Goal: Information Seeking & Learning: Find specific fact

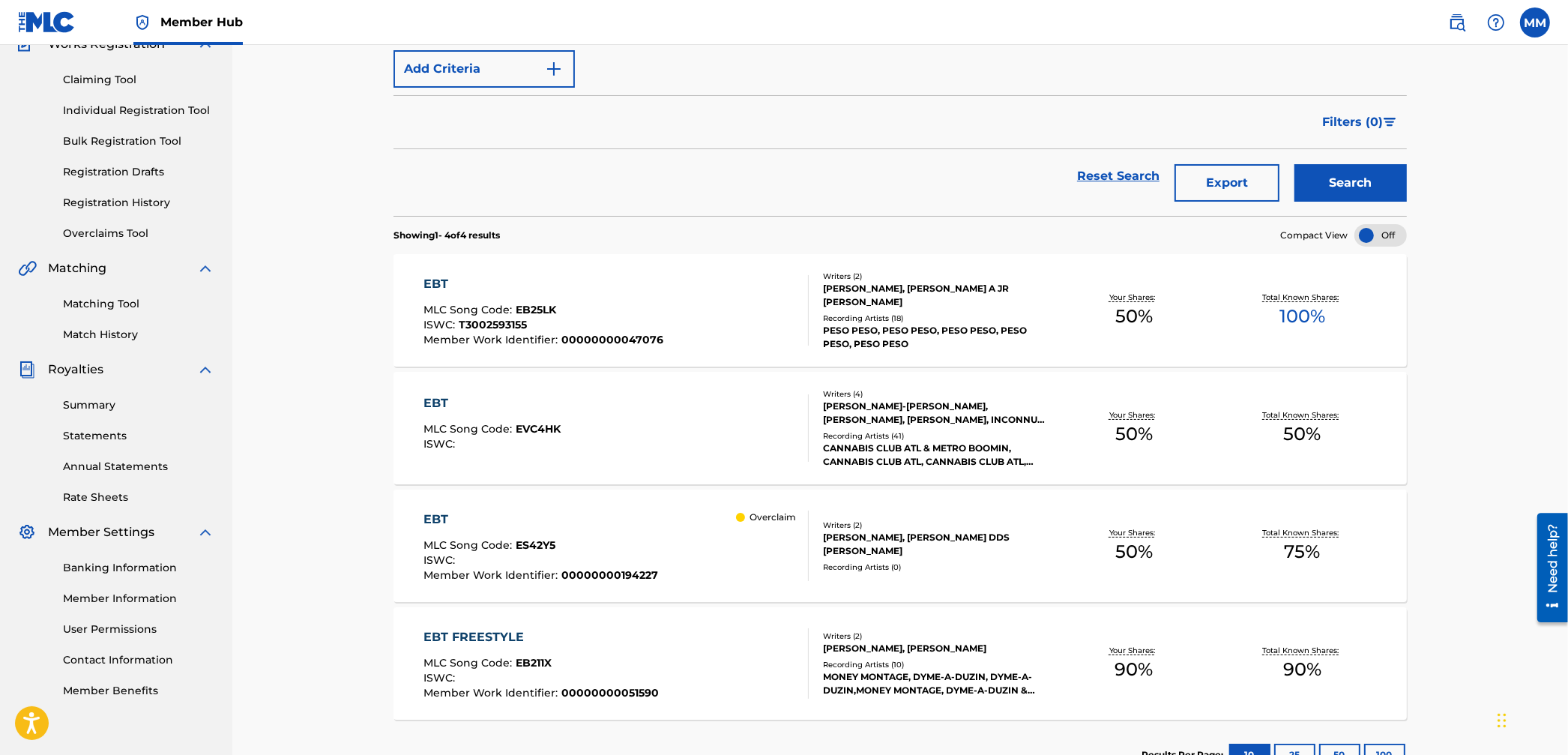
scroll to position [167, 0]
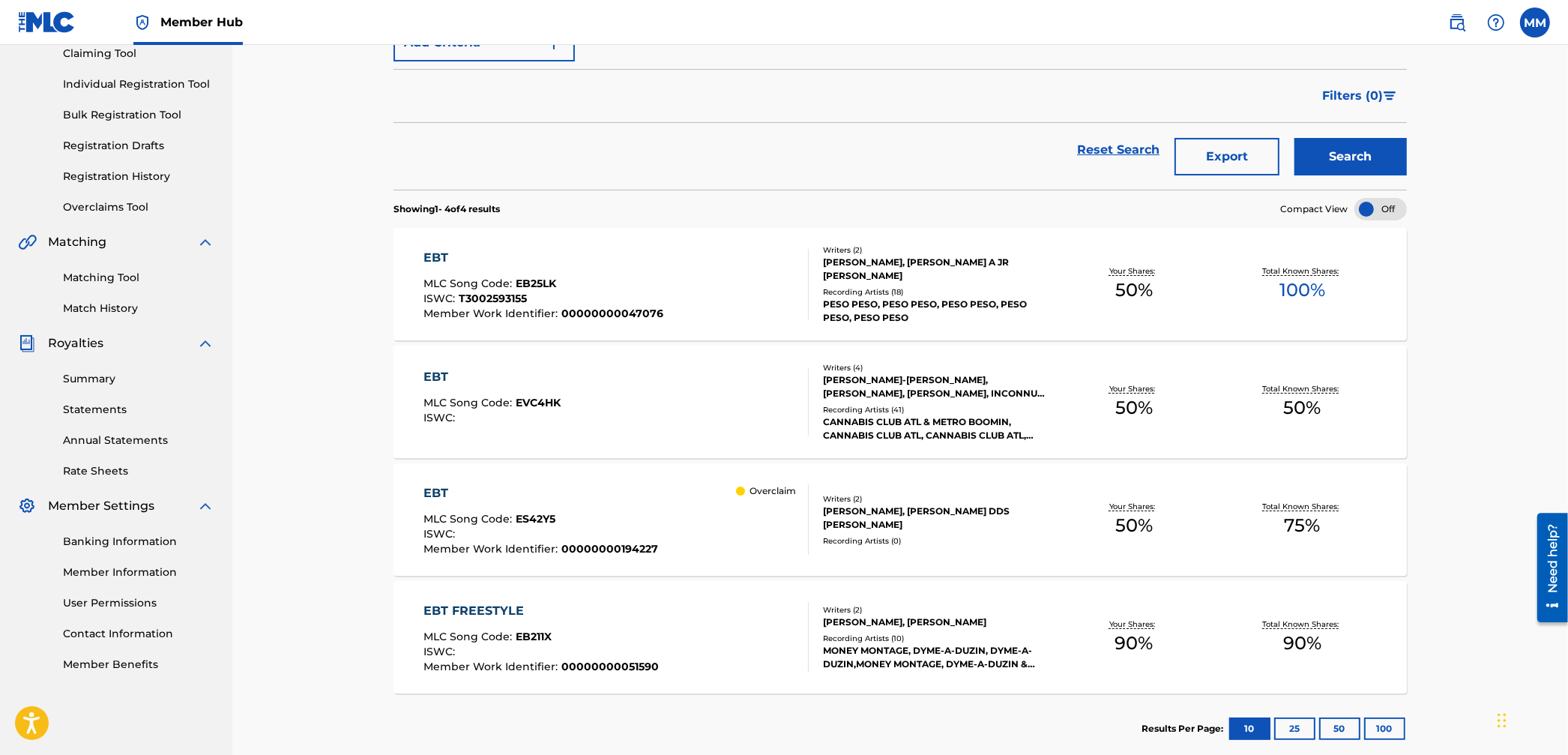
click at [669, 532] on div "EBT MLC Song Code : ES42Y5 ISWC : Member Work Identifier : 00000000194227 Overc…" at bounding box center [617, 519] width 385 height 70
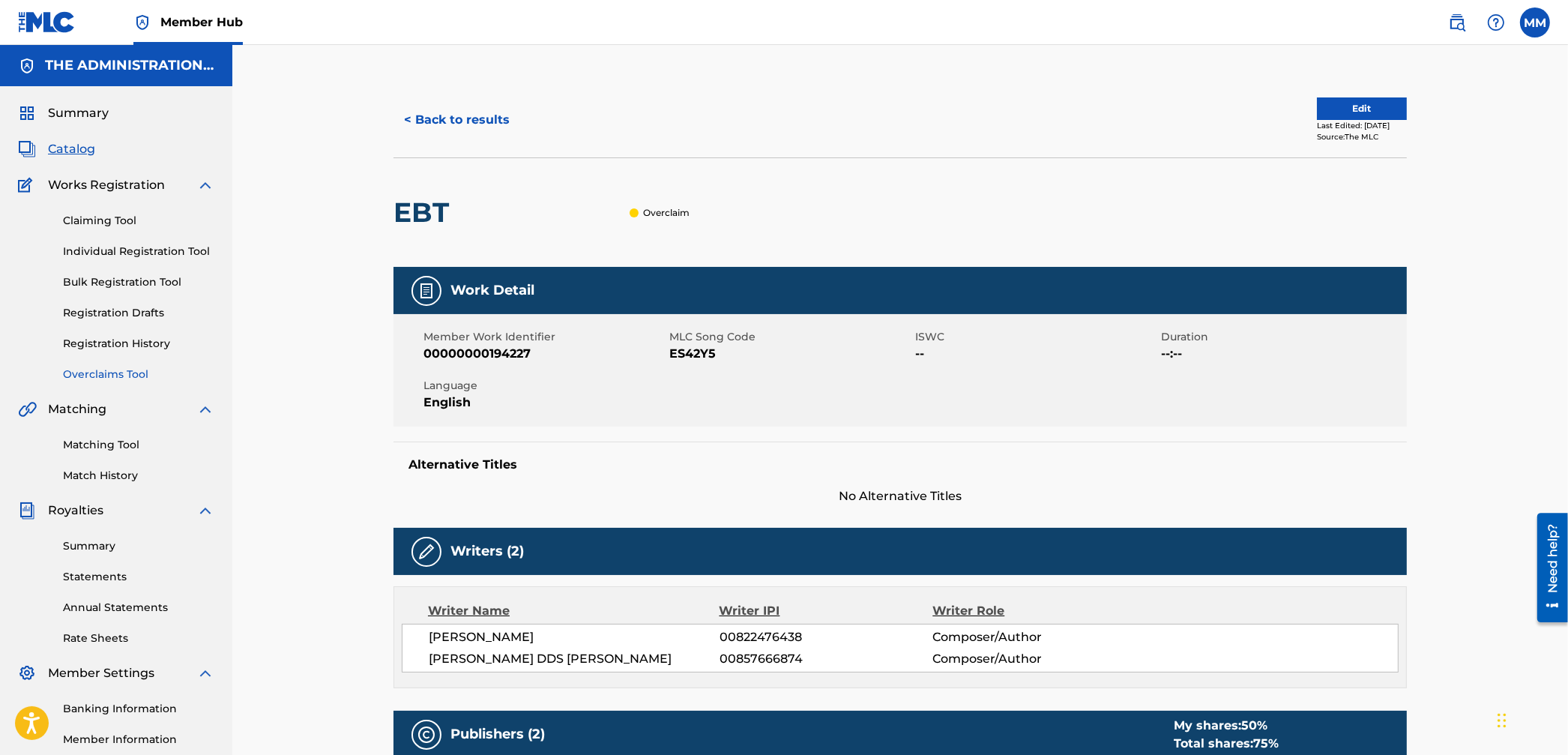
click at [101, 371] on link "Overclaims Tool" at bounding box center [139, 375] width 151 height 16
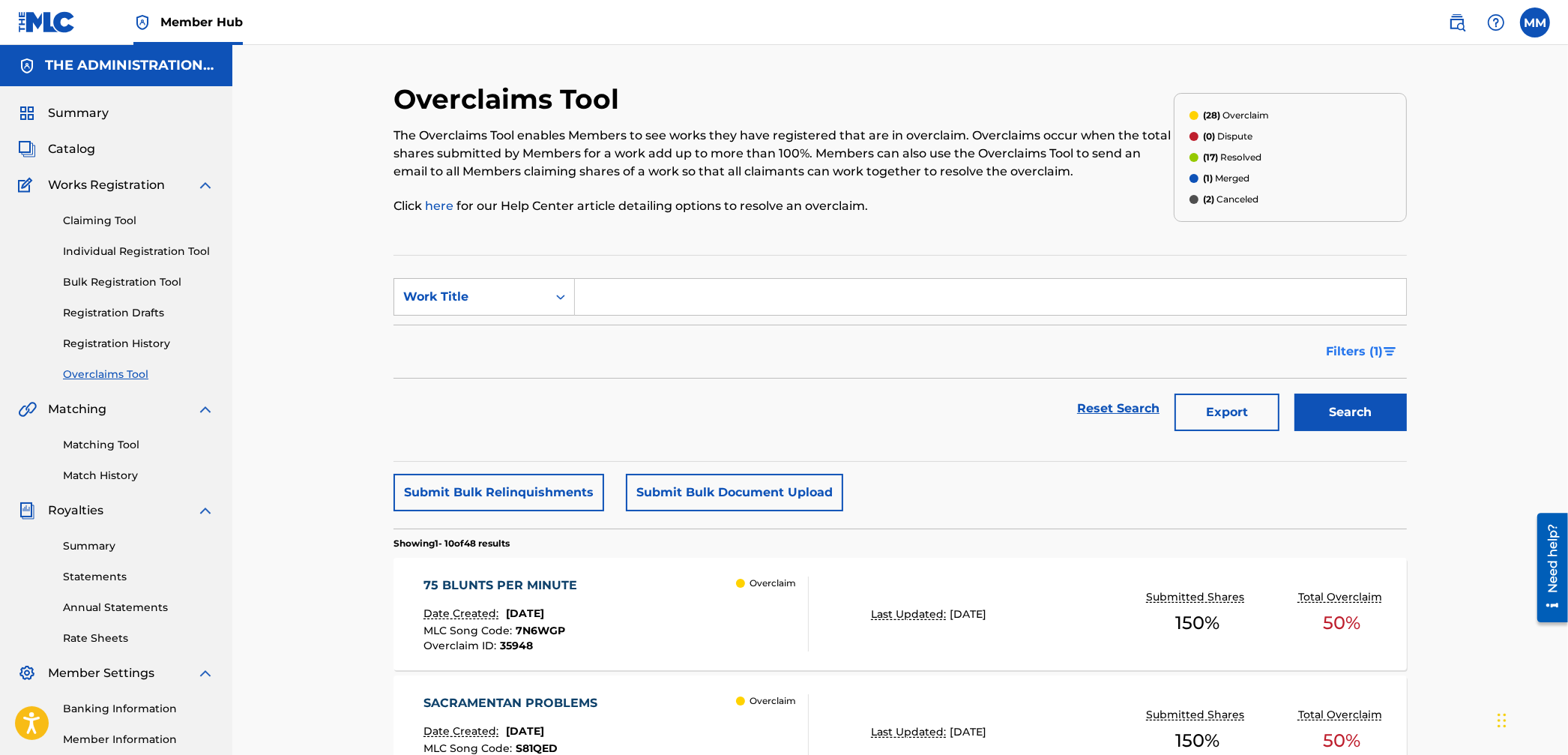
click at [1339, 361] on button "Filters ( 1 )" at bounding box center [1363, 351] width 90 height 38
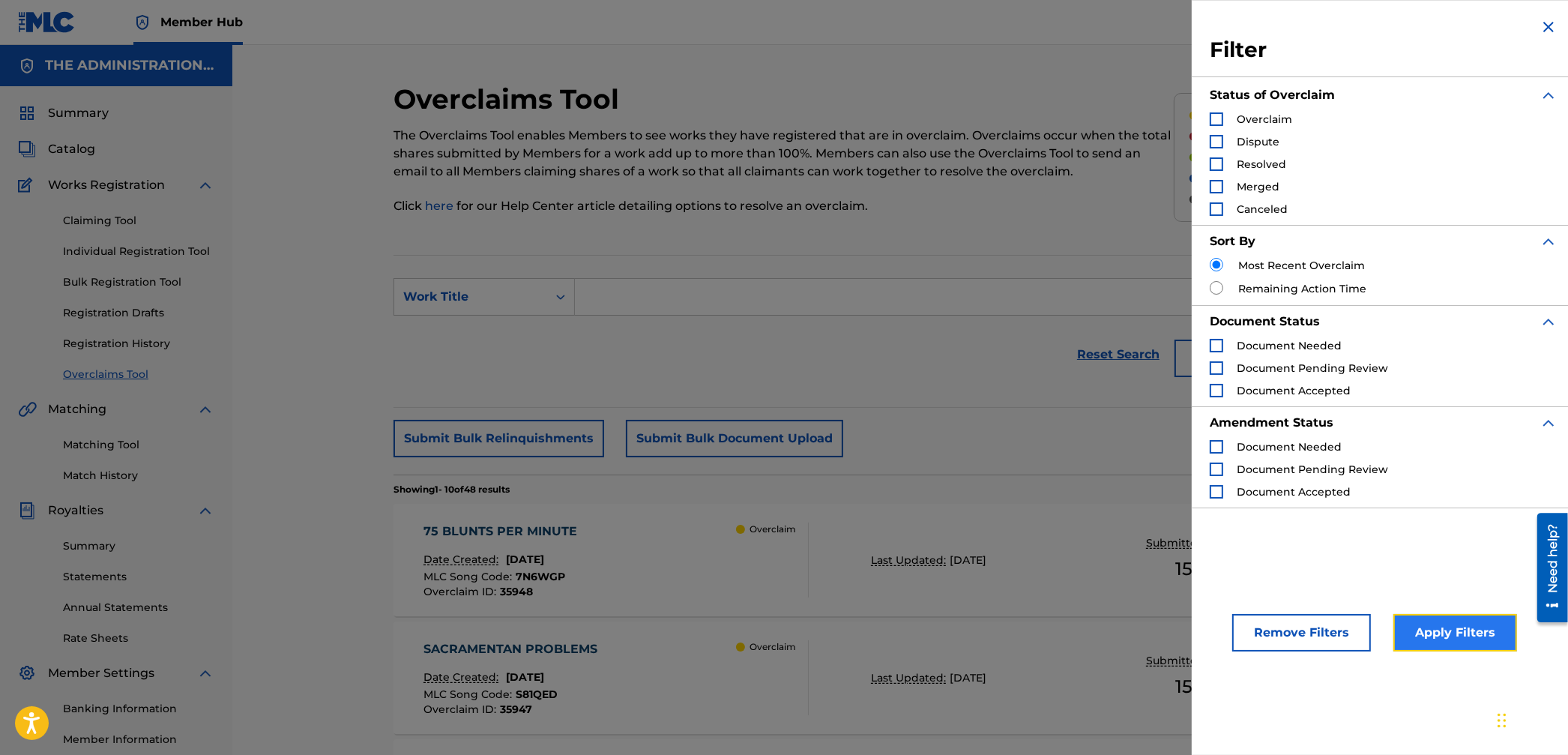
click at [1443, 620] on button "Apply Filters" at bounding box center [1456, 633] width 124 height 38
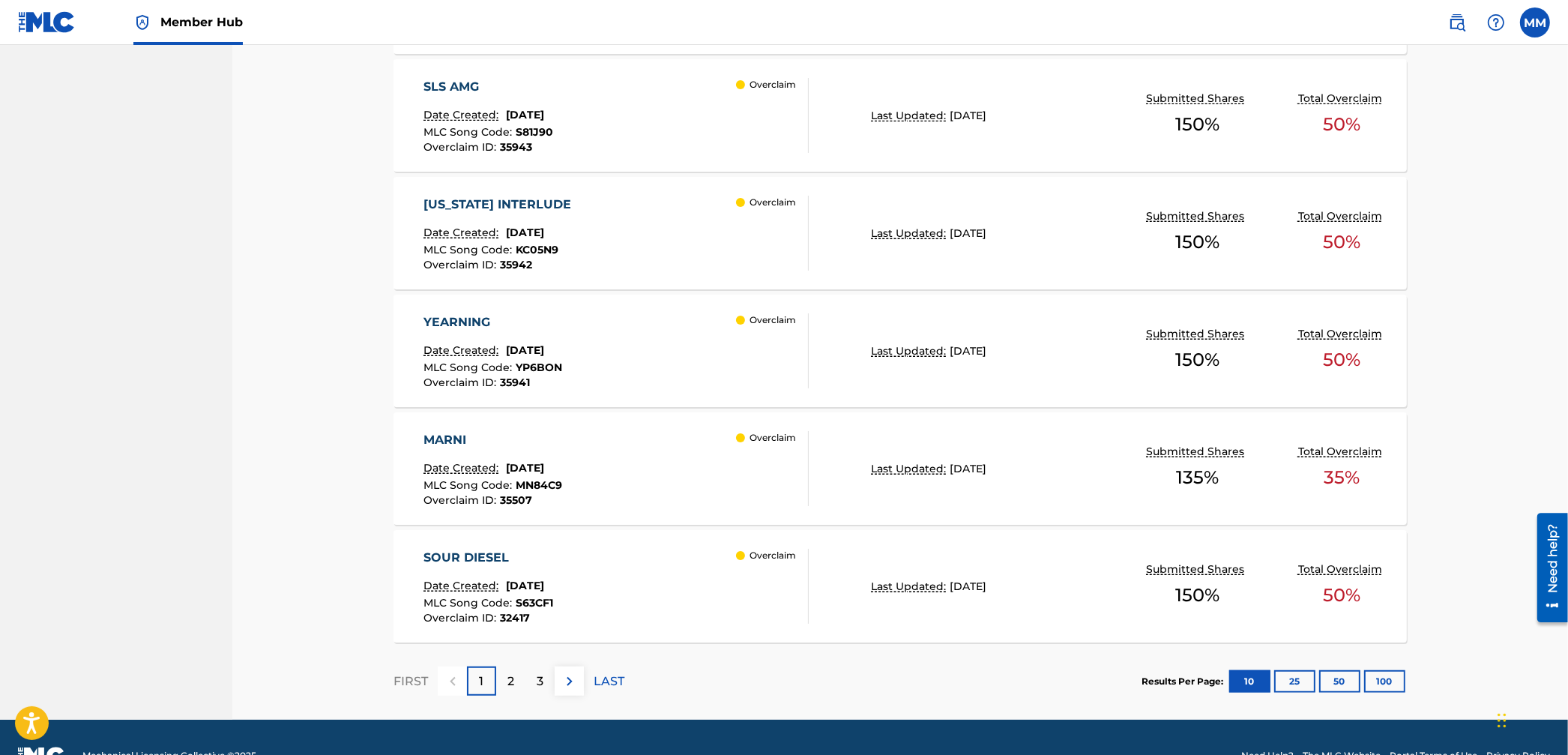
scroll to position [1123, 0]
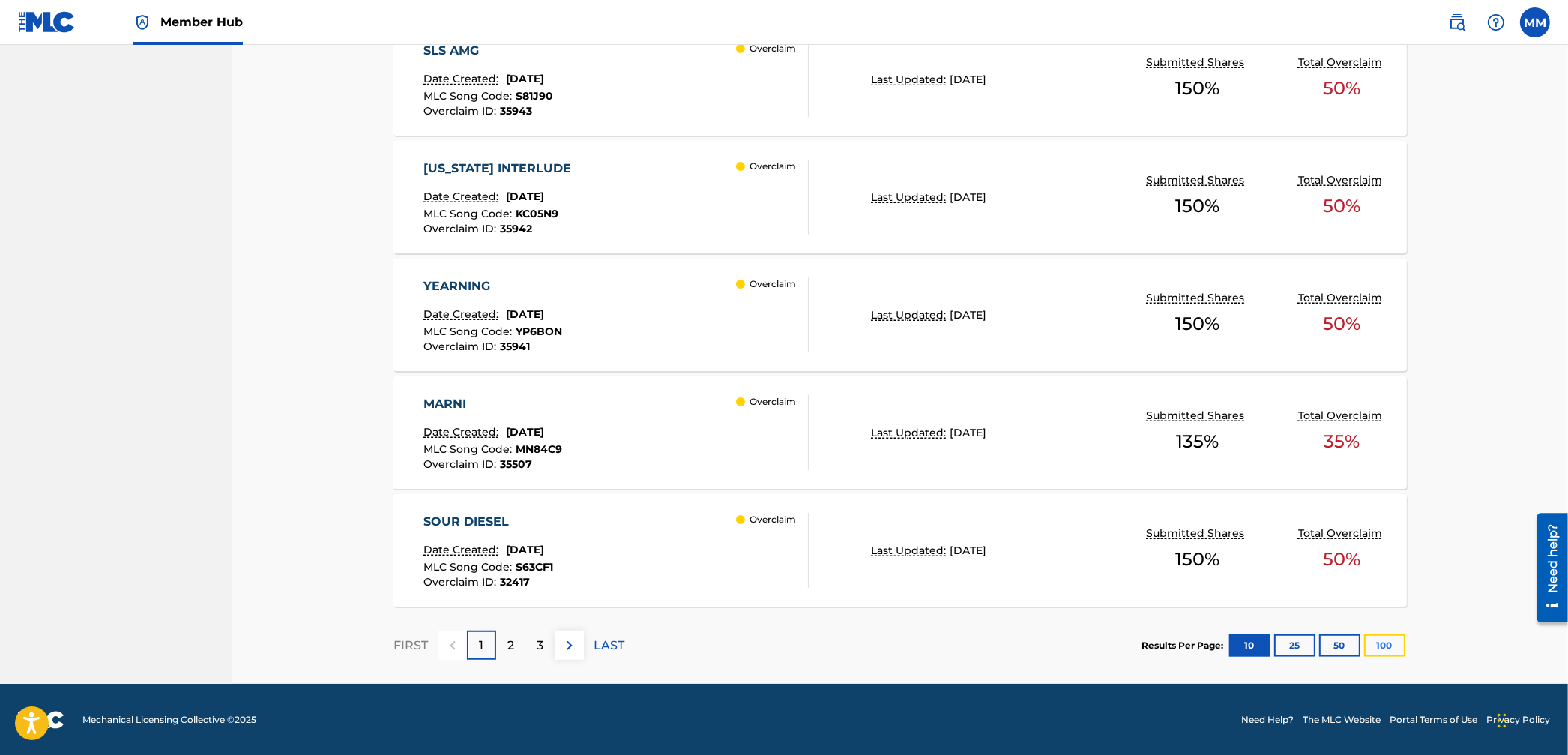
click at [1371, 655] on button "100" at bounding box center [1384, 645] width 41 height 23
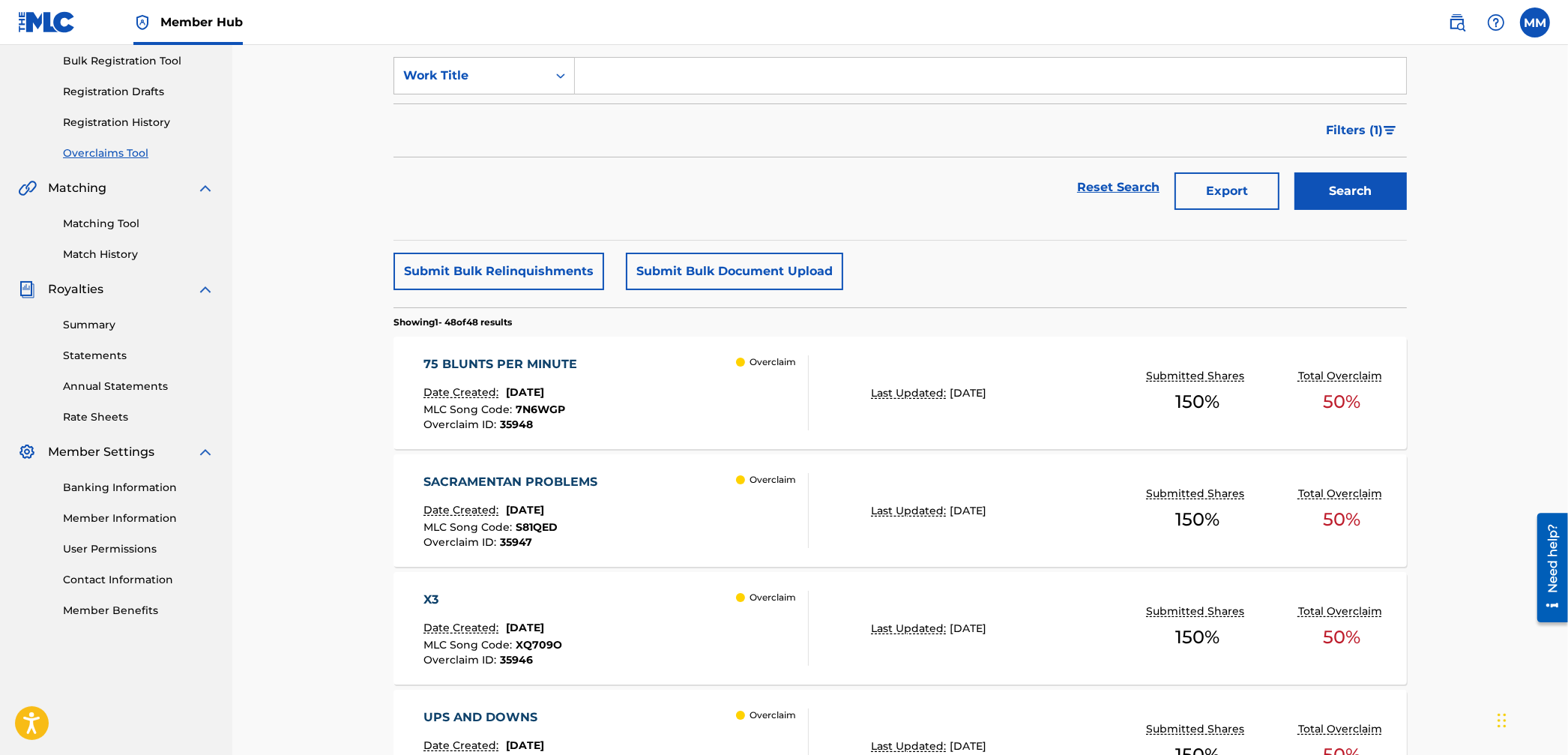
scroll to position [0, 0]
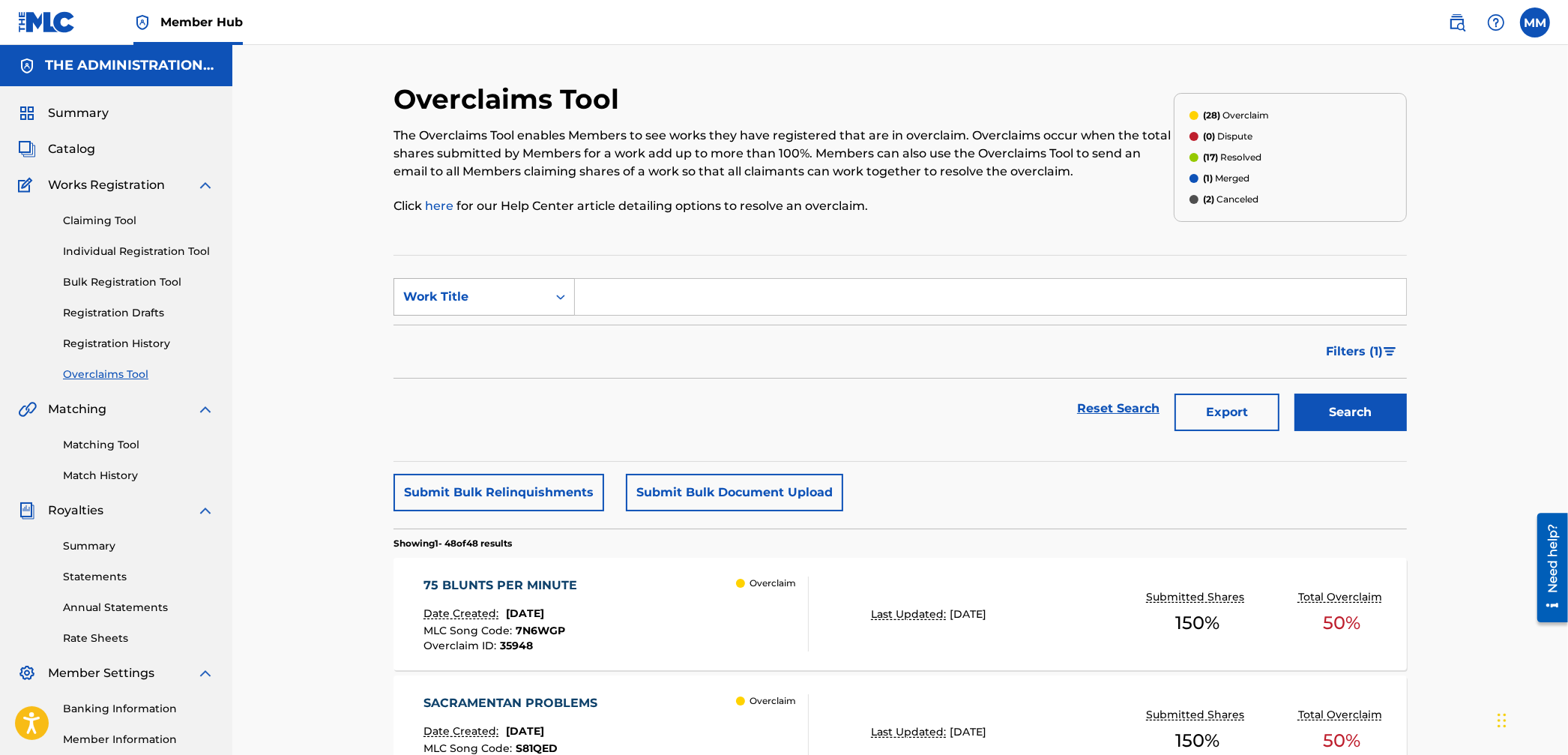
click at [492, 292] on div "Work Title" at bounding box center [471, 297] width 135 height 18
drag, startPoint x: 487, startPoint y: 365, endPoint x: 527, endPoint y: 360, distance: 40.3
click at [487, 365] on div "Overclaim ID" at bounding box center [483, 371] width 180 height 38
click at [711, 301] on input "Search Form" at bounding box center [991, 297] width 832 height 36
paste input "37627"
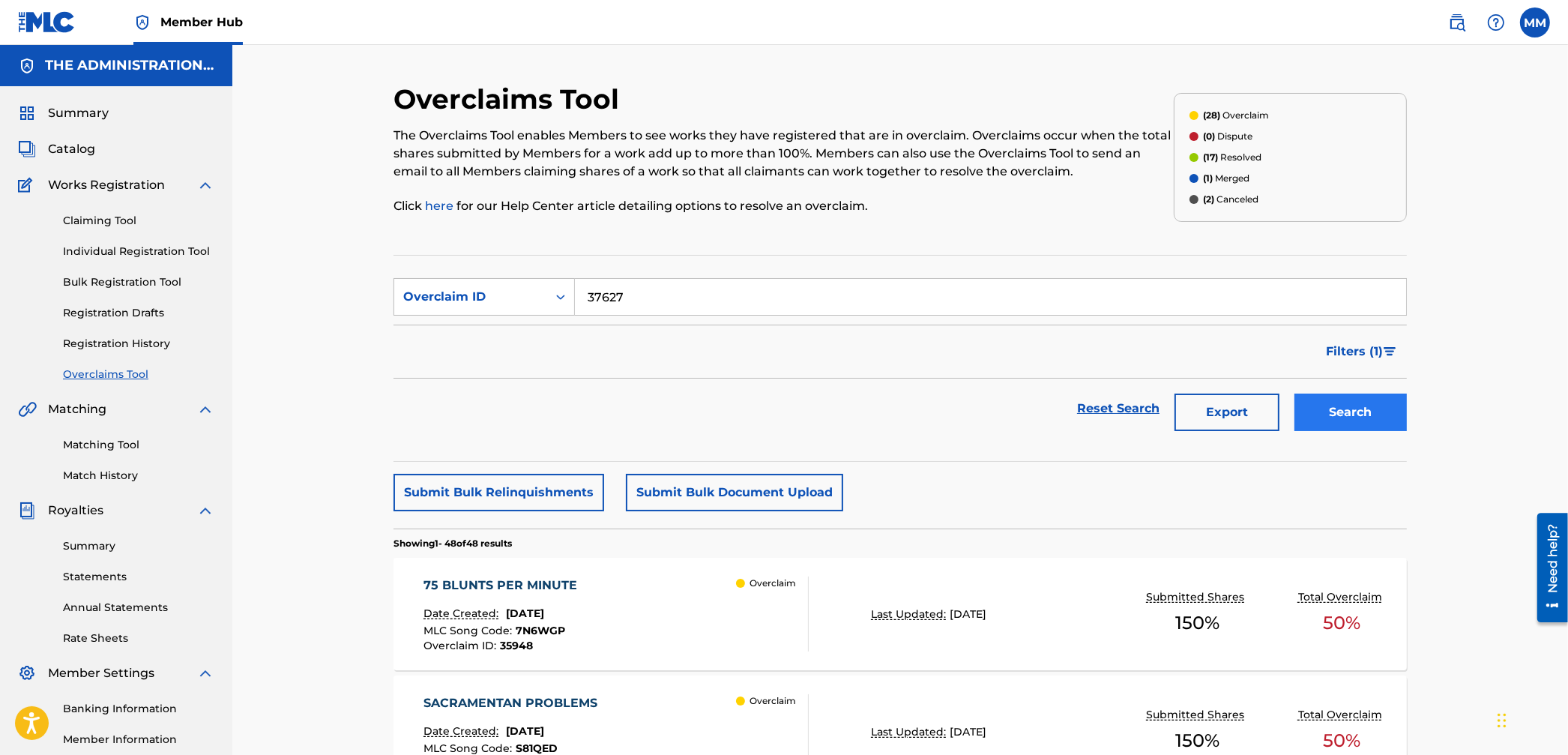
type input "37627"
click at [1330, 409] on button "Search" at bounding box center [1351, 412] width 113 height 38
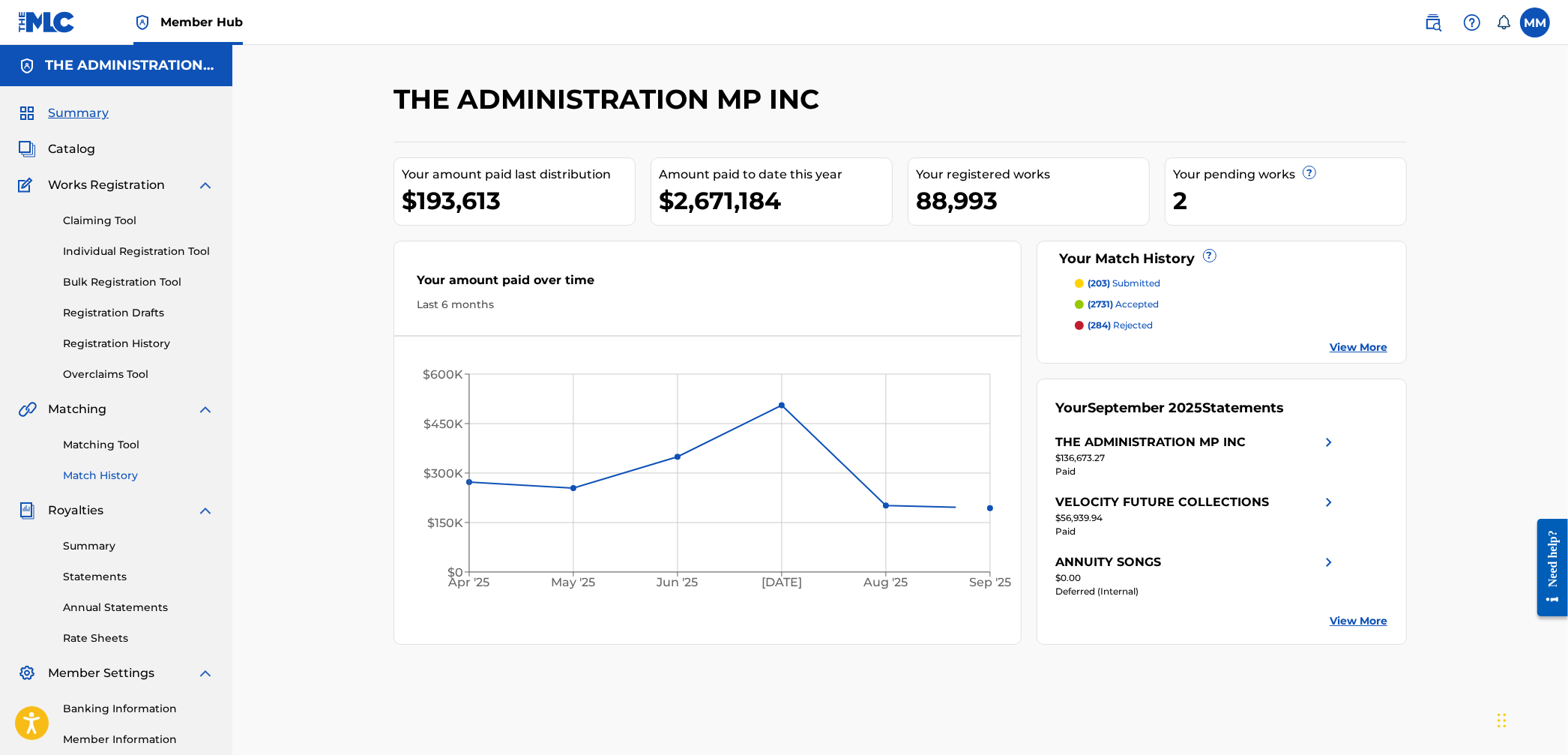
click at [102, 479] on link "Match History" at bounding box center [139, 476] width 151 height 16
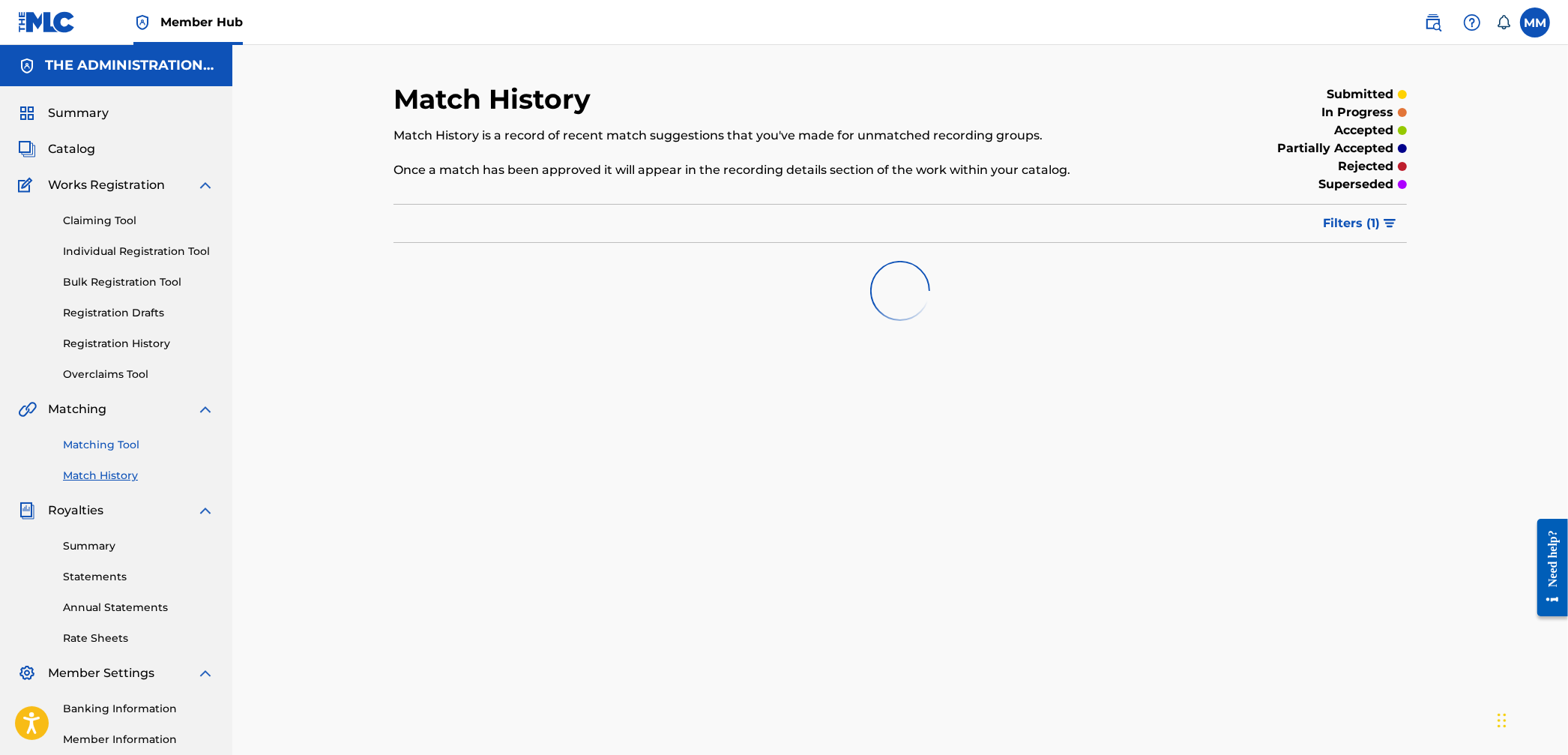
click at [118, 446] on link "Matching Tool" at bounding box center [139, 445] width 151 height 16
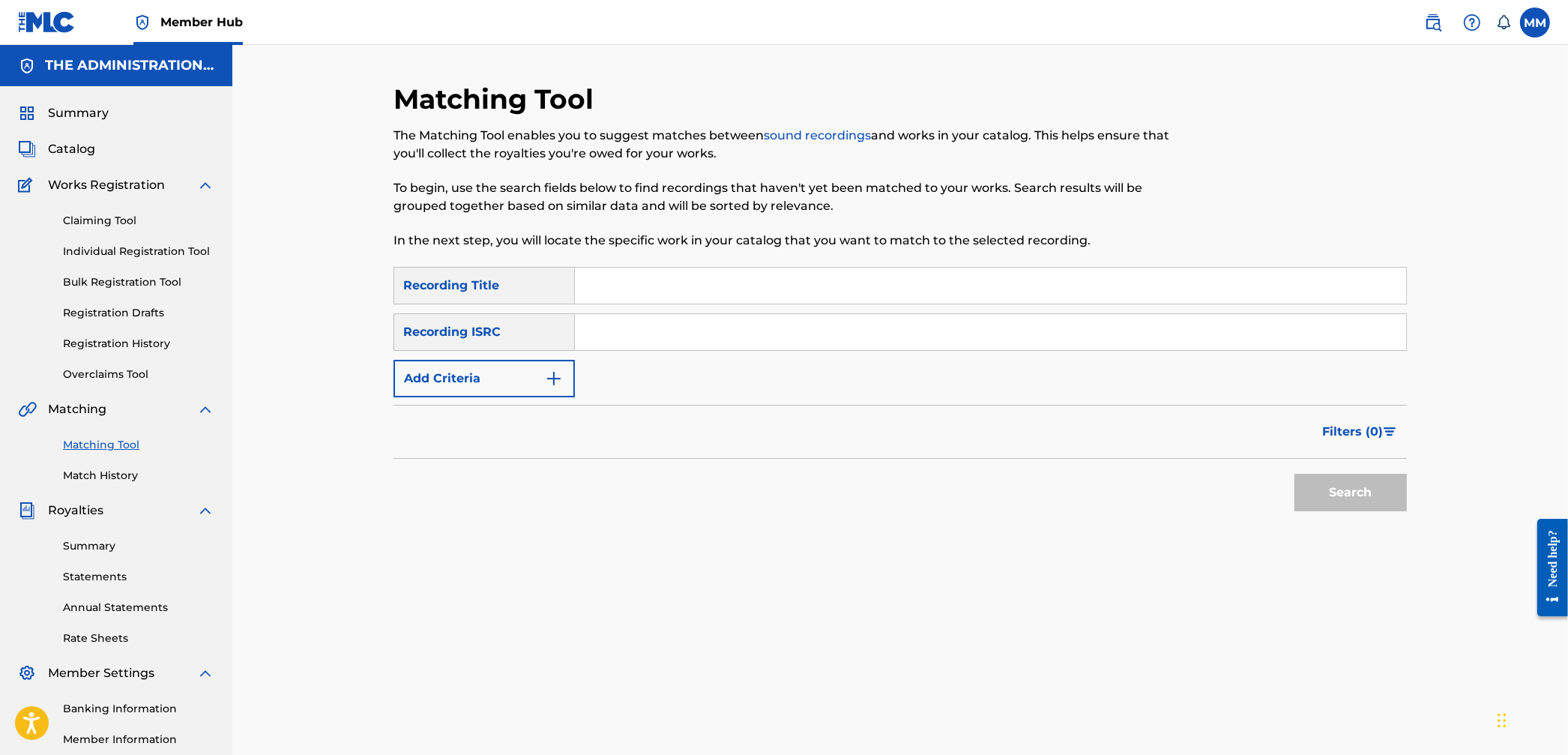
click at [583, 344] on input "Search Form" at bounding box center [991, 332] width 832 height 36
paste input "QZFZ42579764"
click at [1313, 501] on button "Search" at bounding box center [1351, 492] width 113 height 38
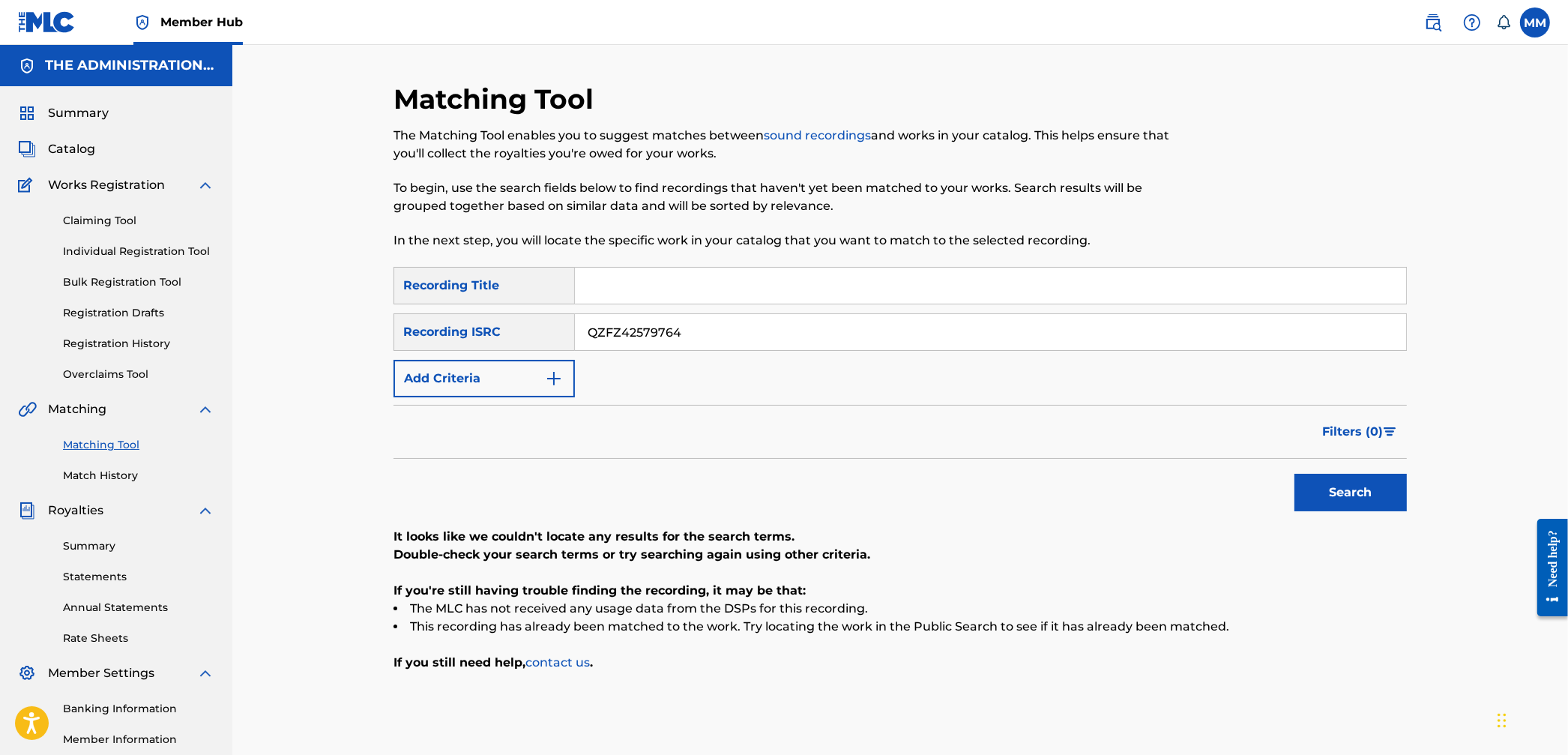
drag, startPoint x: 720, startPoint y: 338, endPoint x: 445, endPoint y: 310, distance: 276.4
click at [446, 310] on div "SearchWithCriteria9094be1a-9d23-45de-93ea-7d98abbe5f2f Recording Title SearchWi…" at bounding box center [900, 332] width 1014 height 131
paste input "3"
click at [1324, 495] on button "Search" at bounding box center [1351, 492] width 113 height 38
drag, startPoint x: 520, startPoint y: 295, endPoint x: 399, endPoint y: 276, distance: 122.5
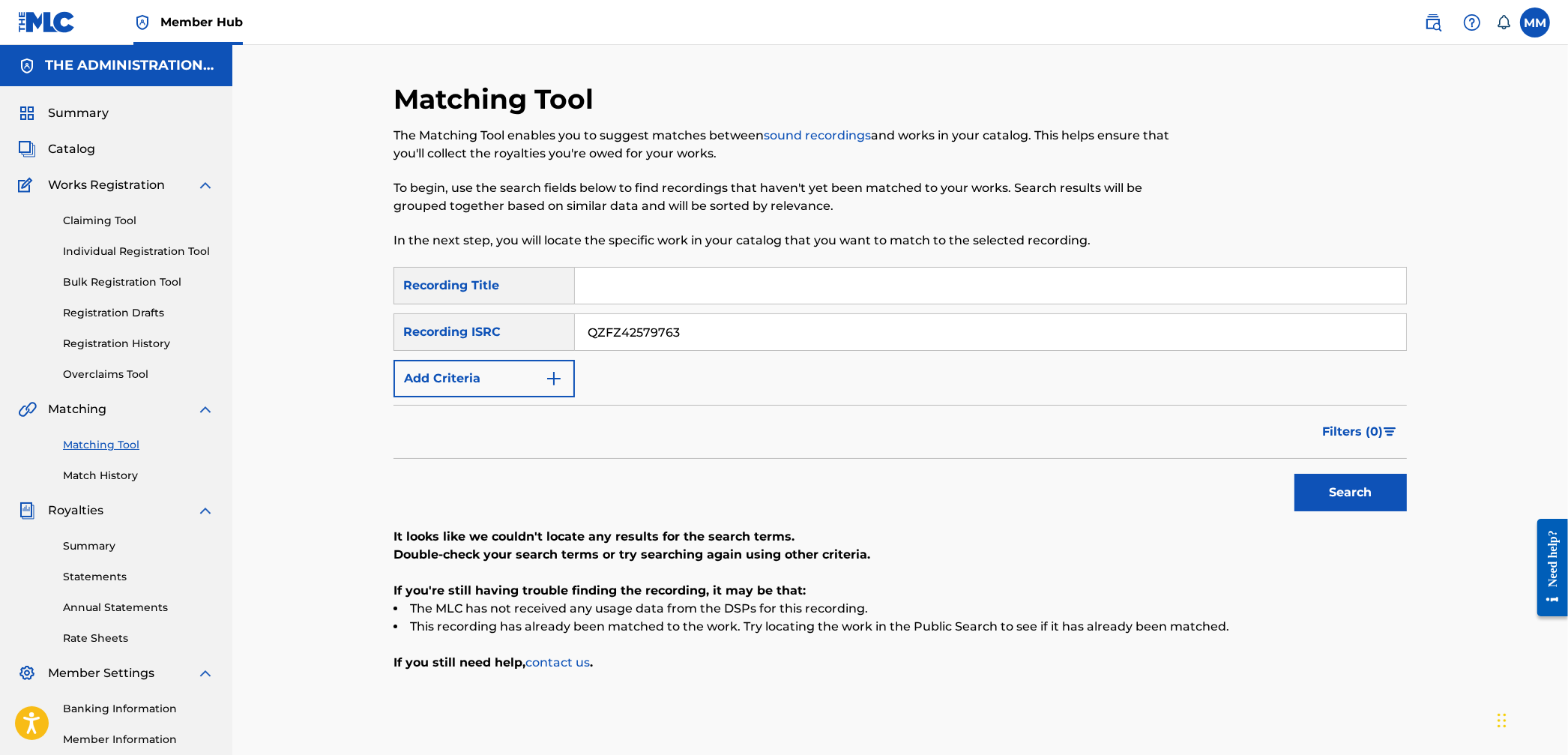
click at [400, 275] on div "SearchWithCriteria9094be1a-9d23-45de-93ea-7d98abbe5f2f Recording Title SearchWi…" at bounding box center [900, 332] width 1014 height 131
paste input "USRC11000876"
click at [1335, 486] on button "Search" at bounding box center [1351, 492] width 113 height 38
drag, startPoint x: 692, startPoint y: 332, endPoint x: 468, endPoint y: 306, distance: 225.5
click at [475, 307] on div "SearchWithCriteria9094be1a-9d23-45de-93ea-7d98abbe5f2f Recording Title SearchWi…" at bounding box center [900, 332] width 1014 height 131
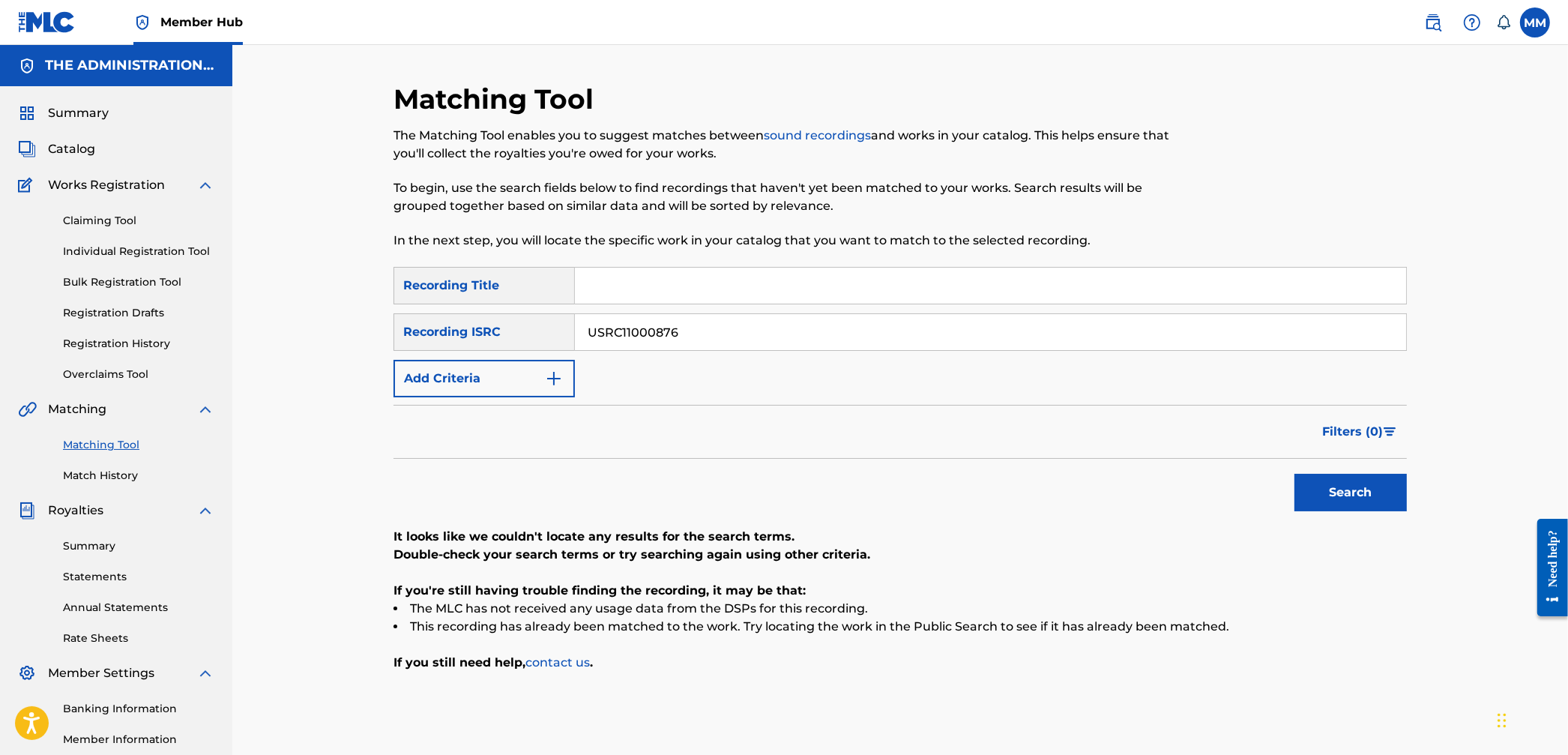
paste input "QZ9Y21761517"
click at [1342, 485] on button "Search" at bounding box center [1351, 492] width 113 height 38
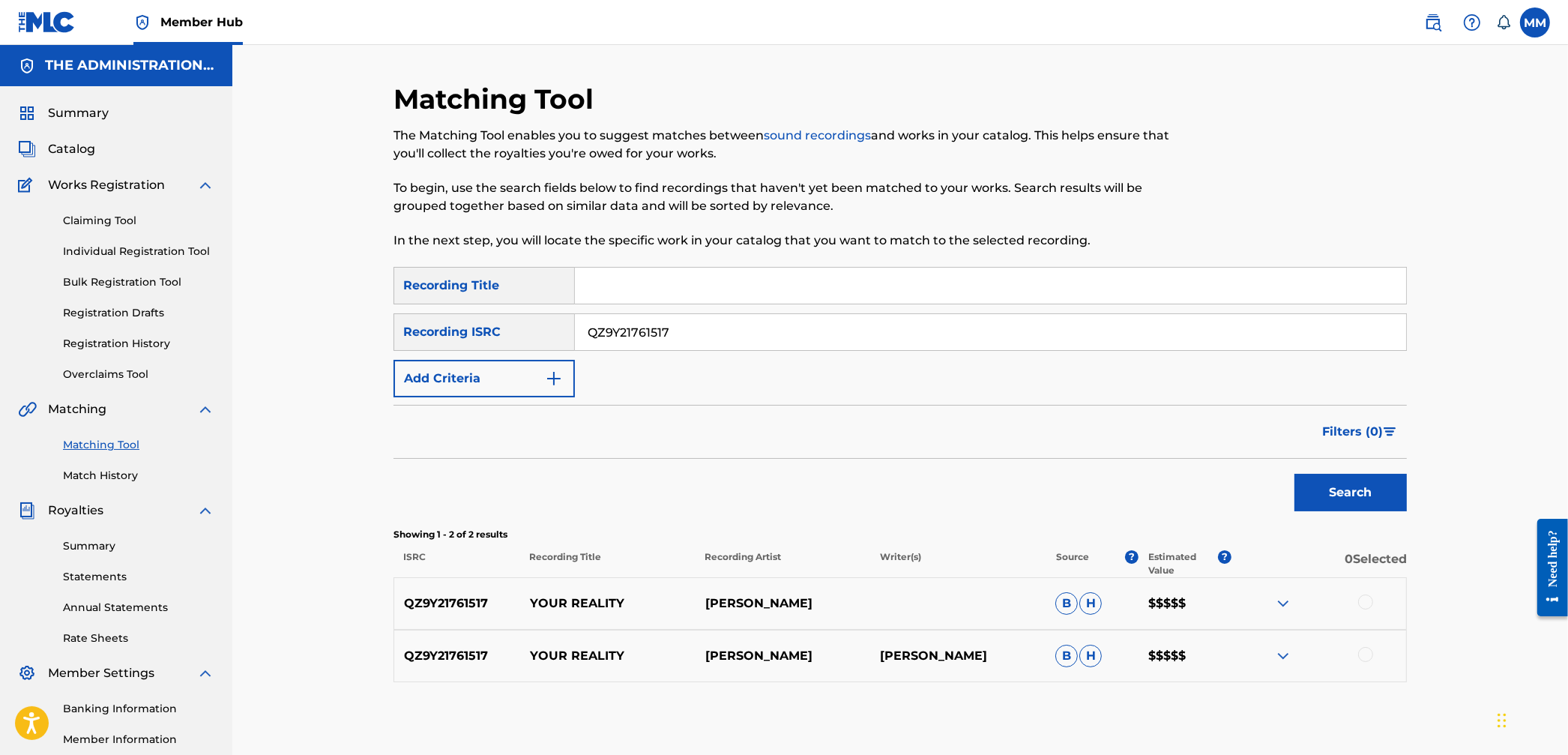
drag, startPoint x: 730, startPoint y: 330, endPoint x: 410, endPoint y: 303, distance: 321.1
click at [425, 304] on div "SearchWithCriteria9094be1a-9d23-45de-93ea-7d98abbe5f2f Recording Title SearchWi…" at bounding box center [900, 332] width 1014 height 131
paste input "TB92303831"
click at [1350, 496] on button "Search" at bounding box center [1351, 492] width 113 height 38
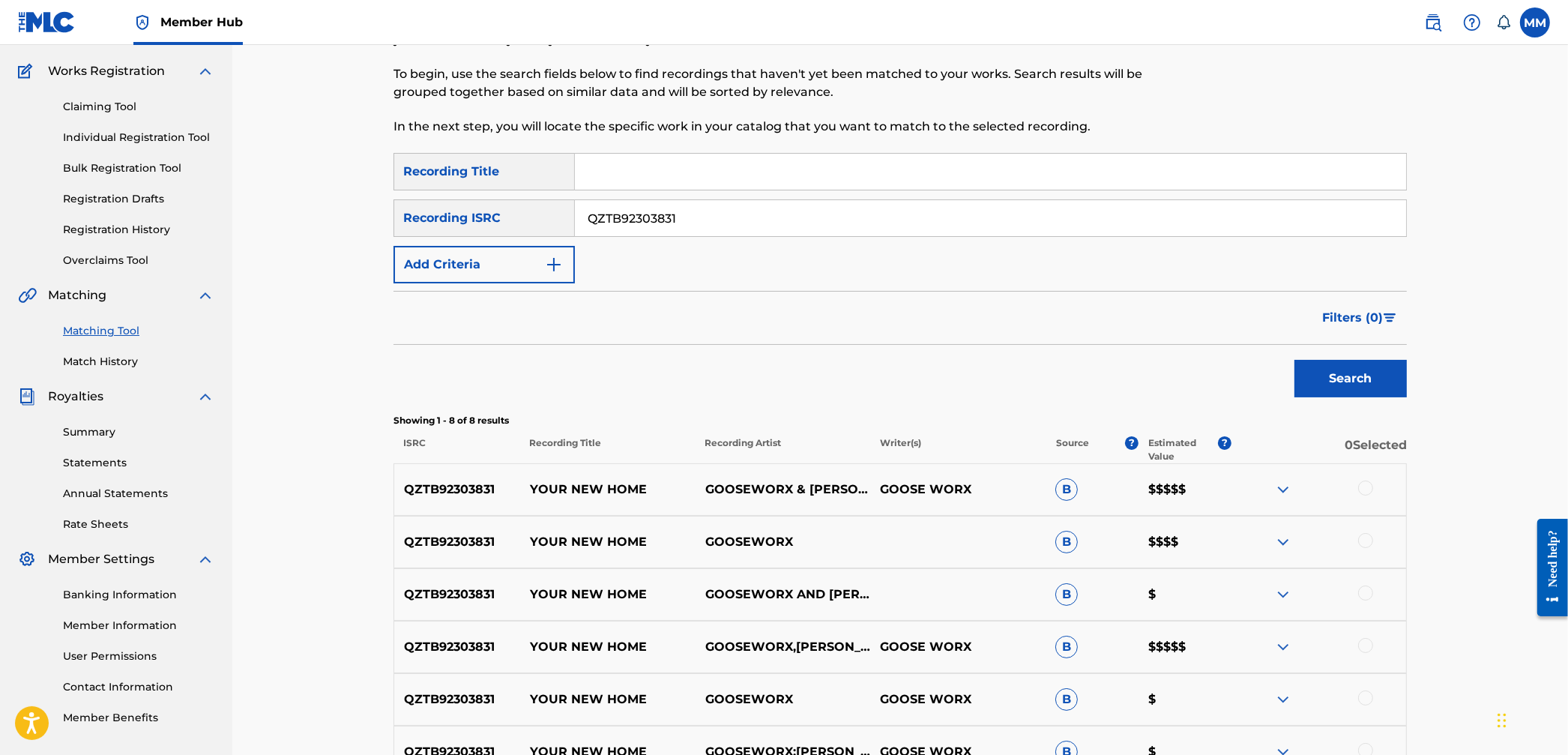
scroll to position [82, 0]
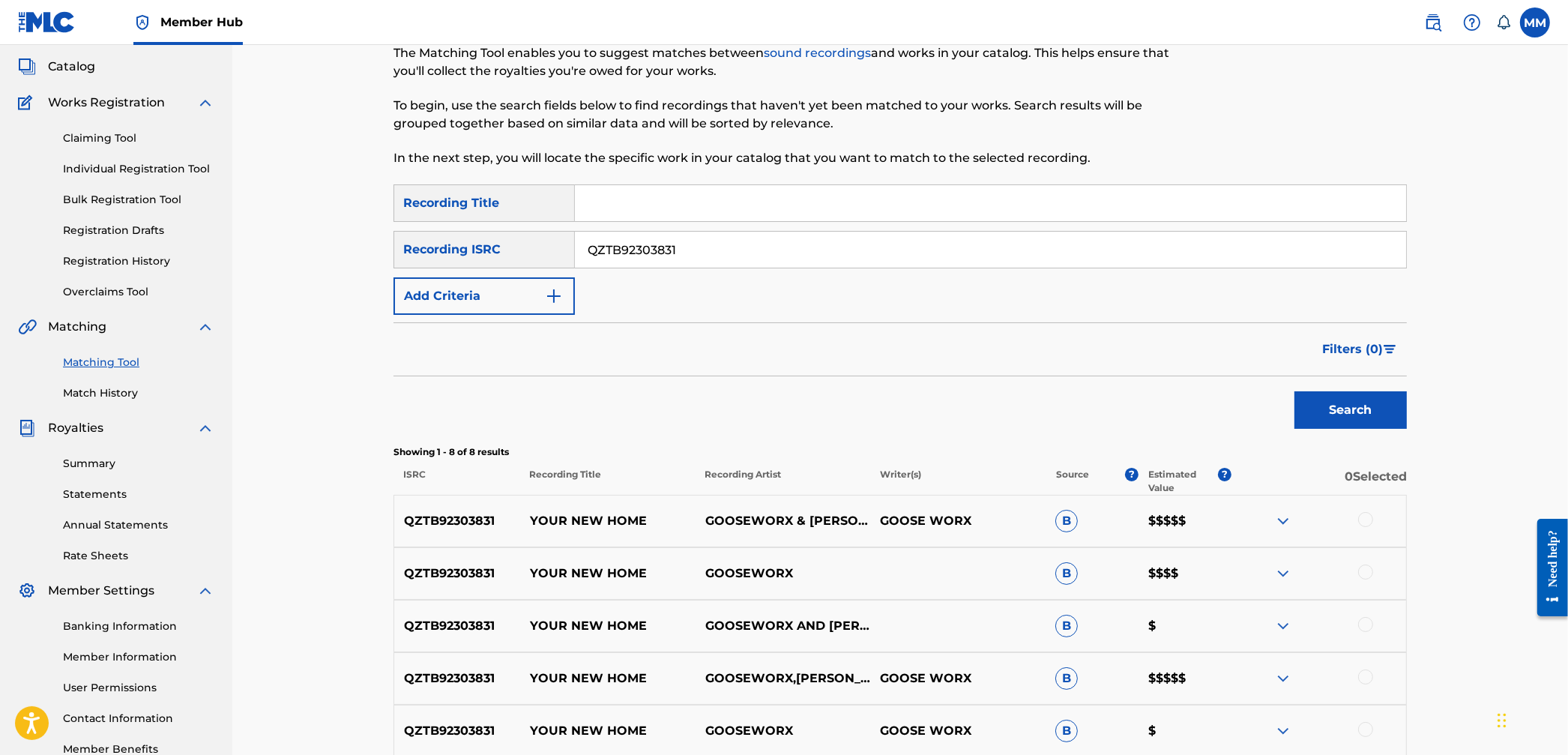
drag, startPoint x: 706, startPoint y: 252, endPoint x: 463, endPoint y: 236, distance: 243.5
click at [469, 236] on div "SearchWithCriteria16737521-623a-4d15-a452-741430b42c9e Recording ISRC QZTB92303…" at bounding box center [900, 250] width 1014 height 38
paste input "85M1955637"
click at [1368, 426] on button "Search" at bounding box center [1351, 410] width 113 height 38
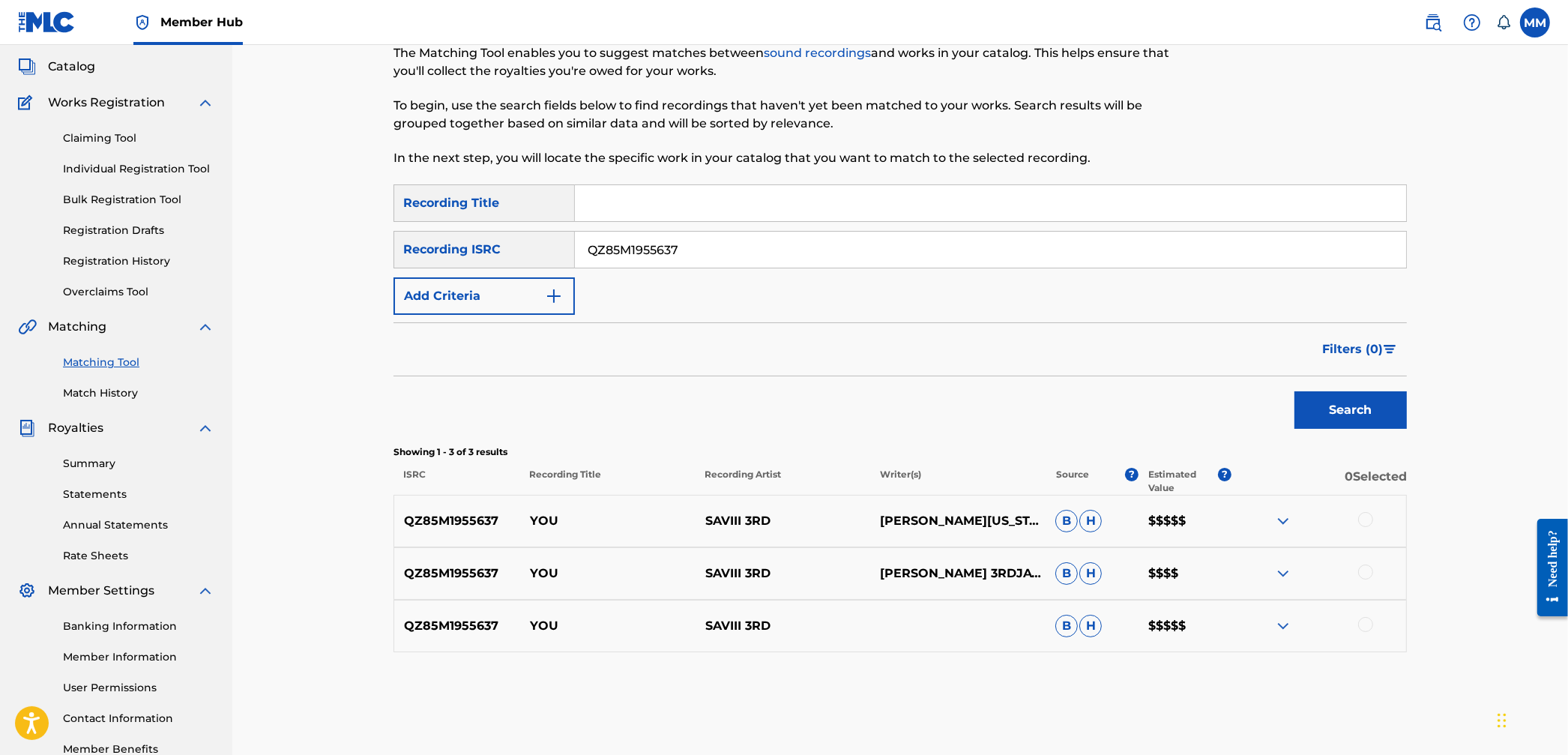
click at [392, 393] on div "Matching Tool The Matching Tool enables you to suggest matches between sound re…" at bounding box center [900, 388] width 1050 height 775
drag, startPoint x: 720, startPoint y: 249, endPoint x: 511, endPoint y: 225, distance: 210.4
click at [511, 225] on div "SearchWithCriteria9094be1a-9d23-45de-93ea-7d98abbe5f2f Recording Title SearchWi…" at bounding box center [900, 250] width 1014 height 131
paste input "4JX2361528"
click at [1370, 396] on button "Search" at bounding box center [1351, 410] width 113 height 38
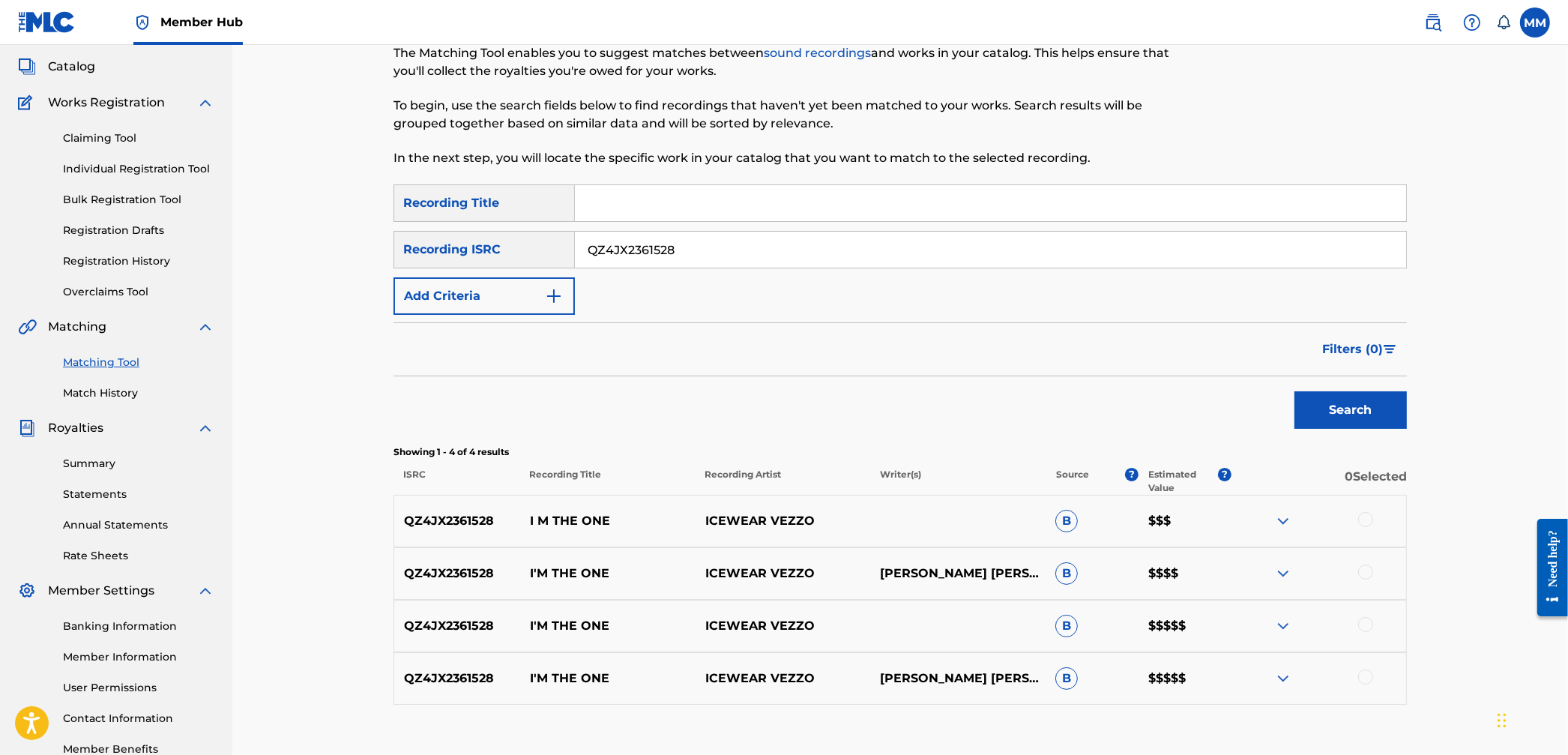
drag, startPoint x: 712, startPoint y: 247, endPoint x: 518, endPoint y: 233, distance: 194.5
click at [518, 233] on div "SearchWithCriteria16737521-623a-4d15-a452-741430b42c9e Recording ISRC QZ4JX2361…" at bounding box center [900, 250] width 1014 height 38
paste input "USUYG127800"
click at [1357, 426] on button "Search" at bounding box center [1351, 410] width 113 height 38
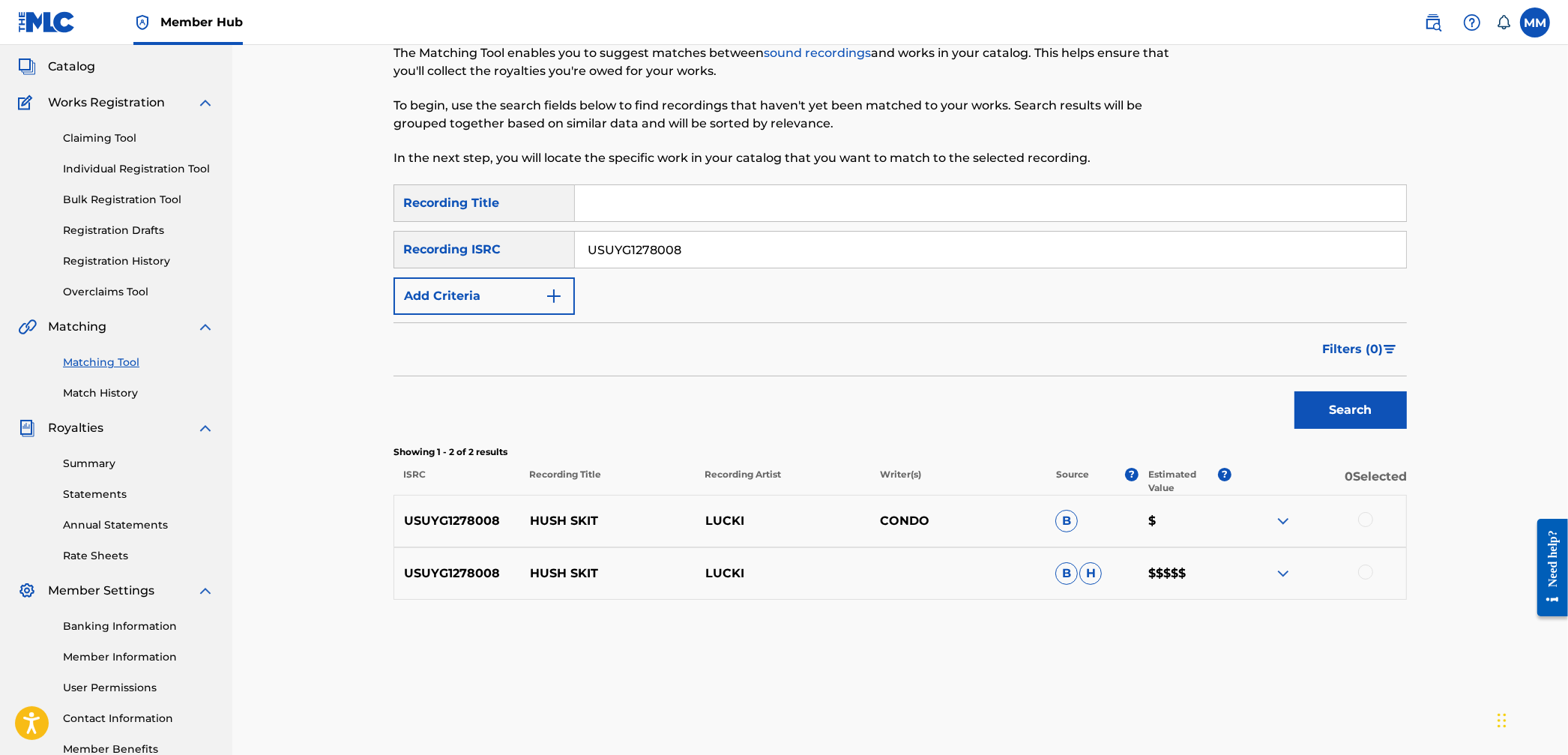
drag, startPoint x: 723, startPoint y: 243, endPoint x: 450, endPoint y: 224, distance: 273.7
click at [490, 226] on div "SearchWithCriteria9094be1a-9d23-45de-93ea-7d98abbe5f2f Recording Title SearchWi…" at bounding box center [900, 250] width 1014 height 131
paste input "QZFZ42579764"
click at [1352, 413] on button "Search" at bounding box center [1351, 410] width 113 height 38
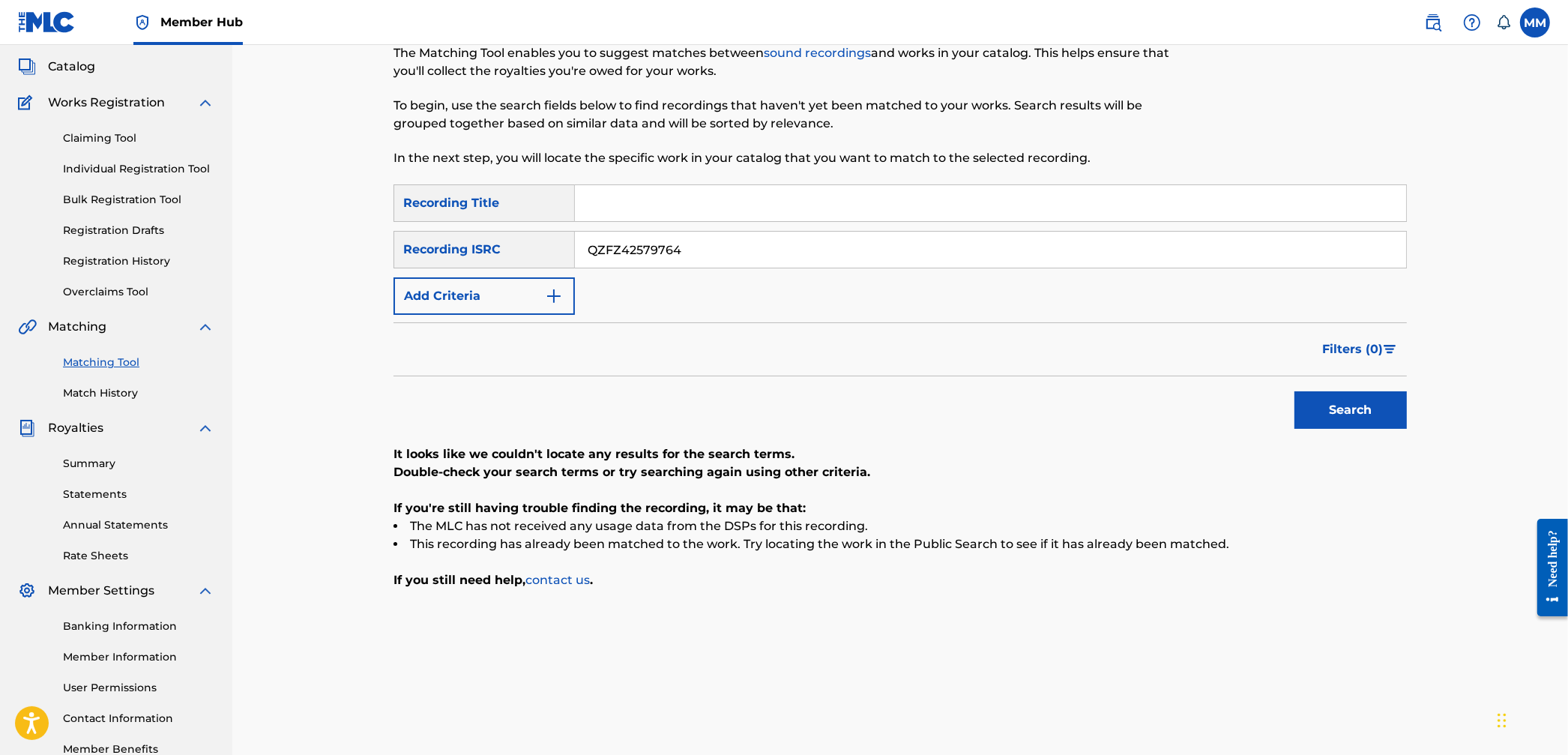
drag, startPoint x: 745, startPoint y: 250, endPoint x: 402, endPoint y: 233, distance: 343.4
click at [408, 233] on div "SearchWithCriteria16737521-623a-4d15-a452-741430b42c9e Recording ISRC QZFZ42579…" at bounding box center [900, 250] width 1014 height 38
paste input "3"
click at [1314, 419] on button "Search" at bounding box center [1351, 410] width 113 height 38
drag, startPoint x: 697, startPoint y: 246, endPoint x: 398, endPoint y: 253, distance: 299.1
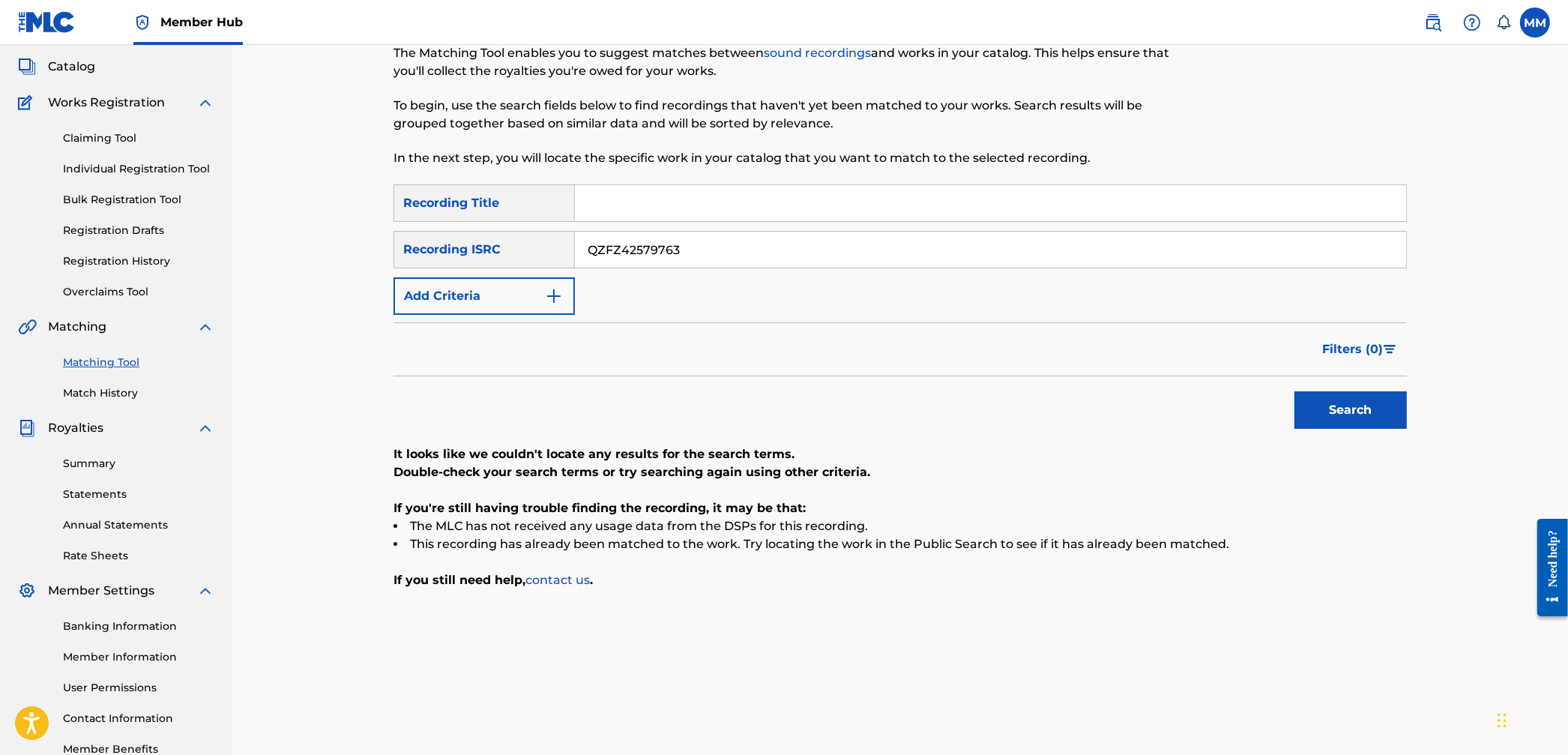
click at [371, 221] on div "Matching Tool The Matching Tool enables you to suggest matches between sound re…" at bounding box center [900, 368] width 1336 height 813
paste input "US5ED2407240"
click at [1341, 422] on button "Search" at bounding box center [1351, 410] width 113 height 38
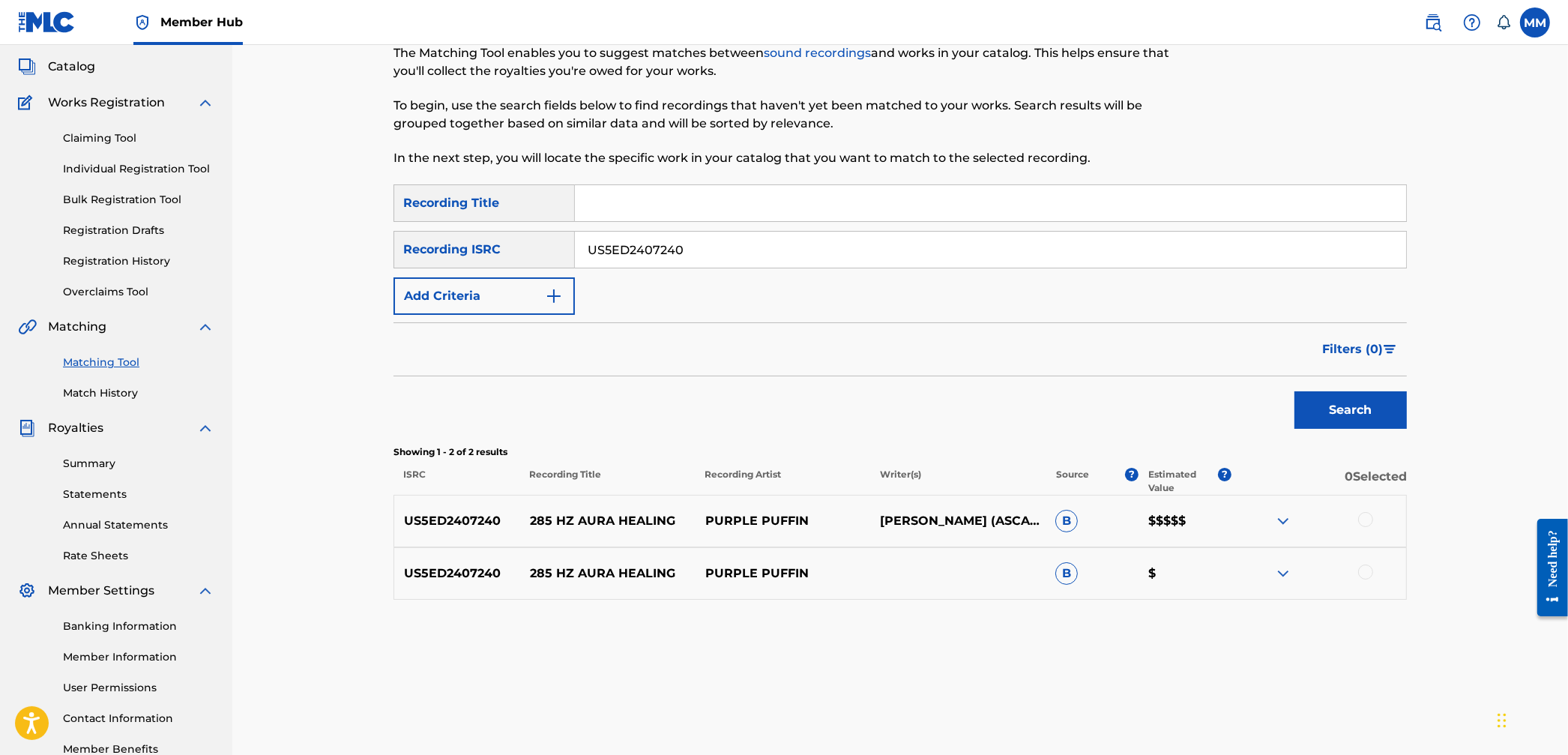
drag, startPoint x: 737, startPoint y: 254, endPoint x: 339, endPoint y: 230, distance: 398.7
click at [361, 229] on div "Matching Tool The Matching Tool enables you to suggest matches between sound re…" at bounding box center [900, 368] width 1336 height 813
paste input "2"
click at [1395, 419] on button "Search" at bounding box center [1351, 410] width 113 height 38
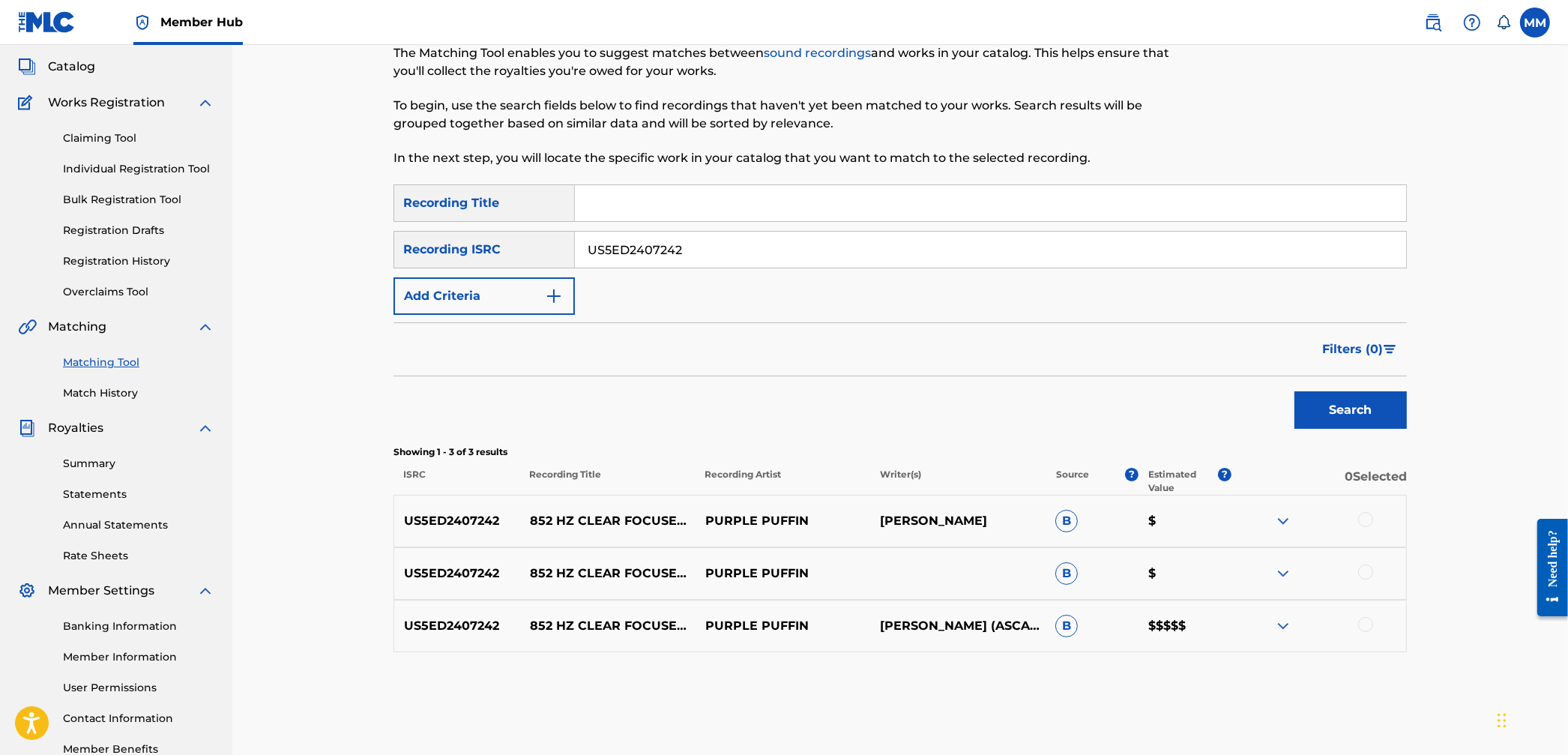
drag, startPoint x: 708, startPoint y: 256, endPoint x: 475, endPoint y: 227, distance: 234.8
click at [476, 226] on div "SearchWithCriteria9094be1a-9d23-45de-93ea-7d98abbe5f2f Recording Title SearchWi…" at bounding box center [900, 250] width 1014 height 131
paste input "SM12410056"
click at [1297, 402] on button "Search" at bounding box center [1351, 410] width 113 height 38
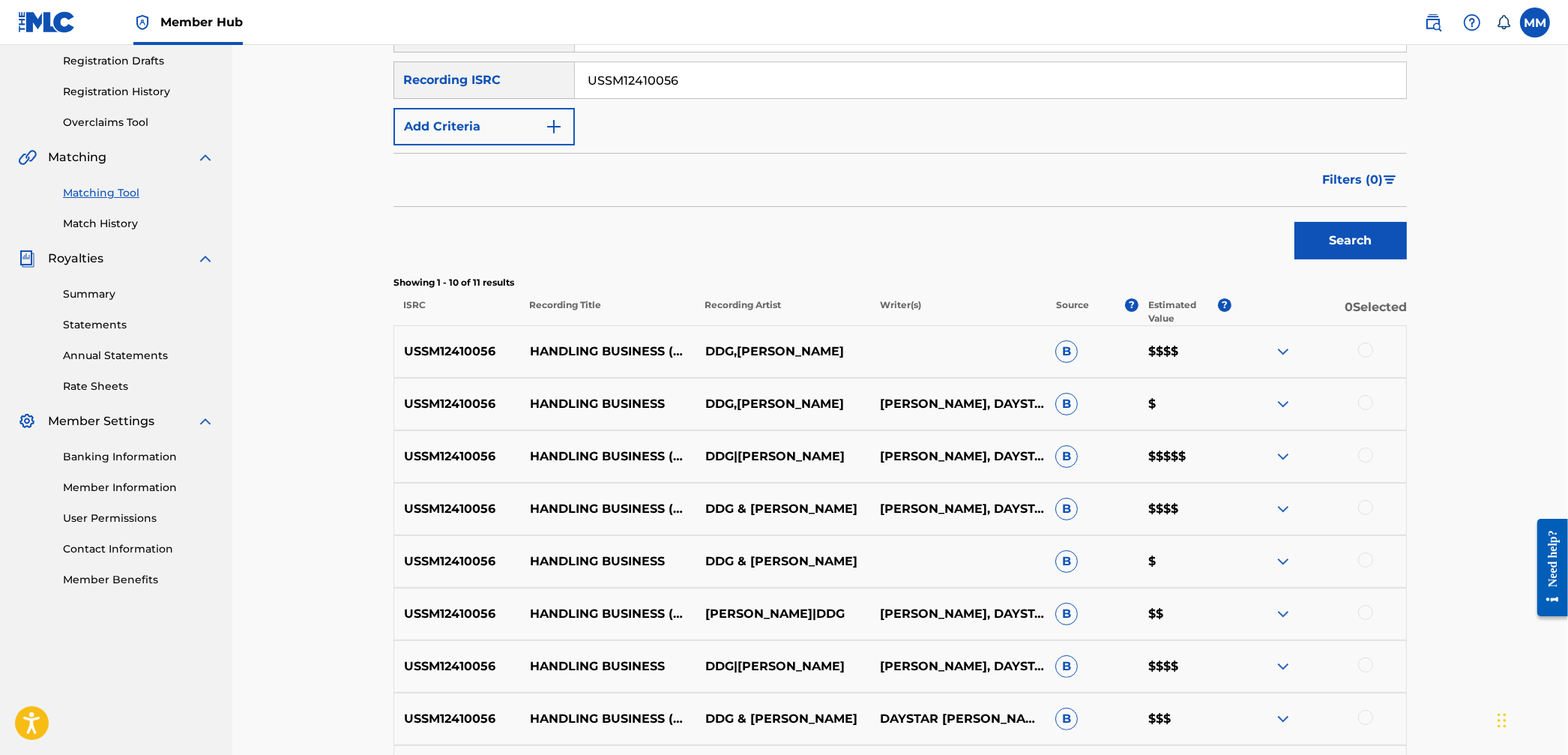
scroll to position [125, 0]
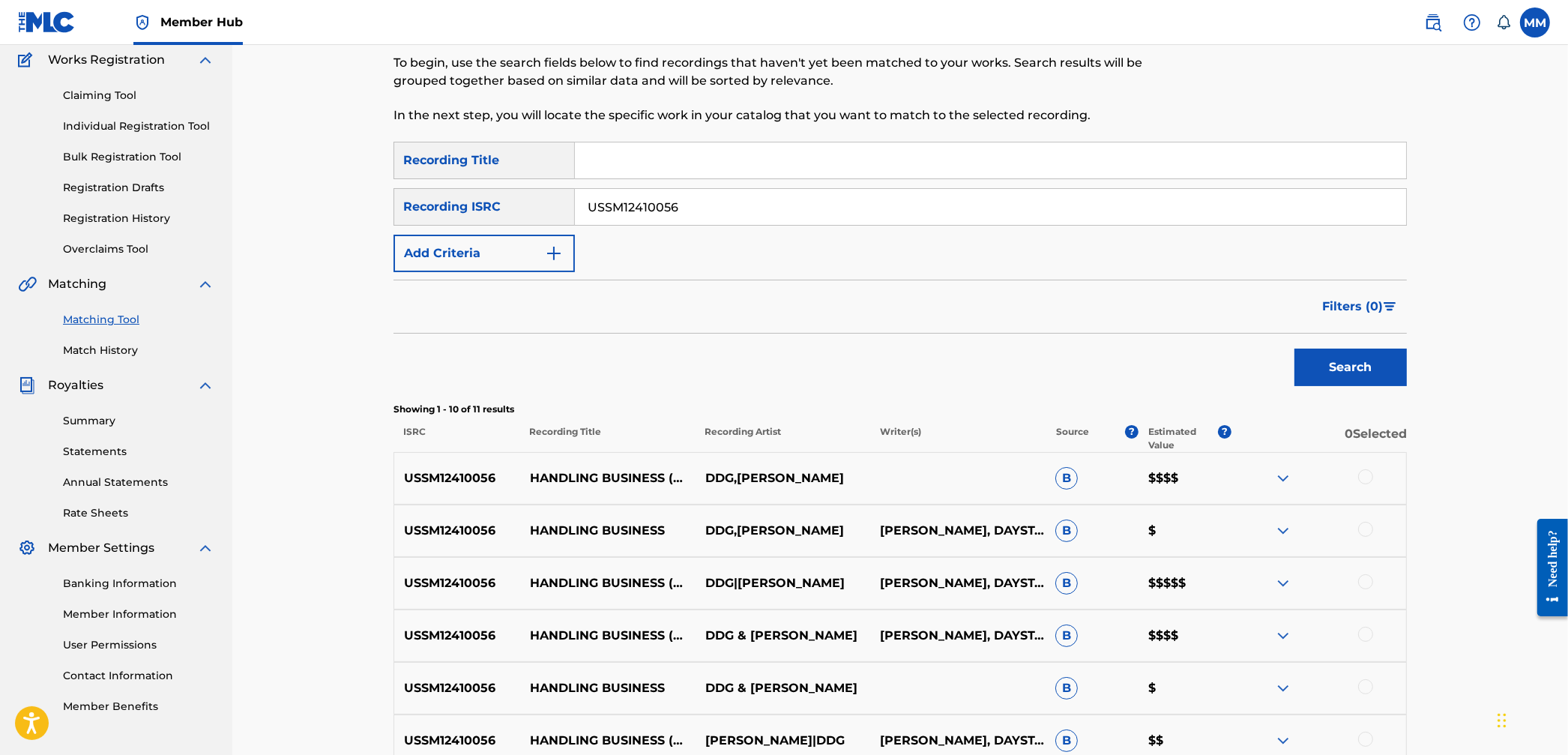
drag, startPoint x: 706, startPoint y: 205, endPoint x: 493, endPoint y: 189, distance: 213.6
click at [501, 189] on div "SearchWithCriteria16737521-623a-4d15-a452-741430b42c9e Recording ISRC USSM12410…" at bounding box center [900, 207] width 1014 height 38
paste input "DEKB72082774"
click at [1368, 361] on button "Search" at bounding box center [1351, 367] width 113 height 38
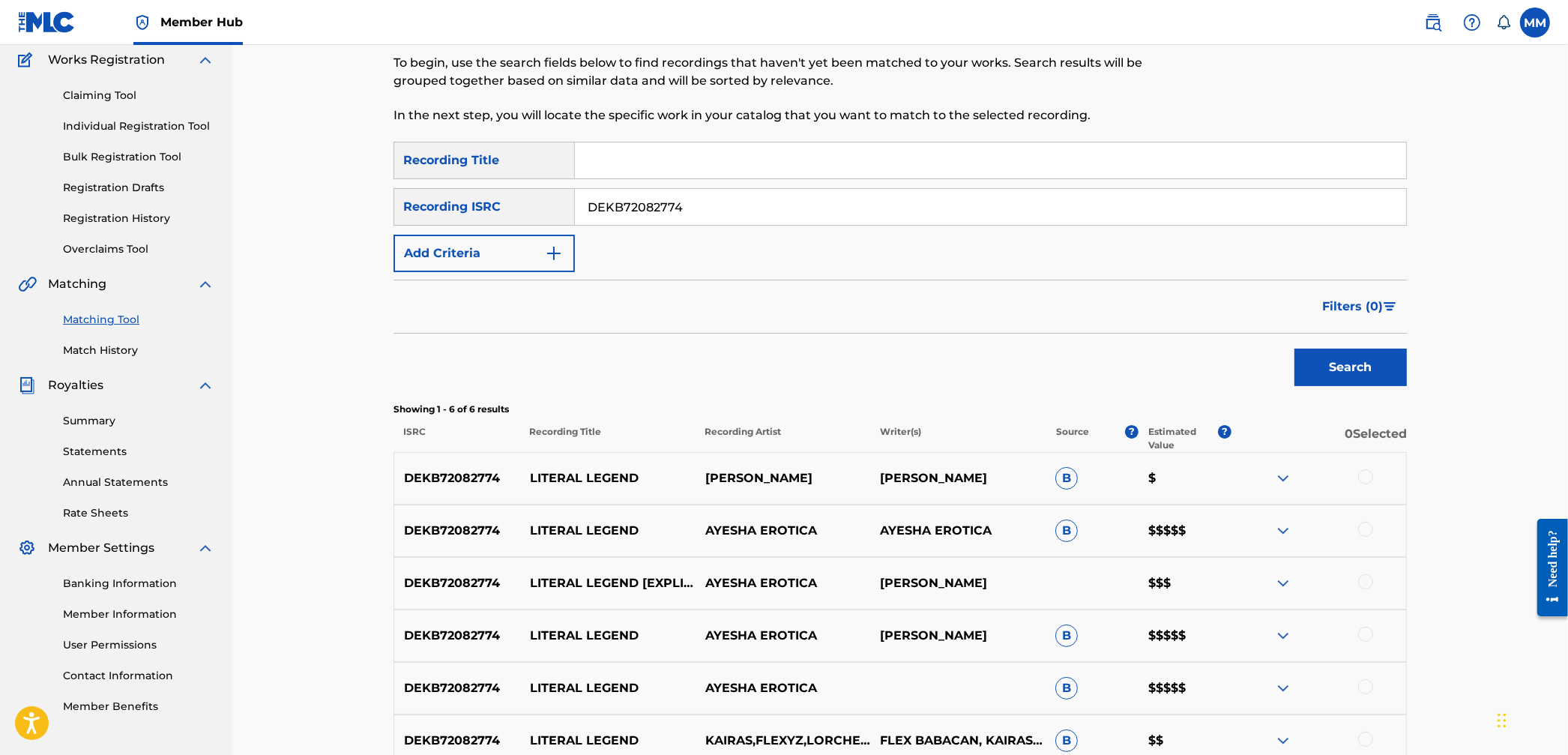
drag, startPoint x: 695, startPoint y: 199, endPoint x: 438, endPoint y: 192, distance: 257.1
click at [438, 192] on div "SearchWithCriteria16737521-623a-4d15-a452-741430b42c9e Recording ISRC DEKB72082…" at bounding box center [900, 207] width 1014 height 38
paste input "MX3602300009"
click at [1374, 375] on button "Search" at bounding box center [1351, 367] width 113 height 38
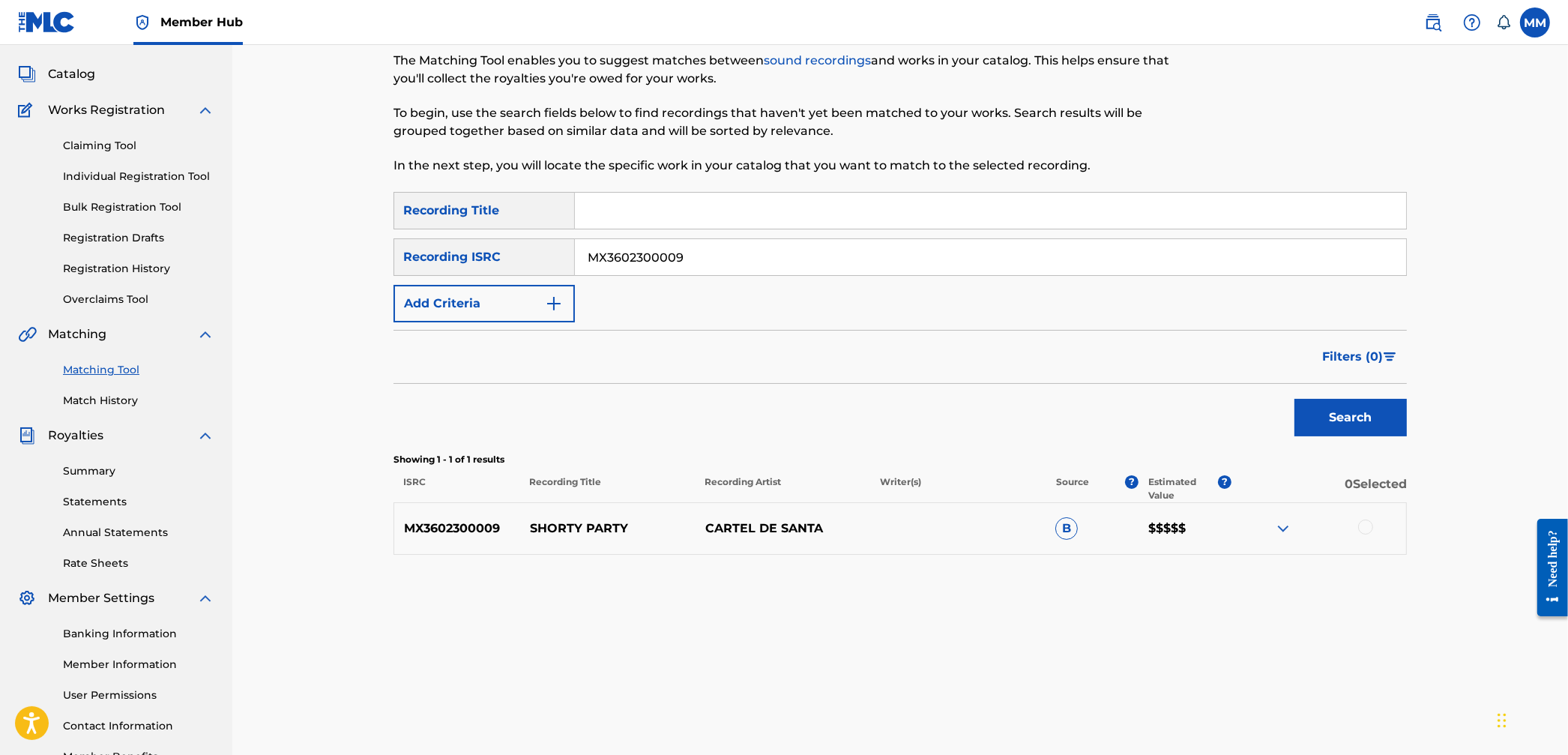
scroll to position [40, 0]
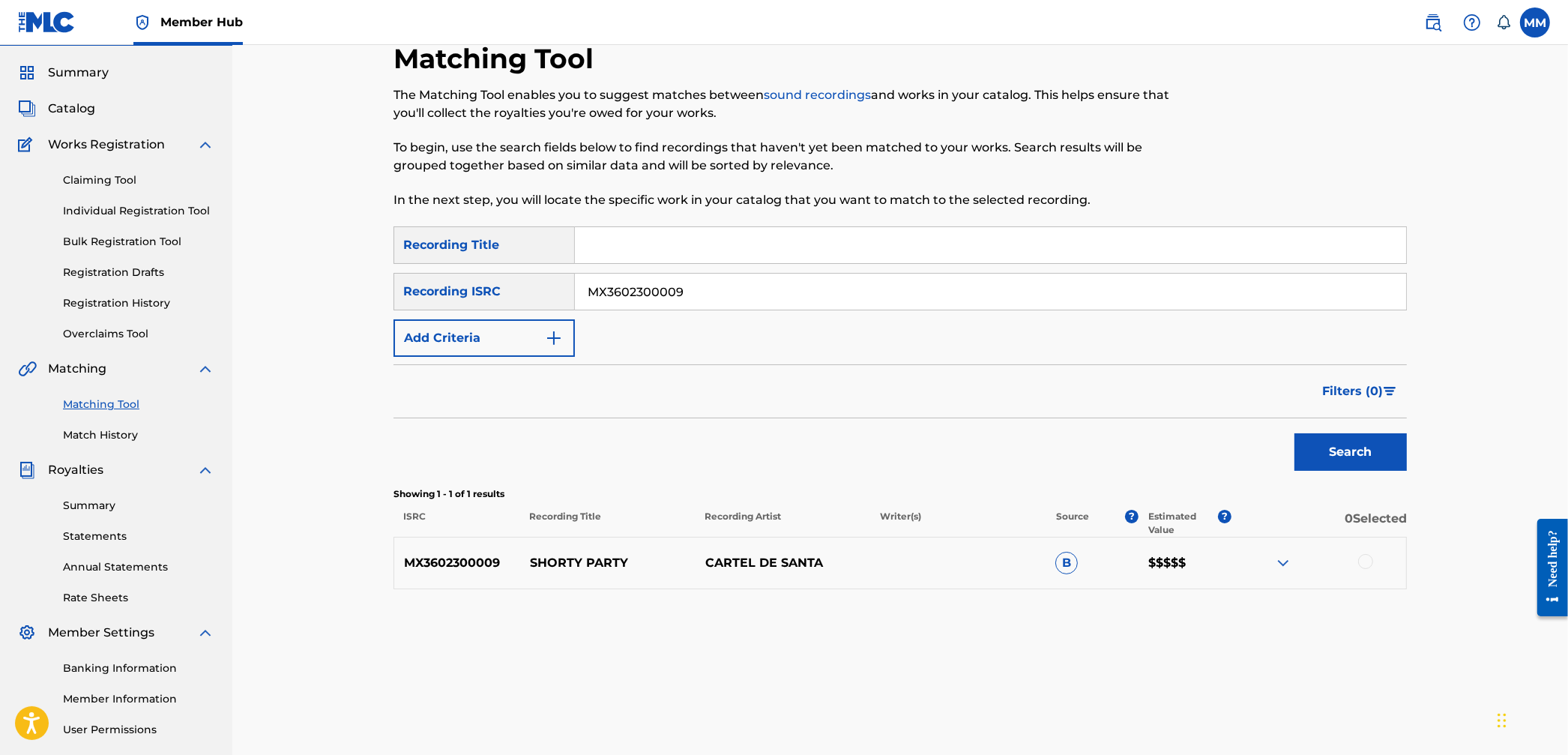
drag, startPoint x: 691, startPoint y: 299, endPoint x: 449, endPoint y: 281, distance: 242.7
click at [452, 280] on div "SearchWithCriteria16737521-623a-4d15-a452-741430b42c9e Recording ISRC MX3602300…" at bounding box center [900, 292] width 1014 height 38
paste input "USHMD12196"
click at [1402, 463] on button "Search" at bounding box center [1351, 452] width 113 height 38
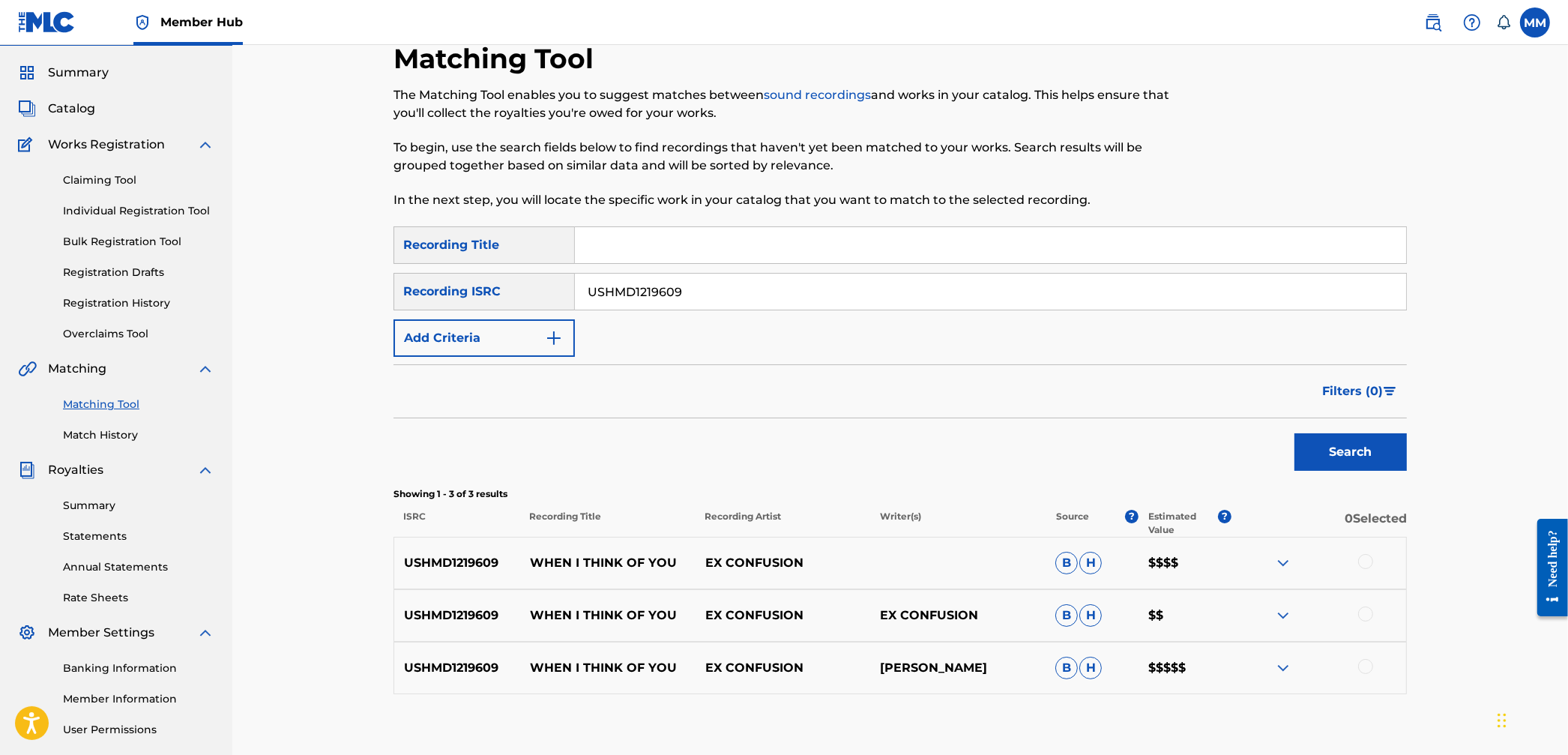
drag, startPoint x: 745, startPoint y: 296, endPoint x: 446, endPoint y: 288, distance: 299.1
click at [447, 276] on div "SearchWithCriteria16737521-623a-4d15-a452-741430b42c9e Recording ISRC USHMD1219…" at bounding box center [900, 292] width 1014 height 38
paste input "QZMEQ2073788"
type input "QZMEQ2073788"
click at [1356, 471] on div "Search" at bounding box center [1347, 448] width 120 height 60
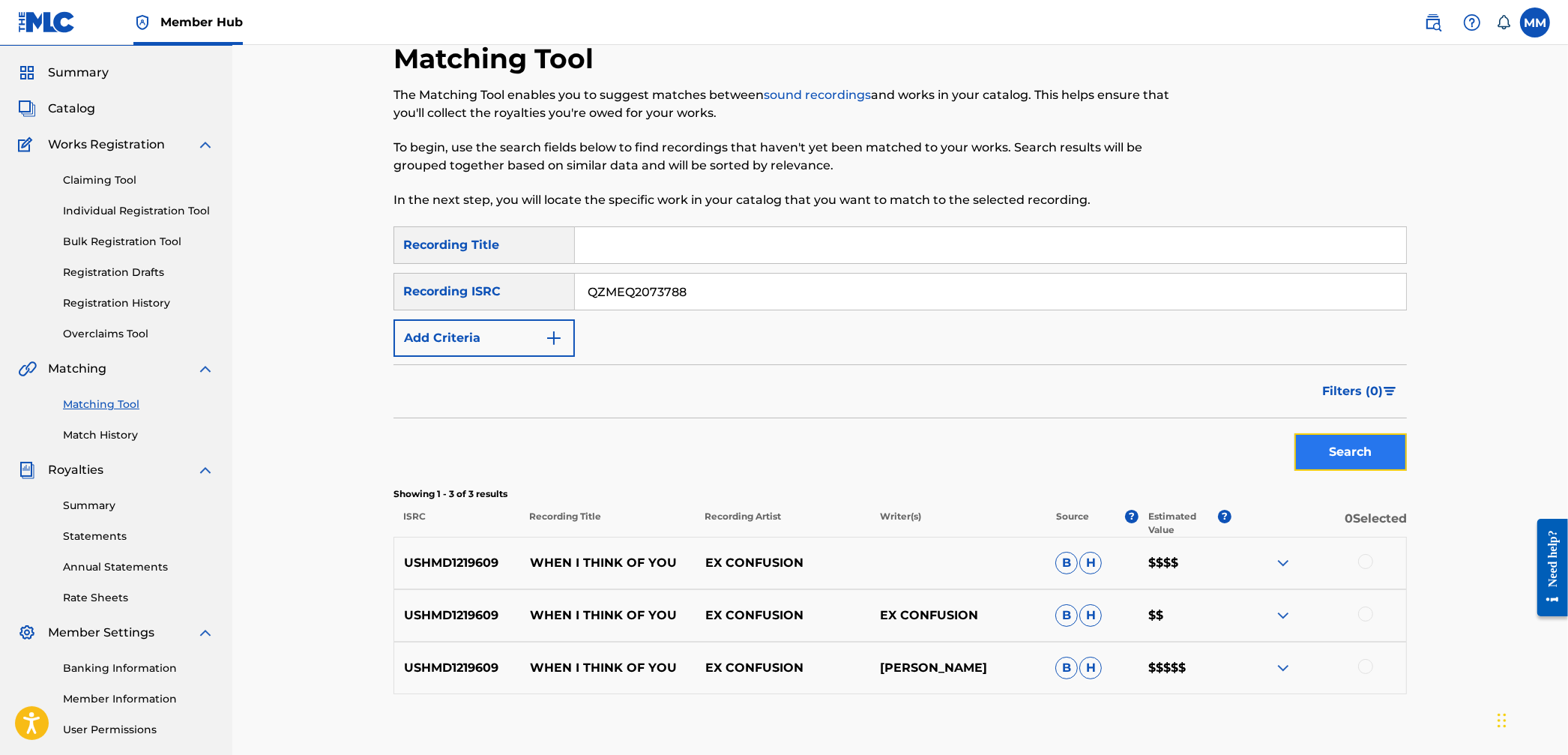
click at [1347, 457] on button "Search" at bounding box center [1351, 452] width 113 height 38
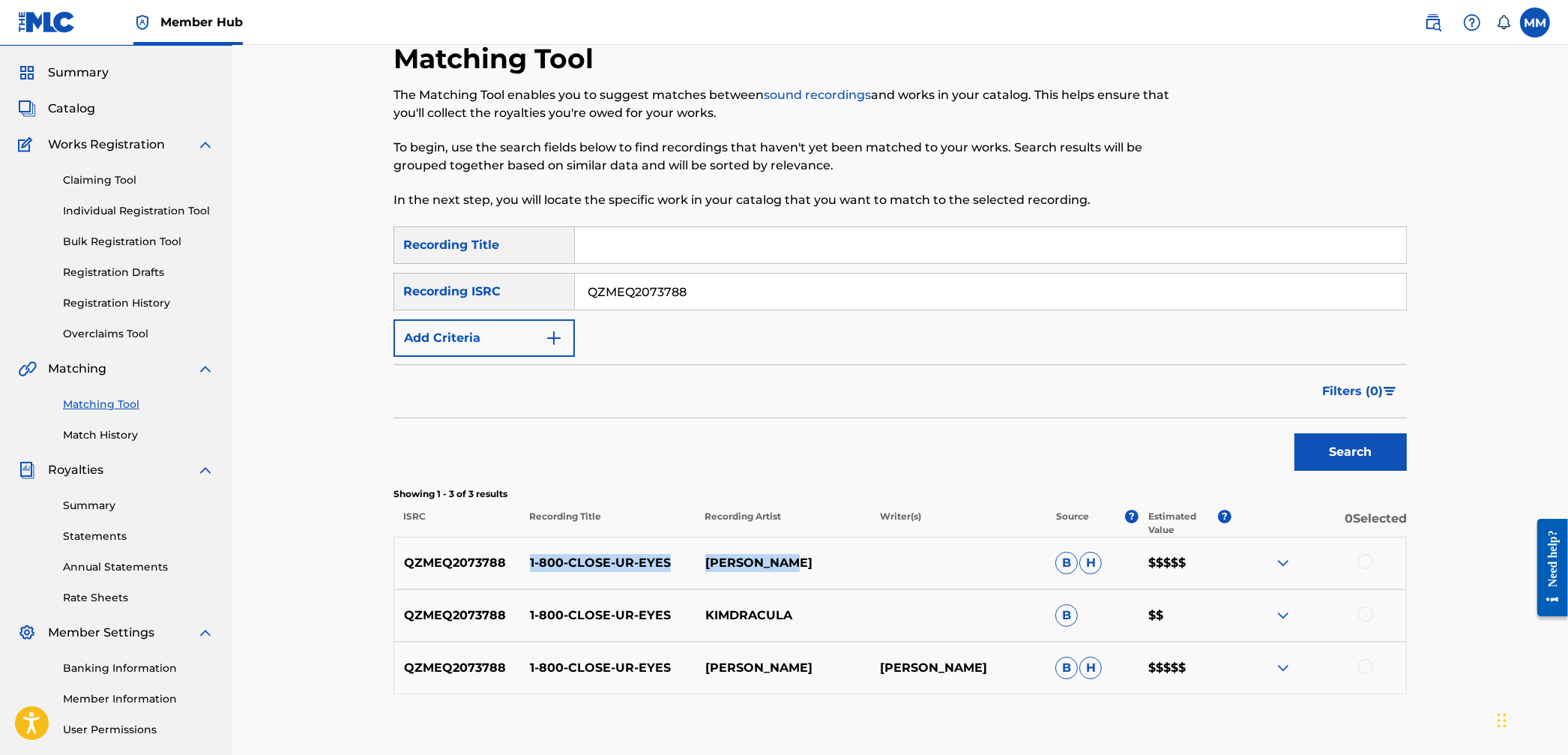
drag, startPoint x: 536, startPoint y: 563, endPoint x: 857, endPoint y: 577, distance: 321.3
click at [857, 577] on div "QZMEQ2073788 1-800-CLOSE-UR-EYES KIM DRACULA B H $$$$$" at bounding box center [900, 562] width 1014 height 52
copy div "1-800-CLOSE-UR-EYES KIM DRACULA"
click at [1441, 23] on img at bounding box center [1433, 23] width 18 height 18
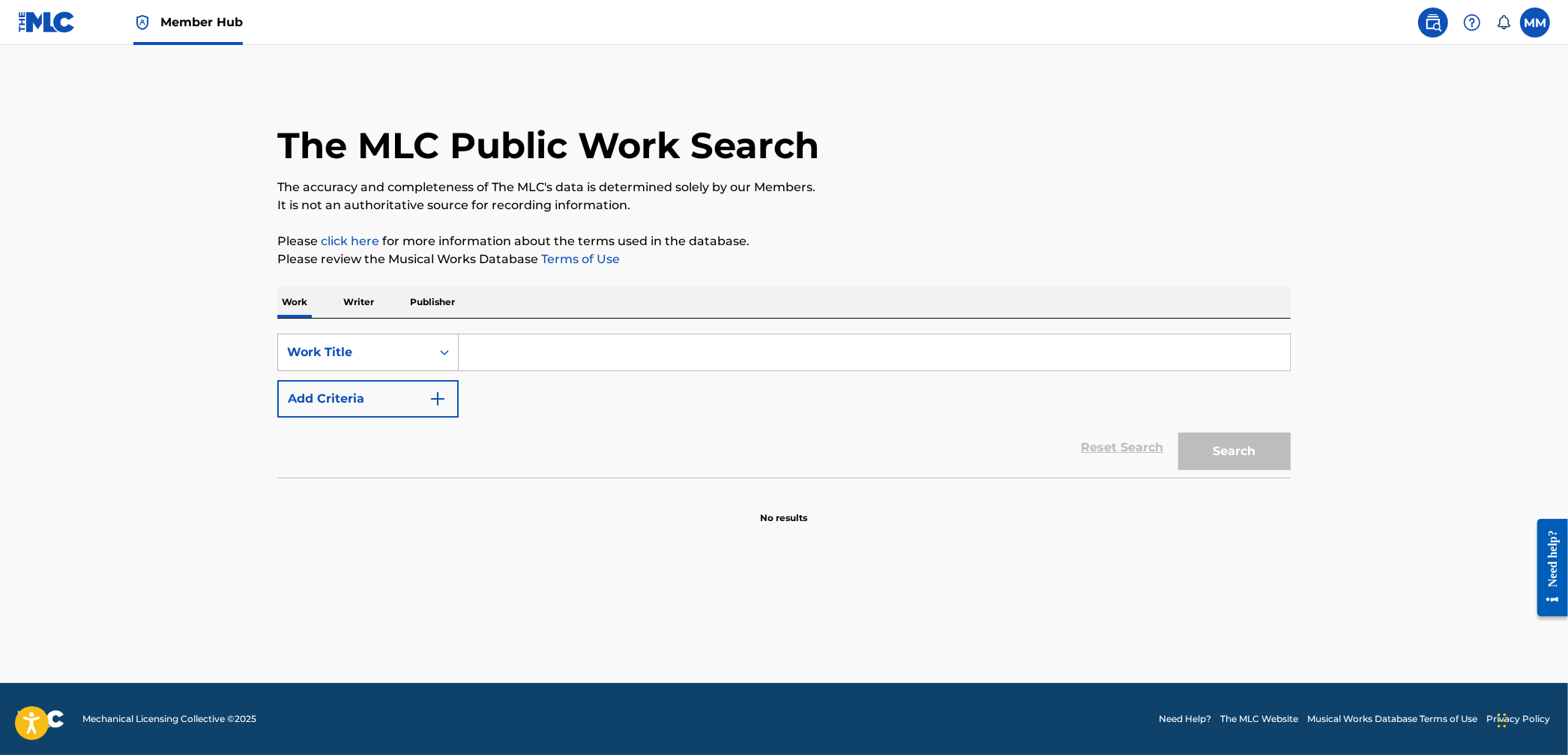
click at [441, 339] on div "Search Form" at bounding box center [444, 352] width 27 height 27
click at [383, 396] on div "Writer Name" at bounding box center [367, 390] width 180 height 38
click at [379, 351] on div "Writer Name" at bounding box center [354, 352] width 135 height 18
drag, startPoint x: 370, startPoint y: 387, endPoint x: 427, endPoint y: 372, distance: 58.9
click at [370, 387] on div "Work Title" at bounding box center [367, 390] width 180 height 38
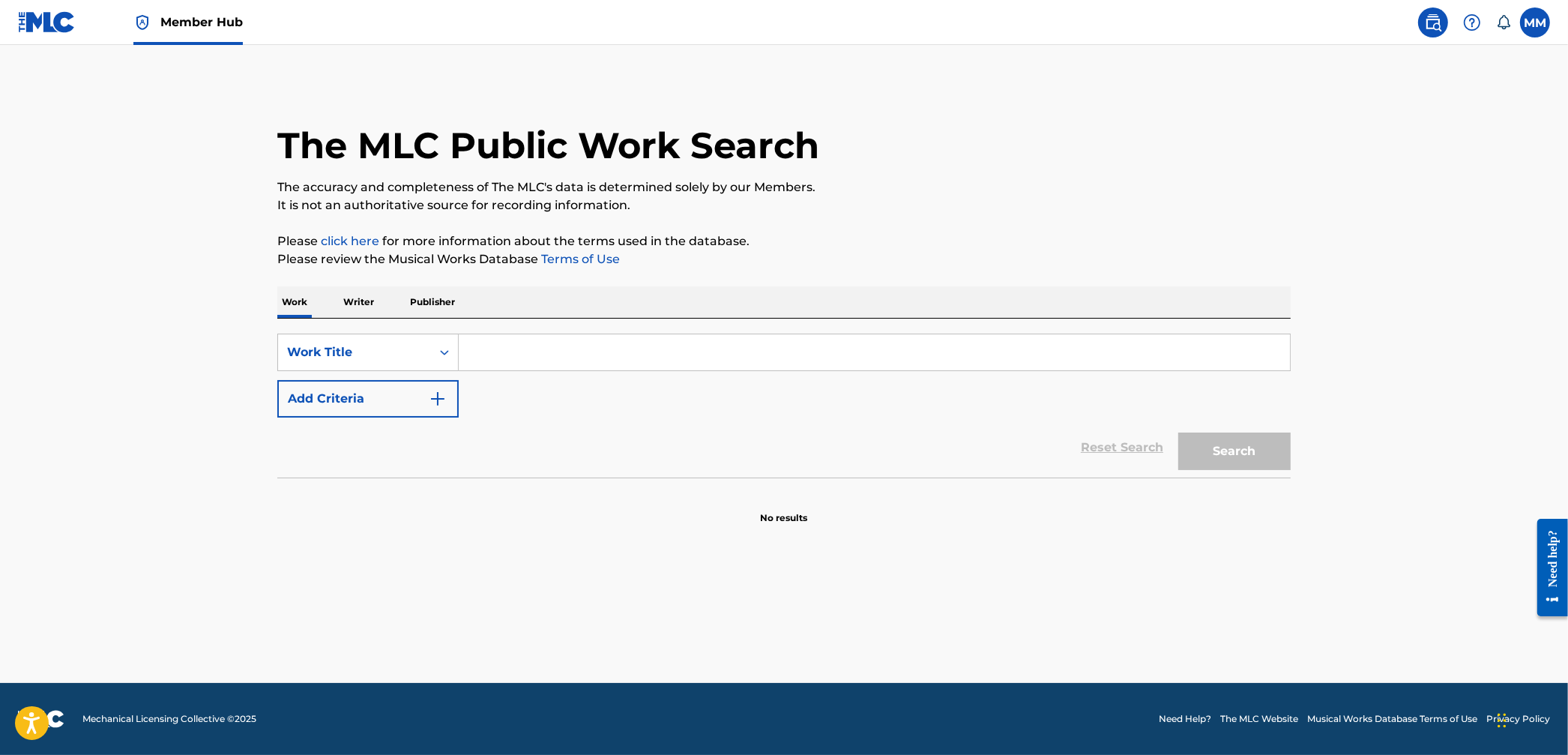
click at [467, 367] on input "Search Form" at bounding box center [874, 352] width 832 height 36
paste input "1-800-CLOSE-UR-EYES"
type input "1-800-CLOSE-UR-EYES"
click at [1269, 465] on button "Search" at bounding box center [1235, 451] width 113 height 38
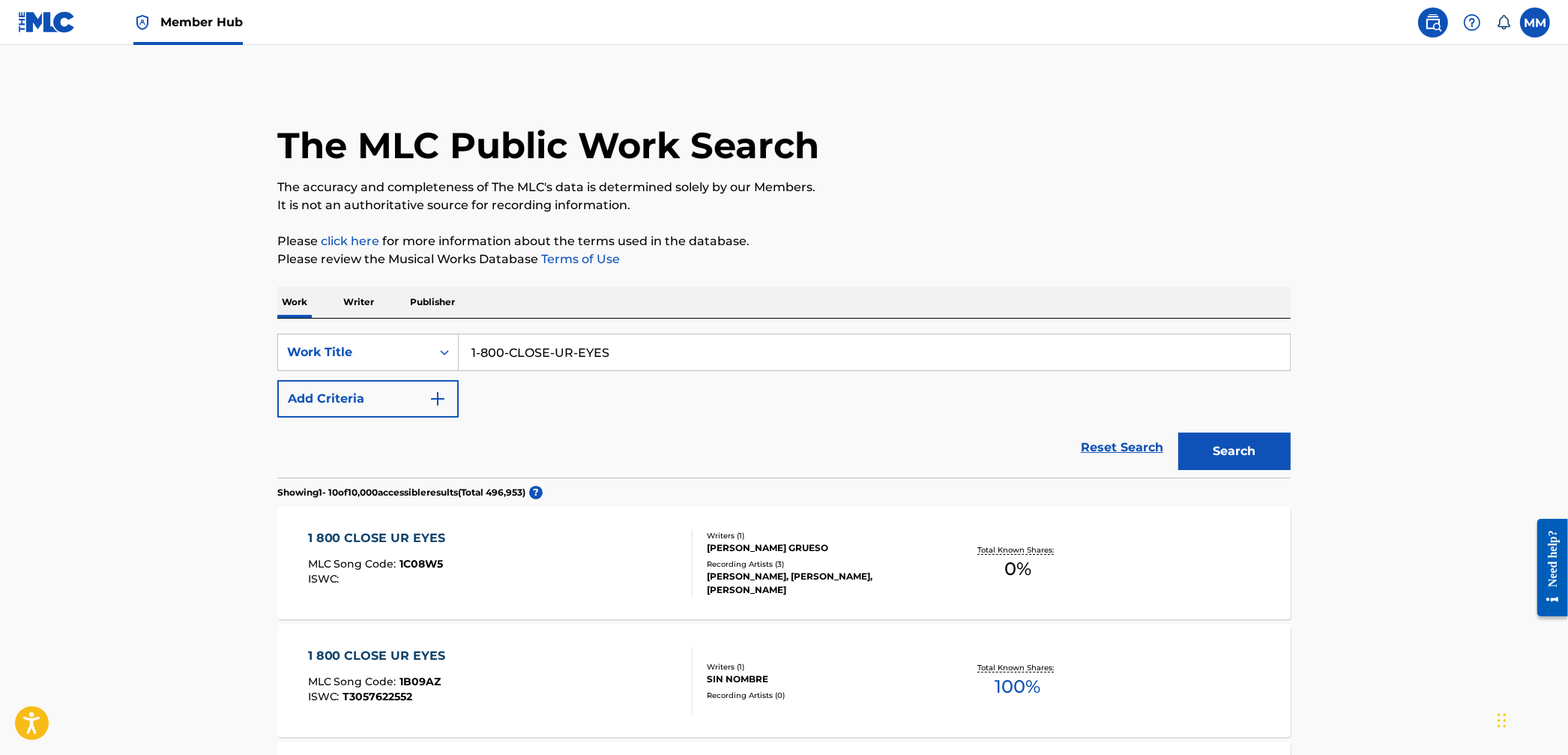
click at [627, 574] on div "1 800 CLOSE UR EYES MLC Song Code : 1C08W5 ISWC :" at bounding box center [500, 563] width 385 height 68
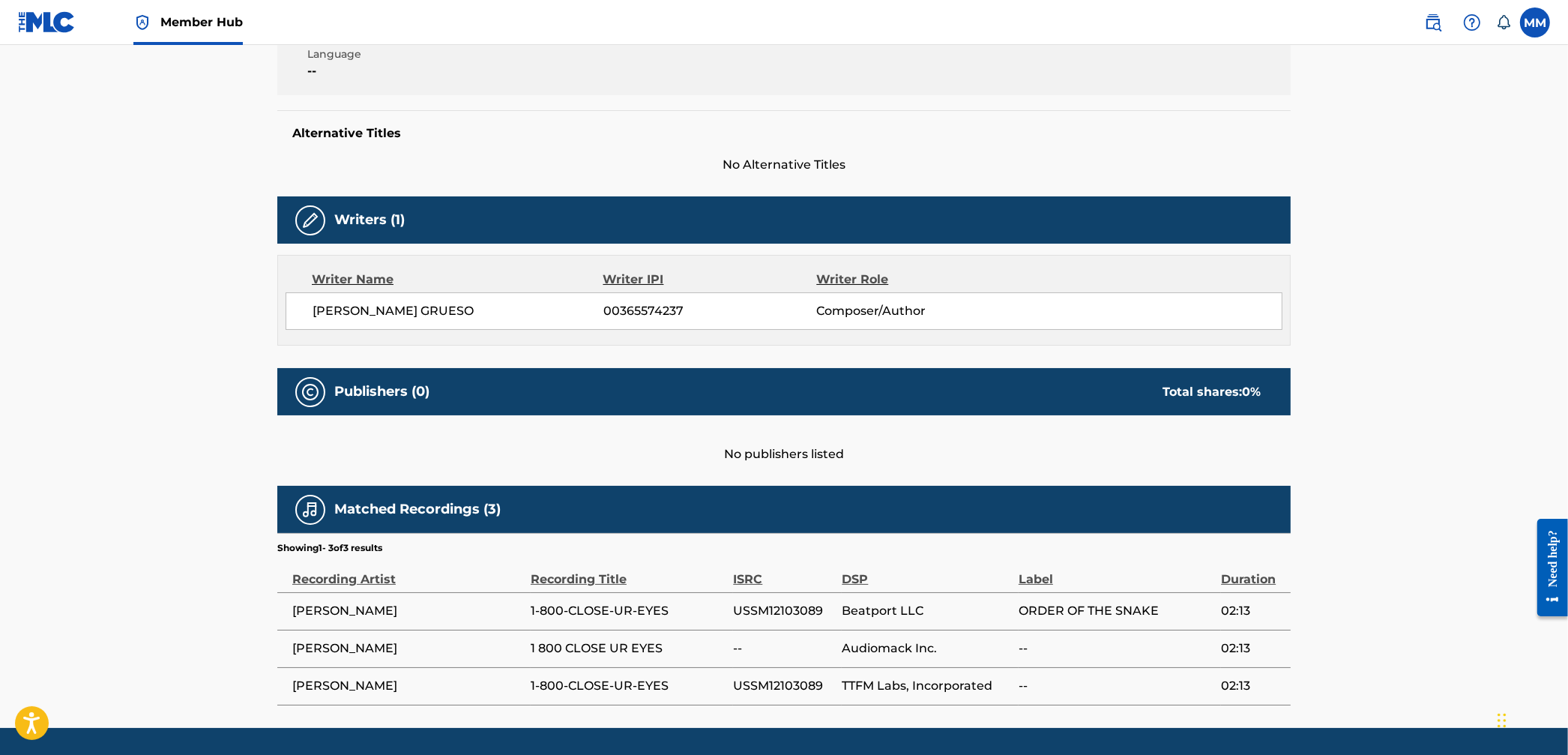
scroll to position [375, 0]
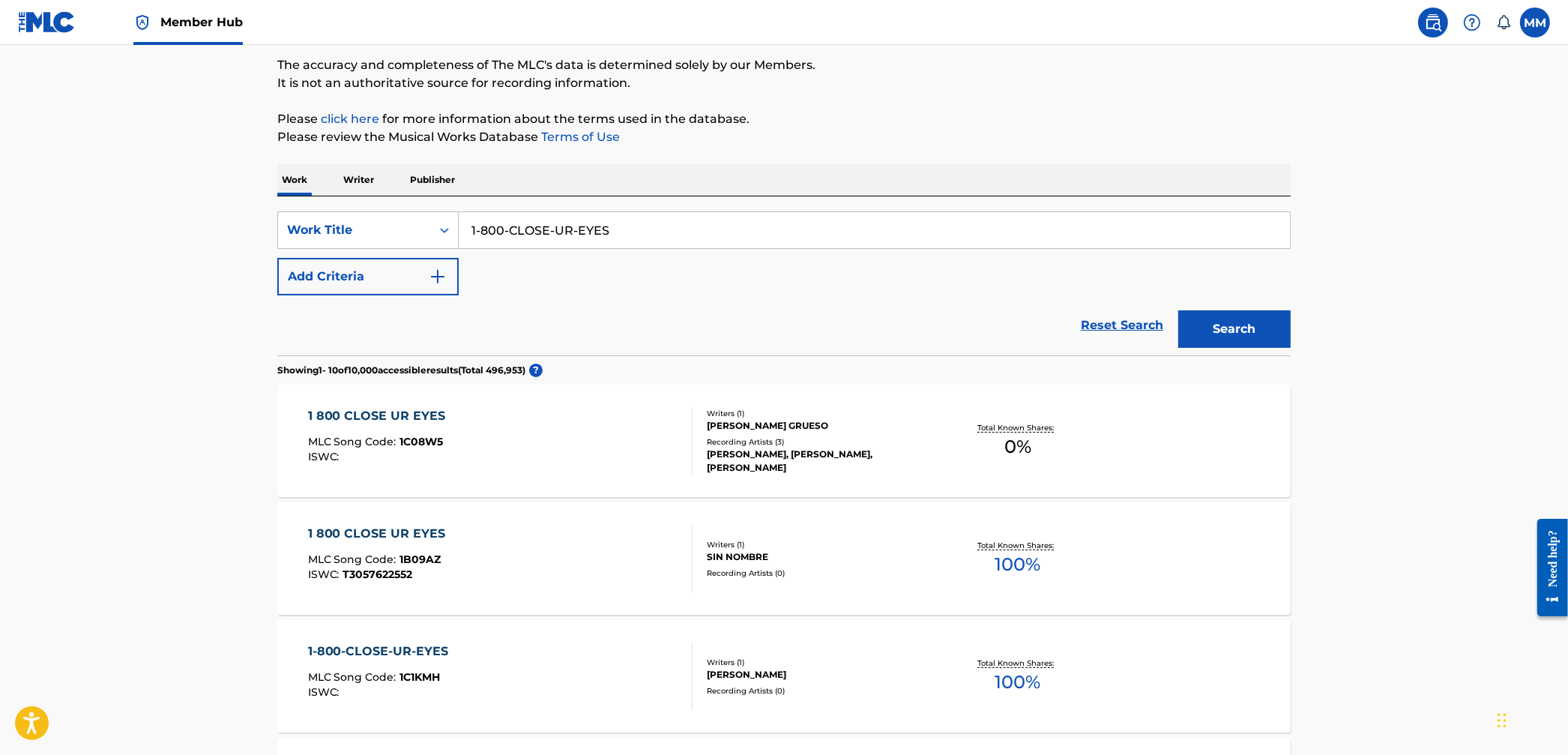
scroll to position [171, 0]
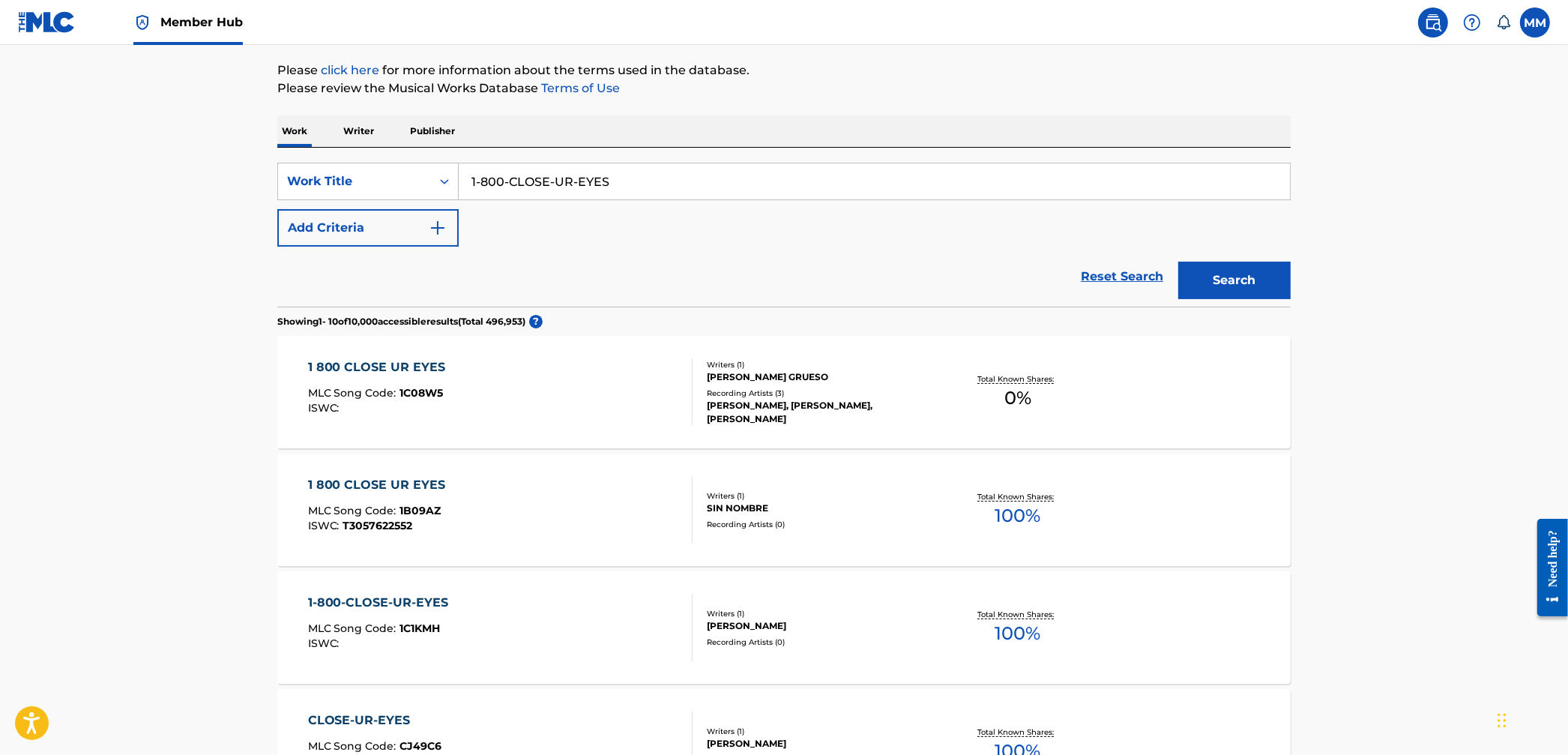
click at [599, 524] on div "1 800 CLOSE UR EYES MLC Song Code : 1B09AZ ISWC : T3057622552" at bounding box center [500, 510] width 385 height 68
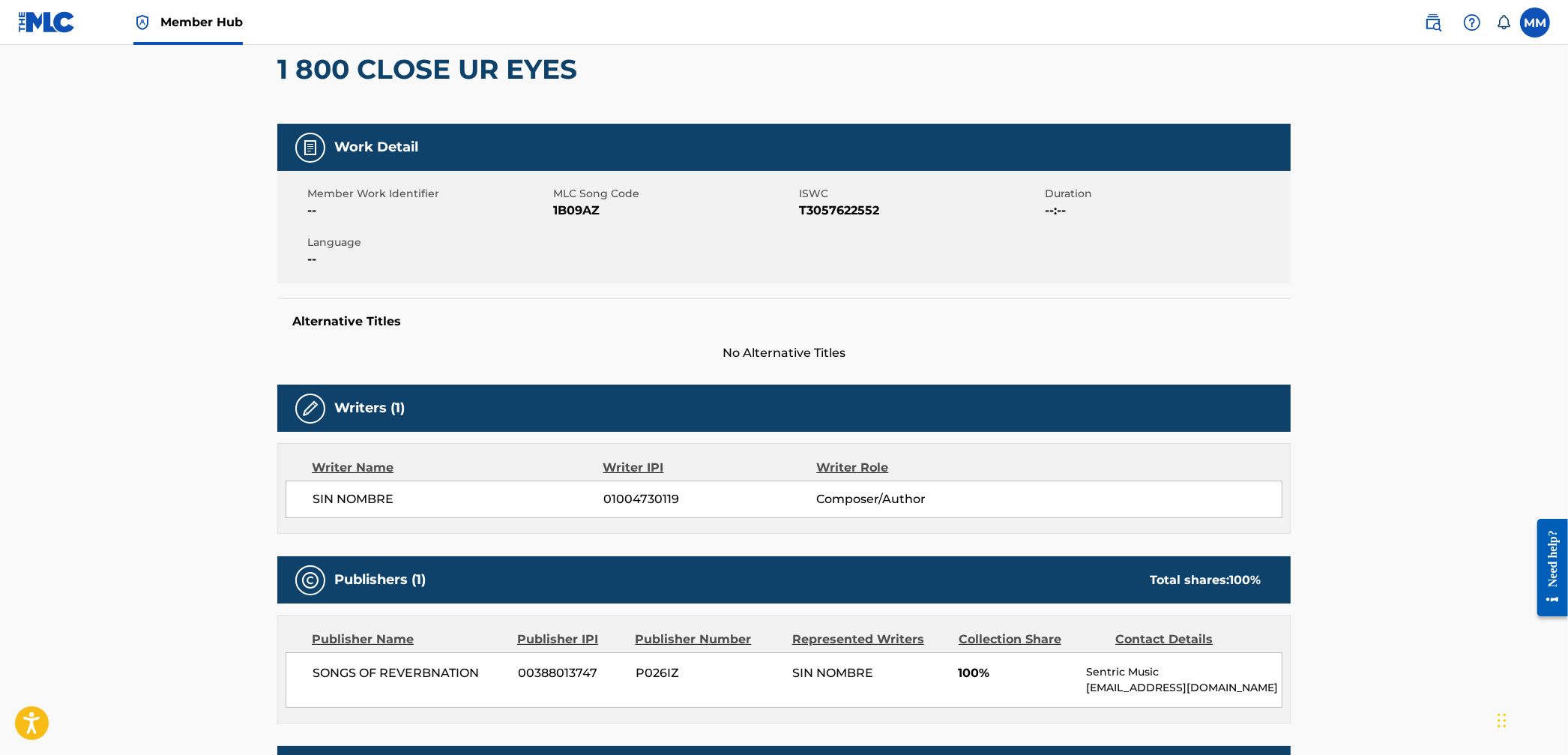
scroll to position [324, 0]
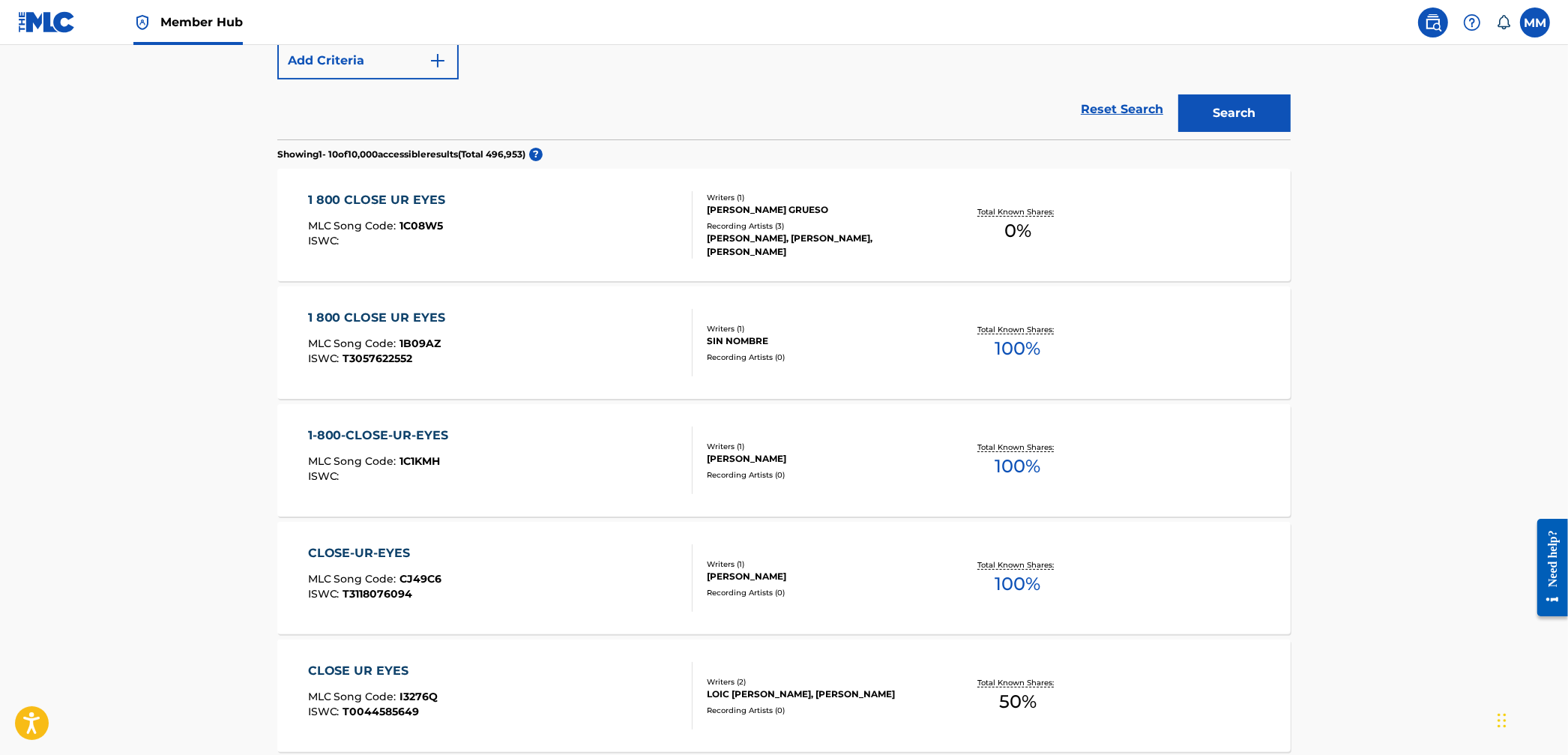
scroll to position [288, 0]
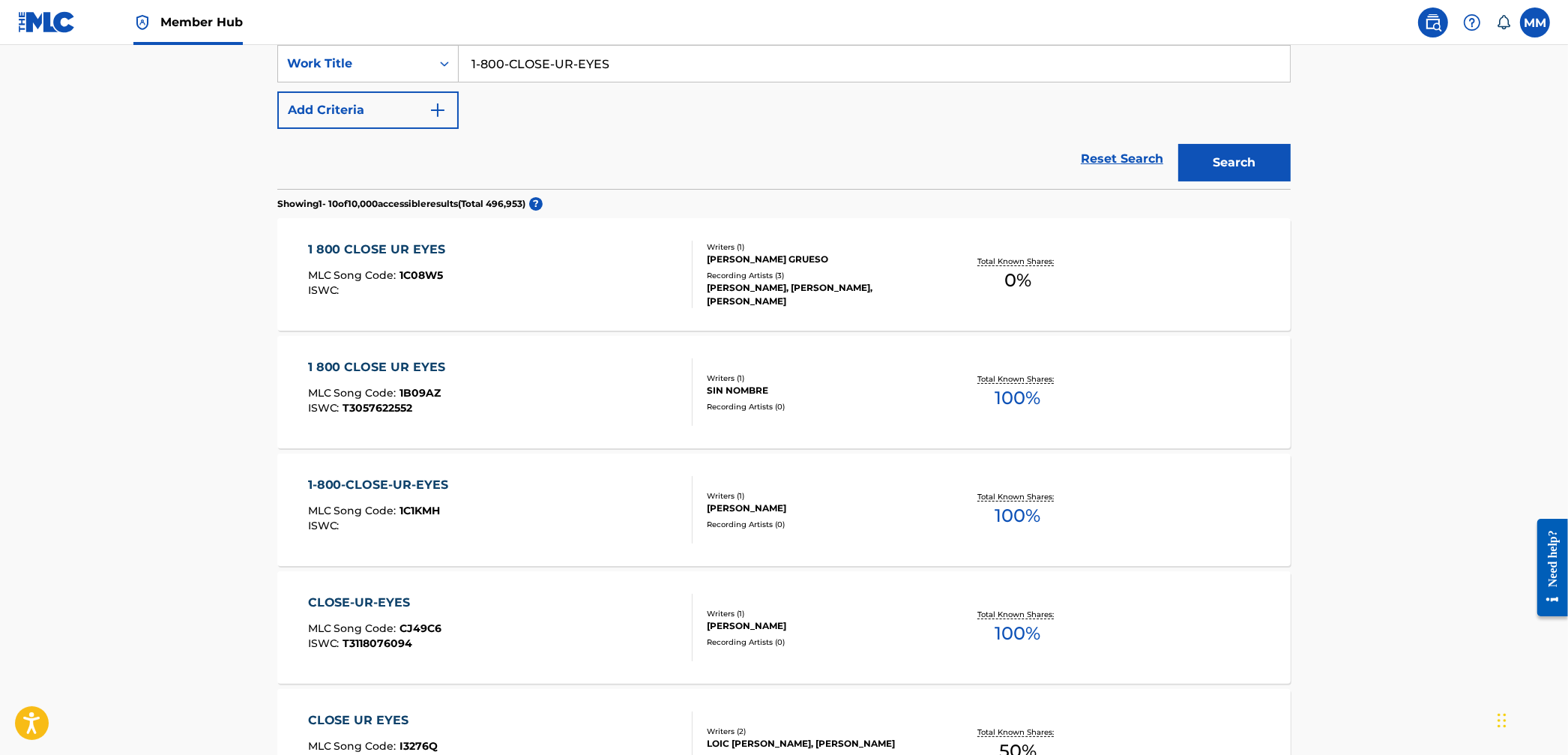
click at [562, 289] on div "1 800 CLOSE UR EYES MLC Song Code : 1C08W5 ISWC :" at bounding box center [500, 275] width 385 height 68
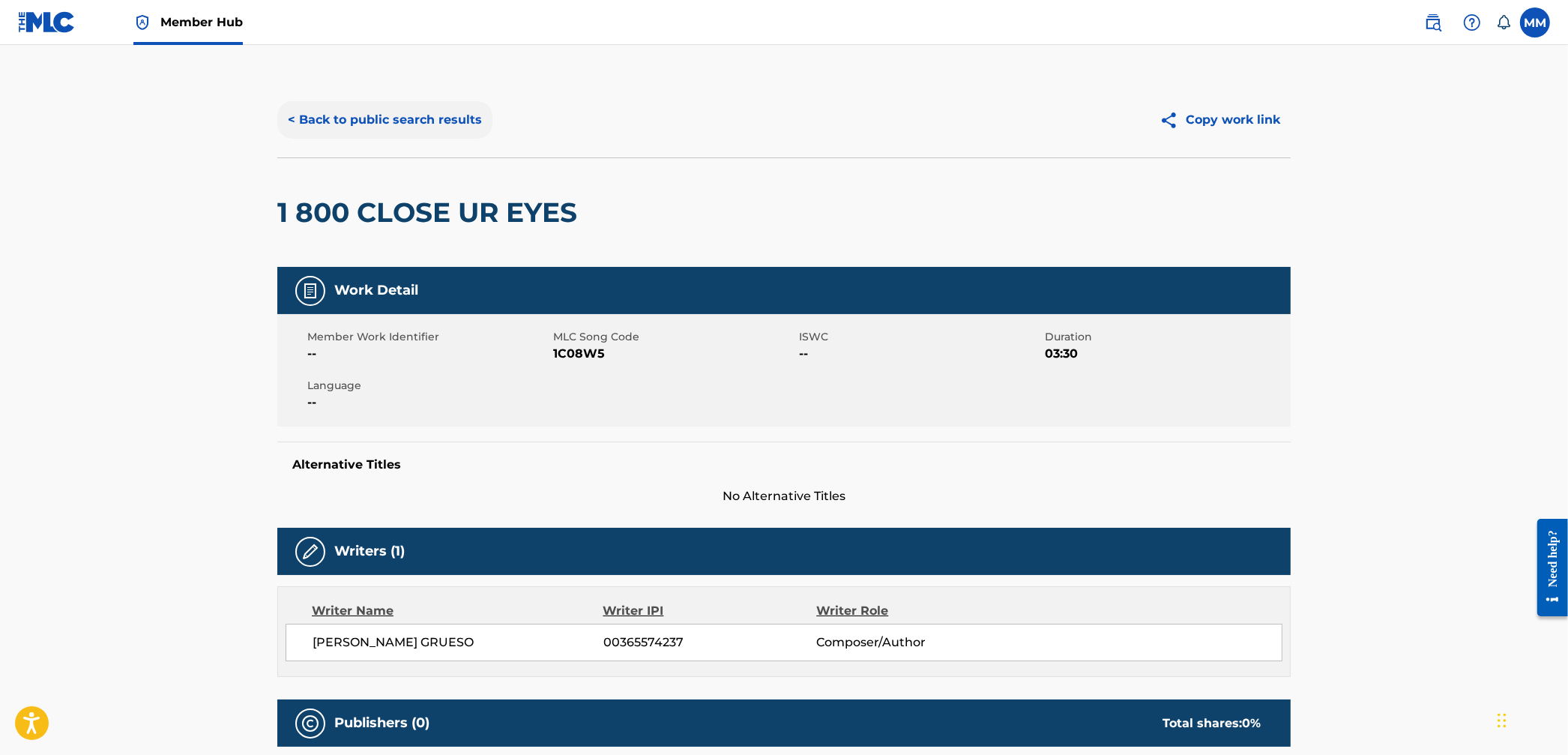
click at [388, 123] on button "< Back to public search results" at bounding box center [384, 120] width 215 height 38
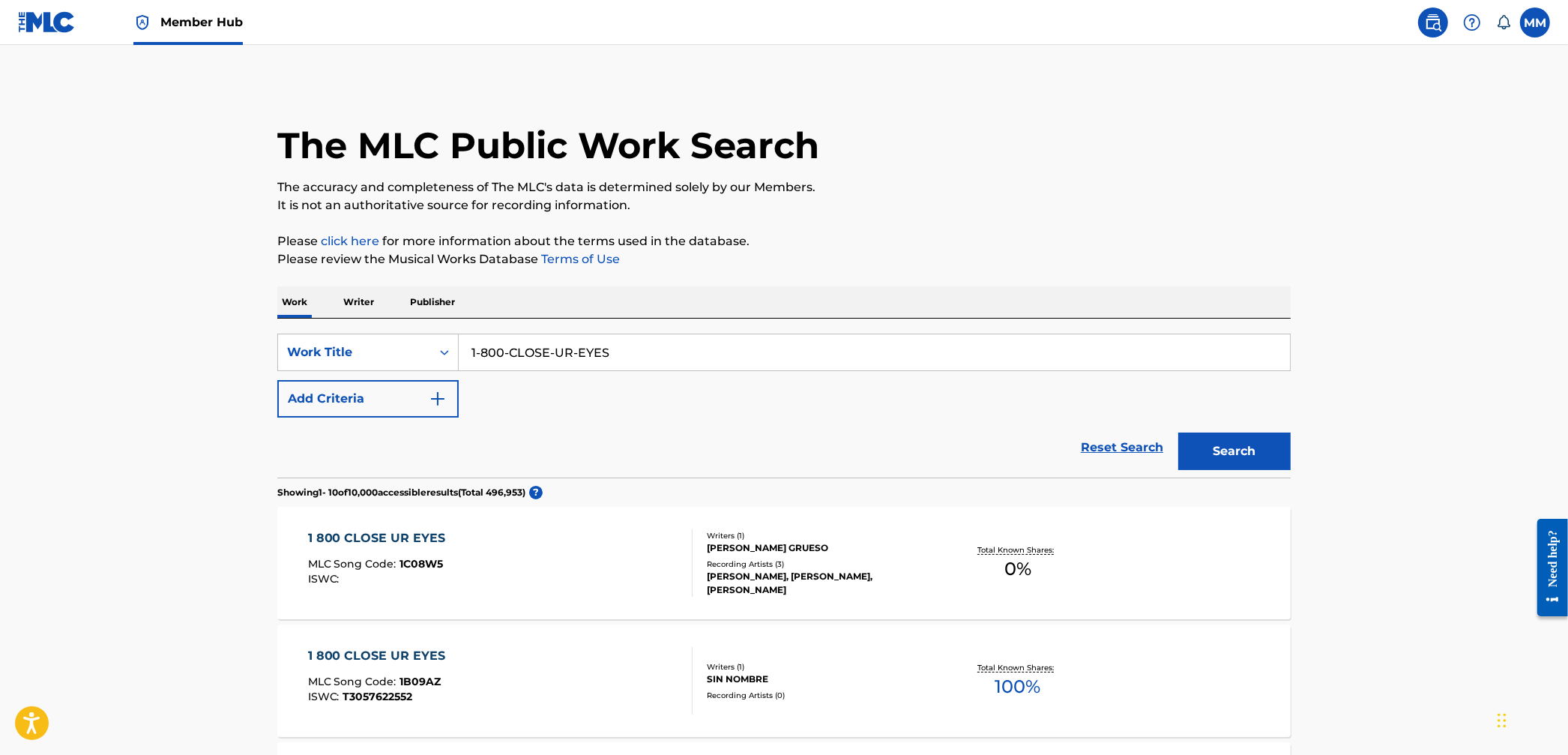
drag, startPoint x: 628, startPoint y: 359, endPoint x: 330, endPoint y: 297, distance: 304.4
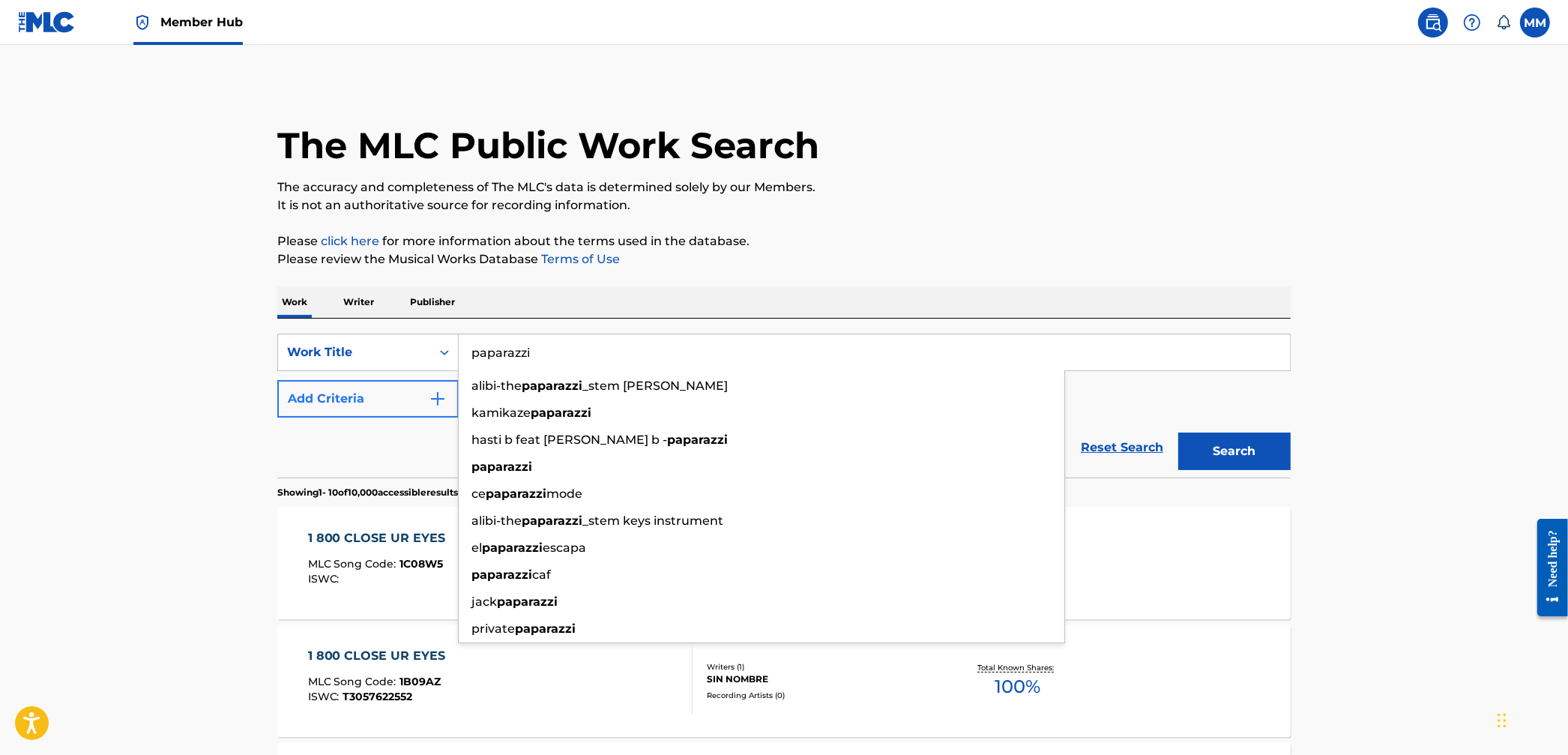
type input "paparazzi"
click at [369, 402] on button "Add Criteria" at bounding box center [367, 399] width 181 height 38
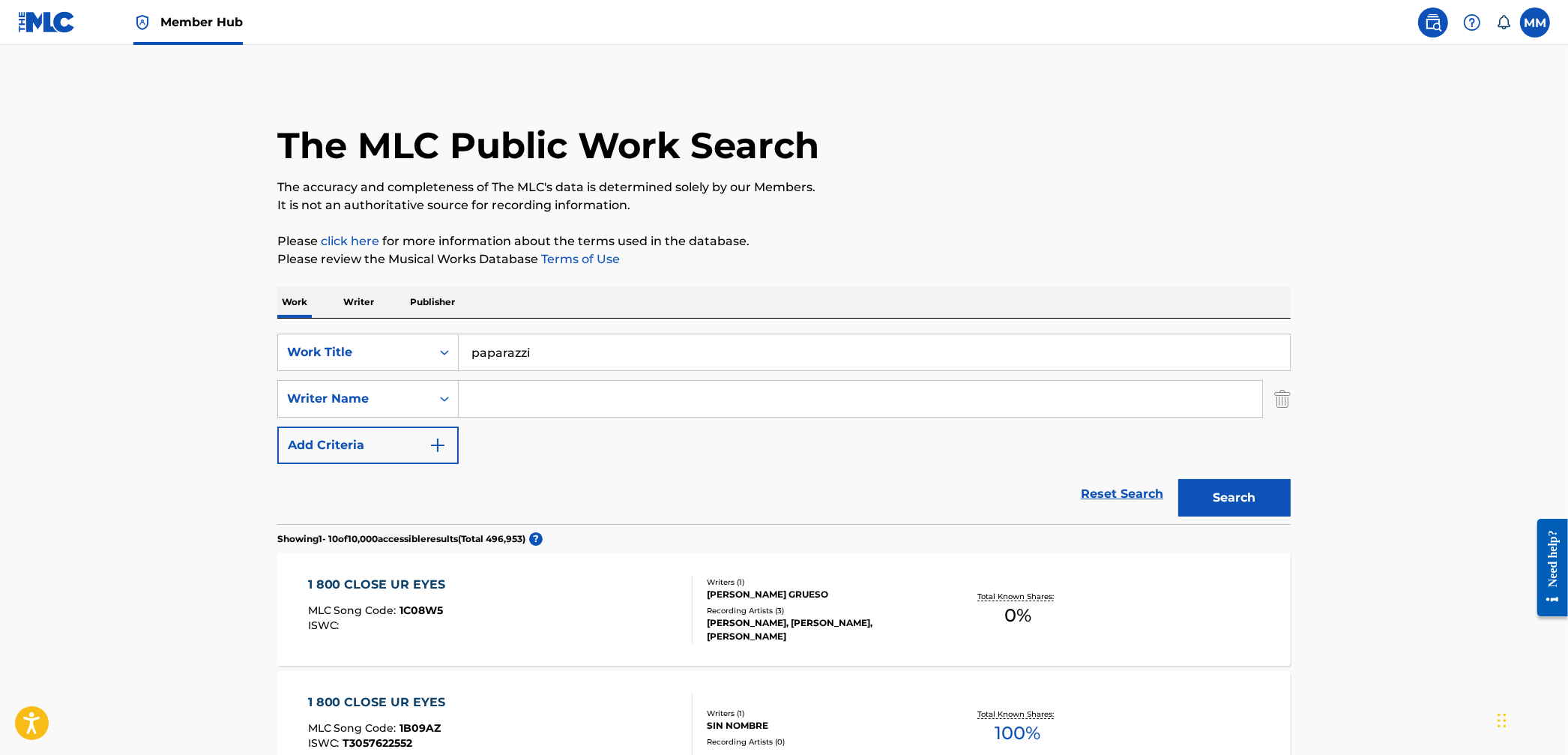
click at [485, 399] on input "Search Form" at bounding box center [860, 399] width 803 height 36
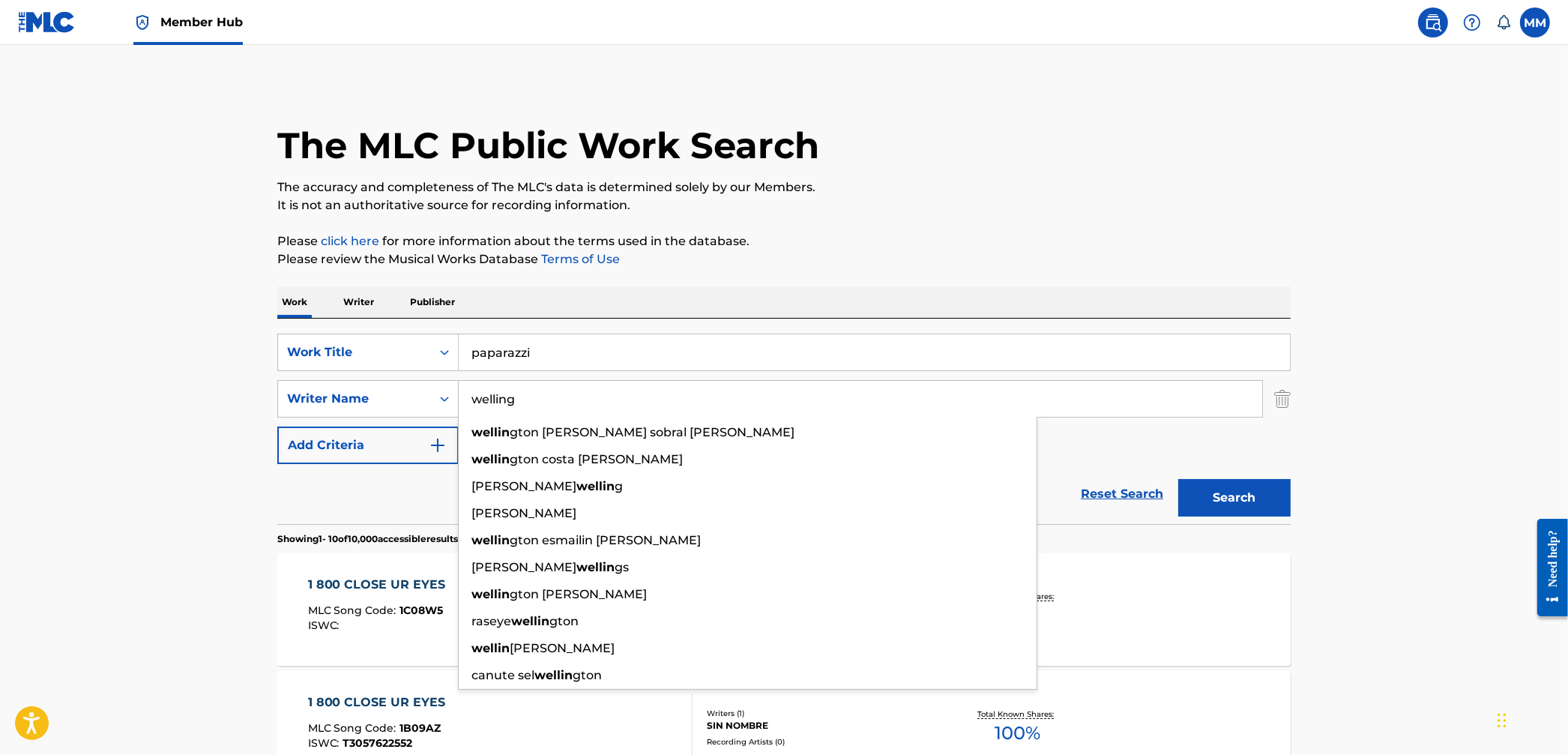
click at [1179, 479] on button "Search" at bounding box center [1235, 498] width 113 height 38
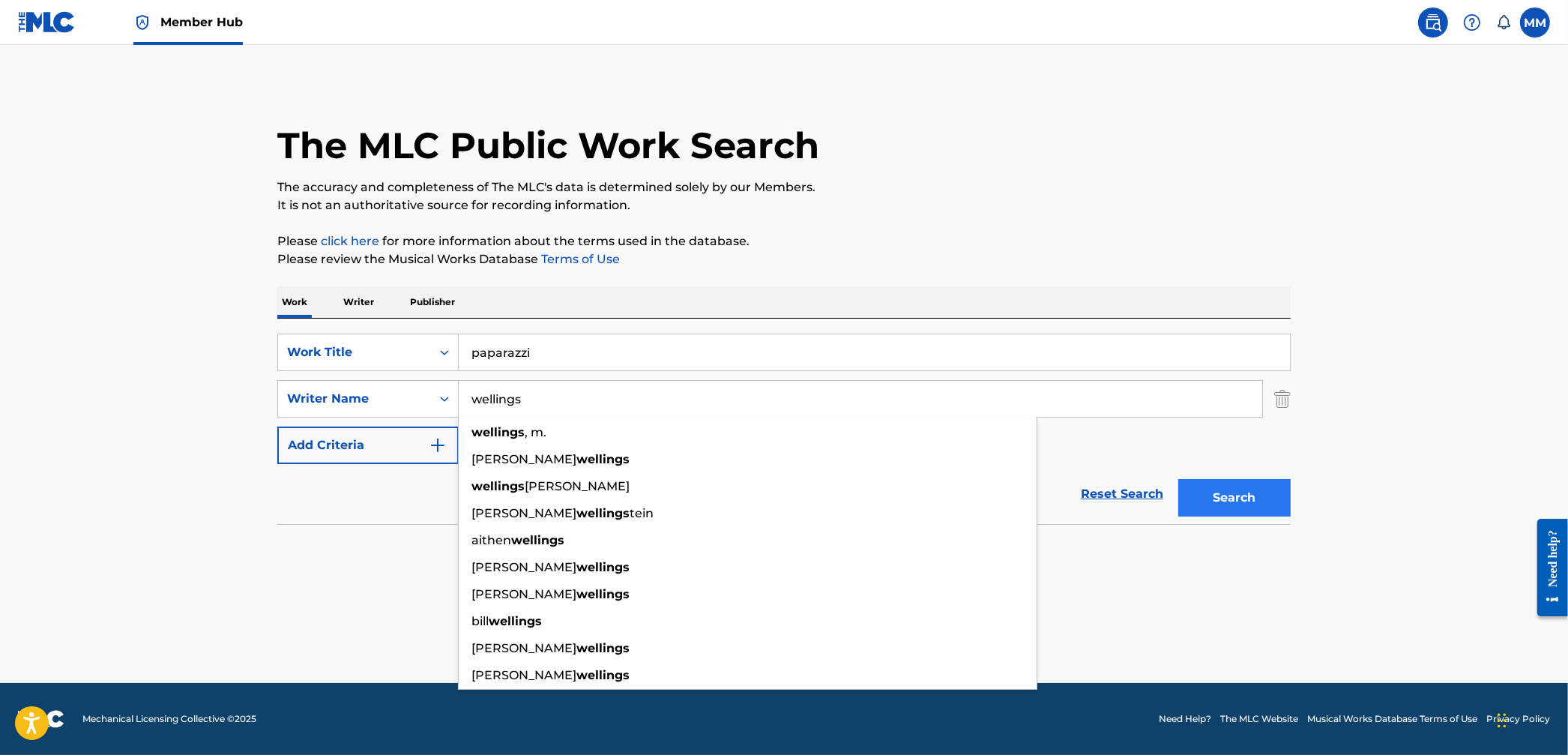
type input "wellings"
click at [1230, 504] on button "Search" at bounding box center [1235, 498] width 113 height 38
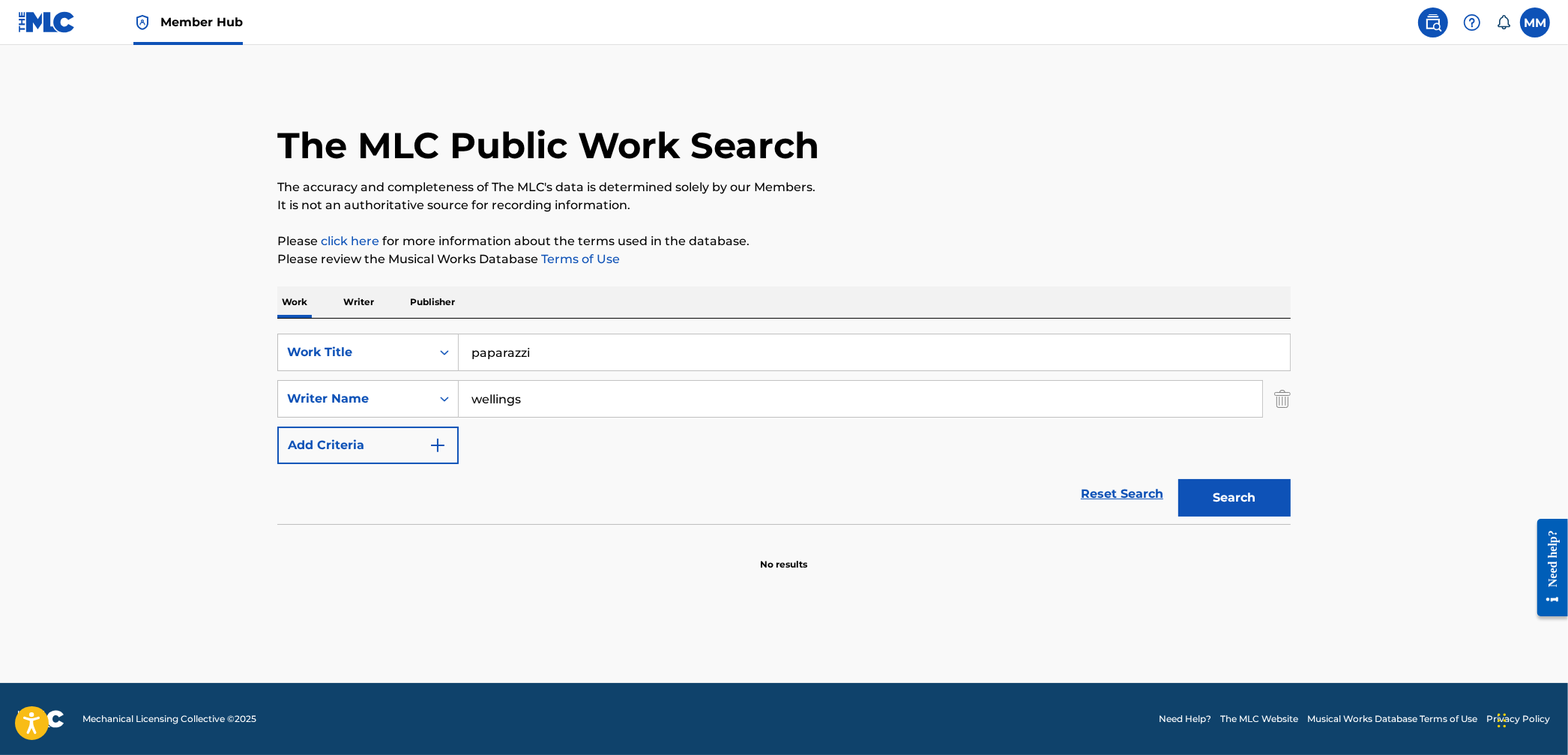
click at [103, 323] on main "The MLC Public Work Search The accuracy and completeness of The MLC's data is d…" at bounding box center [784, 364] width 1568 height 638
click at [1201, 501] on button "Search" at bounding box center [1235, 498] width 113 height 38
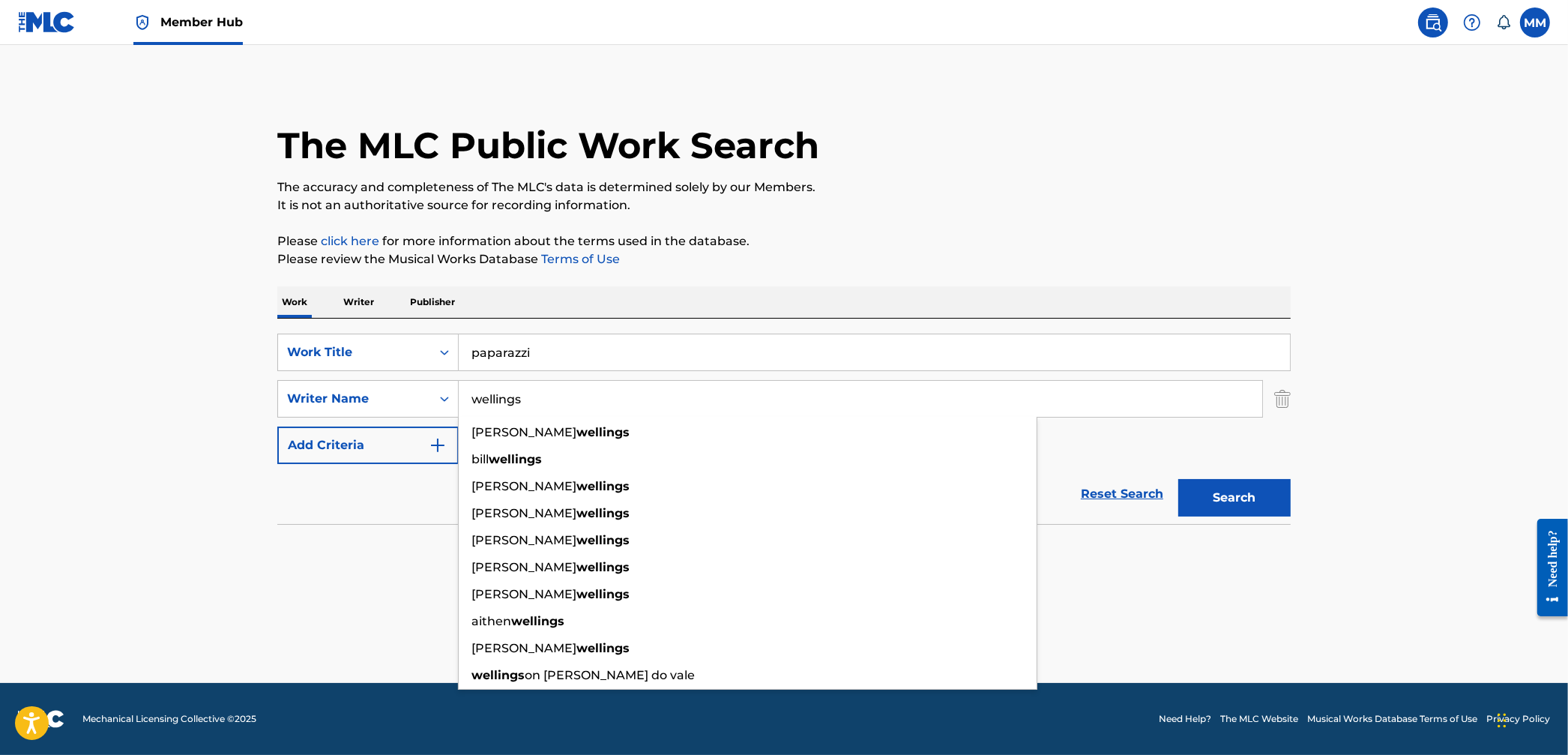
drag, startPoint x: 537, startPoint y: 404, endPoint x: 365, endPoint y: 377, distance: 174.1
click at [365, 377] on div "SearchWithCriteriadb189a1b-9aa4-4500-8964-368d2f50d3cc Work Title paparazzi Sea…" at bounding box center [784, 399] width 1014 height 131
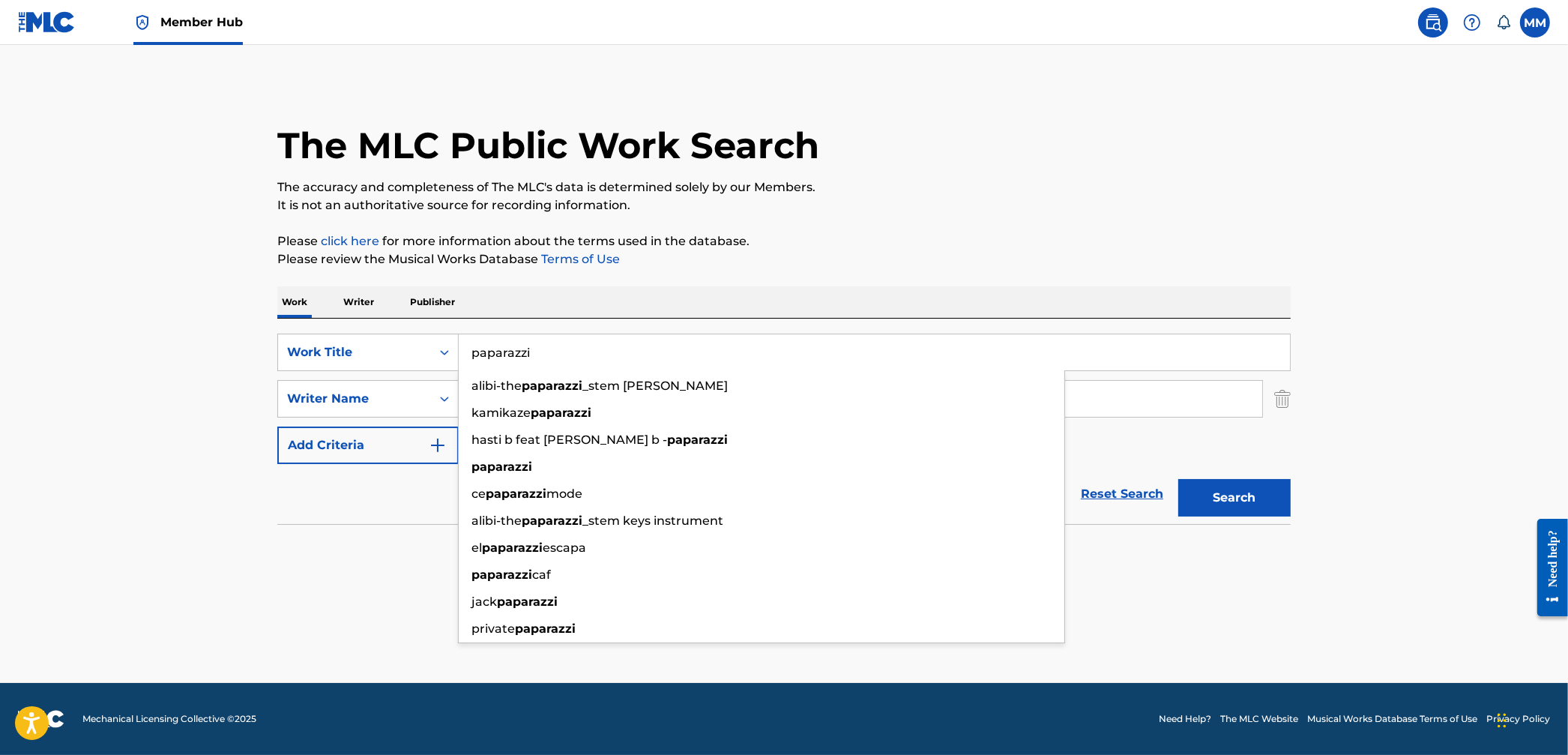
drag, startPoint x: 566, startPoint y: 350, endPoint x: 336, endPoint y: 307, distance: 234.0
click at [336, 307] on div "Work Writer Publisher SearchWithCriteriadb189a1b-9aa4-4500-8964-368d2f50d3cc Wo…" at bounding box center [784, 429] width 1014 height 285
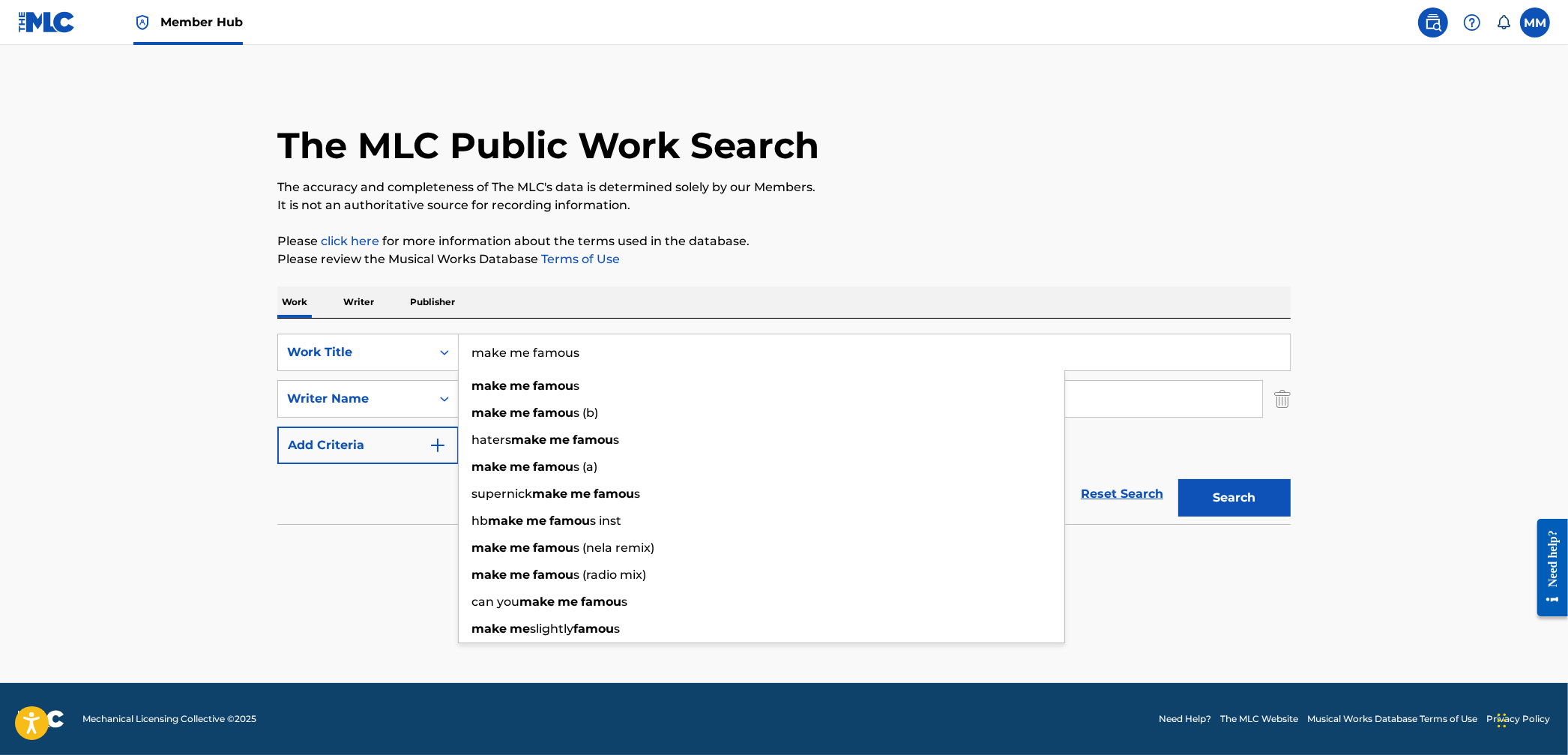
type input "make me famous"
click at [1179, 479] on button "Search" at bounding box center [1235, 498] width 113 height 38
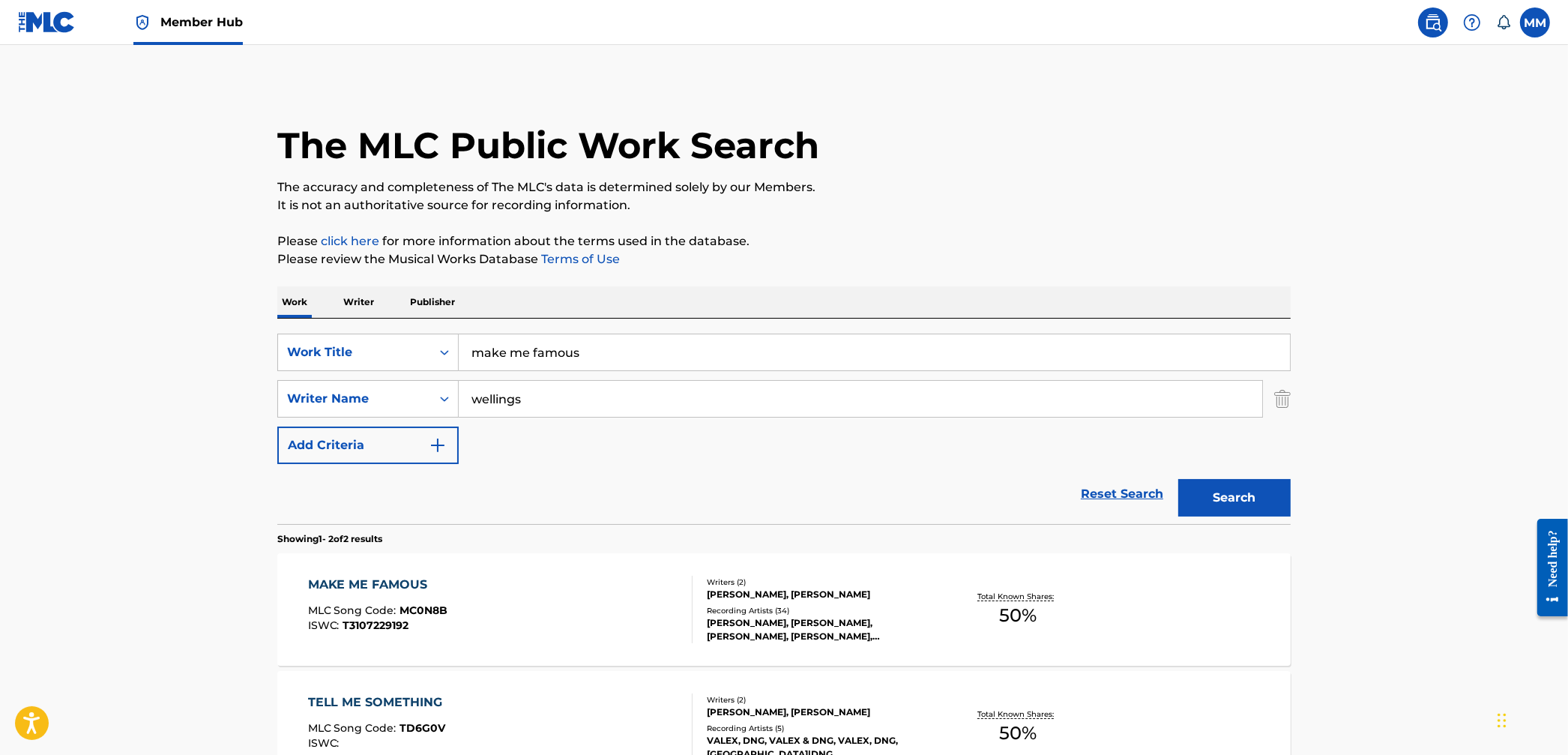
click at [676, 581] on div "MAKE ME FAMOUS MLC Song Code : MC0N8B ISWC : T3107229192" at bounding box center [500, 610] width 385 height 68
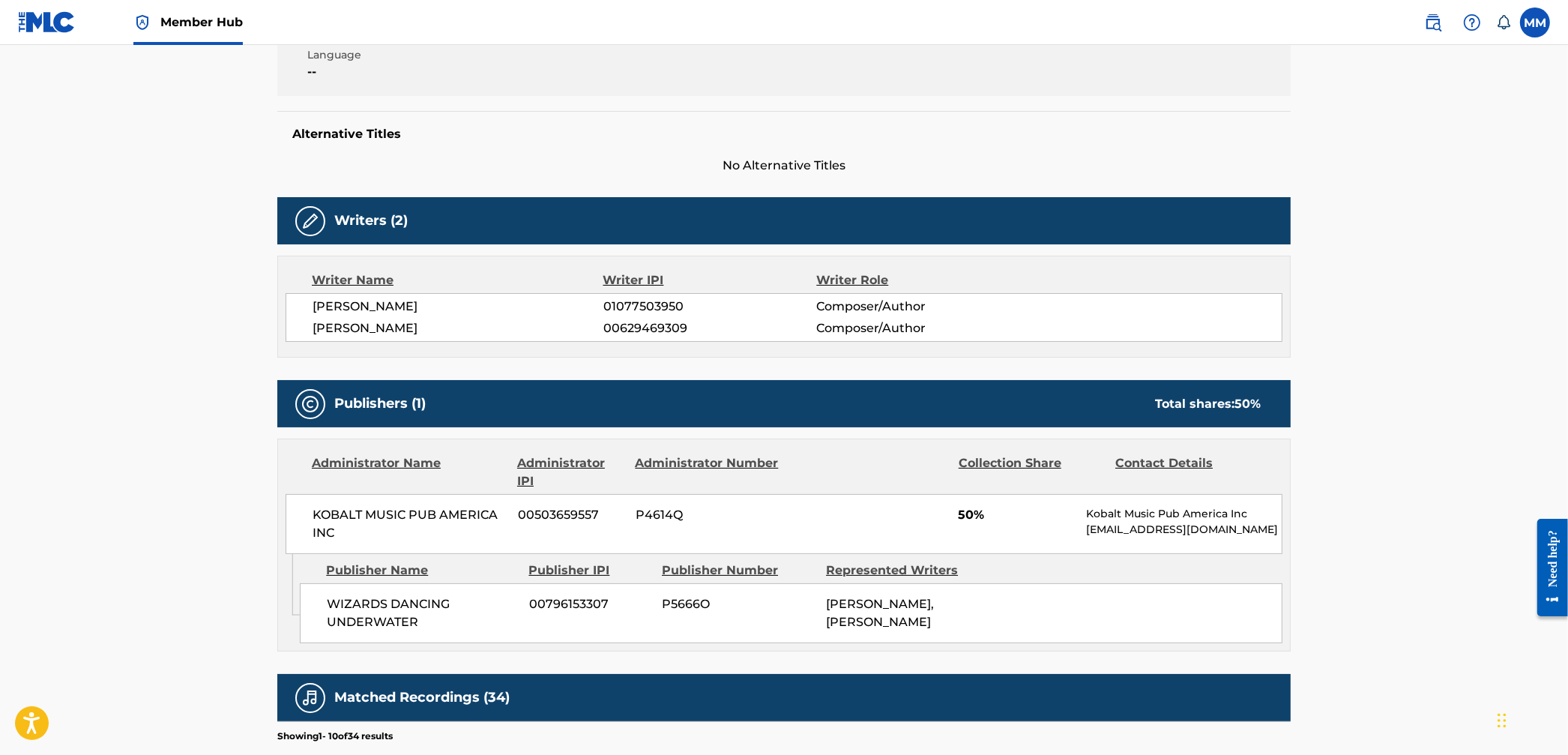
scroll to position [332, 0]
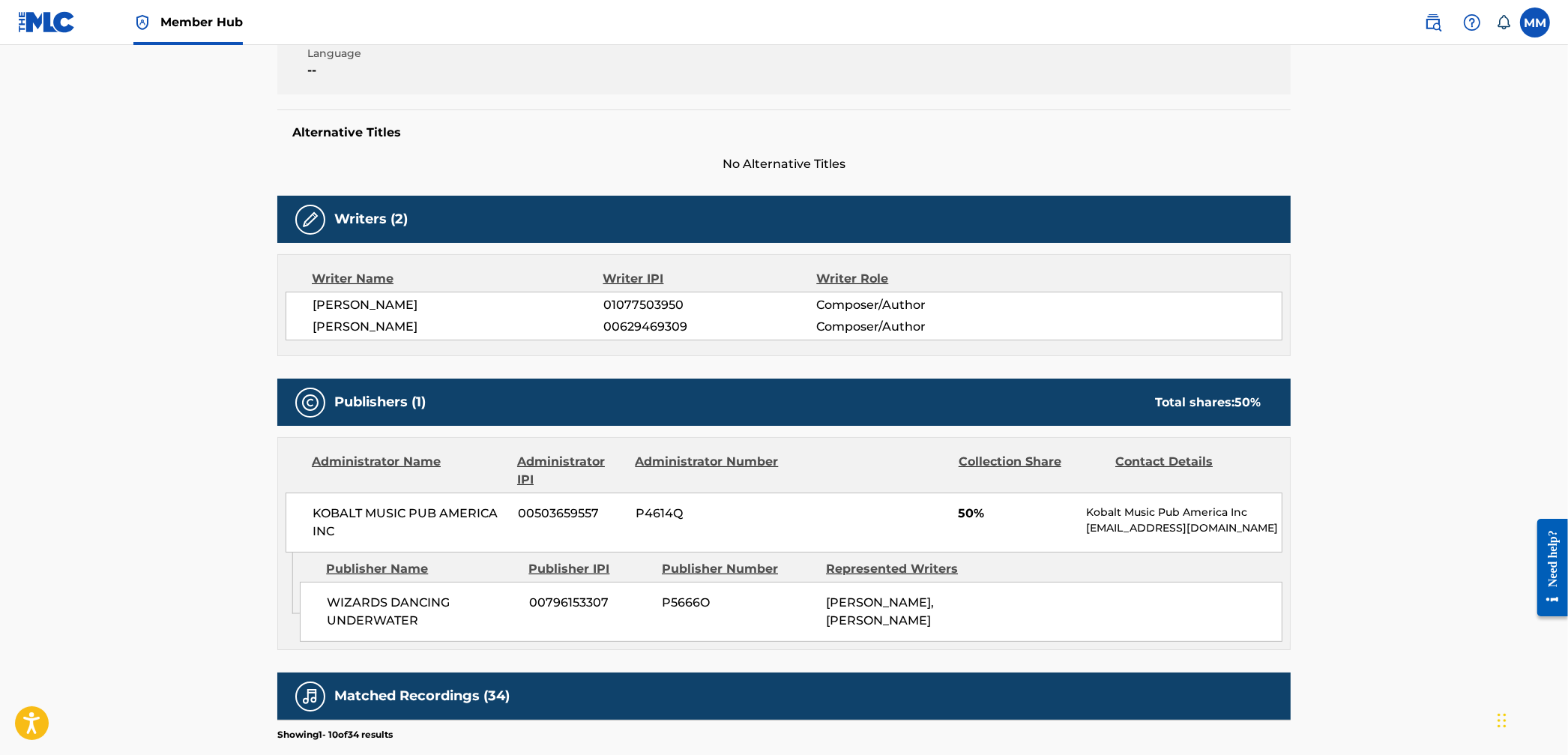
drag, startPoint x: 471, startPoint y: 334, endPoint x: 483, endPoint y: 335, distance: 12.0
click at [483, 335] on span "ANDREW COLIN FULK" at bounding box center [458, 326] width 291 height 18
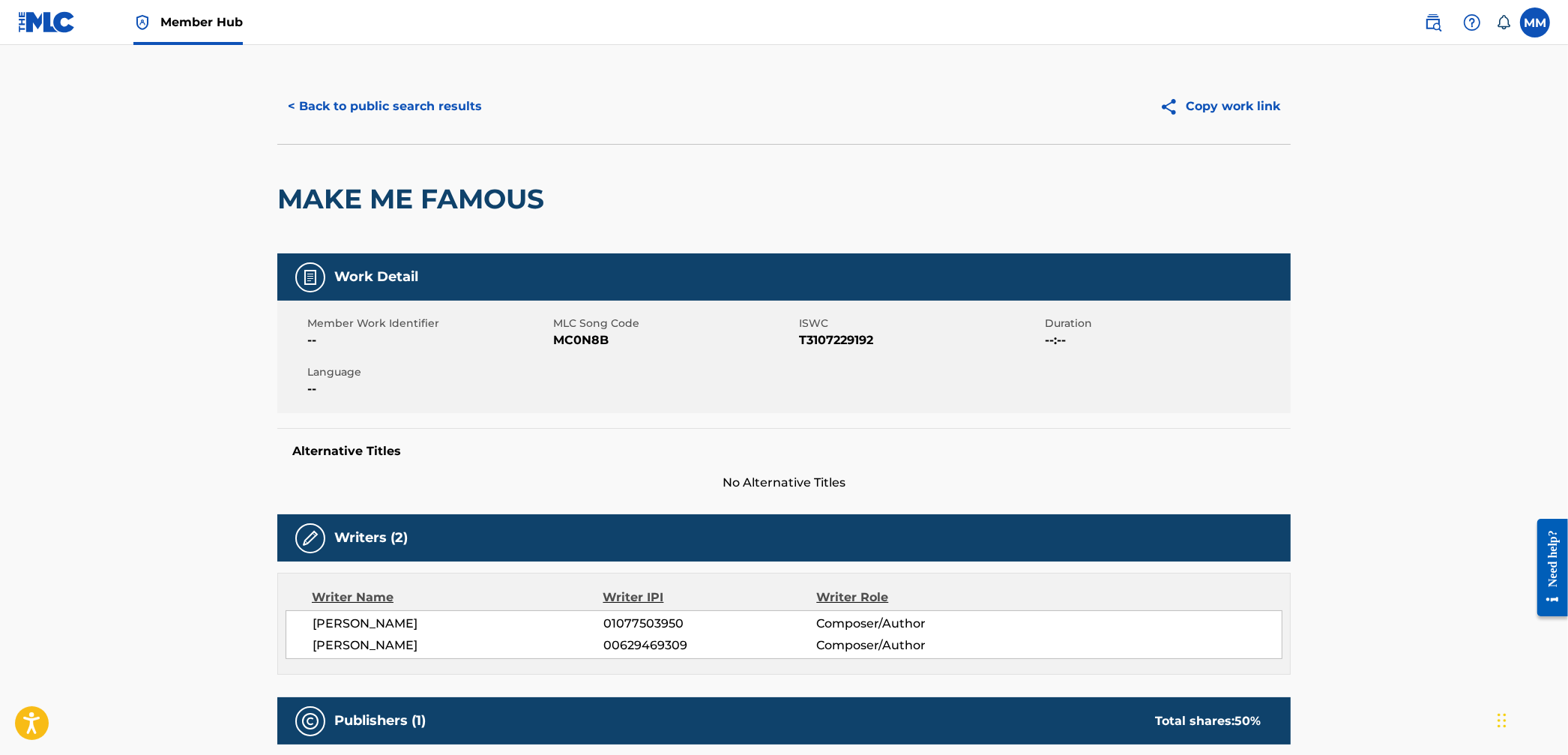
scroll to position [11, 0]
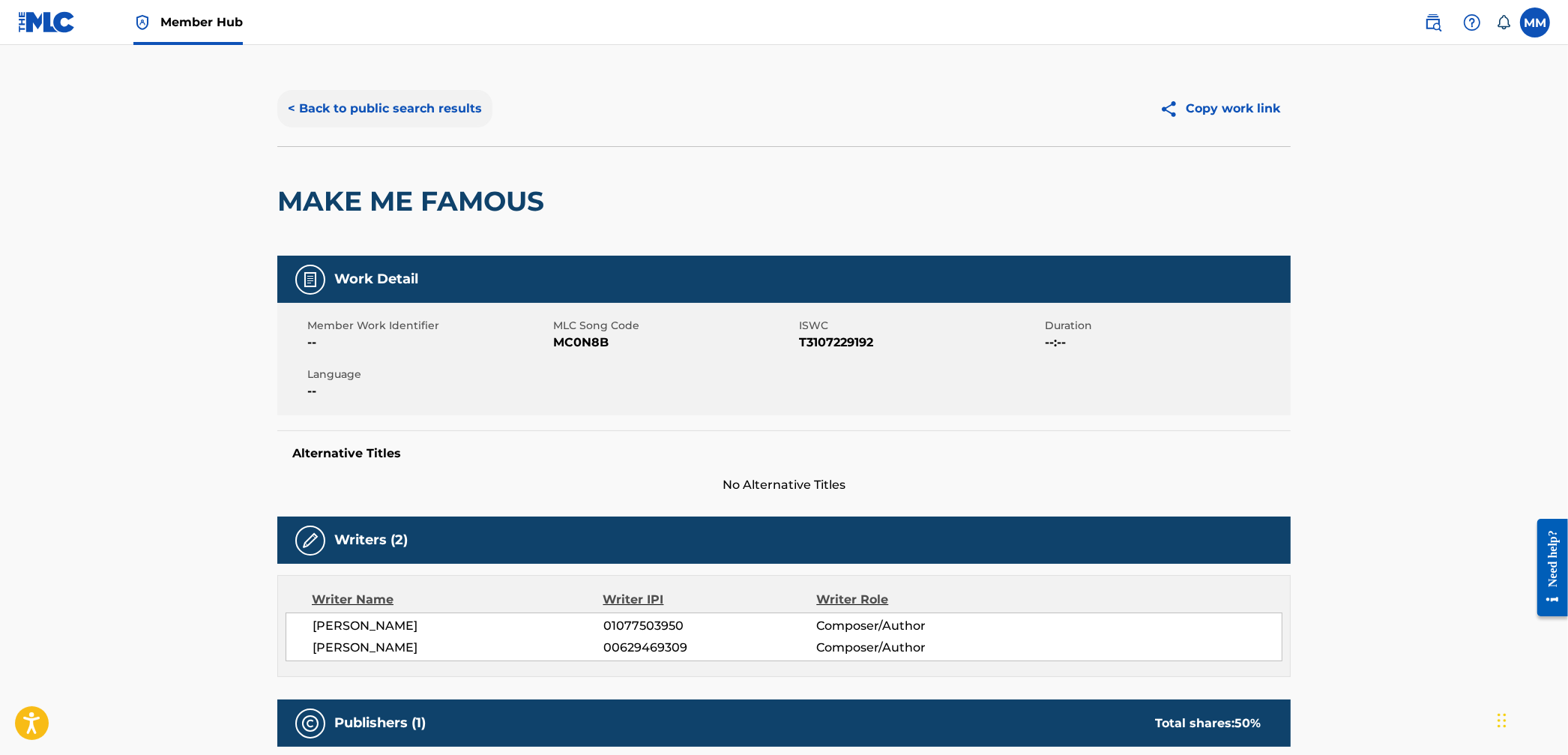
click at [384, 115] on button "< Back to public search results" at bounding box center [384, 109] width 215 height 38
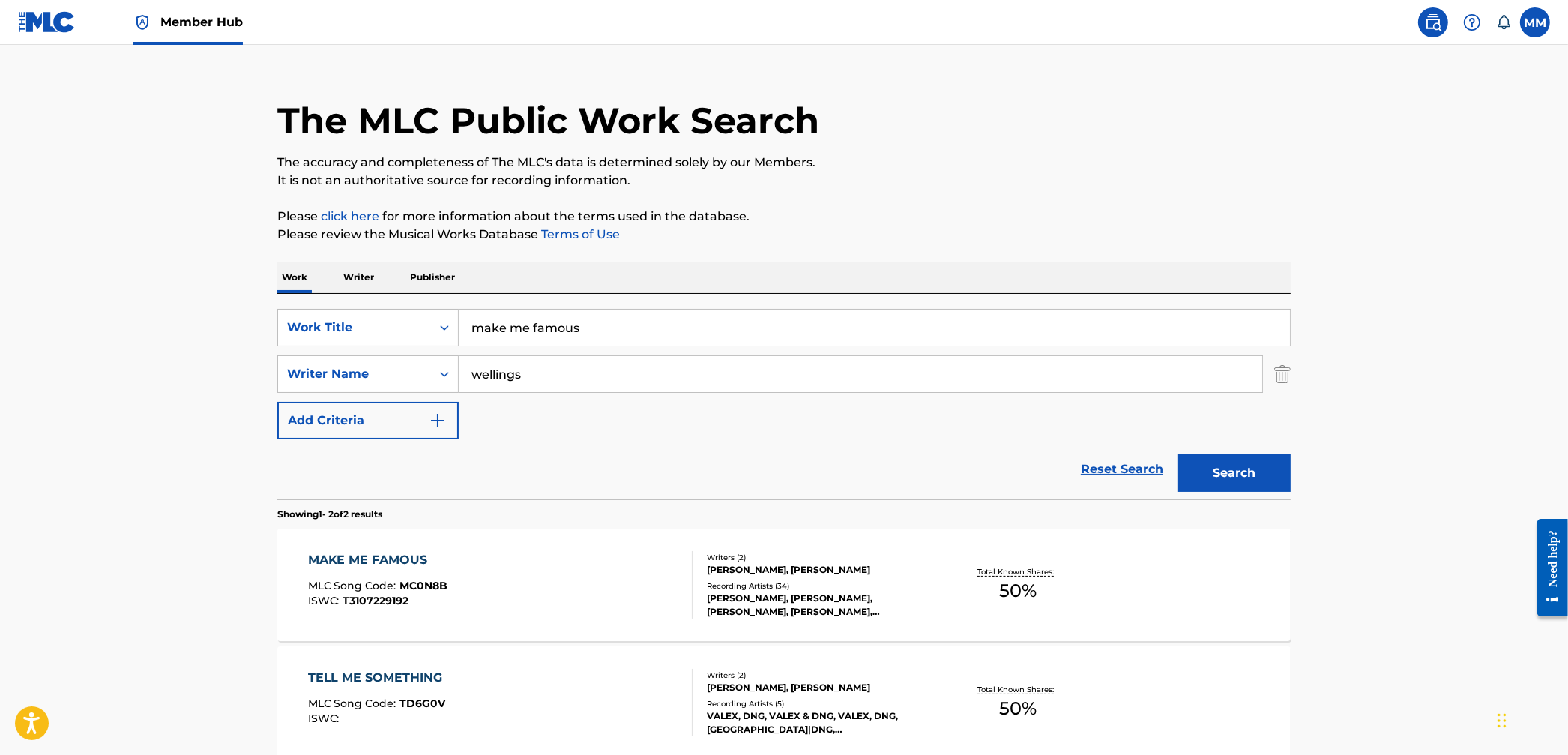
scroll to position [27, 0]
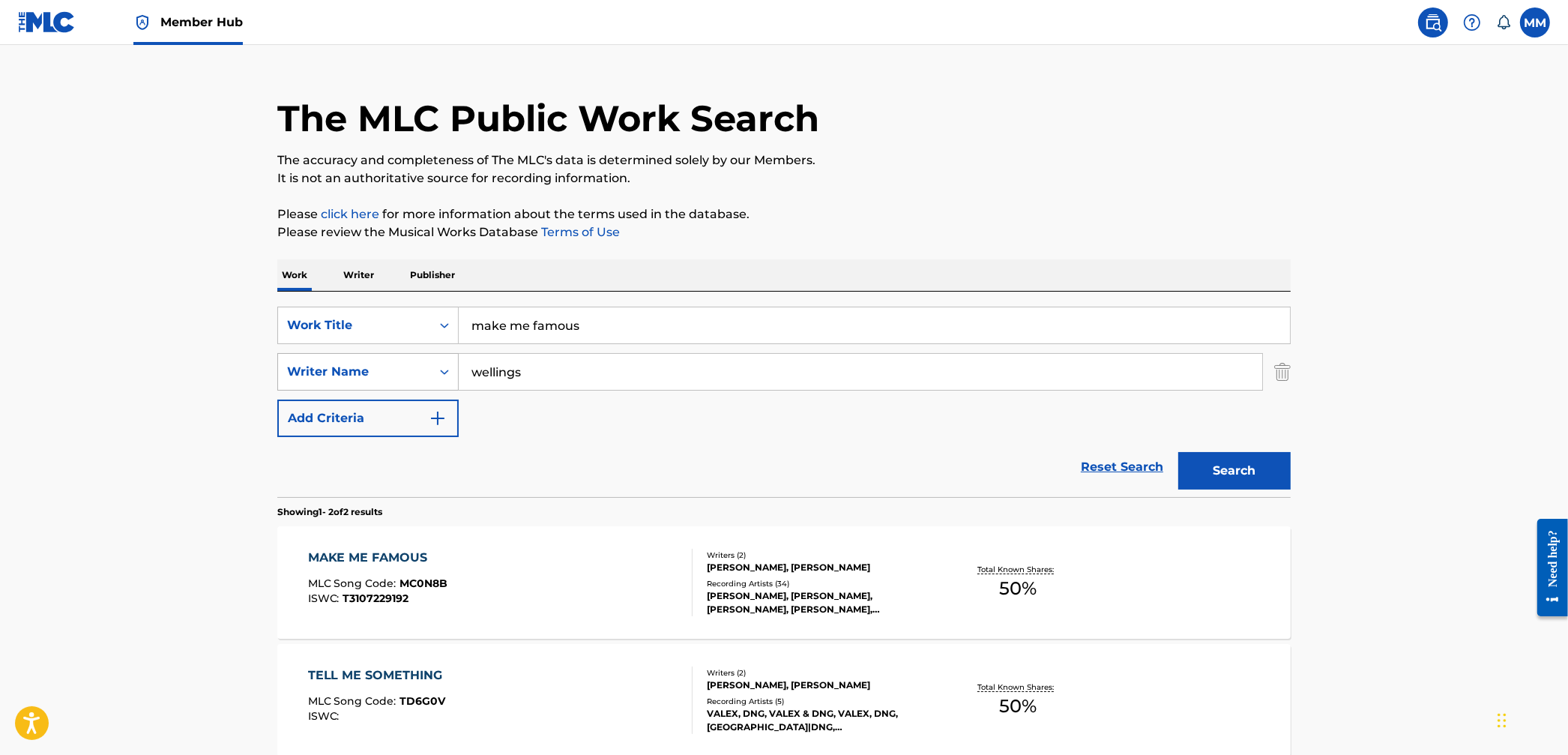
drag, startPoint x: 508, startPoint y: 368, endPoint x: 366, endPoint y: 353, distance: 142.8
click at [366, 353] on div "SearchWithCriteria920f0a6c-68df-4f50-b7d9-a081fc2471aa Writer Name wellings" at bounding box center [784, 371] width 1014 height 38
click at [1179, 452] on button "Search" at bounding box center [1235, 471] width 113 height 38
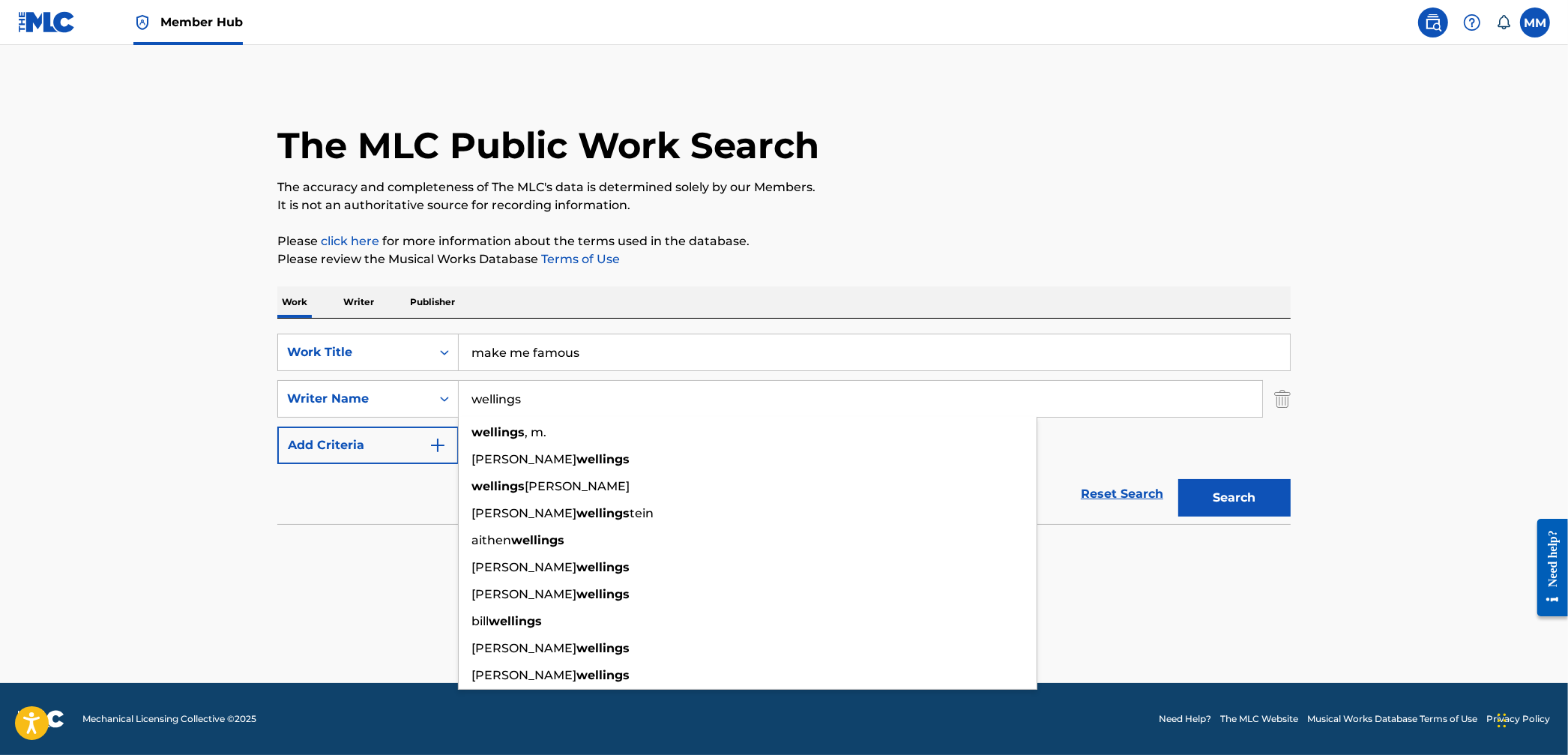
type input "wellings"
drag, startPoint x: 612, startPoint y: 363, endPoint x: 595, endPoint y: 355, distance: 18.8
click at [612, 363] on input "make me famous" at bounding box center [874, 352] width 832 height 36
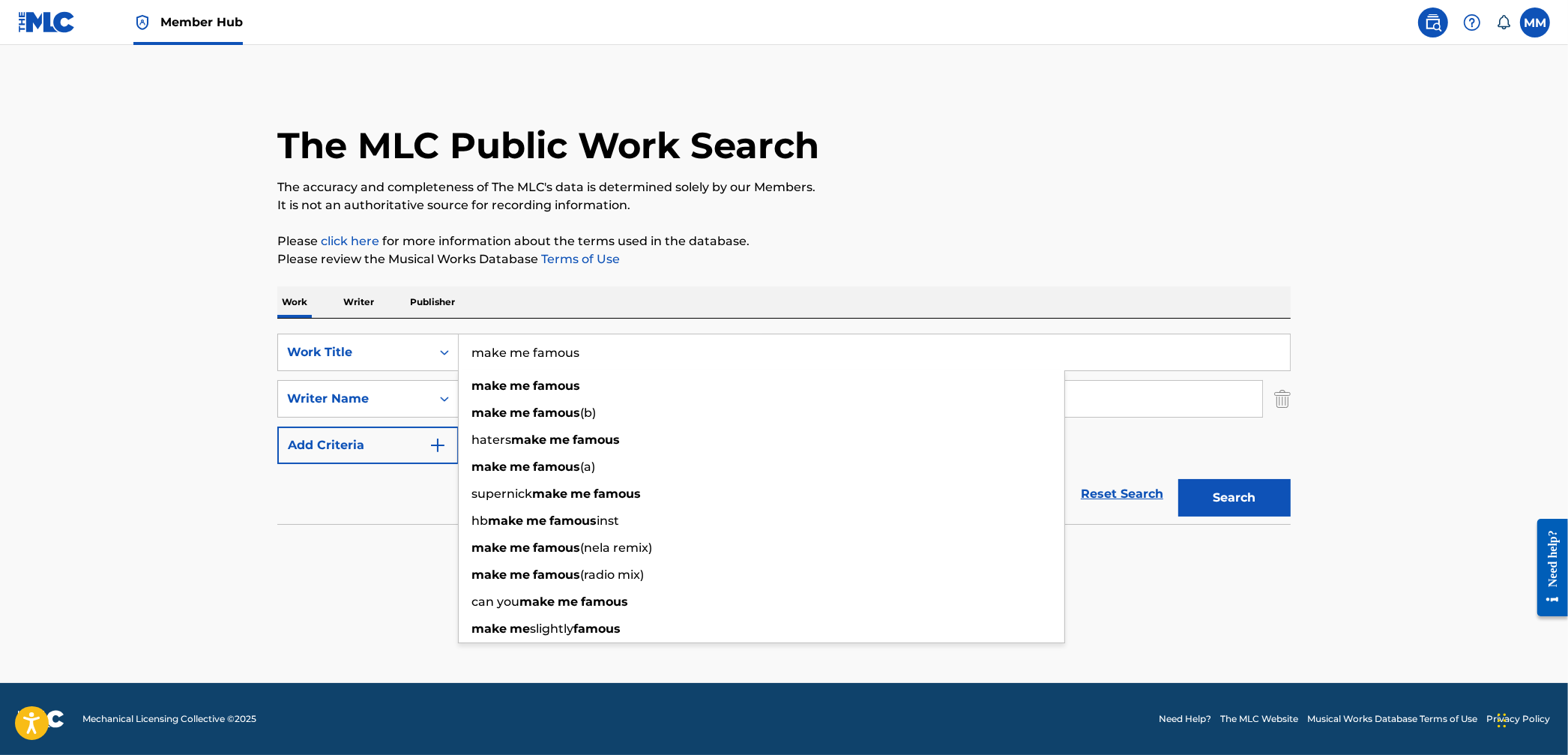
drag, startPoint x: 595, startPoint y: 355, endPoint x: 339, endPoint y: 324, distance: 257.9
click at [339, 324] on div "SearchWithCriteriadb189a1b-9aa4-4500-8964-368d2f50d3cc Work Title make me famou…" at bounding box center [784, 421] width 1014 height 205
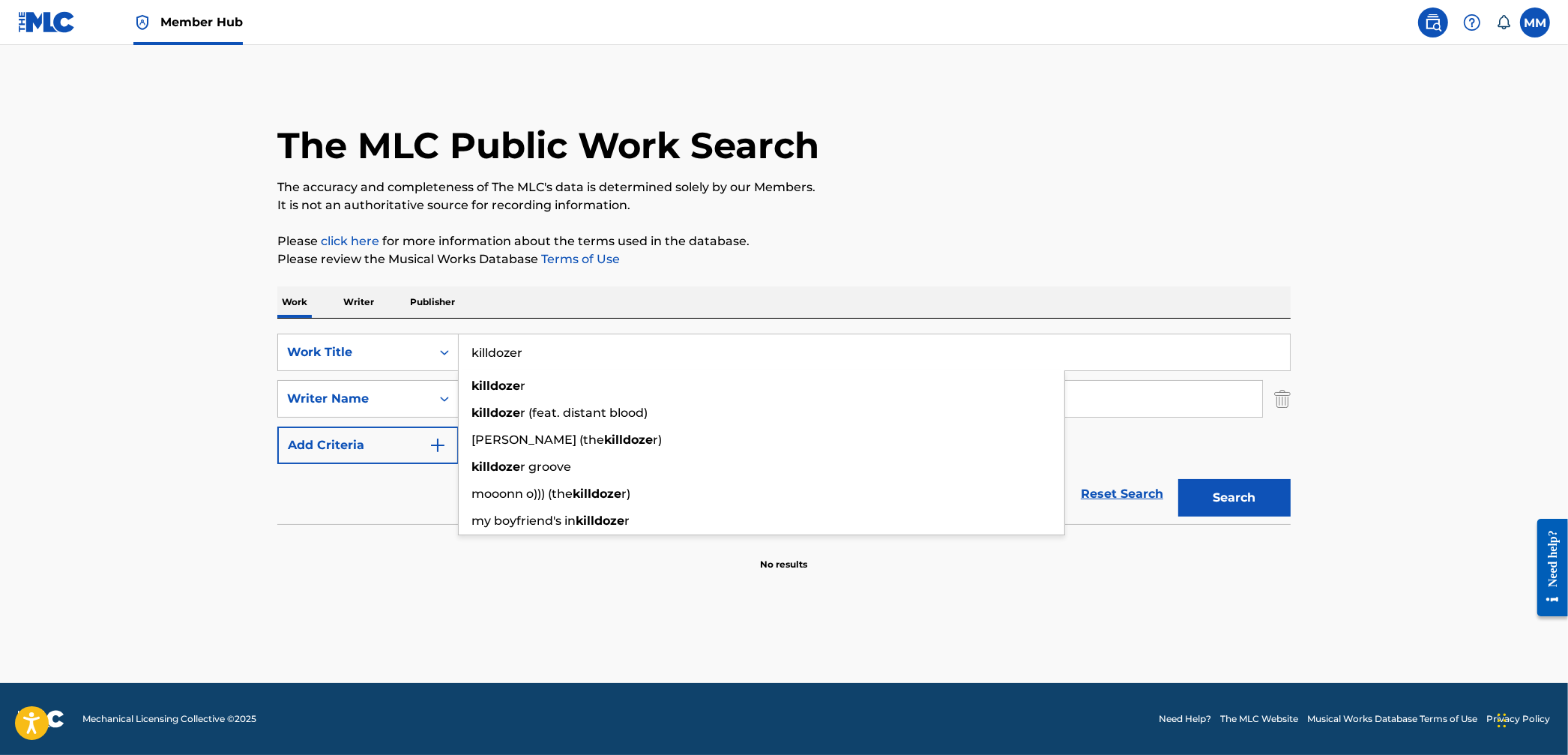
type input "killdozer"
click at [1179, 479] on button "Search" at bounding box center [1235, 498] width 113 height 38
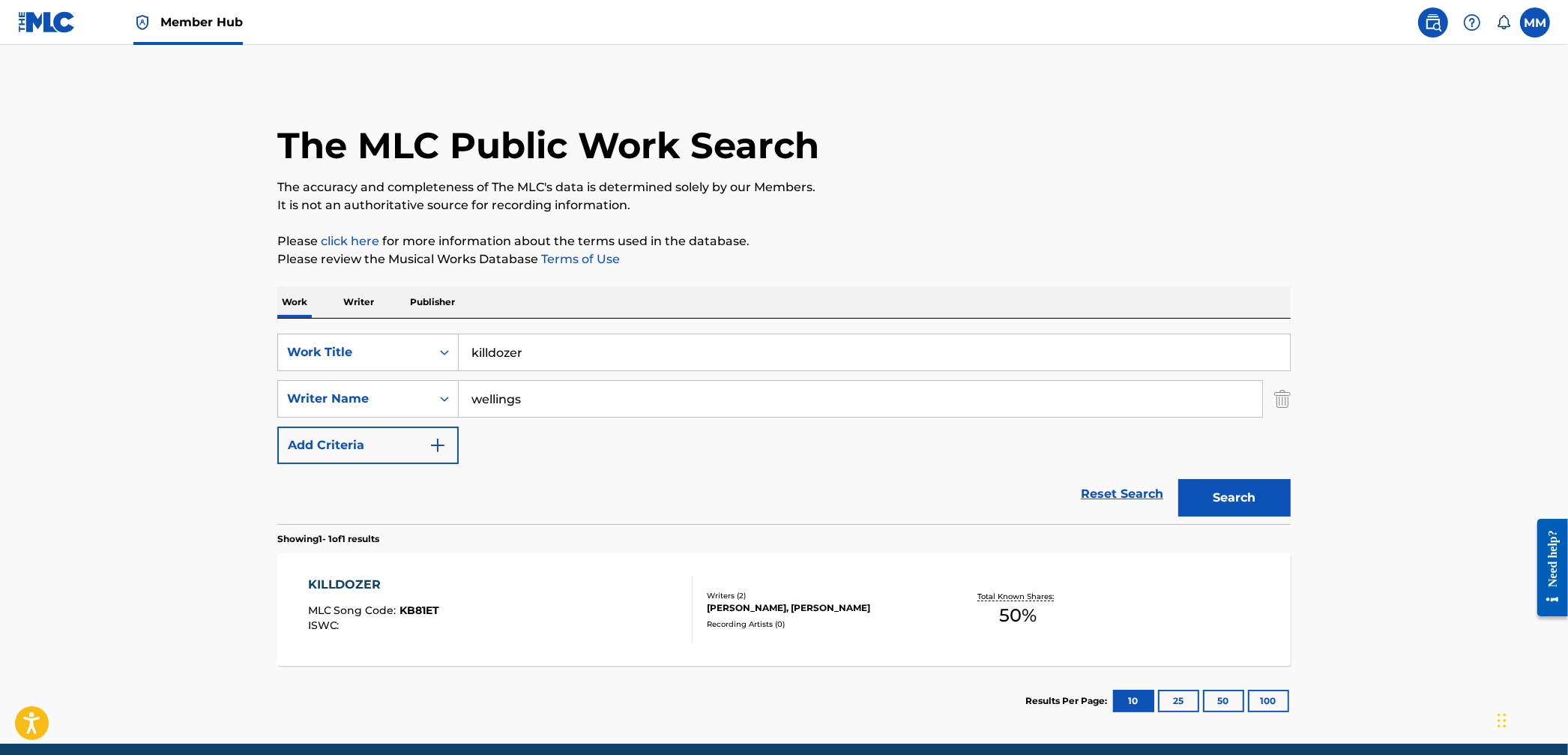
click at [591, 585] on div "KILLDOZER MLC Song Code : KB81ET ISWC :" at bounding box center [500, 610] width 385 height 68
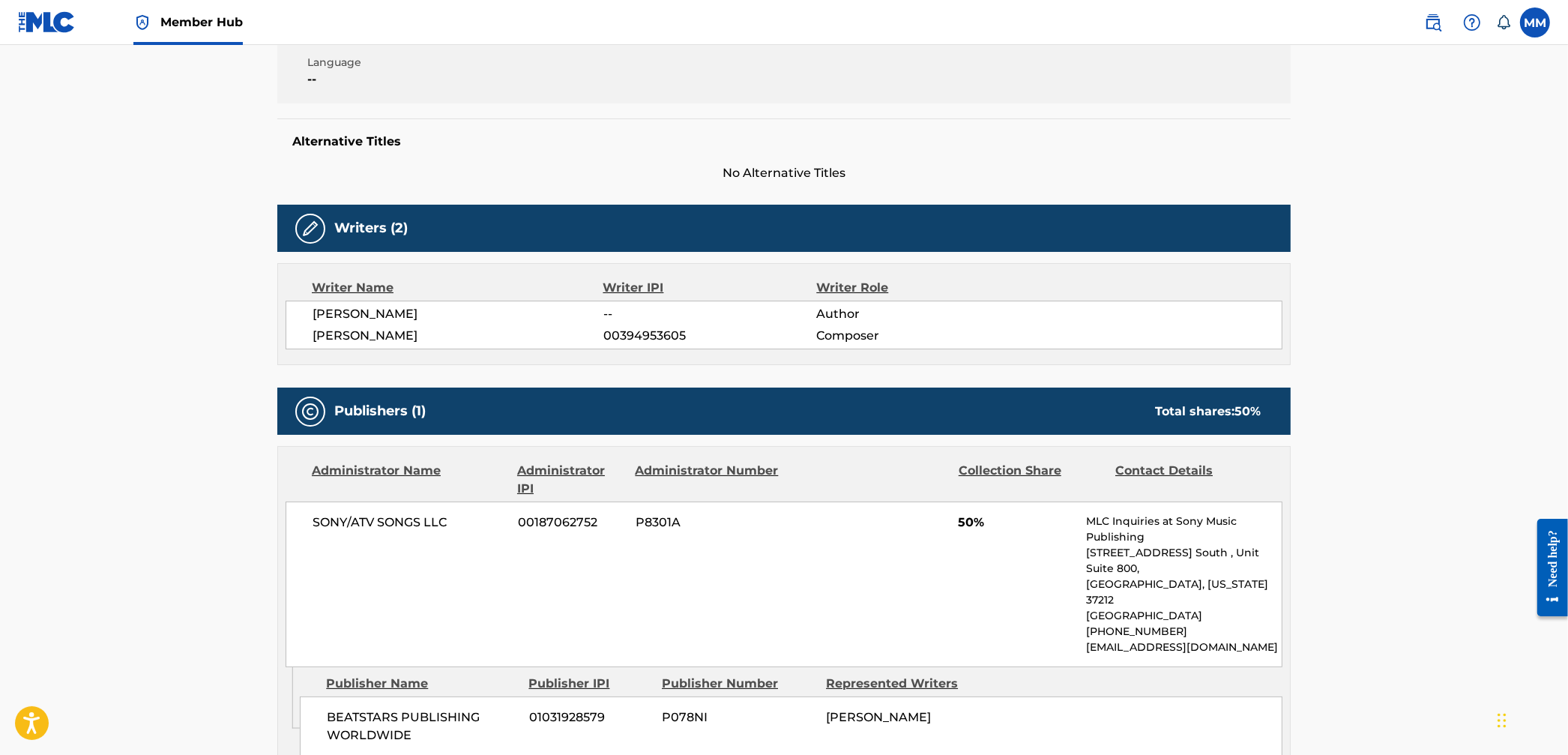
scroll to position [208, 0]
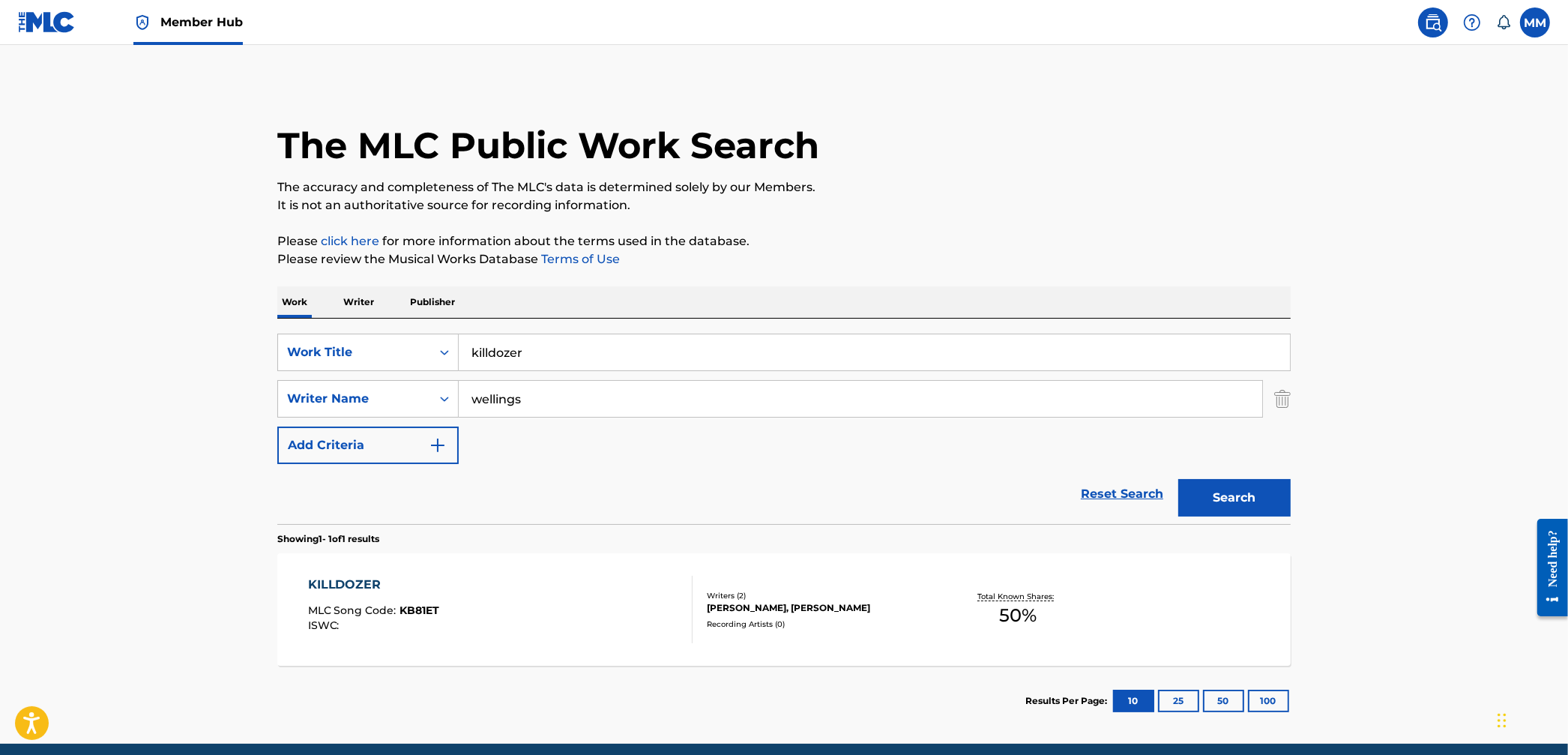
click at [27, 15] on img at bounding box center [47, 22] width 58 height 22
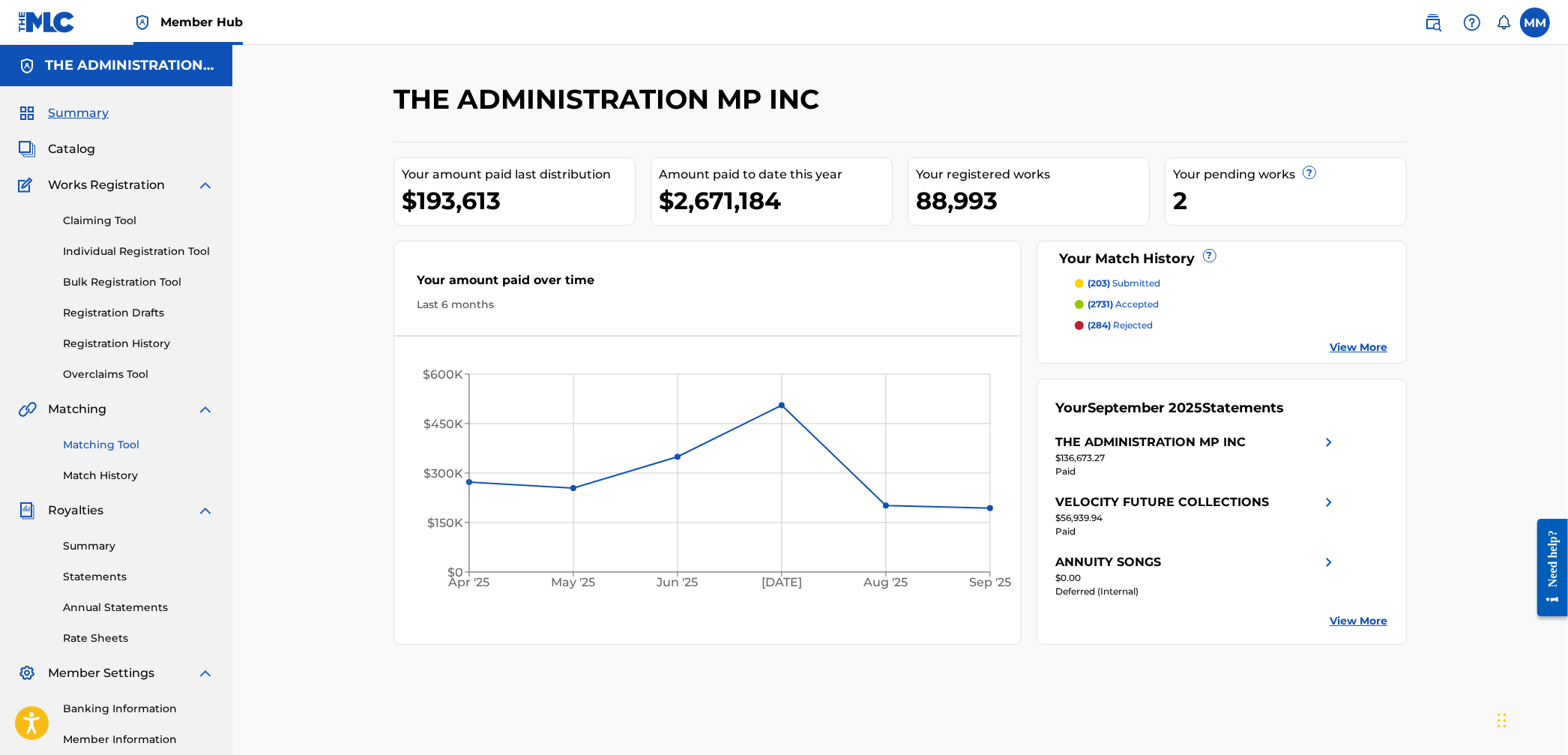
click at [91, 438] on link "Matching Tool" at bounding box center [139, 445] width 151 height 16
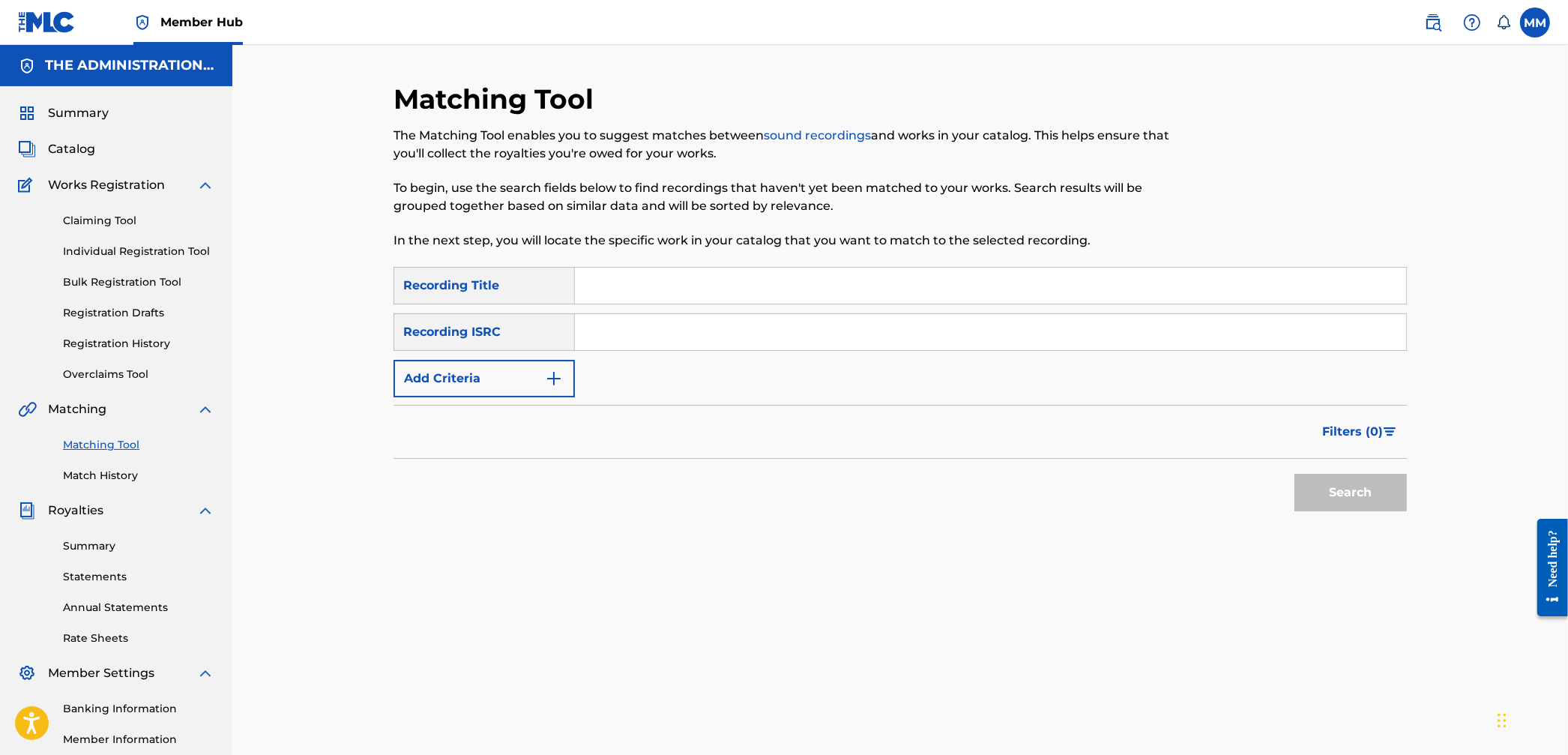
click at [684, 312] on div "SearchWithCriteria9094be1a-9d23-45de-93ea-7d98abbe5f2f Recording Title SearchWi…" at bounding box center [900, 332] width 1014 height 131
drag, startPoint x: 683, startPoint y: 321, endPoint x: 695, endPoint y: 329, distance: 14.4
click at [683, 321] on input "Search Form" at bounding box center [991, 332] width 832 height 36
paste input "USSM12200785"
type input "USSM12200785"
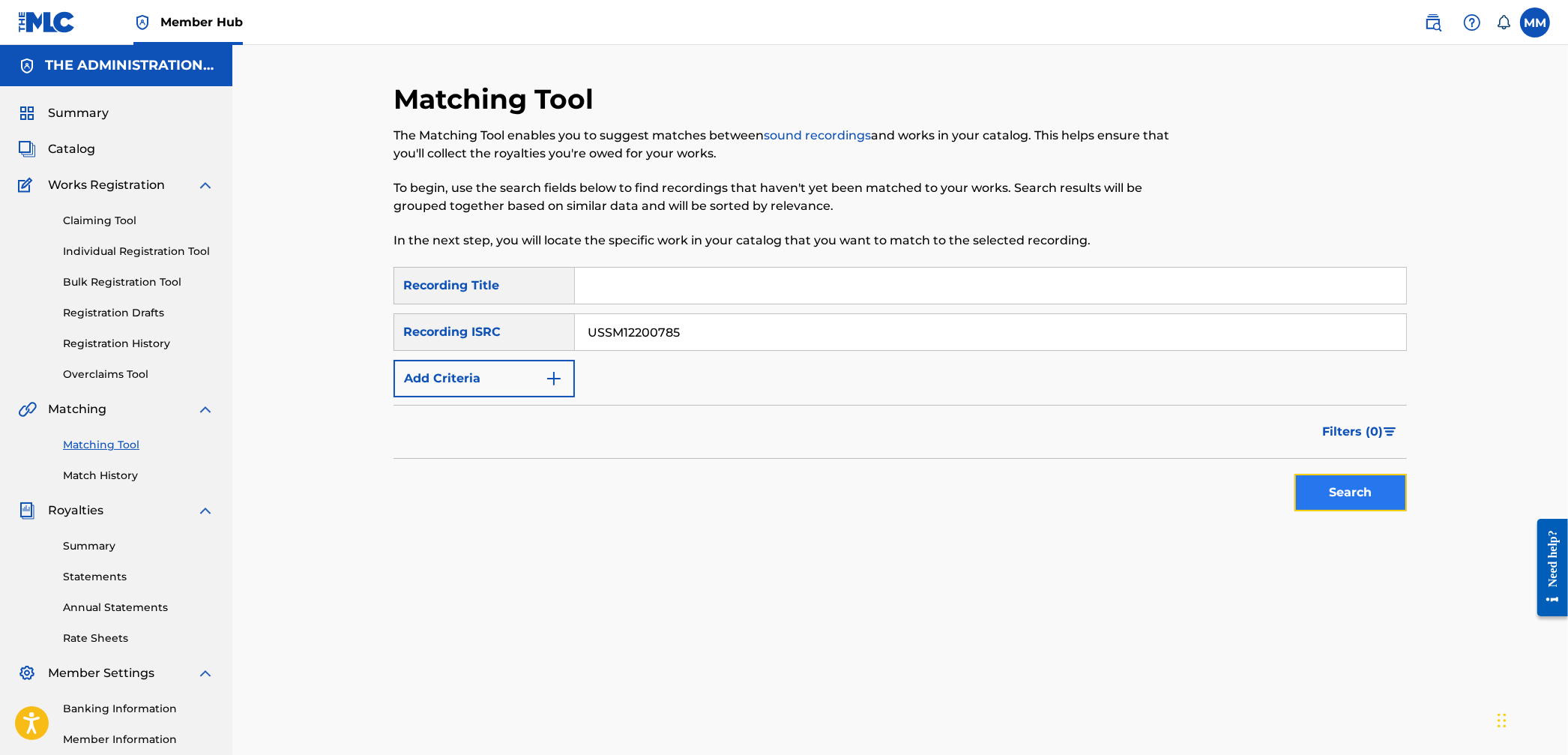
click at [1334, 489] on button "Search" at bounding box center [1351, 492] width 113 height 38
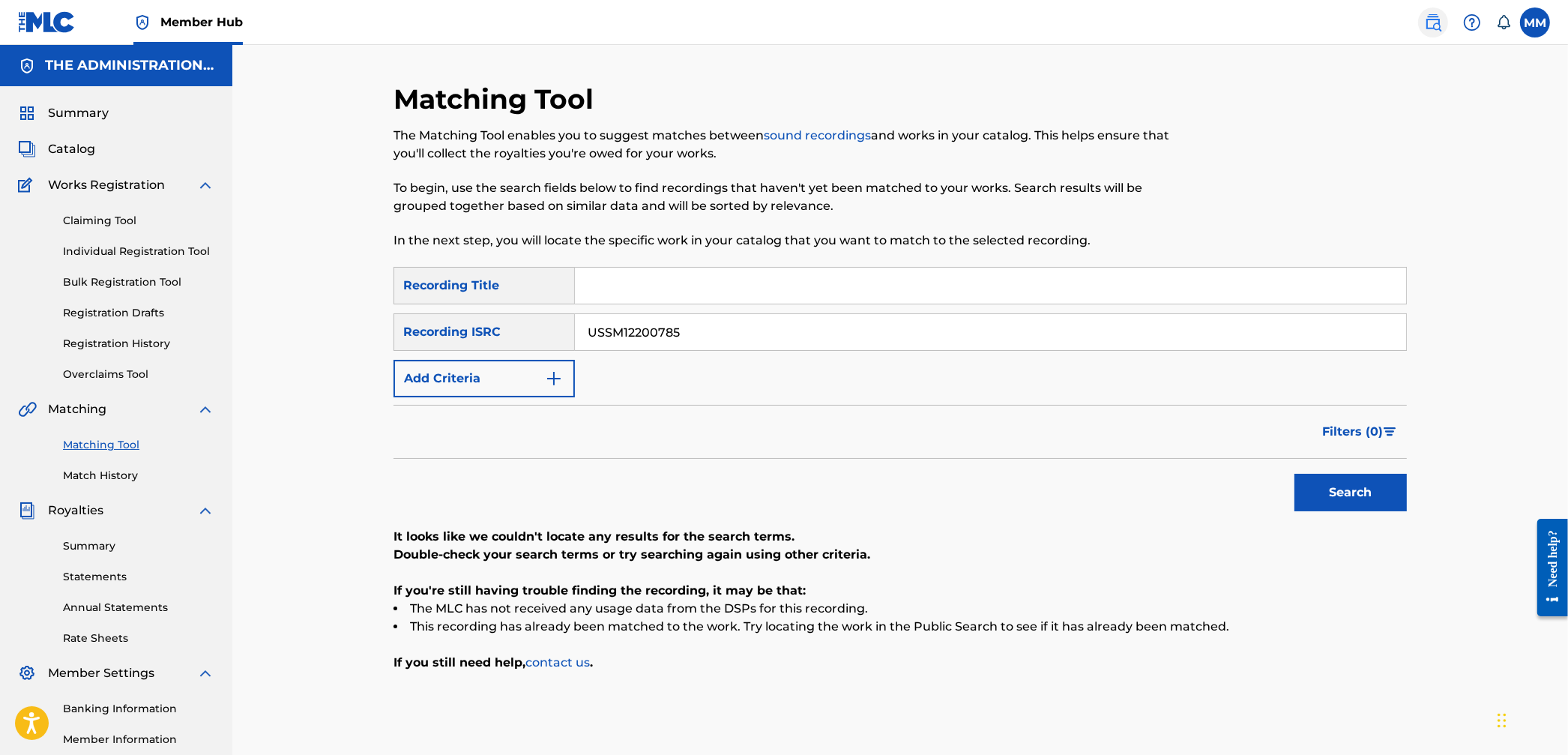
click at [1435, 27] on img at bounding box center [1433, 23] width 18 height 18
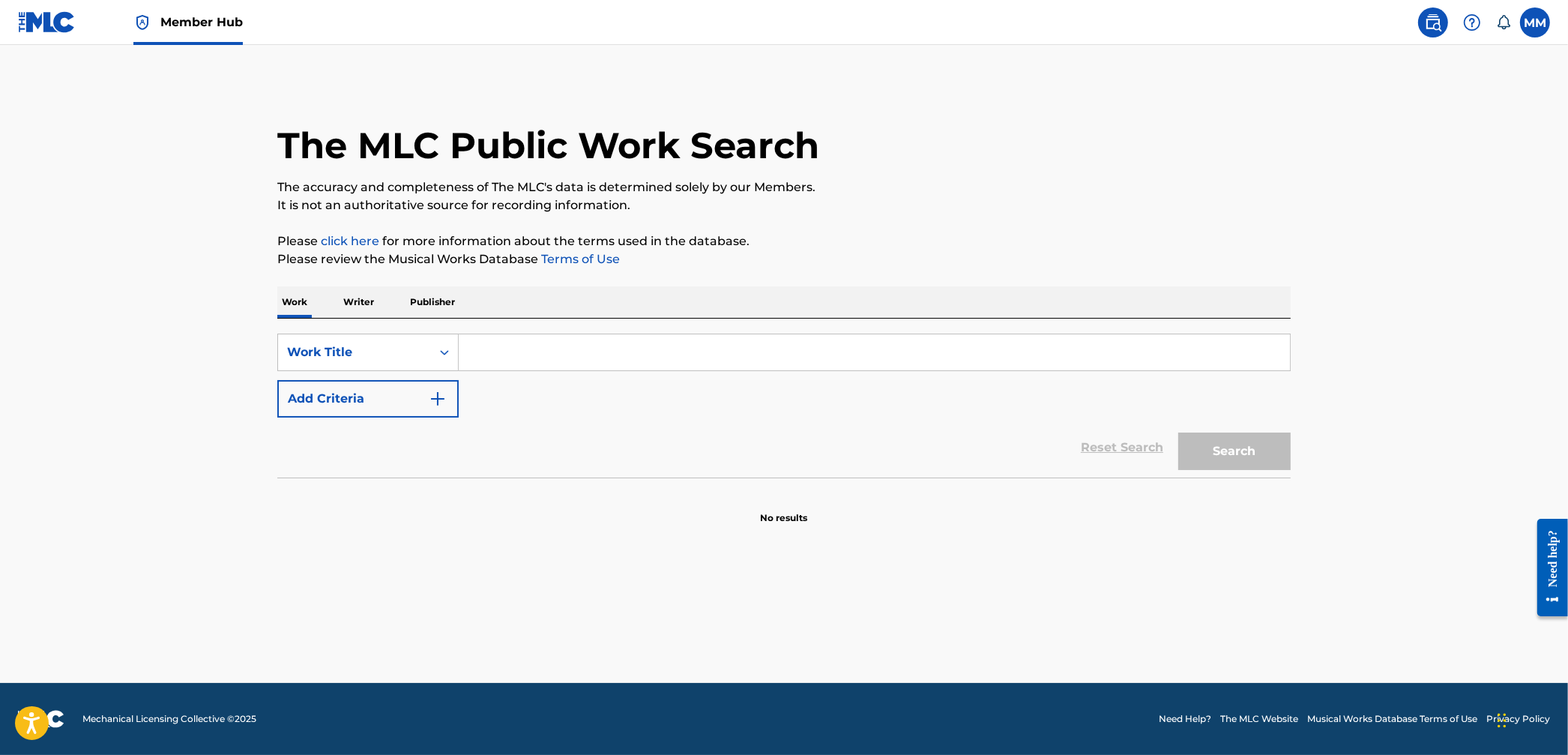
click at [520, 362] on input "Search Form" at bounding box center [874, 352] width 832 height 36
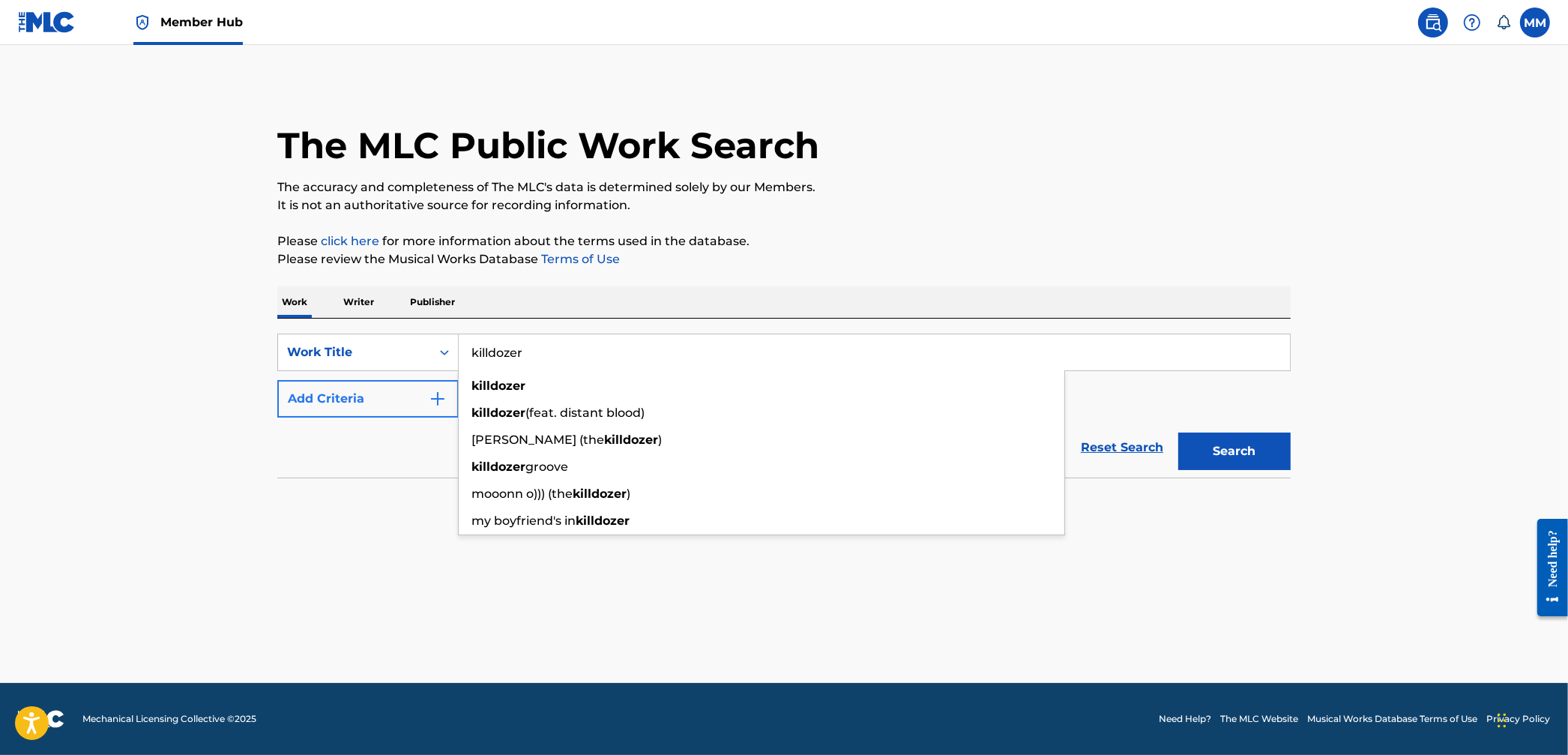
type input "killdozer"
click at [356, 388] on button "Add Criteria" at bounding box center [367, 399] width 181 height 38
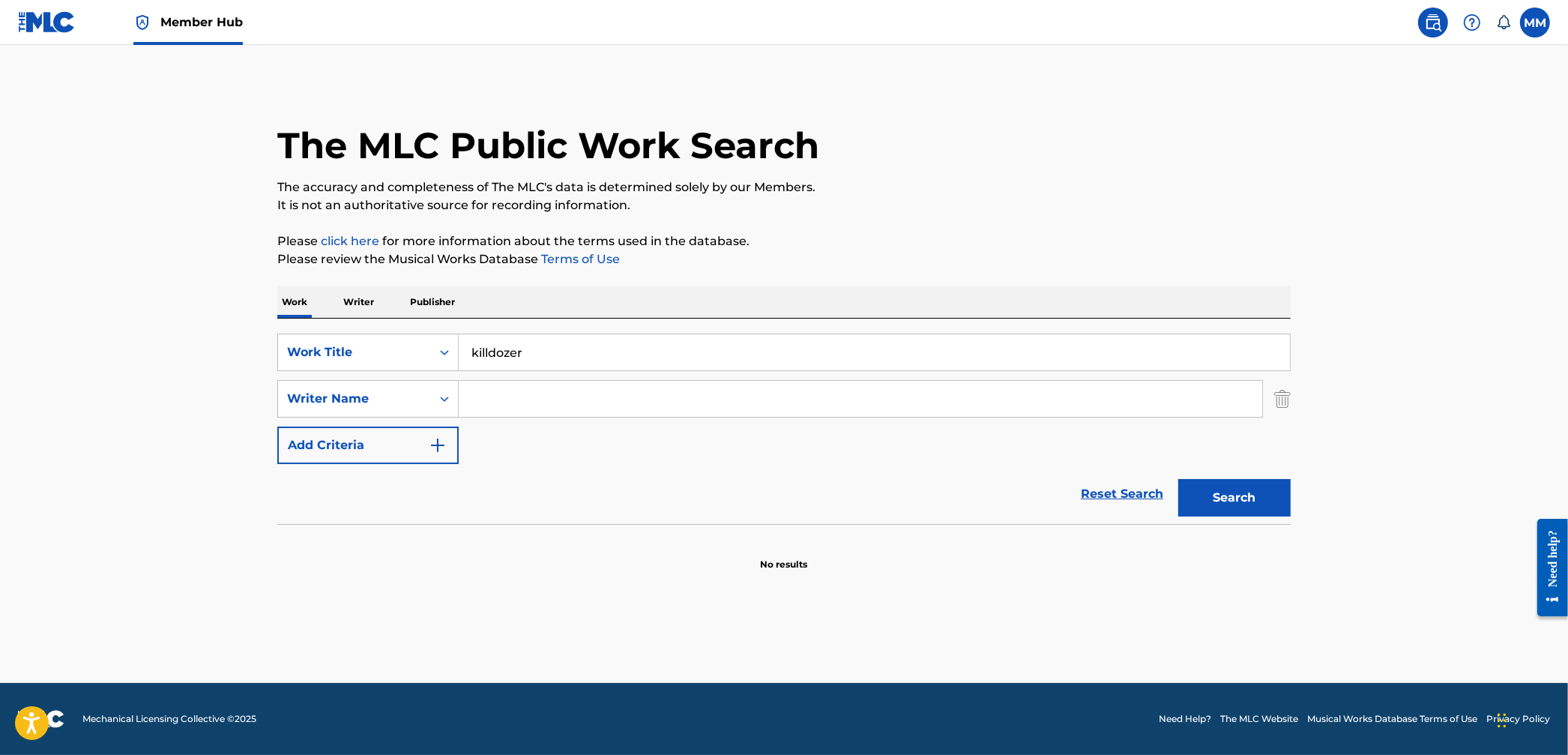
click at [533, 398] on input "Search Form" at bounding box center [860, 399] width 803 height 36
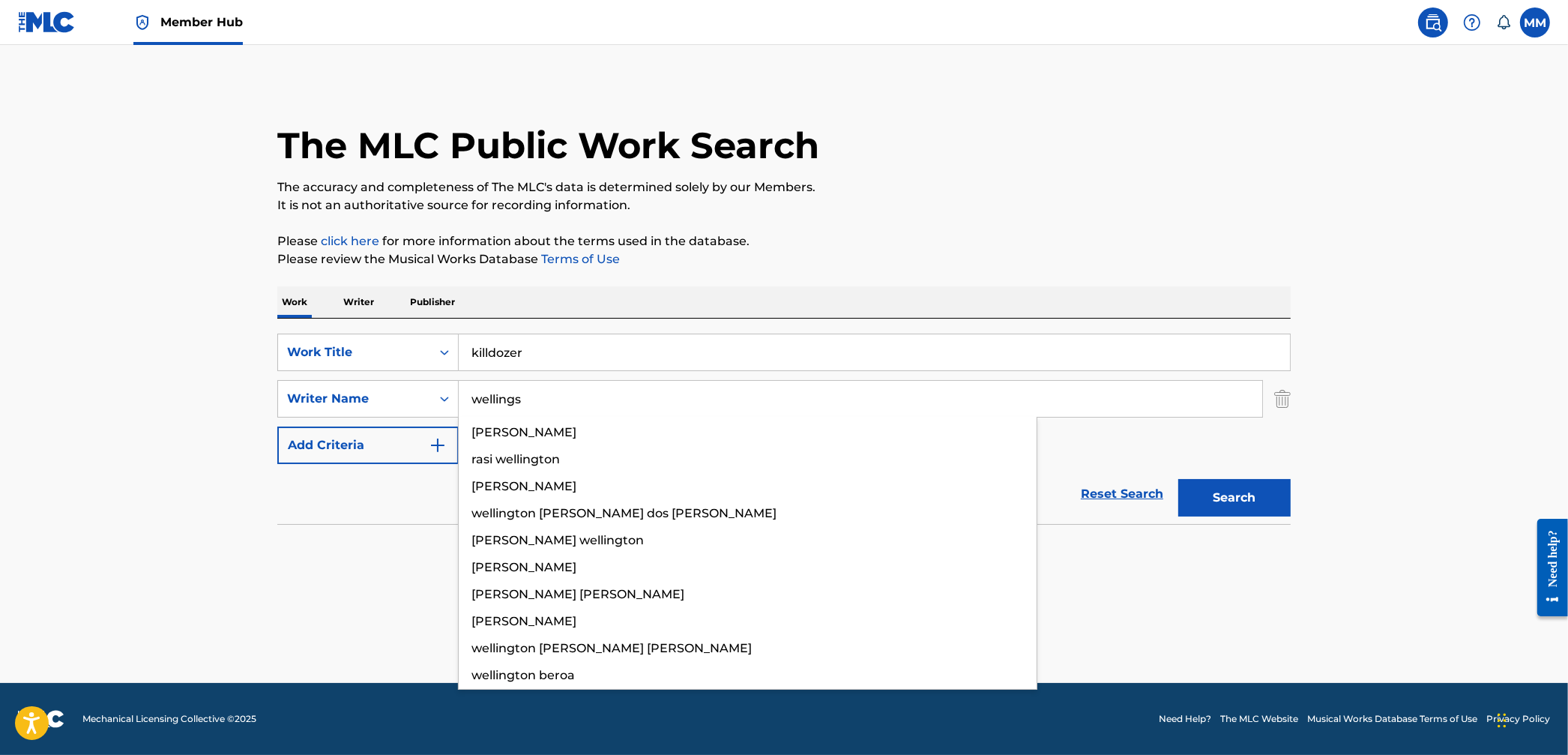
type input "wellings"
click at [1179, 479] on button "Search" at bounding box center [1235, 498] width 113 height 38
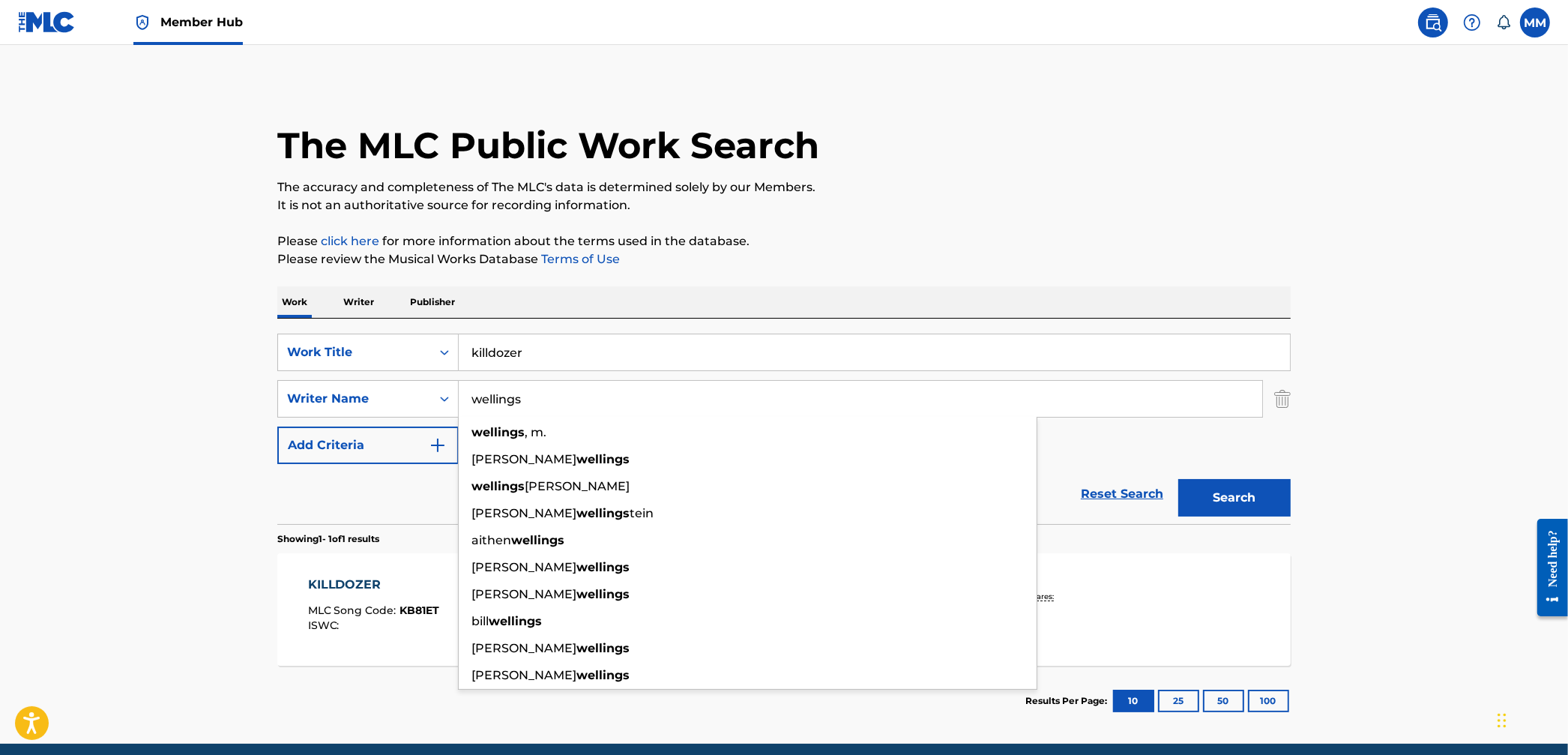
click at [371, 620] on div "ISWC :" at bounding box center [374, 625] width 132 height 11
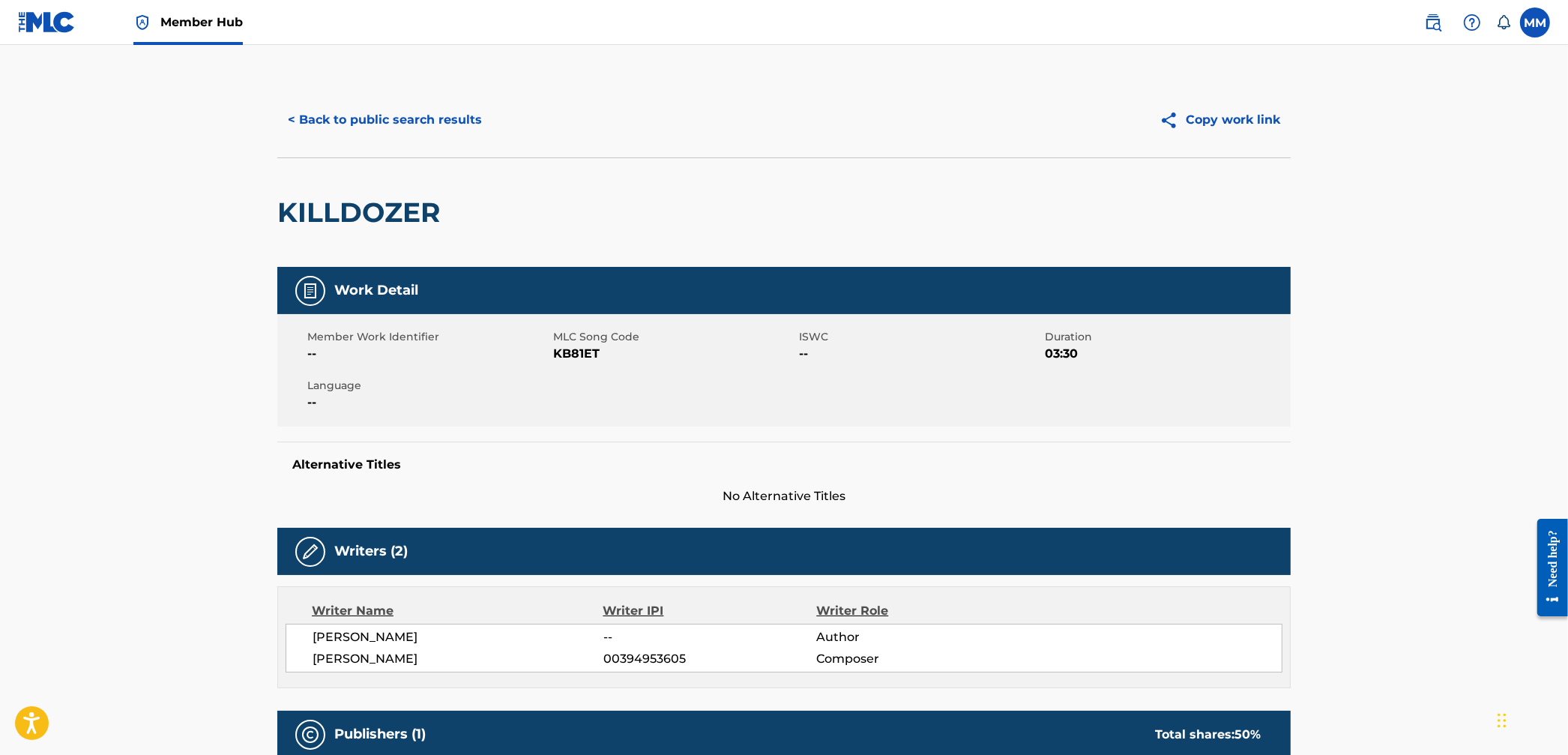
click at [45, 19] on img at bounding box center [47, 22] width 58 height 22
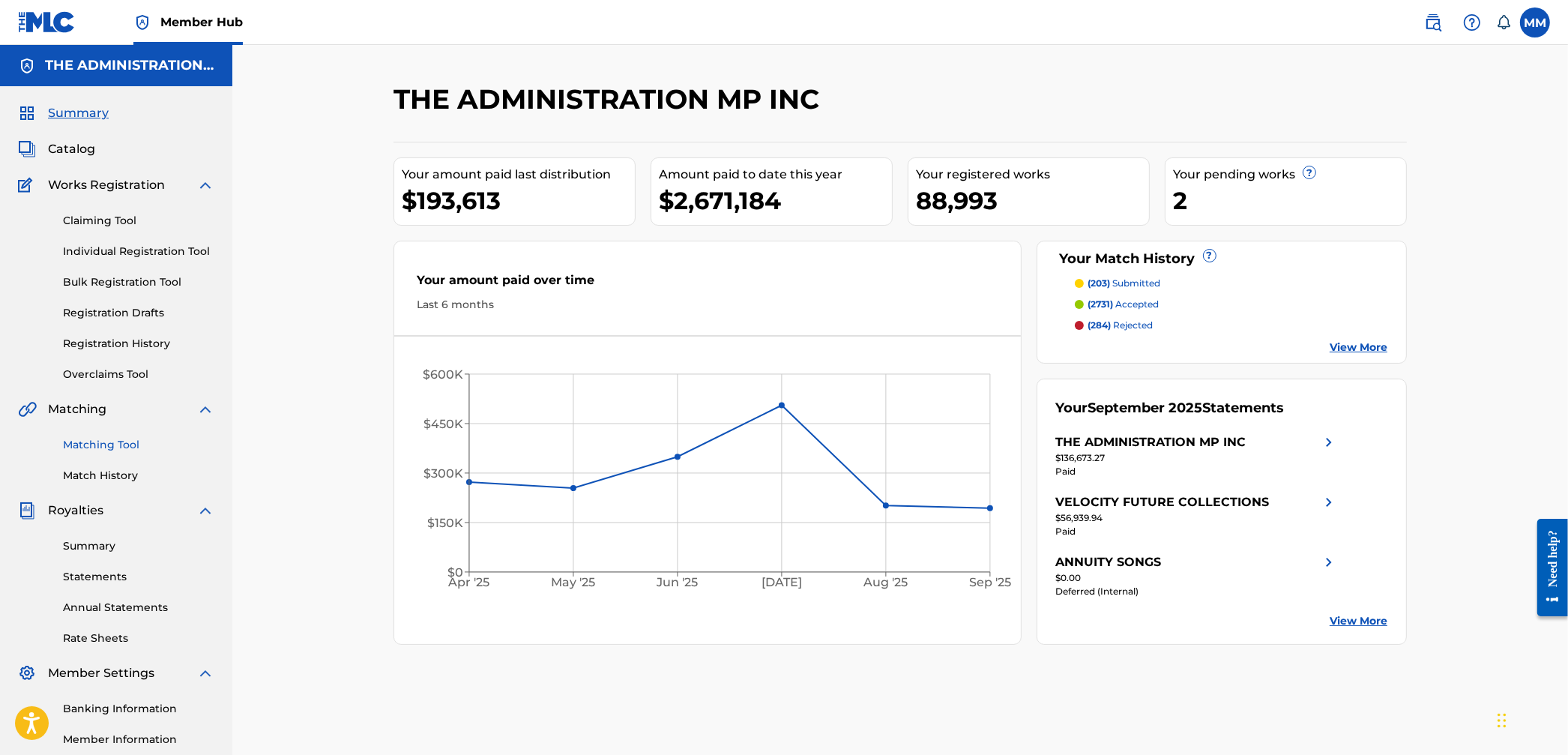
click at [96, 447] on link "Matching Tool" at bounding box center [139, 445] width 151 height 16
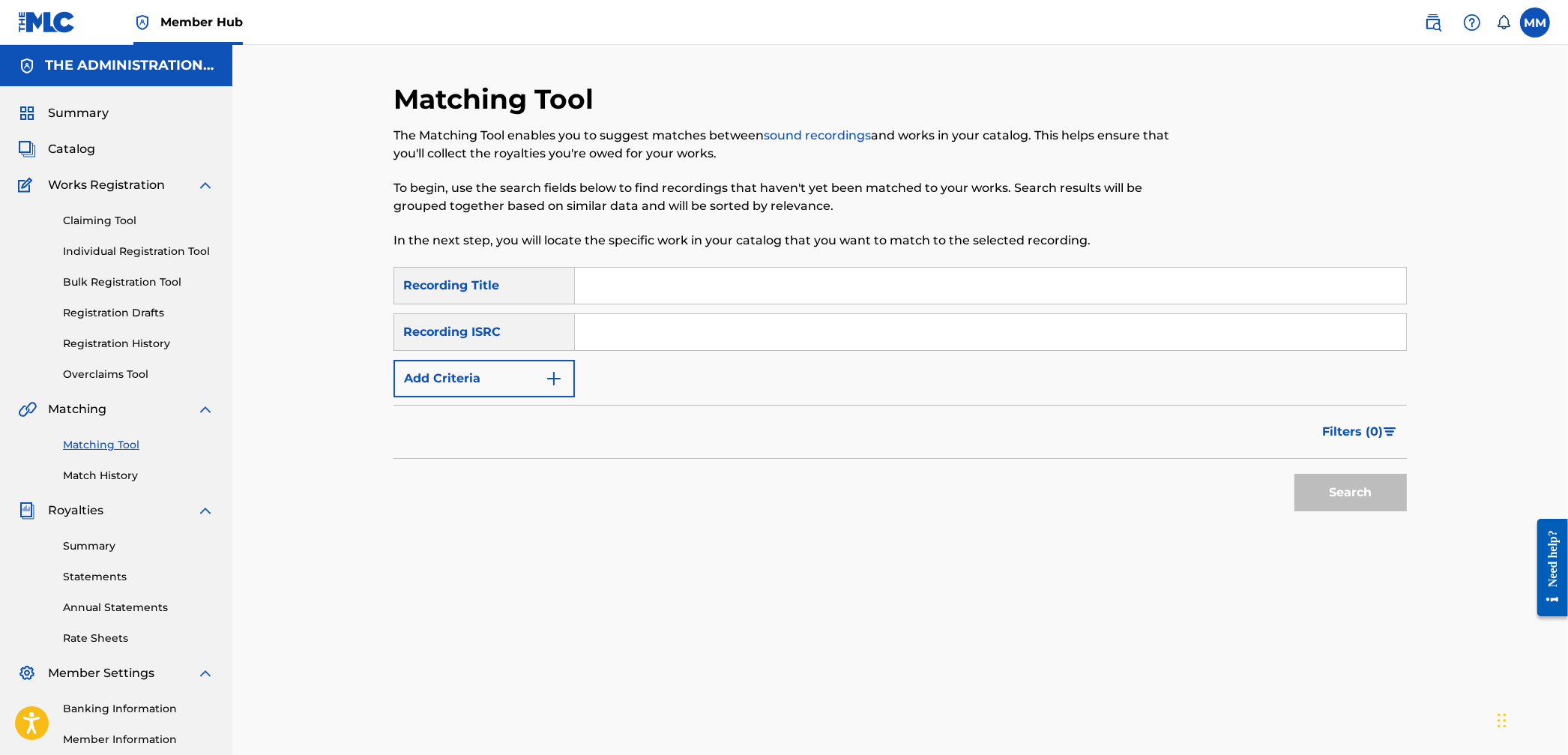
click at [641, 341] on input "Search Form" at bounding box center [991, 332] width 832 height 36
paste input "USSM12103056"
click at [1365, 492] on button "Search" at bounding box center [1351, 492] width 113 height 38
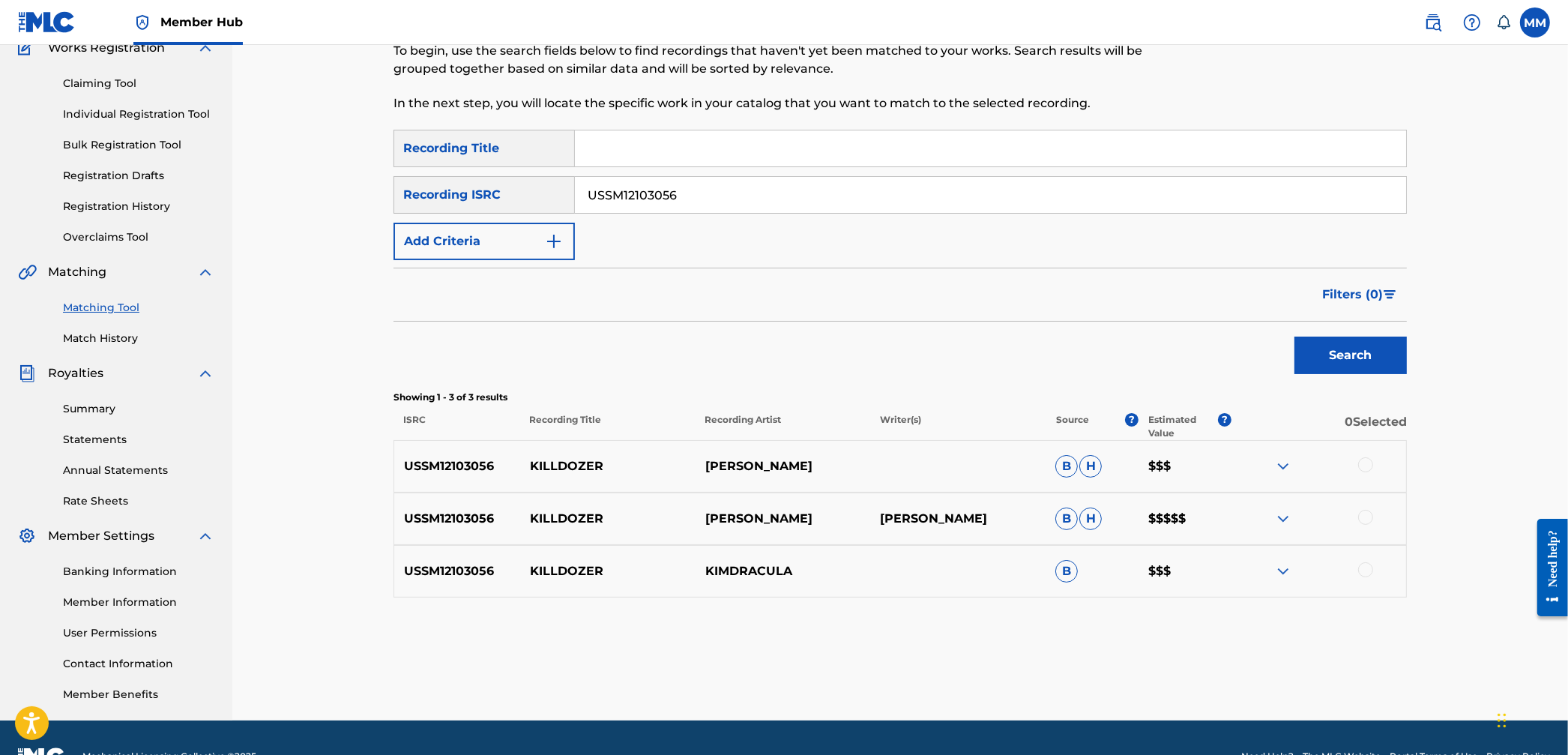
scroll to position [174, 0]
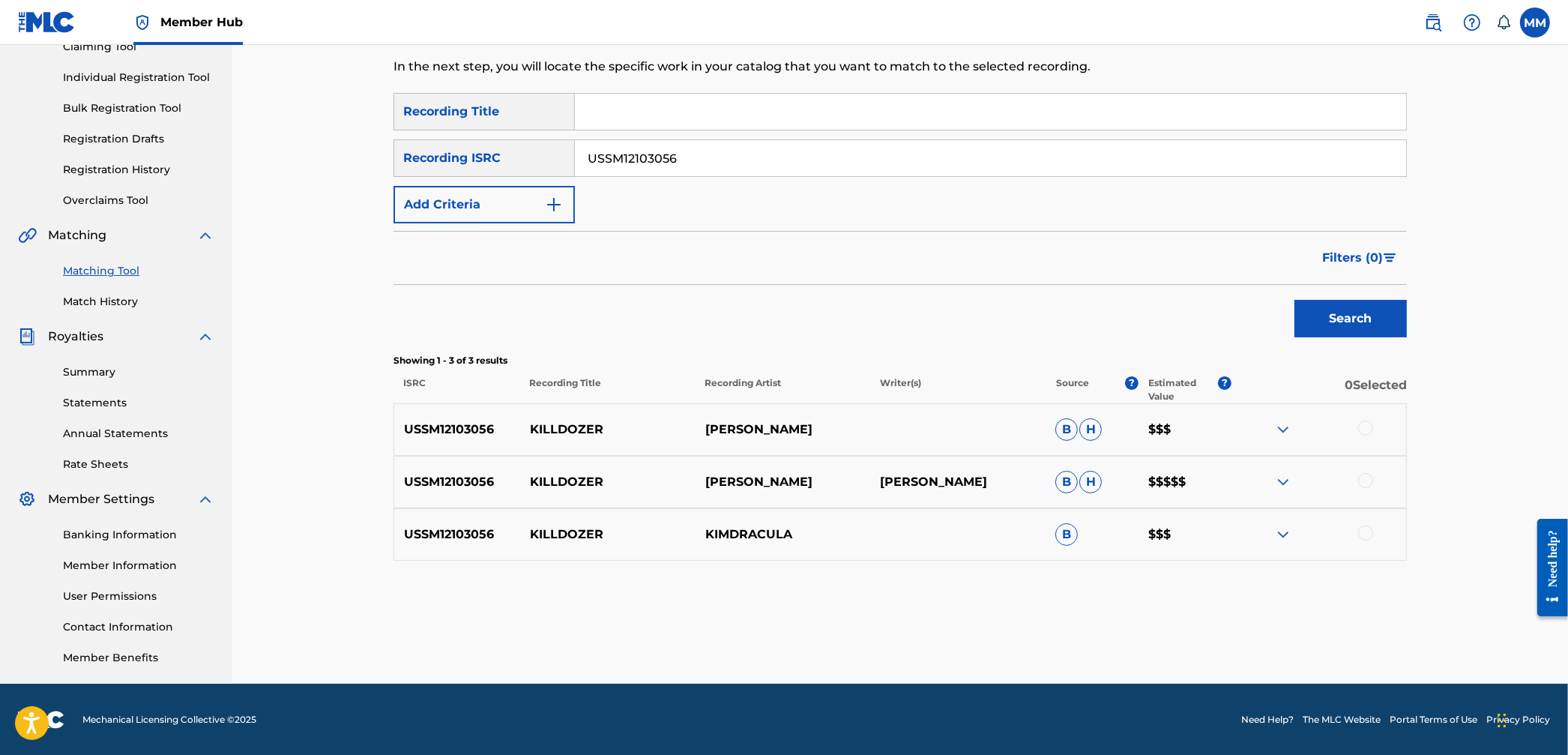
drag, startPoint x: 701, startPoint y: 163, endPoint x: 522, endPoint y: 231, distance: 191.5
click at [469, 135] on div "SearchWithCriteria9094be1a-9d23-45de-93ea-7d98abbe5f2f Recording Title SearchWi…" at bounding box center [900, 158] width 1014 height 131
paste input "209560"
type input "USSM12209560"
click at [1359, 326] on button "Search" at bounding box center [1351, 318] width 113 height 38
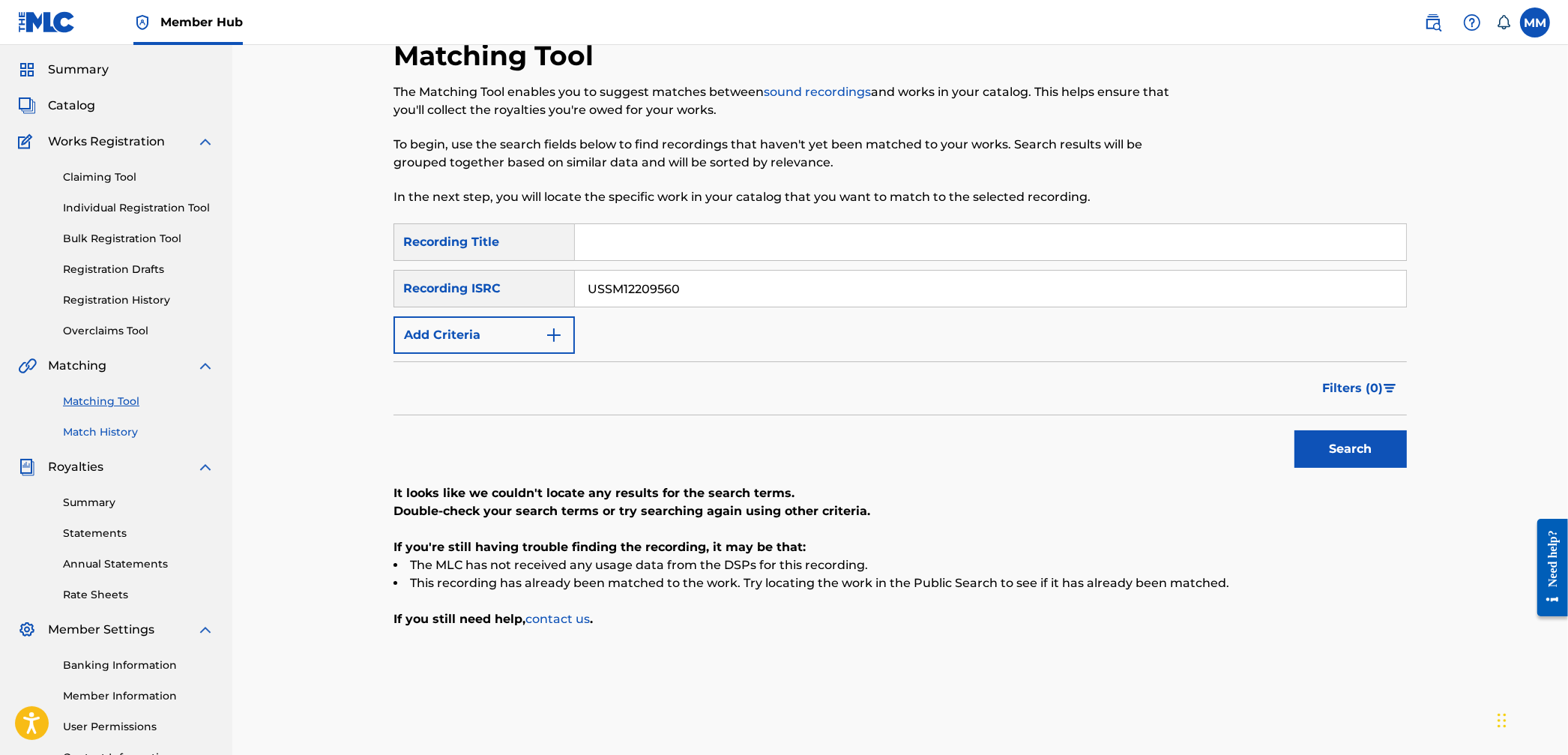
scroll to position [0, 0]
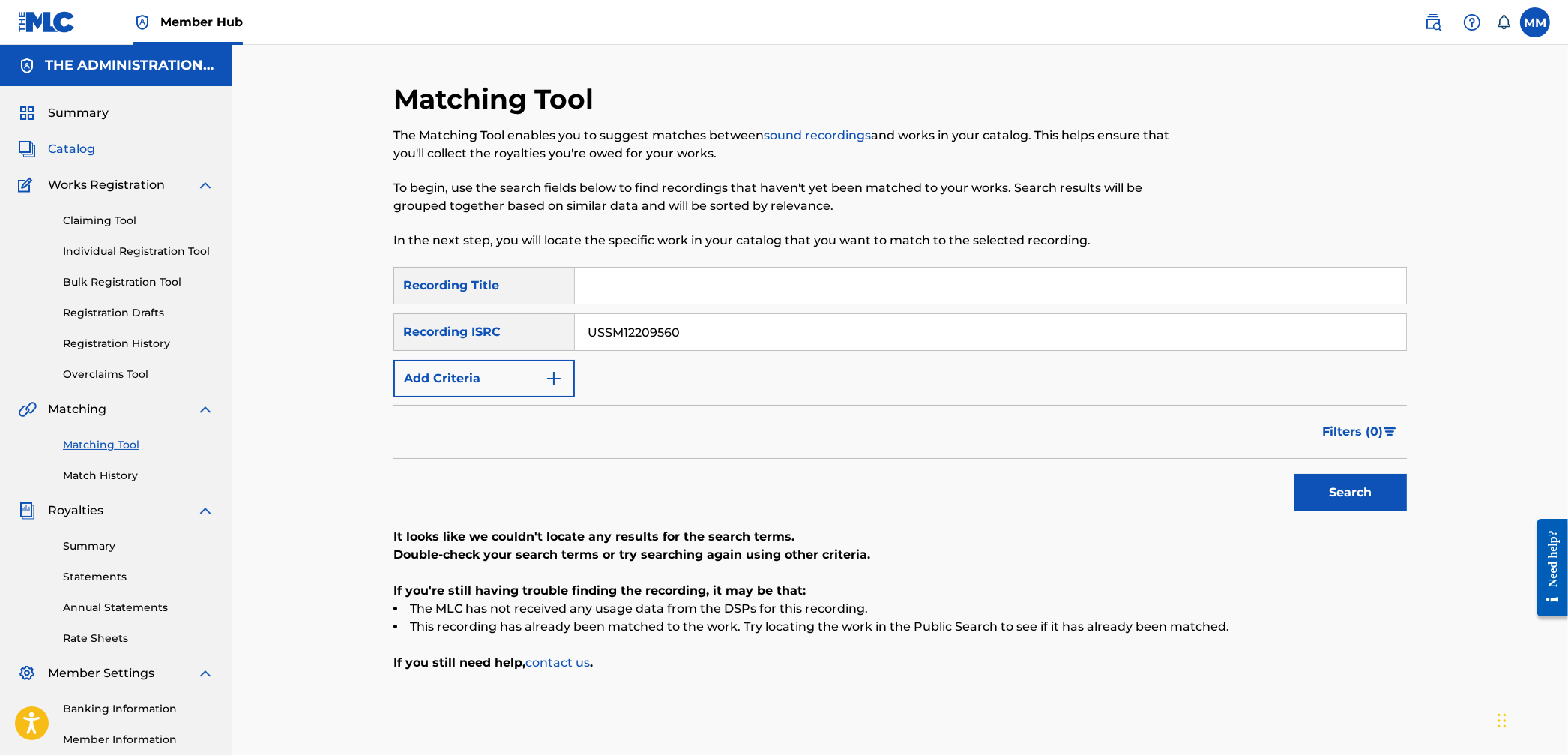
click at [66, 151] on span "Catalog" at bounding box center [72, 149] width 48 height 18
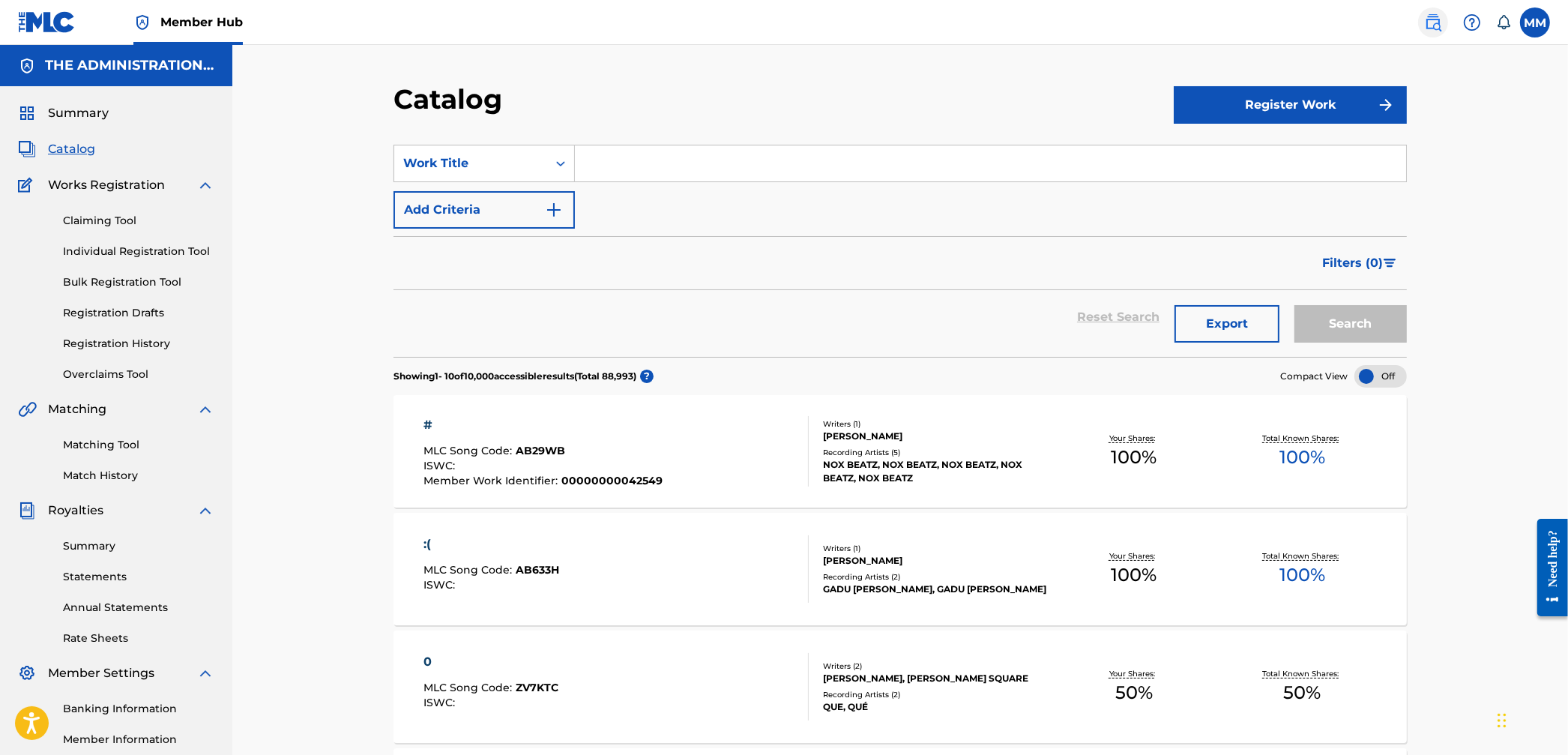
click at [1421, 21] on link at bounding box center [1433, 22] width 30 height 30
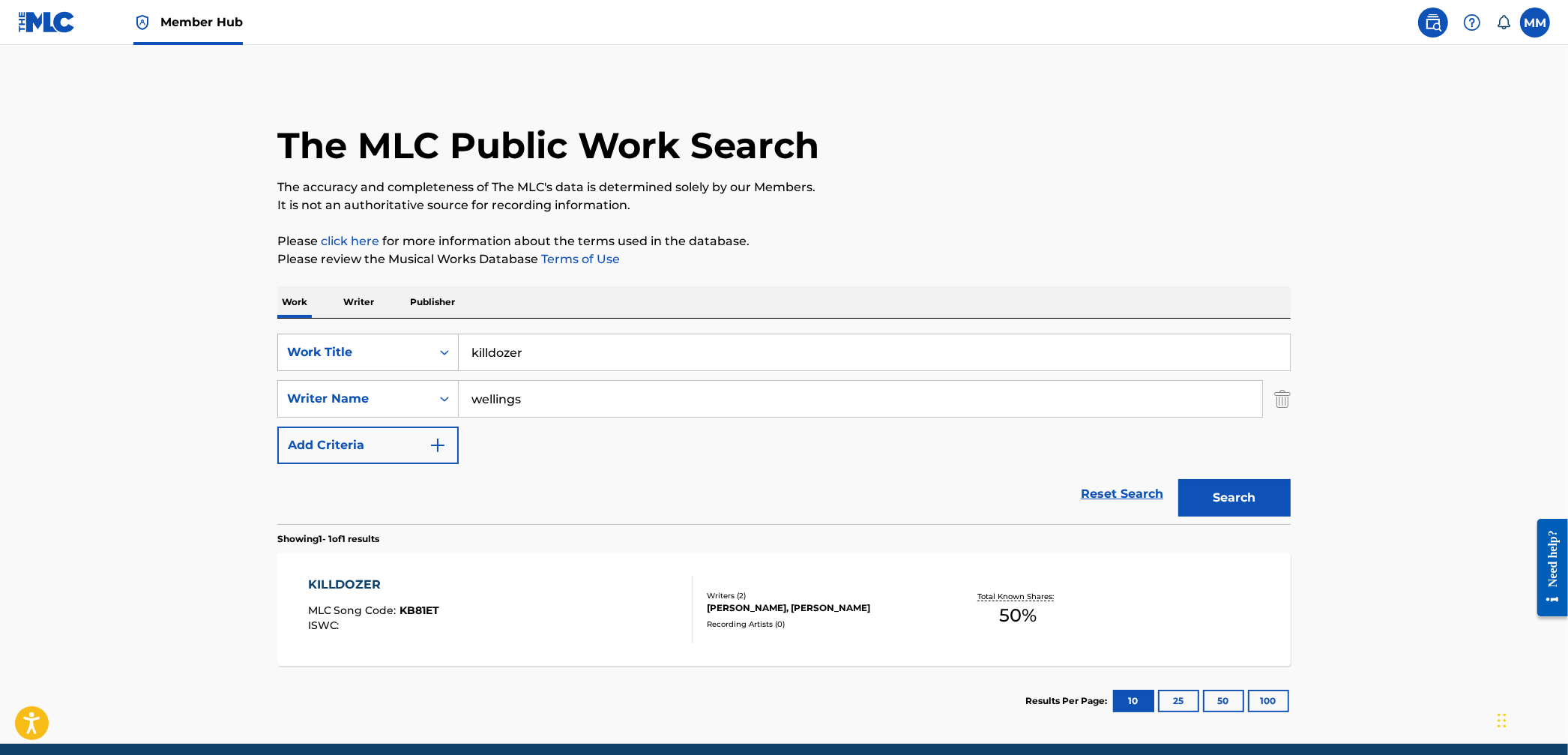
drag, startPoint x: 575, startPoint y: 355, endPoint x: 355, endPoint y: 341, distance: 220.4
click at [355, 341] on div "SearchWithCriteriab6f00fcc-fdaa-4b81-a581-ebaad97a16c7 Work Title killdozer" at bounding box center [784, 352] width 1014 height 38
type input "drown"
click at [1179, 479] on button "Search" at bounding box center [1235, 498] width 113 height 38
click at [203, 562] on main "The MLC Public Work Search The accuracy and completeness of The MLC's data is d…" at bounding box center [784, 394] width 1568 height 699
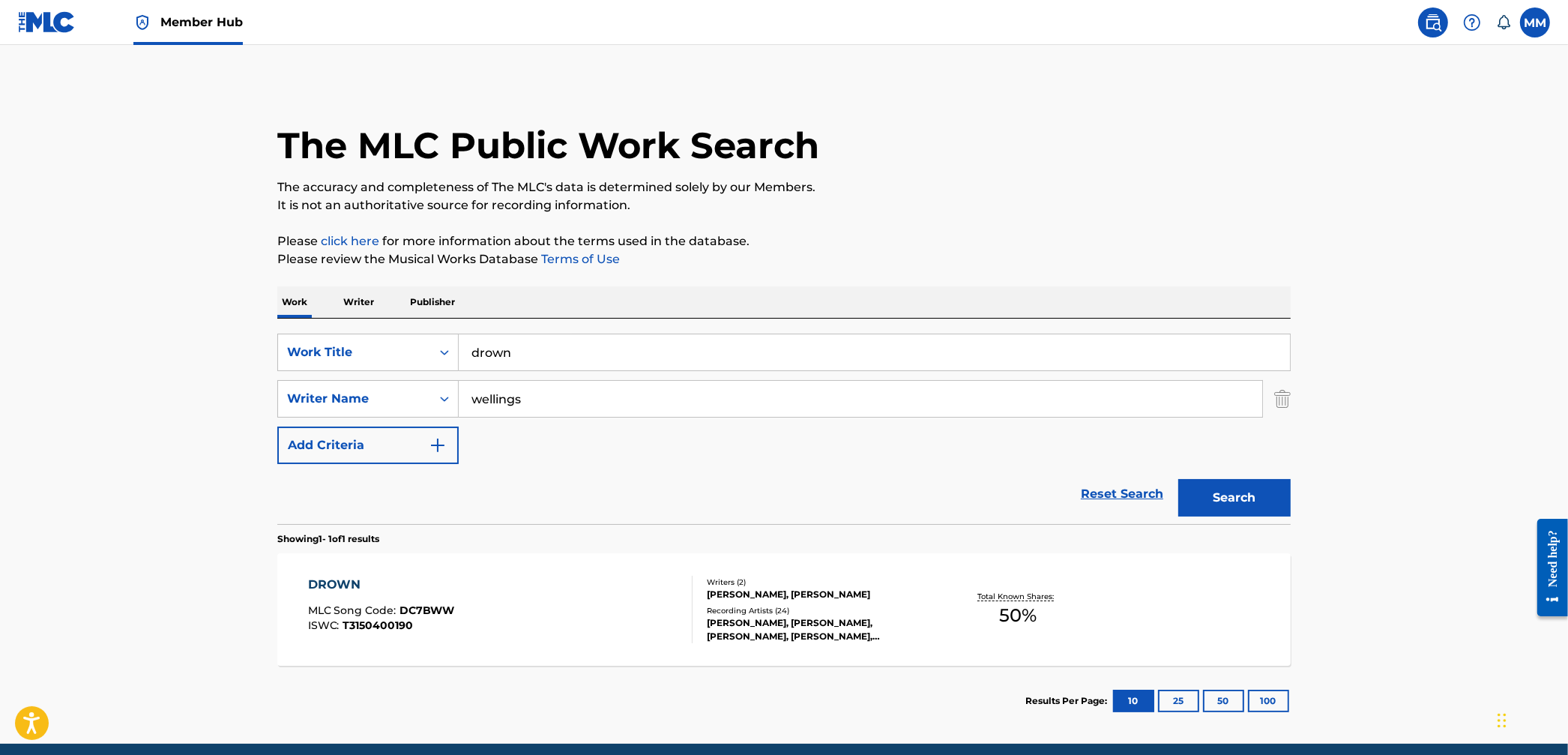
click at [621, 600] on div "DROWN MLC Song Code : DC7BWW ISWC : T3150400190" at bounding box center [500, 610] width 385 height 68
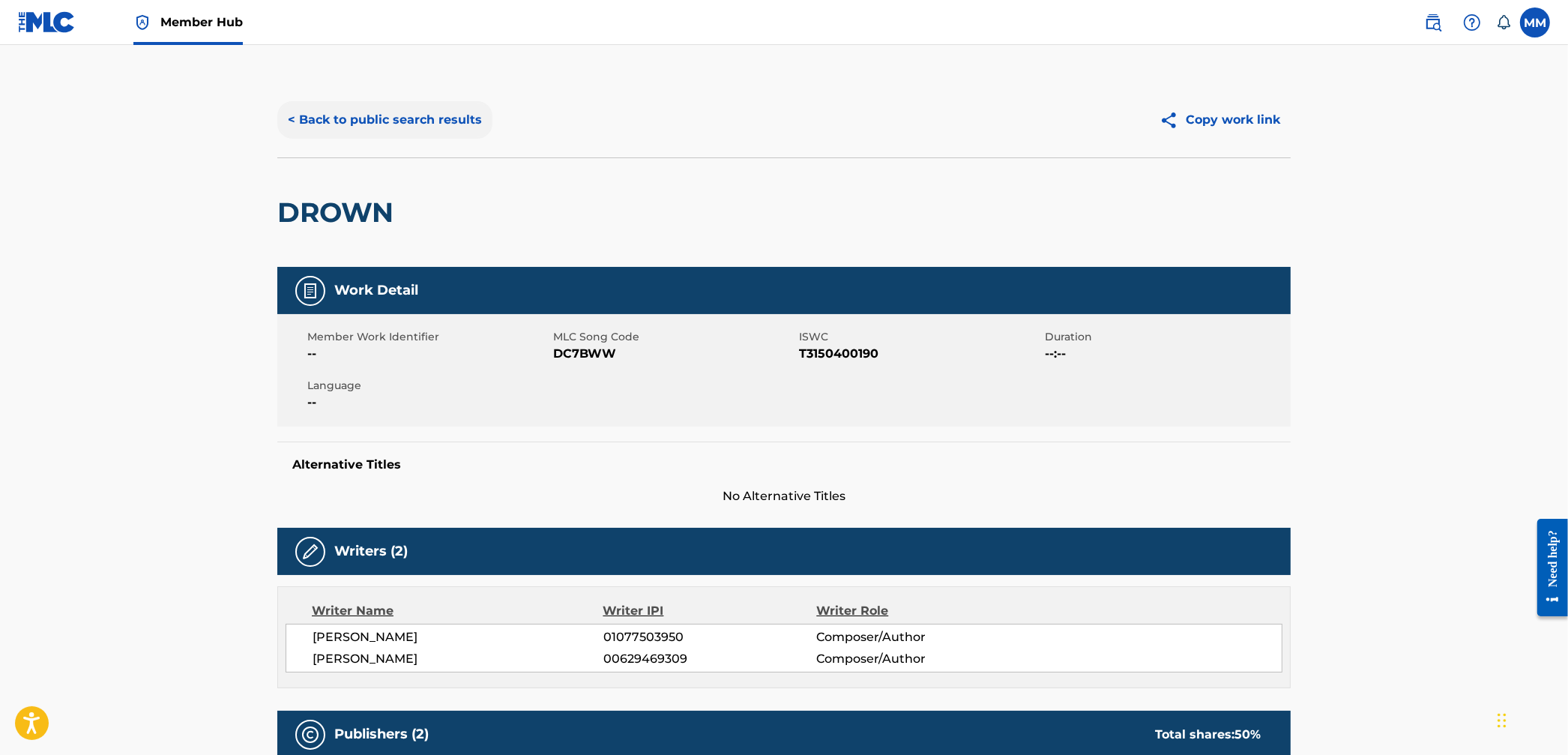
click at [359, 125] on button "< Back to public search results" at bounding box center [384, 120] width 215 height 38
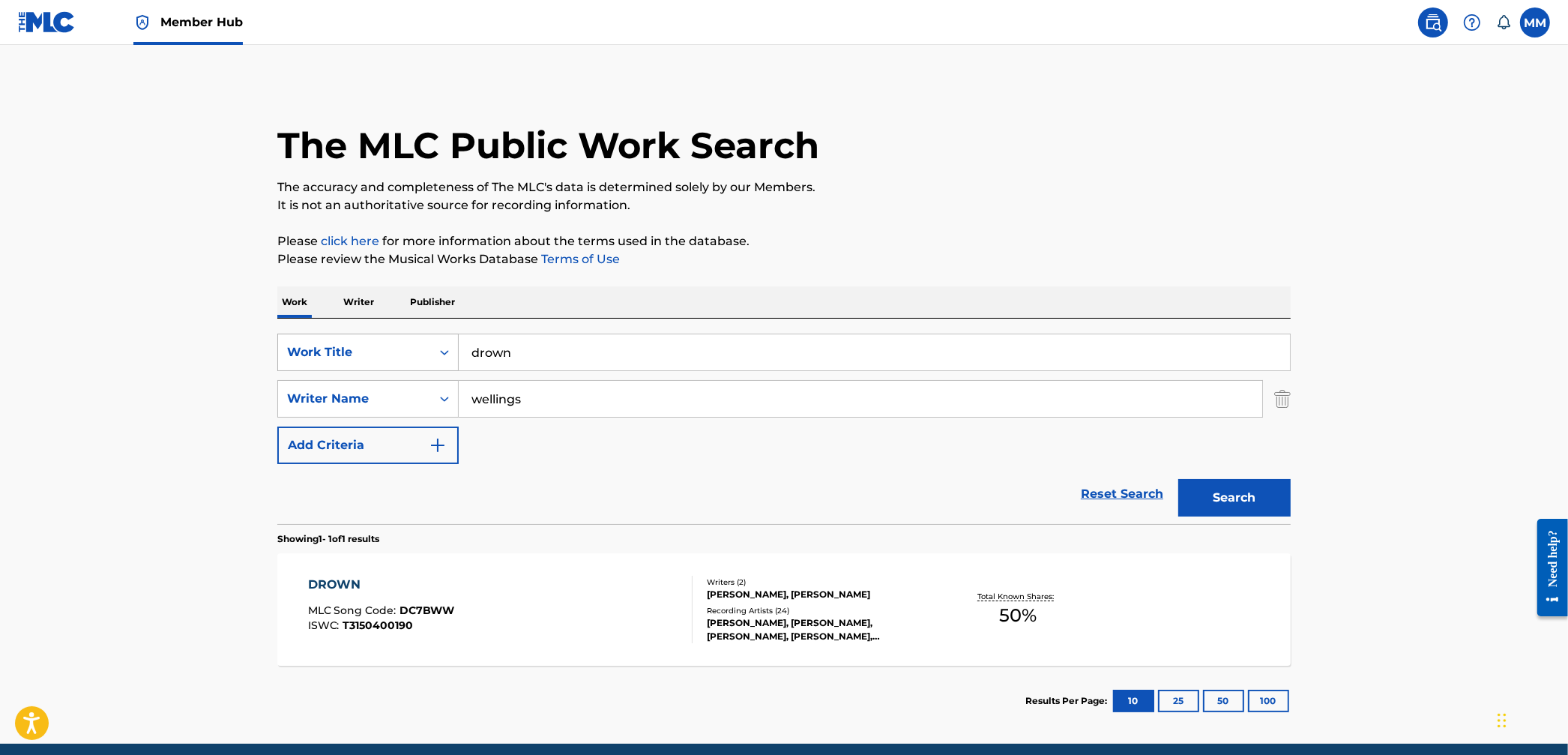
drag, startPoint x: 454, startPoint y: 341, endPoint x: 446, endPoint y: 341, distance: 8.0
click at [446, 341] on div "SearchWithCriteriab6f00fcc-fdaa-4b81-a581-ebaad97a16c7 Work Title drown" at bounding box center [784, 352] width 1014 height 38
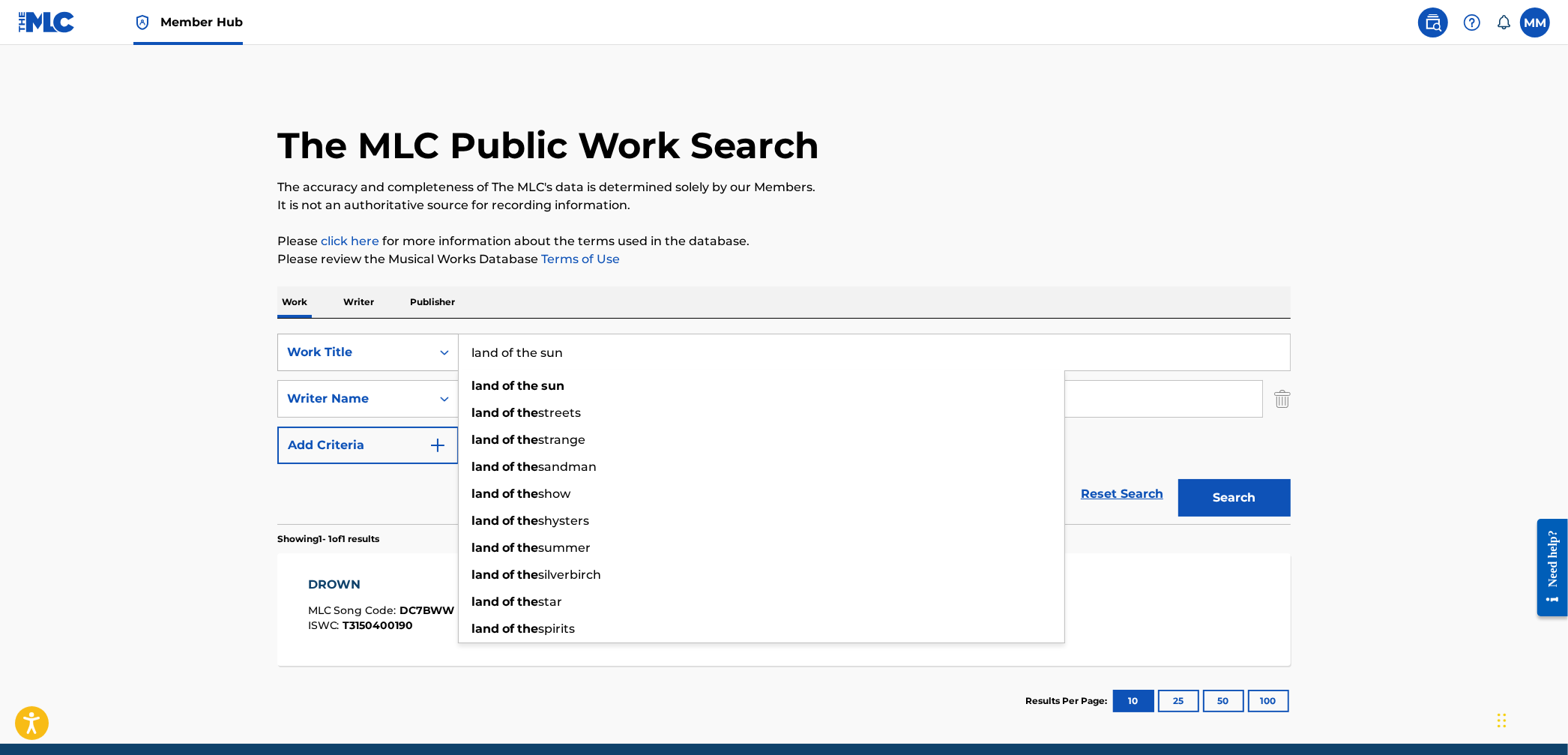
type input "land of the sun"
click at [1179, 479] on button "Search" at bounding box center [1235, 498] width 113 height 38
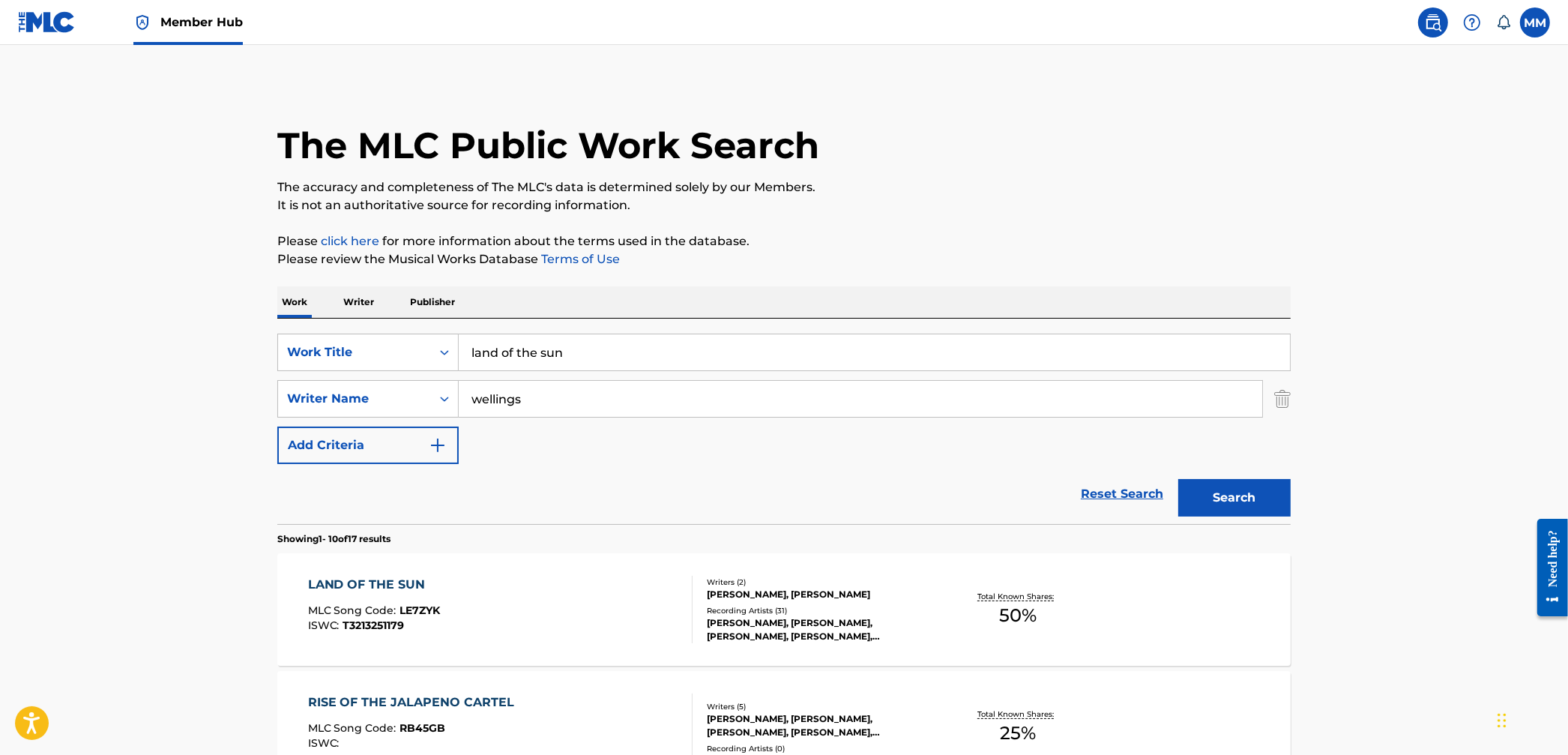
click at [589, 595] on div "LAND OF THE SUN MLC Song Code : LE7ZYK ISWC : T3213251179" at bounding box center [500, 610] width 385 height 68
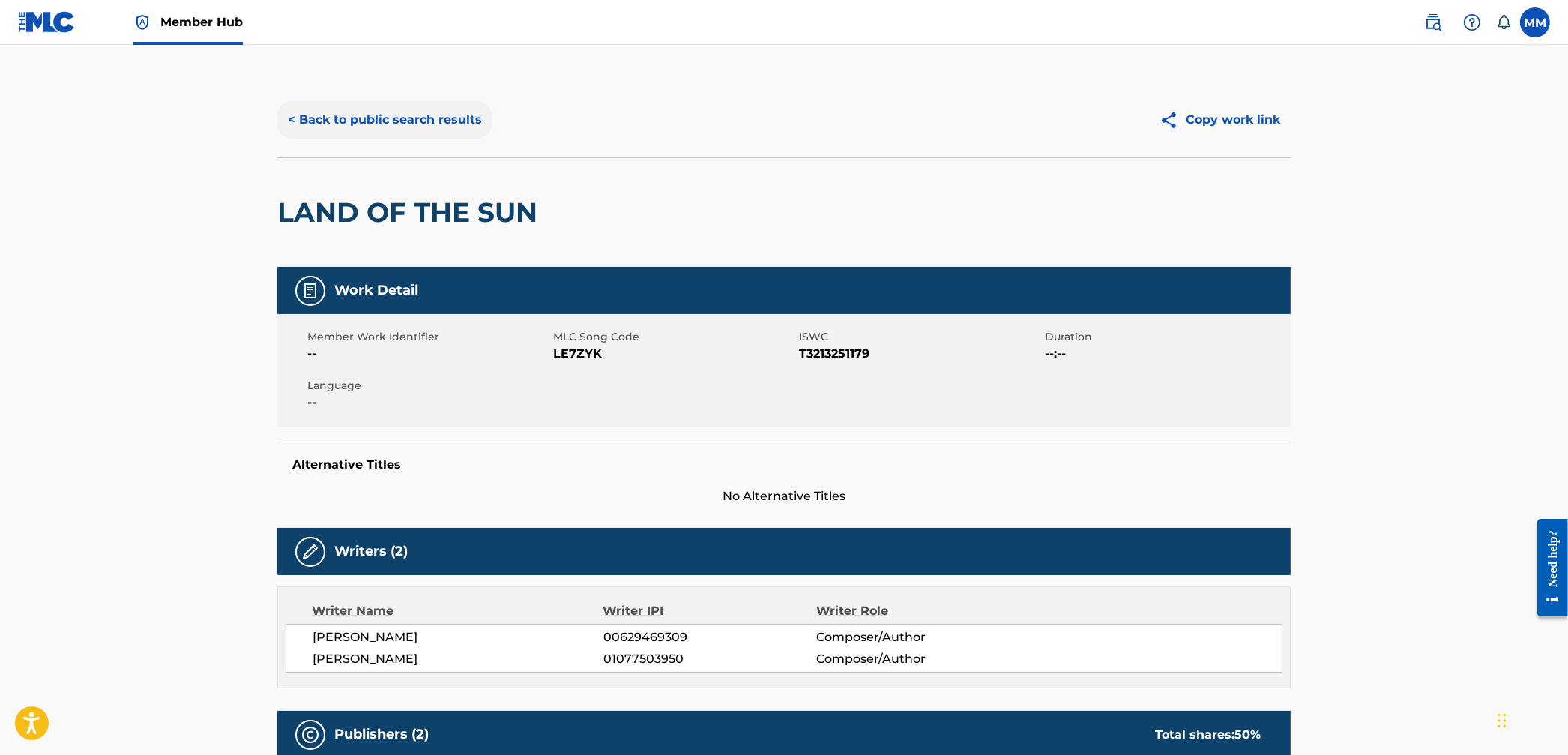
click at [388, 121] on button "< Back to public search results" at bounding box center [384, 120] width 215 height 38
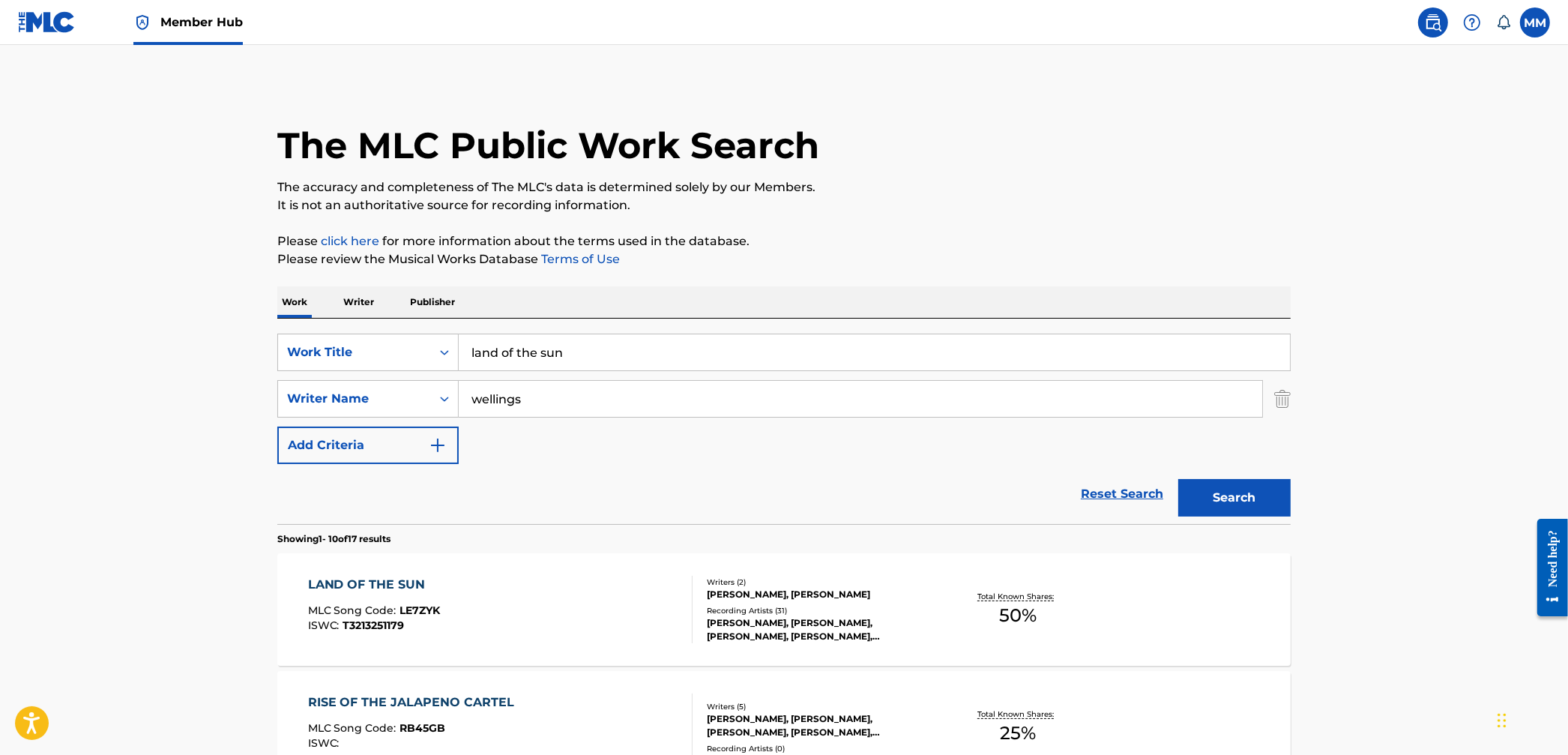
click at [1429, 20] on img at bounding box center [1433, 23] width 18 height 18
drag, startPoint x: 615, startPoint y: 361, endPoint x: 313, endPoint y: 327, distance: 303.9
click at [317, 326] on div "SearchWithCriteriab6f00fcc-fdaa-4b81-a581-ebaad97a16c7 Work Title land of the s…" at bounding box center [784, 421] width 1014 height 205
paste input "P.B.A"
type input "P.B.A"
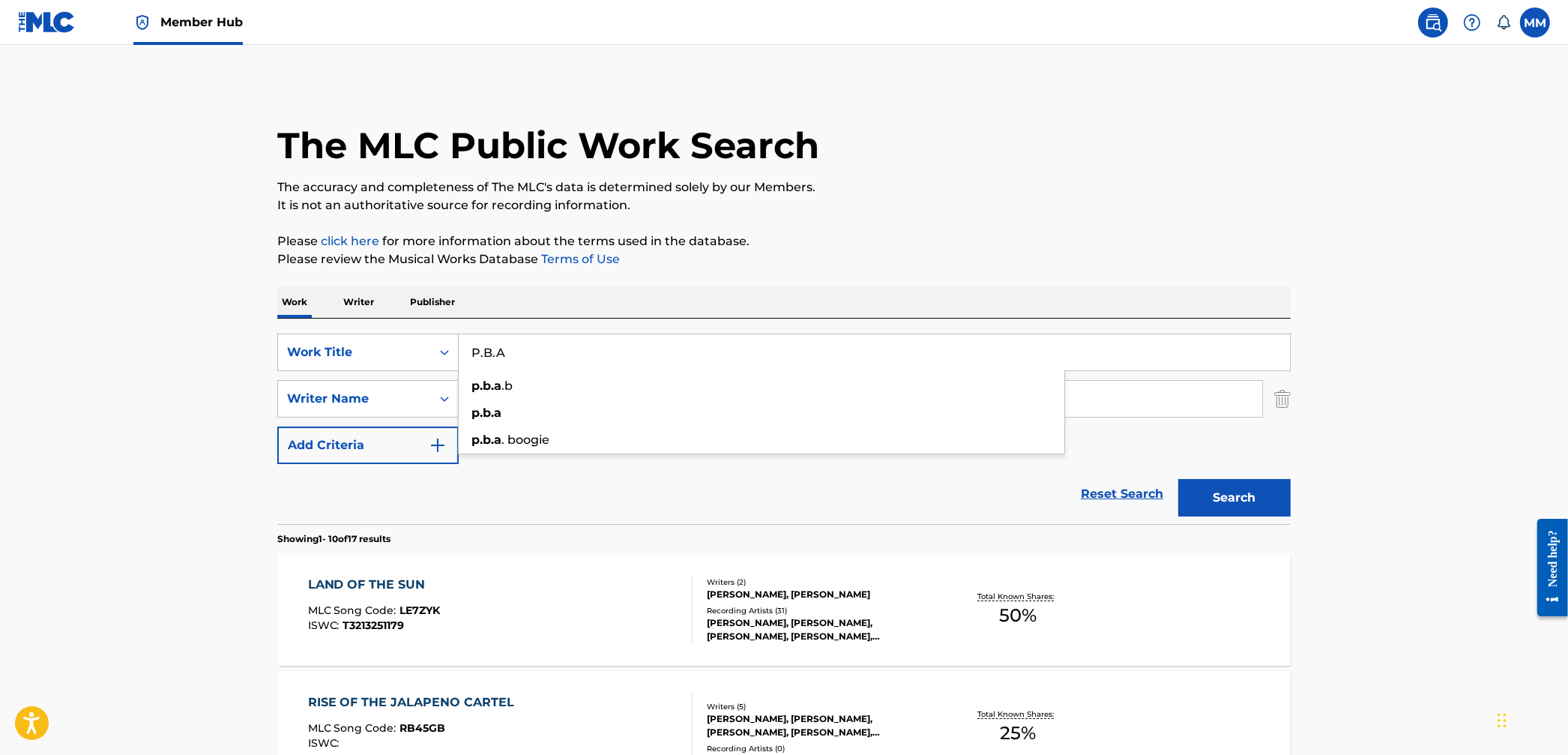
drag, startPoint x: 201, startPoint y: 350, endPoint x: 366, endPoint y: 379, distance: 167.5
drag, startPoint x: 377, startPoint y: 375, endPoint x: 355, endPoint y: 372, distance: 22.2
click at [355, 372] on div "SearchWithCriteriab6f00fcc-fdaa-4b81-a581-ebaad97a16c7 Work Title P.B.A SearchW…" at bounding box center [784, 399] width 1014 height 131
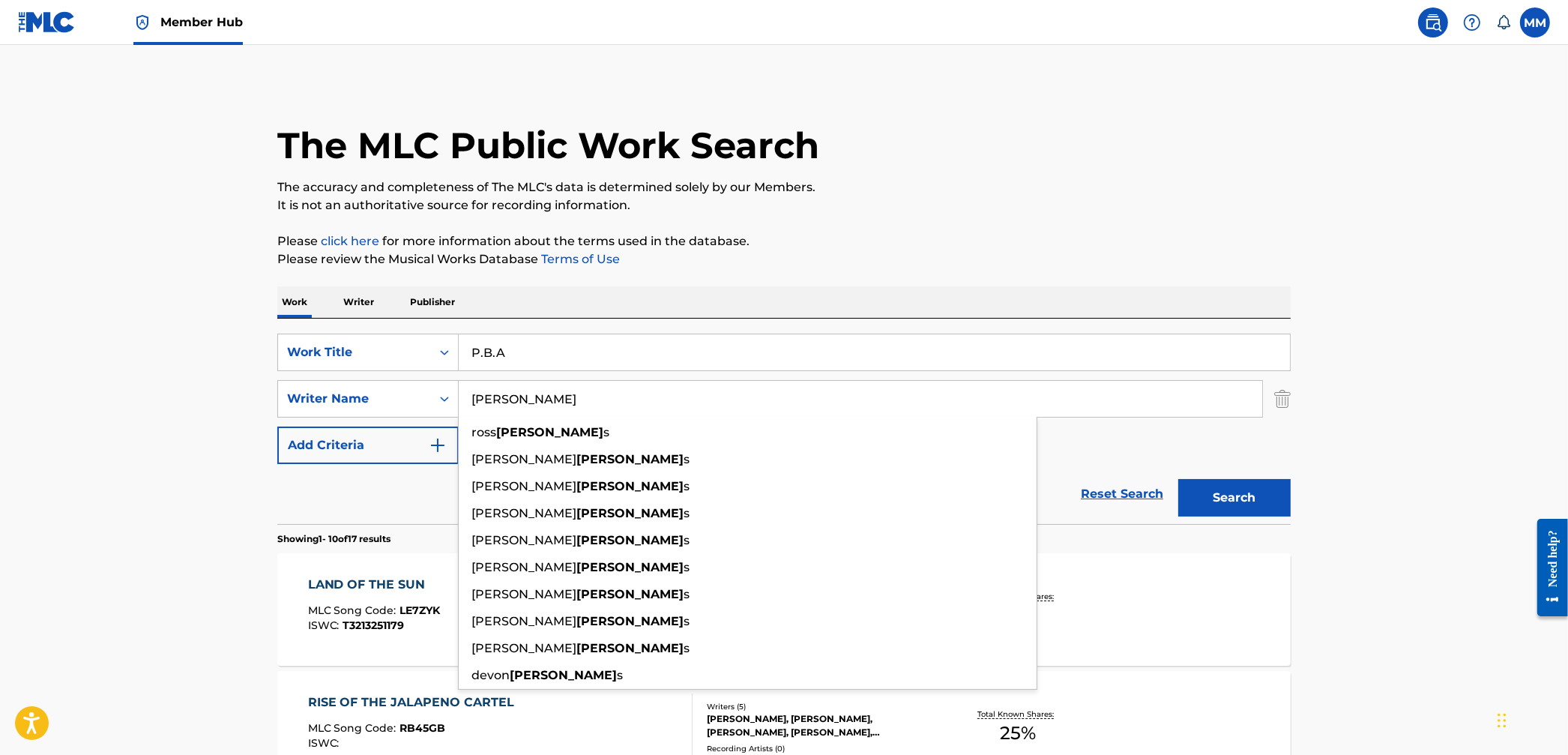
click at [1179, 479] on button "Search" at bounding box center [1235, 498] width 113 height 38
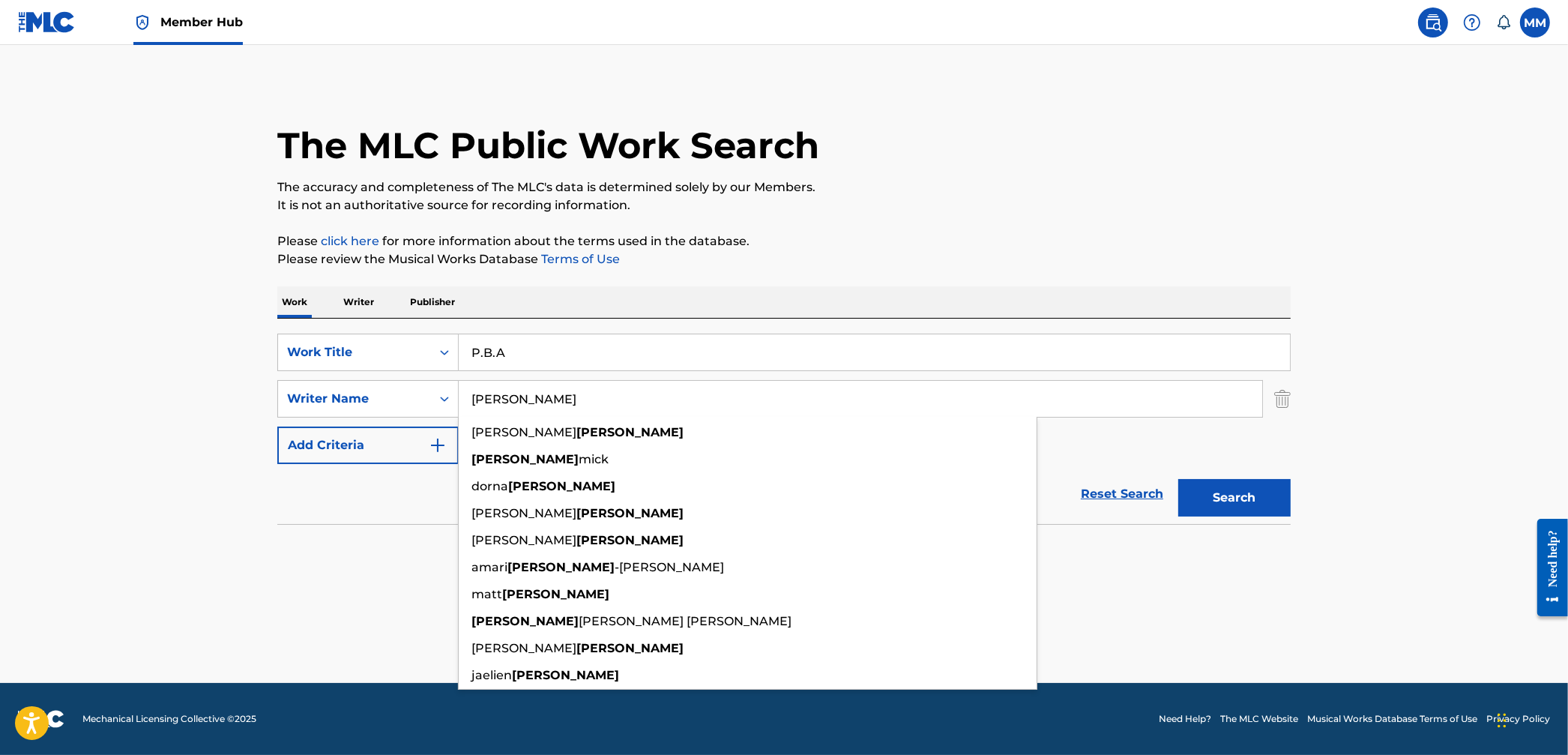
type input "jenkins"
click at [1179, 479] on button "Search" at bounding box center [1235, 498] width 113 height 38
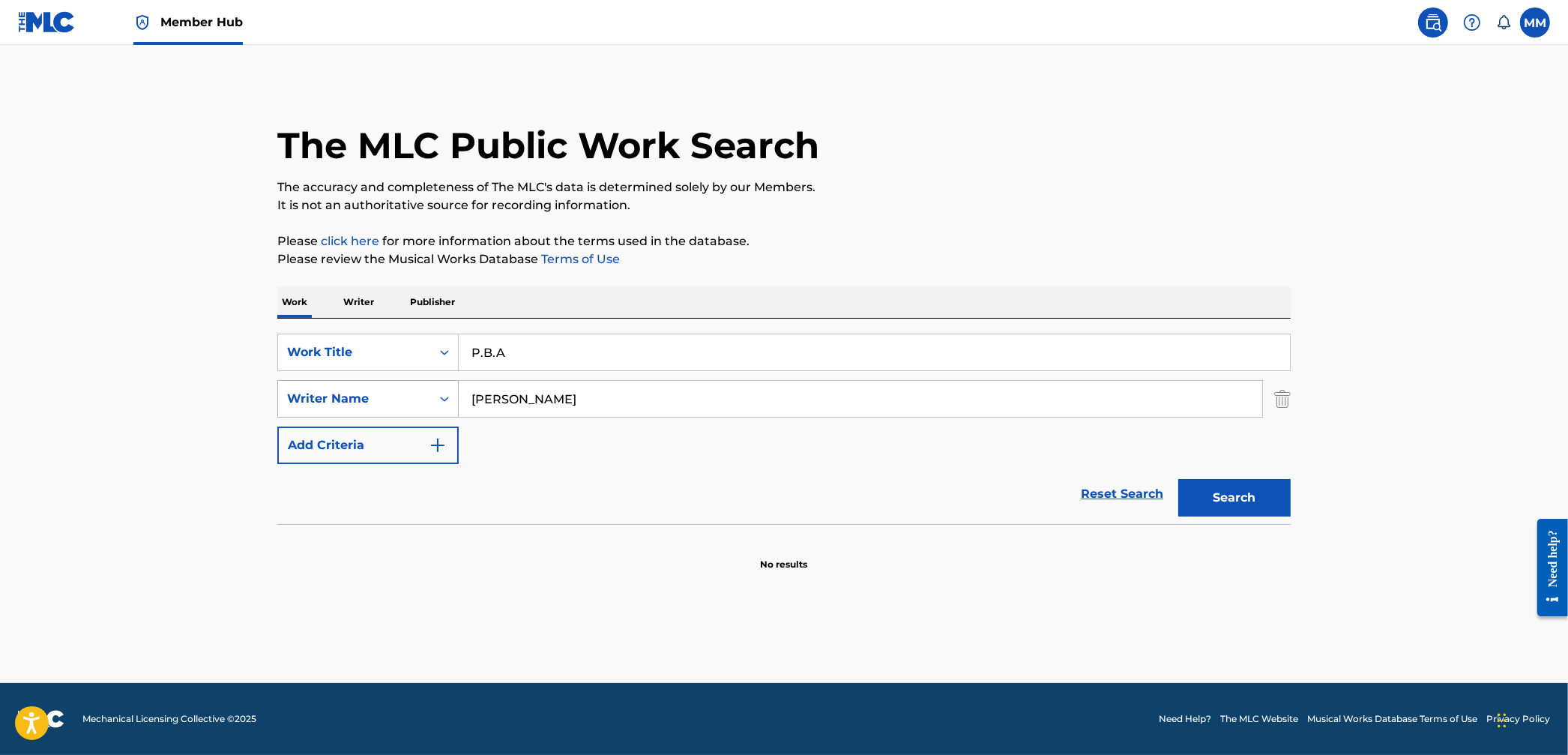
drag, startPoint x: 525, startPoint y: 397, endPoint x: 411, endPoint y: 387, distance: 114.4
click at [411, 387] on div "SearchWithCriteria920f0a6c-68df-4f50-b7d9-a081fc2471aa Writer Name jenkins" at bounding box center [784, 399] width 1014 height 38
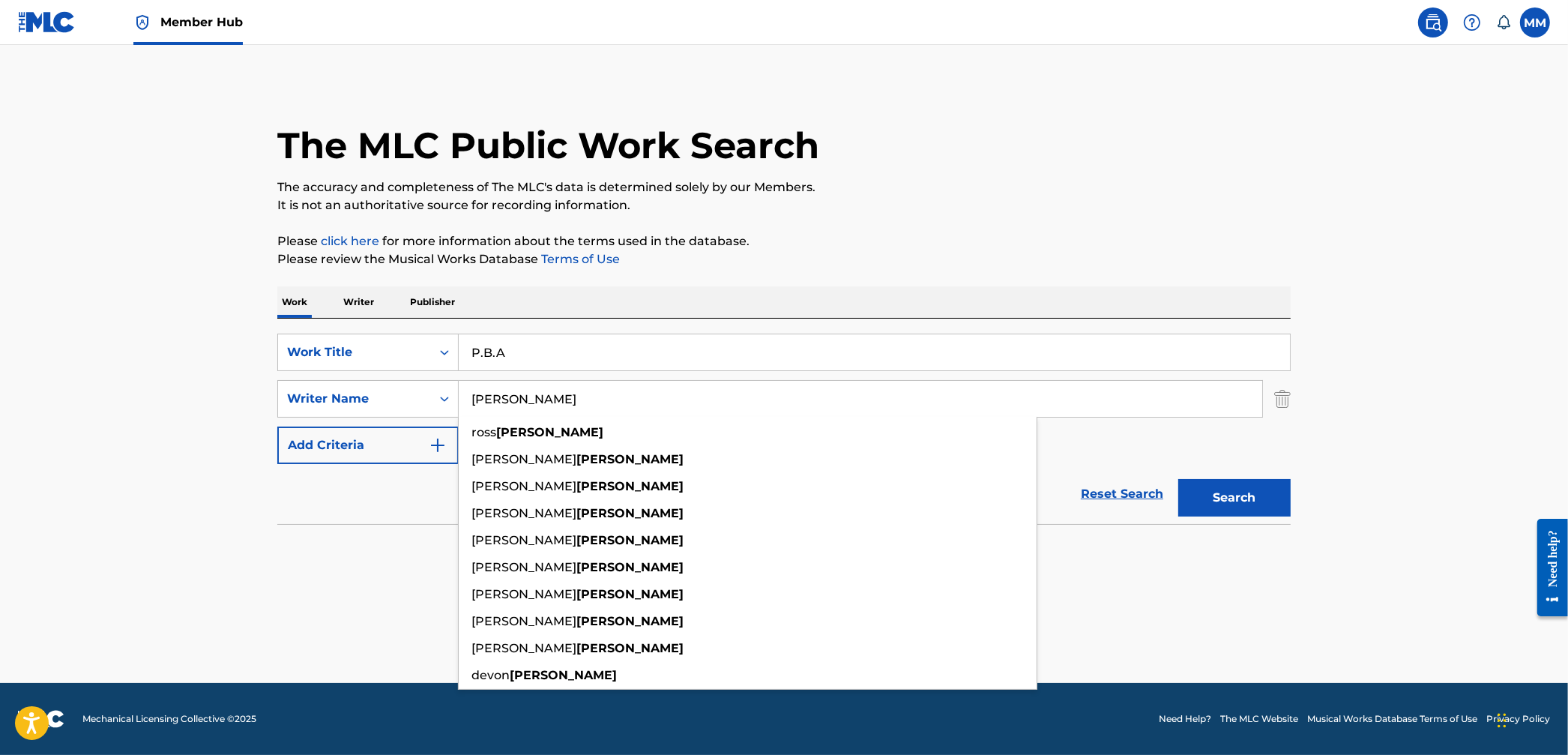
click at [1281, 403] on img "Search Form" at bounding box center [1283, 399] width 16 height 38
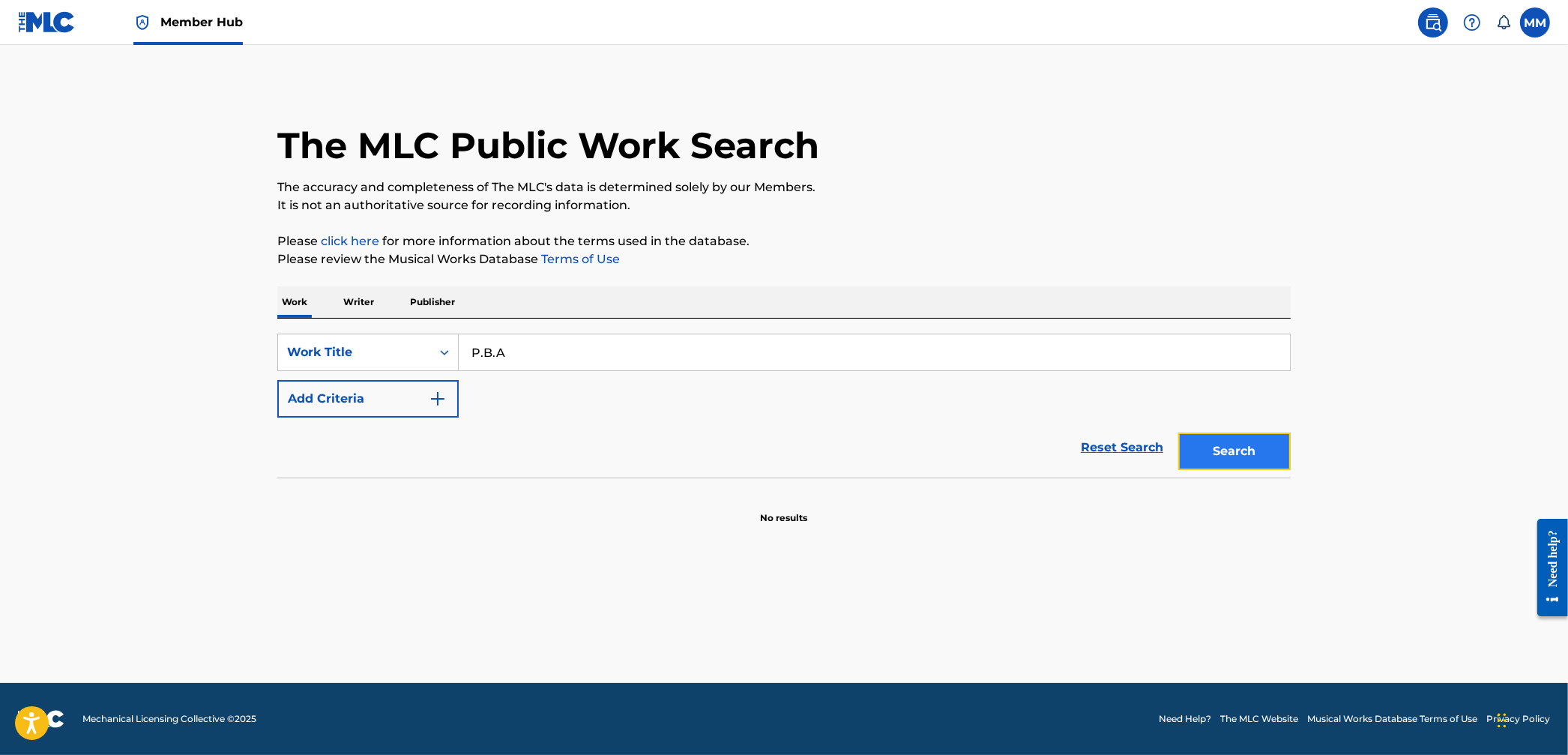
click at [1248, 454] on button "Search" at bounding box center [1235, 451] width 113 height 38
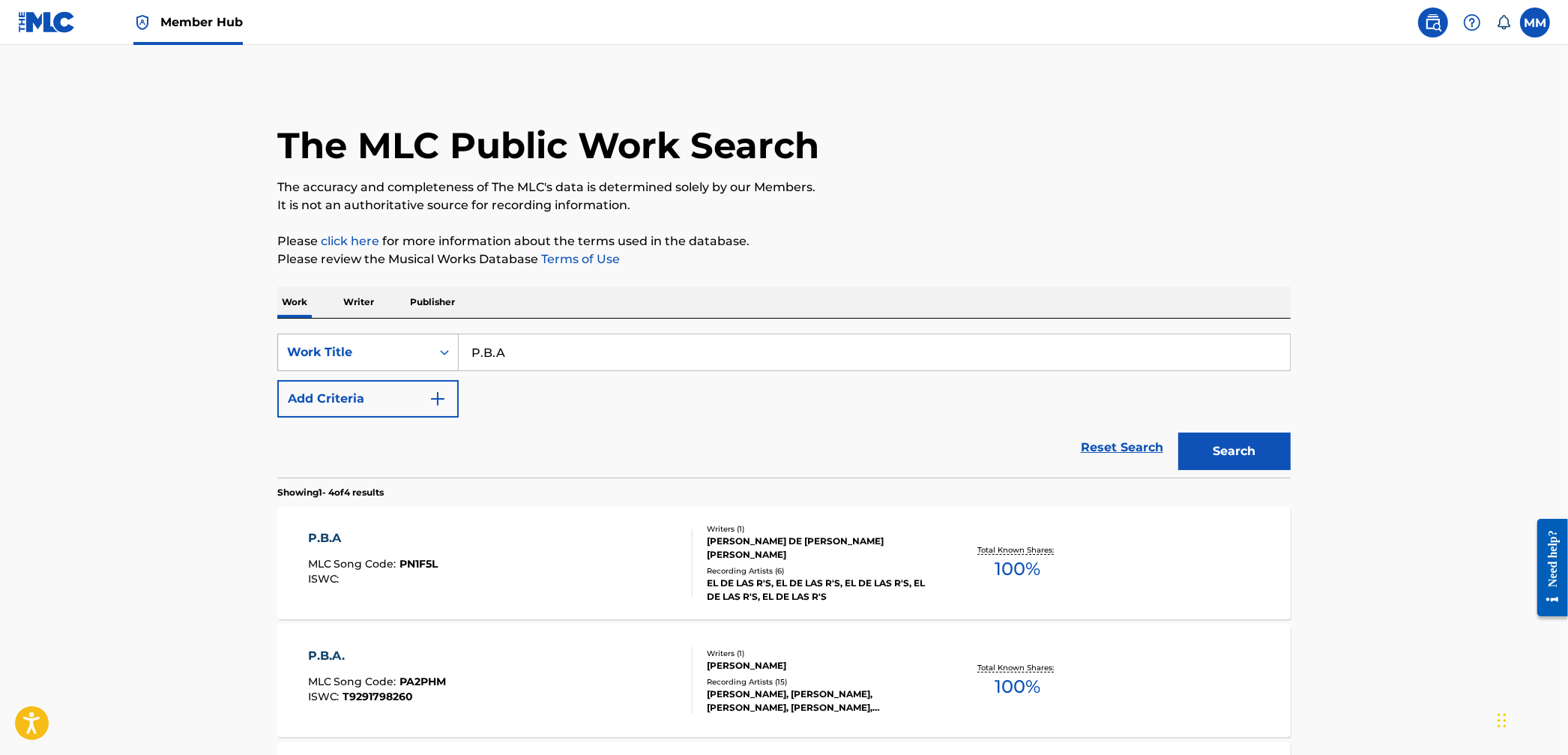
drag, startPoint x: 510, startPoint y: 351, endPoint x: 427, endPoint y: 350, distance: 83.0
click at [429, 350] on div "SearchWithCriteriab6f00fcc-fdaa-4b81-a581-ebaad97a16c7 Work Title P.B.A" at bounding box center [784, 352] width 1014 height 38
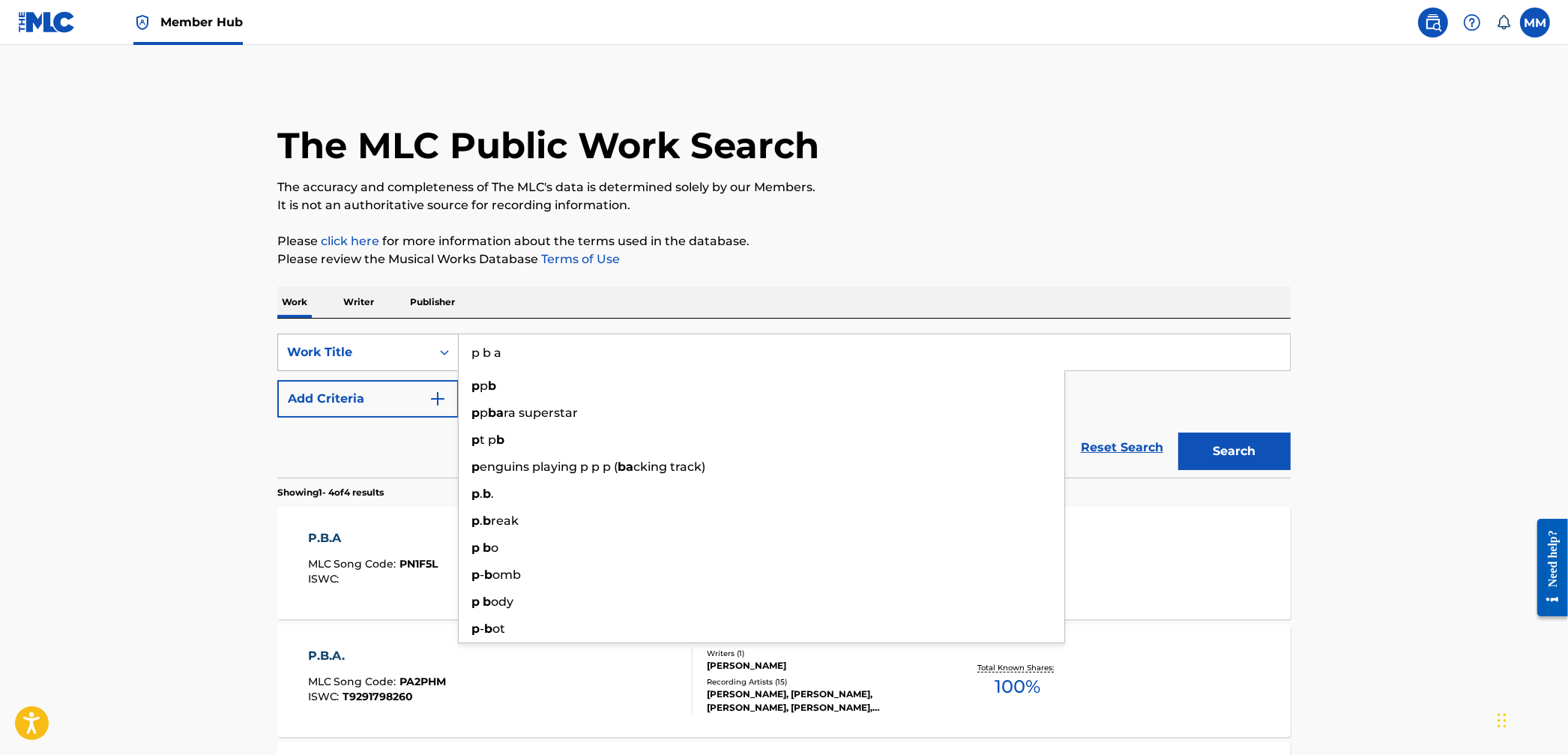
type input "p b a"
click at [1179, 433] on button "Search" at bounding box center [1235, 451] width 113 height 38
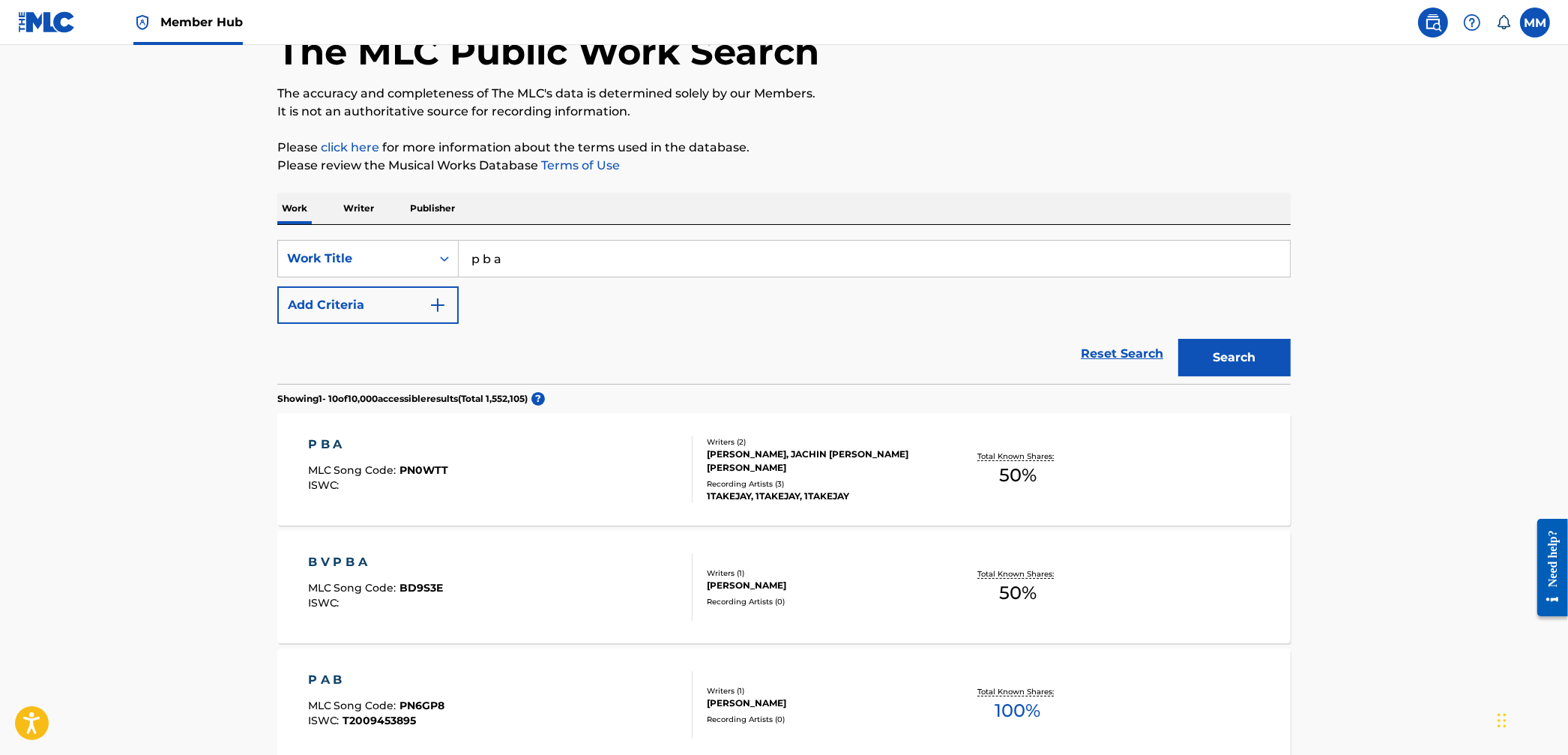
scroll to position [130, 0]
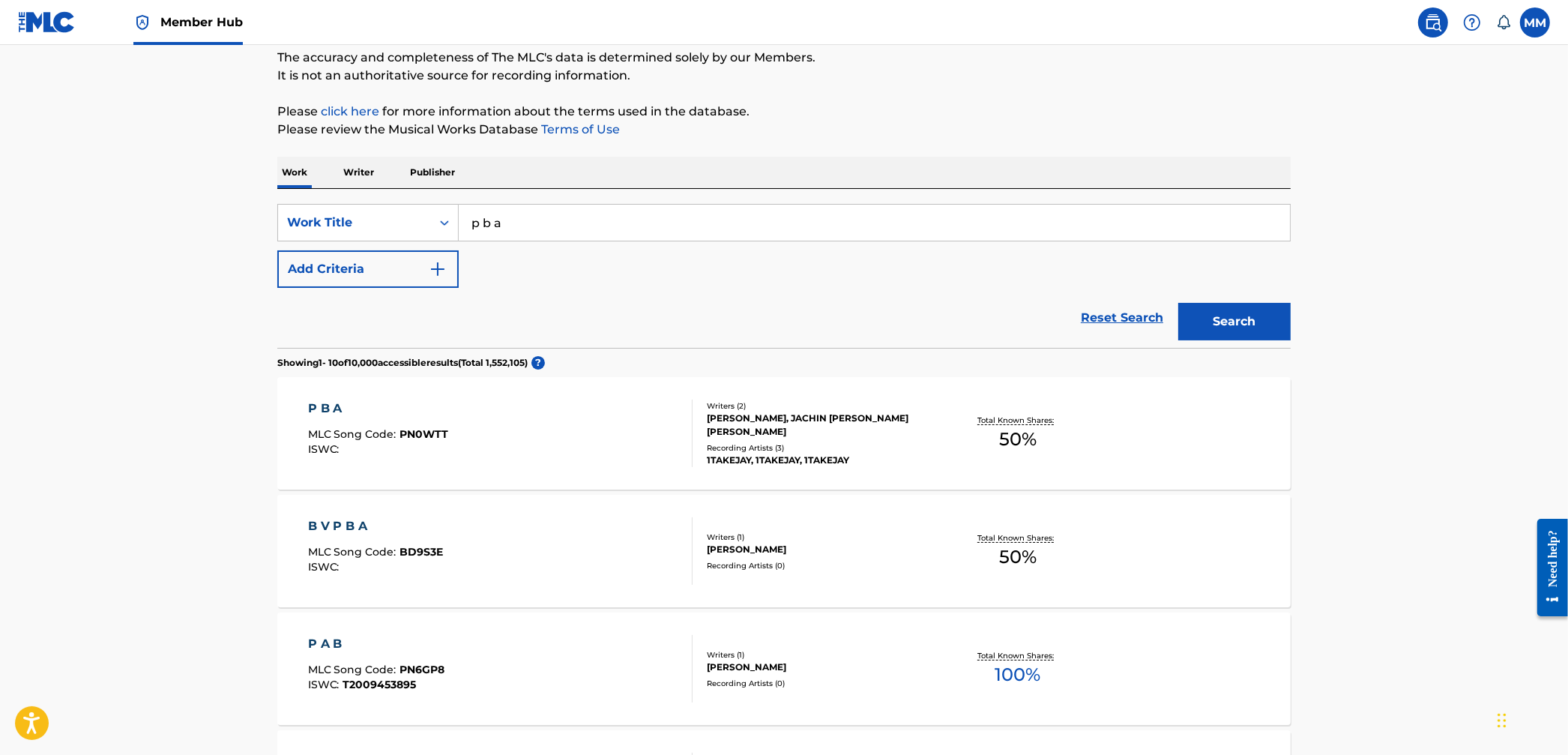
click at [553, 415] on div "P B A MLC Song Code : PN0WTT ISWC :" at bounding box center [500, 434] width 385 height 68
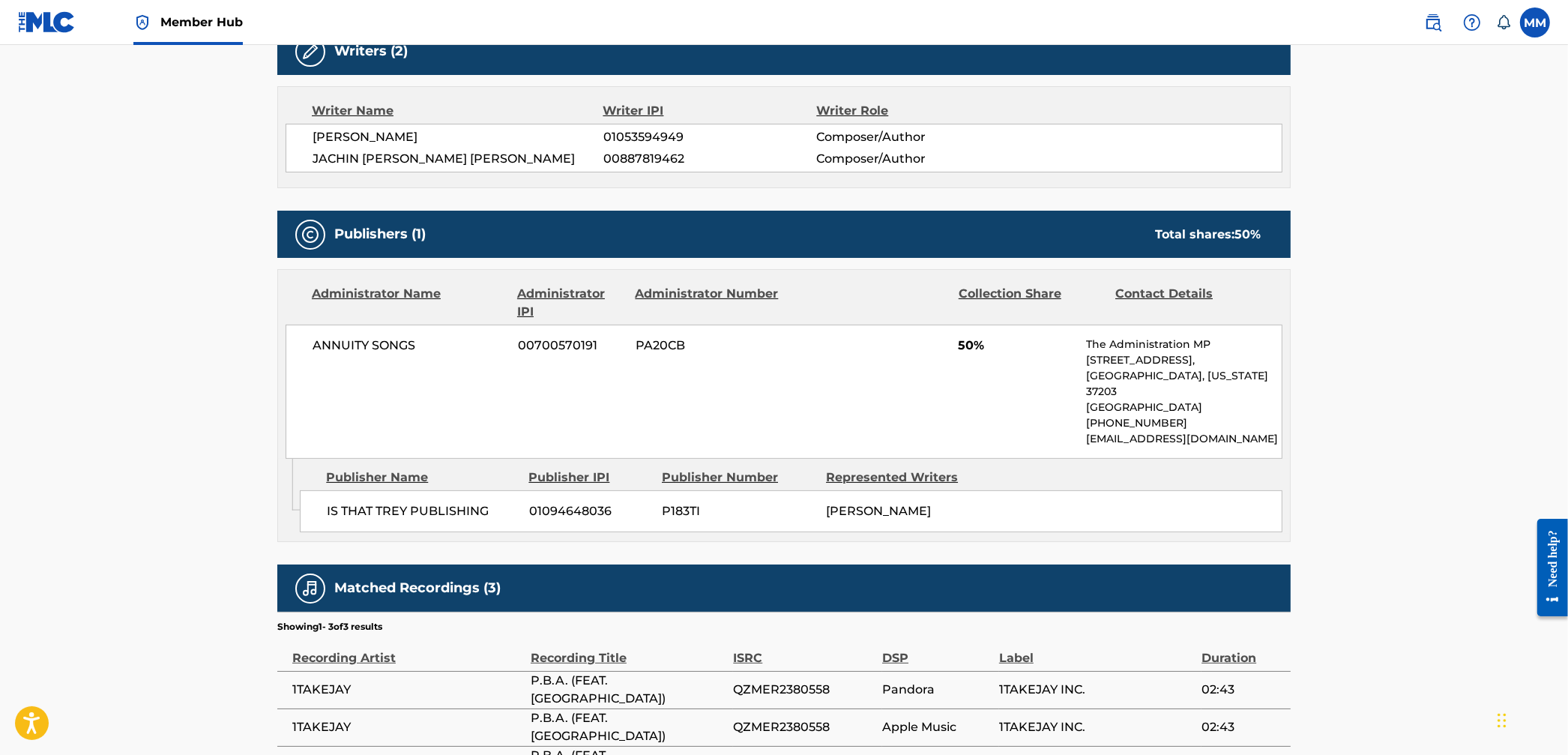
scroll to position [504, 0]
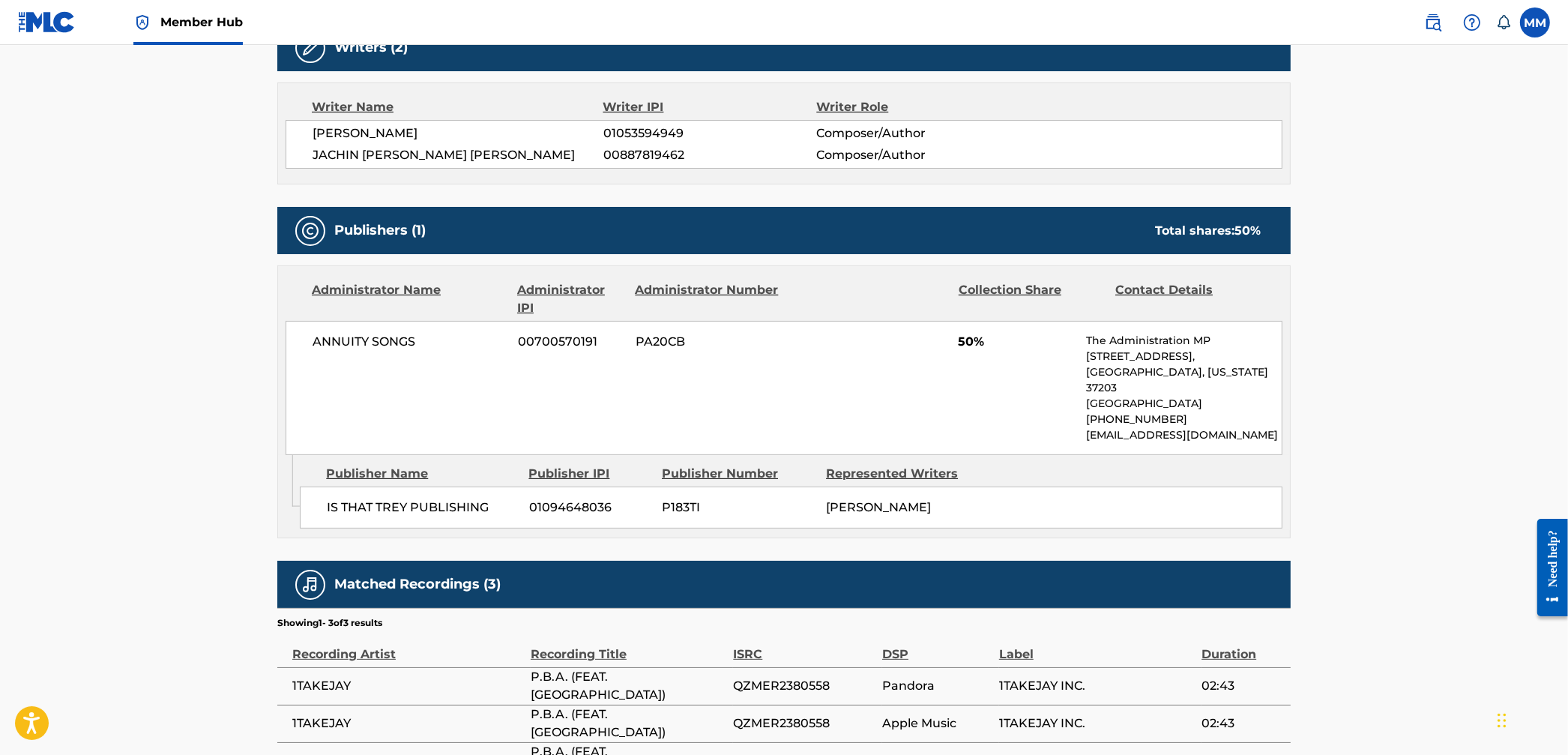
click at [774, 677] on span "QZMER2380558" at bounding box center [804, 686] width 142 height 18
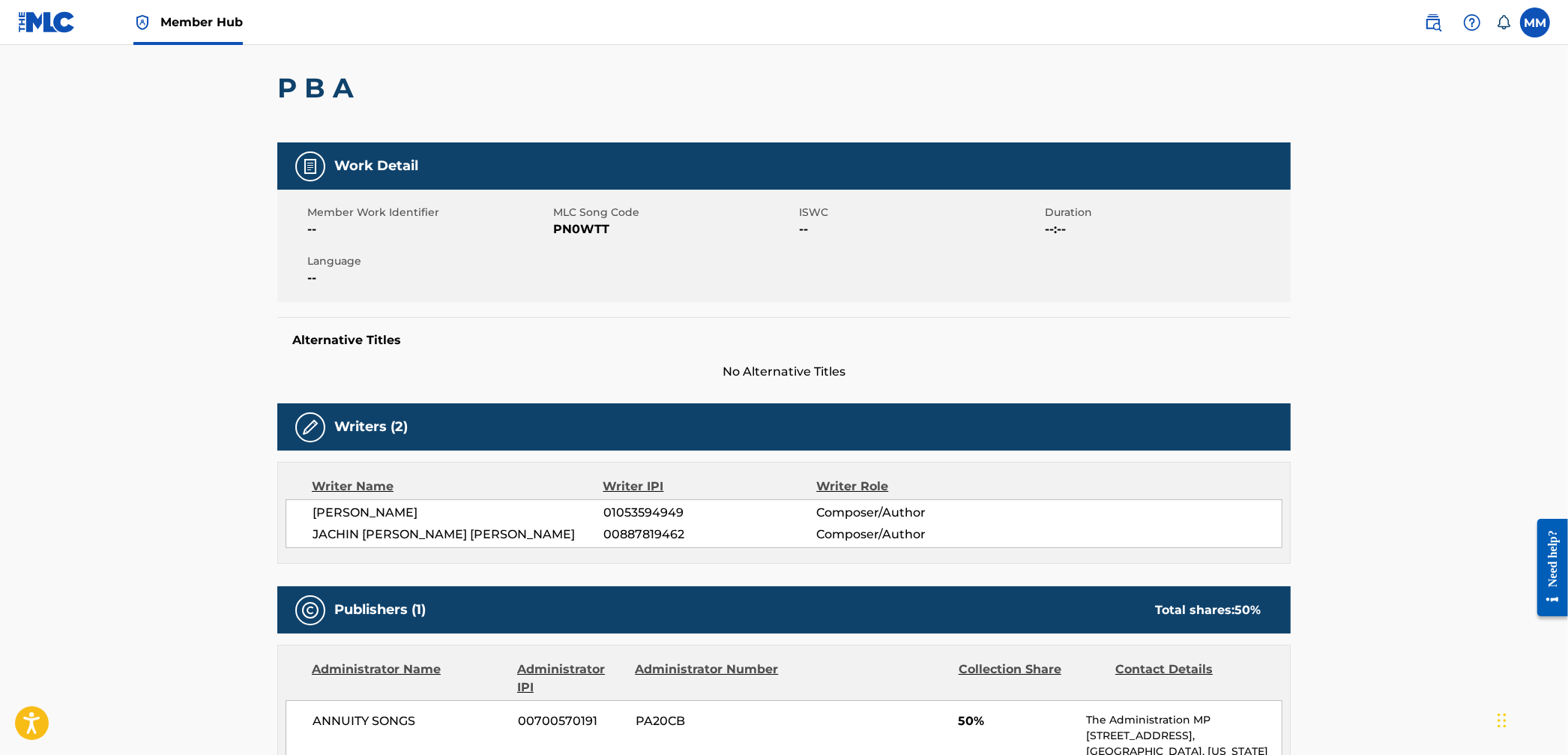
scroll to position [0, 0]
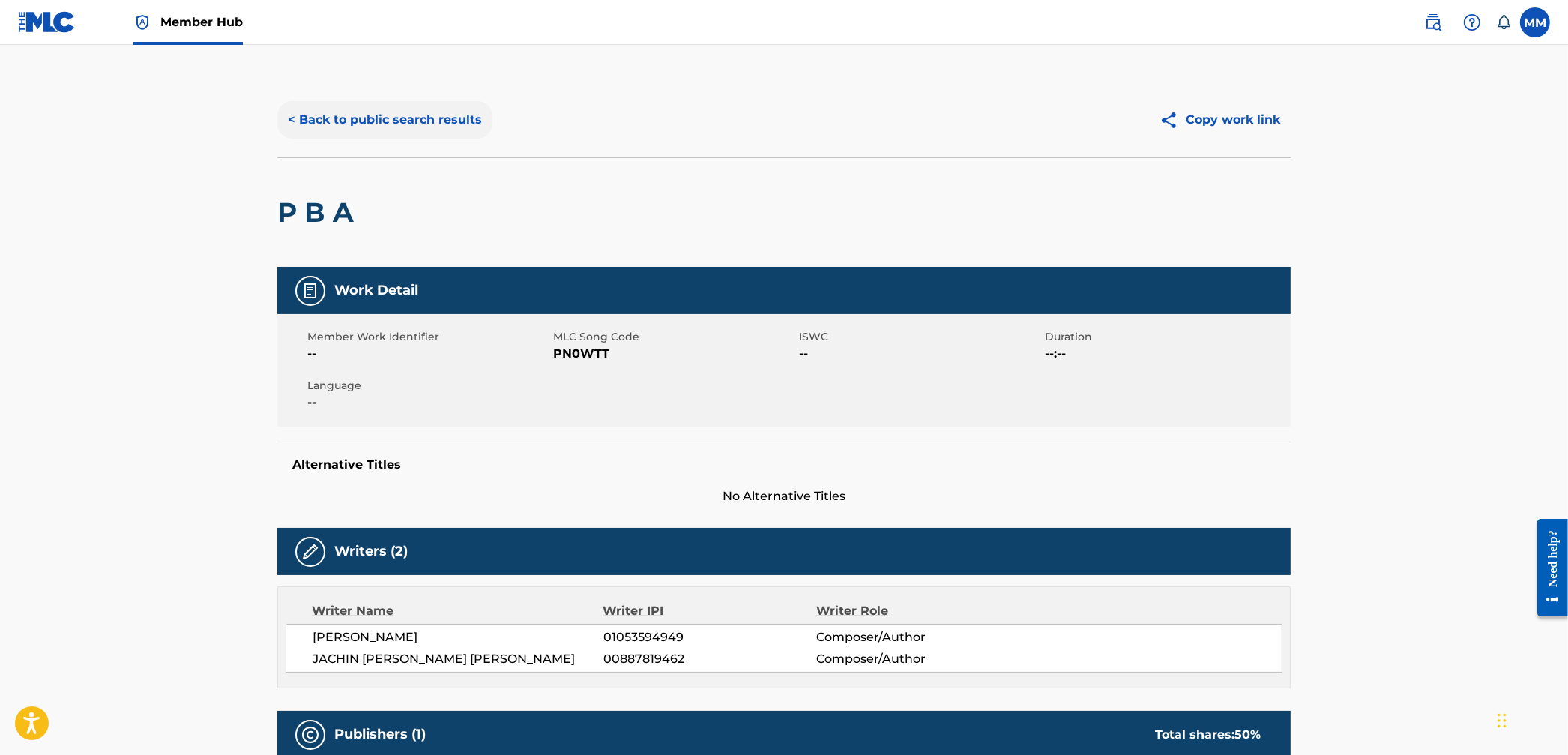
click at [378, 135] on button "< Back to public search results" at bounding box center [384, 120] width 215 height 38
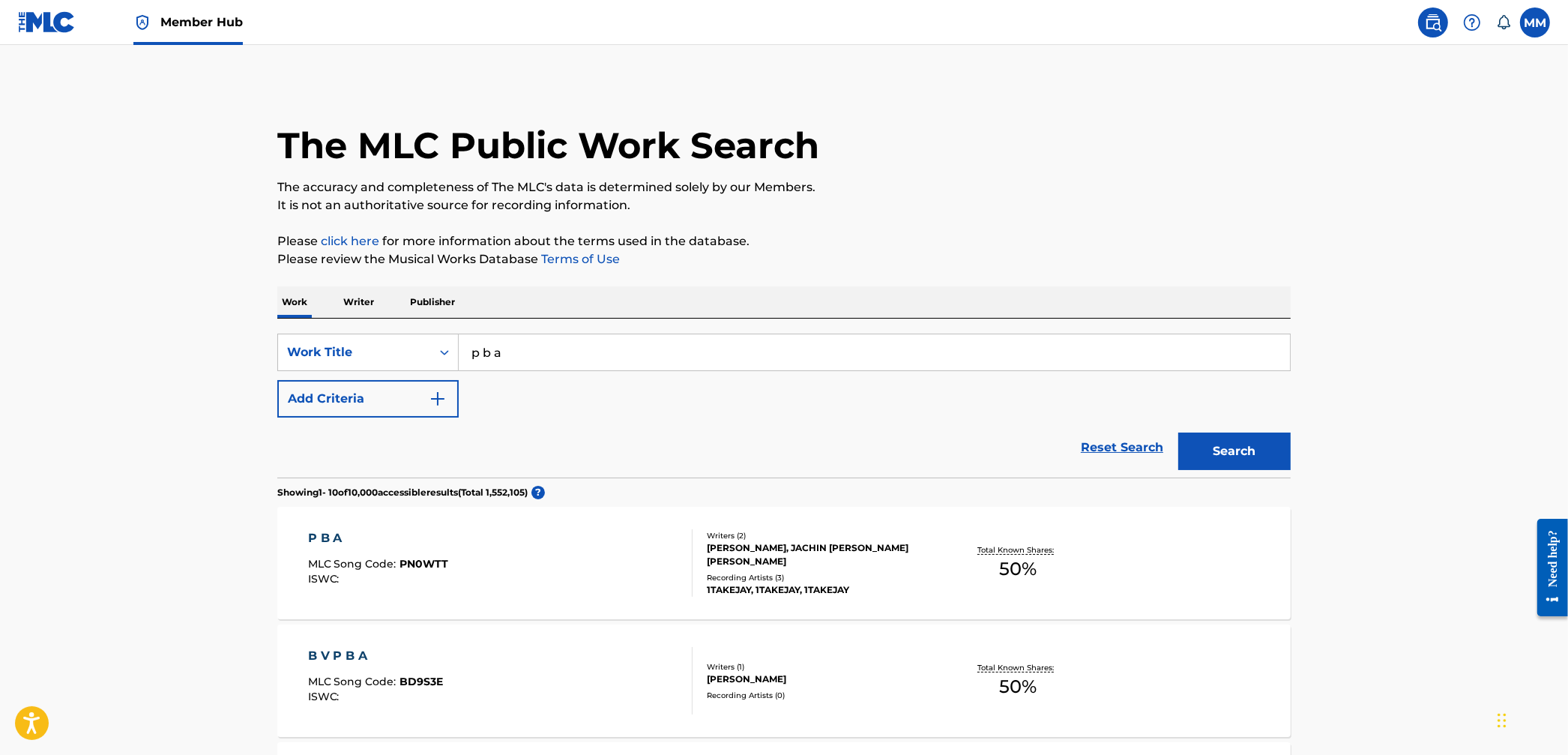
scroll to position [130, 0]
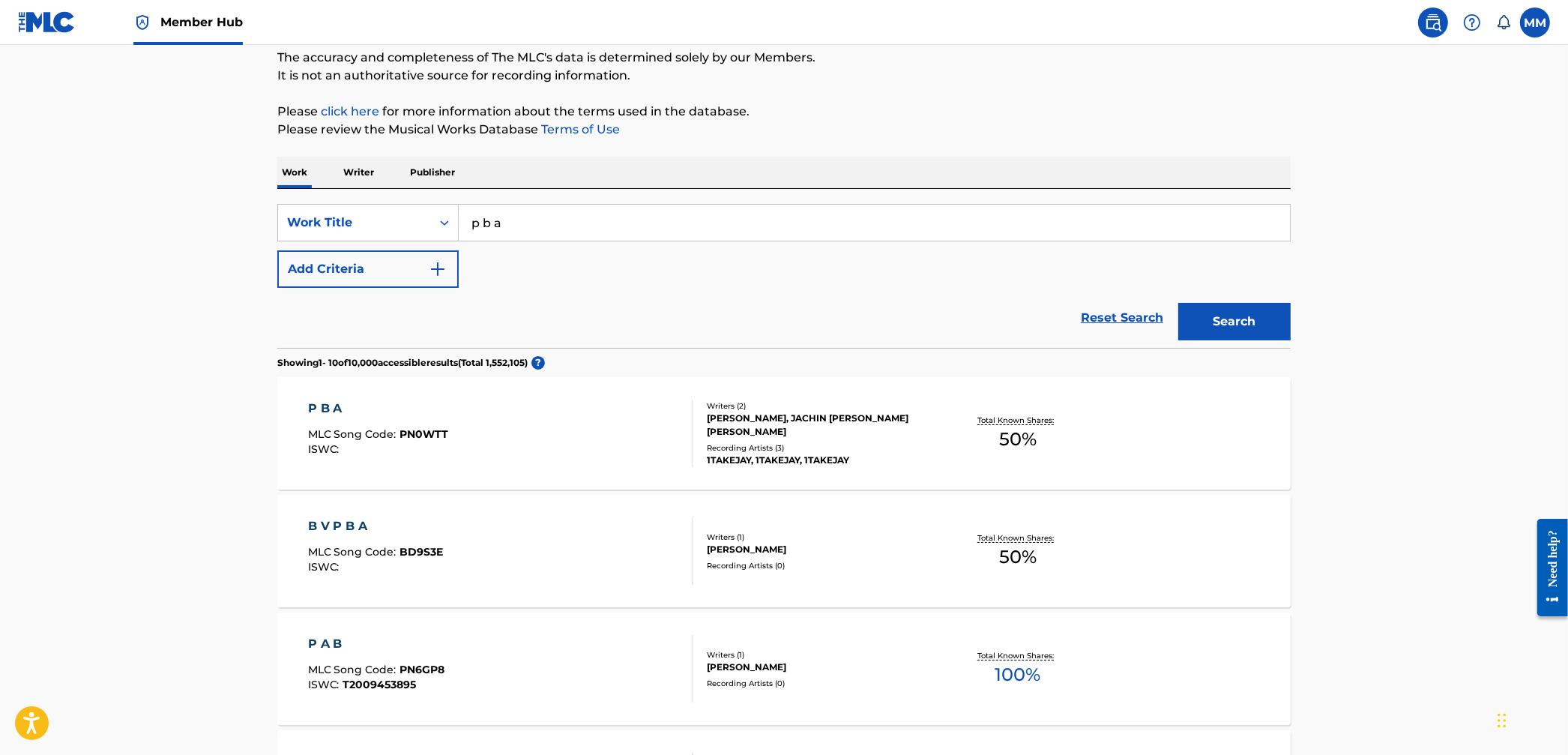
click at [180, 33] on link "Member Hub" at bounding box center [189, 22] width 110 height 44
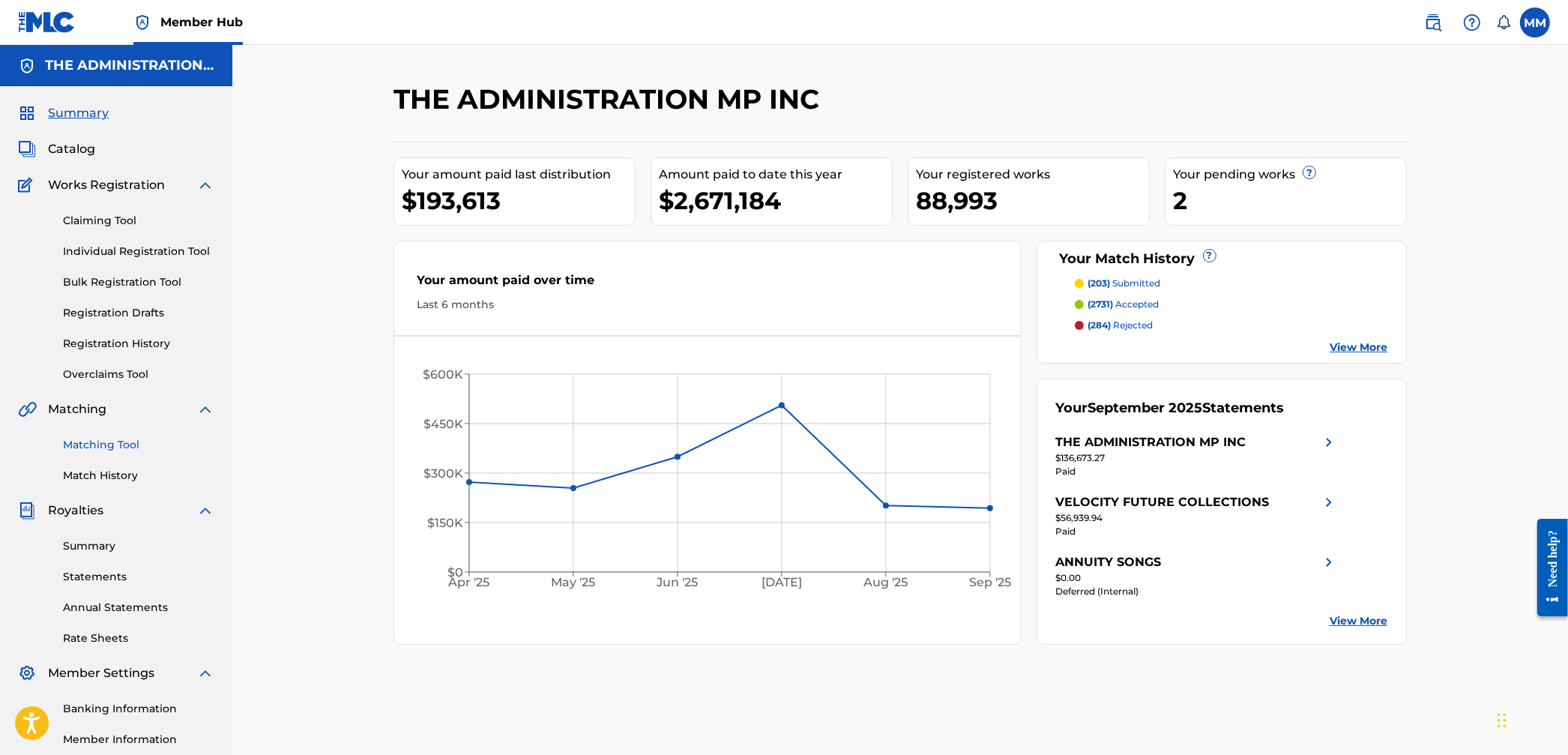
click at [93, 450] on link "Matching Tool" at bounding box center [139, 445] width 151 height 16
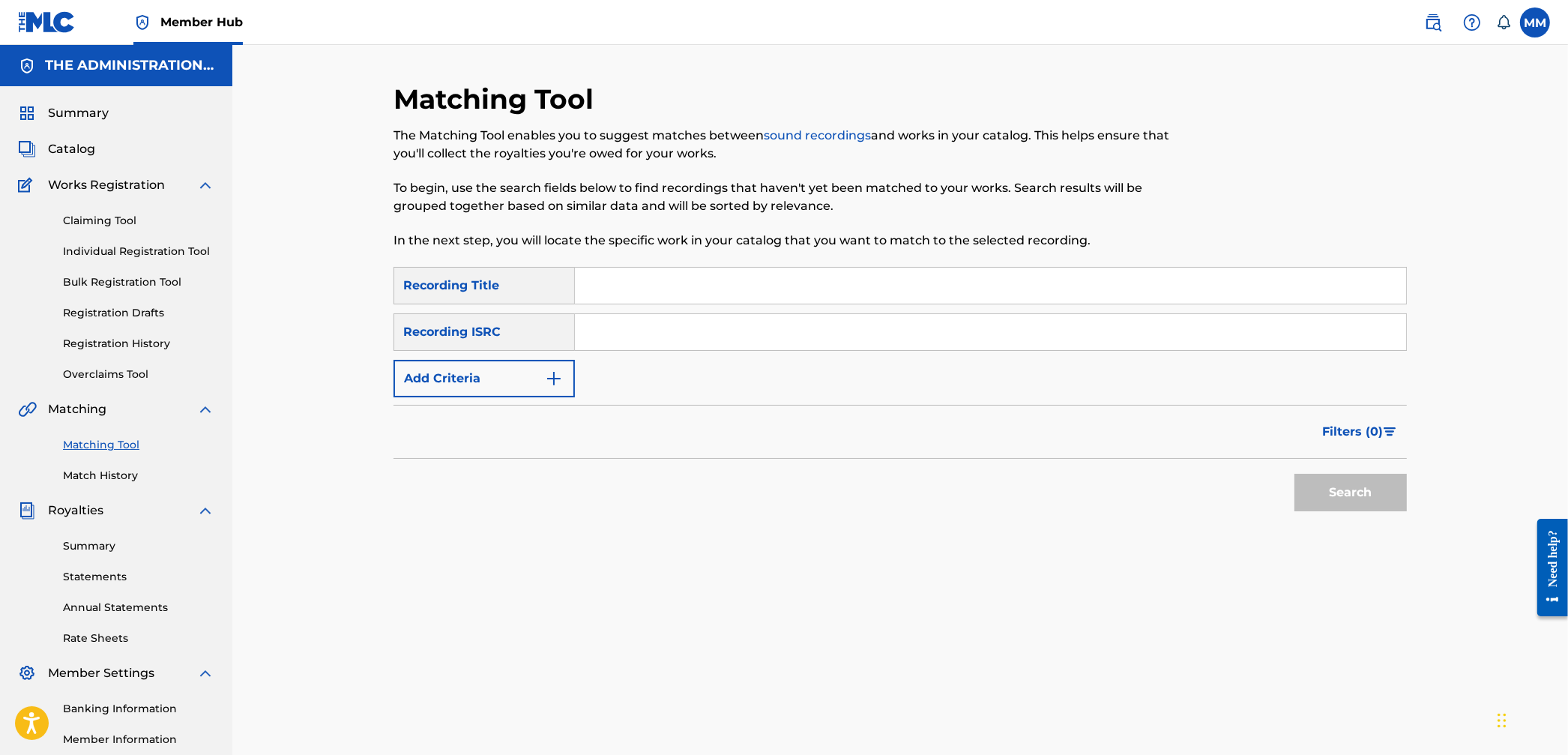
click at [687, 363] on div "SearchWithCriteria9094be1a-9d23-45de-93ea-7d98abbe5f2f Recording Title SearchWi…" at bounding box center [900, 332] width 1014 height 131
click at [673, 341] on input "Search Form" at bounding box center [991, 332] width 832 height 36
paste input "QZMER2380558"
type input "QZMER2380558"
click at [1452, 500] on div "Matching Tool The Matching Tool enables you to suggest matches between sound re…" at bounding box center [900, 451] width 1336 height 813
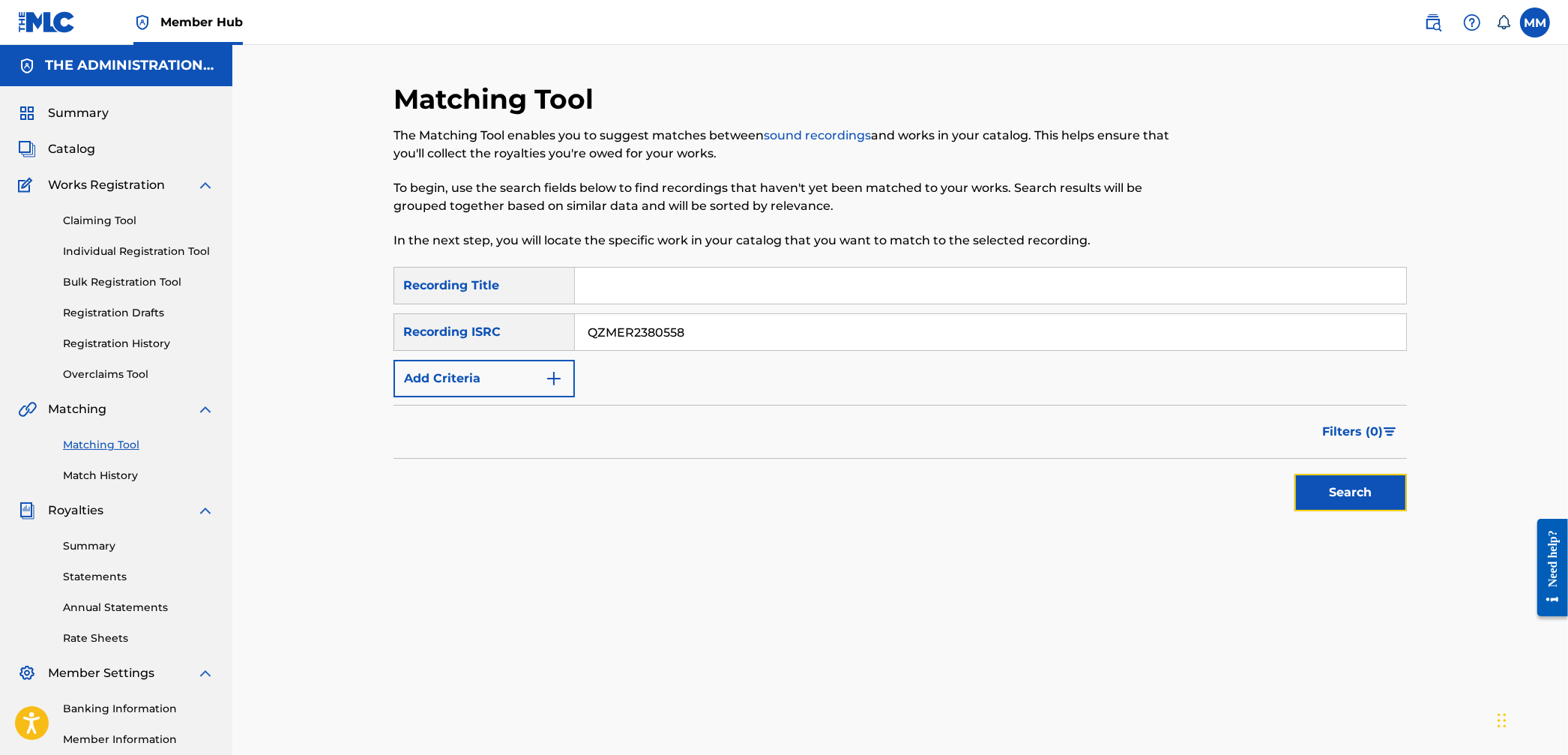
click at [1406, 494] on button "Search" at bounding box center [1351, 492] width 113 height 38
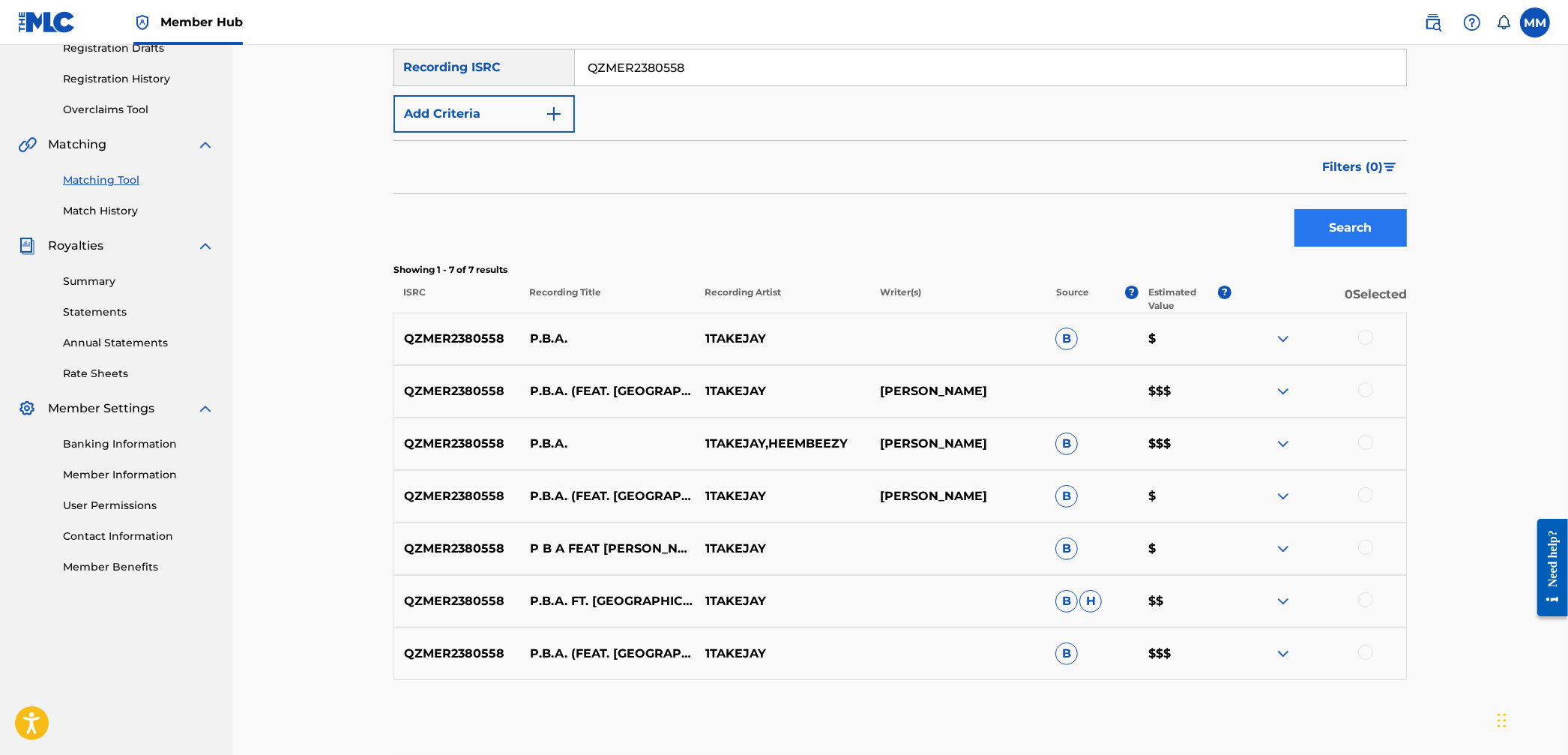
scroll to position [336, 0]
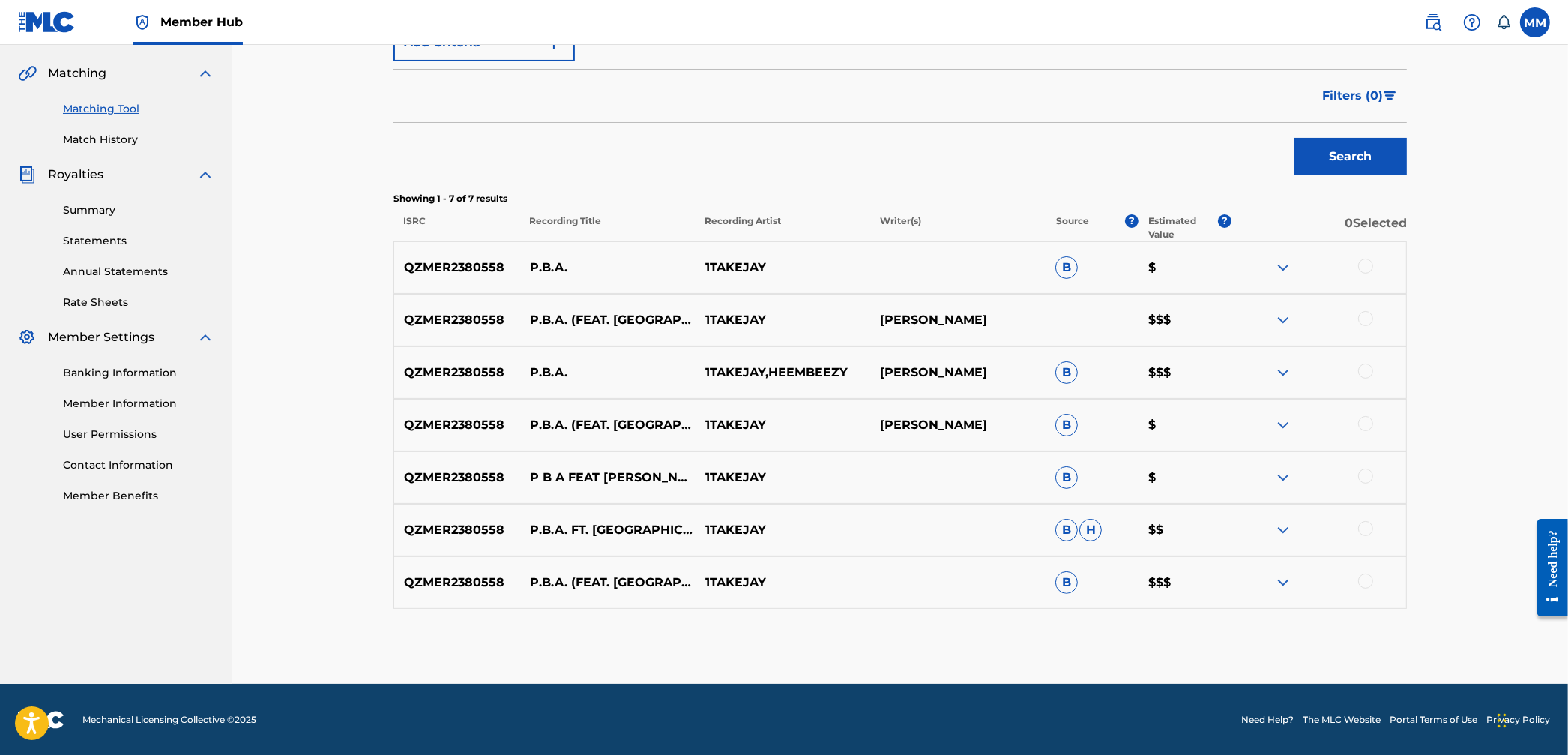
click at [1361, 579] on div at bounding box center [1366, 581] width 15 height 15
click at [1362, 527] on div at bounding box center [1366, 529] width 15 height 15
click at [1363, 473] on div at bounding box center [1366, 476] width 15 height 15
click at [1364, 425] on div at bounding box center [1366, 423] width 15 height 15
click at [1364, 378] on div at bounding box center [1319, 372] width 176 height 18
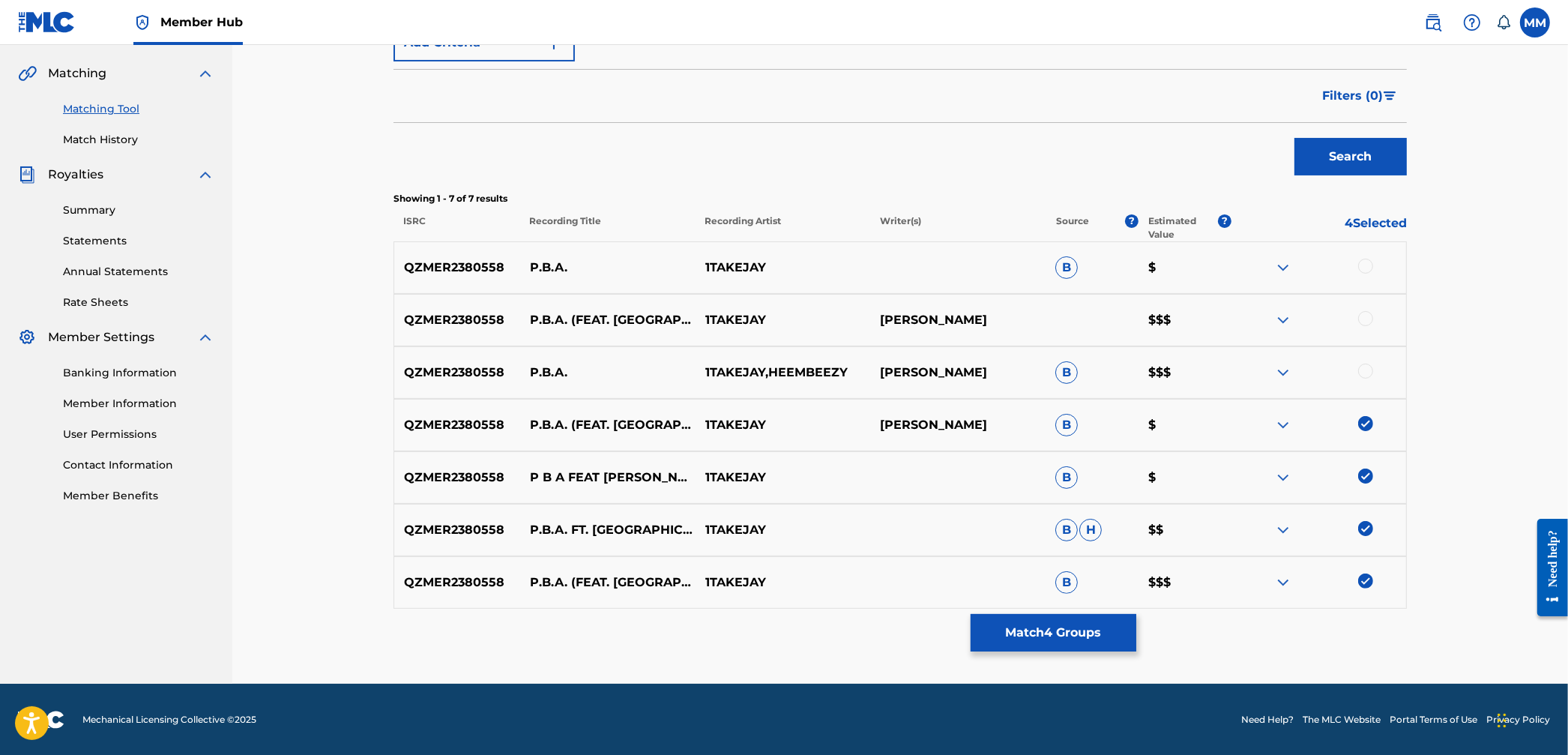
click at [1367, 313] on div at bounding box center [1366, 318] width 15 height 15
click at [1367, 270] on div at bounding box center [1366, 266] width 15 height 15
click at [1367, 367] on div at bounding box center [1366, 371] width 15 height 15
click at [1043, 645] on button "Match 7 Groups" at bounding box center [1054, 633] width 166 height 38
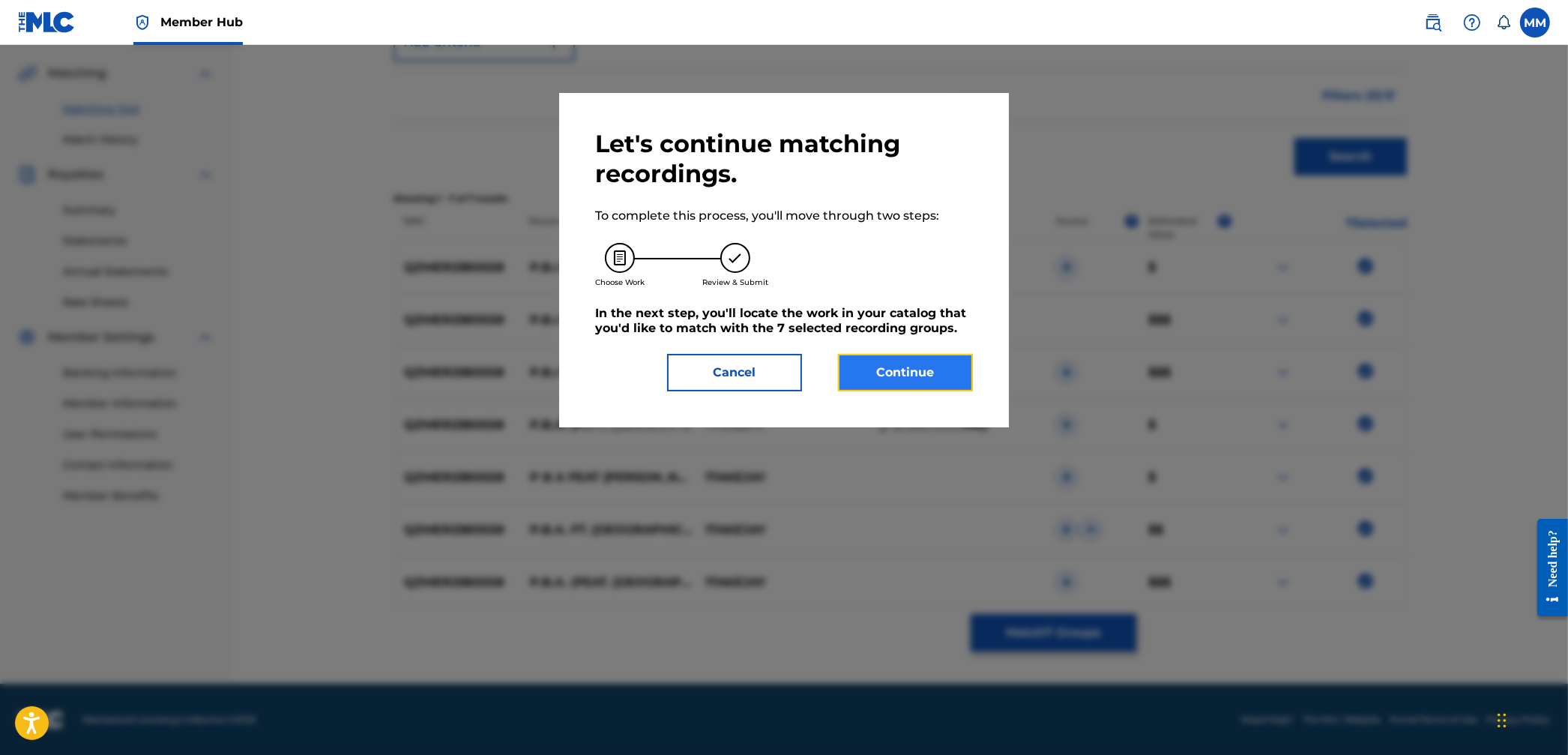
click at [878, 373] on button "Continue" at bounding box center [905, 372] width 135 height 38
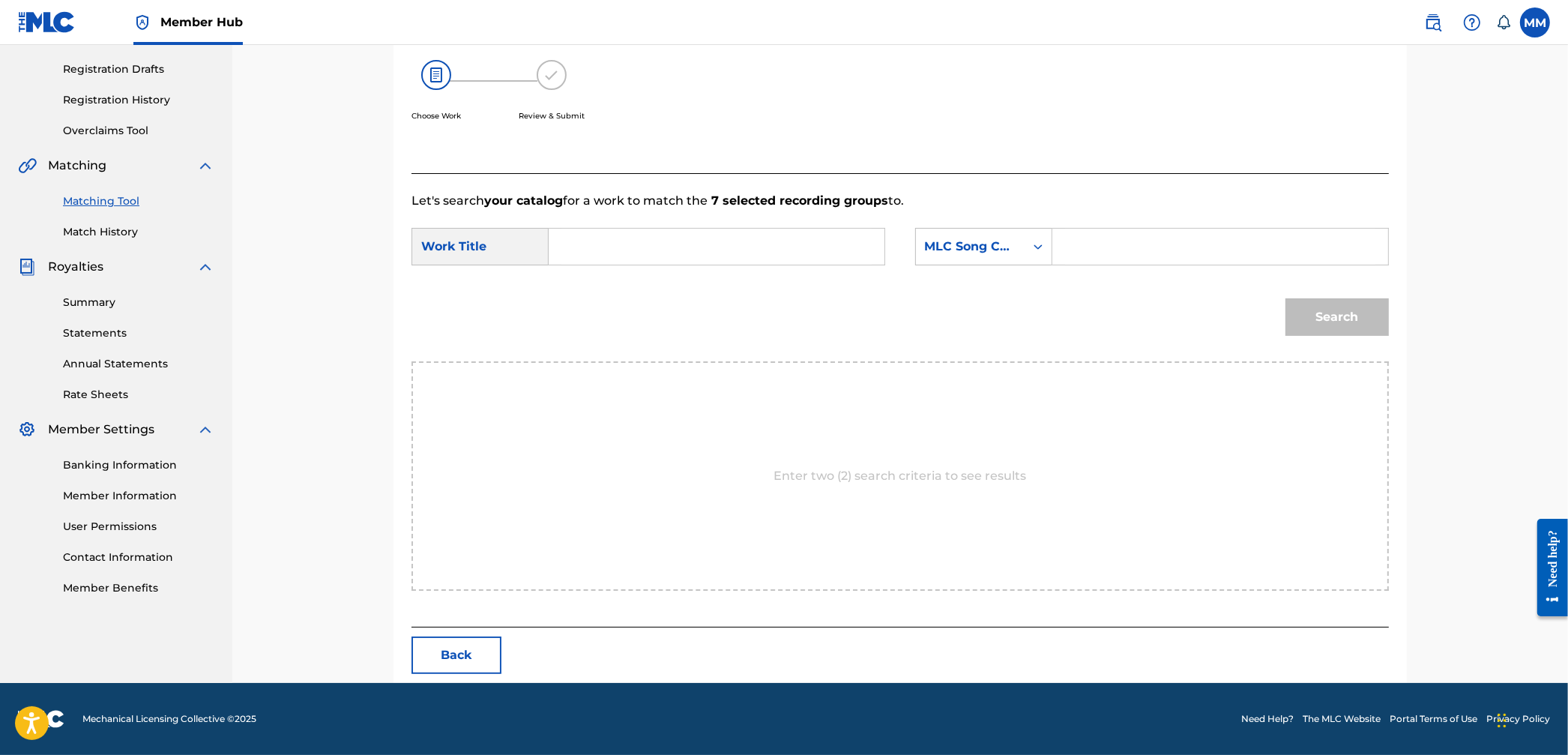
scroll to position [243, 0]
click at [545, 231] on div "Work Title" at bounding box center [480, 247] width 137 height 38
click at [590, 243] on input "Search Form" at bounding box center [716, 247] width 310 height 36
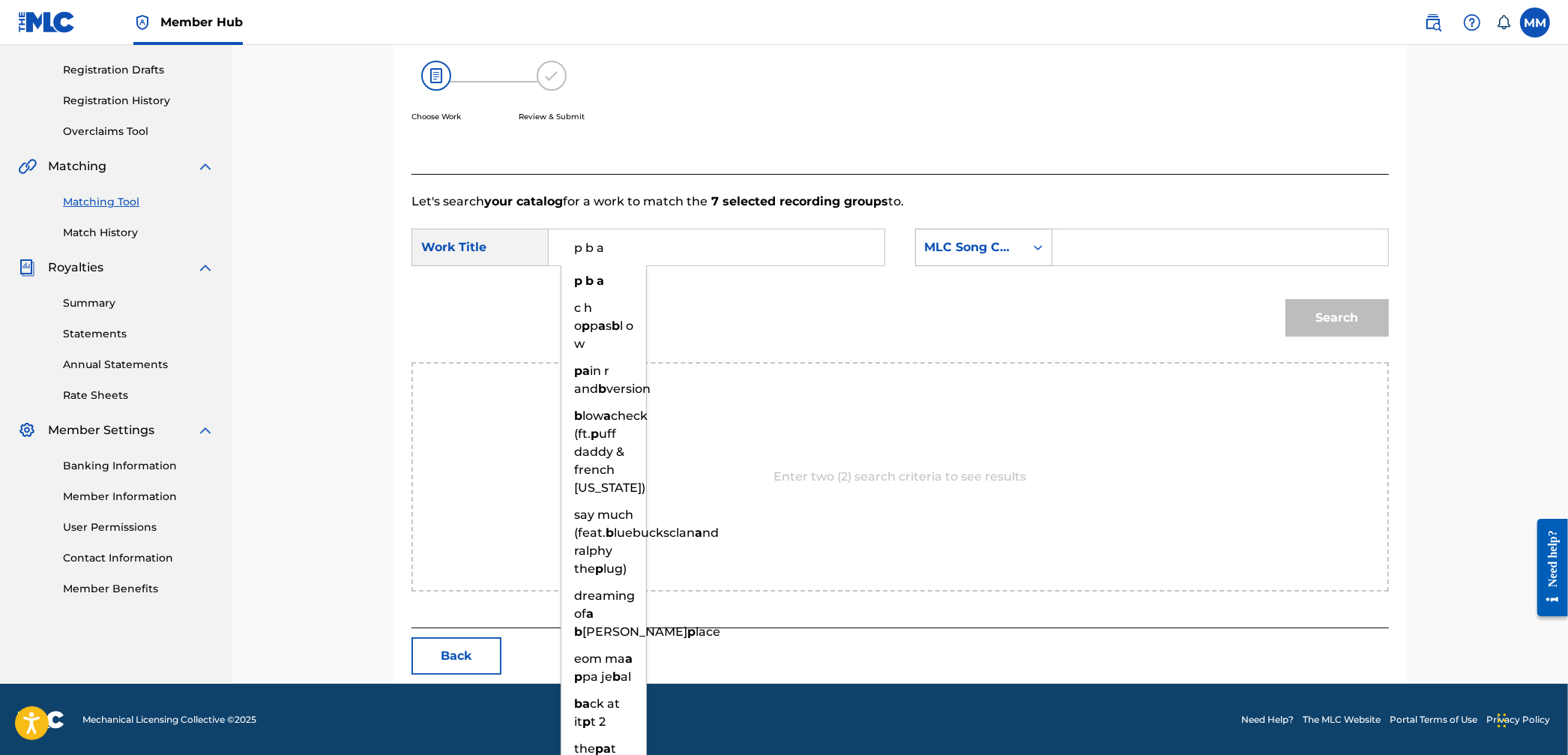
type input "p b a"
click at [981, 243] on div "MLC Song Code" at bounding box center [970, 247] width 91 height 18
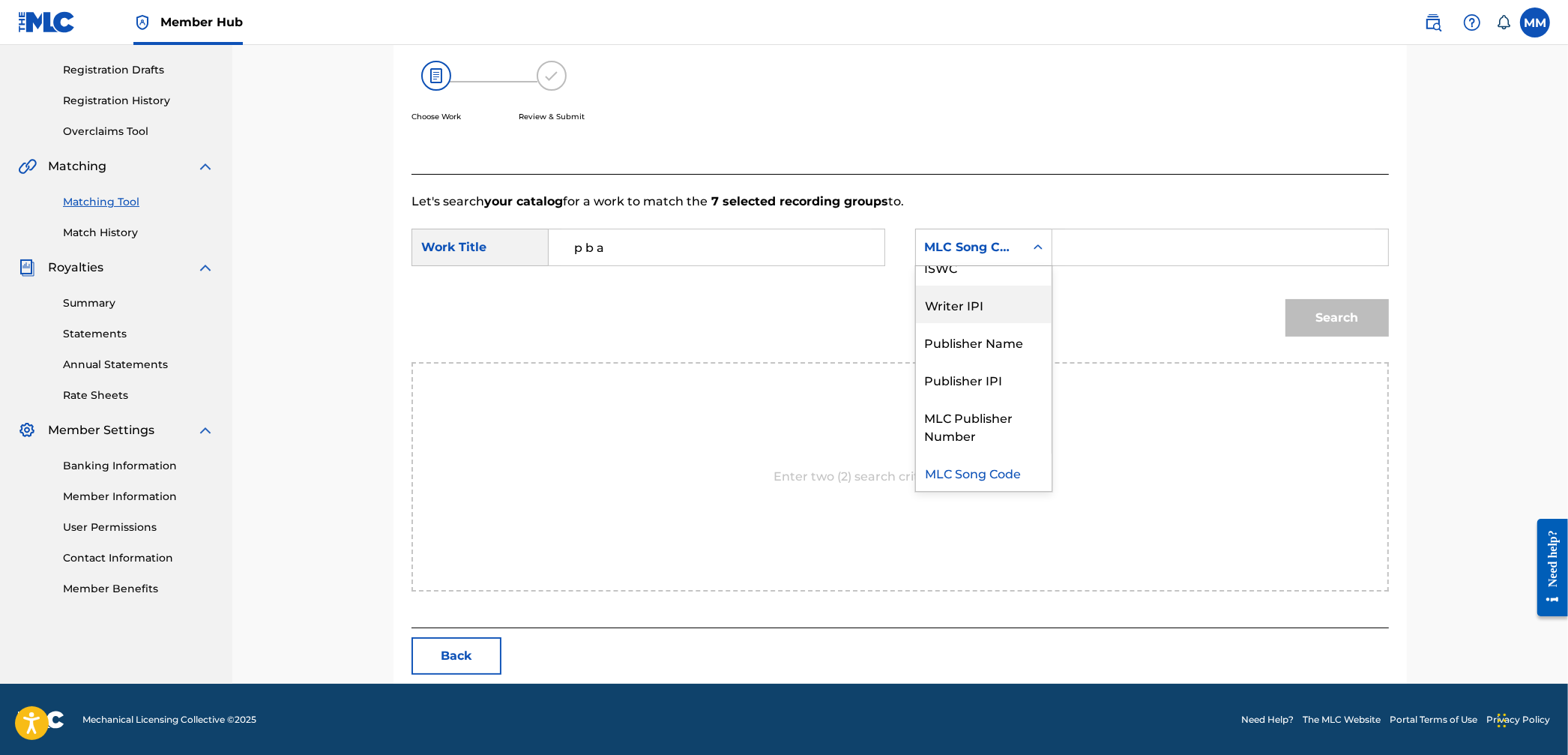
scroll to position [0, 0]
drag, startPoint x: 980, startPoint y: 286, endPoint x: 1029, endPoint y: 271, distance: 51.2
click at [981, 286] on div "Writer Name" at bounding box center [984, 284] width 135 height 38
click at [1081, 253] on input "Search Form" at bounding box center [1220, 247] width 310 height 36
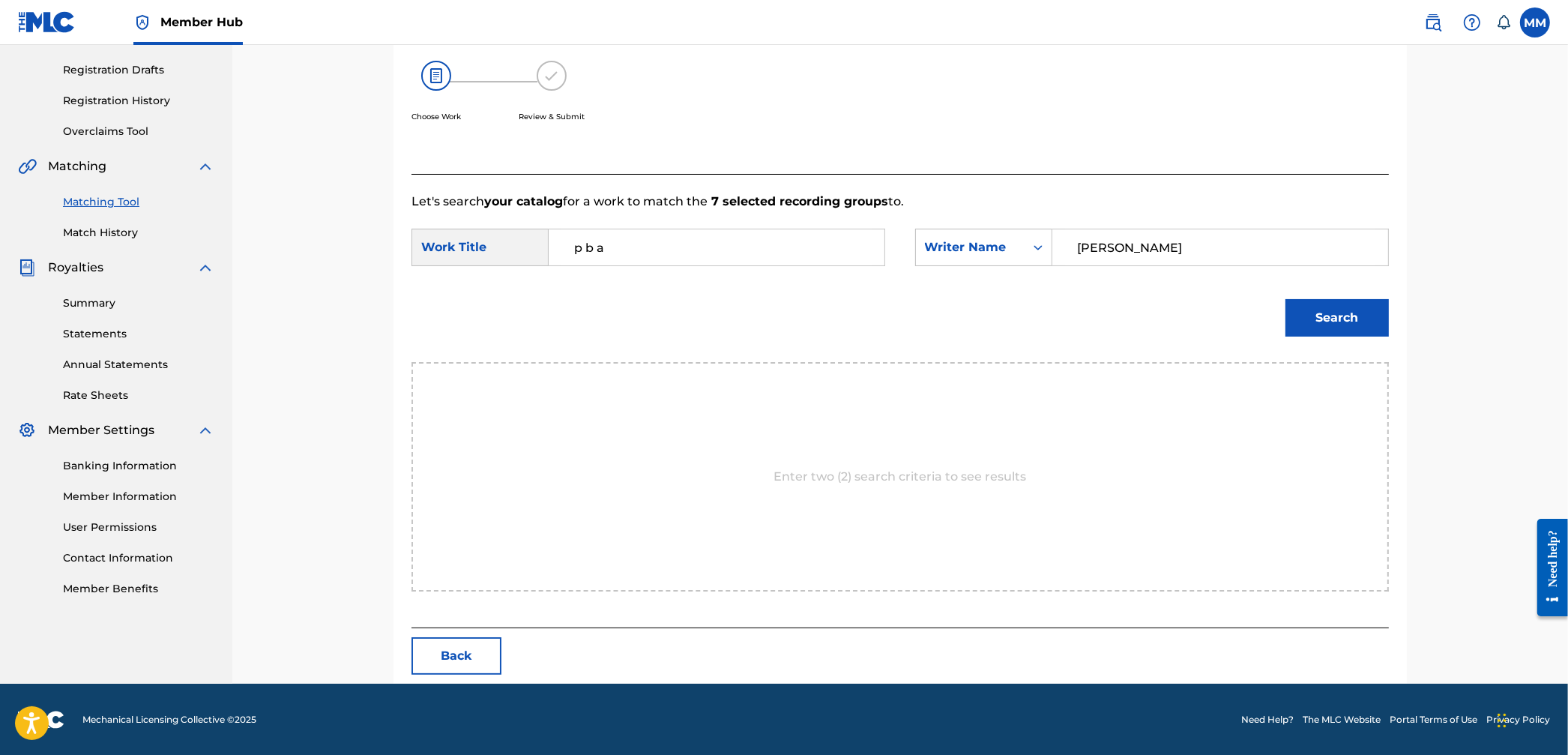
type input "taylor"
click at [1286, 299] on button "Search" at bounding box center [1338, 317] width 103 height 38
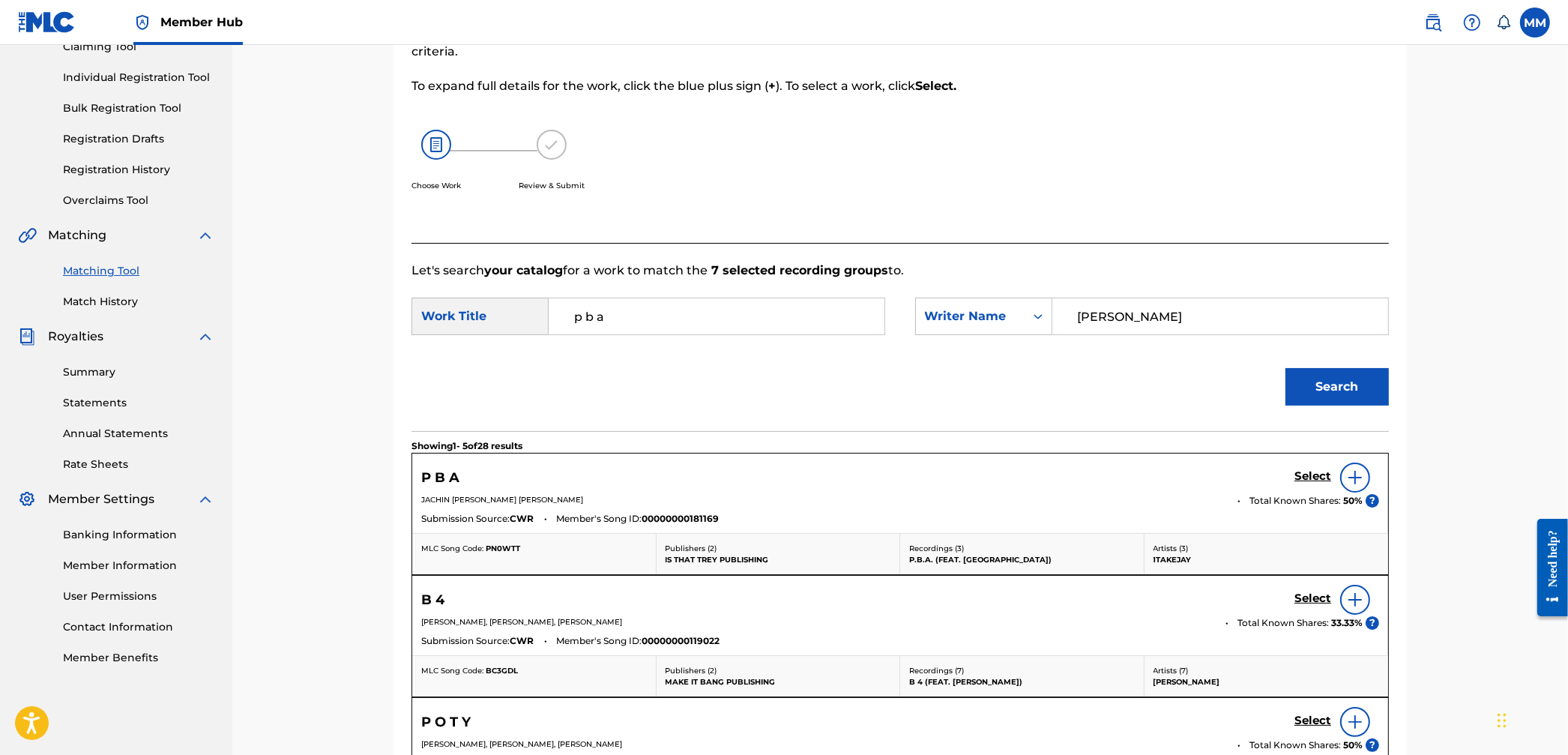
scroll to position [243, 0]
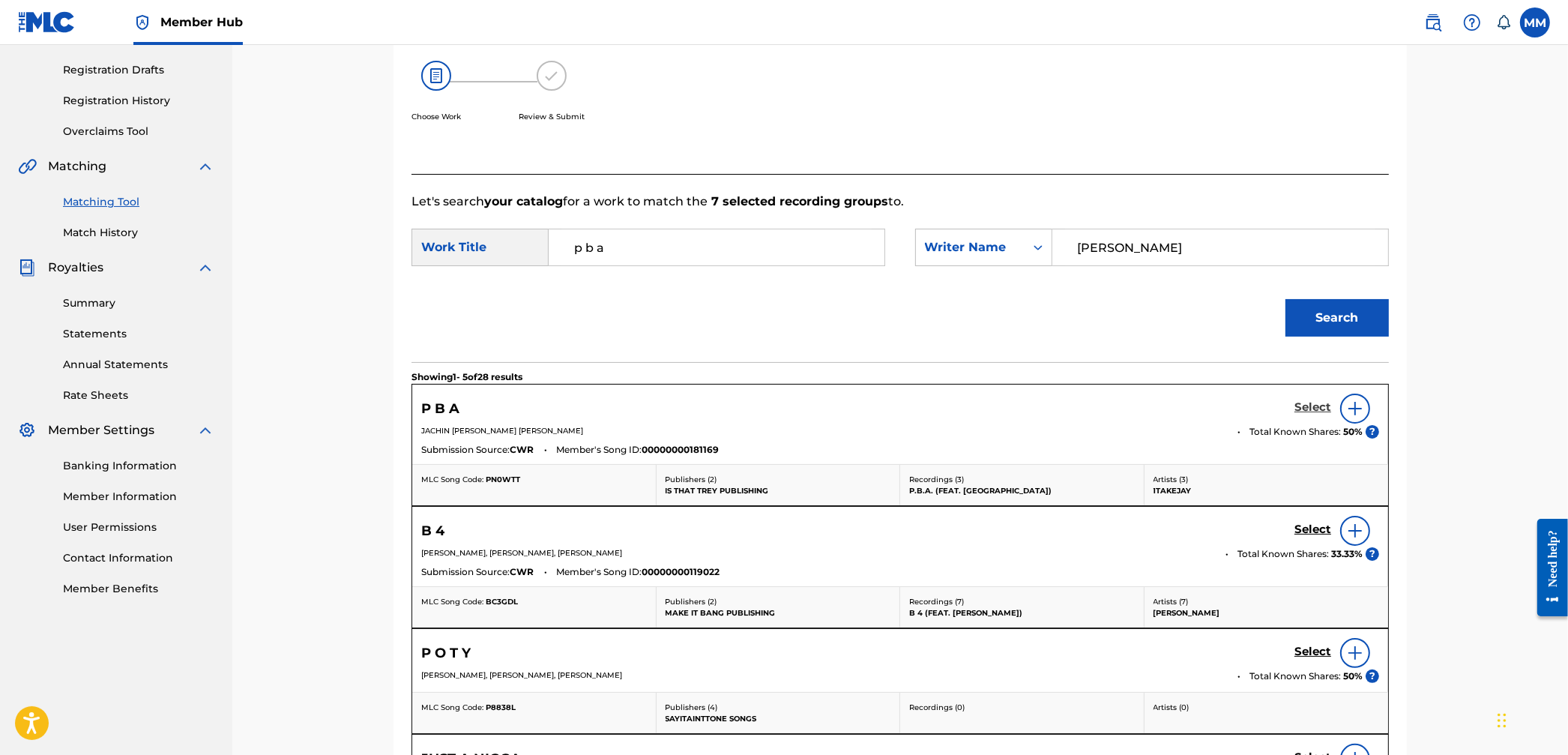
click at [1301, 404] on h5 "Select" at bounding box center [1313, 408] width 37 height 15
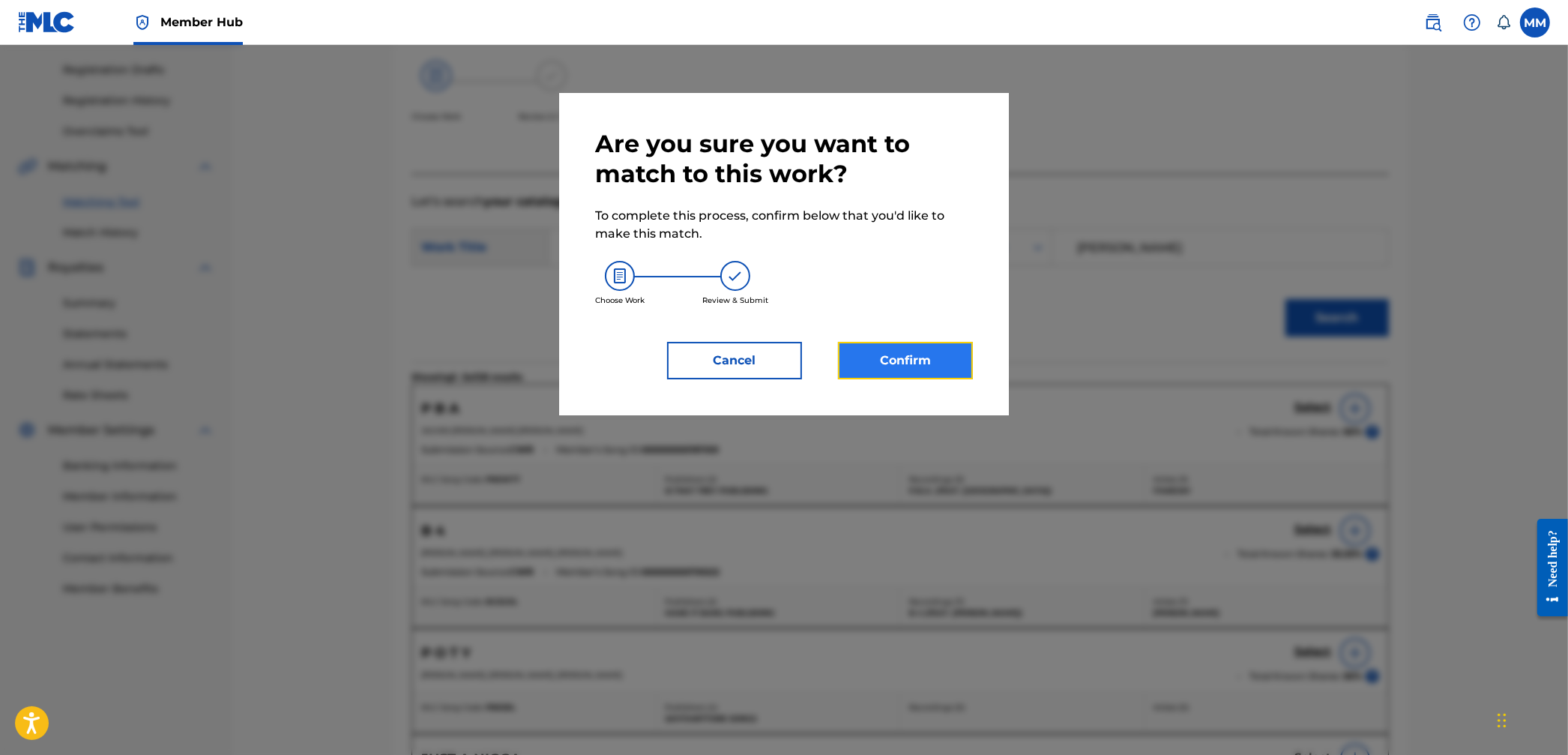
click at [964, 373] on button "Confirm" at bounding box center [905, 360] width 135 height 38
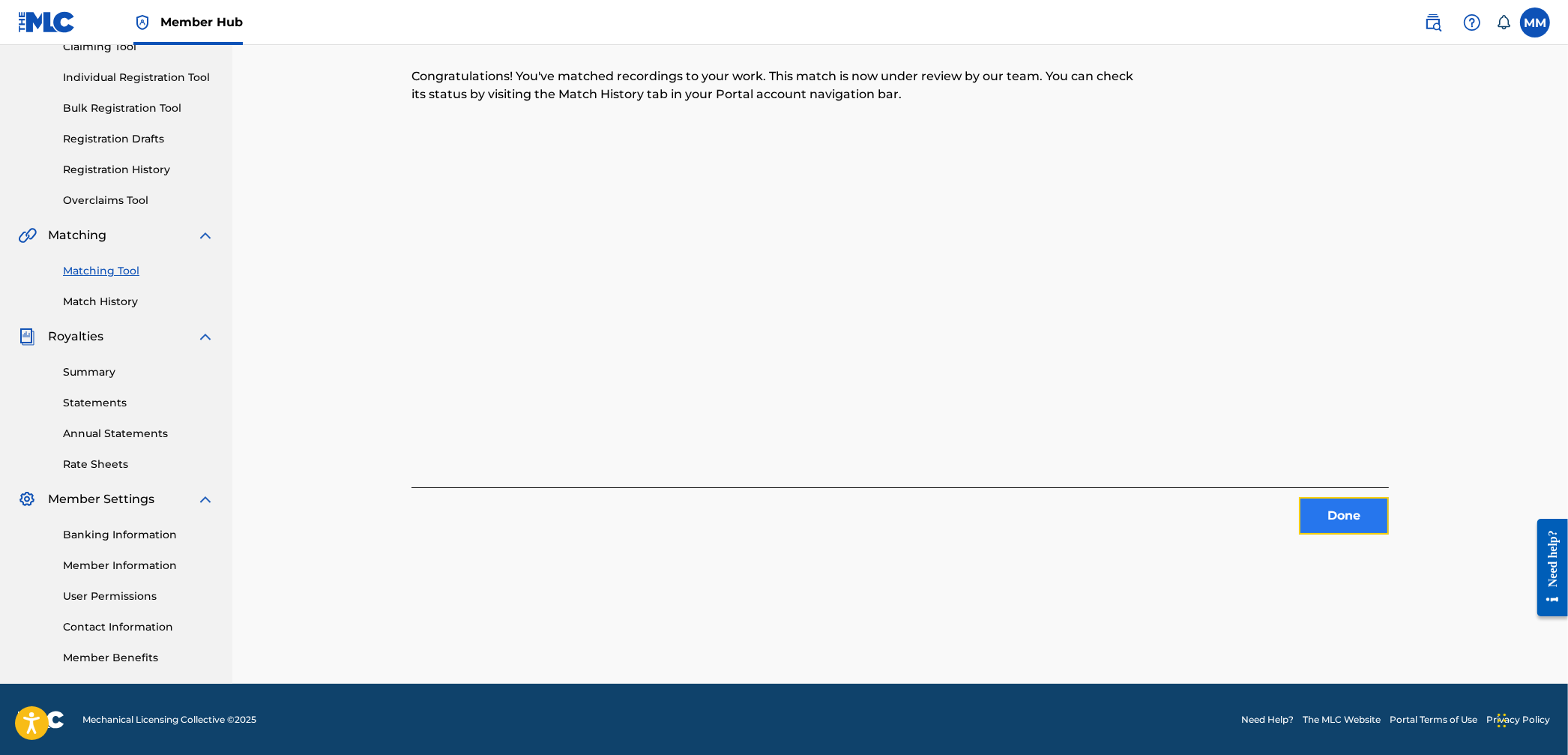
click at [1321, 518] on button "Done" at bounding box center [1344, 516] width 90 height 38
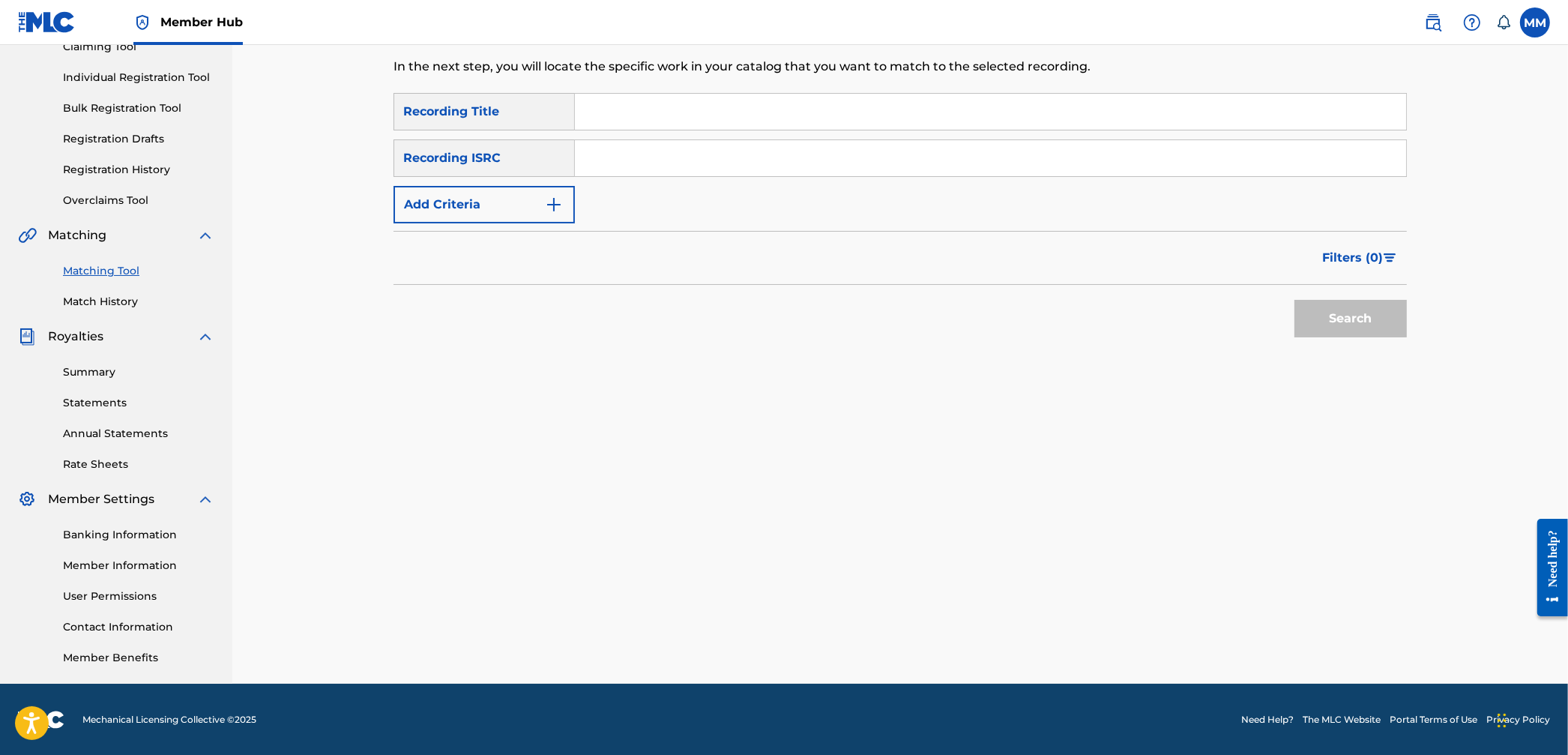
drag, startPoint x: 604, startPoint y: 161, endPoint x: 632, endPoint y: 174, distance: 30.9
click at [604, 161] on input "Search Form" at bounding box center [991, 158] width 832 height 36
paste input "QZWFH2353735"
click at [1316, 330] on button "Search" at bounding box center [1351, 318] width 113 height 38
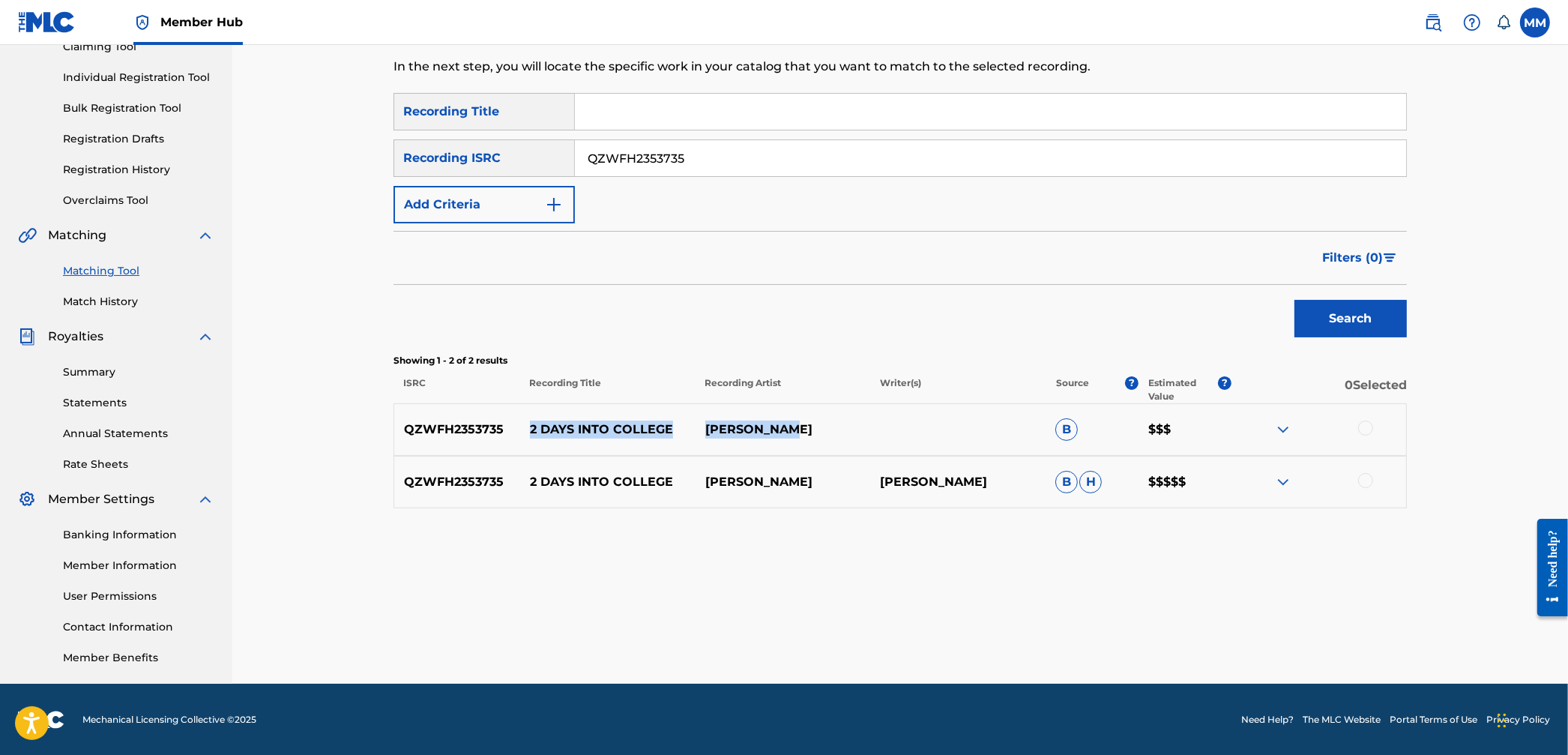
drag, startPoint x: 525, startPoint y: 429, endPoint x: 794, endPoint y: 433, distance: 269.0
click at [794, 433] on div "QZWFH2353735 2 DAYS INTO COLLEGE AIMEE CARTY B $$$" at bounding box center [900, 429] width 1014 height 52
copy div "2 DAYS INTO COLLEGE AIMEE CARTY"
click at [555, 449] on div "QZWFH2353735 2 DAYS INTO COLLEGE AIMEE CARTY B $$$" at bounding box center [900, 429] width 1014 height 52
drag, startPoint x: 536, startPoint y: 433, endPoint x: 686, endPoint y: 441, distance: 150.2
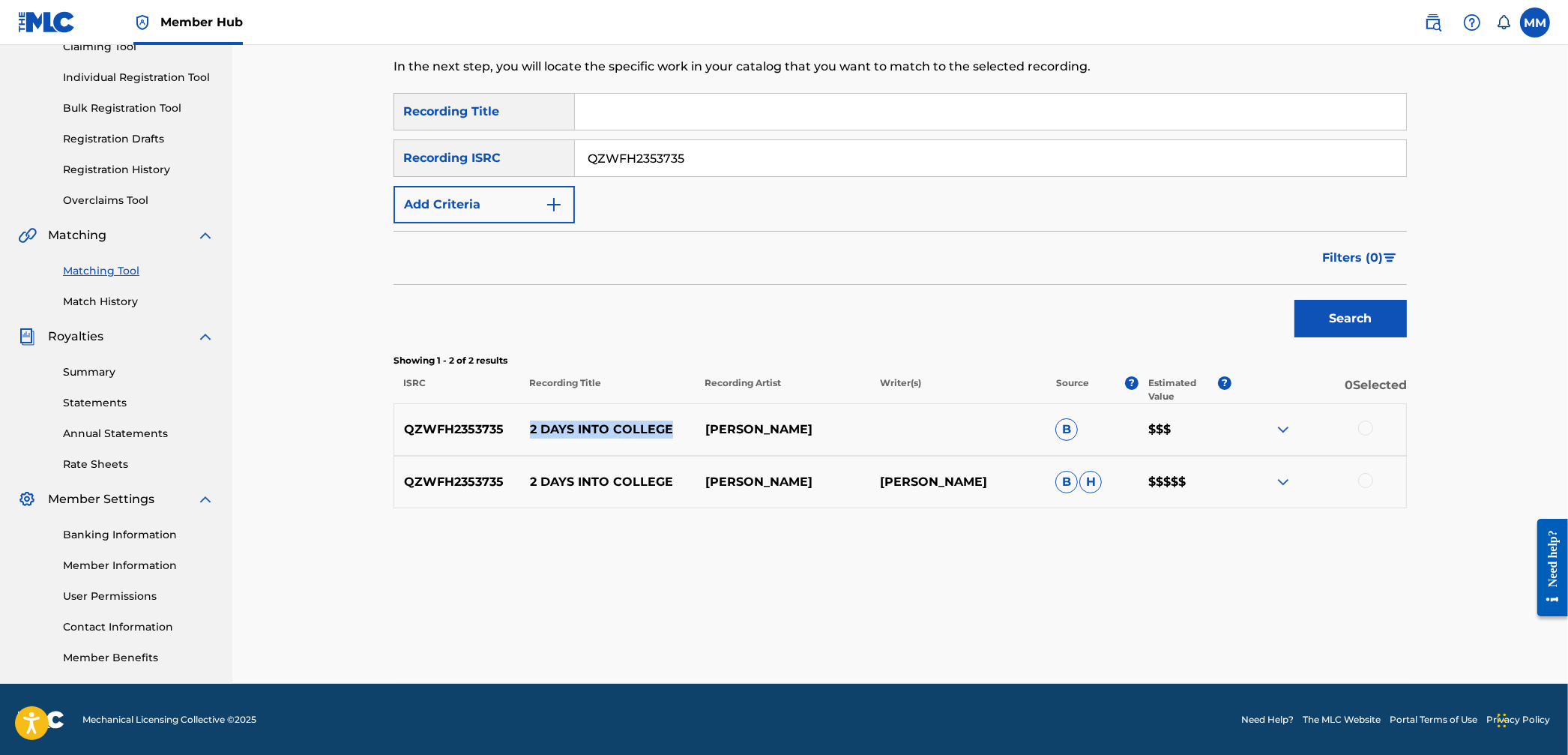
click at [686, 441] on div "QZWFH2353735 2 DAYS INTO COLLEGE AIMEE CARTY B $$$" at bounding box center [900, 429] width 1014 height 52
copy p "2 DAYS INTO COLLEGE"
drag, startPoint x: 731, startPoint y: 168, endPoint x: 500, endPoint y: 172, distance: 231.0
click at [481, 145] on div "SearchWithCriteria16737521-623a-4d15-a452-741430b42c9e Recording ISRC QZWFH2353…" at bounding box center [900, 158] width 1014 height 38
paste input "TCAHC2370230"
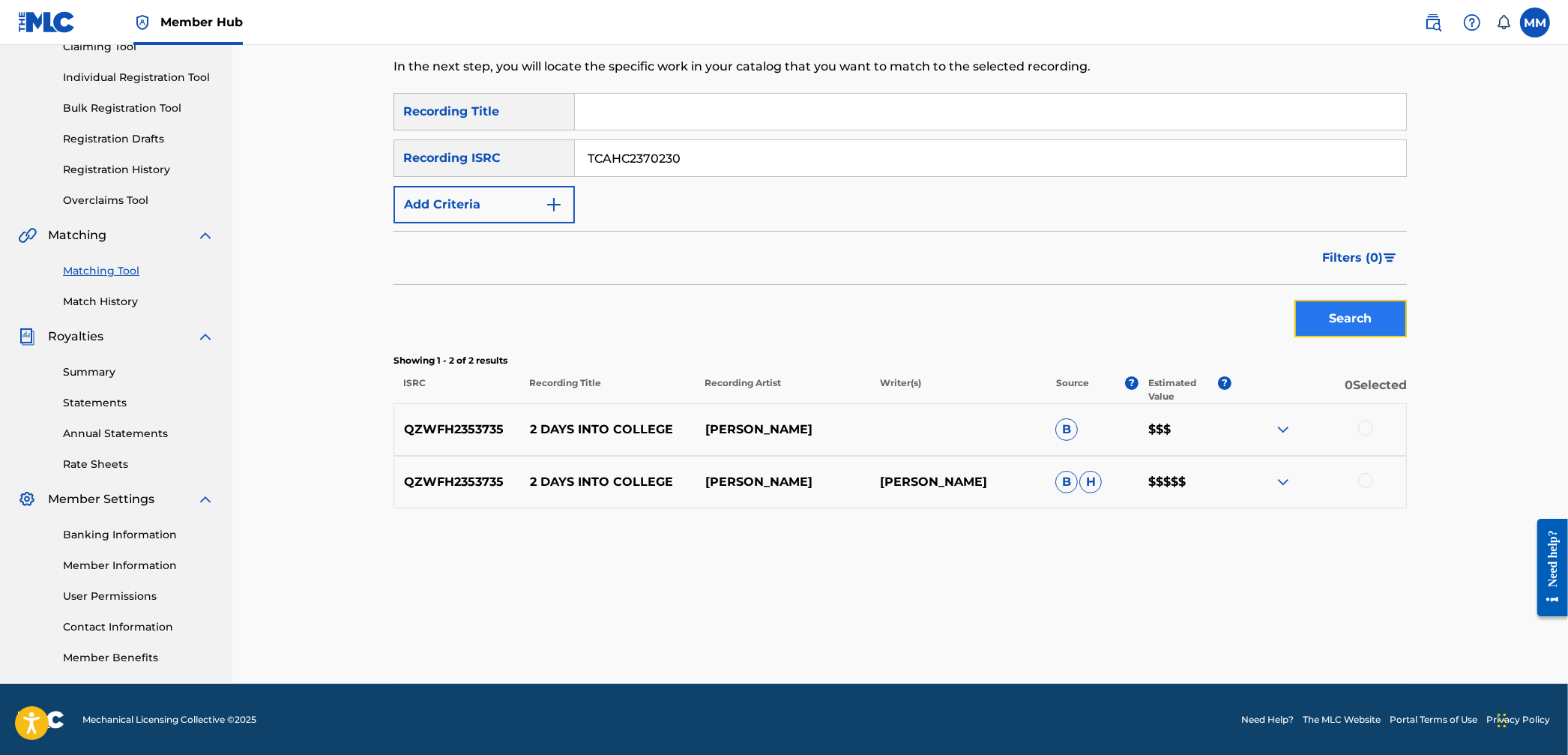
click at [1304, 326] on button "Search" at bounding box center [1351, 318] width 113 height 38
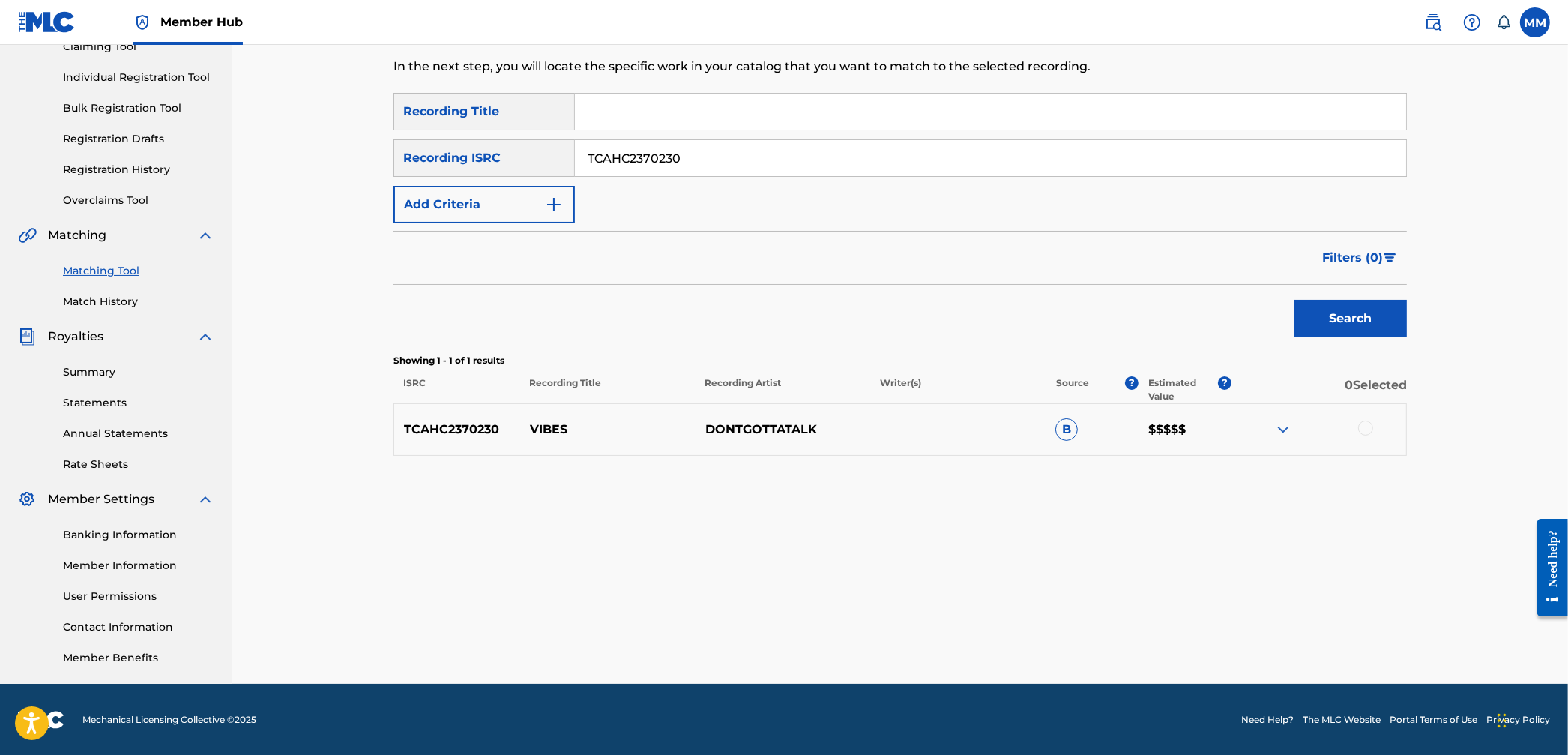
click at [1276, 431] on img at bounding box center [1284, 429] width 18 height 18
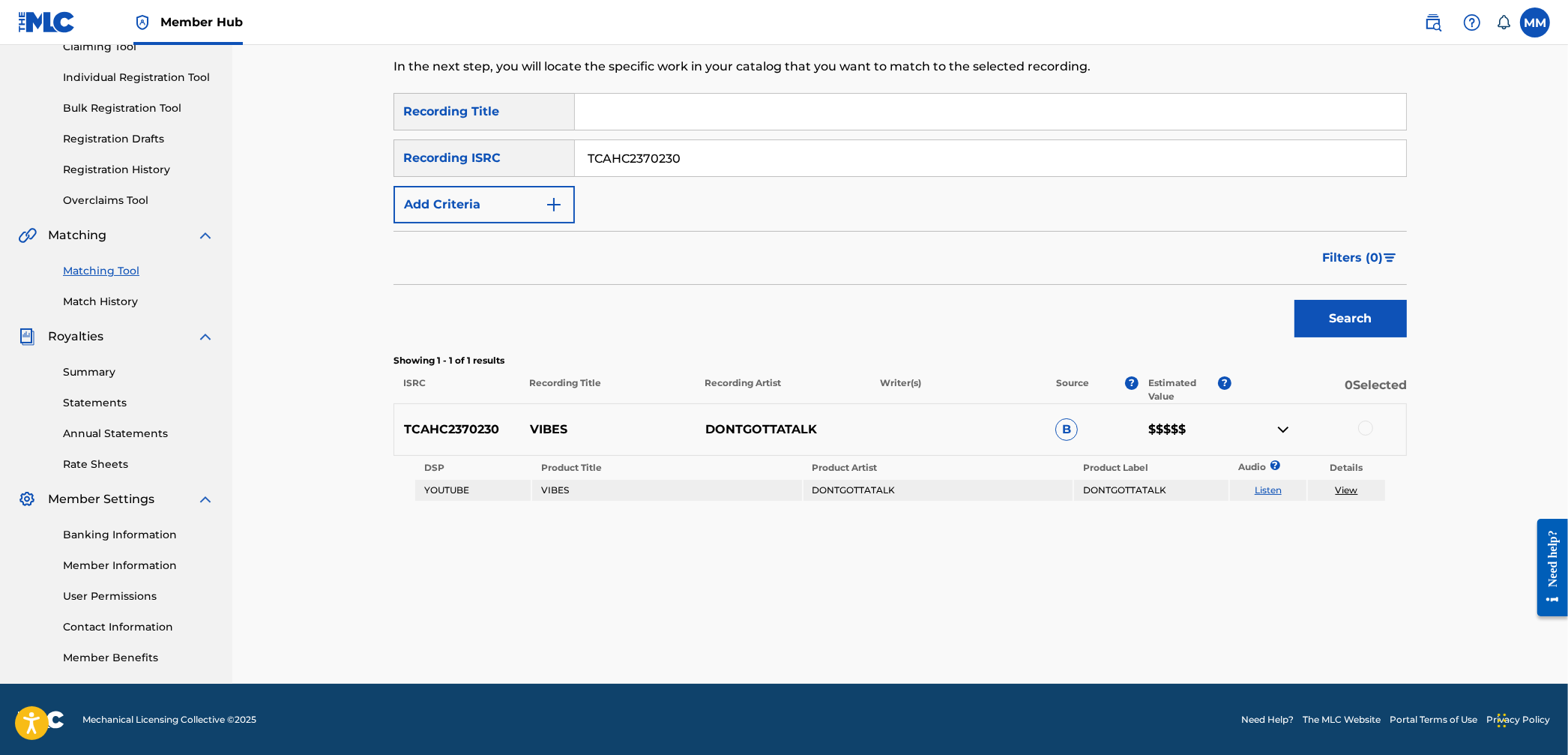
click at [1284, 430] on img at bounding box center [1284, 429] width 18 height 18
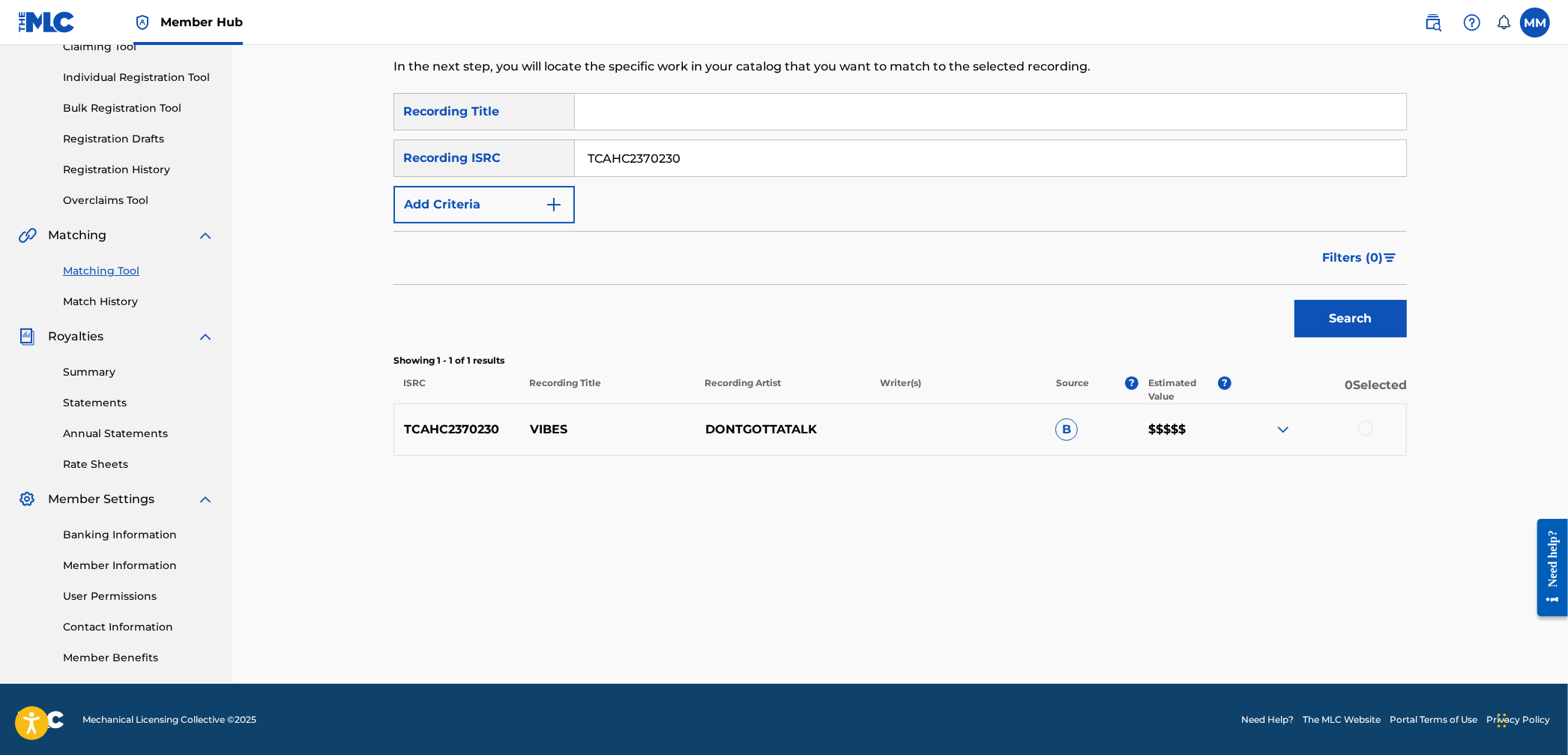
drag, startPoint x: 694, startPoint y: 162, endPoint x: 492, endPoint y: 149, distance: 202.4
click at [499, 149] on div "SearchWithCriteria16737521-623a-4d15-a452-741430b42c9e Recording ISRC TCAHC2370…" at bounding box center [900, 158] width 1014 height 38
paste input "USUM72302959"
type input "USUM72302959"
click at [1334, 317] on button "Search" at bounding box center [1351, 318] width 113 height 38
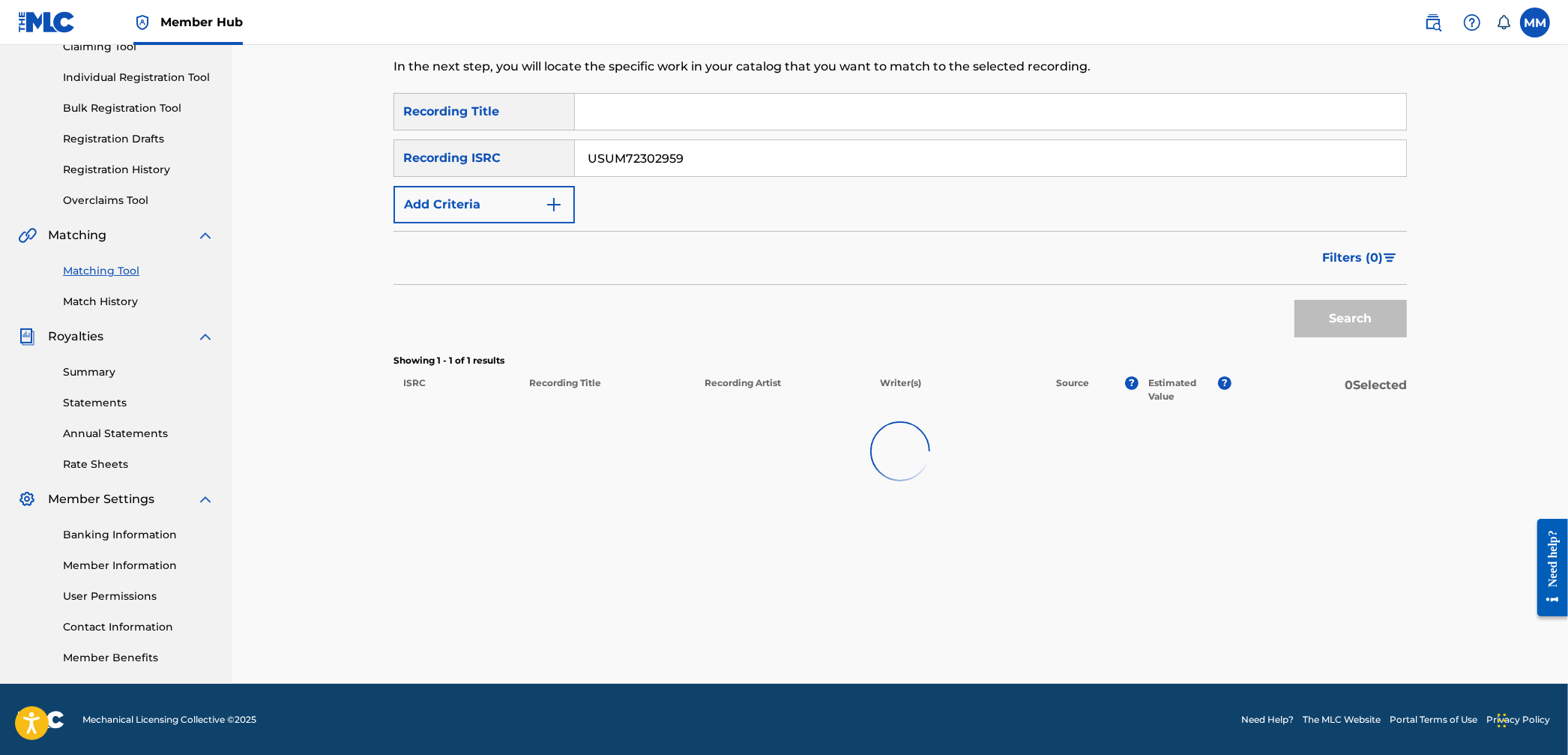
drag, startPoint x: 722, startPoint y: 160, endPoint x: 809, endPoint y: 188, distance: 91.4
click at [722, 160] on input "USUM72302959" at bounding box center [991, 158] width 832 height 36
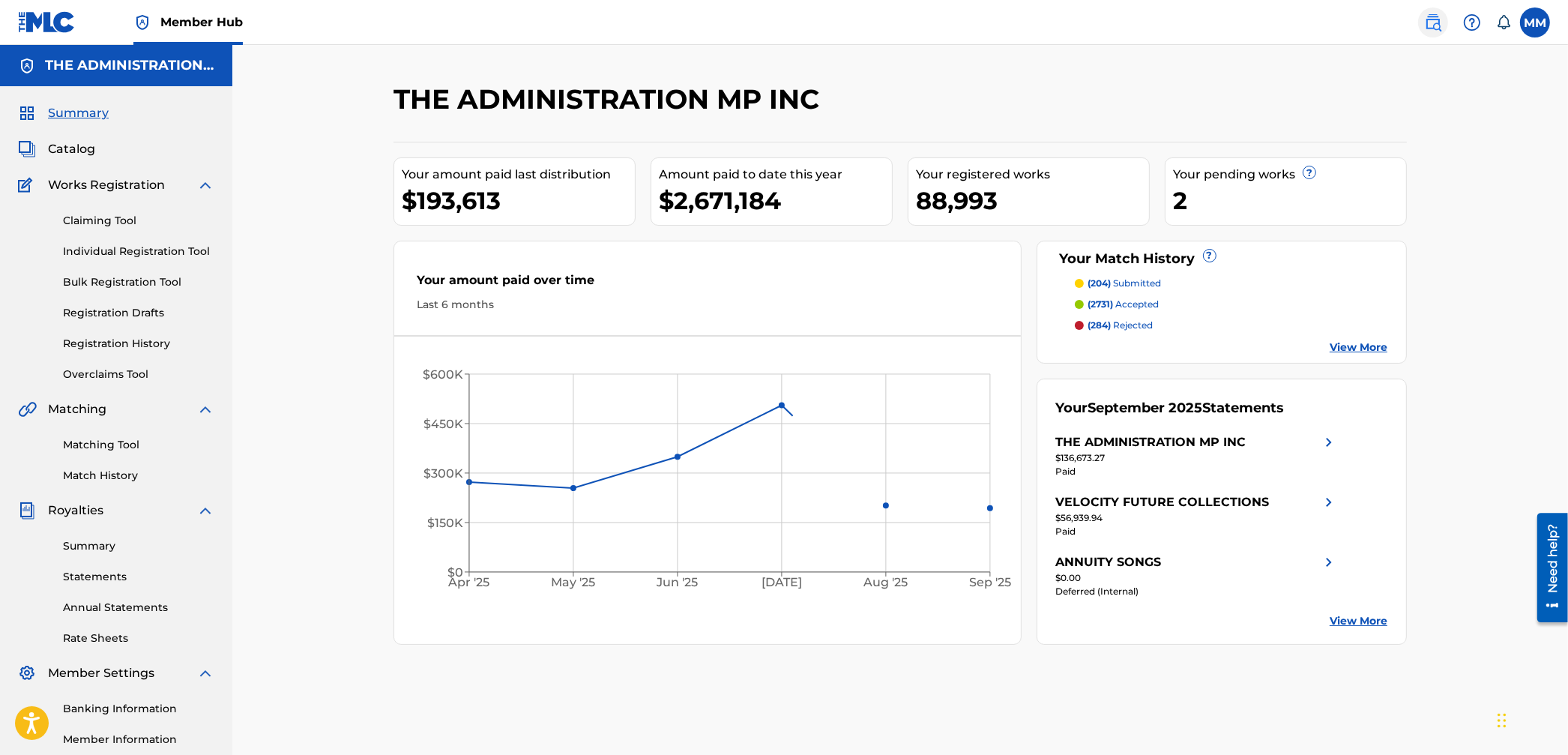
click at [1441, 16] on img at bounding box center [1433, 23] width 18 height 18
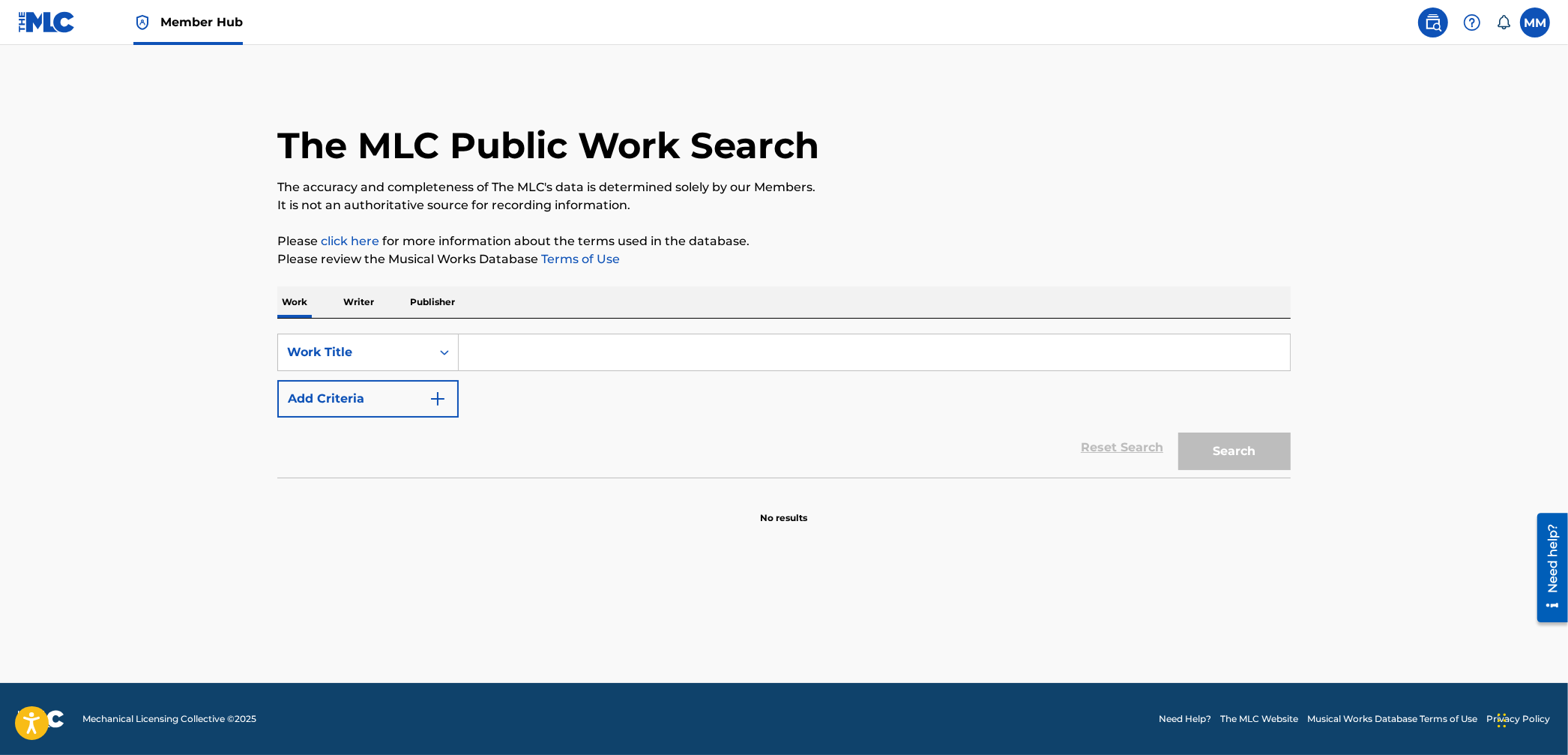
drag, startPoint x: 570, startPoint y: 346, endPoint x: 546, endPoint y: 361, distance: 28.3
click at [570, 346] on input "Search Form" at bounding box center [874, 352] width 832 height 36
paste input "2 DAYS INTO COLLEGE"
type input "2 DAYS INTO COLLEGE"
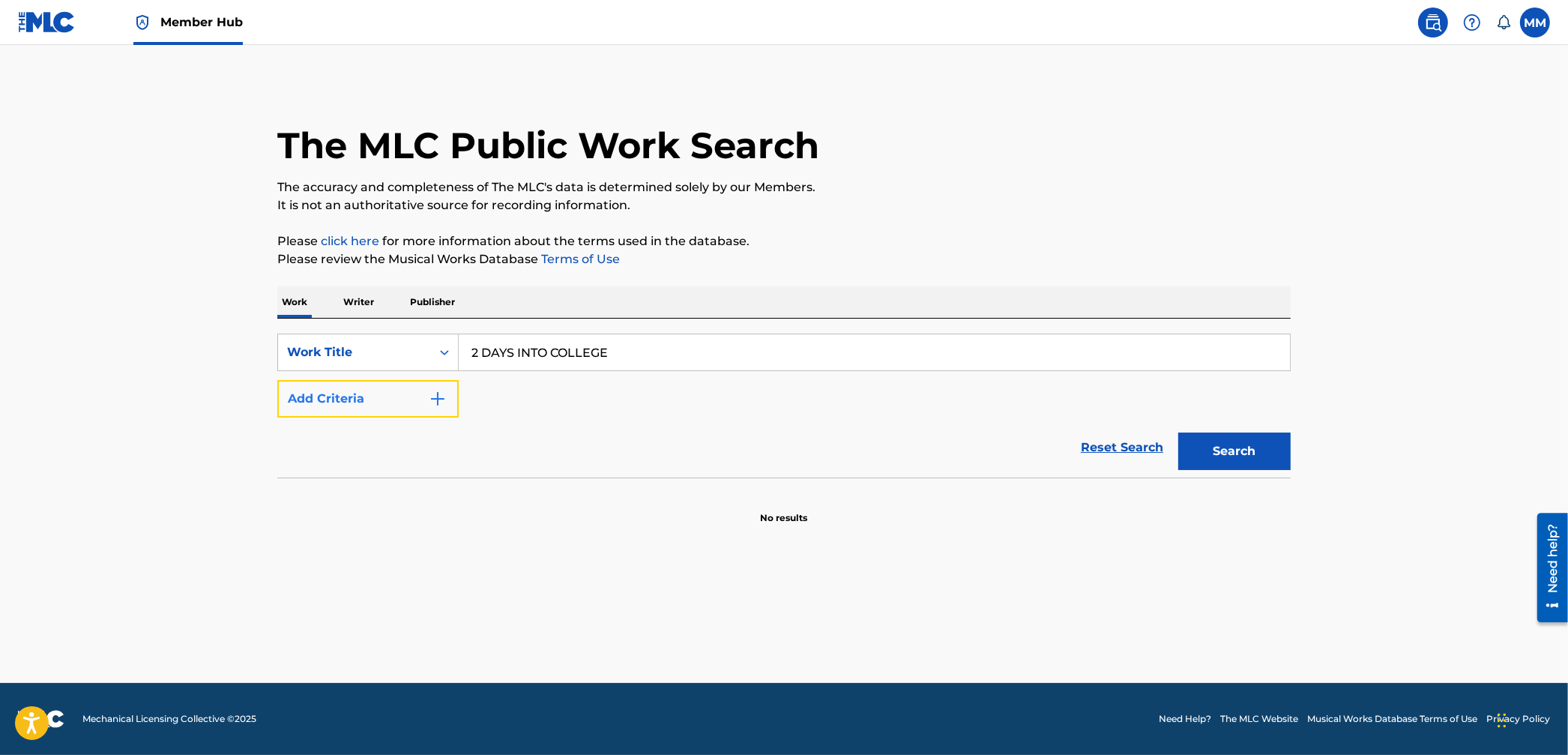
click at [395, 394] on button "Add Criteria" at bounding box center [367, 399] width 181 height 38
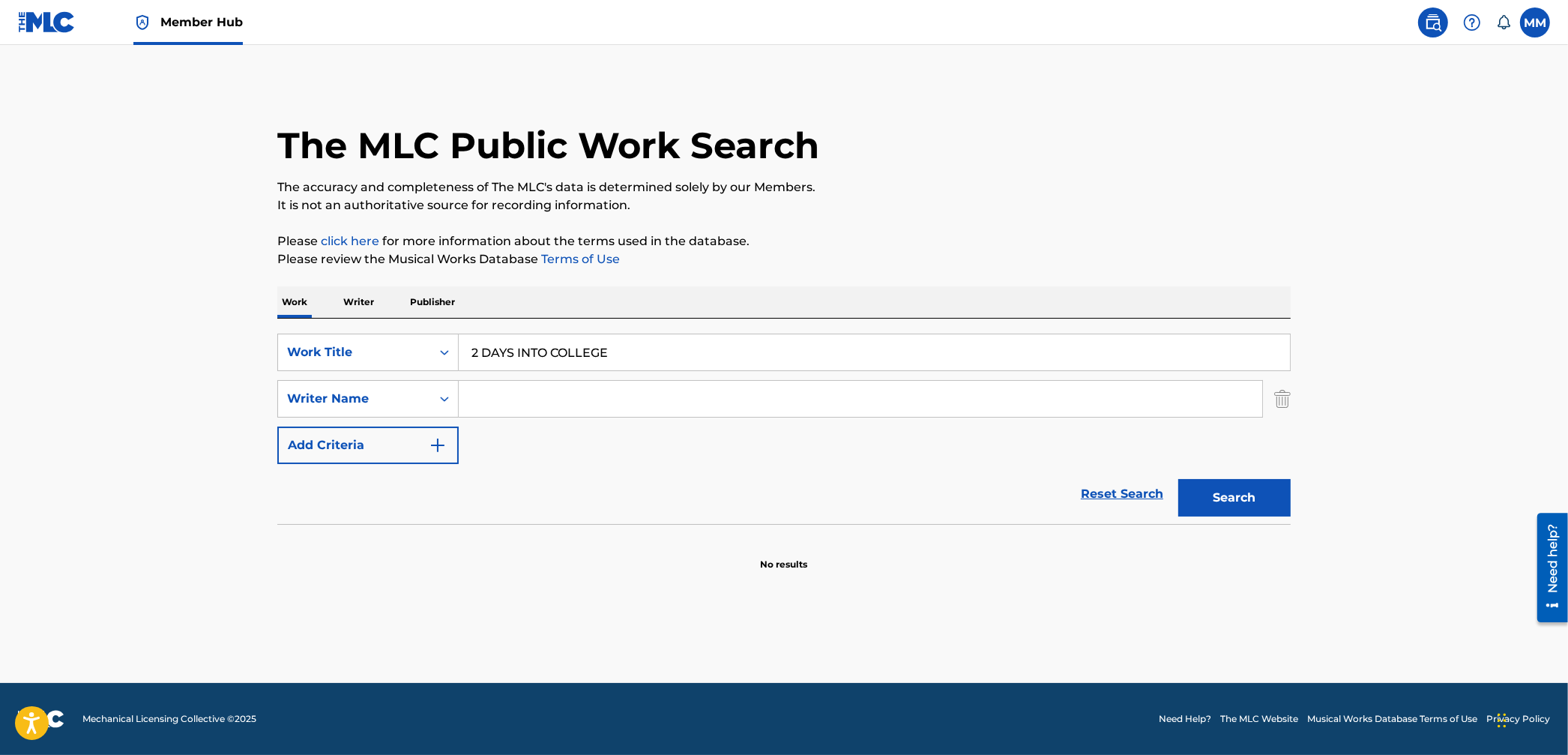
click at [555, 394] on input "Search Form" at bounding box center [860, 399] width 803 height 36
click at [1275, 389] on img "Search Form" at bounding box center [1283, 399] width 16 height 38
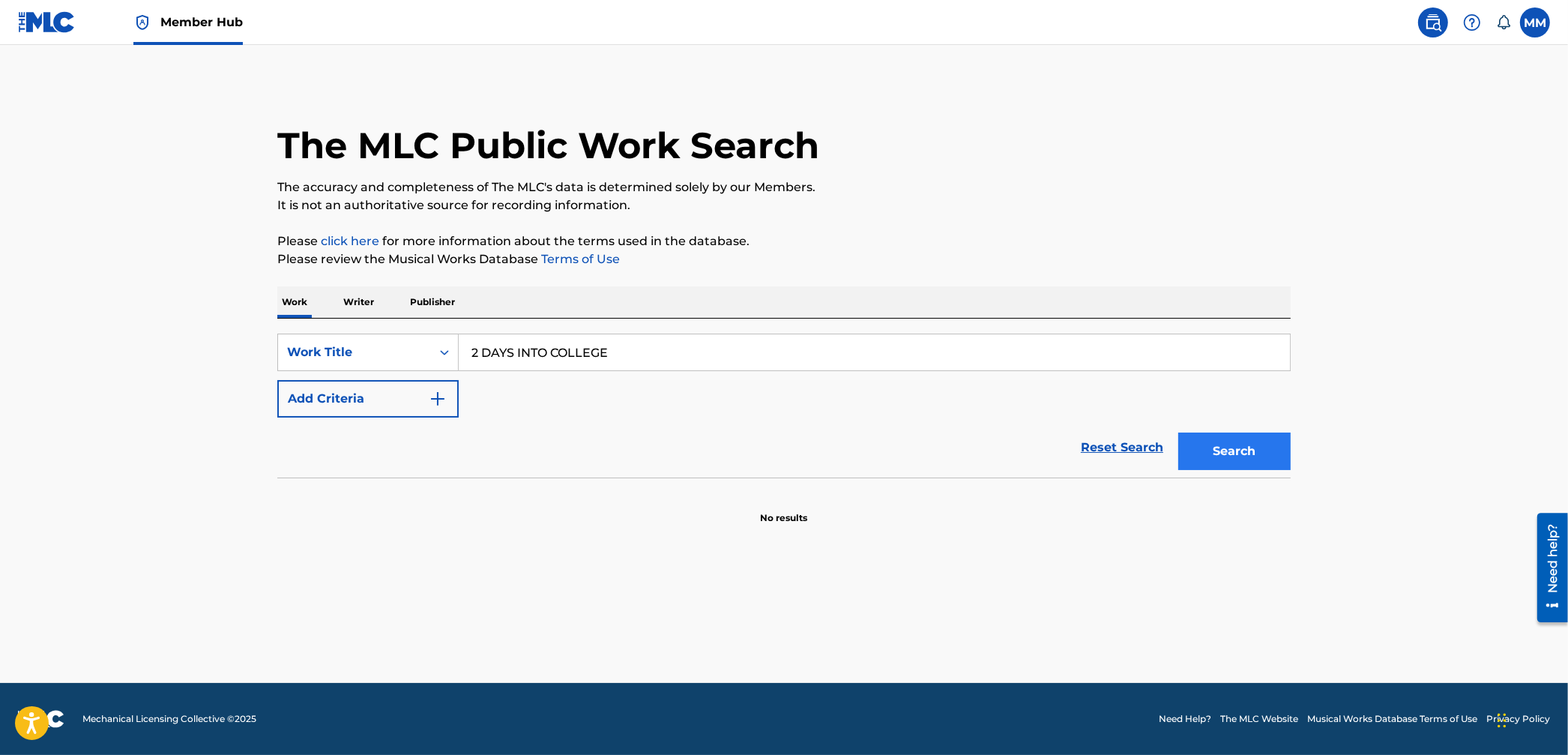
drag, startPoint x: 1268, startPoint y: 483, endPoint x: 1255, endPoint y: 451, distance: 34.5
click at [1268, 483] on section at bounding box center [784, 482] width 1014 height 8
click at [1255, 451] on button "Search" at bounding box center [1235, 451] width 113 height 38
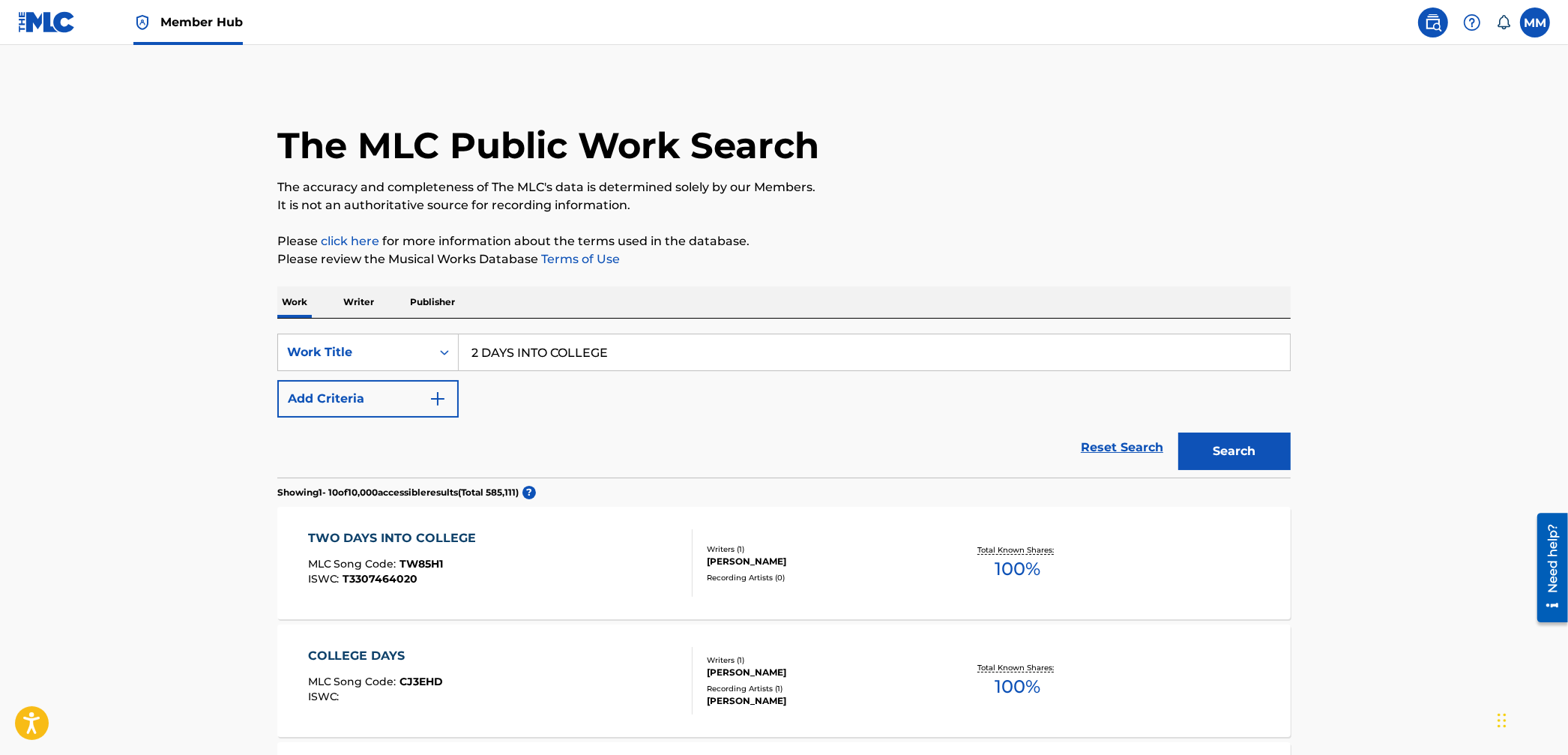
scroll to position [13, 0]
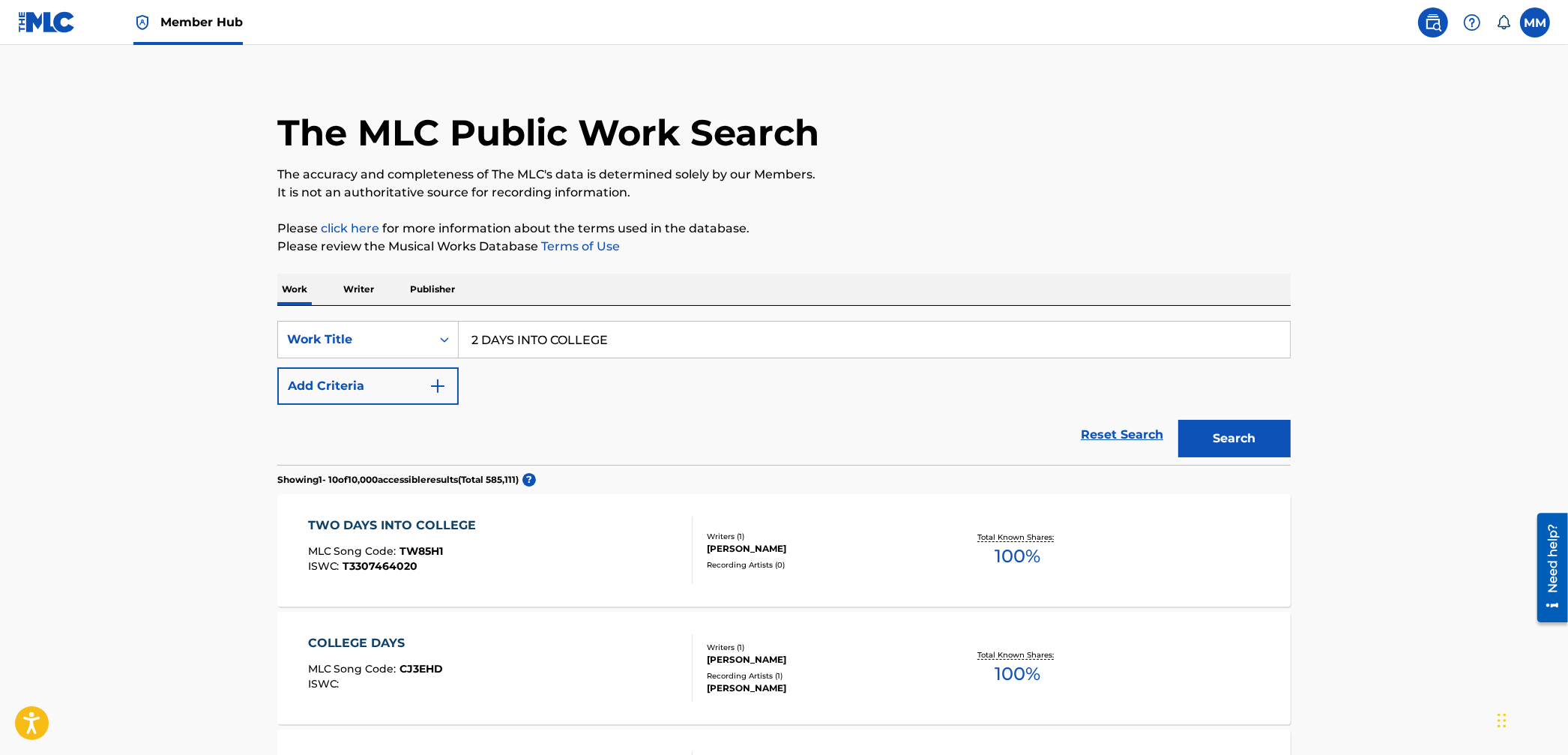
click at [596, 530] on div "TWO DAYS INTO COLLEGE MLC Song Code : TW85H1 ISWC : T3307464020" at bounding box center [500, 550] width 385 height 68
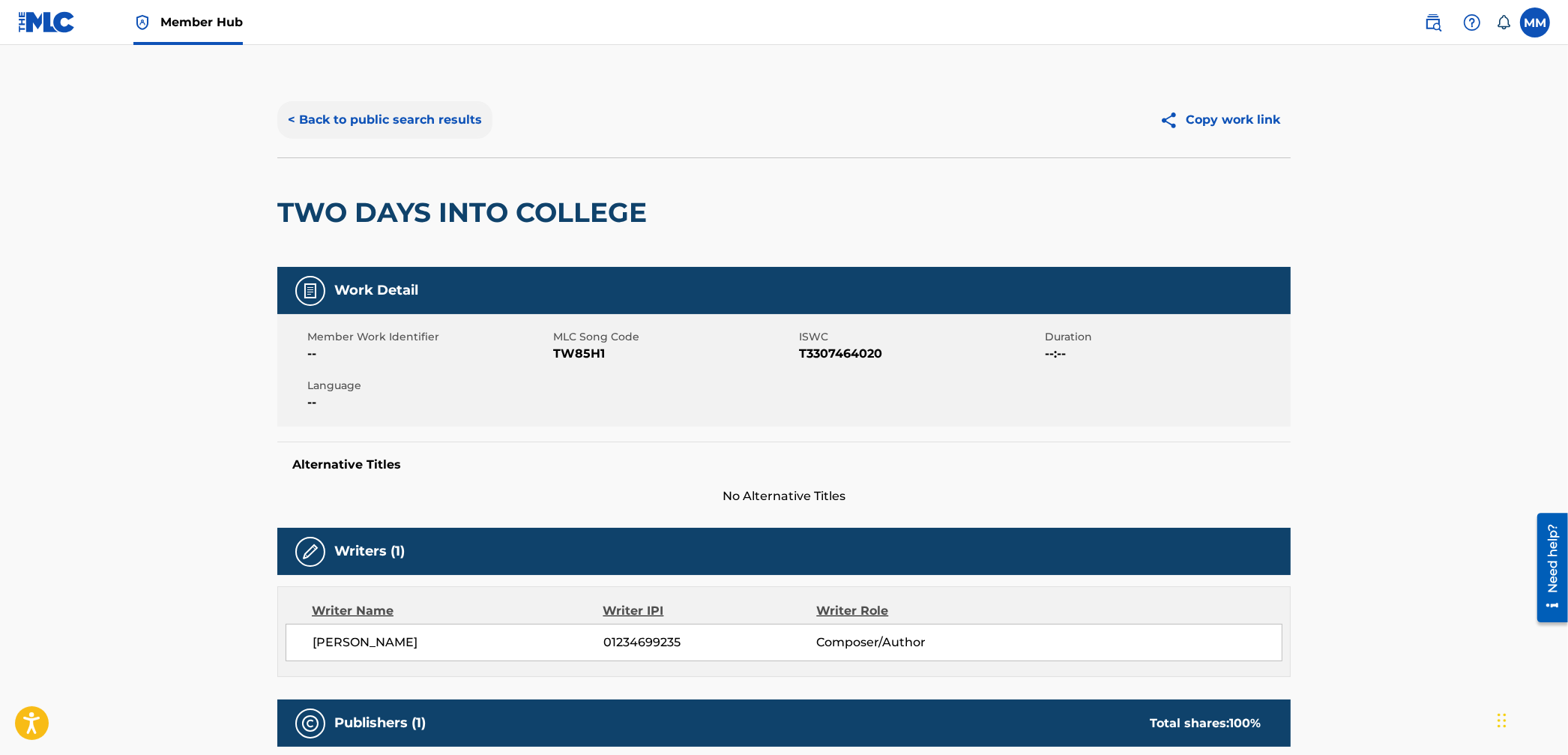
click at [339, 122] on button "< Back to public search results" at bounding box center [384, 120] width 215 height 38
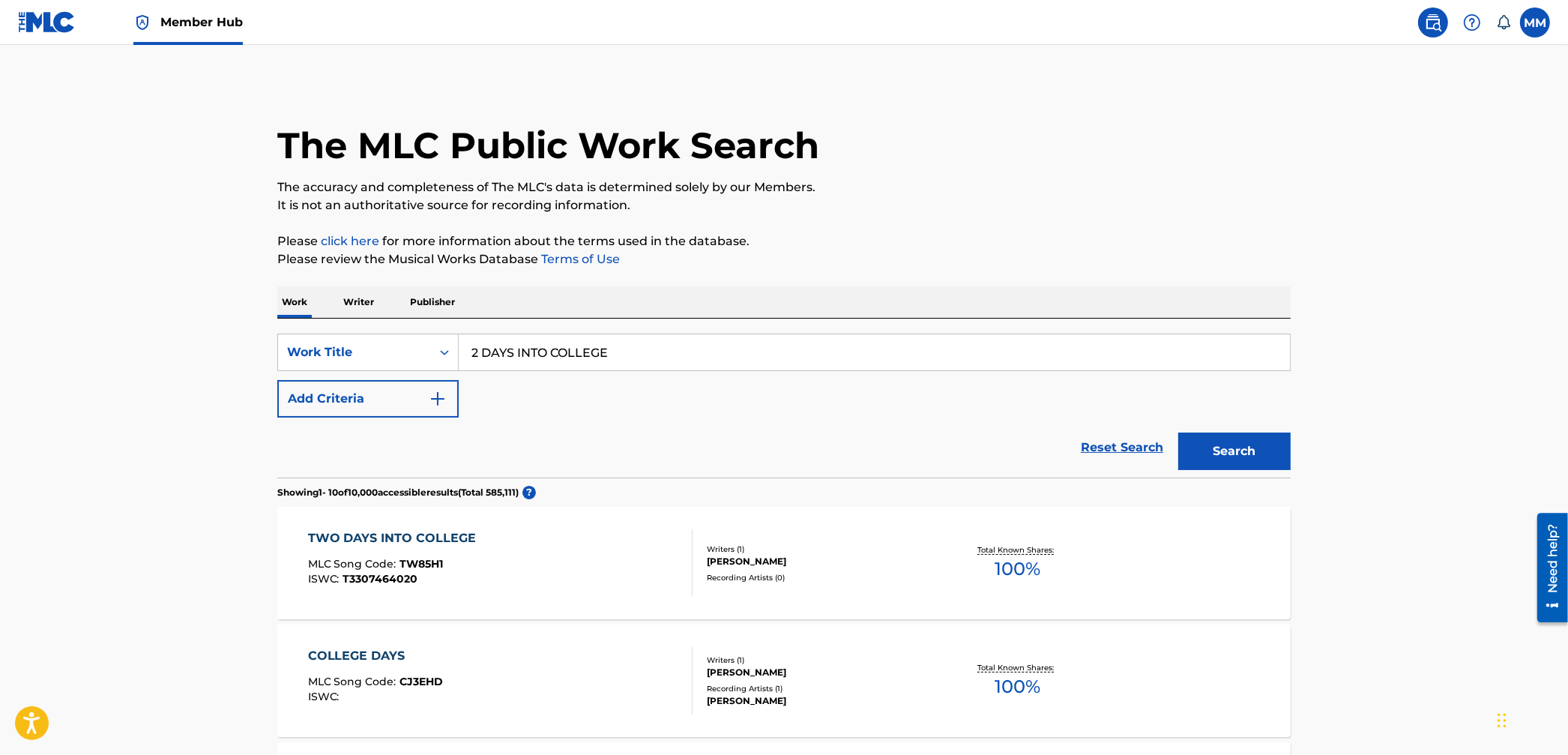
scroll to position [13, 0]
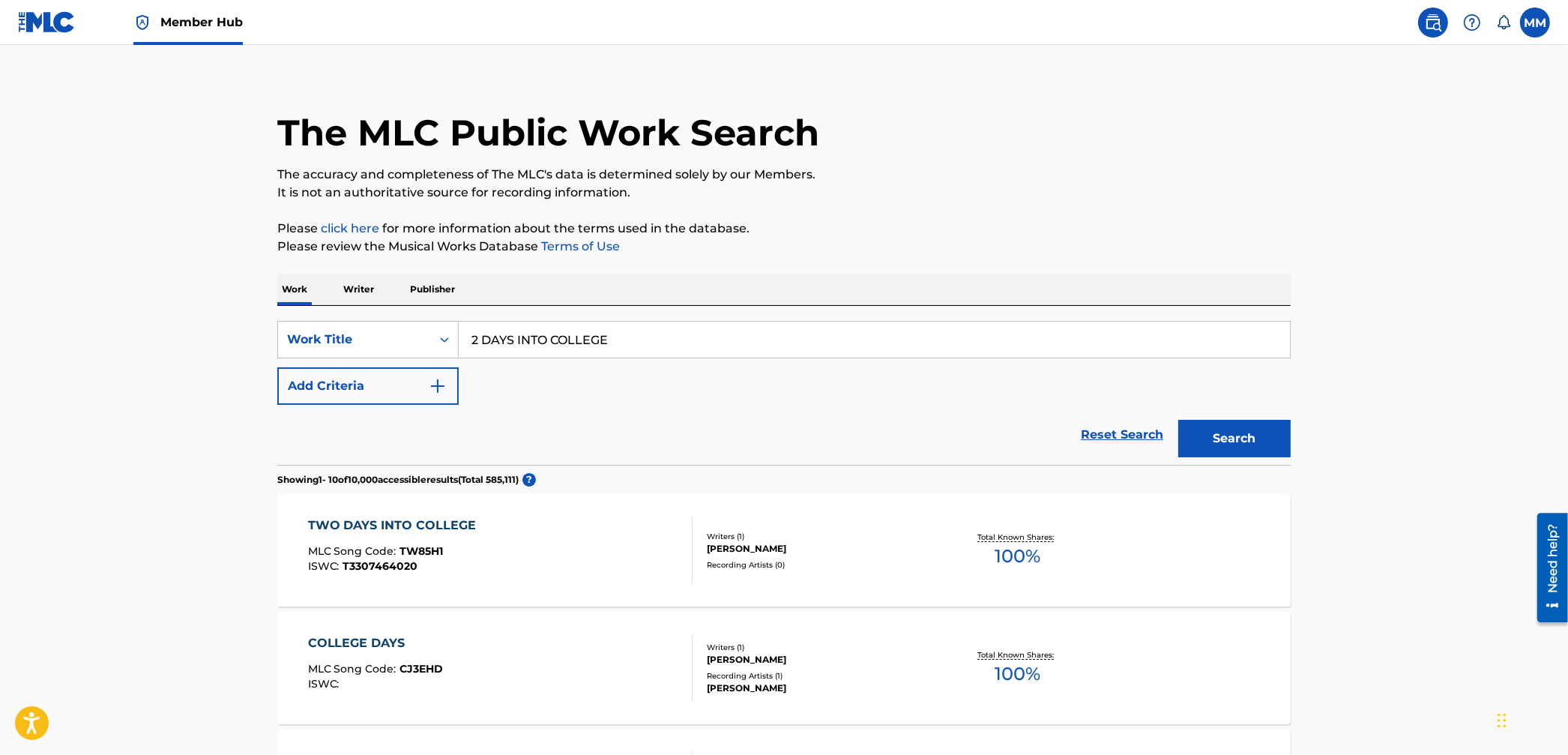
click at [363, 296] on p "Writer" at bounding box center [359, 289] width 39 height 31
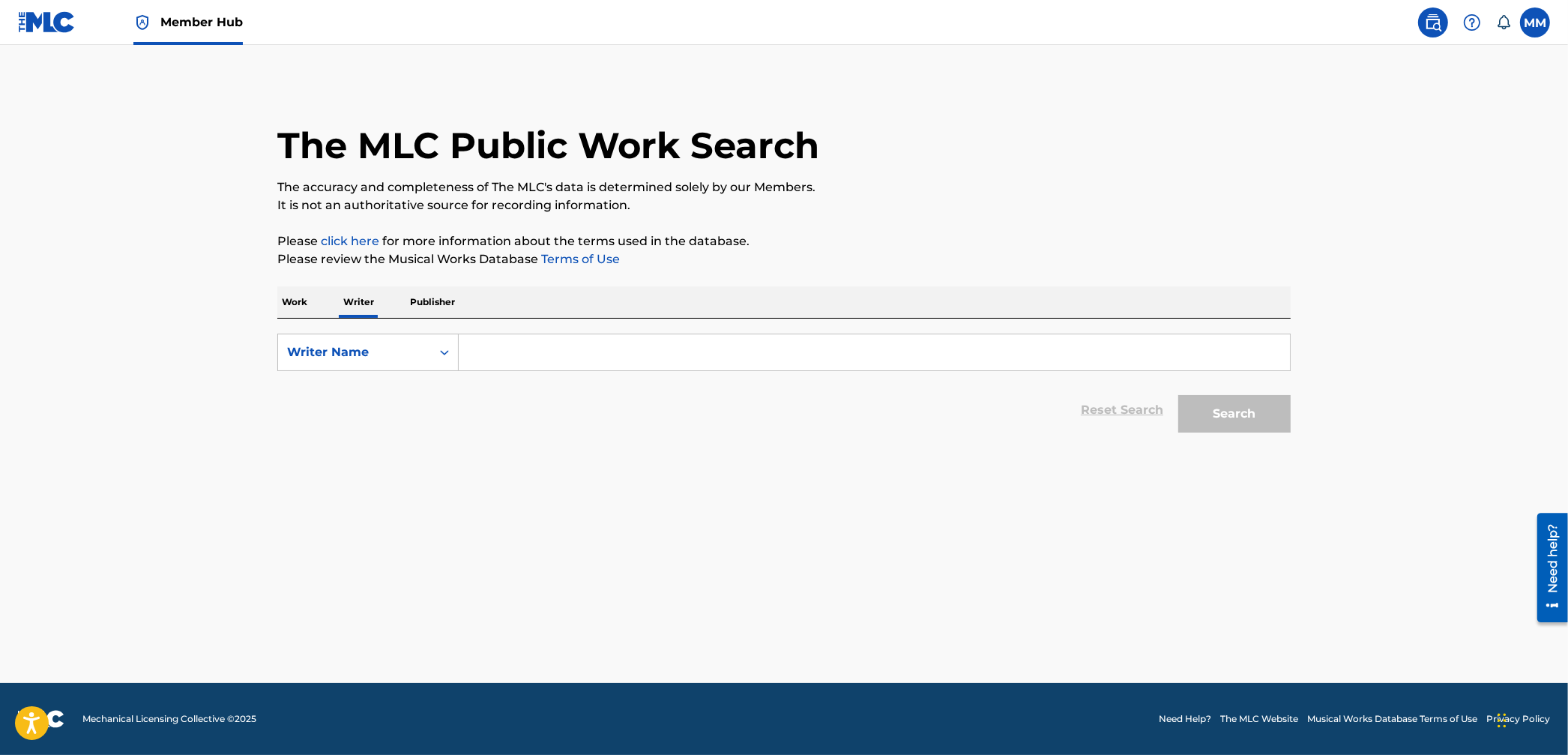
click at [505, 342] on input "Search Form" at bounding box center [874, 352] width 832 height 36
paste input "DERING TREVOR ANTHONY"
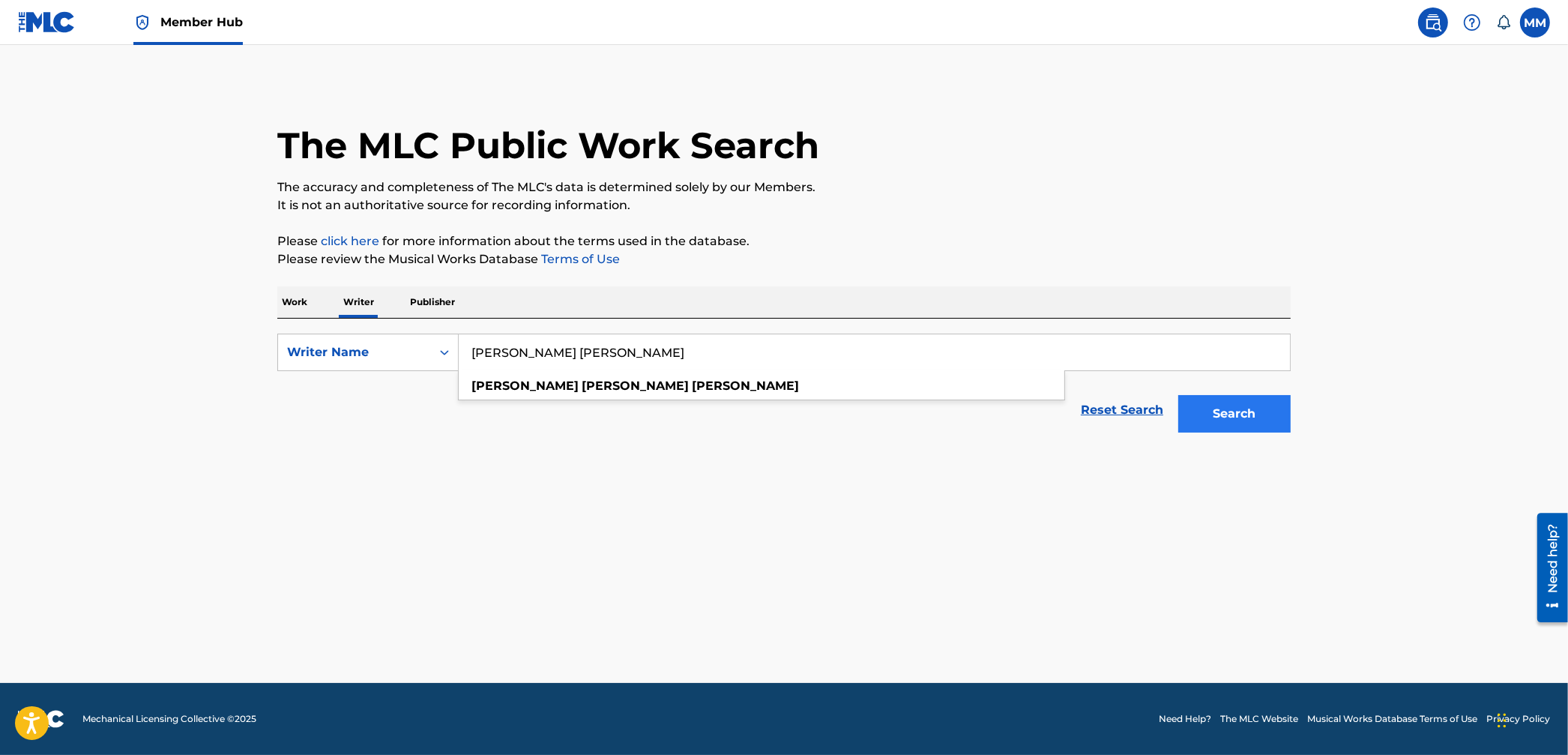
type input "DERING TREVOR ANTHONY"
click at [1230, 408] on button "Search" at bounding box center [1235, 413] width 113 height 38
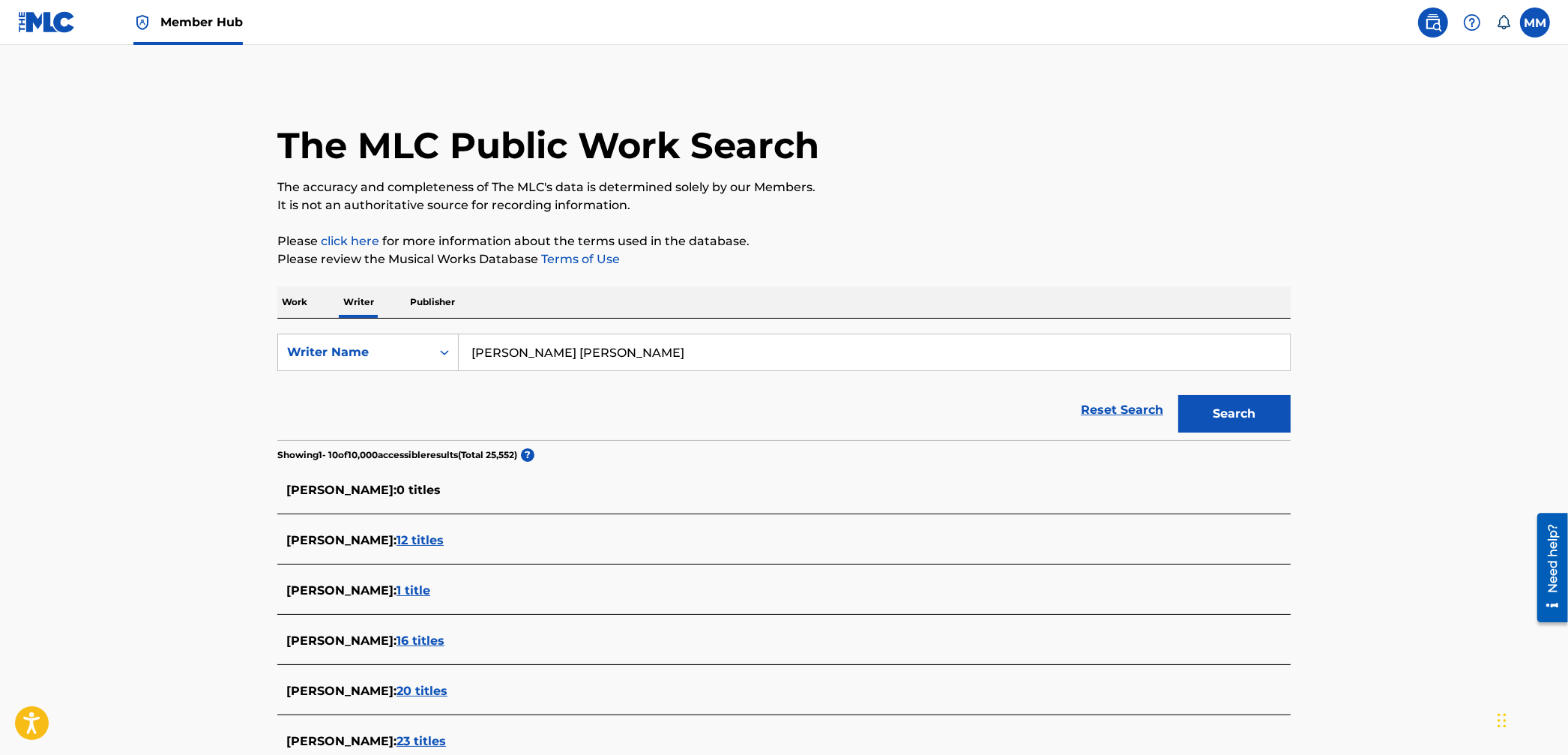
click at [302, 300] on p "Work" at bounding box center [294, 301] width 35 height 31
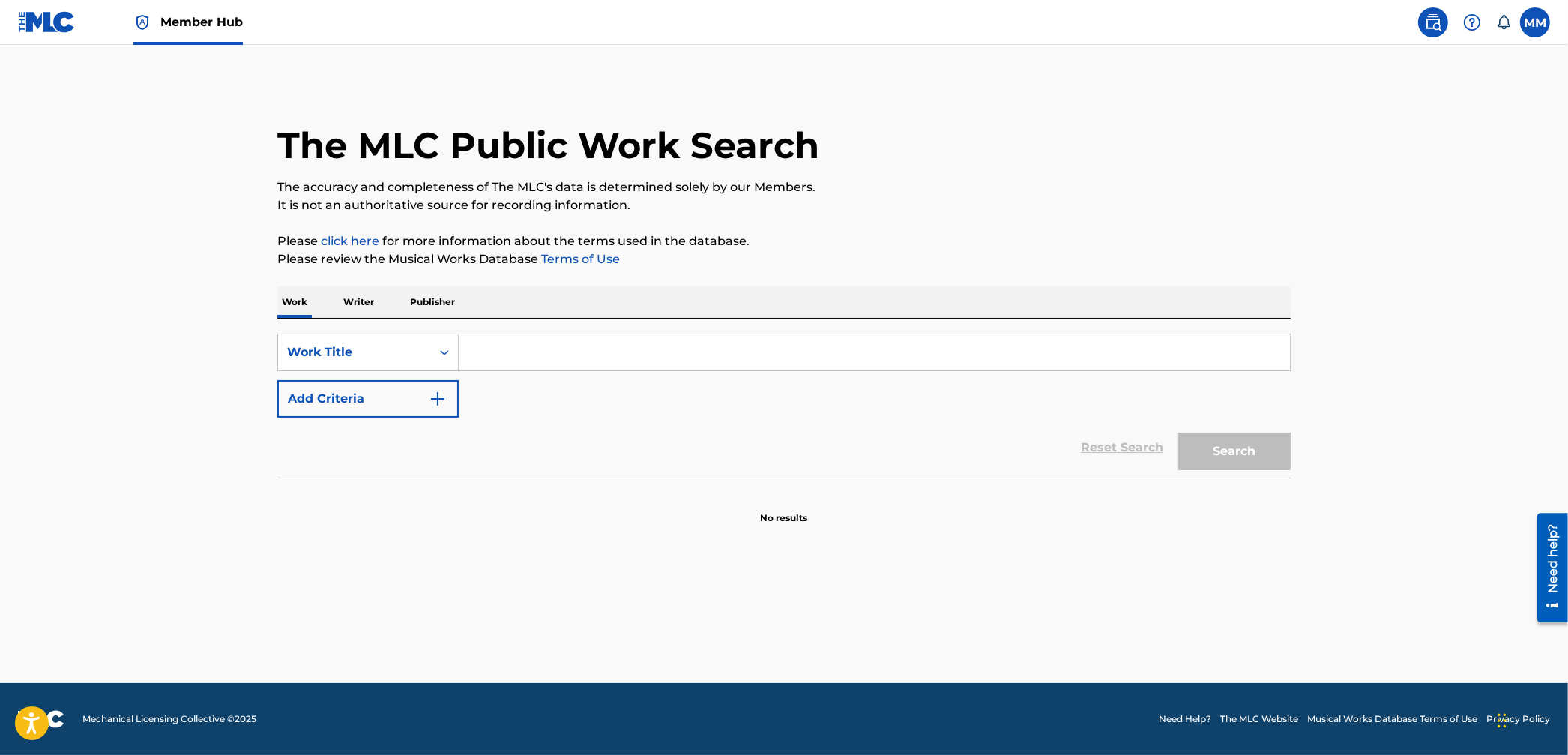
click at [481, 363] on input "Search Form" at bounding box center [874, 352] width 832 height 36
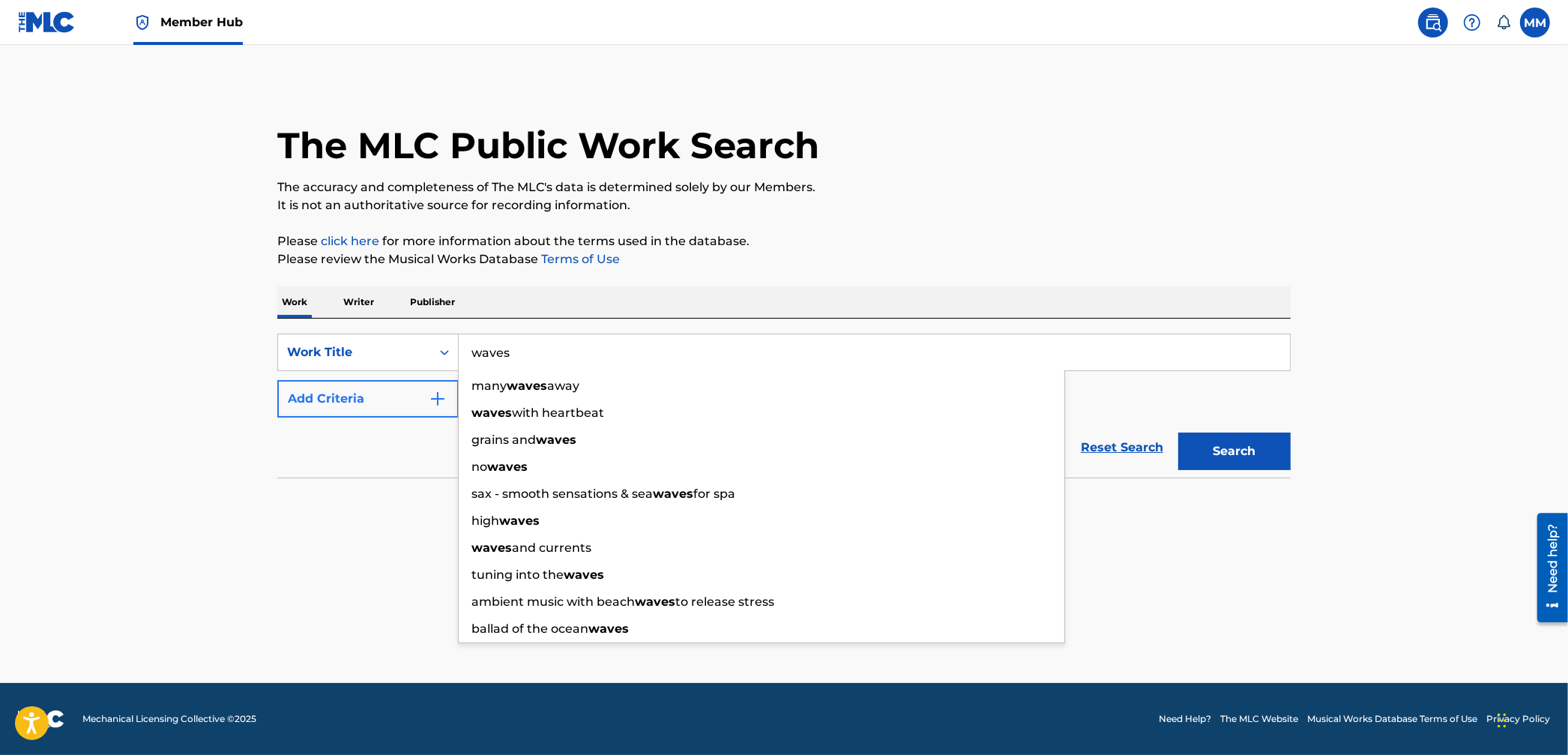
type input "waves"
click at [388, 395] on button "Add Criteria" at bounding box center [367, 399] width 181 height 38
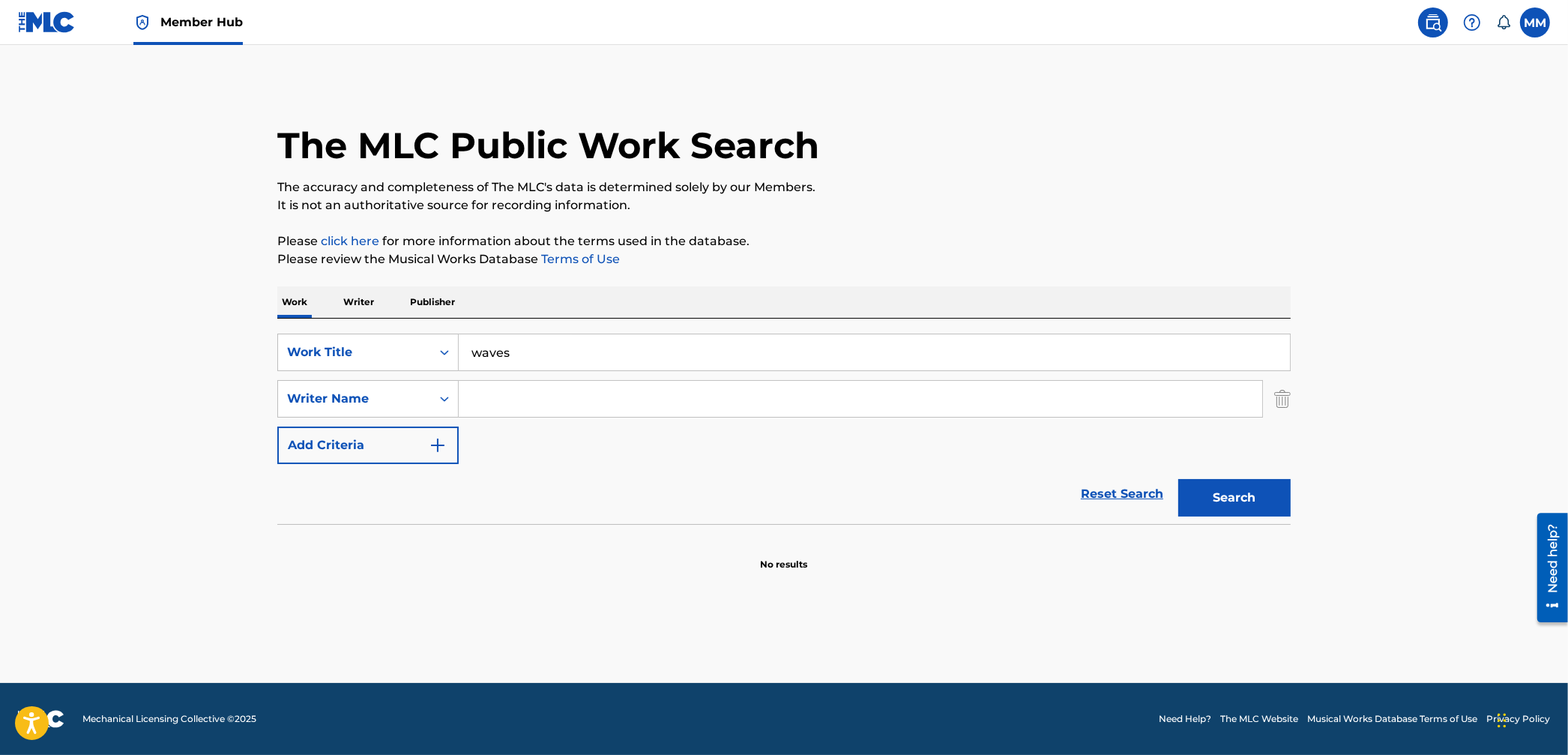
click at [529, 402] on input "Search Form" at bounding box center [860, 399] width 803 height 36
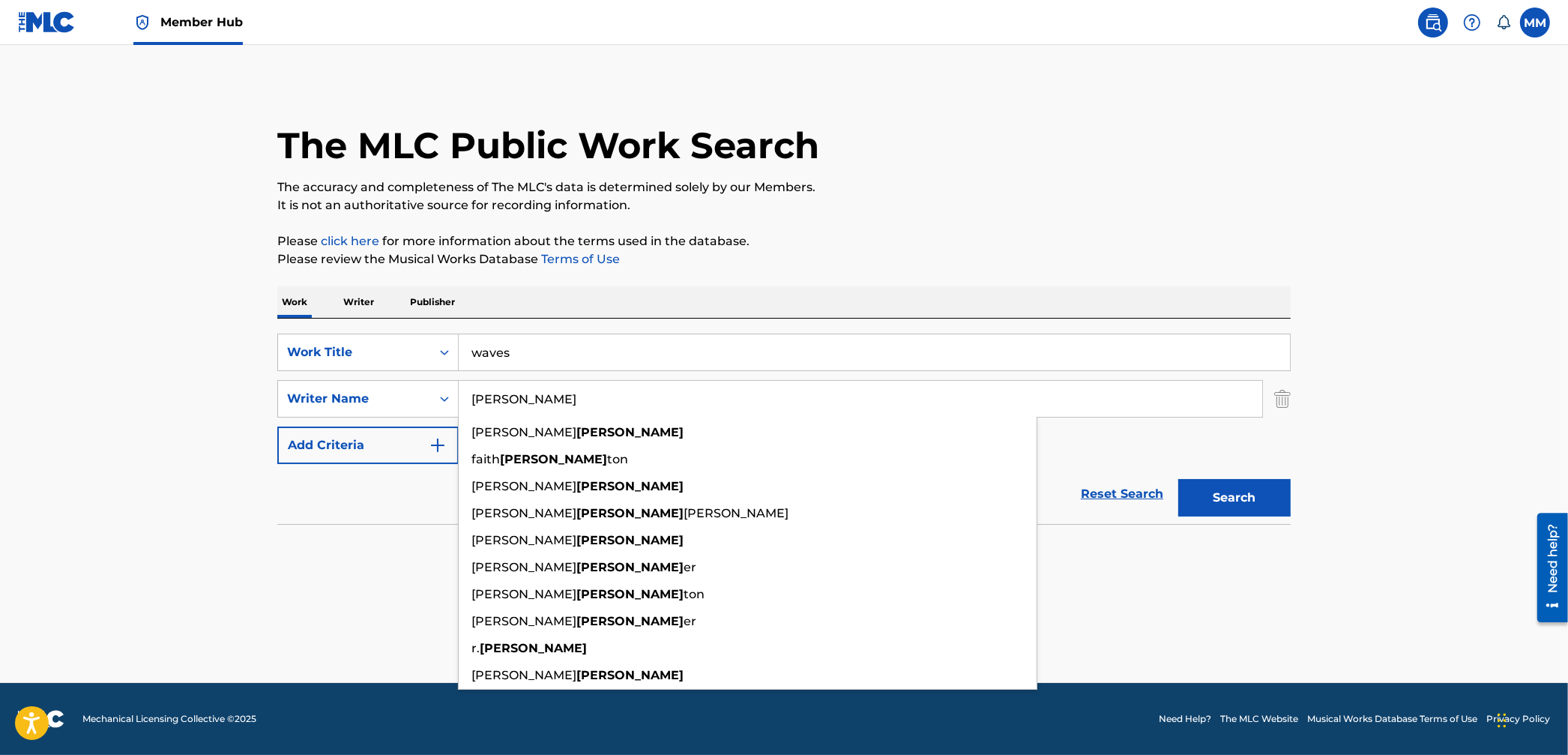
type input "dering"
click at [1179, 479] on button "Search" at bounding box center [1235, 498] width 113 height 38
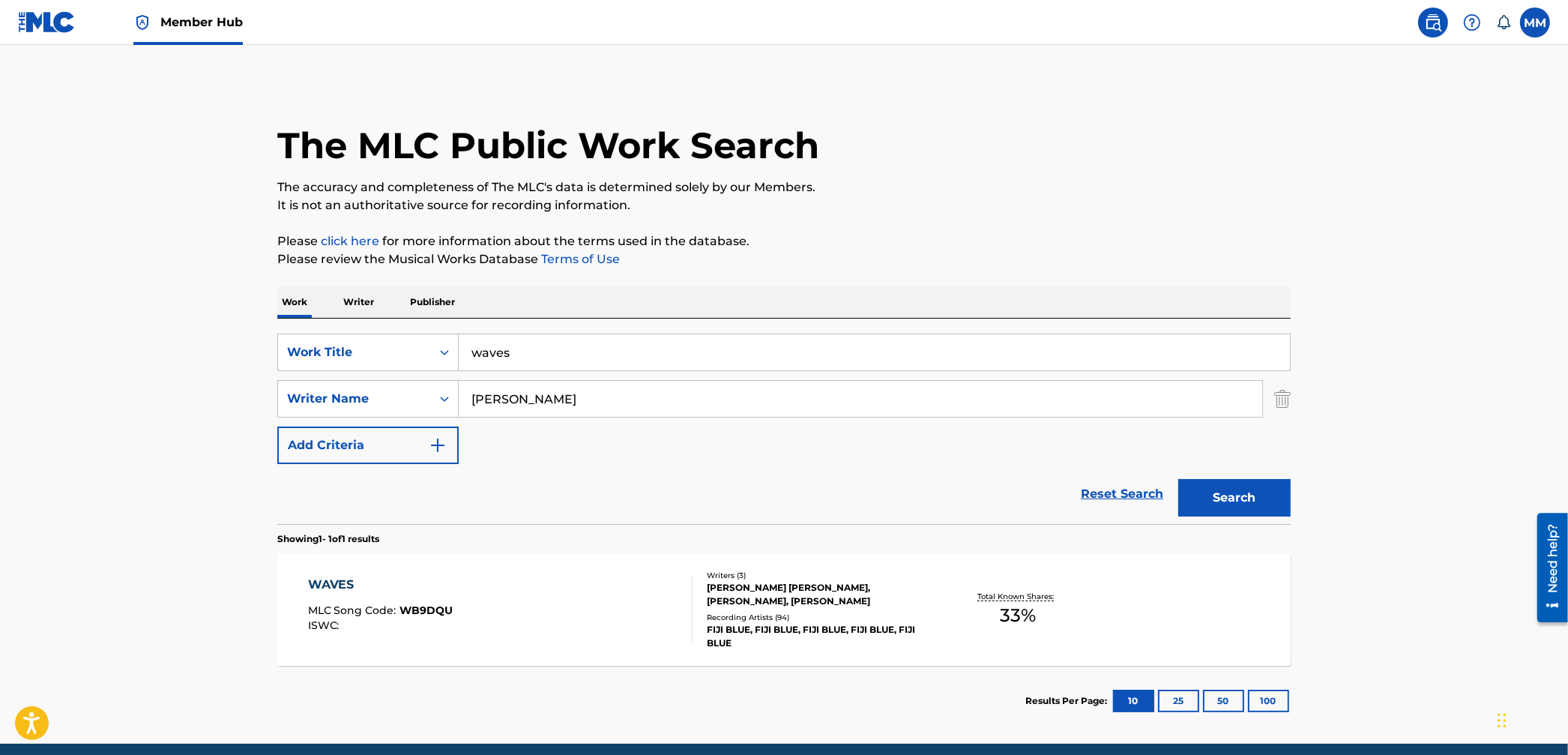
click at [594, 620] on div "WAVES MLC Song Code : WB9DQU ISWC :" at bounding box center [500, 610] width 385 height 68
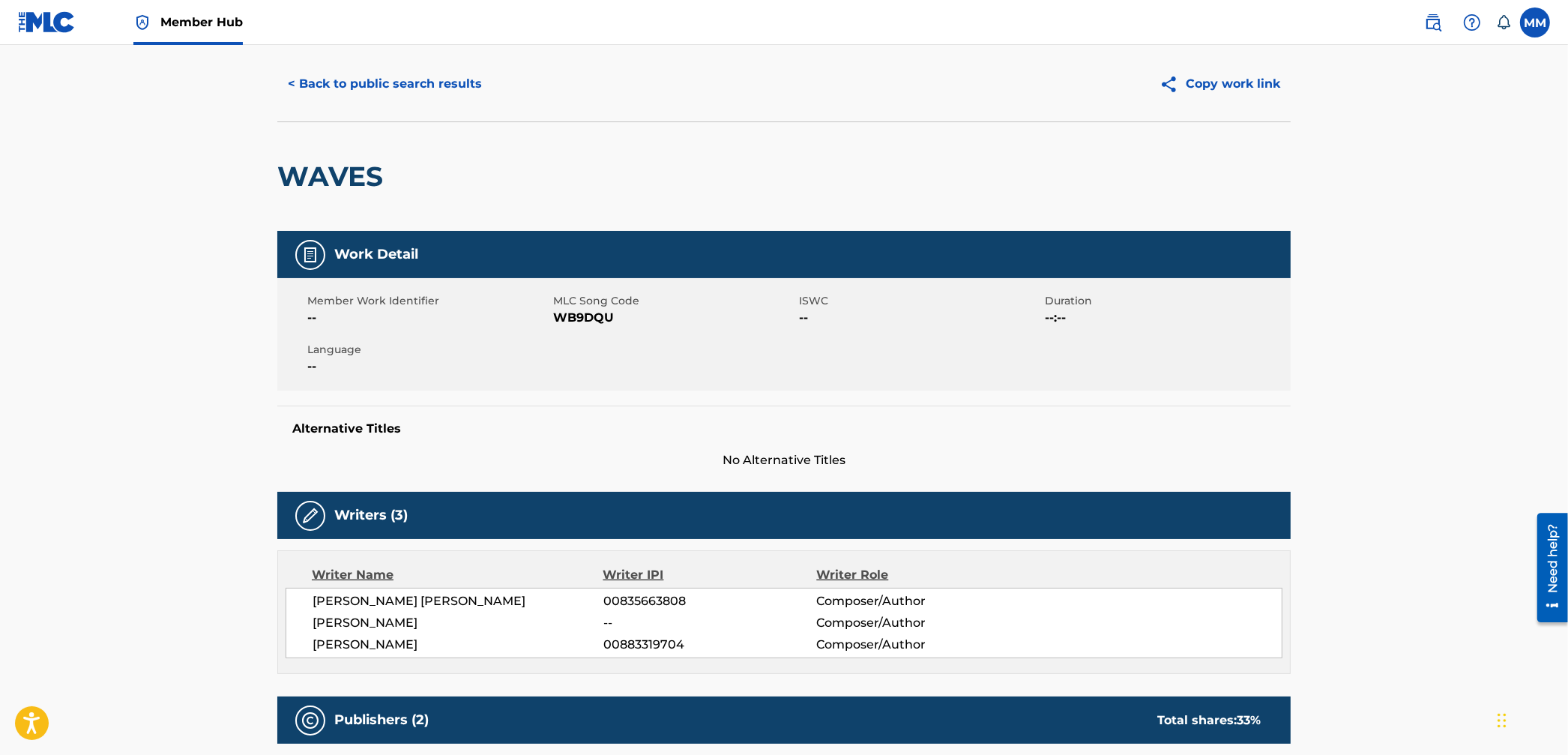
scroll to position [31, 0]
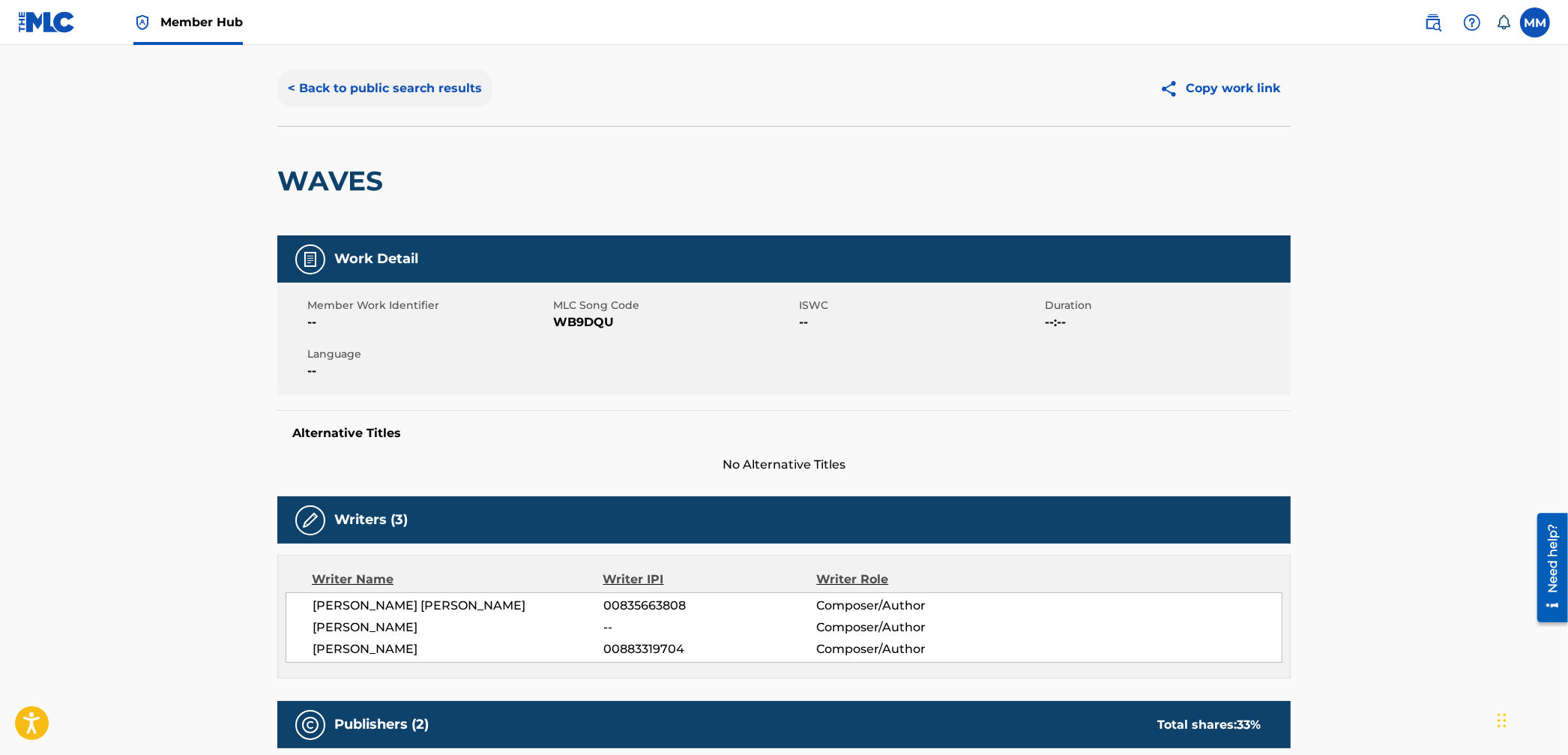
click at [337, 93] on button "< Back to public search results" at bounding box center [384, 89] width 215 height 38
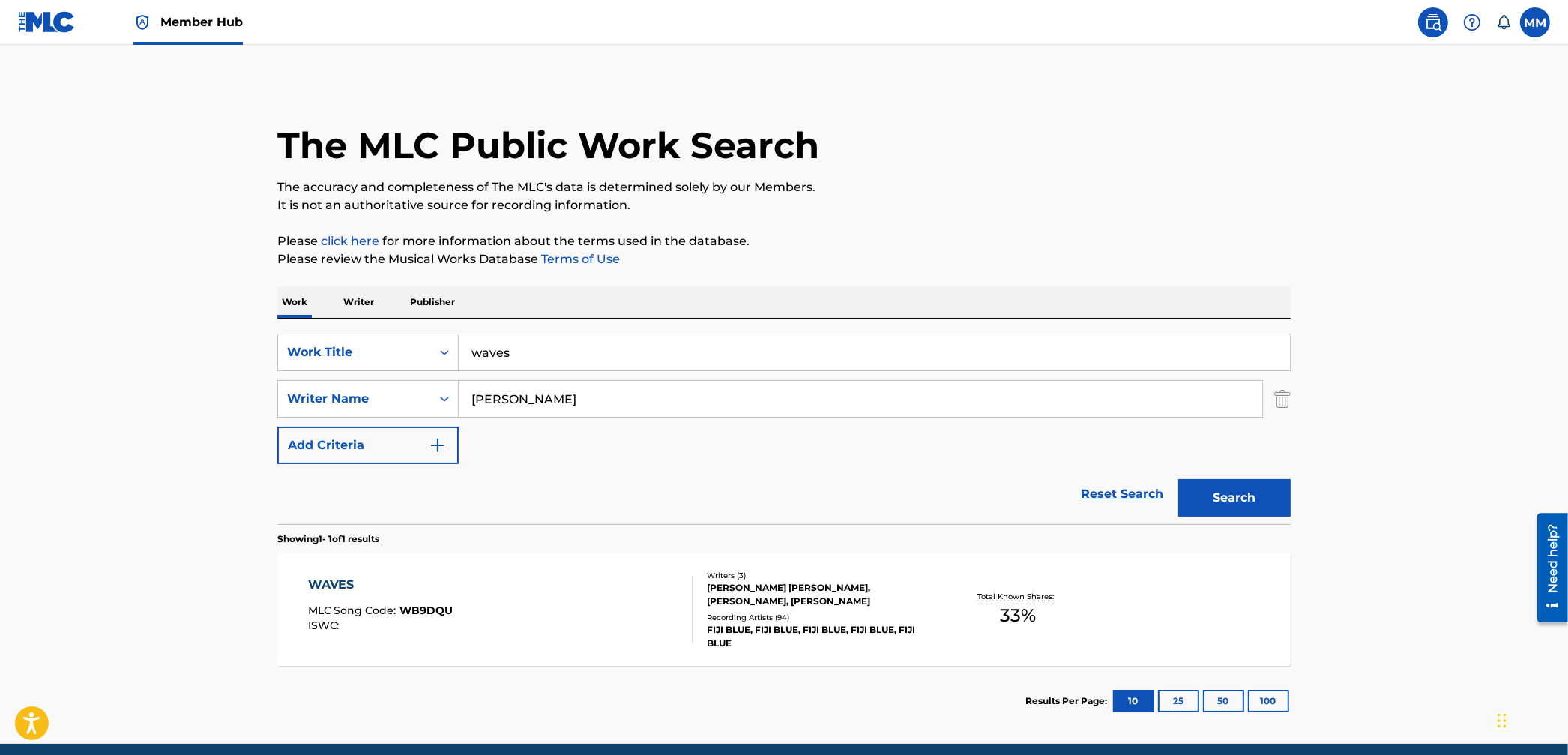
drag, startPoint x: 586, startPoint y: 342, endPoint x: 358, endPoint y: 329, distance: 228.4
click at [358, 329] on div "SearchWithCriteria95aa8cb0-59af-4843-b108-def9a4287cd1 Work Title waves SearchW…" at bounding box center [784, 421] width 1014 height 205
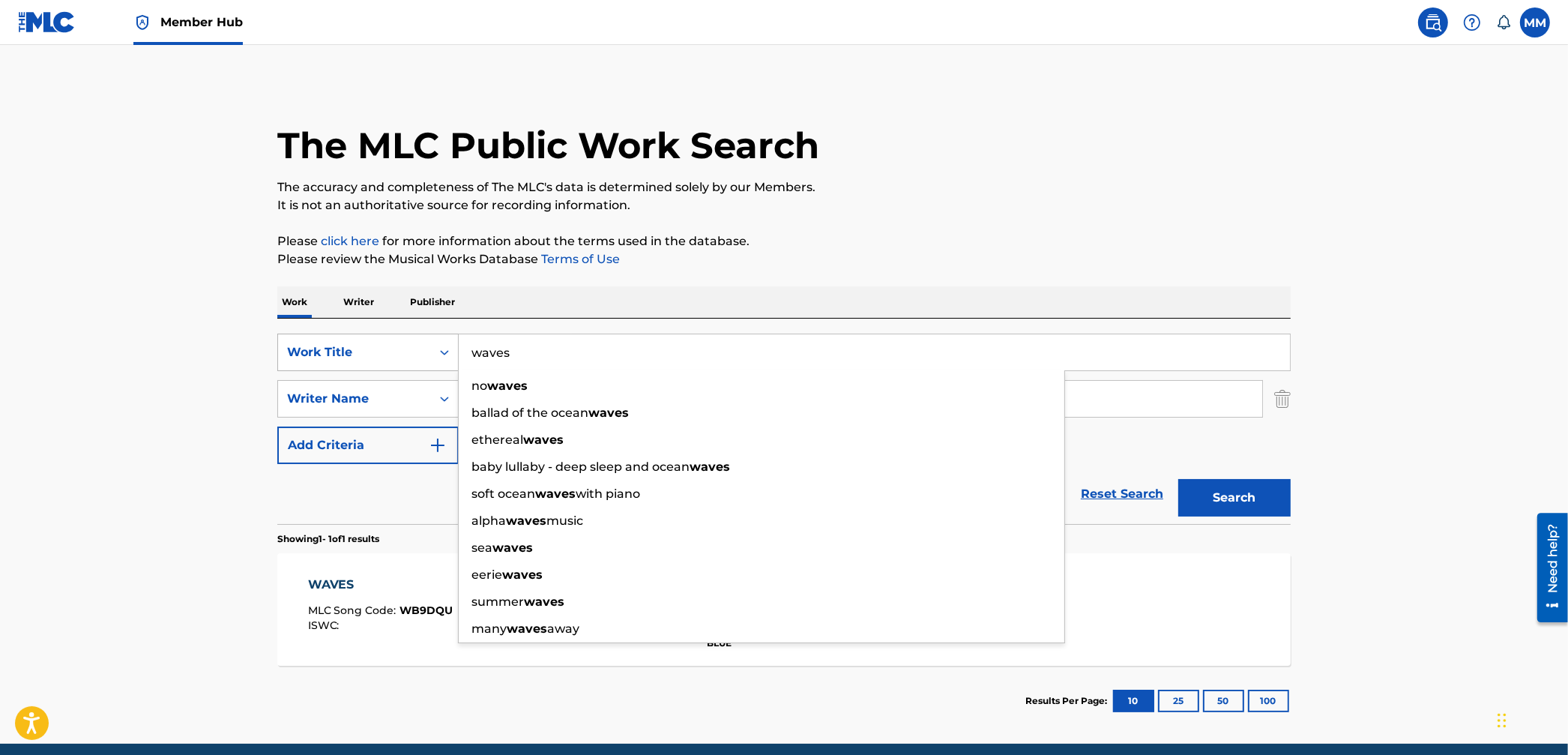
drag, startPoint x: 464, startPoint y: 351, endPoint x: 352, endPoint y: 343, distance: 112.3
click at [352, 343] on div "SearchWithCriteria95aa8cb0-59af-4843-b108-def9a4287cd1 Work Title waves no wave…" at bounding box center [784, 352] width 1014 height 38
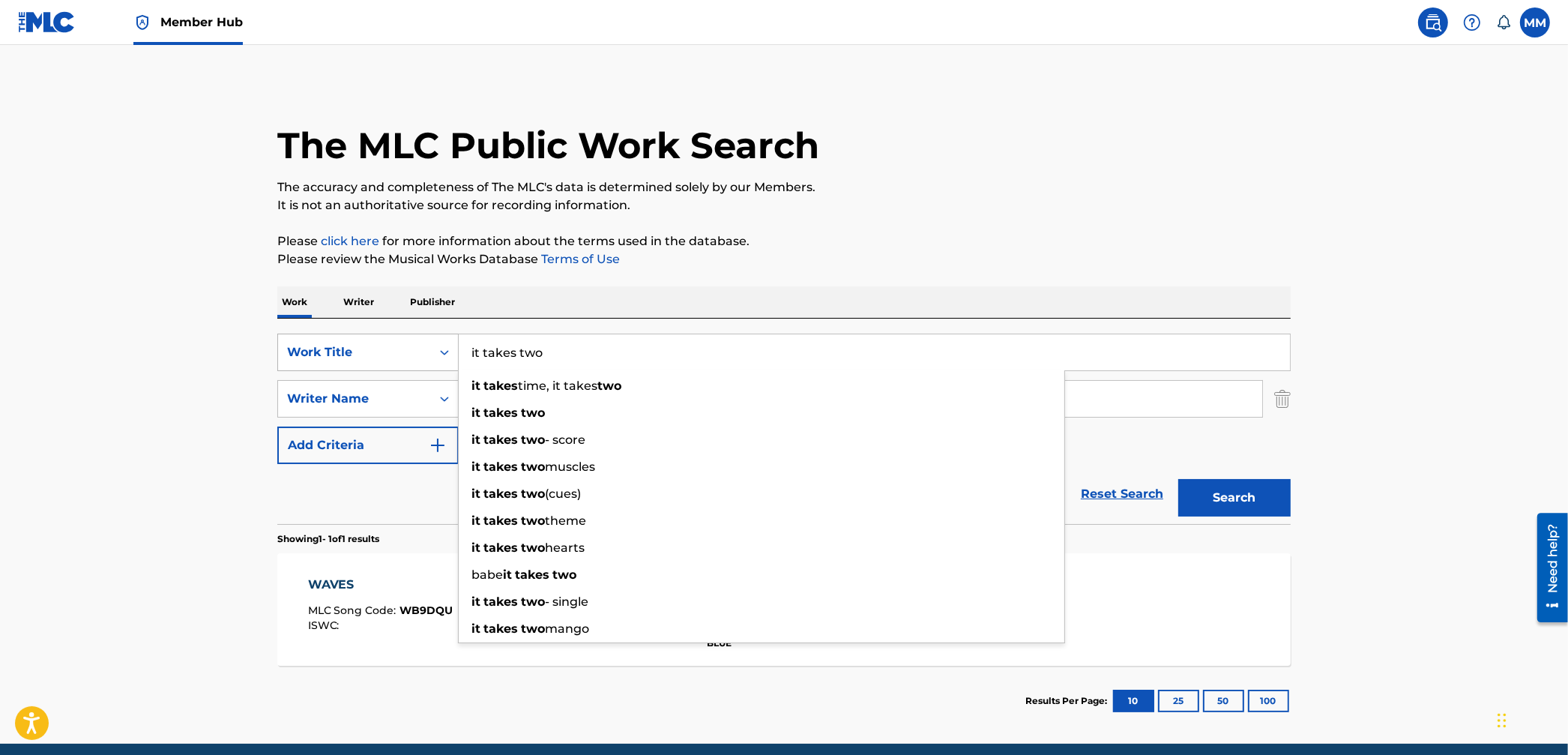
type input "it takes two"
click at [1179, 479] on button "Search" at bounding box center [1235, 498] width 113 height 38
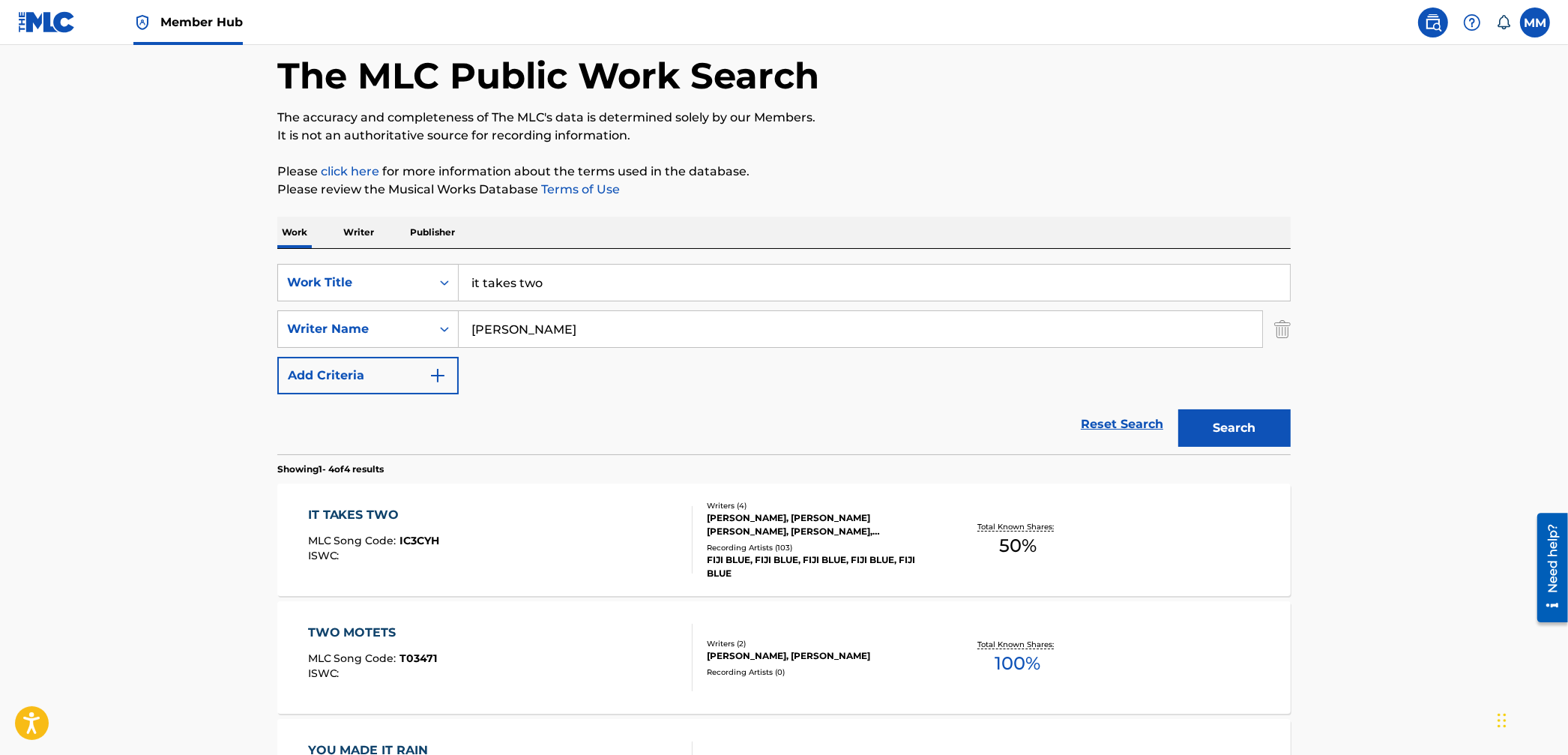
scroll to position [100, 0]
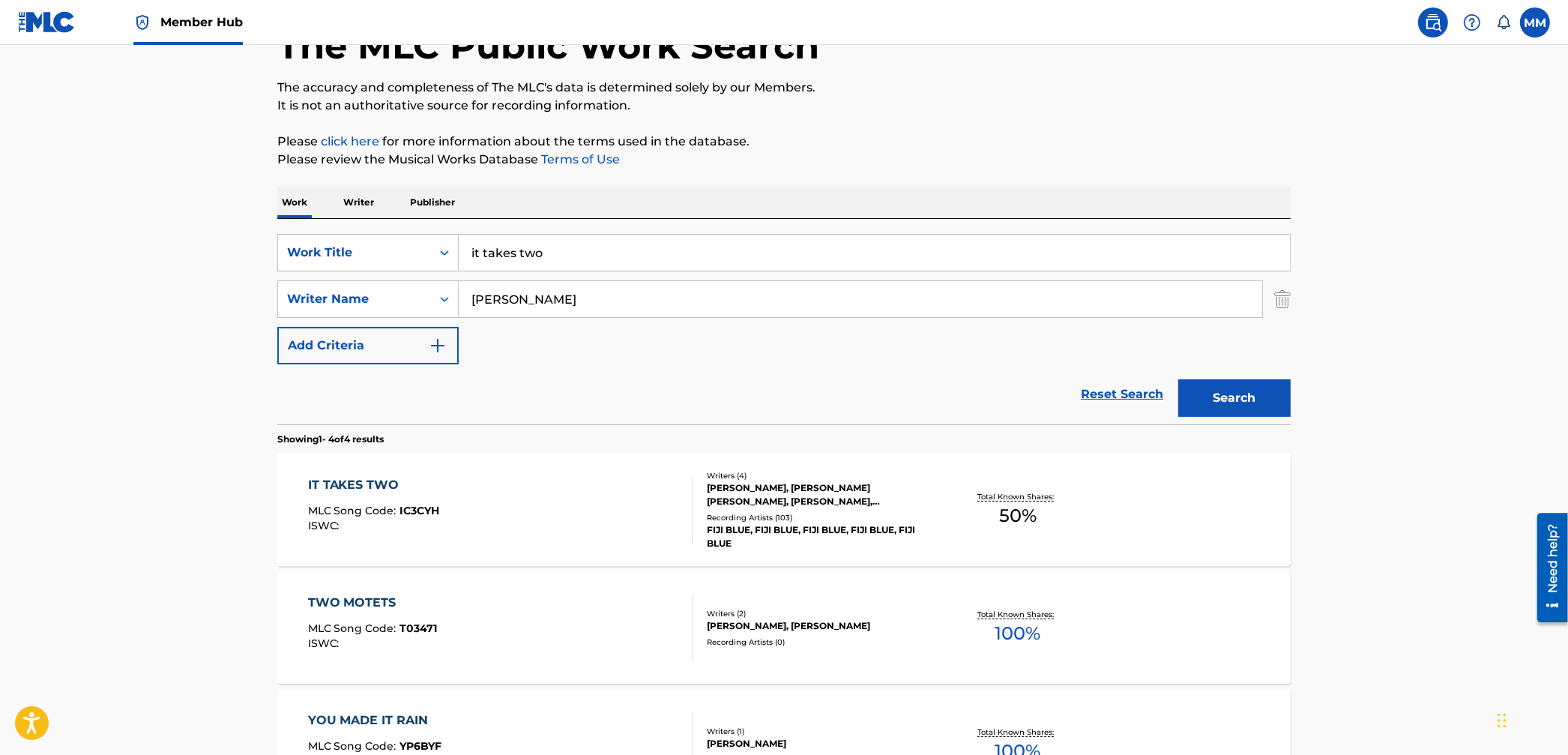
click at [509, 537] on div "IT TAKES TWO MLC Song Code : IC3CYH ISWC :" at bounding box center [500, 510] width 385 height 68
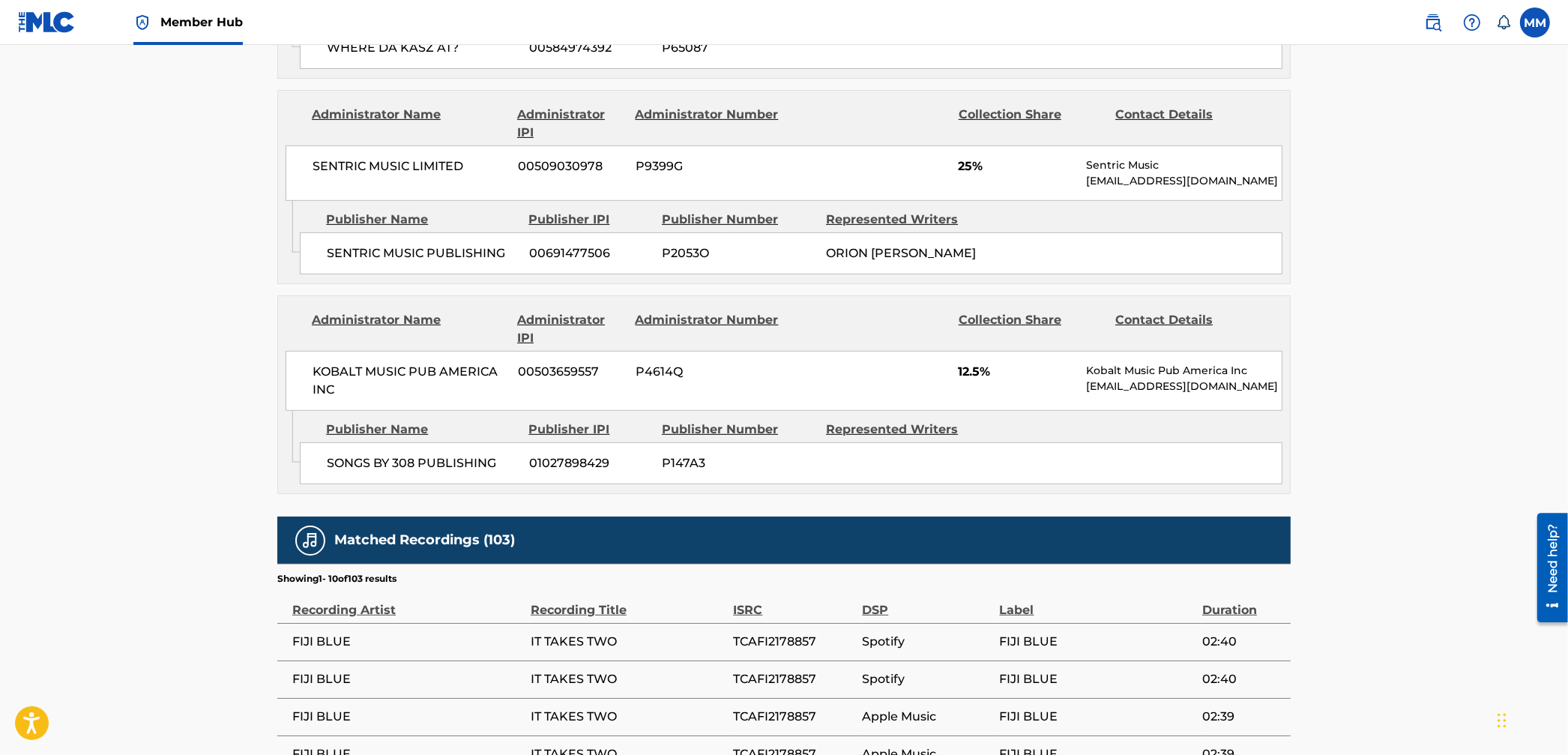
scroll to position [877, 0]
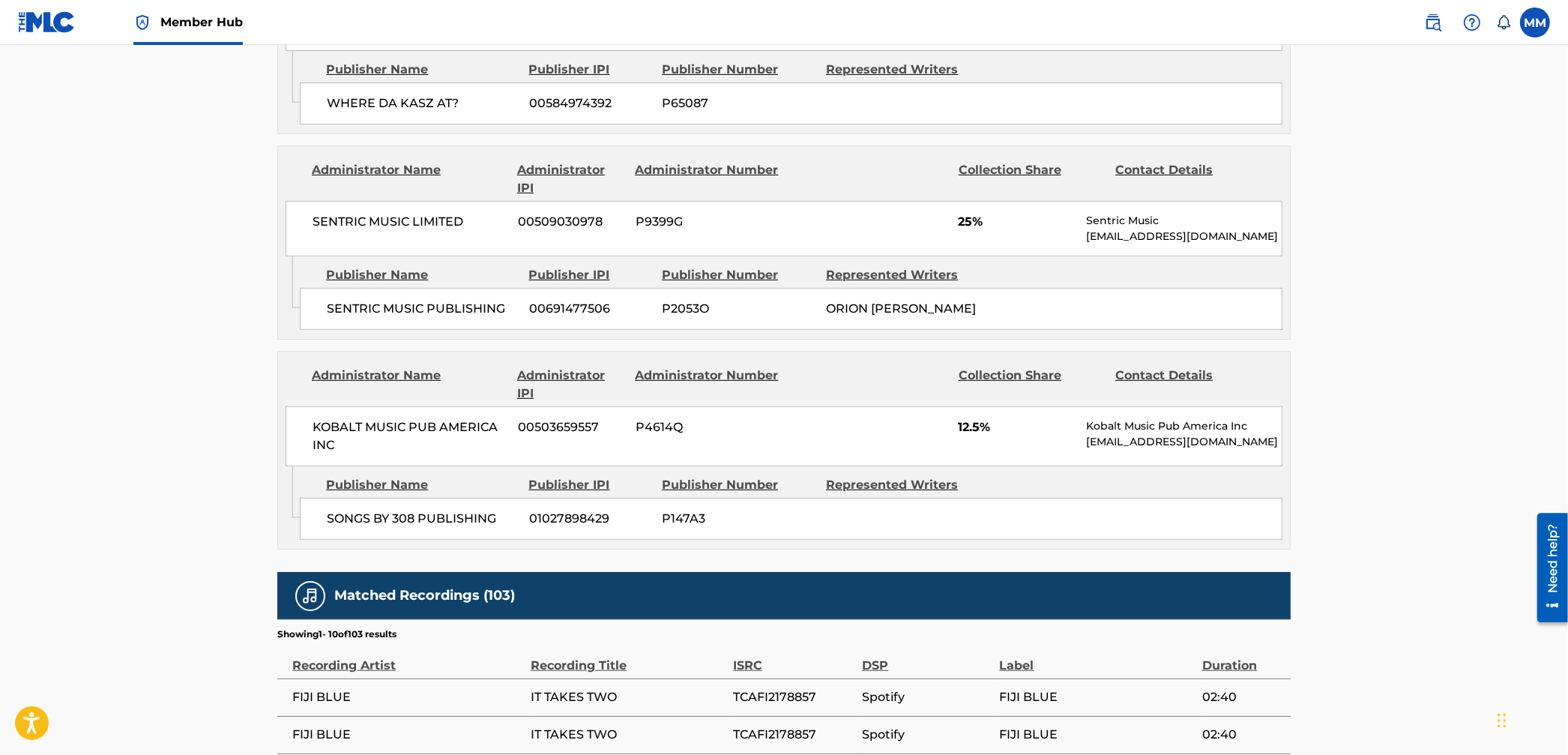
scroll to position [100, 0]
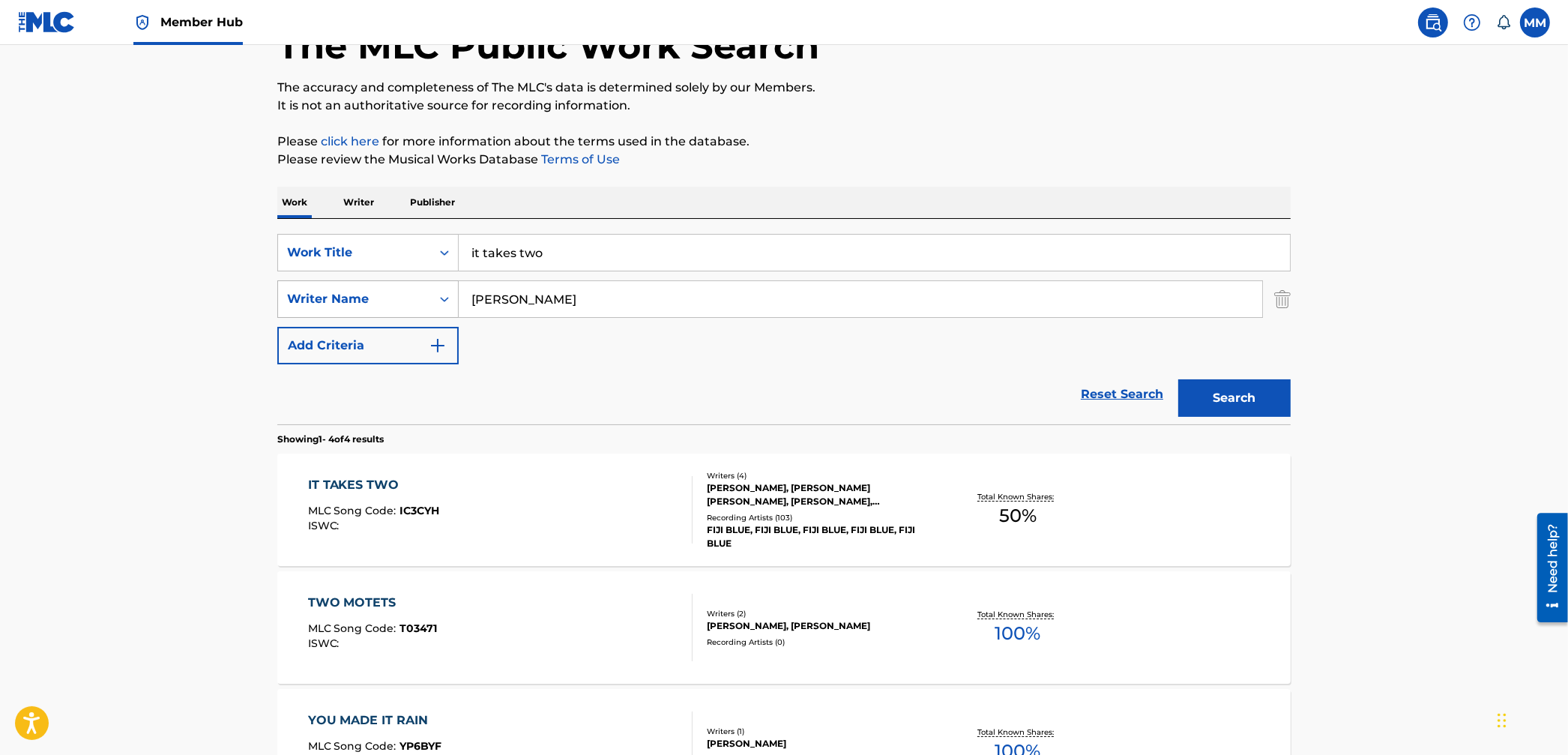
drag, startPoint x: 535, startPoint y: 307, endPoint x: 451, endPoint y: 291, distance: 85.5
click at [451, 291] on div "SearchWithCriteria0764cd6e-2b0b-4e21-a043-9b99c4360da6 Writer Name dering" at bounding box center [784, 299] width 1014 height 38
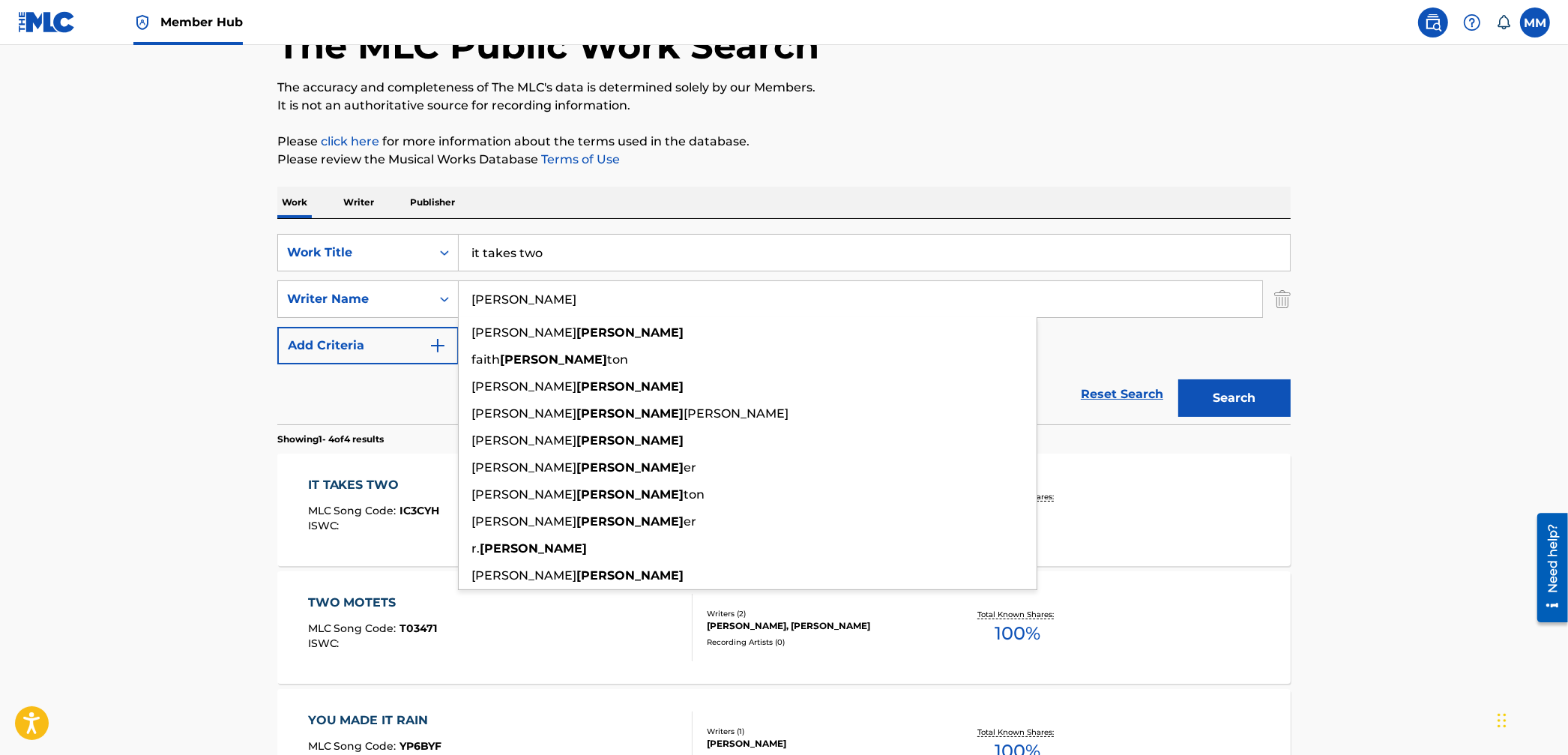
click at [616, 302] on input "dering" at bounding box center [860, 299] width 803 height 36
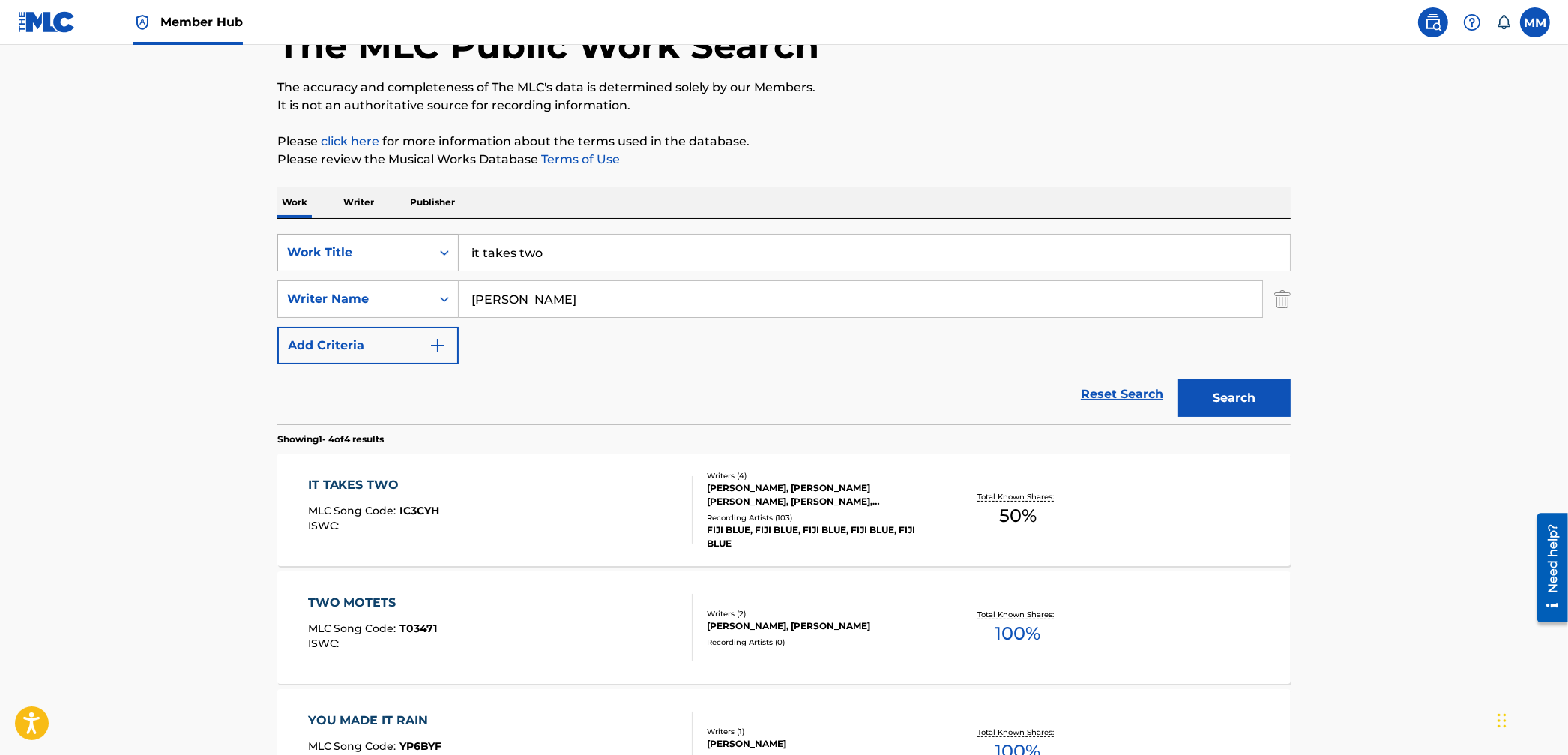
drag, startPoint x: 552, startPoint y: 251, endPoint x: 414, endPoint y: 239, distance: 138.5
click at [415, 239] on div "SearchWithCriteria95aa8cb0-59af-4843-b108-def9a4287cd1 Work Title it takes two" at bounding box center [784, 252] width 1014 height 38
click at [1179, 380] on button "Search" at bounding box center [1235, 398] width 113 height 38
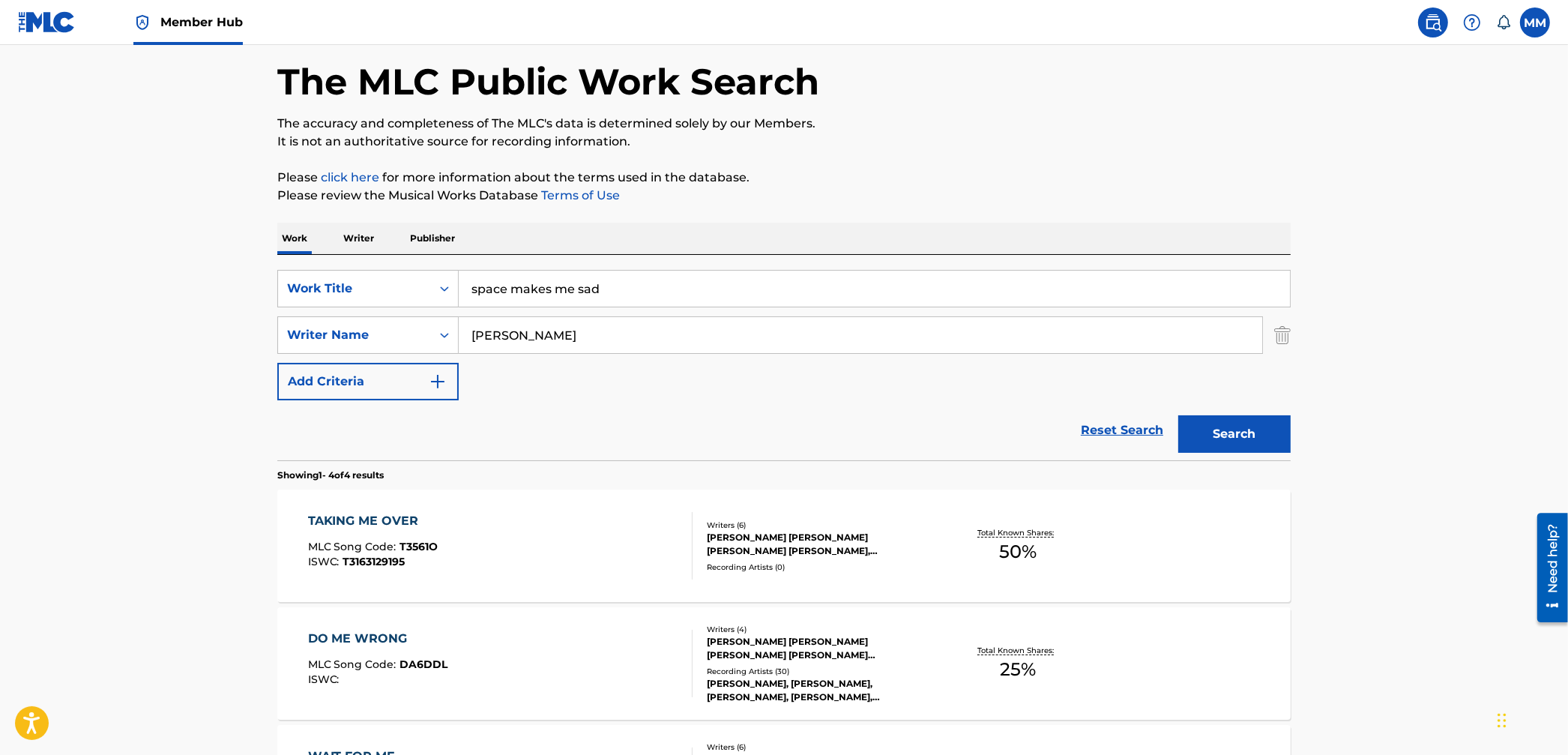
scroll to position [143, 0]
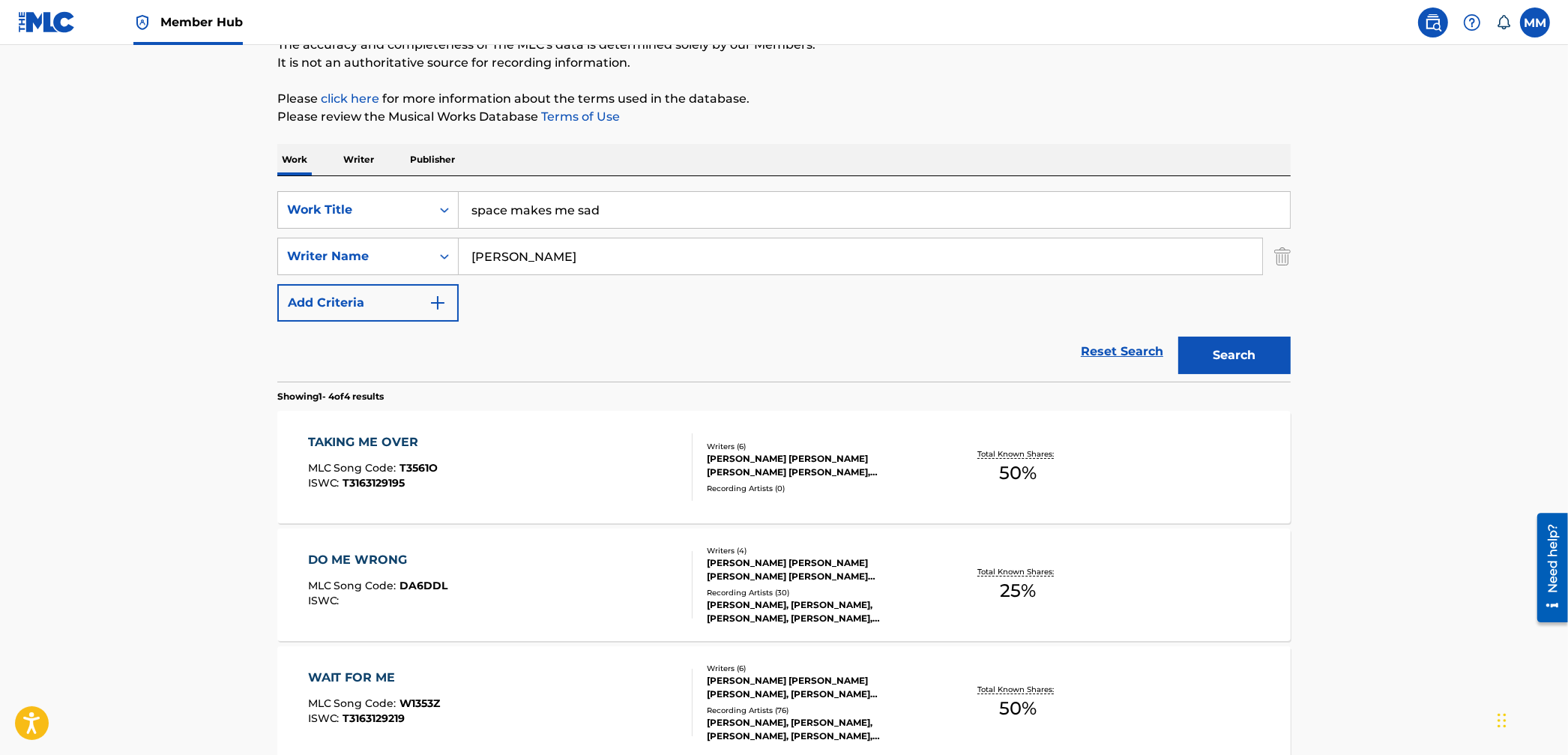
drag, startPoint x: 587, startPoint y: 206, endPoint x: 625, endPoint y: 210, distance: 38.2
click at [591, 206] on input "space makes me sad" at bounding box center [874, 209] width 832 height 36
drag, startPoint x: 625, startPoint y: 210, endPoint x: 331, endPoint y: 189, distance: 294.7
click at [331, 189] on div "SearchWithCriteria95aa8cb0-59af-4843-b108-def9a4287cd1 Work Title space makes m…" at bounding box center [784, 279] width 1014 height 205
click at [1179, 337] on button "Search" at bounding box center [1235, 355] width 113 height 38
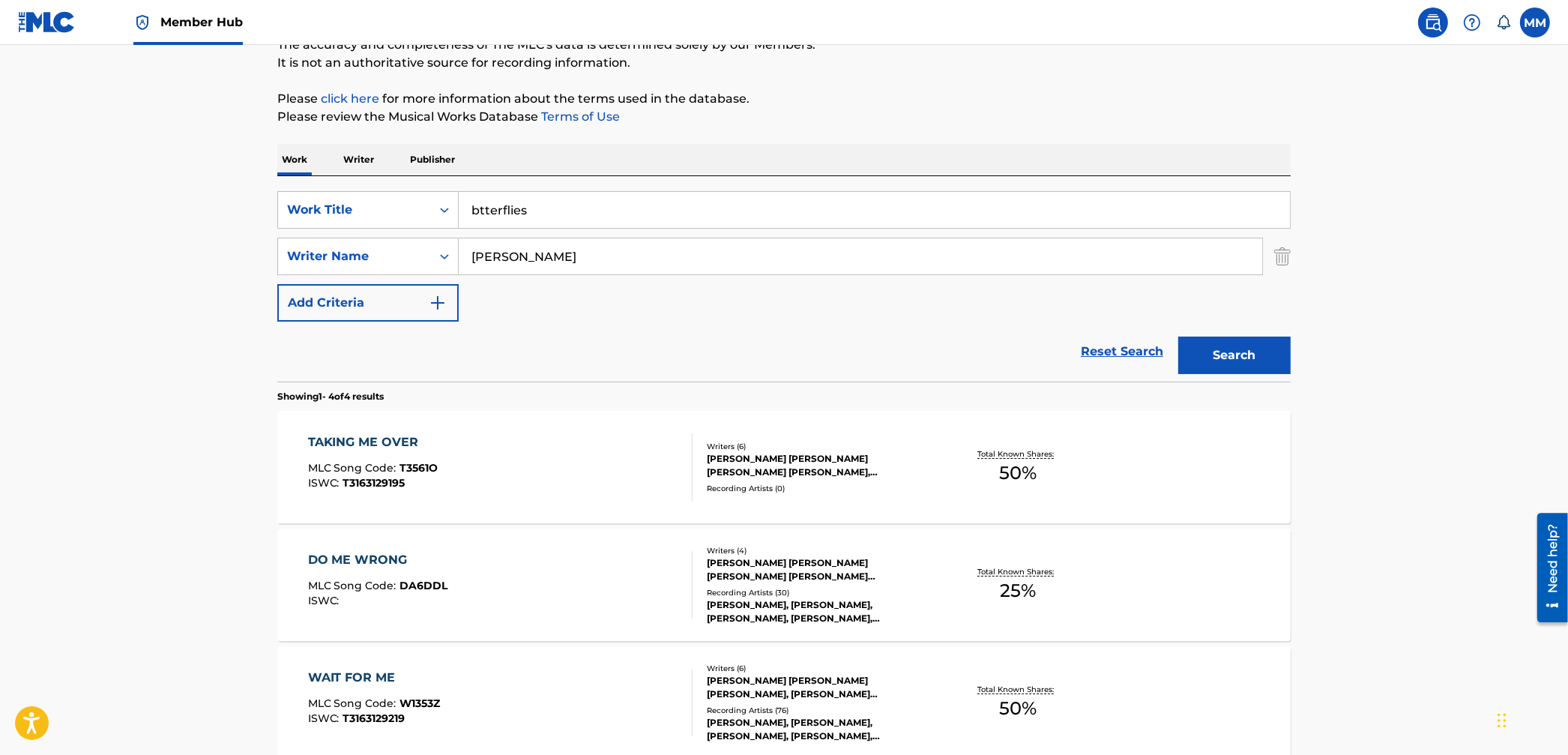
scroll to position [0, 0]
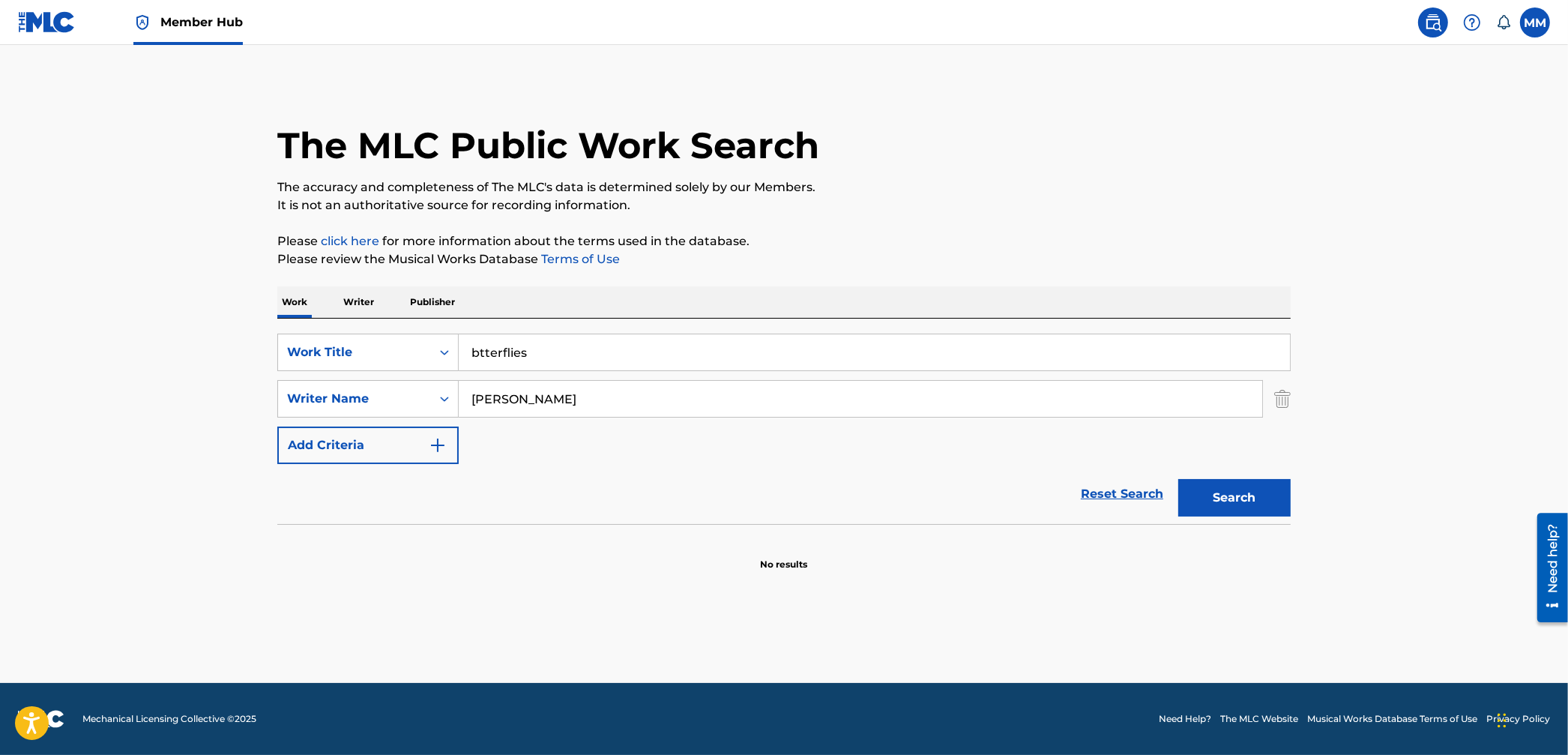
click at [479, 348] on input "btterflies" at bounding box center [874, 352] width 832 height 36
type input "butterflies"
click at [1179, 479] on button "Search" at bounding box center [1235, 498] width 113 height 38
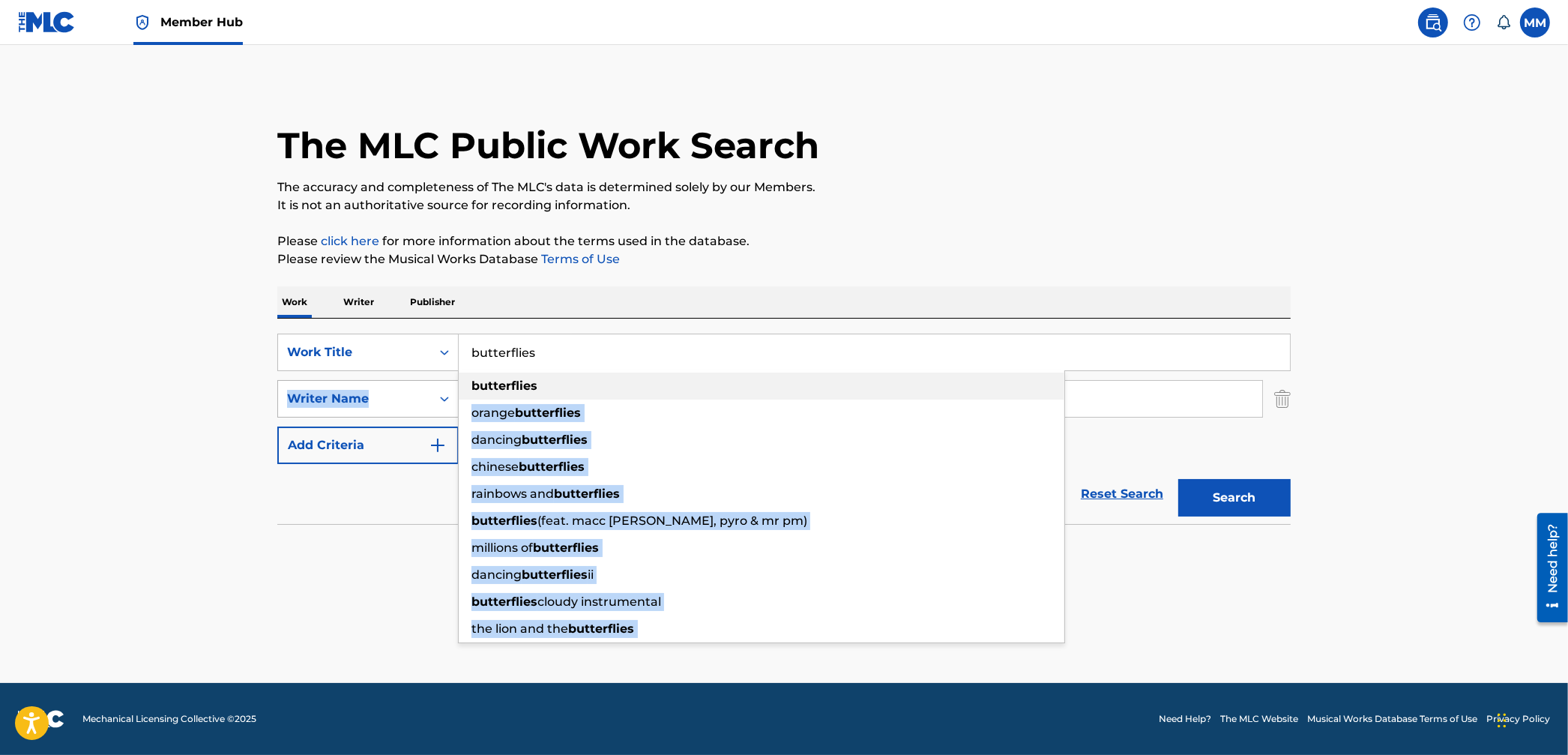
click at [448, 388] on div "SearchWithCriteria95aa8cb0-59af-4843-b108-def9a4287cd1 Work Title butterflies b…" at bounding box center [784, 399] width 1014 height 131
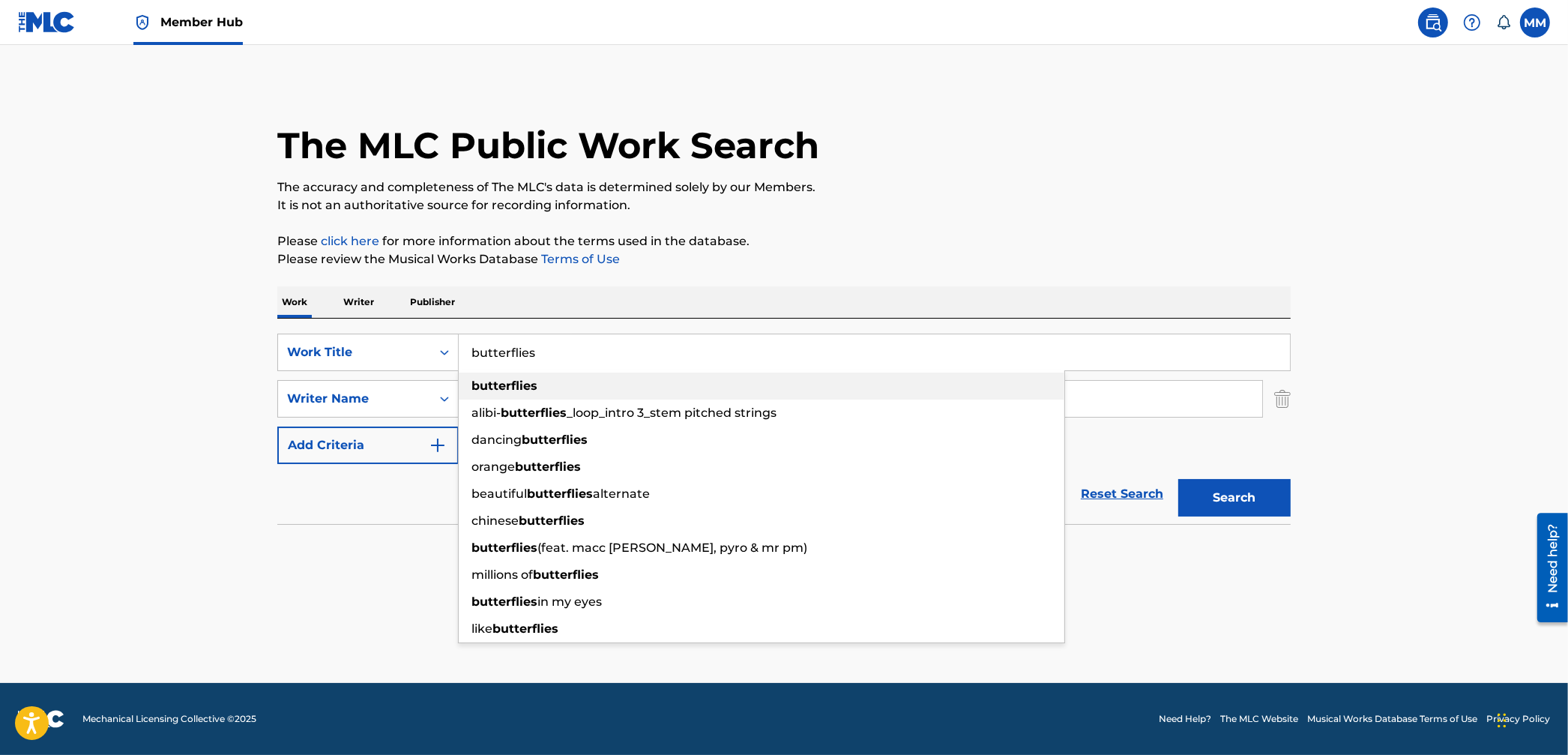
click at [570, 381] on div "butterflies" at bounding box center [761, 385] width 606 height 27
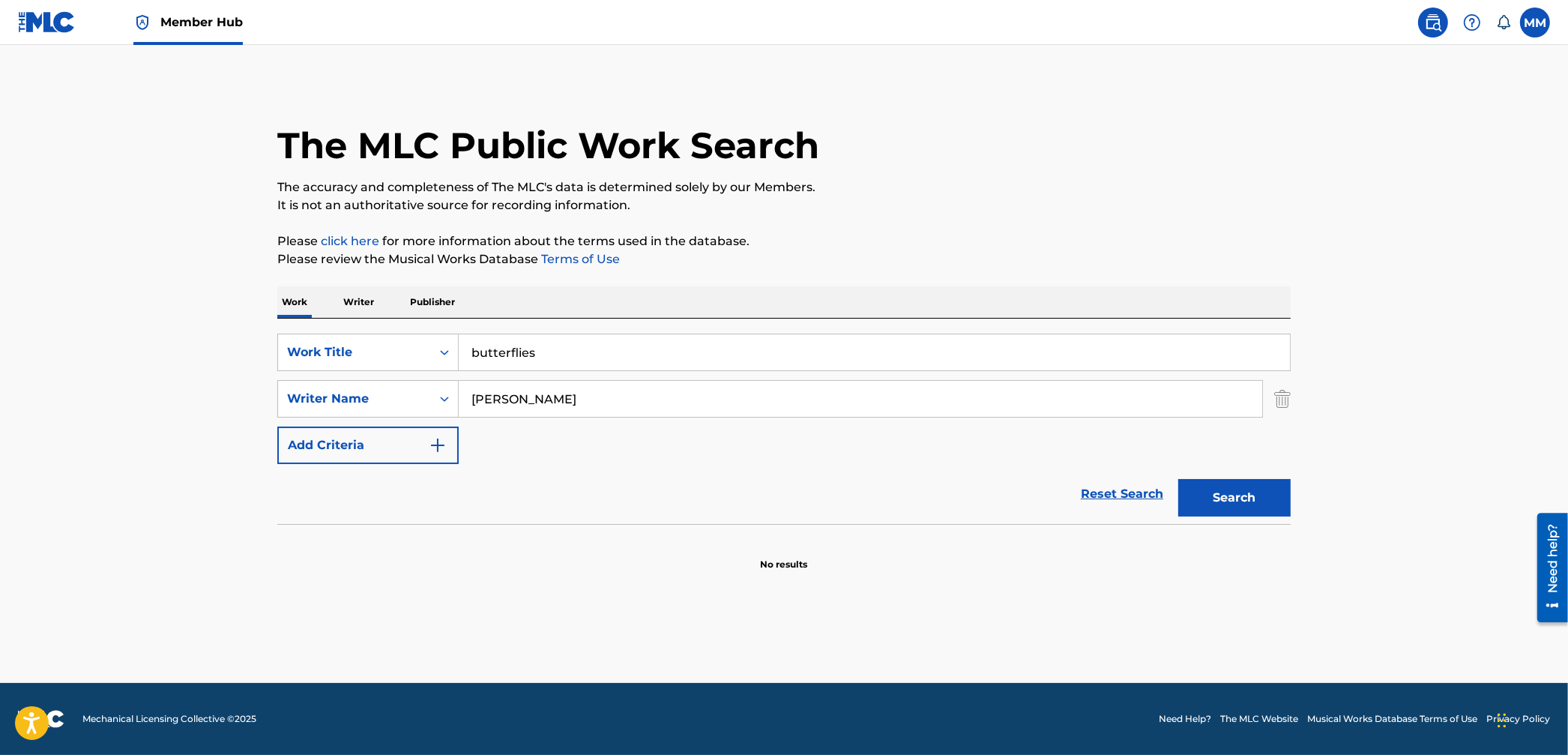
drag, startPoint x: 154, startPoint y: 311, endPoint x: 446, endPoint y: 405, distance: 306.8
click at [156, 313] on main "The MLC Public Work Search The accuracy and completeness of The MLC's data is d…" at bounding box center [784, 364] width 1568 height 638
drag, startPoint x: 513, startPoint y: 403, endPoint x: 386, endPoint y: 377, distance: 129.6
click at [386, 377] on div "SearchWithCriteria95aa8cb0-59af-4843-b108-def9a4287cd1 Work Title butterflies S…" at bounding box center [784, 399] width 1014 height 131
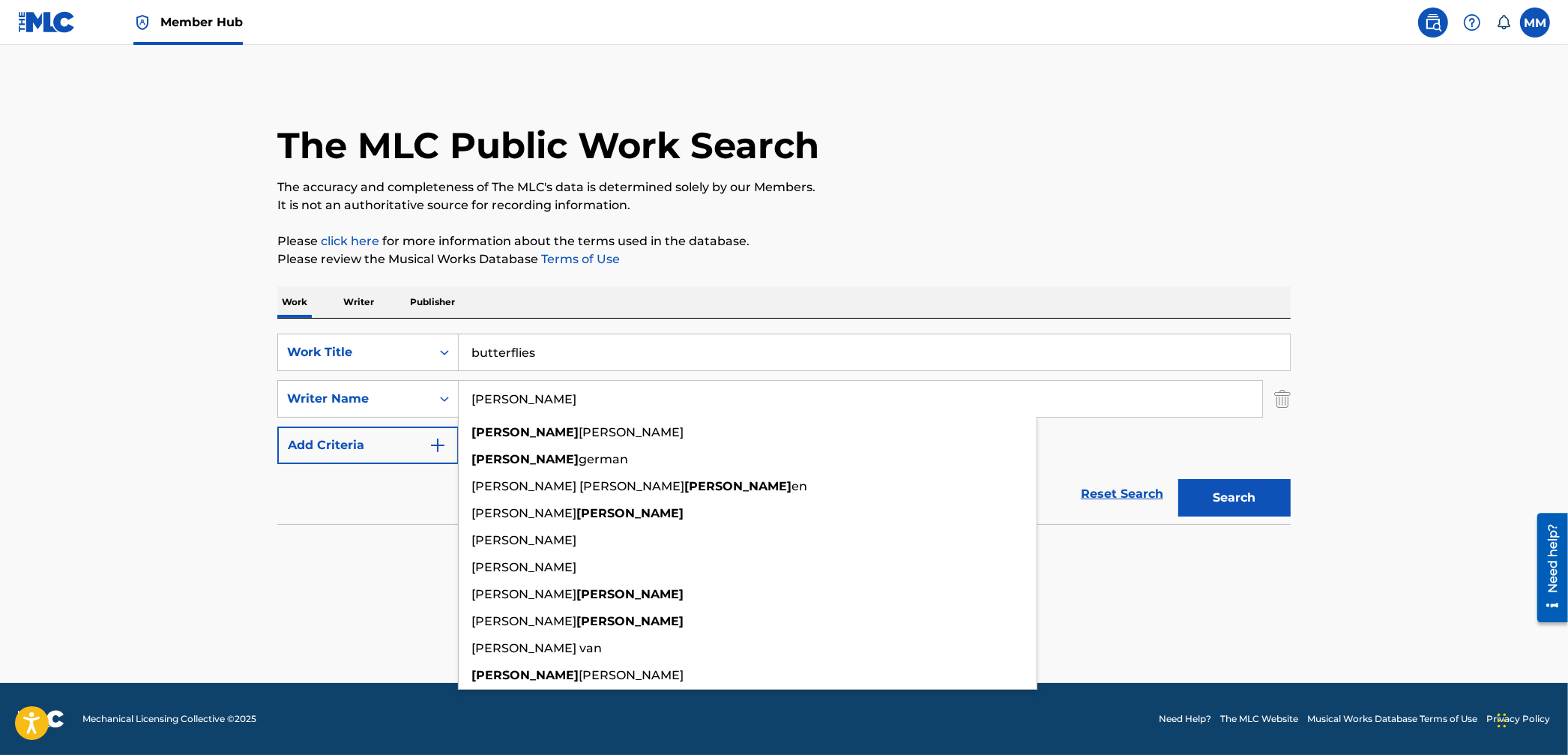
type input "fritz"
click at [1179, 479] on button "Search" at bounding box center [1235, 498] width 113 height 38
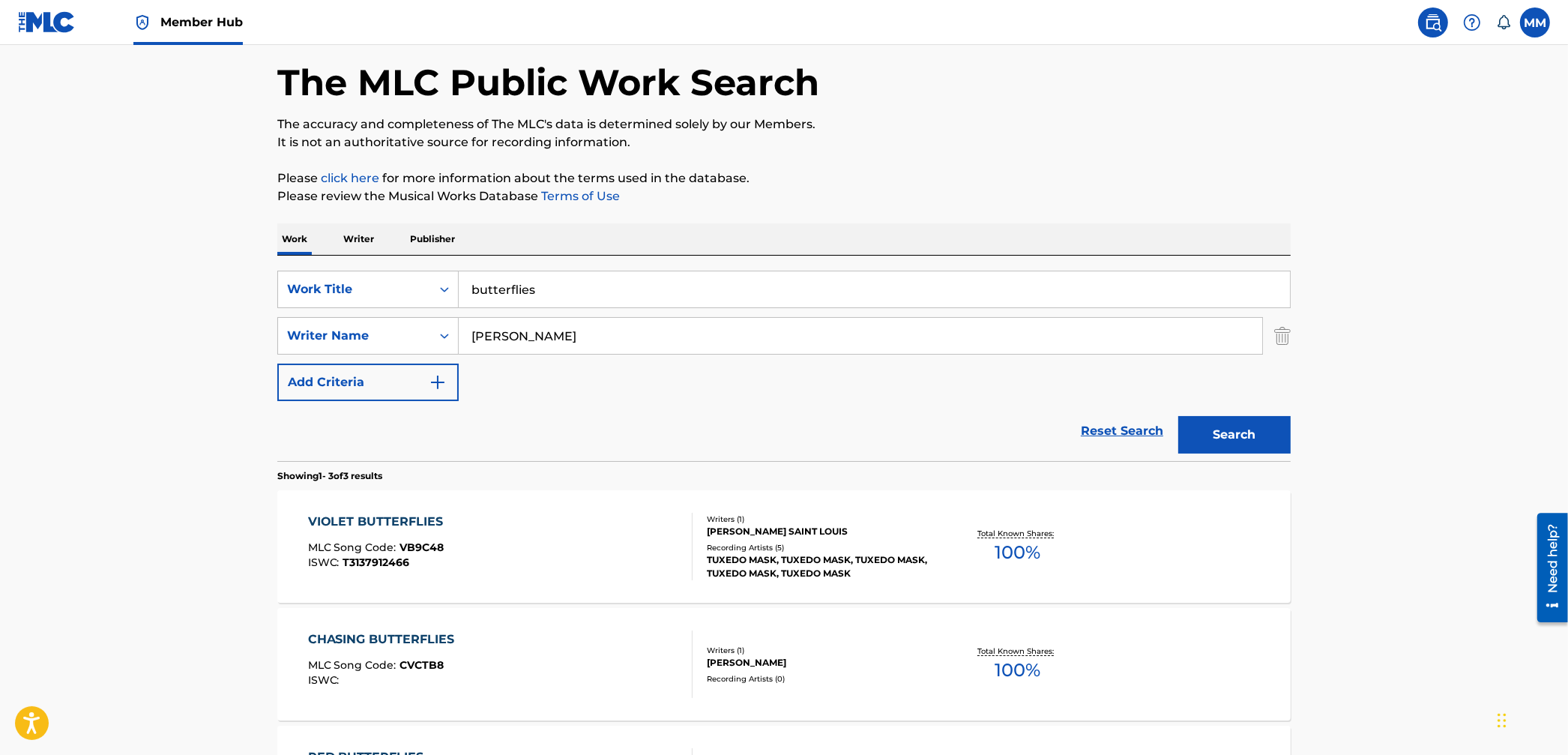
scroll to position [139, 0]
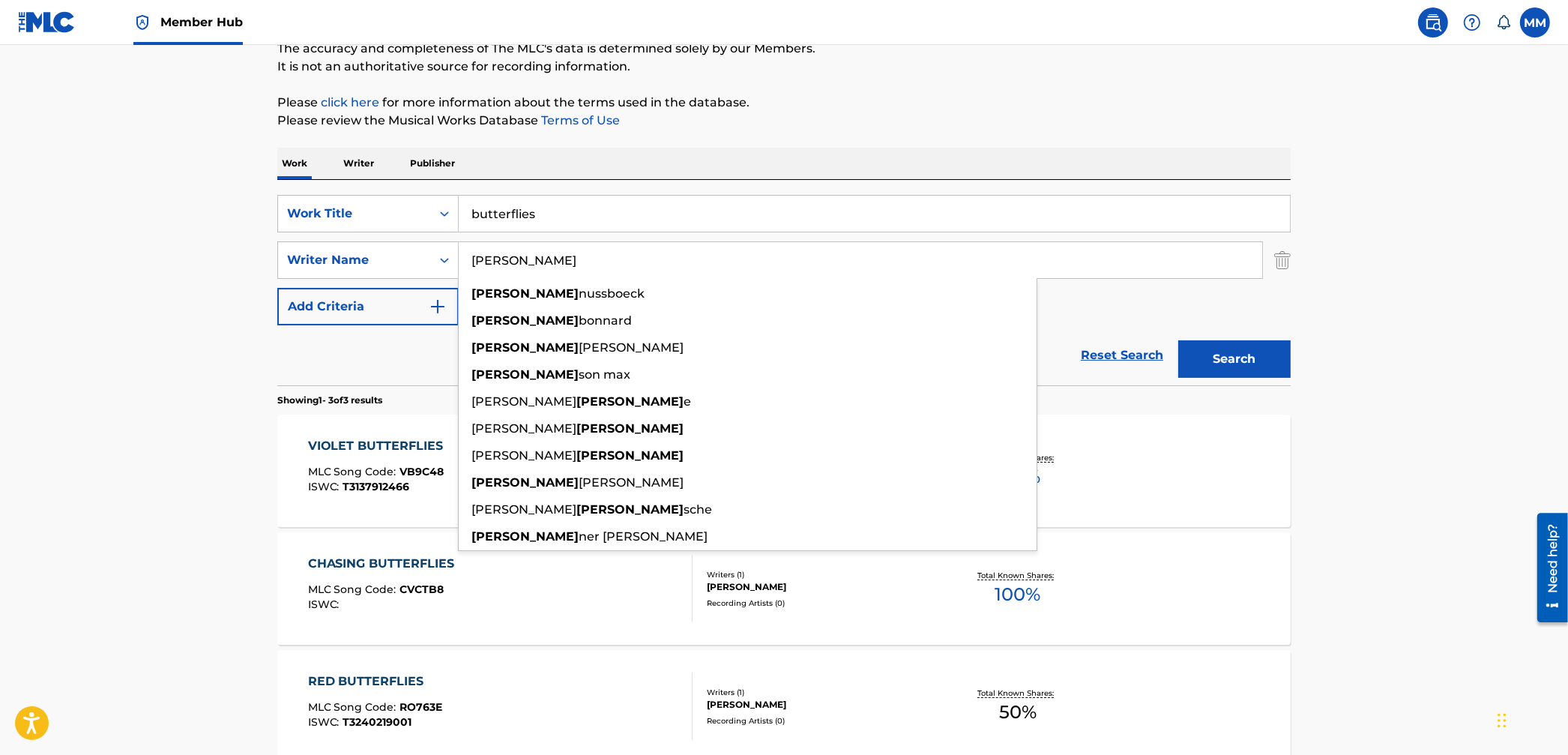
click at [129, 301] on main "The MLC Public Work Search The accuracy and completeness of The MLC's data is d…" at bounding box center [784, 373] width 1568 height 934
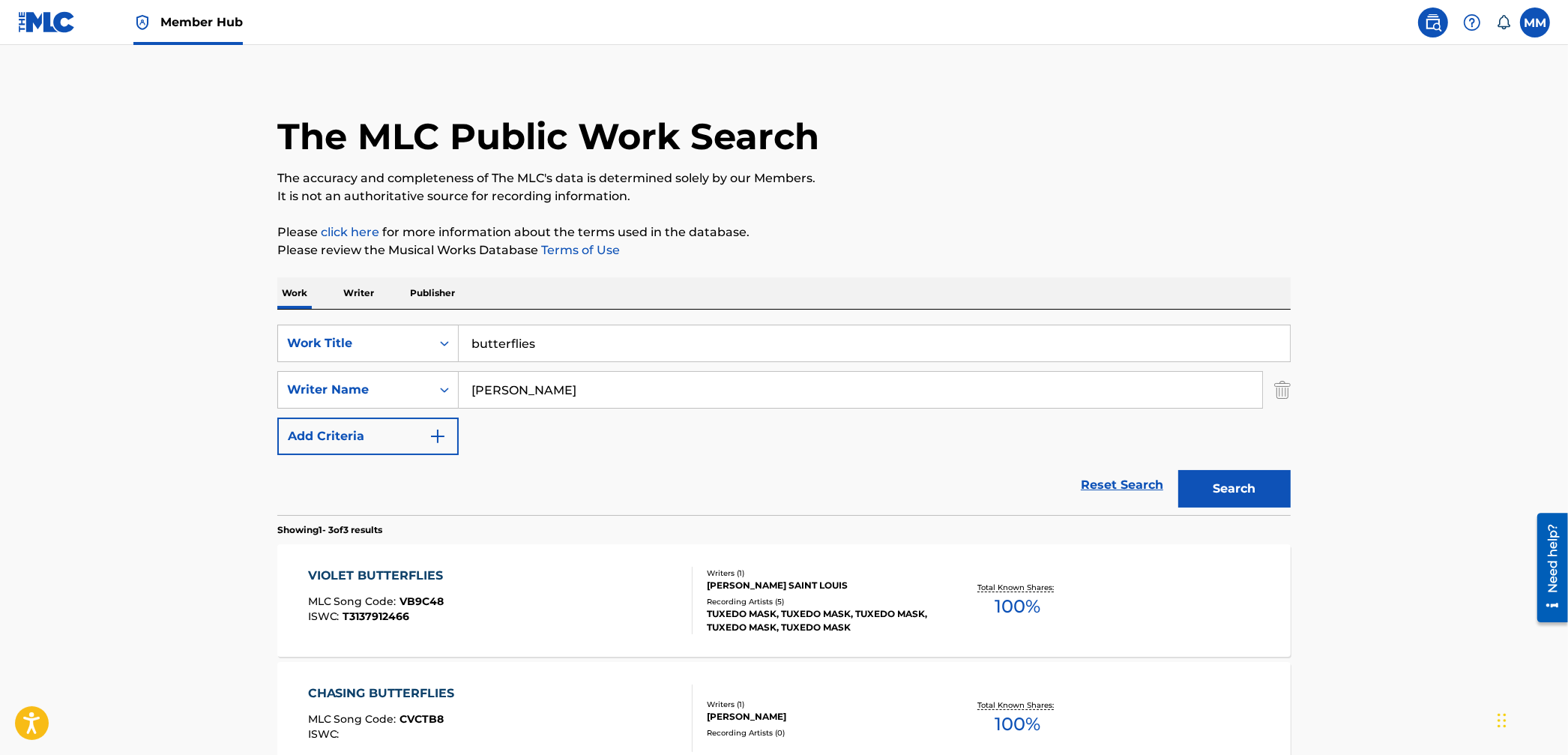
scroll to position [0, 0]
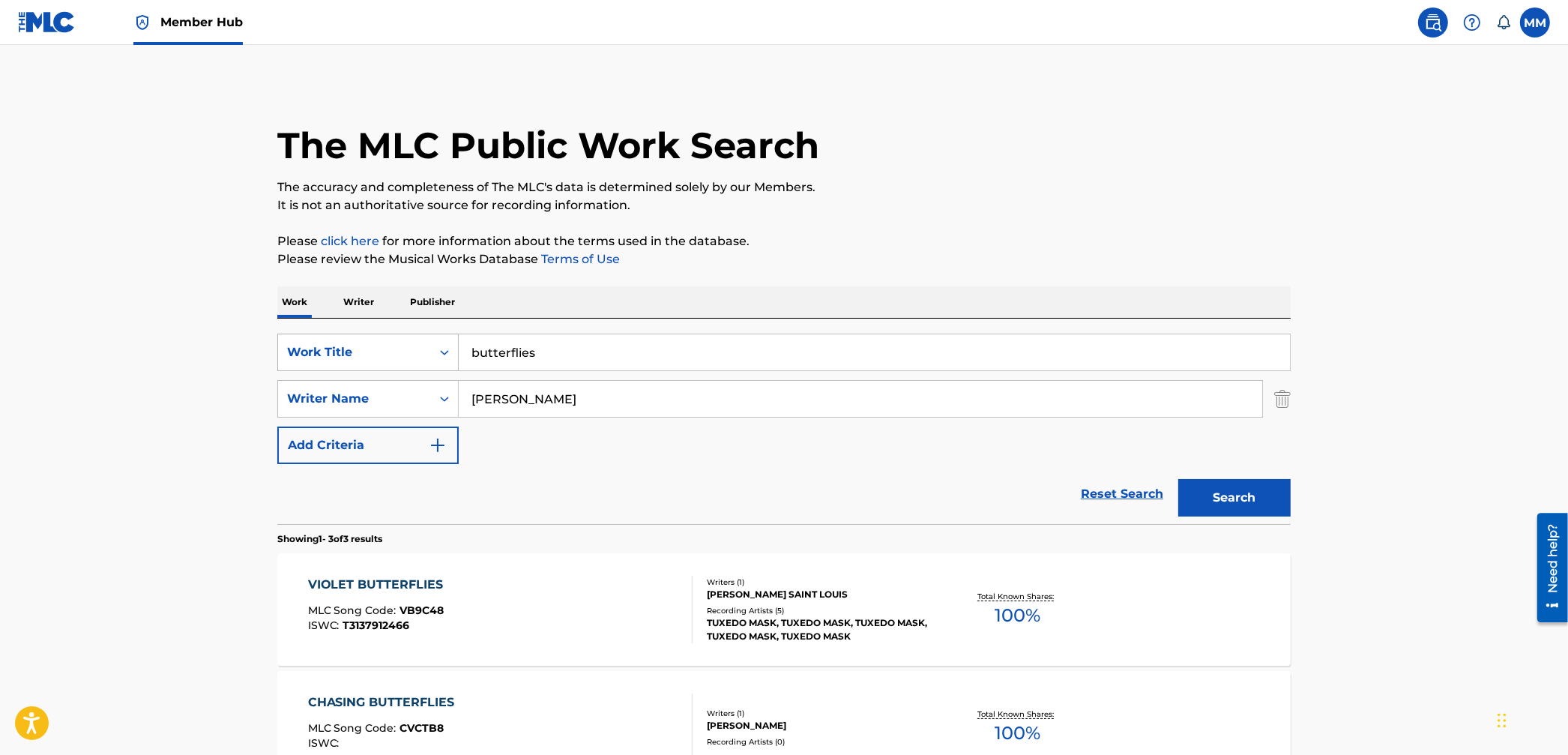
drag, startPoint x: 580, startPoint y: 356, endPoint x: 398, endPoint y: 336, distance: 183.1
click at [398, 336] on div "SearchWithCriteria95aa8cb0-59af-4843-b108-def9a4287cd1 Work Title butterflies" at bounding box center [784, 352] width 1014 height 38
paste input "After Dark x Sweater Weather"
click at [1291, 406] on div "The MLC Public Work Search The accuracy and completeness of The MLC's data is d…" at bounding box center [784, 526] width 1050 height 889
click at [1278, 400] on img "Search Form" at bounding box center [1283, 399] width 16 height 38
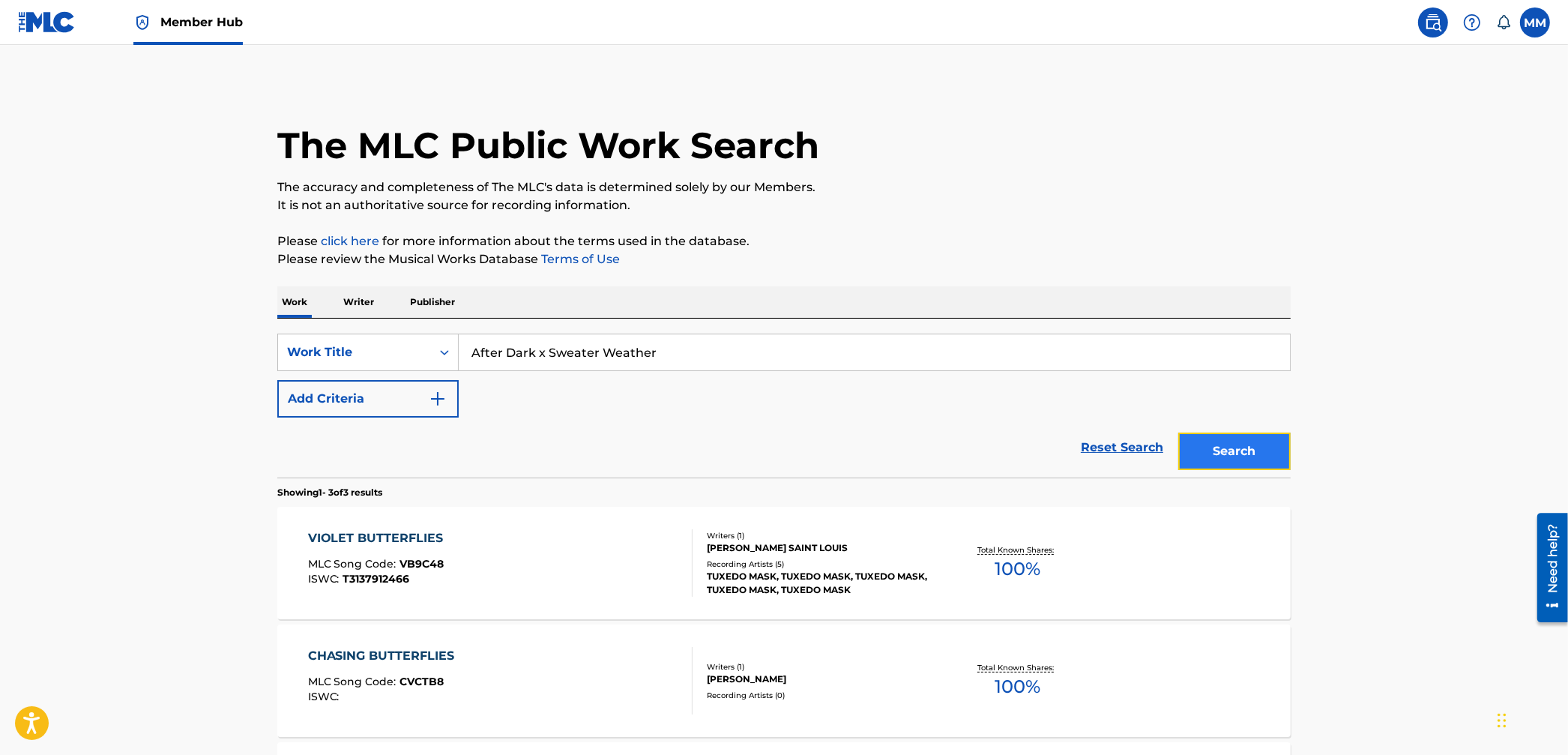
click at [1249, 468] on button "Search" at bounding box center [1235, 451] width 113 height 38
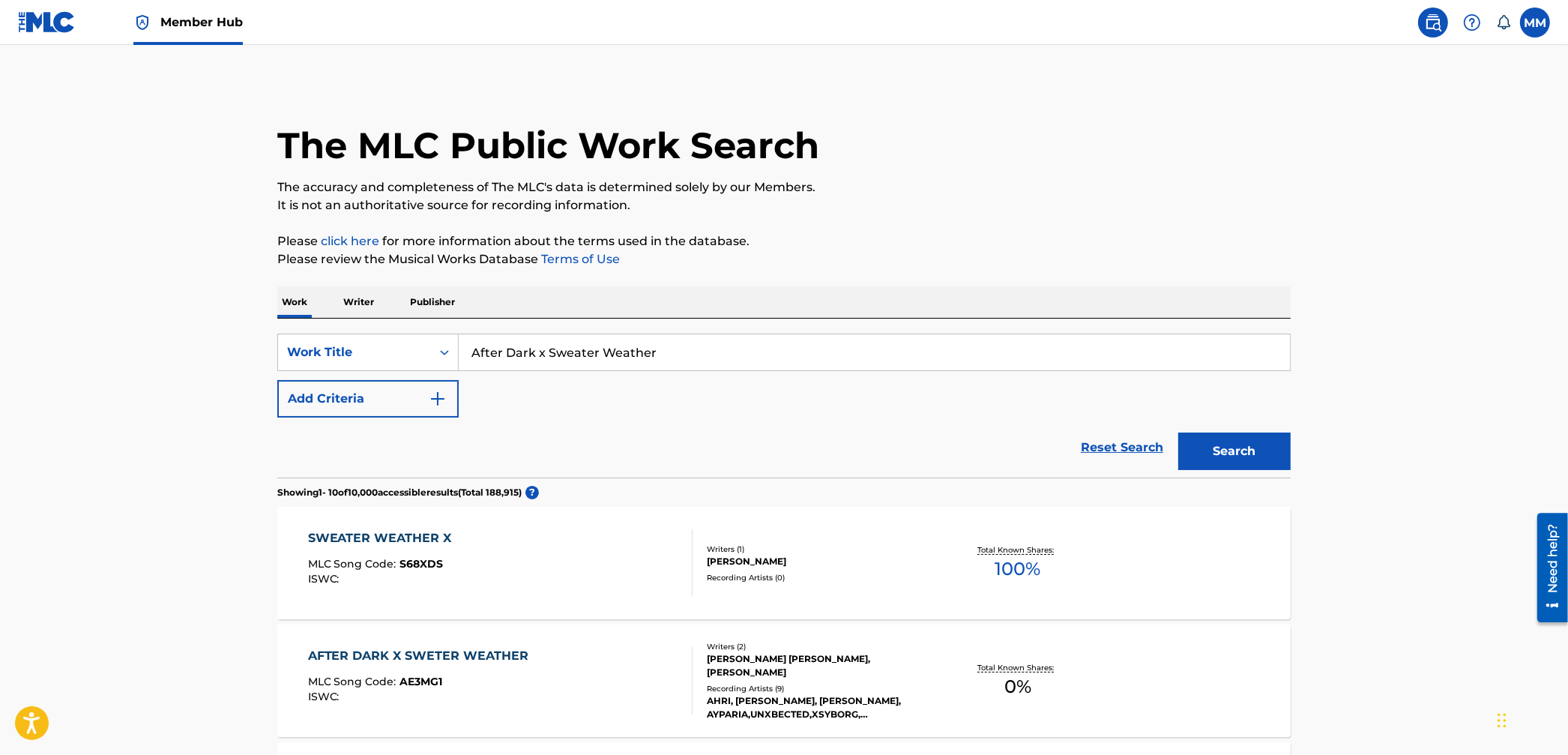
drag, startPoint x: 694, startPoint y: 345, endPoint x: 354, endPoint y: 308, distance: 342.0
paste input "blue green red"
drag, startPoint x: 745, startPoint y: 356, endPoint x: 400, endPoint y: 319, distance: 347.0
click at [400, 319] on div "SearchWithCriteria95aa8cb0-59af-4843-b108-def9a4287cd1 Work Title blue green re…" at bounding box center [784, 397] width 1014 height 159
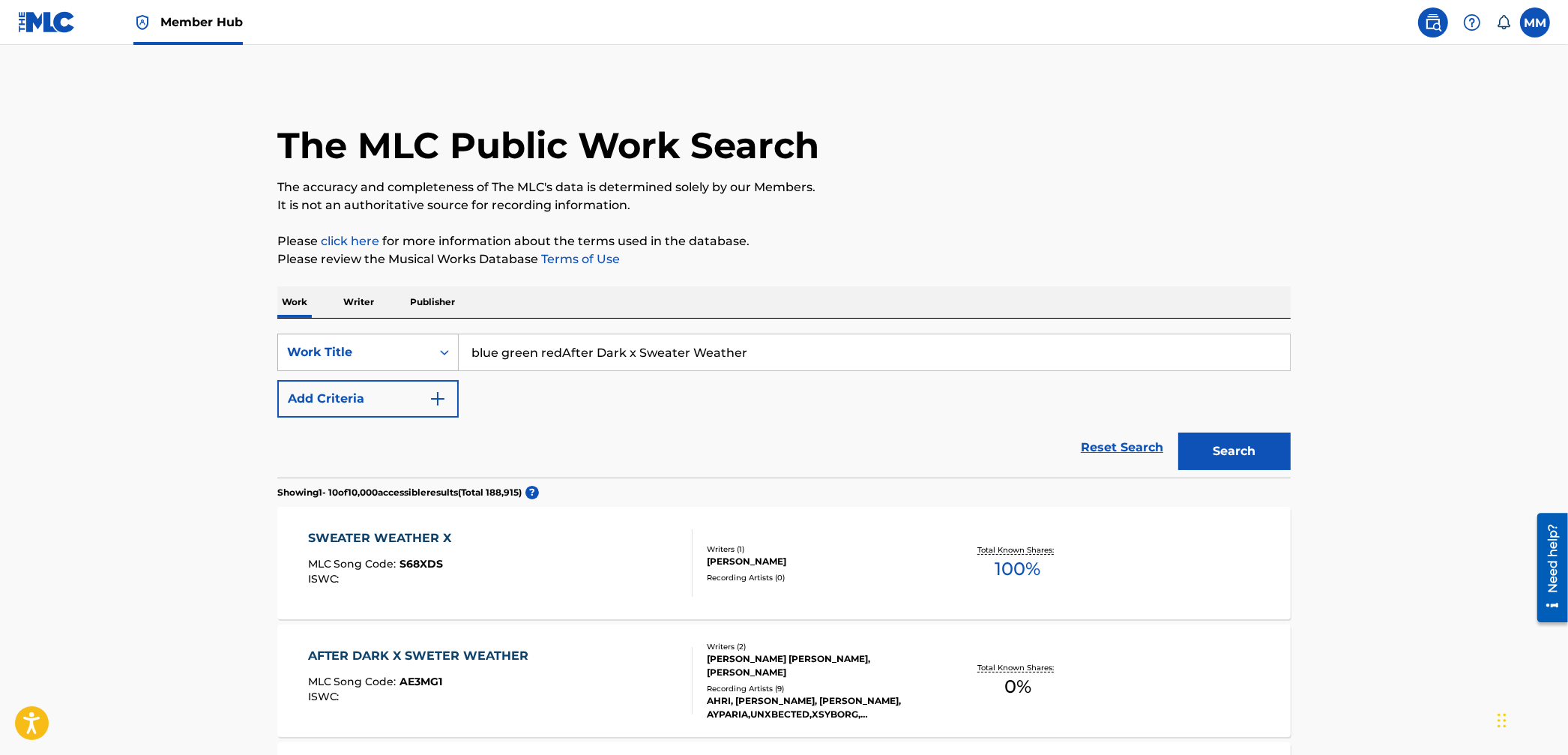
paste input "Search Form"
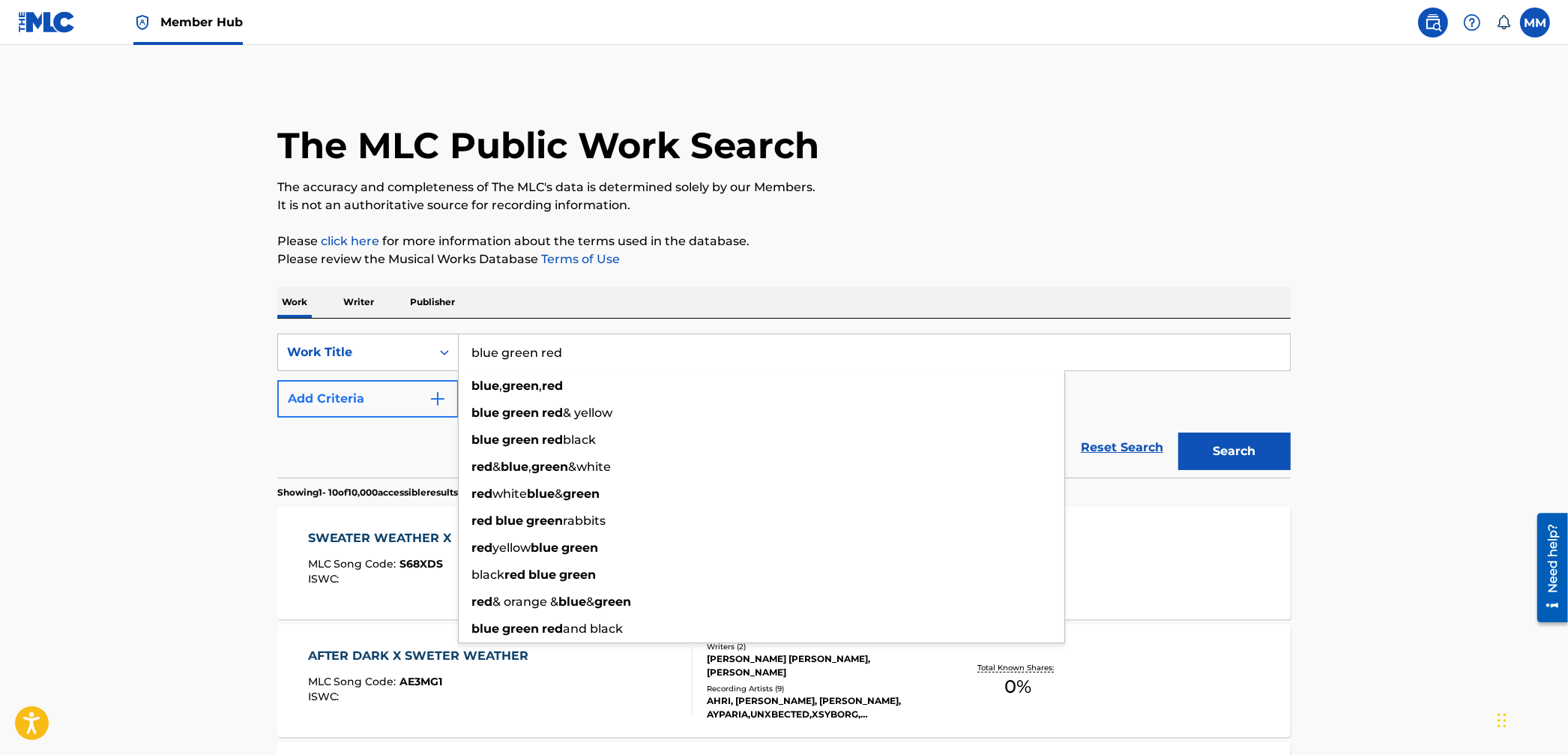
type input "blue green red"
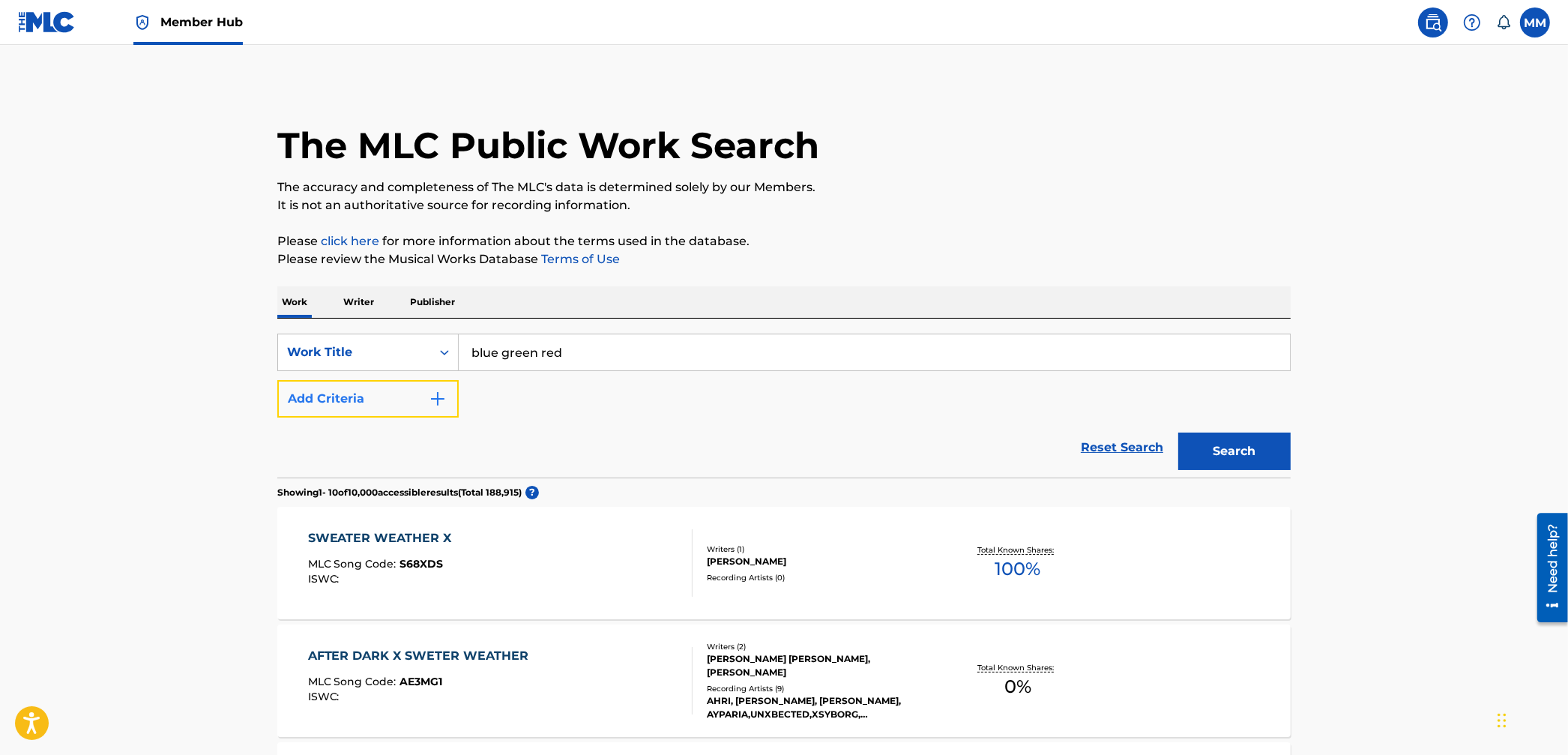
click at [387, 405] on button "Add Criteria" at bounding box center [367, 399] width 181 height 38
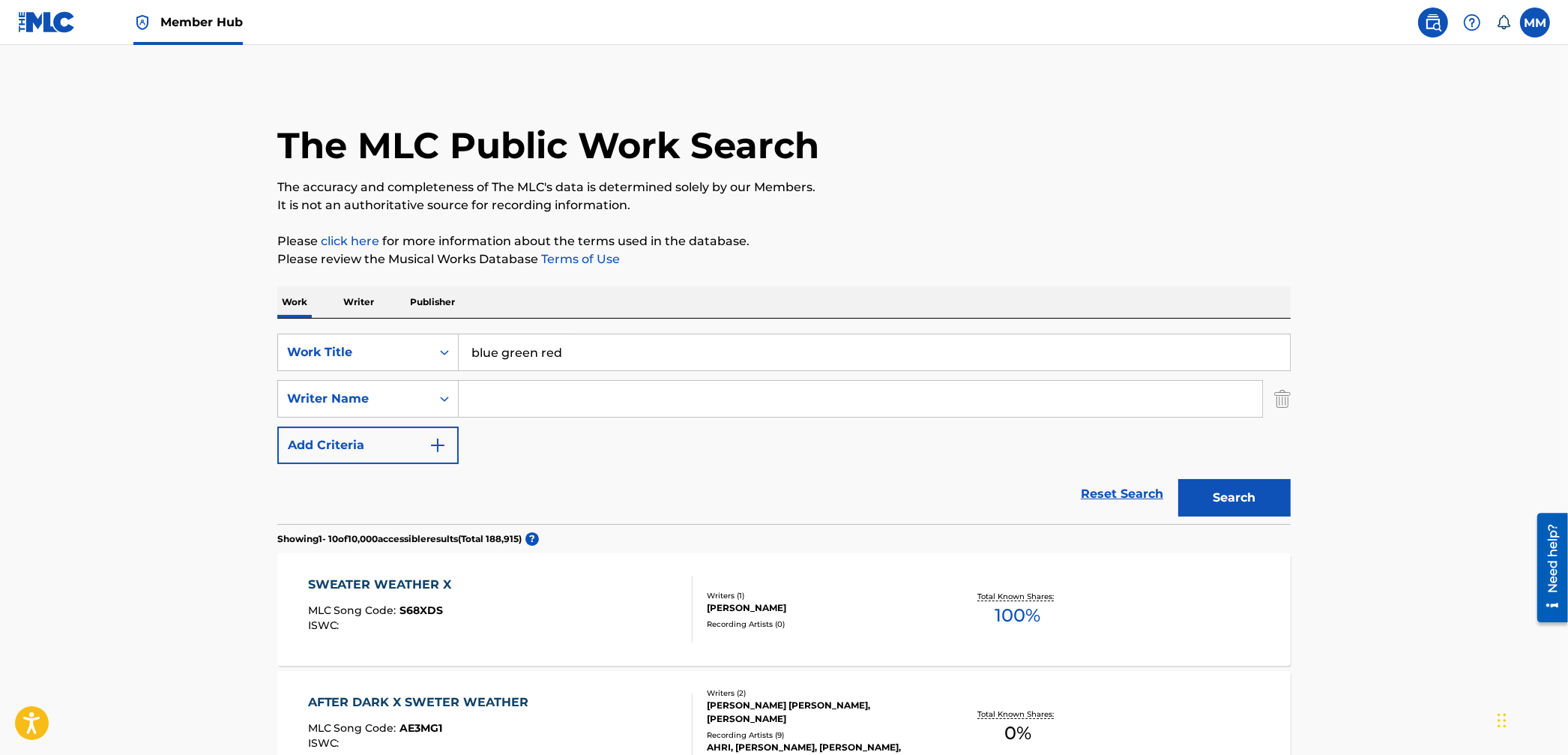
click at [521, 399] on input "Search Form" at bounding box center [860, 399] width 803 height 36
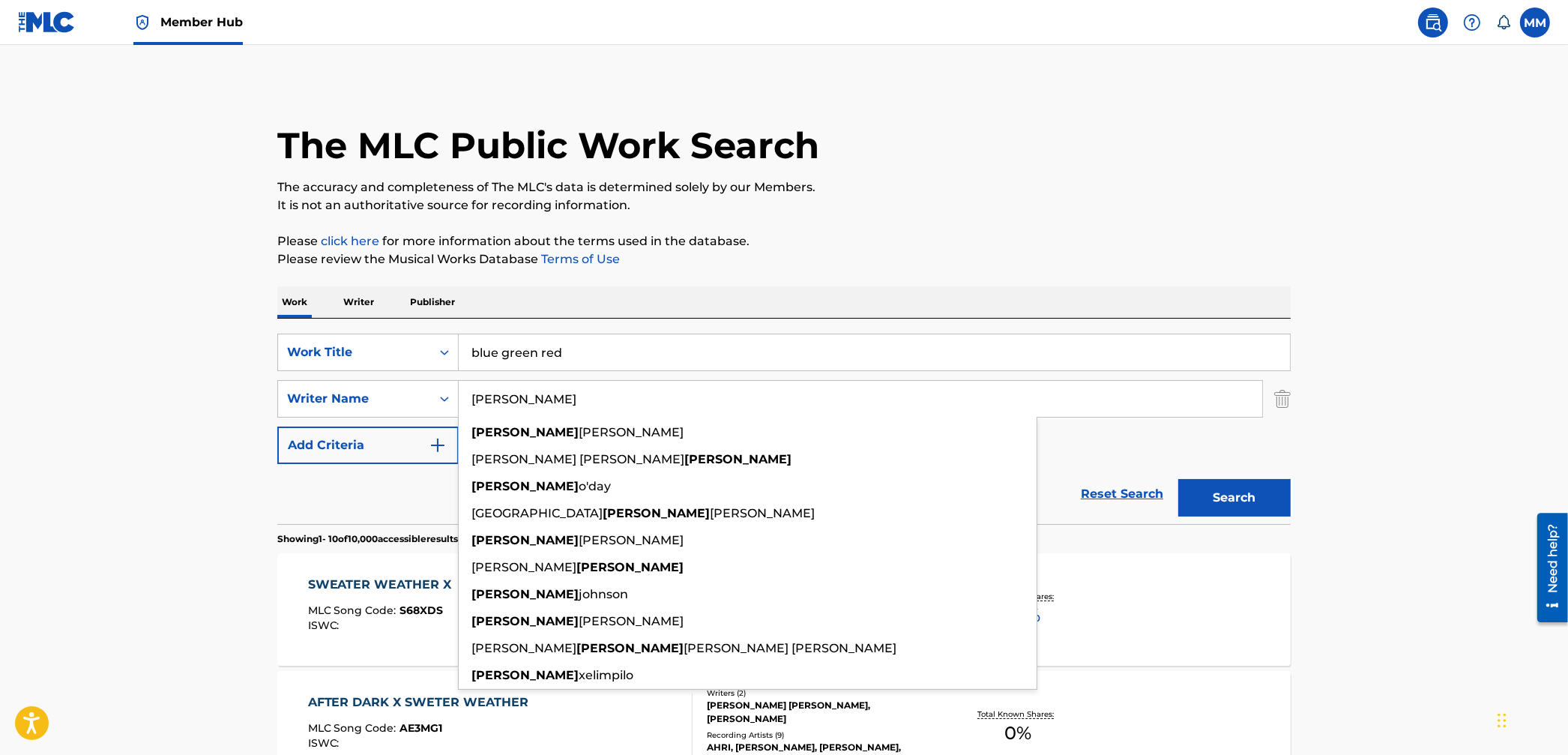
type input "aubrey"
drag, startPoint x: 56, startPoint y: 436, endPoint x: 228, endPoint y: 442, distance: 172.1
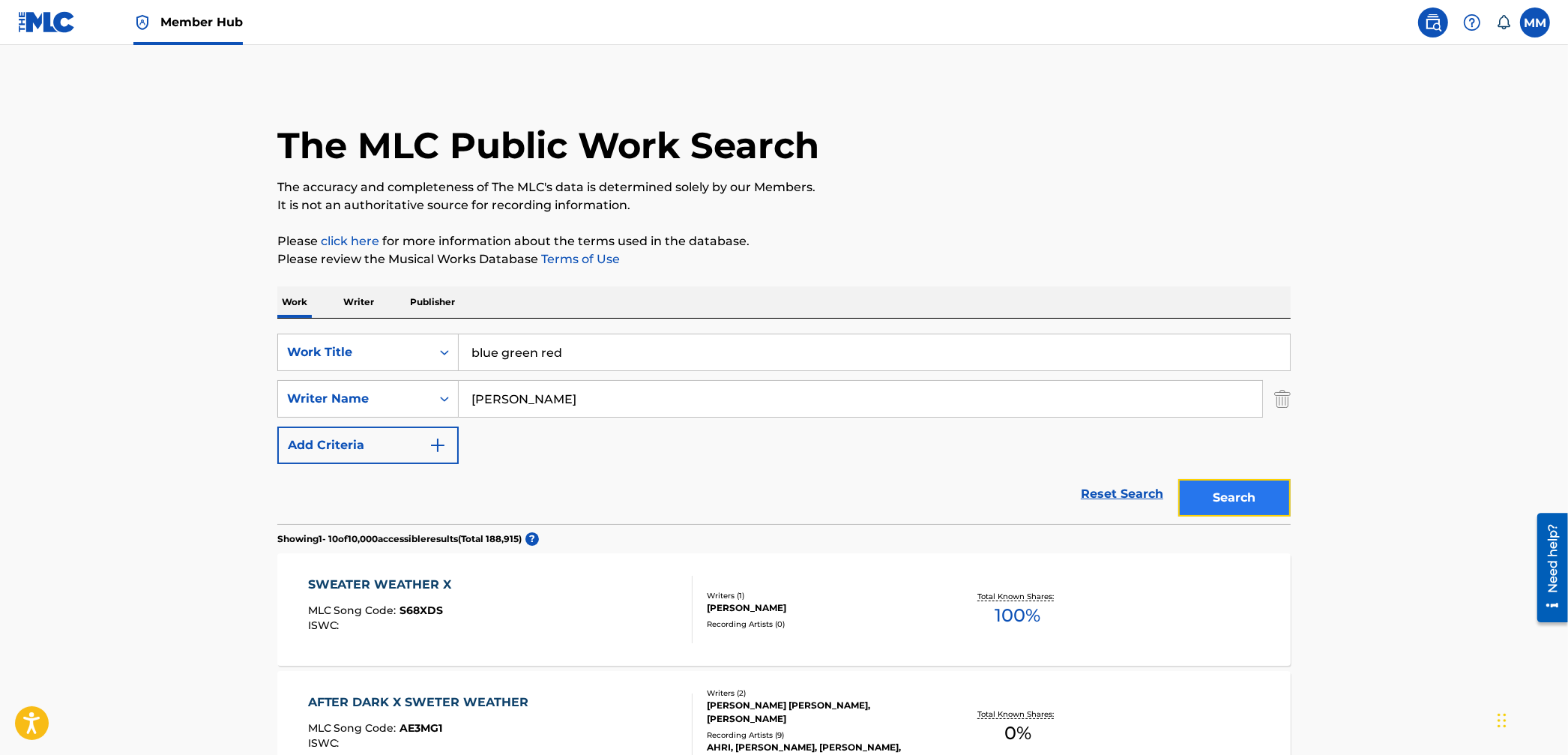
click at [1222, 500] on button "Search" at bounding box center [1235, 498] width 113 height 38
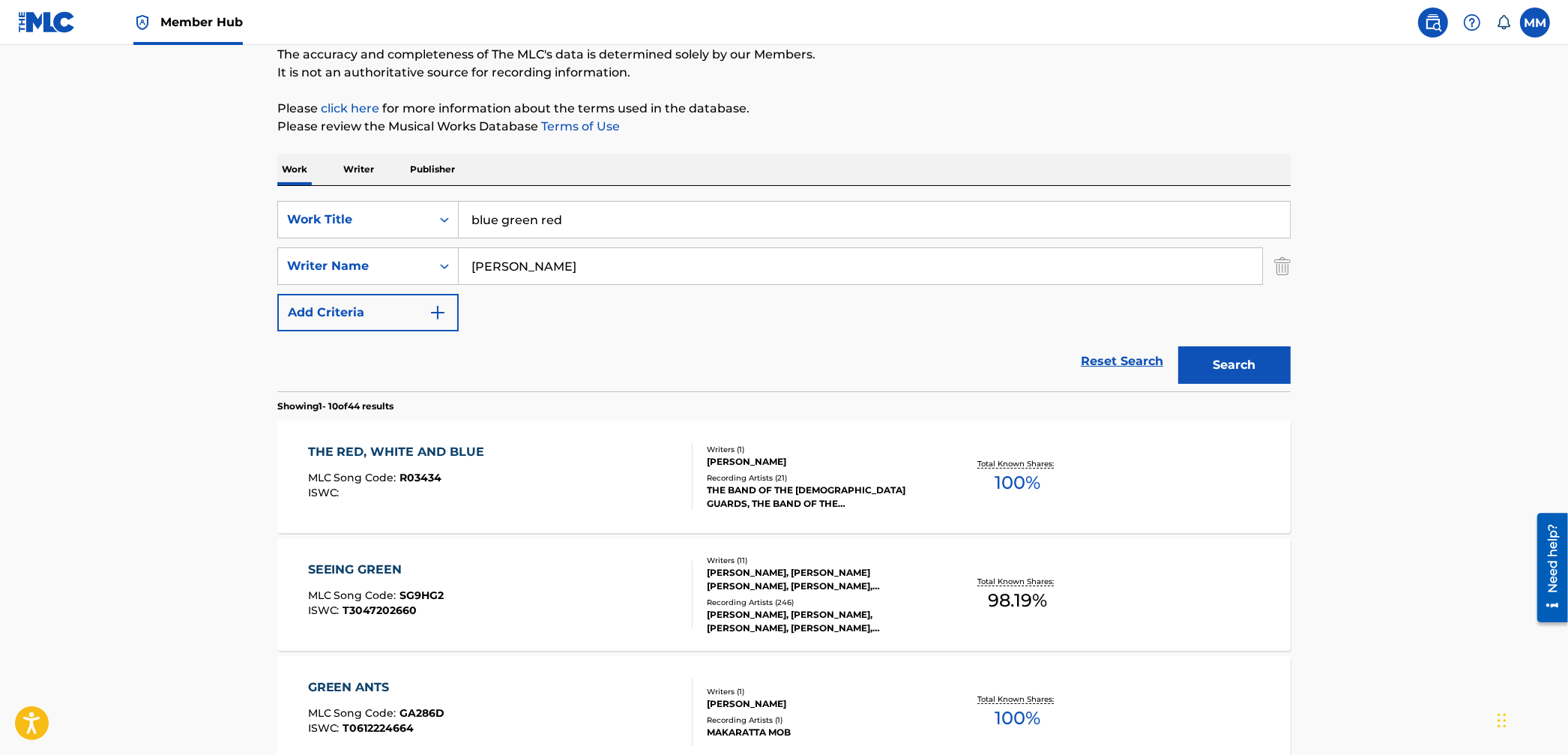
scroll to position [178, 0]
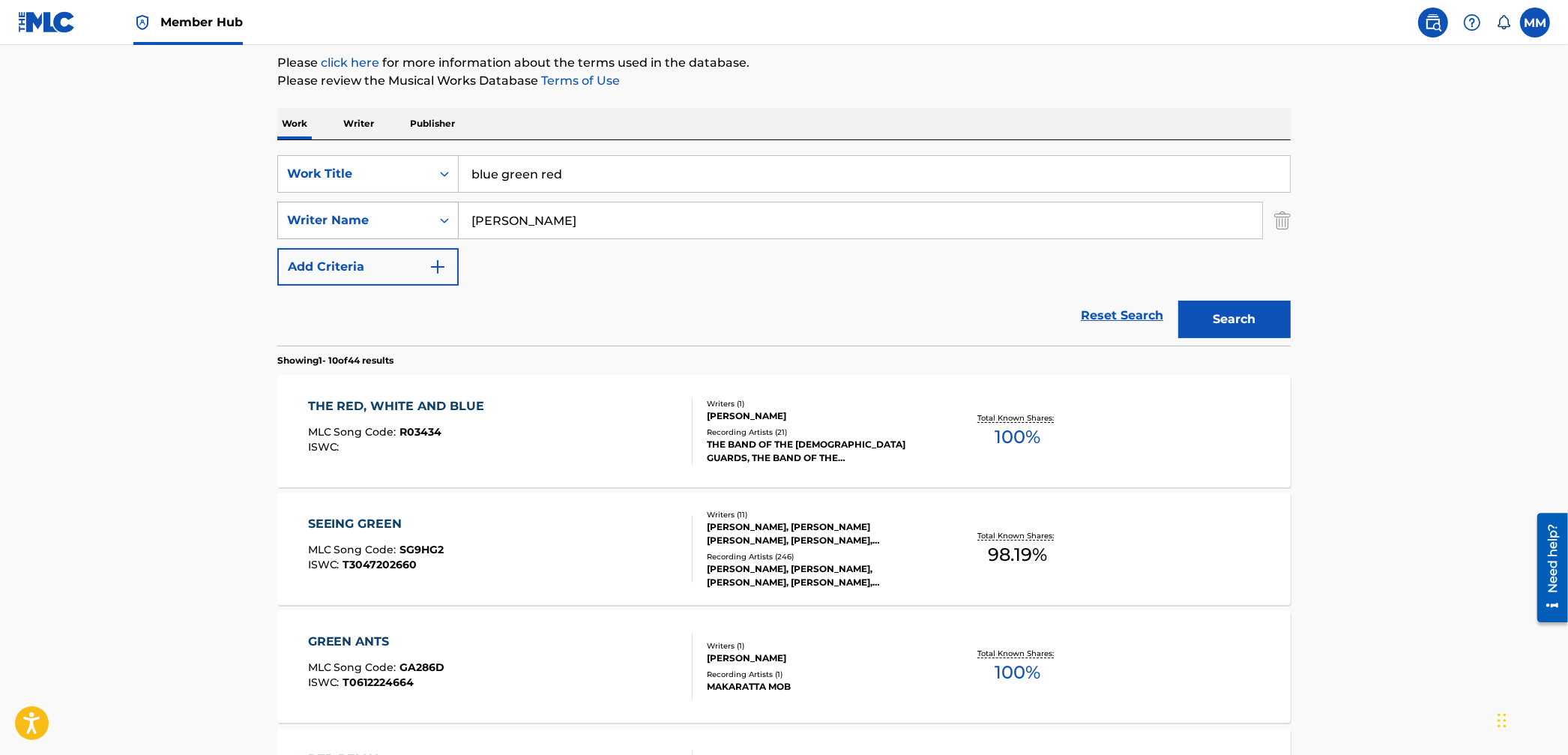
drag, startPoint x: 536, startPoint y: 226, endPoint x: 392, endPoint y: 208, distance: 145.1
click at [392, 208] on div "SearchWithCriteria0764cd6e-2b0b-4e21-a043-9b99c4360da6 Writer Name aubrey" at bounding box center [784, 220] width 1014 height 38
click at [1284, 214] on img "Search Form" at bounding box center [1283, 220] width 16 height 38
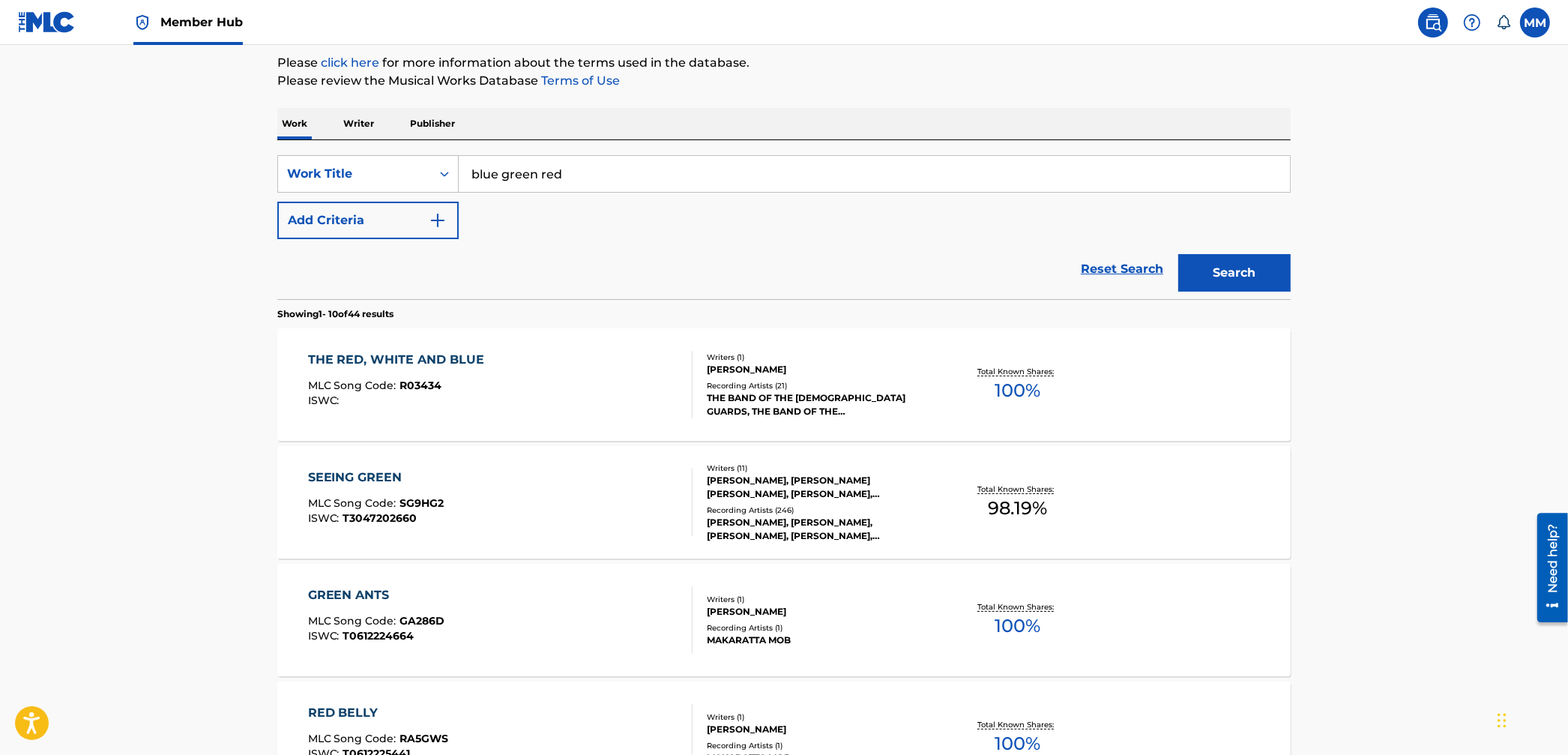
click at [1234, 299] on section "Showing 1 - 10 of 44 results" at bounding box center [784, 309] width 1014 height 22
click at [1208, 284] on button "Search" at bounding box center [1235, 272] width 113 height 38
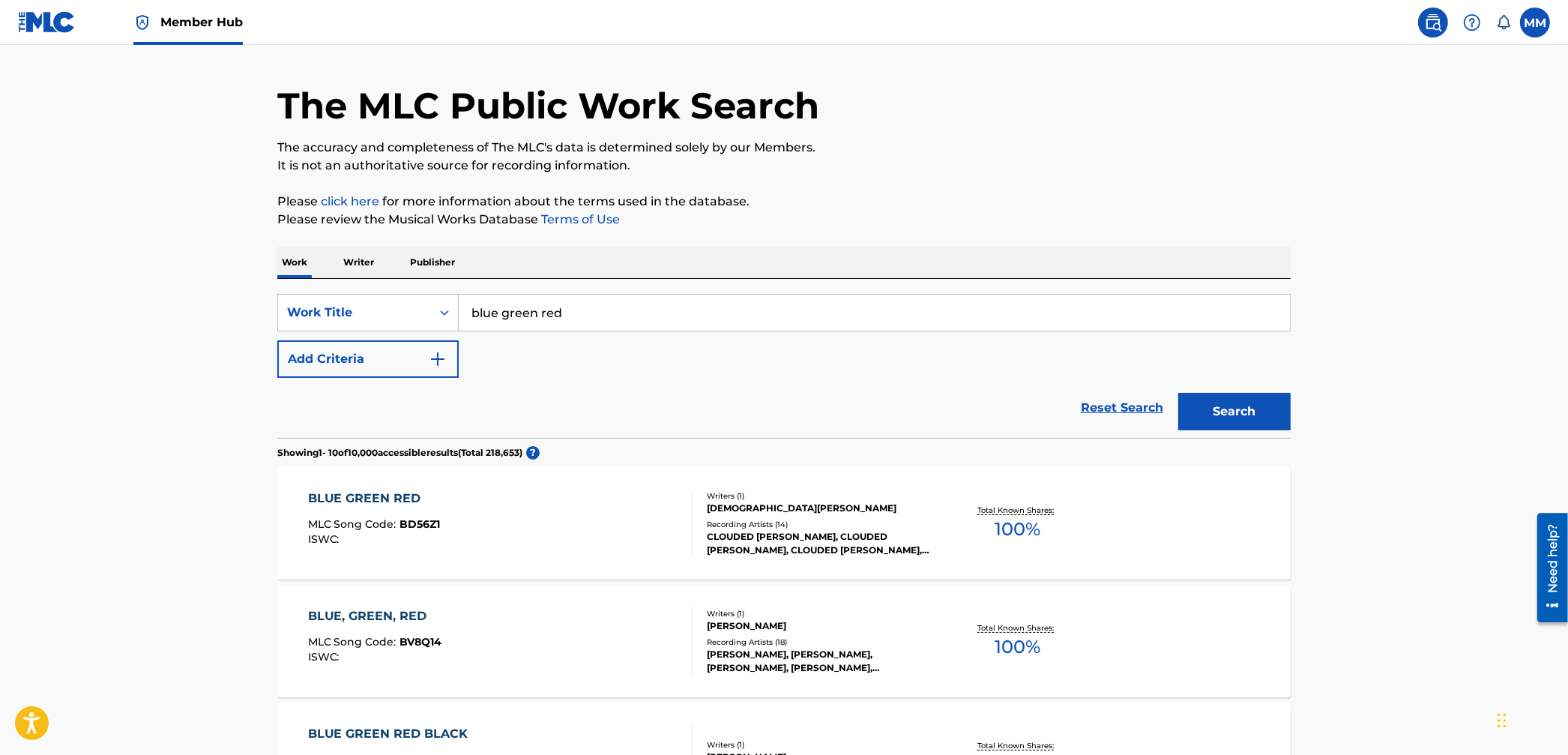
scroll to position [0, 0]
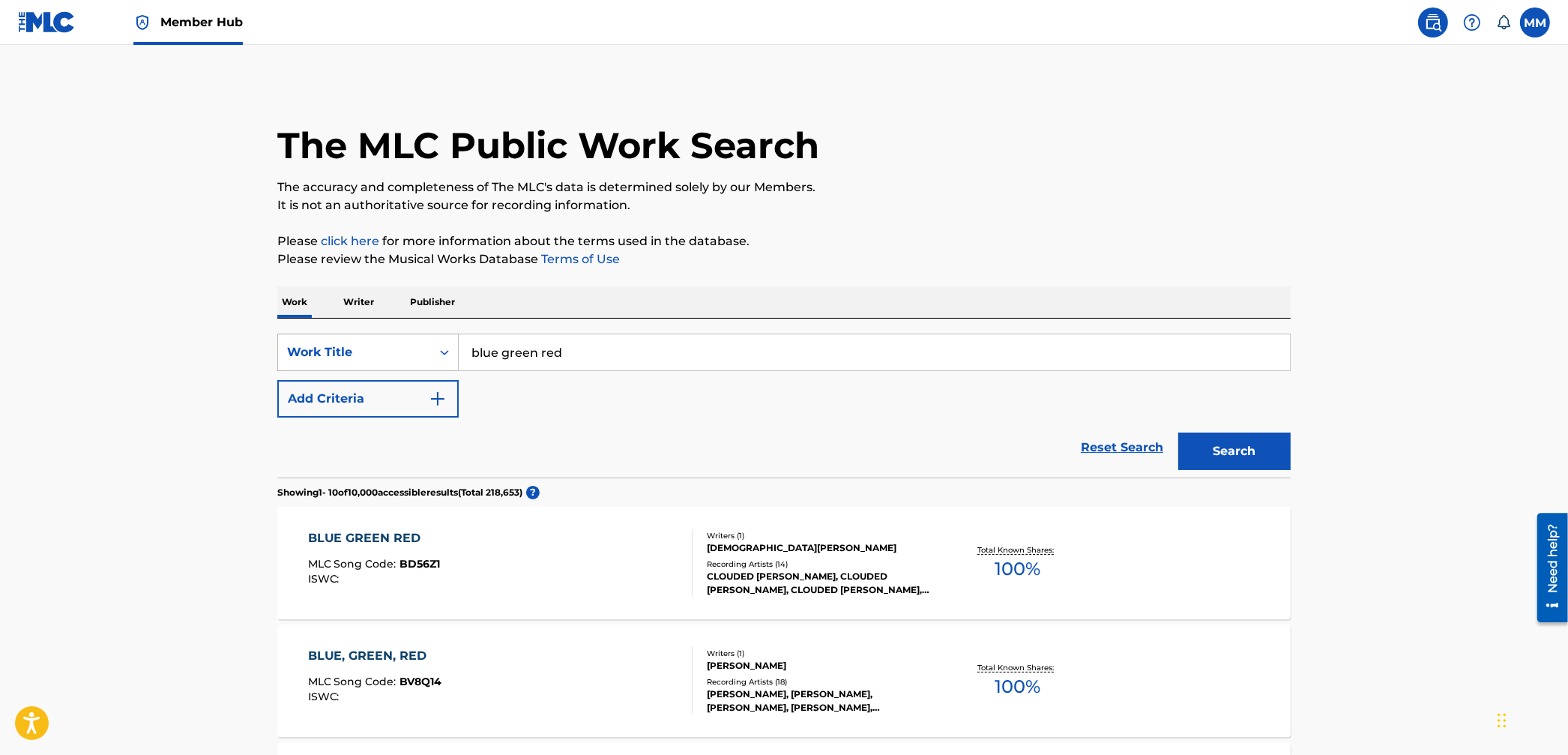
drag, startPoint x: 618, startPoint y: 352, endPoint x: 341, endPoint y: 345, distance: 277.1
click at [342, 345] on div "SearchWithCriteria95aa8cb0-59af-4843-b108-def9a4287cd1 Work Title blue green red" at bounding box center [784, 352] width 1014 height 38
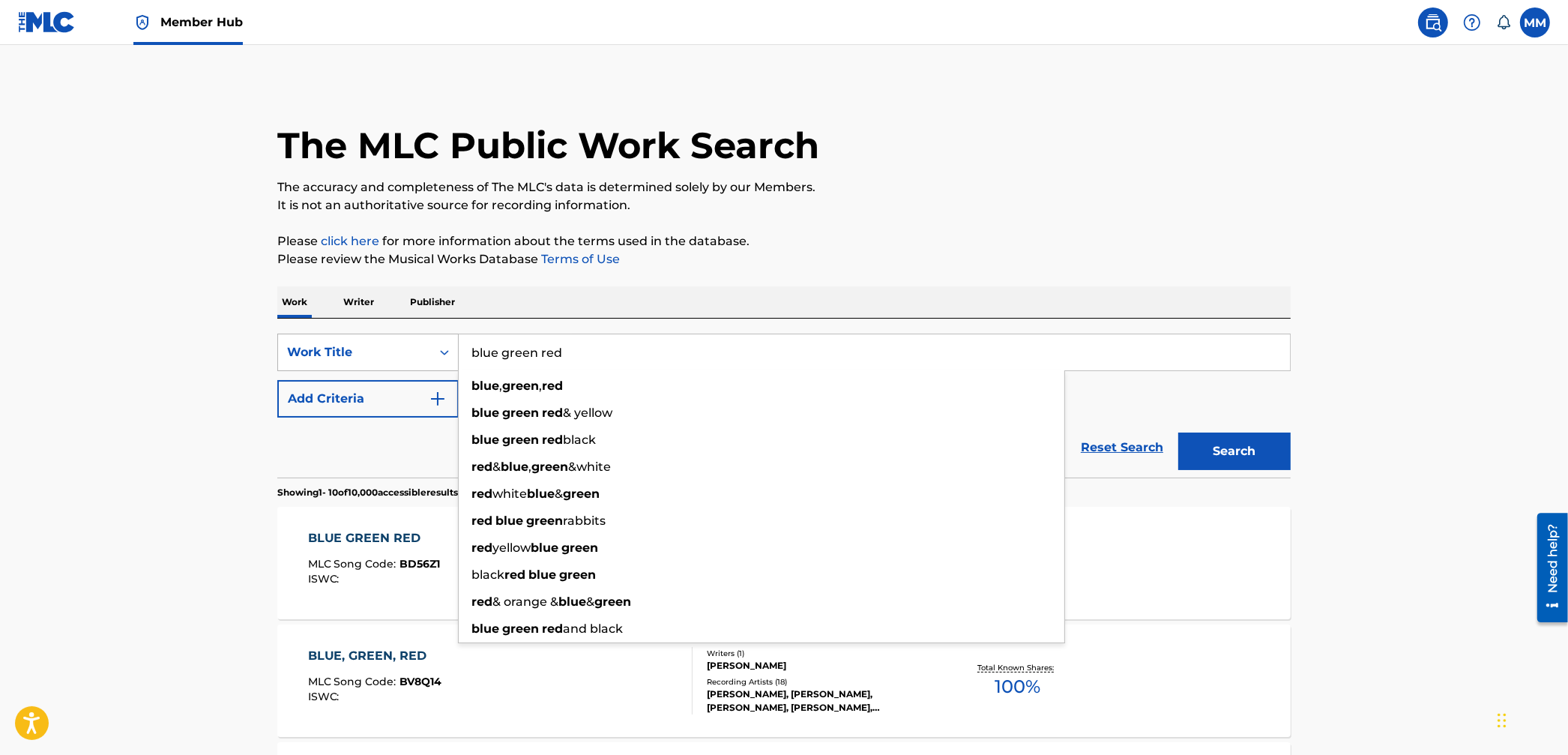
paste input "Be Careful Texas That Mexican OT"
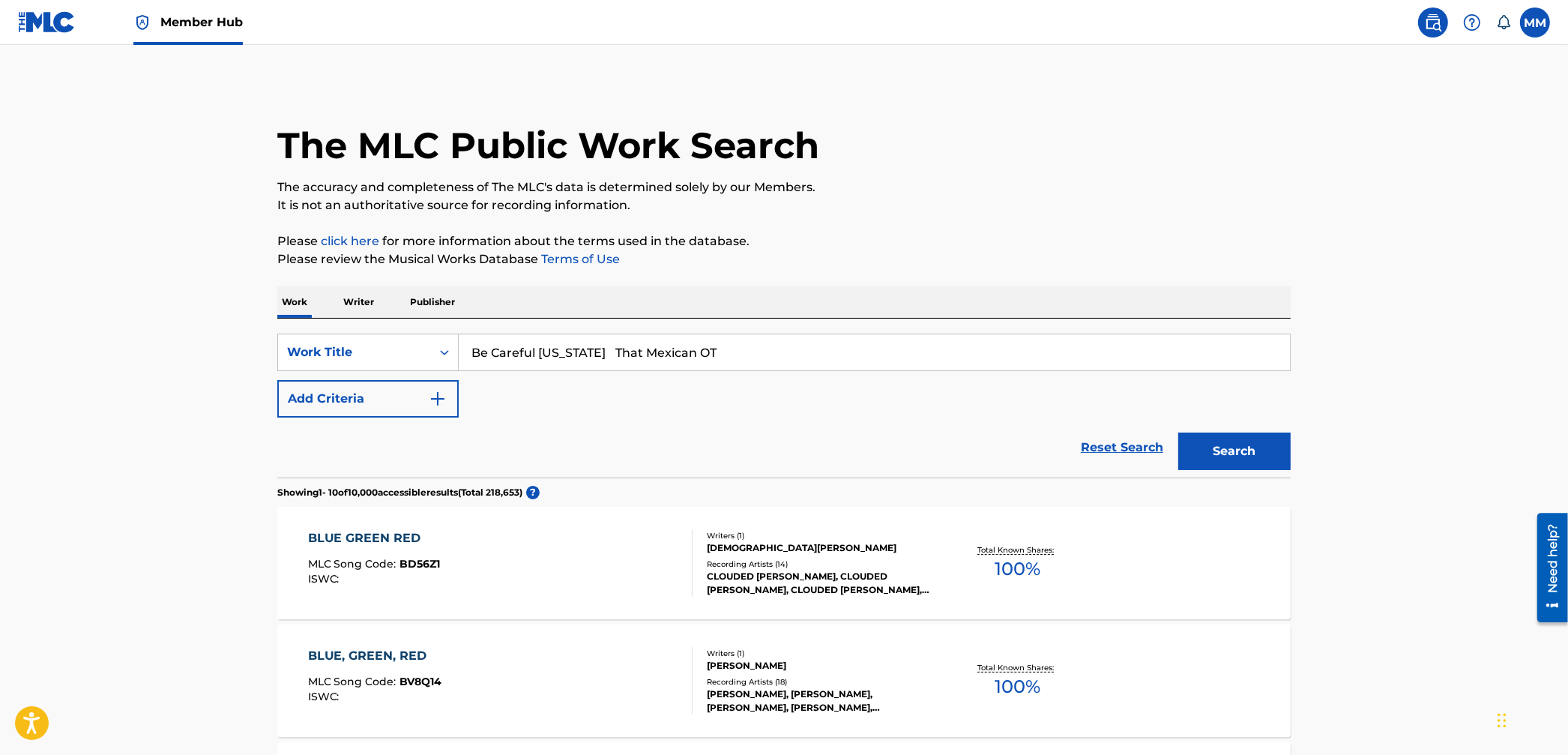
drag, startPoint x: 574, startPoint y: 351, endPoint x: 768, endPoint y: 355, distance: 194.0
click at [768, 355] on input "Be Careful Texas That Mexican OT" at bounding box center [874, 352] width 832 height 36
click at [1273, 440] on button "Search" at bounding box center [1235, 451] width 113 height 38
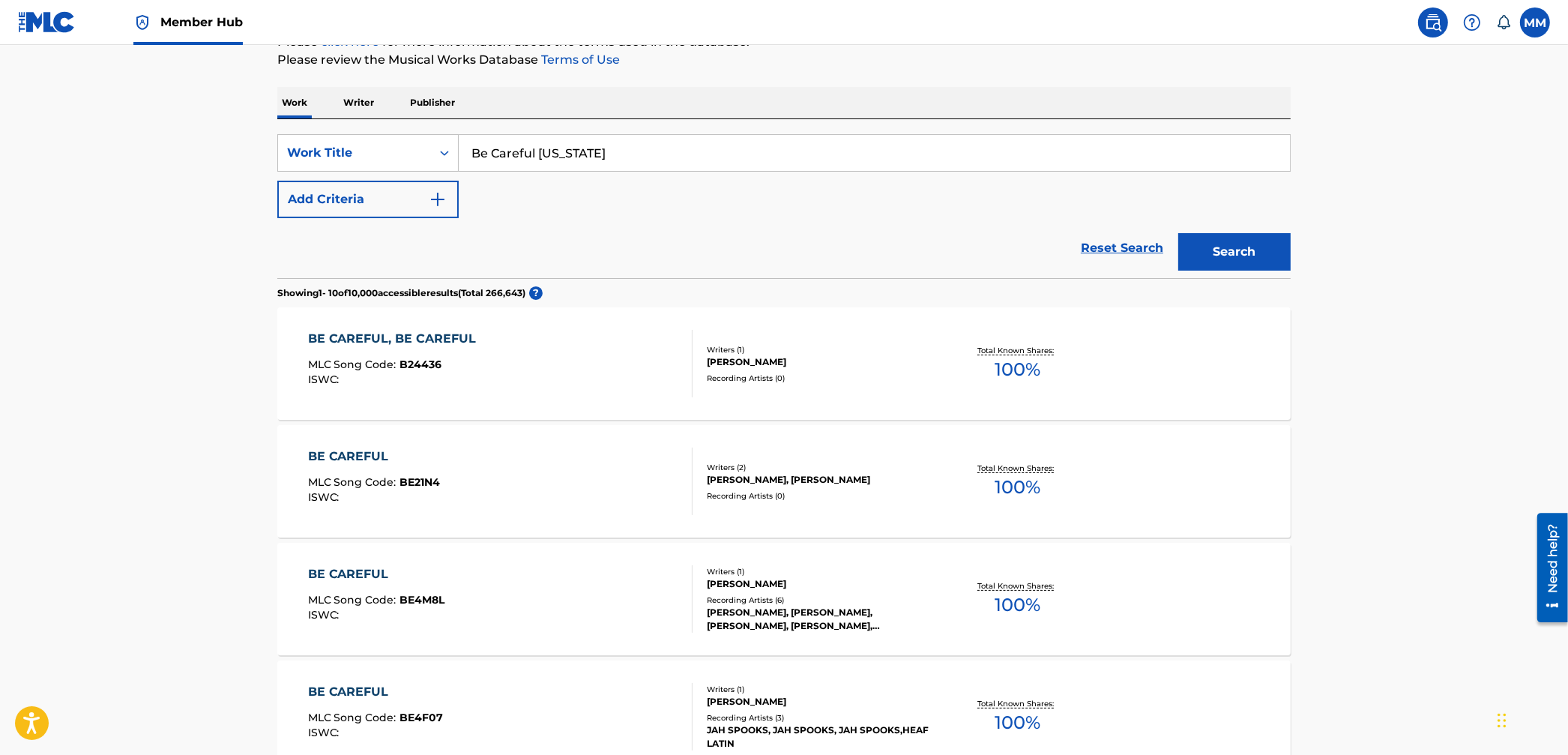
scroll to position [166, 0]
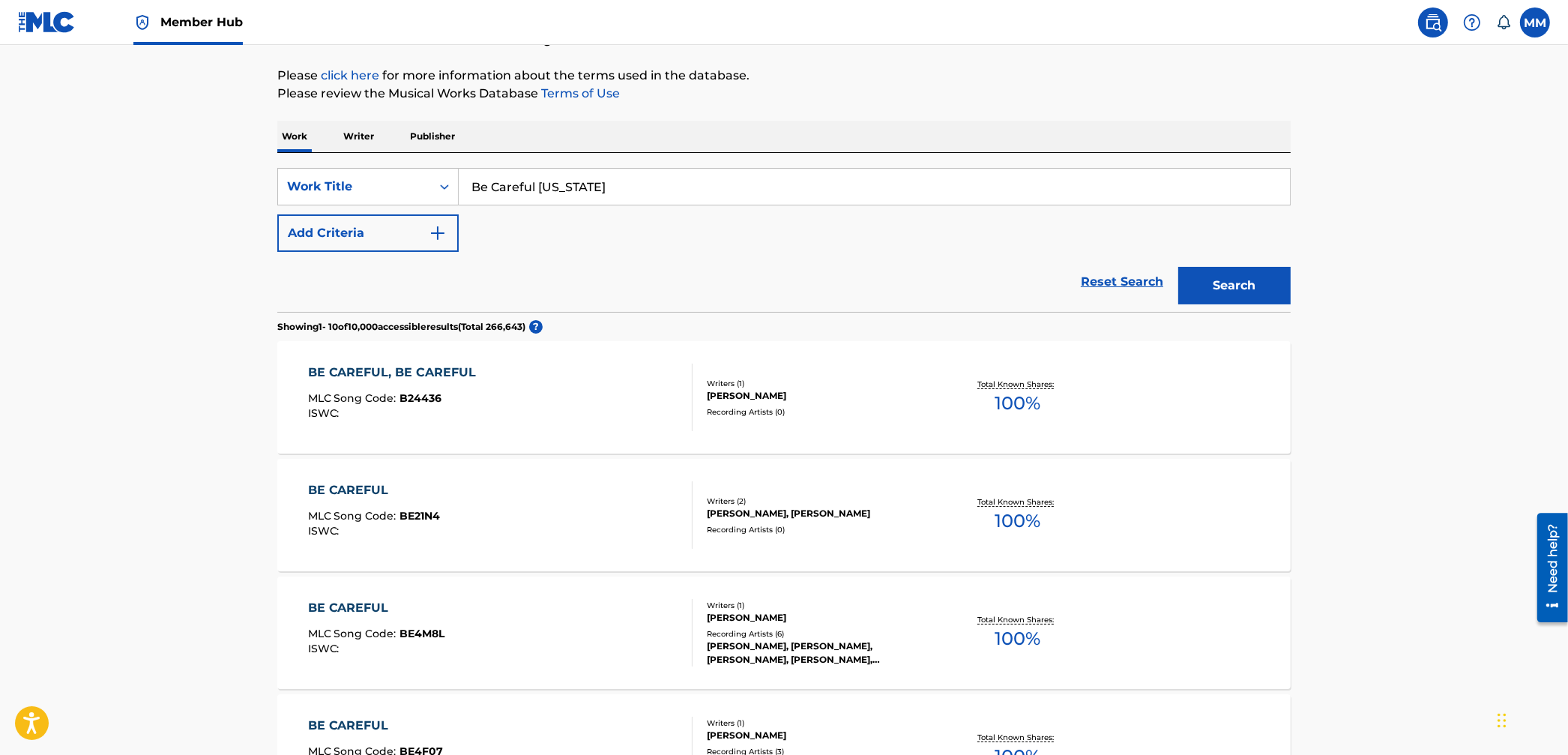
drag, startPoint x: 608, startPoint y: 191, endPoint x: 335, endPoint y: 156, distance: 275.2
click at [334, 156] on div "SearchWithCriteria95aa8cb0-59af-4843-b108-def9a4287cd1 Work Title Be Careful Te…" at bounding box center [784, 232] width 1014 height 159
paste input "QZHN32055407"
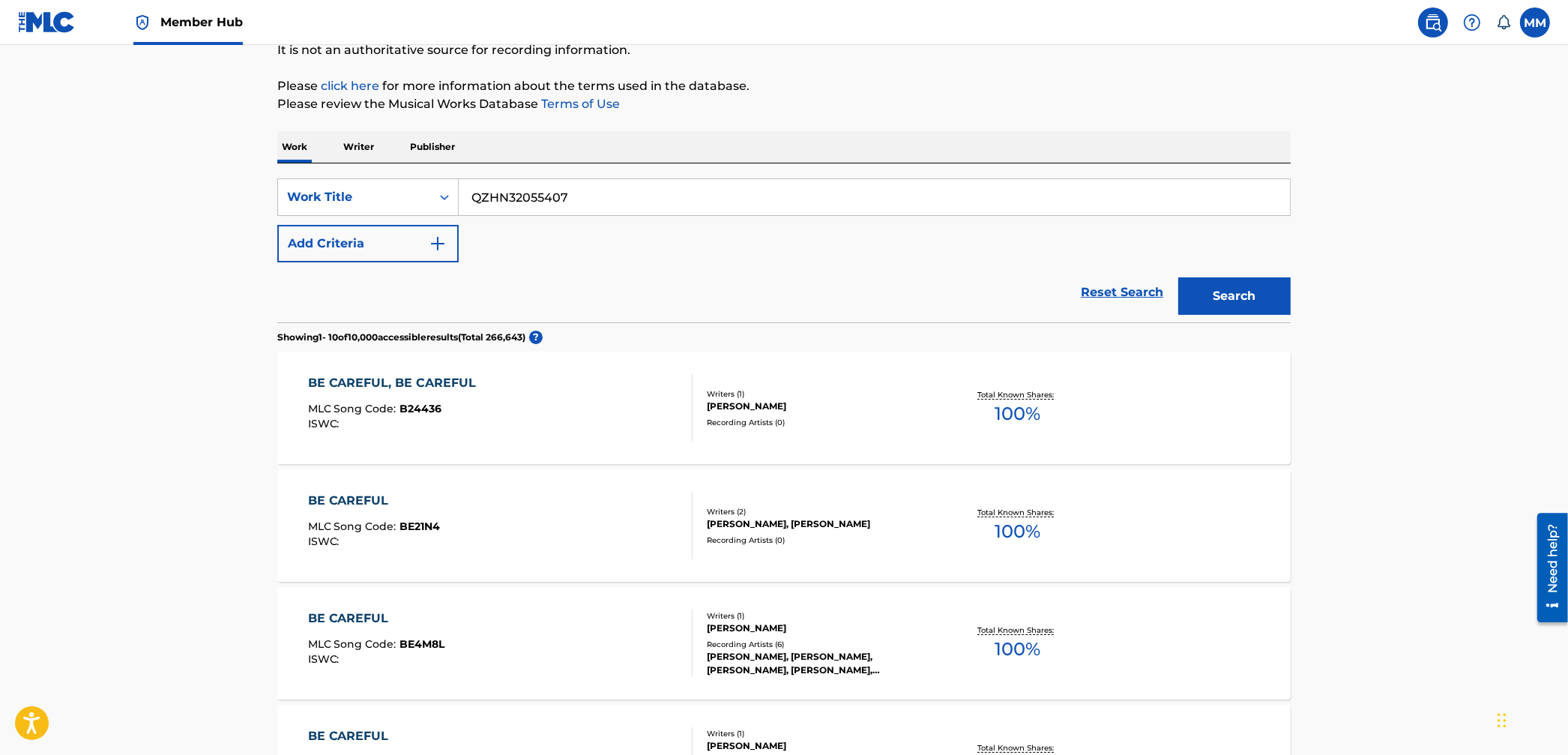
scroll to position [0, 0]
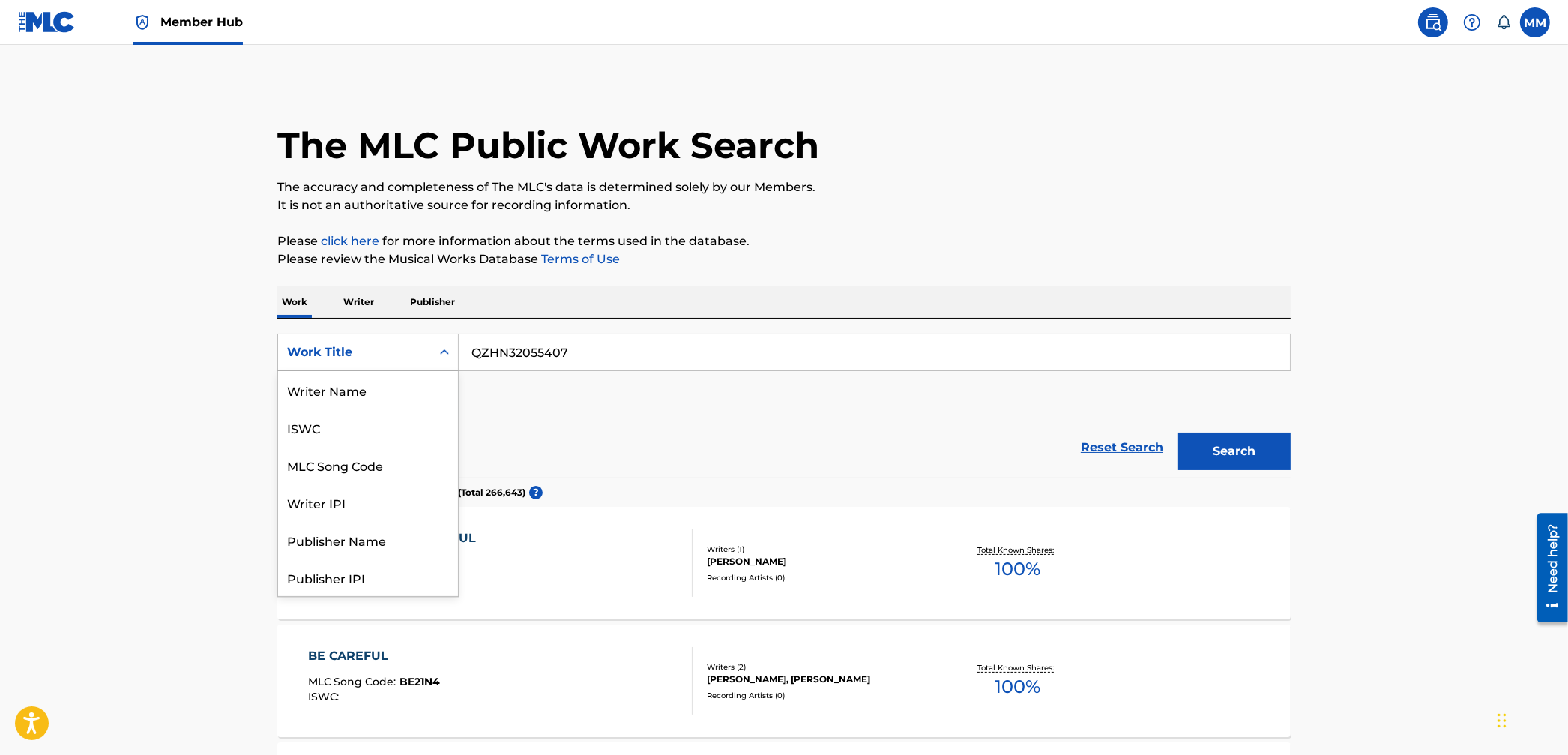
click at [356, 356] on div "Work Title" at bounding box center [354, 352] width 135 height 18
click at [656, 348] on input "QZHN32055407" at bounding box center [874, 352] width 832 height 36
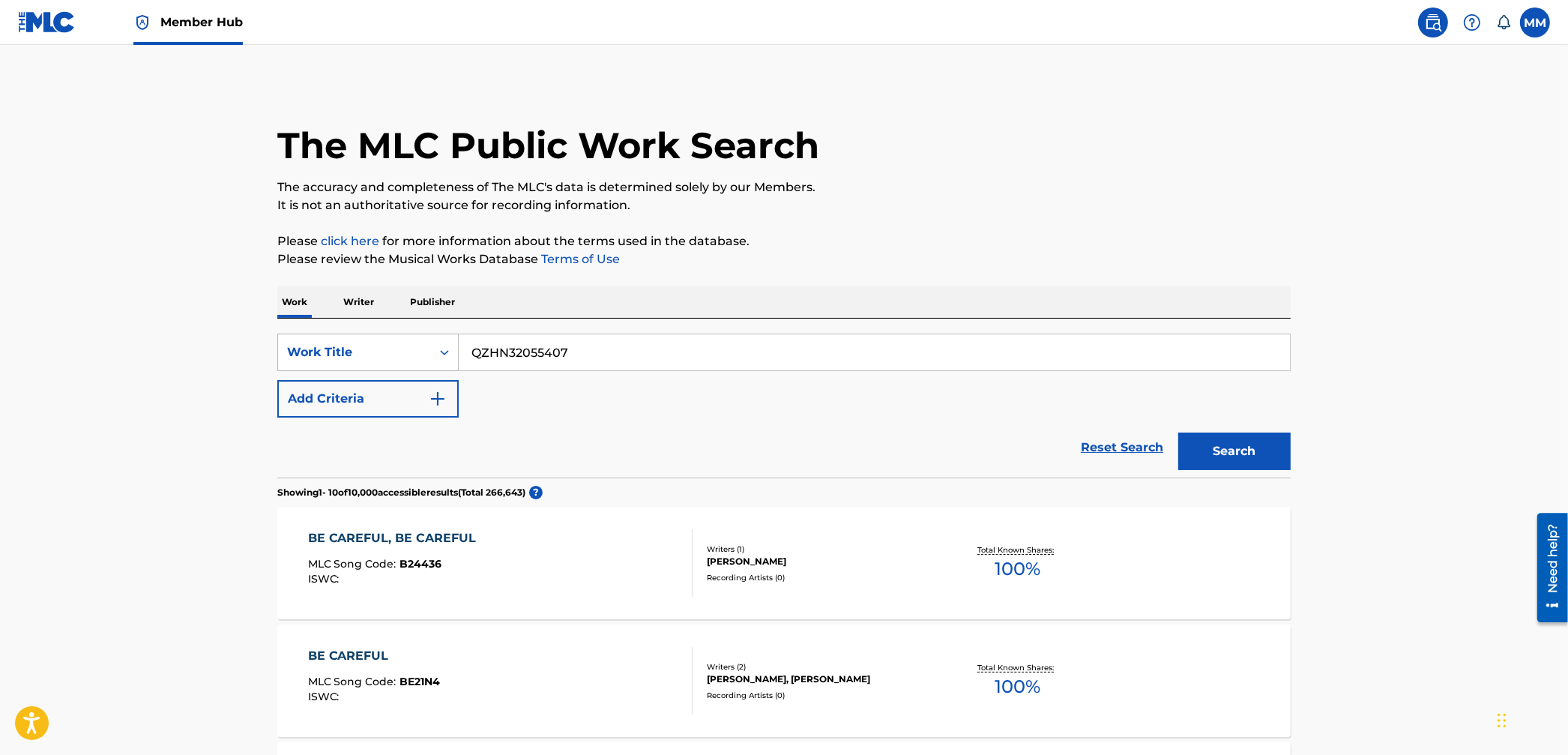
drag, startPoint x: 425, startPoint y: 331, endPoint x: 376, endPoint y: 355, distance: 54.6
click at [375, 329] on div "SearchWithCriteria95aa8cb0-59af-4843-b108-def9a4287cd1 Work Title QZHN32055407 …" at bounding box center [784, 397] width 1014 height 159
paste input "Dirty Bay"
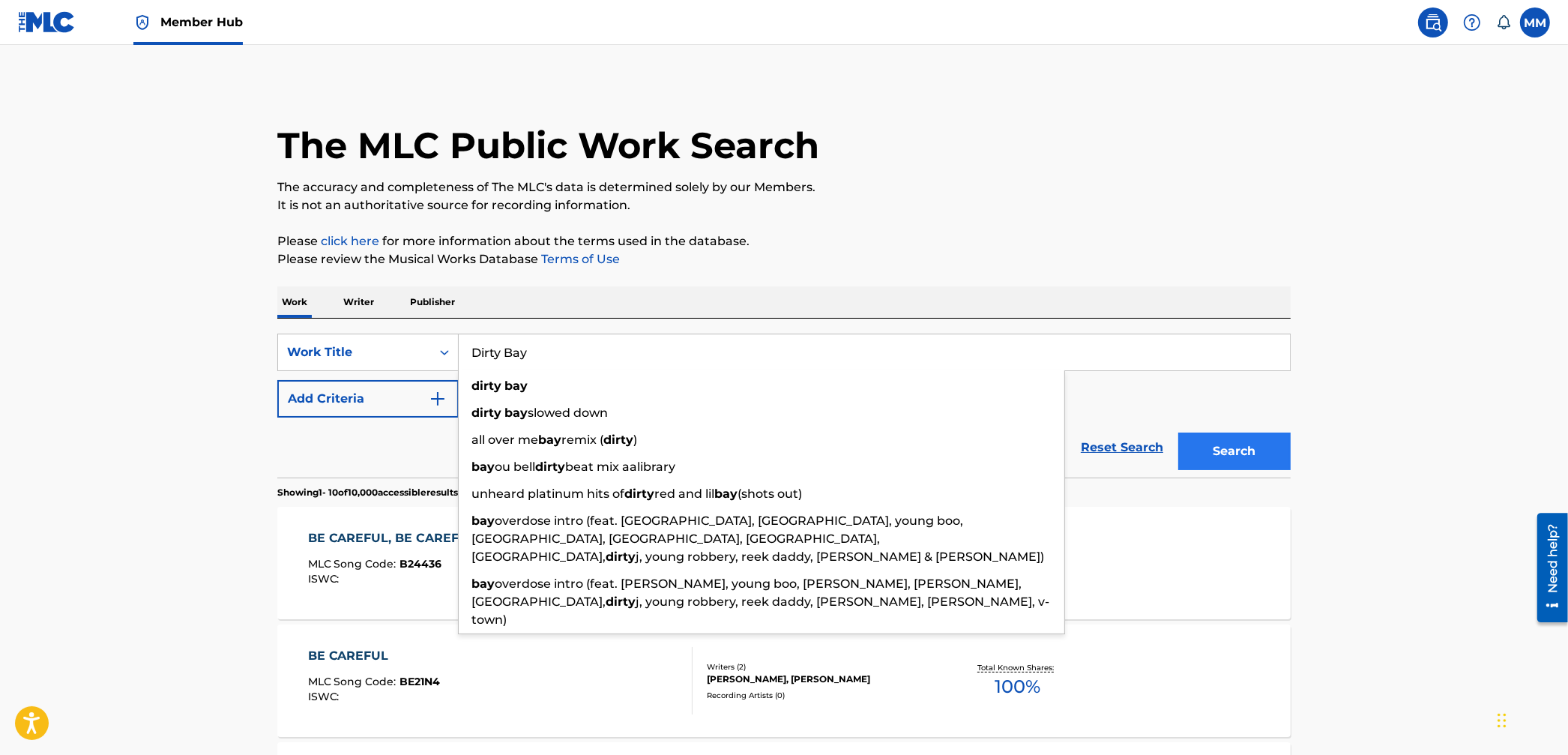
type input "Dirty Bay"
click at [1217, 443] on button "Search" at bounding box center [1235, 451] width 113 height 38
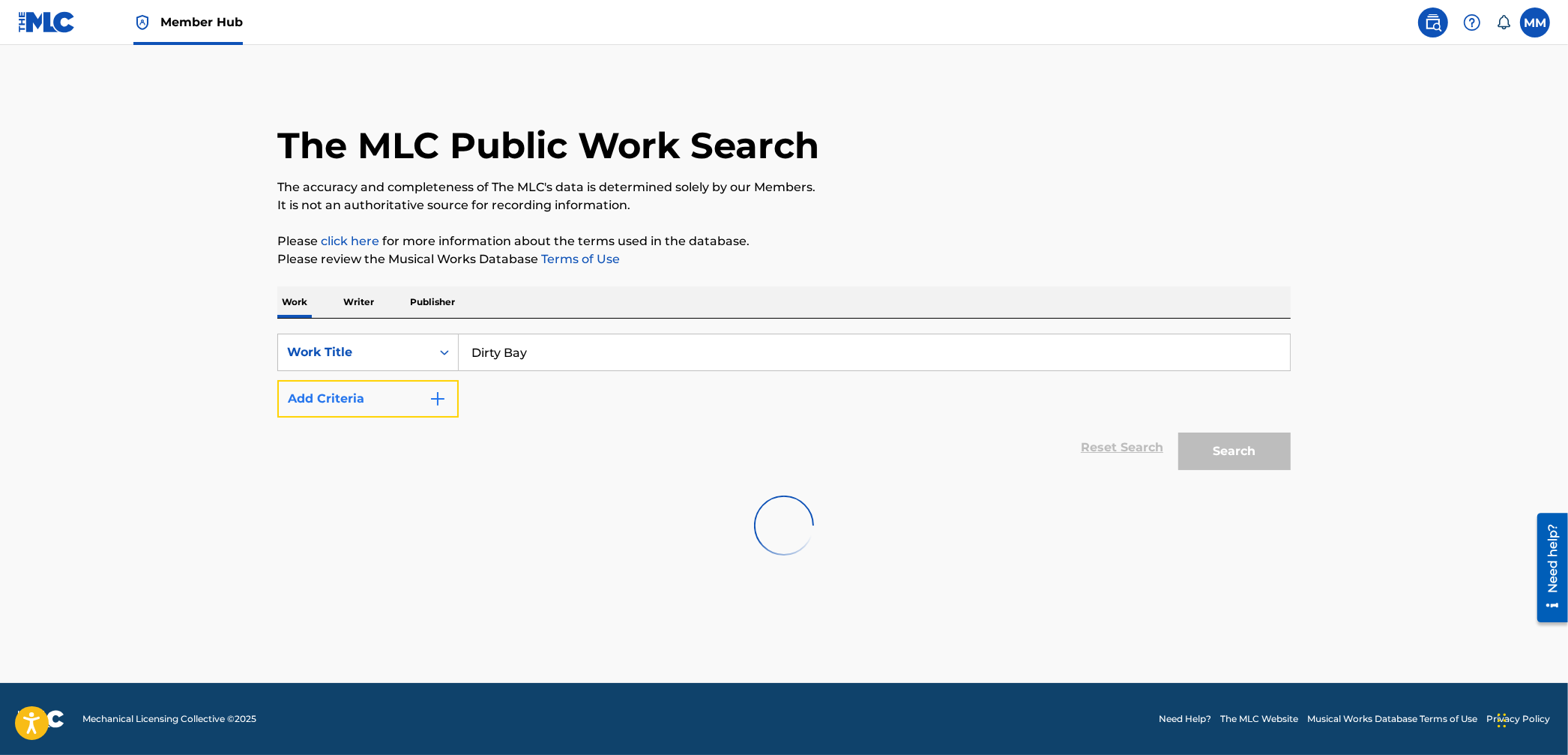
click at [361, 403] on button "Add Criteria" at bounding box center [367, 399] width 181 height 38
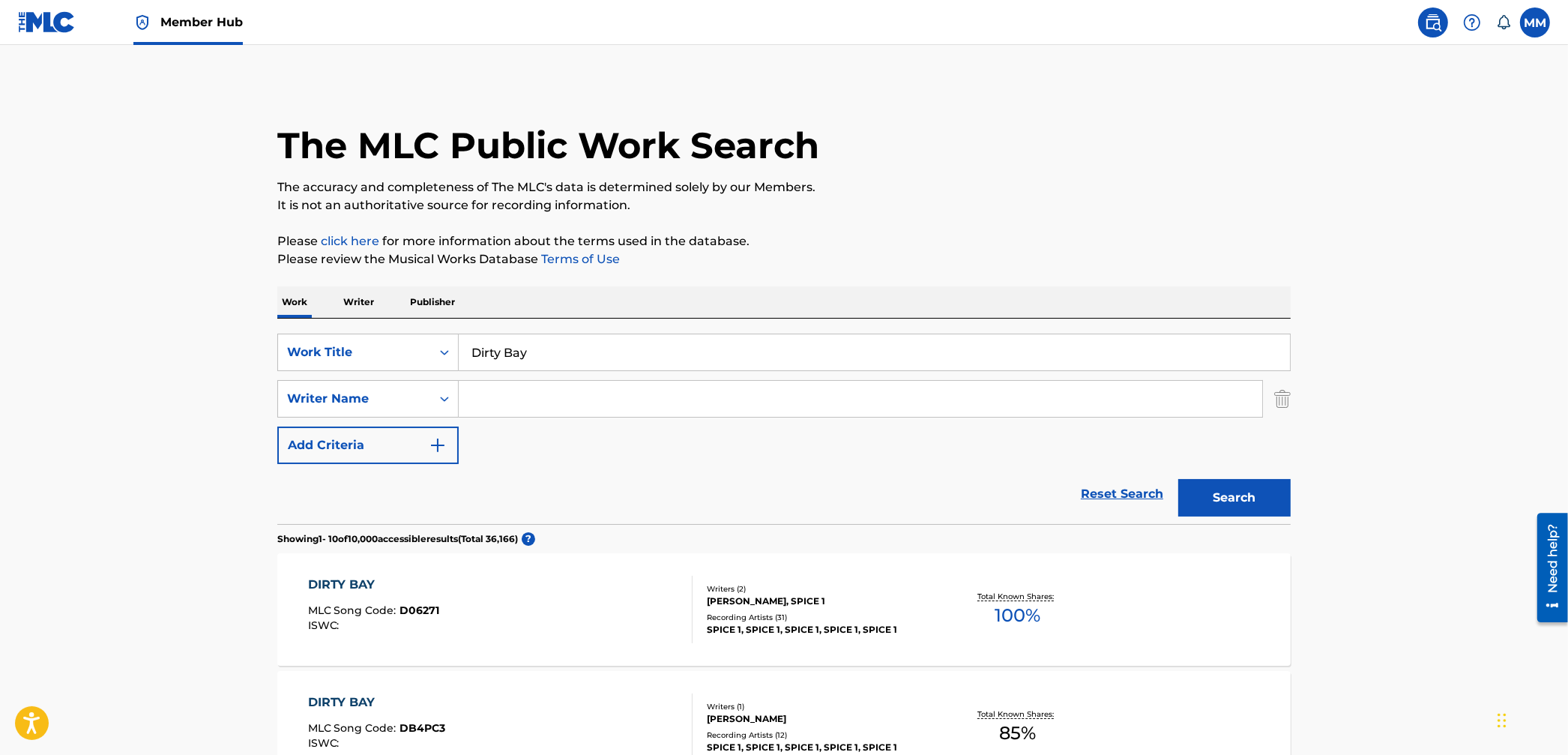
click at [529, 383] on input "Search Form" at bounding box center [860, 399] width 803 height 36
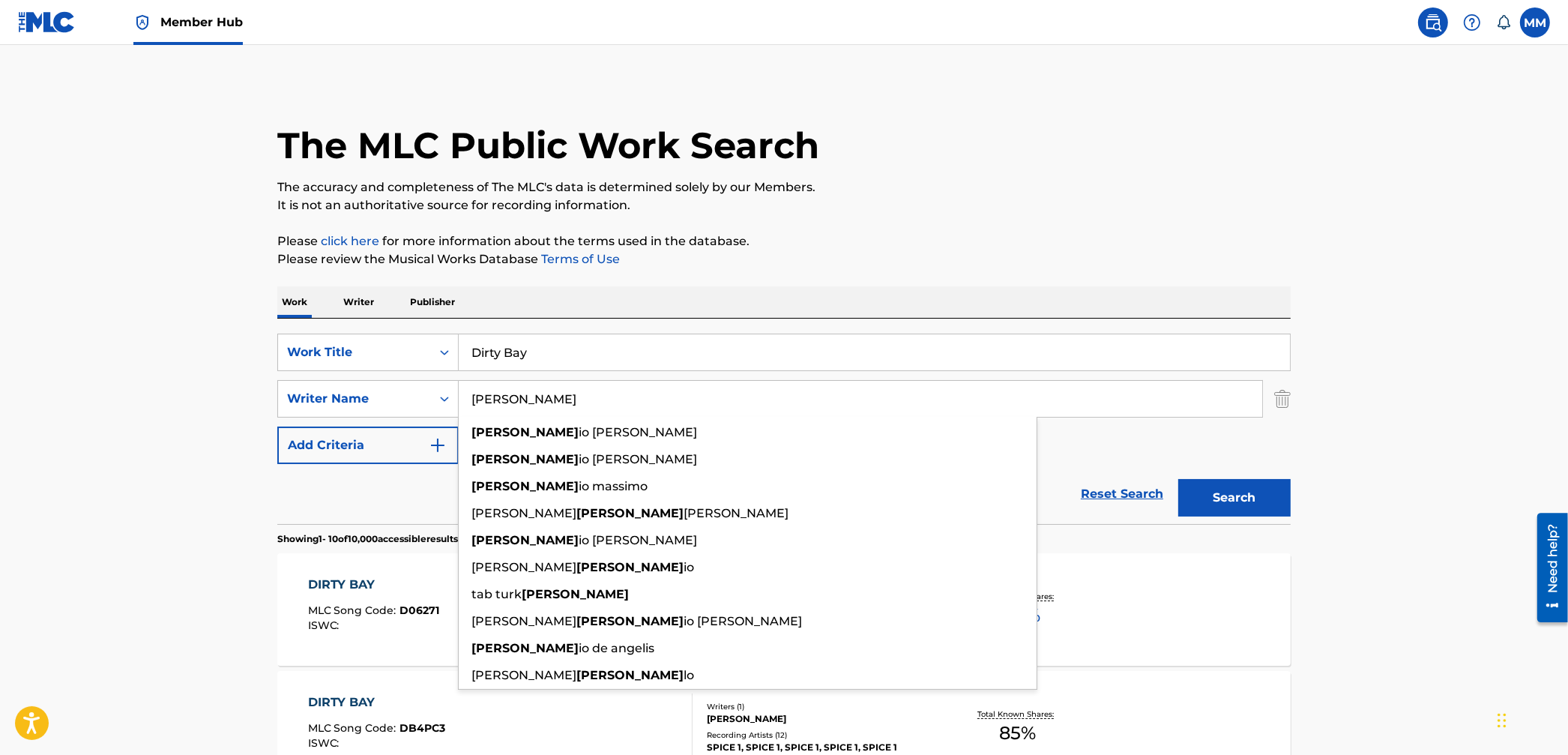
type input "virgil"
click at [1179, 479] on button "Search" at bounding box center [1235, 498] width 113 height 38
drag, startPoint x: 548, startPoint y: 359, endPoint x: 339, endPoint y: 338, distance: 210.1
click at [342, 338] on div "SearchWithCriteria95aa8cb0-59af-4843-b108-def9a4287cd1 Work Title Dirty Bay" at bounding box center [784, 352] width 1014 height 38
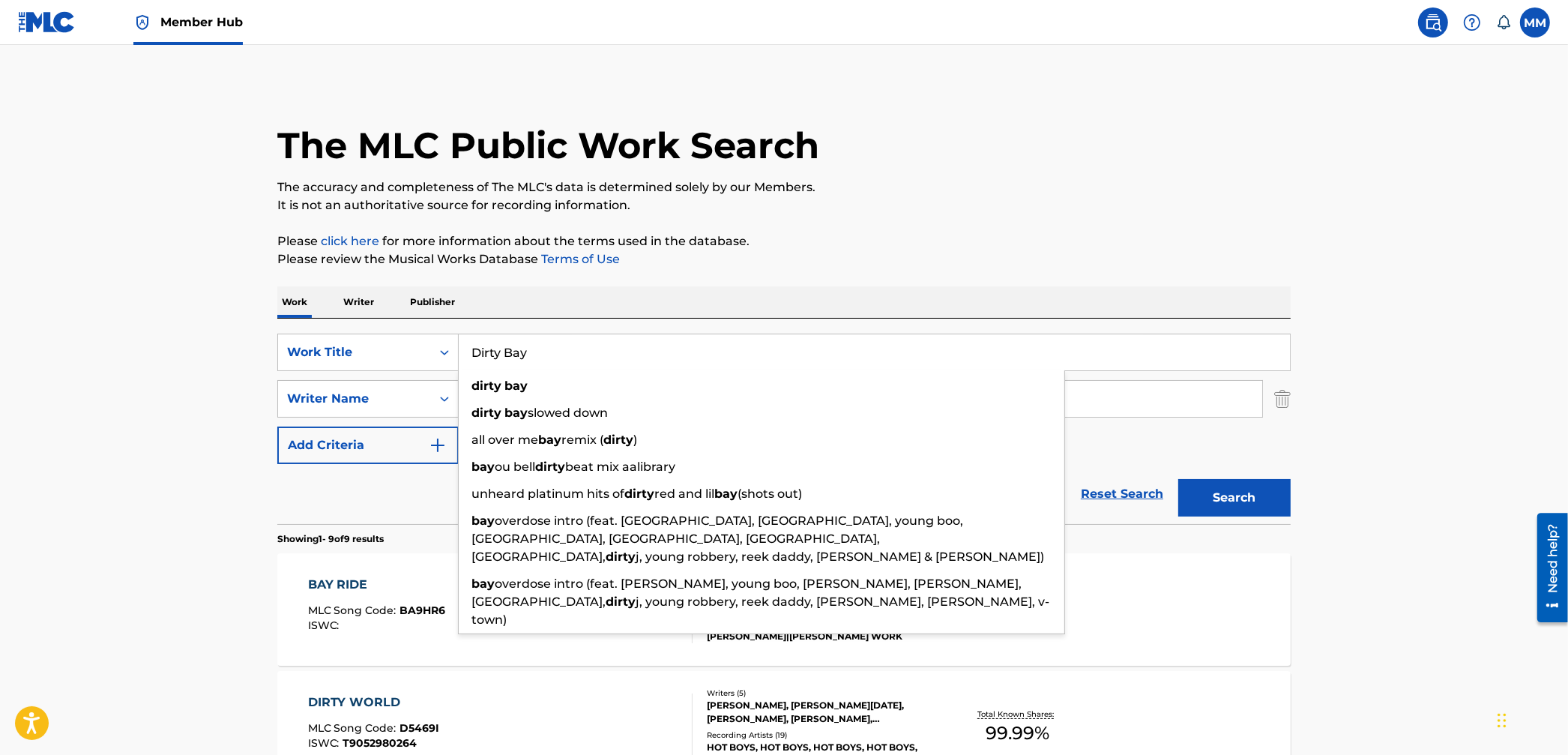
paste input "Skelz"
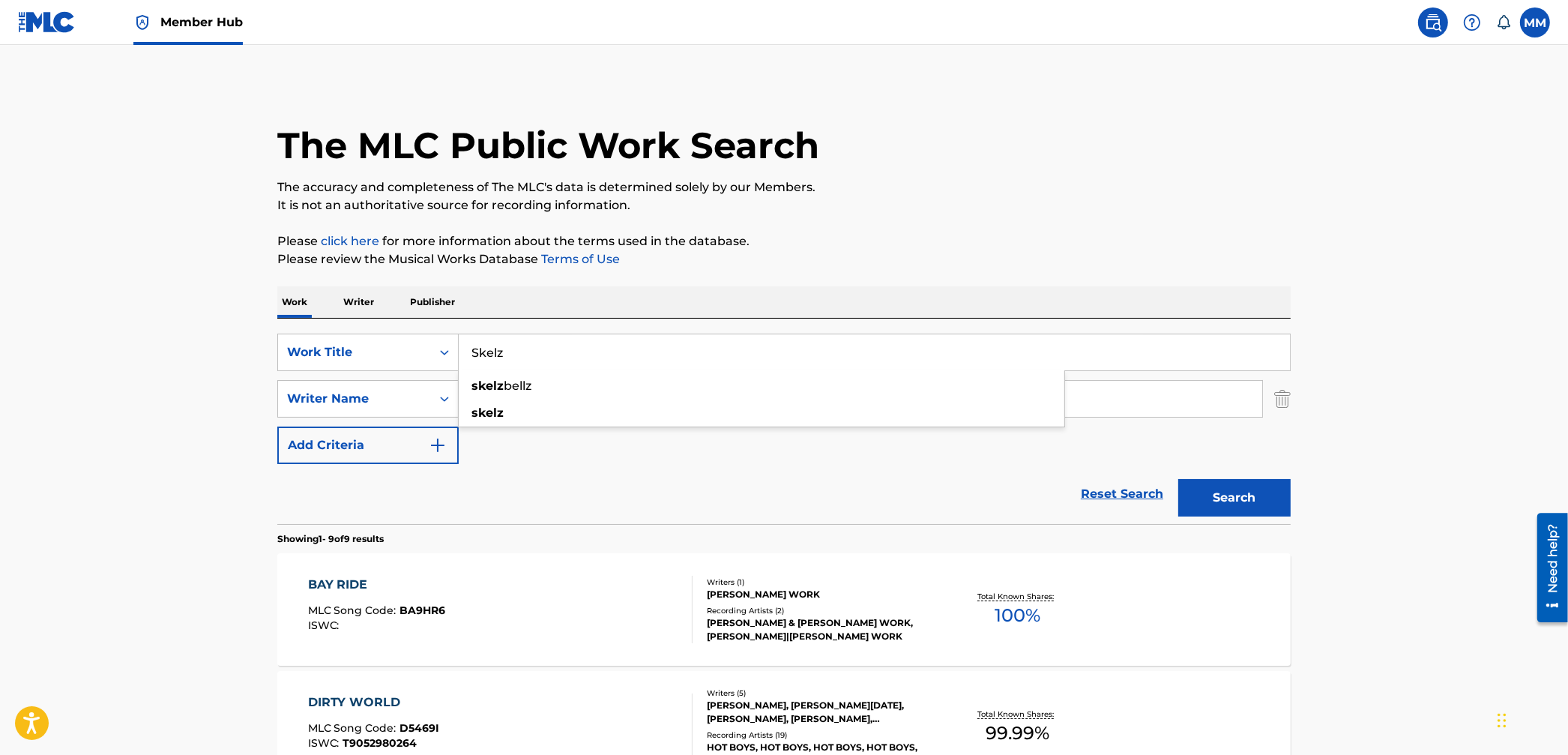
type input "Skelz"
click at [697, 268] on p "Please review the Musical Works Database Terms of Use" at bounding box center [784, 259] width 1014 height 18
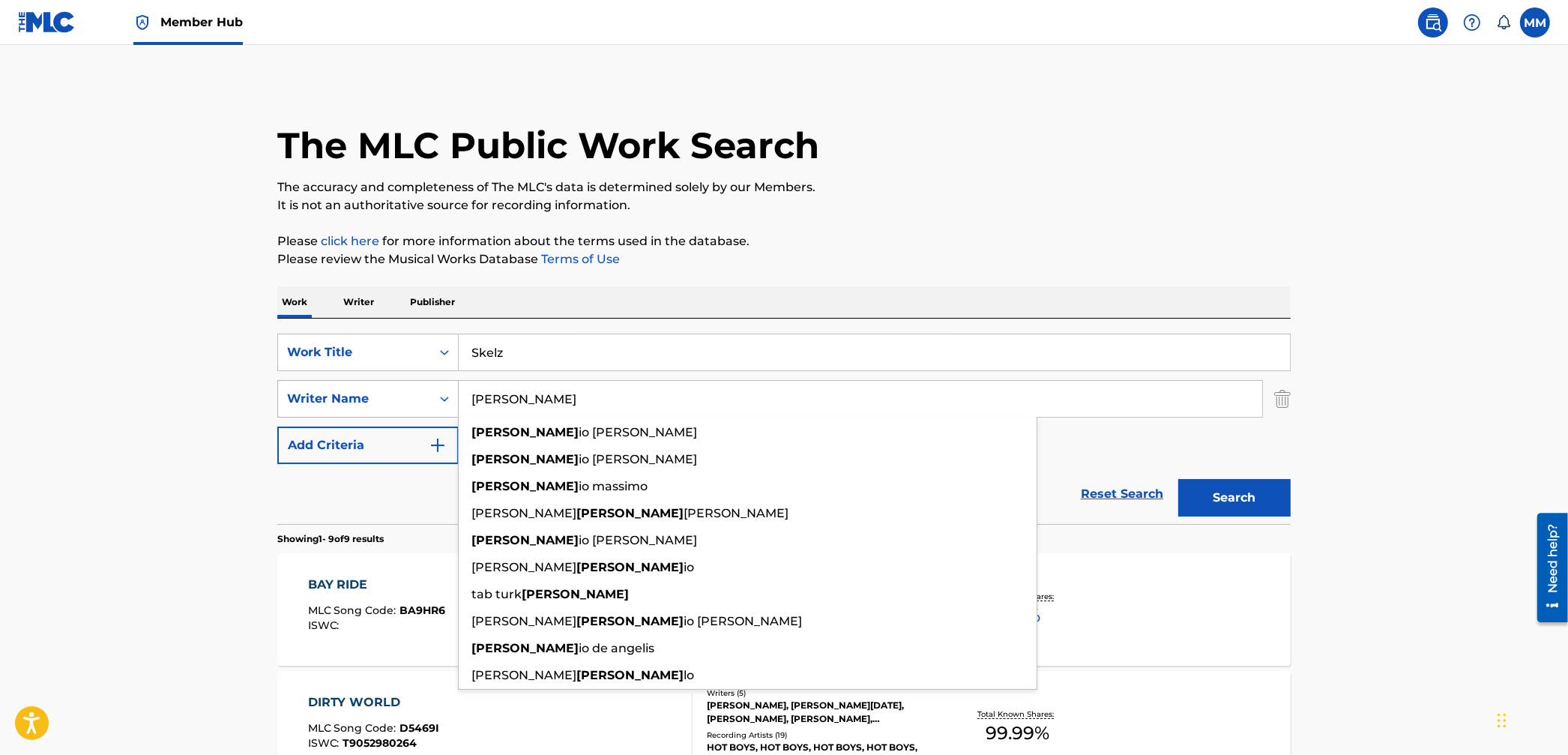
drag, startPoint x: 516, startPoint y: 404, endPoint x: 409, endPoint y: 391, distance: 107.8
click at [409, 391] on div "SearchWithCriteria0764cd6e-2b0b-4e21-a043-9b99c4360da6 Writer Name virgil virgi…" at bounding box center [784, 399] width 1014 height 38
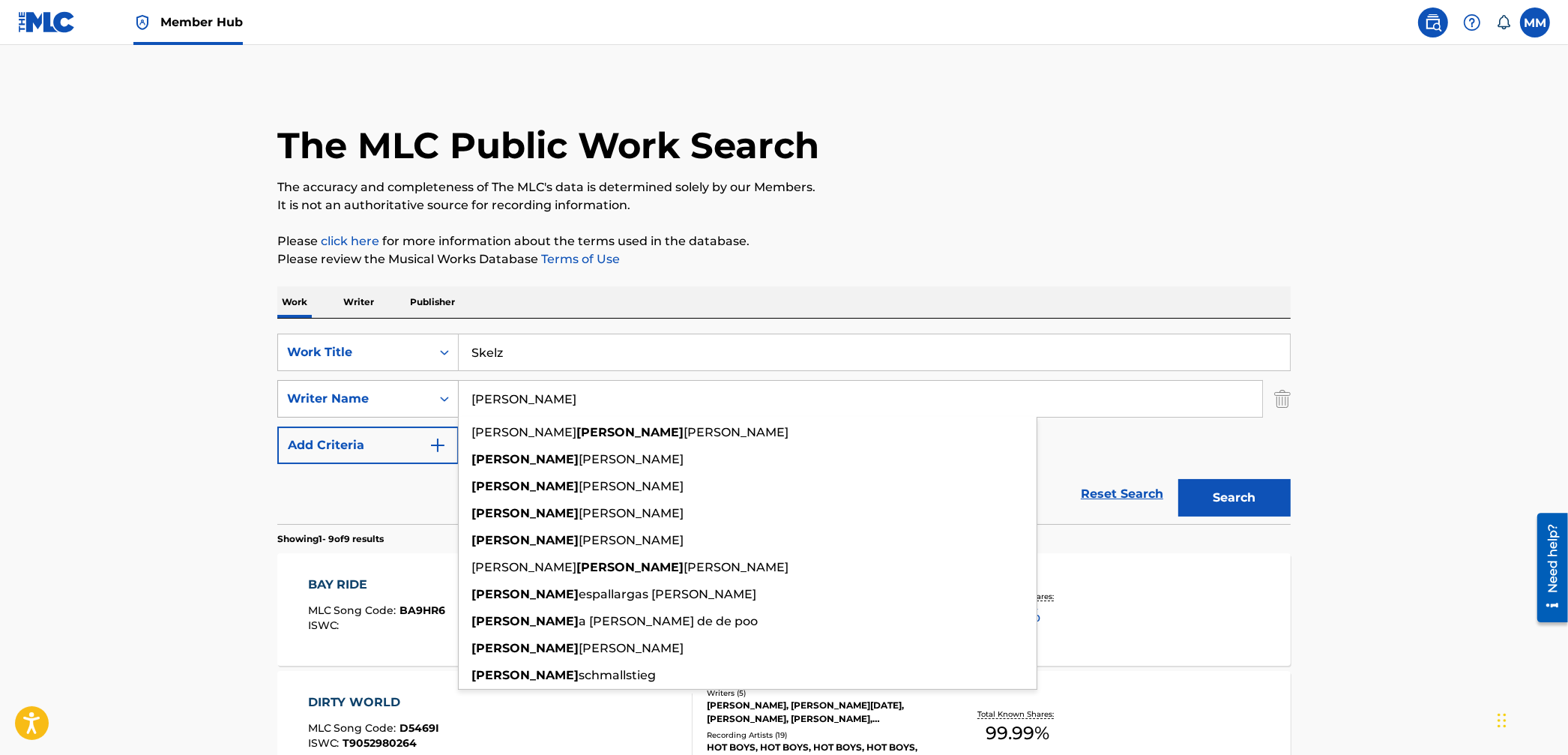
type input "adrian"
click at [1179, 479] on button "Search" at bounding box center [1235, 498] width 113 height 38
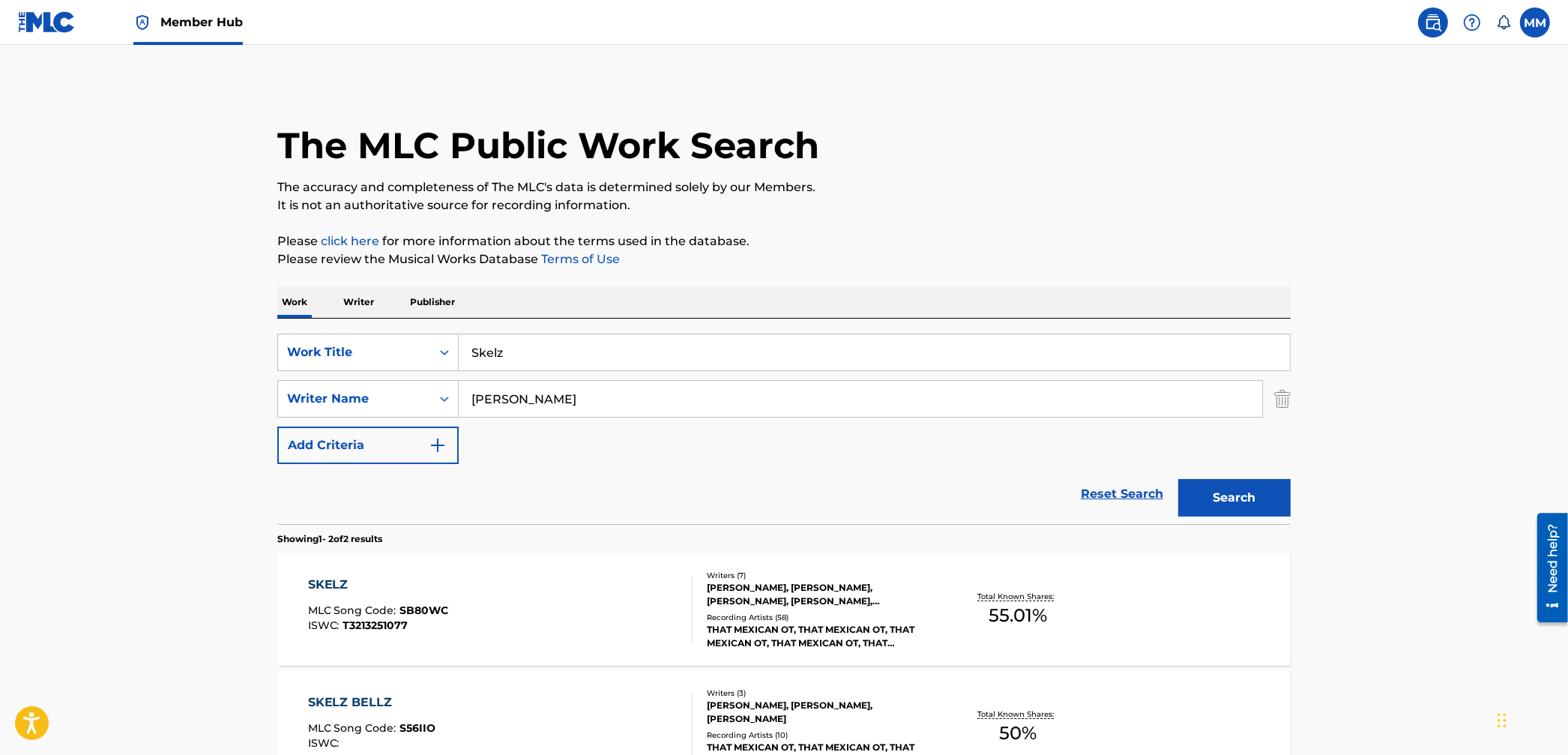
click at [610, 623] on div "SKELZ MLC Song Code : SB80WC ISWC : T3213251077" at bounding box center [500, 610] width 385 height 68
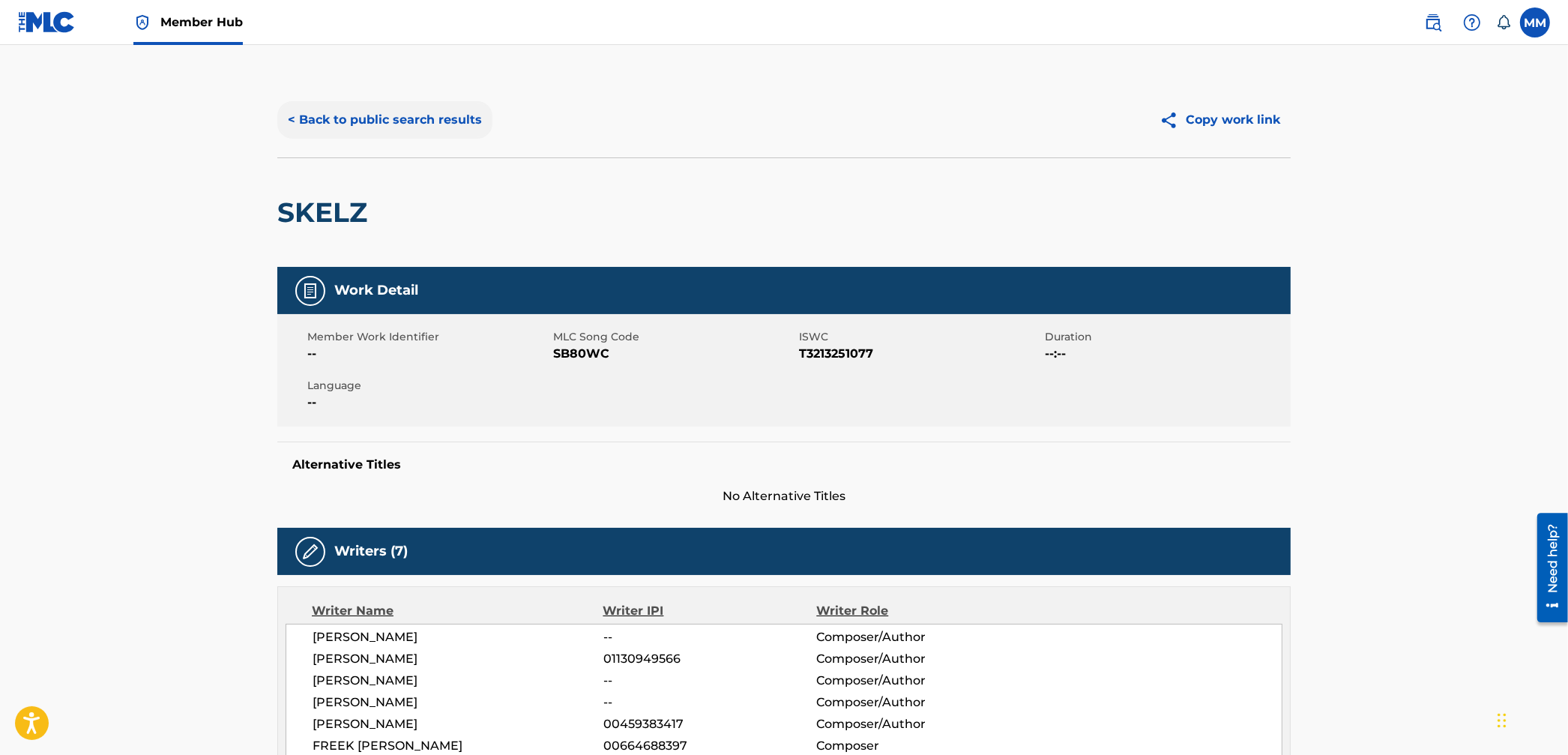
click at [392, 117] on button "< Back to public search results" at bounding box center [384, 120] width 215 height 38
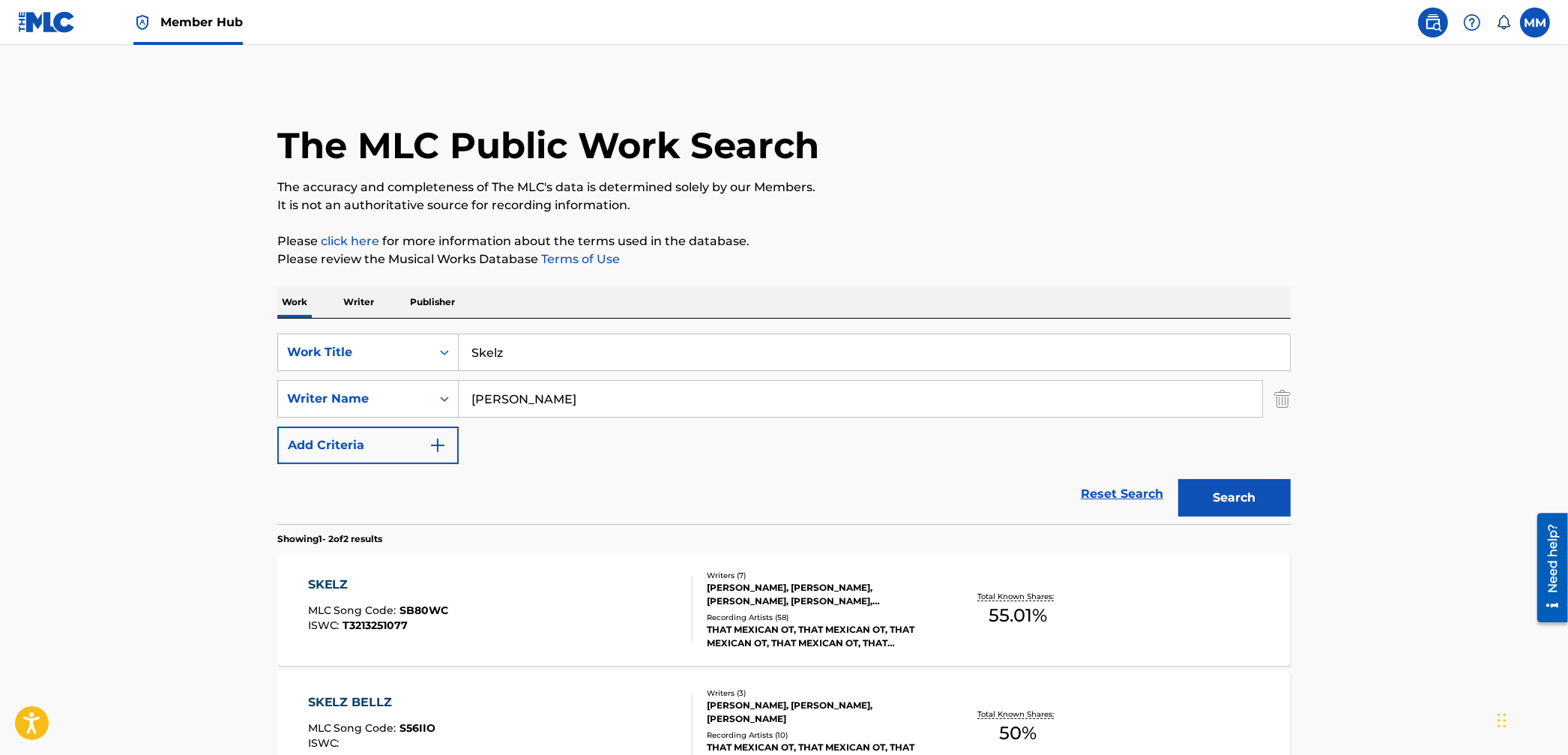
drag, startPoint x: 402, startPoint y: 339, endPoint x: 442, endPoint y: 371, distance: 51.2
click at [393, 338] on div "SearchWithCriteria95aa8cb0-59af-4843-b108-def9a4287cd1 Work Title Skelz" at bounding box center [784, 352] width 1014 height 38
paste input "Eat Or Get Ate Intro Big Moochie Grape"
click at [719, 467] on div "Reset Search Search" at bounding box center [784, 494] width 1014 height 60
drag, startPoint x: 608, startPoint y: 352, endPoint x: 943, endPoint y: 376, distance: 335.9
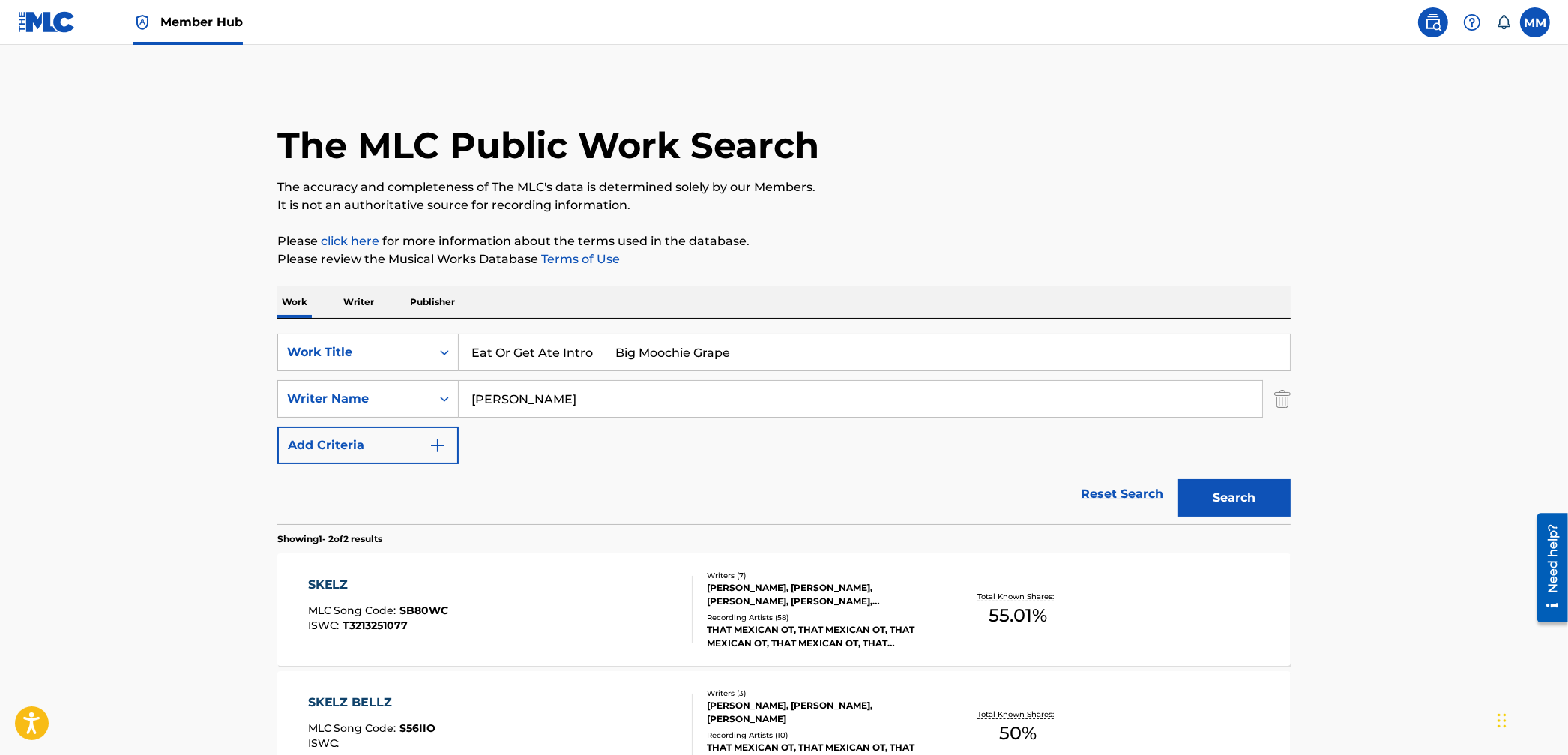
click at [943, 376] on div "SearchWithCriteria95aa8cb0-59af-4843-b108-def9a4287cd1 Work Title Eat Or Get At…" at bounding box center [784, 399] width 1014 height 131
type input "Eat Or Get Ate Intro"
click at [1292, 403] on div "The MLC Public Work Search The accuracy and completeness of The MLC's data is d…" at bounding box center [784, 467] width 1050 height 771
drag, startPoint x: 1289, startPoint y: 402, endPoint x: 1271, endPoint y: 469, distance: 69.4
click at [1289, 402] on img "Search Form" at bounding box center [1283, 399] width 16 height 38
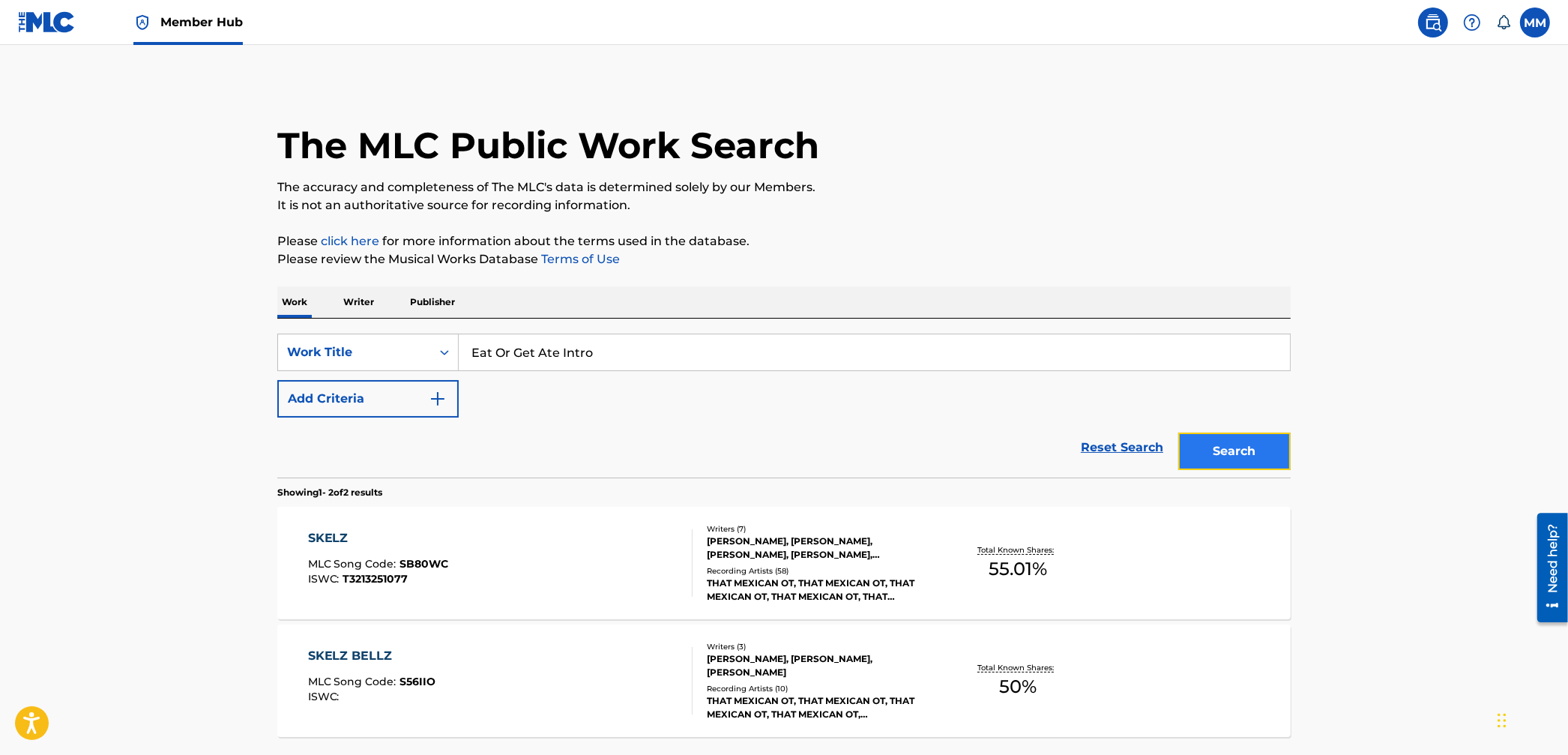
click at [1267, 464] on button "Search" at bounding box center [1235, 451] width 113 height 38
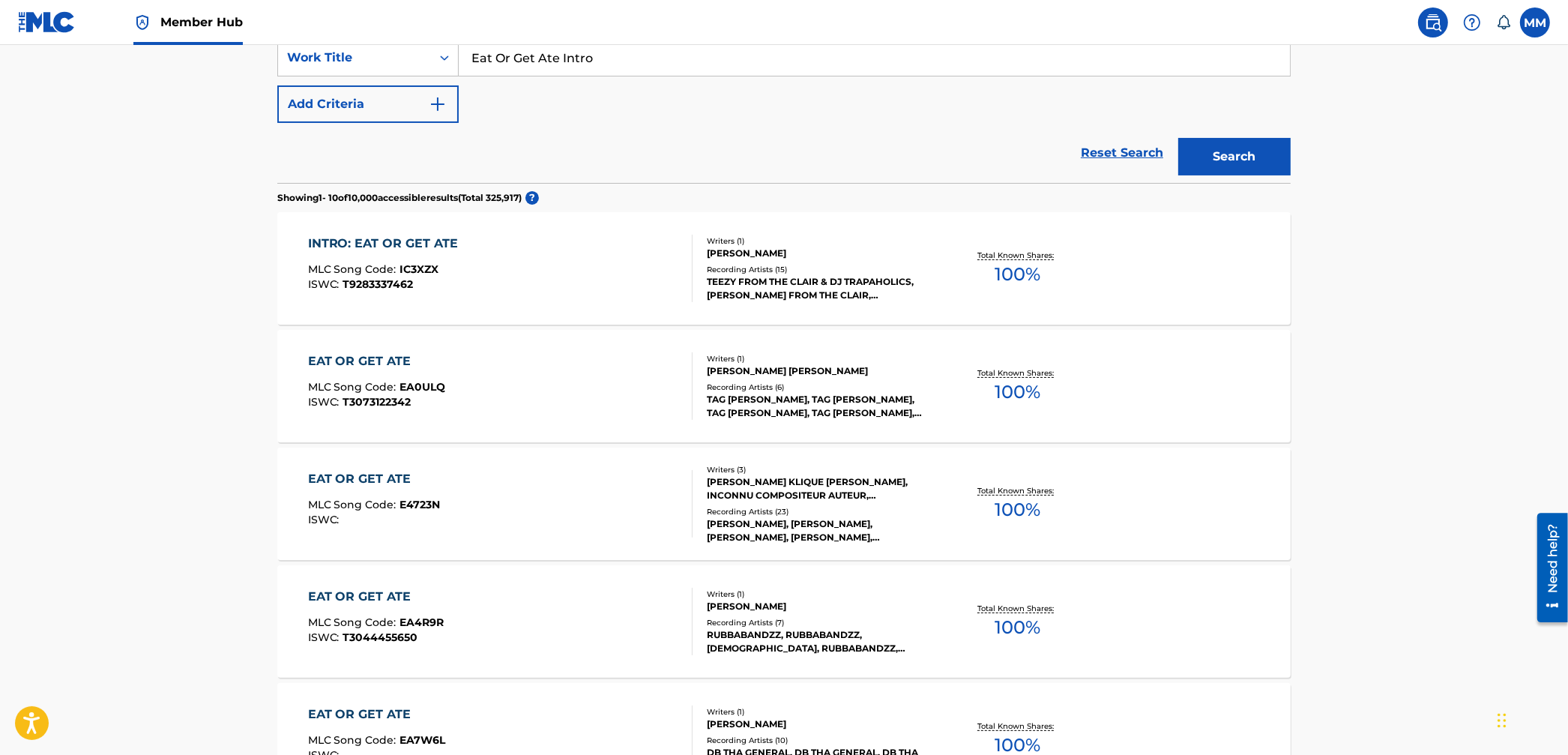
scroll to position [258, 0]
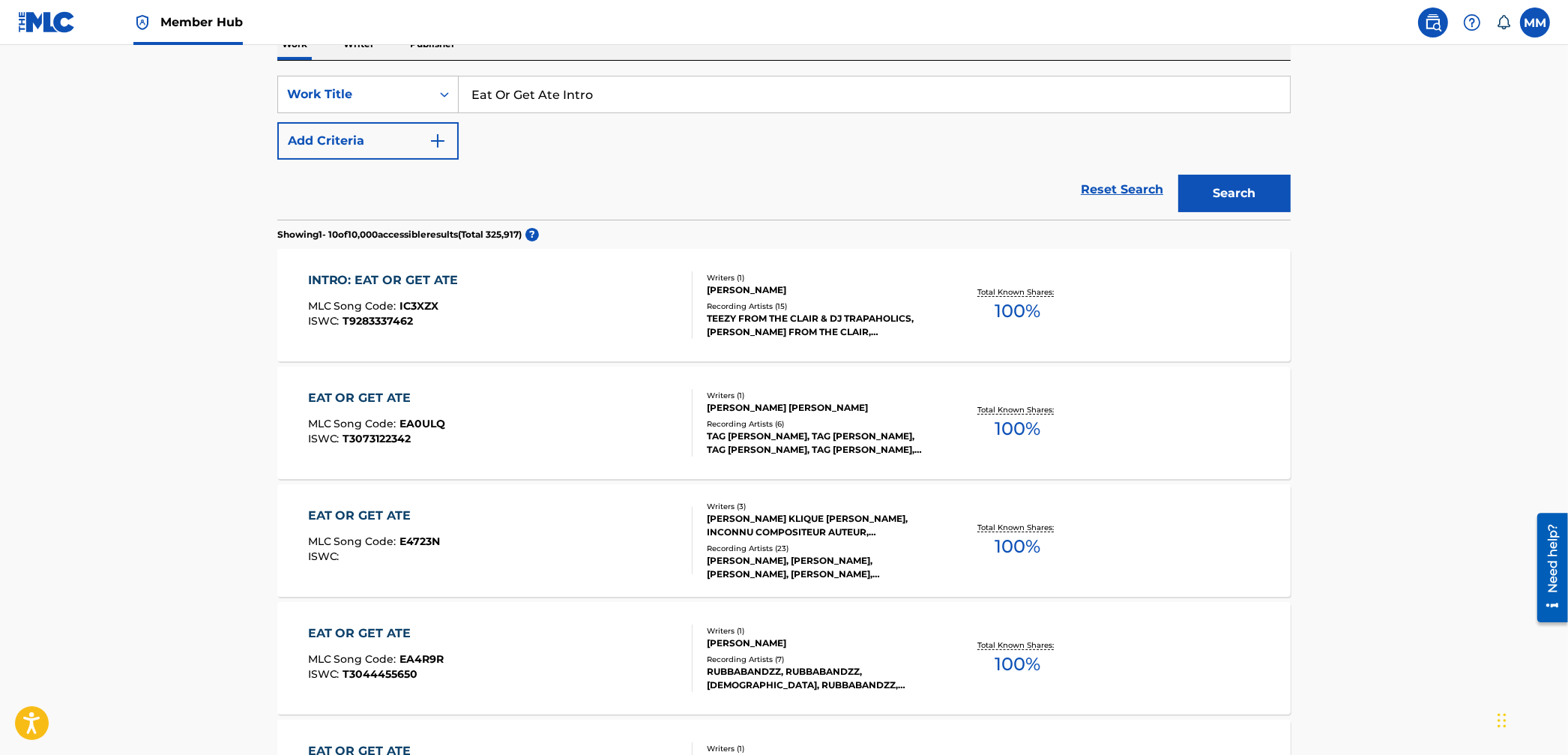
click at [588, 307] on div "INTRO: EAT OR GET ATE MLC Song Code : IC3XZX ISWC : T9283337462" at bounding box center [500, 305] width 385 height 68
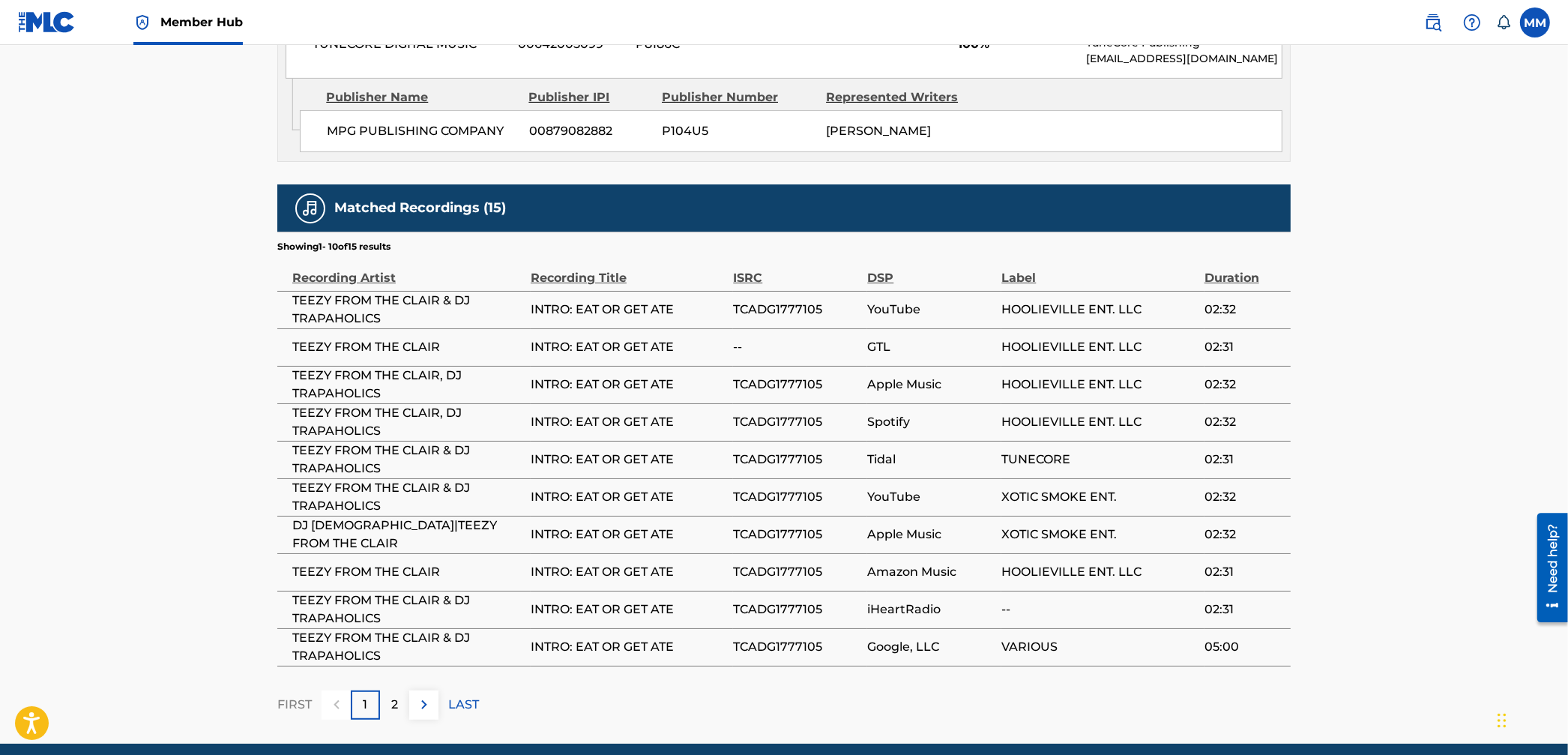
scroll to position [799, 0]
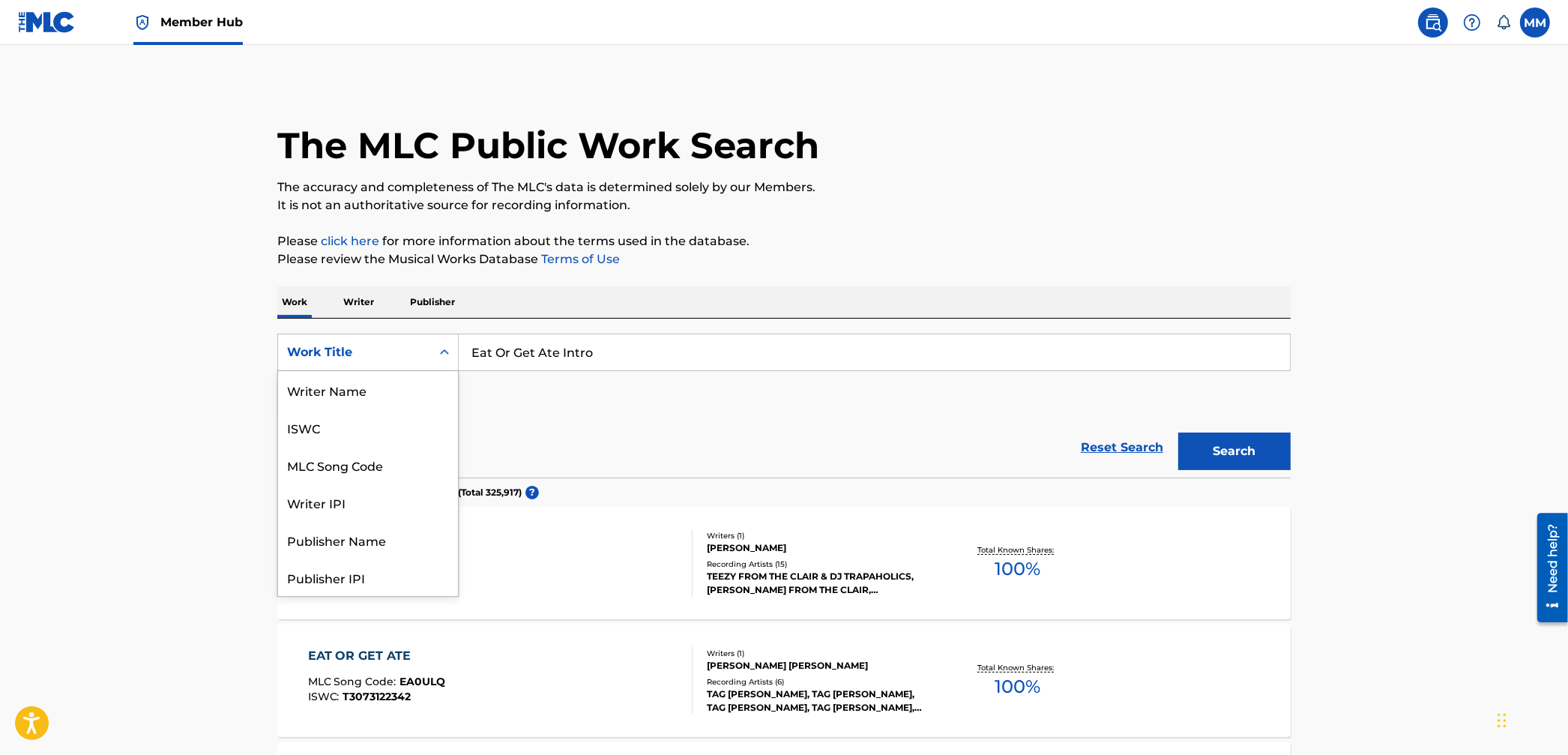
drag, startPoint x: 356, startPoint y: 336, endPoint x: 359, endPoint y: 351, distance: 15.3
click at [356, 336] on div "Work Title" at bounding box center [367, 352] width 181 height 38
click at [431, 300] on p "Publisher" at bounding box center [432, 301] width 54 height 31
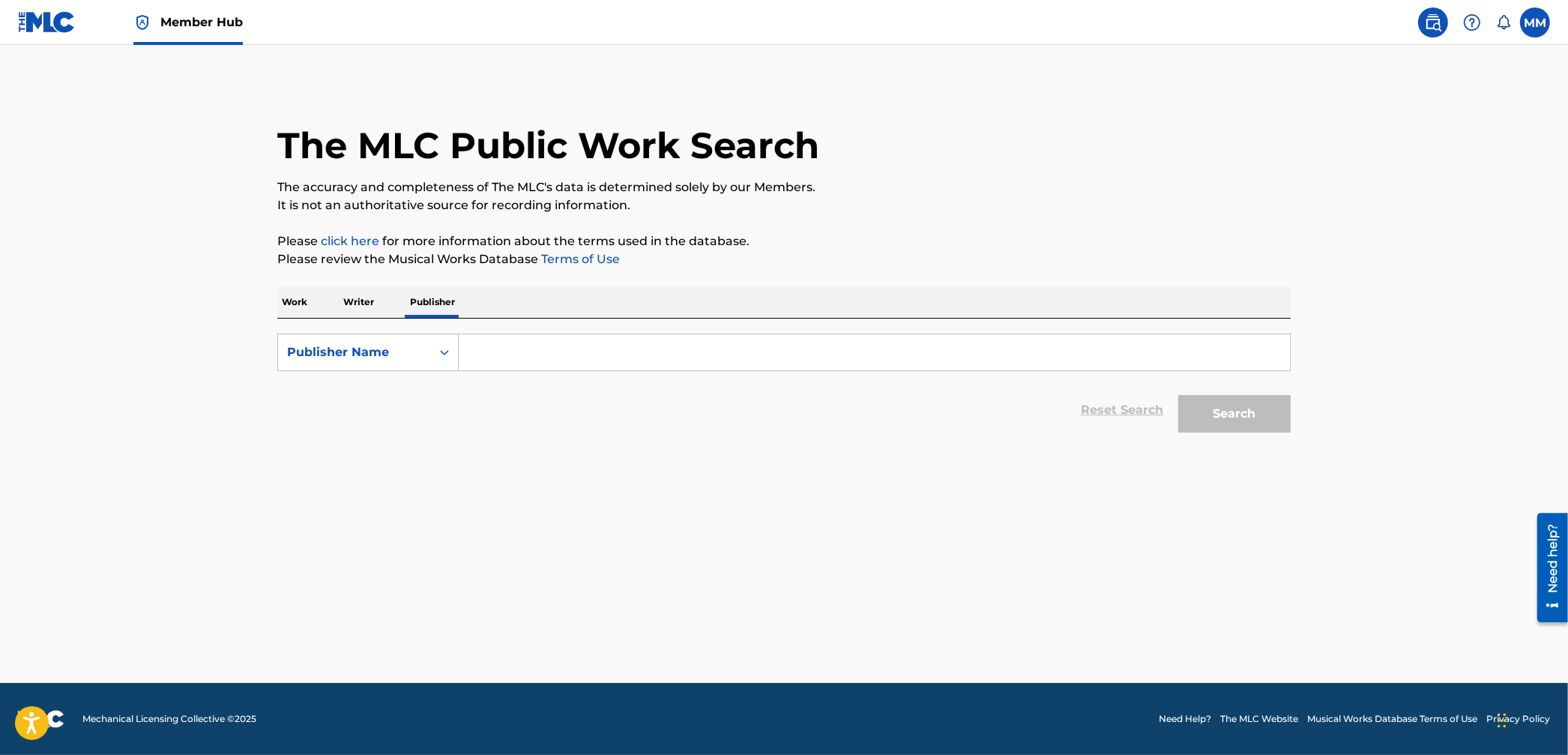
click at [521, 351] on input "Search Form" at bounding box center [874, 352] width 832 height 36
paste input "WIDE RIGHT TOWN"
type input "WIDE RIGHT TOWN"
click at [1193, 418] on button "Search" at bounding box center [1235, 413] width 113 height 38
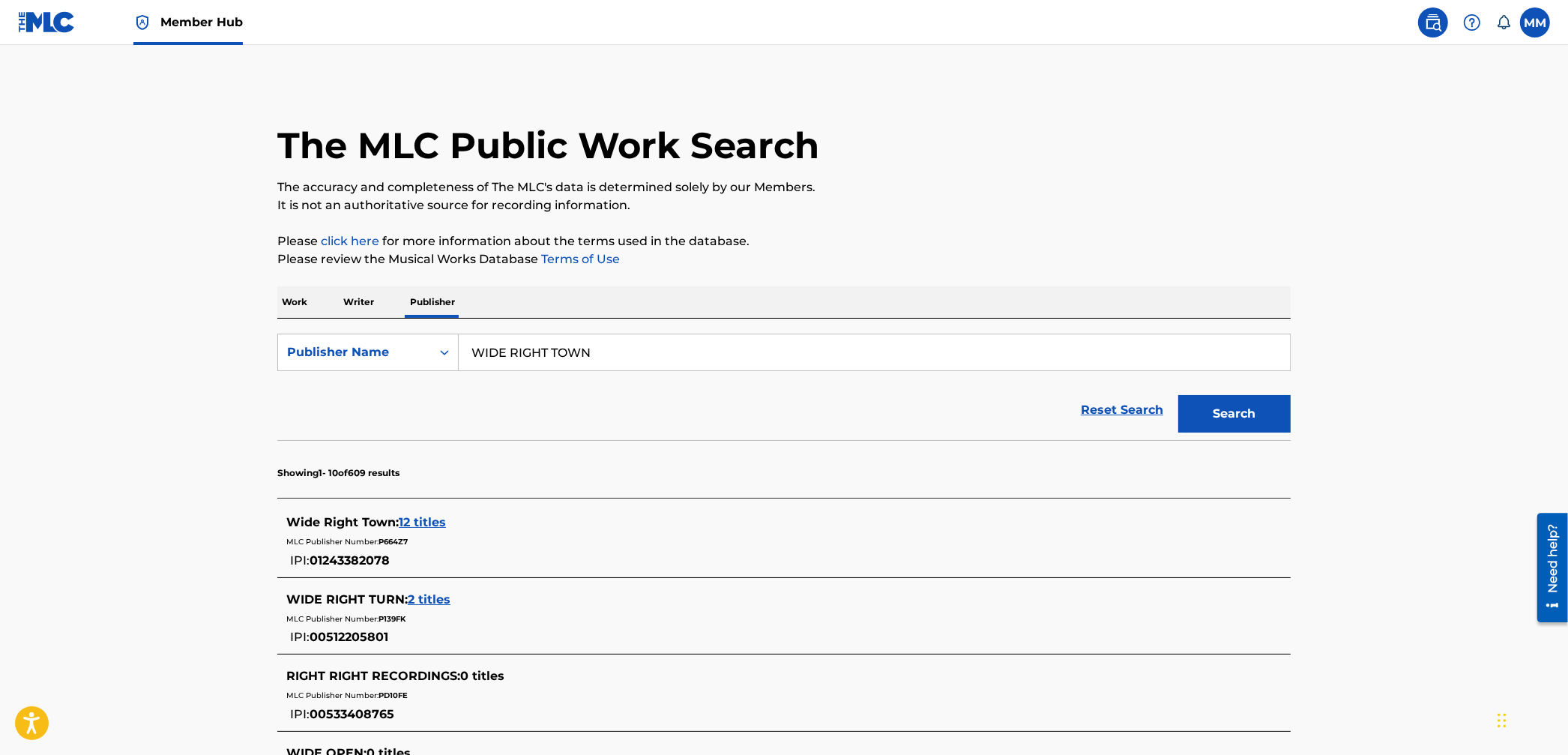
click at [430, 522] on span "12 titles" at bounding box center [422, 522] width 48 height 15
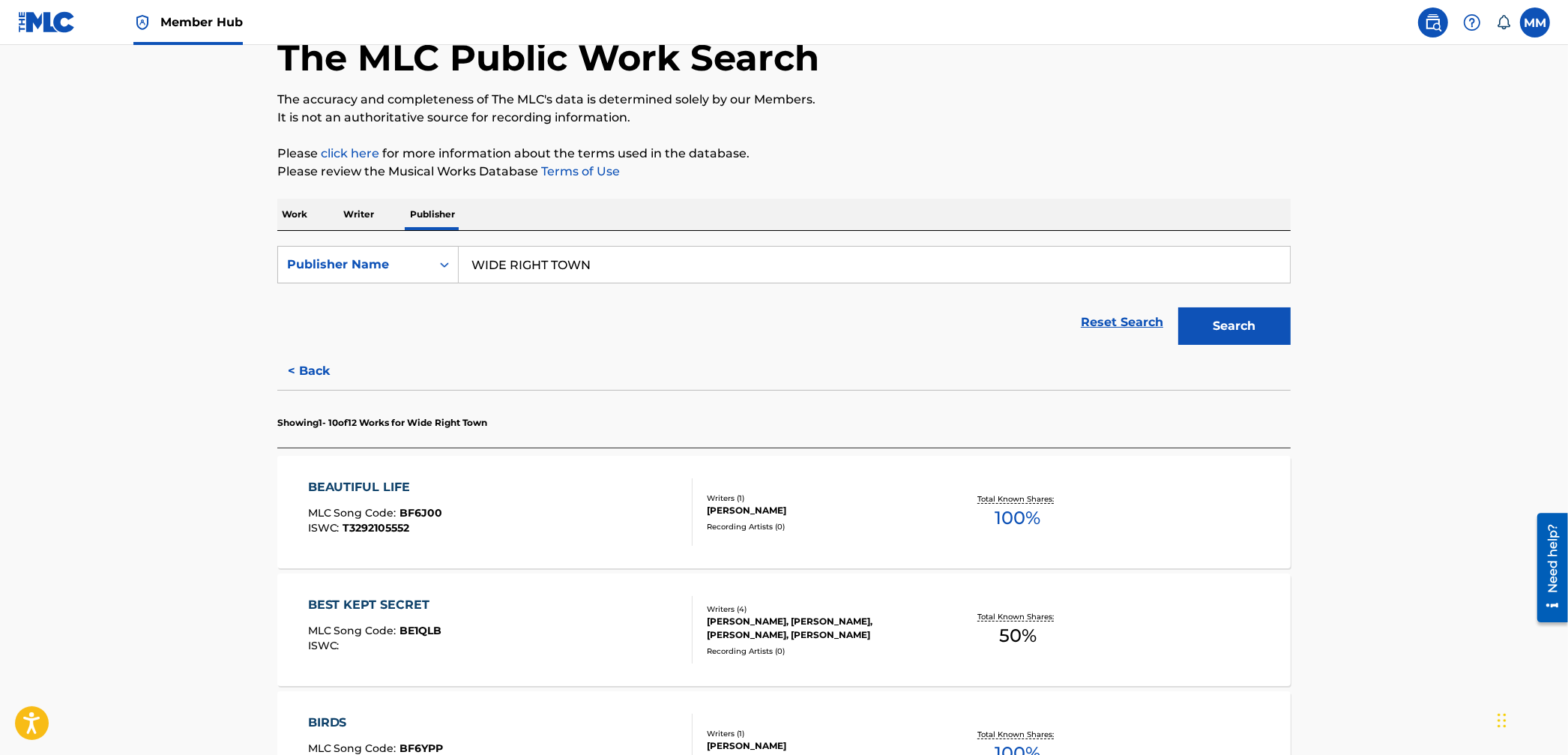
scroll to position [101, 0]
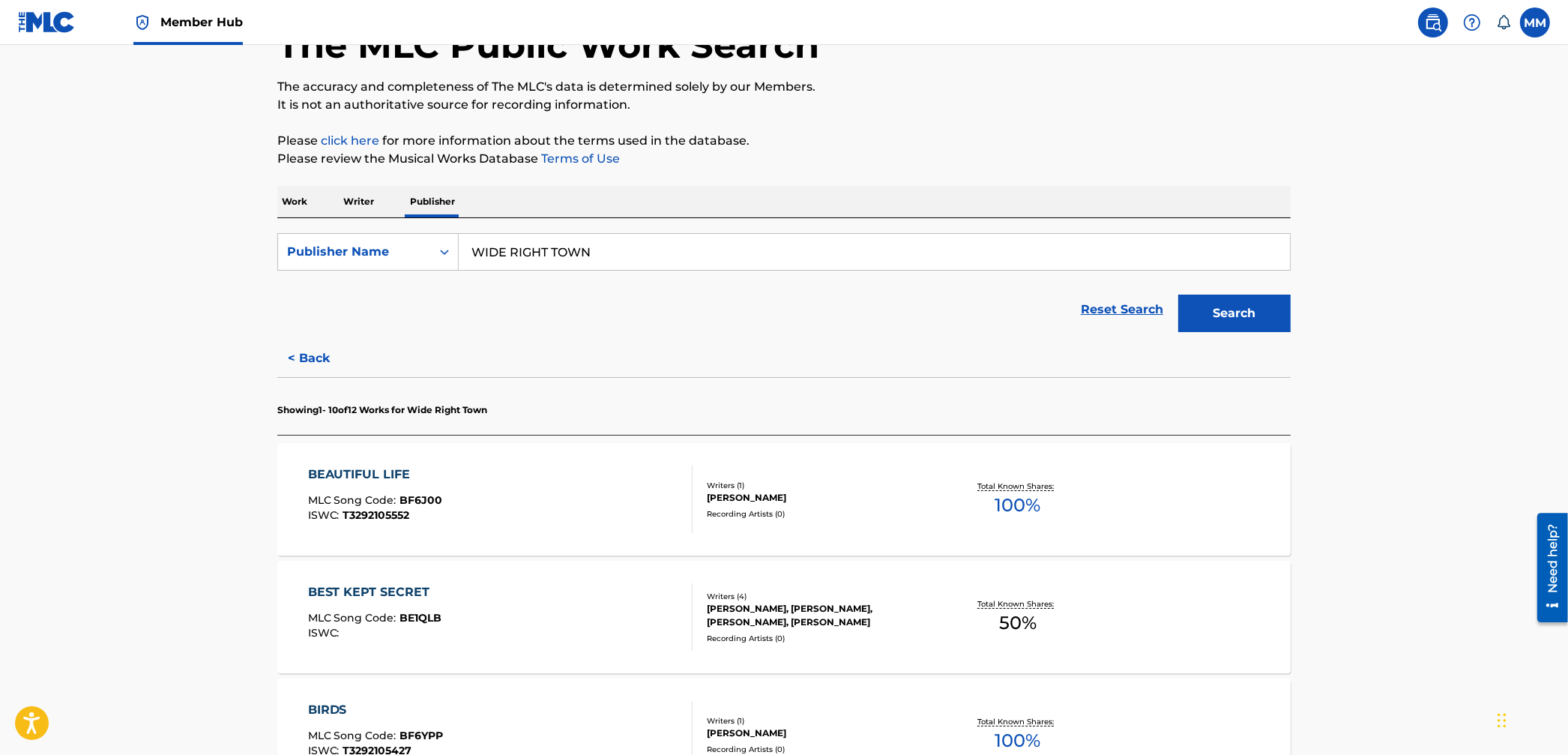
click at [1184, 504] on div "BEAUTIFUL LIFE MLC Song Code : BF6J00 ISWC : T3292105552 Writers ( 1 ) MARC SCI…" at bounding box center [784, 500] width 1014 height 113
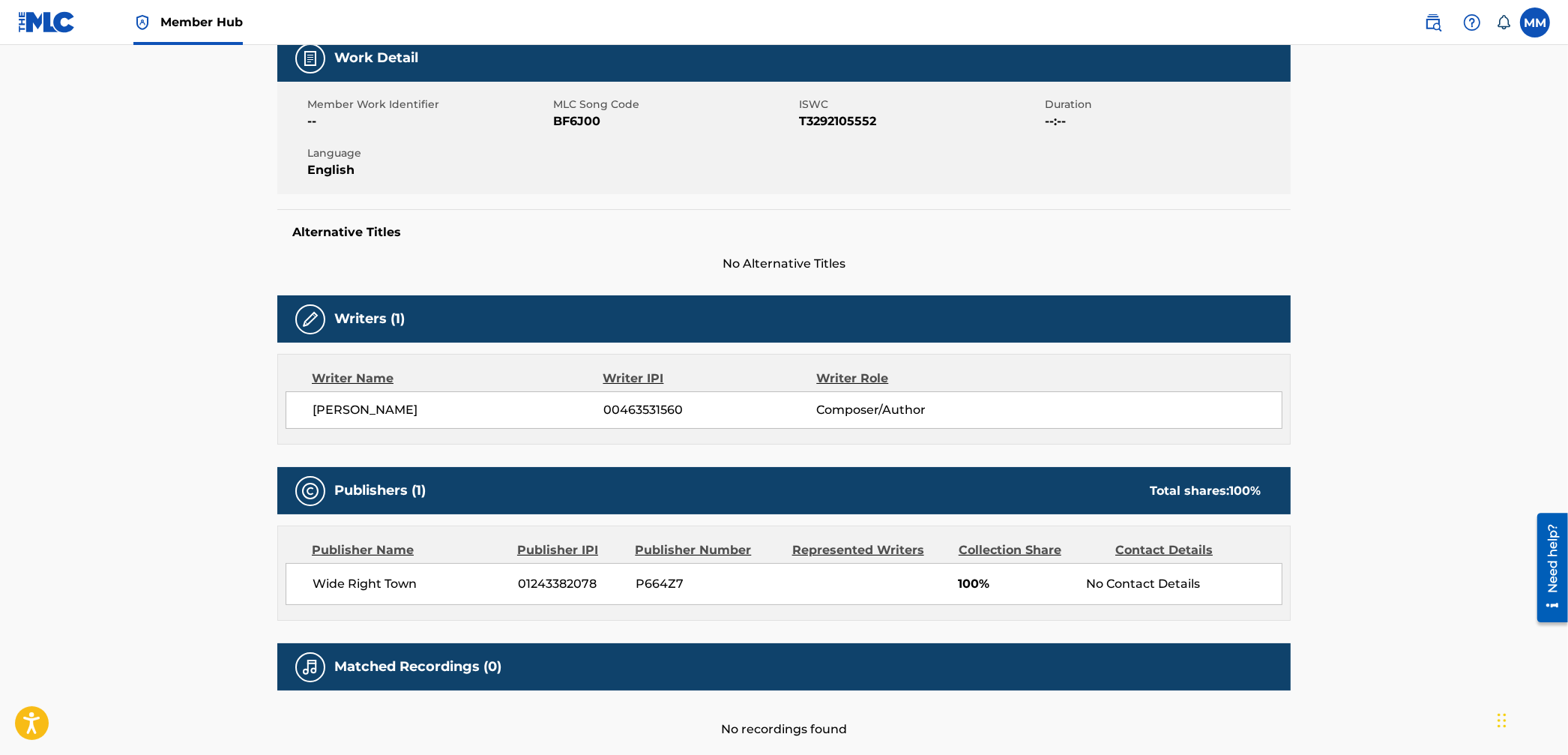
scroll to position [310, 0]
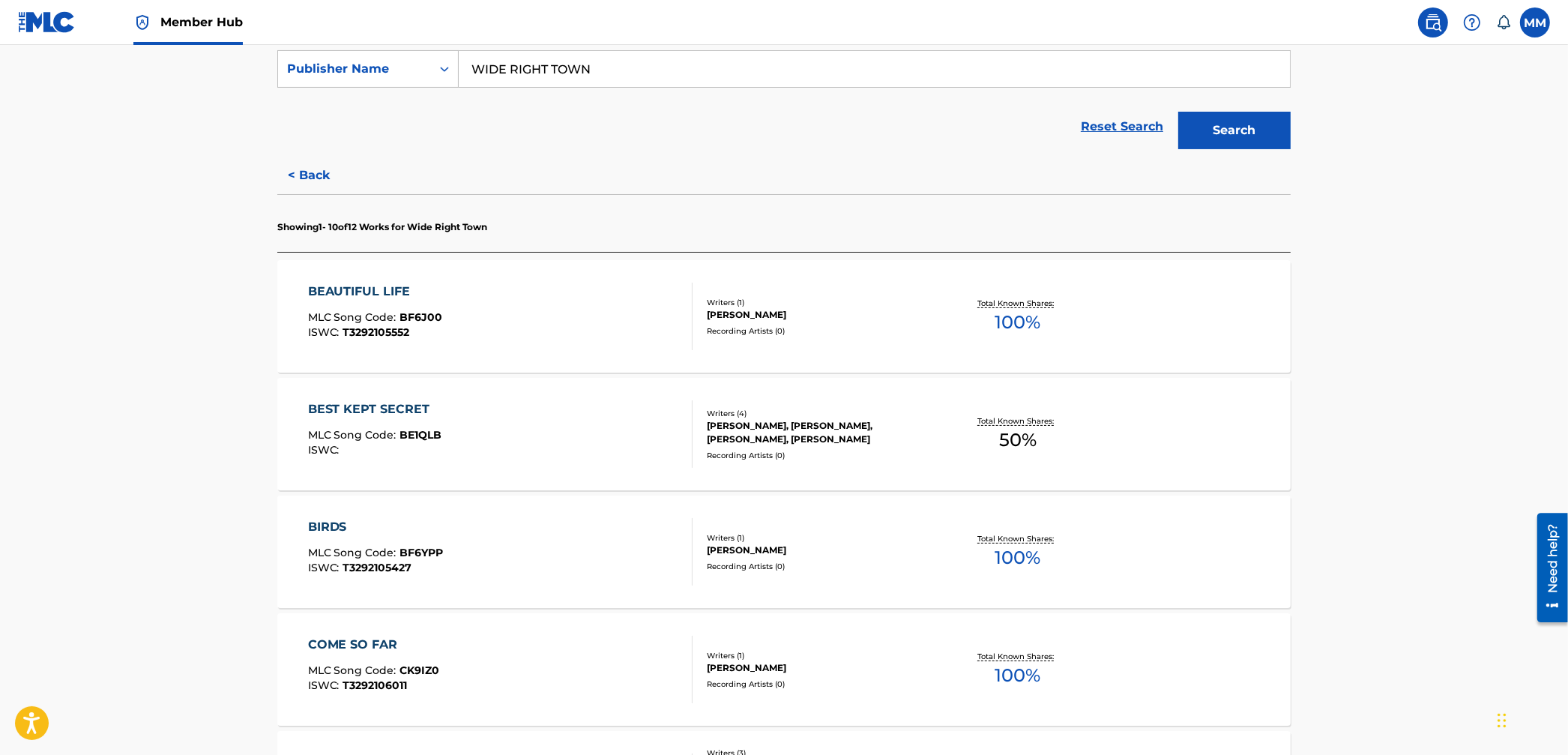
scroll to position [237, 0]
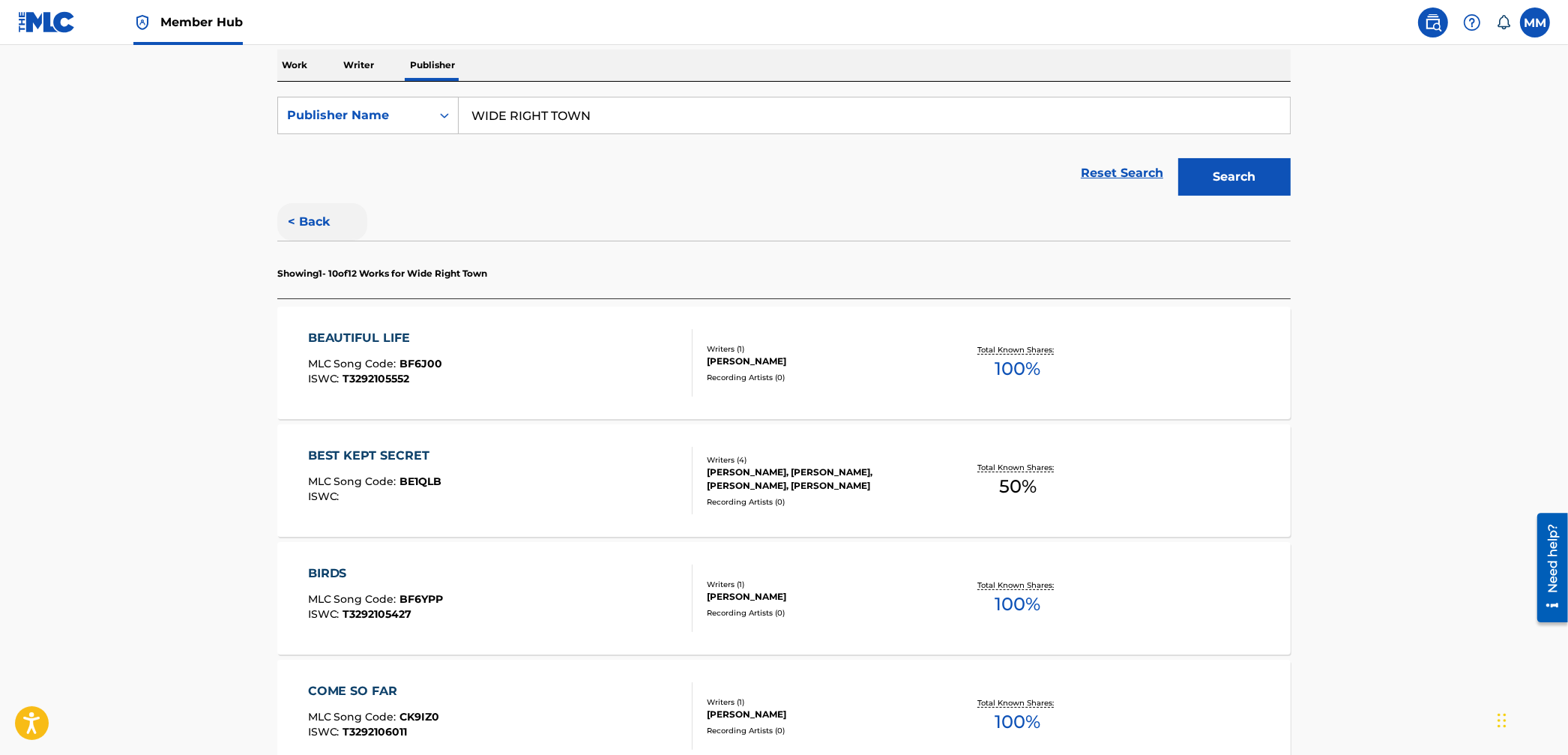
click at [317, 211] on button "< Back" at bounding box center [322, 222] width 90 height 38
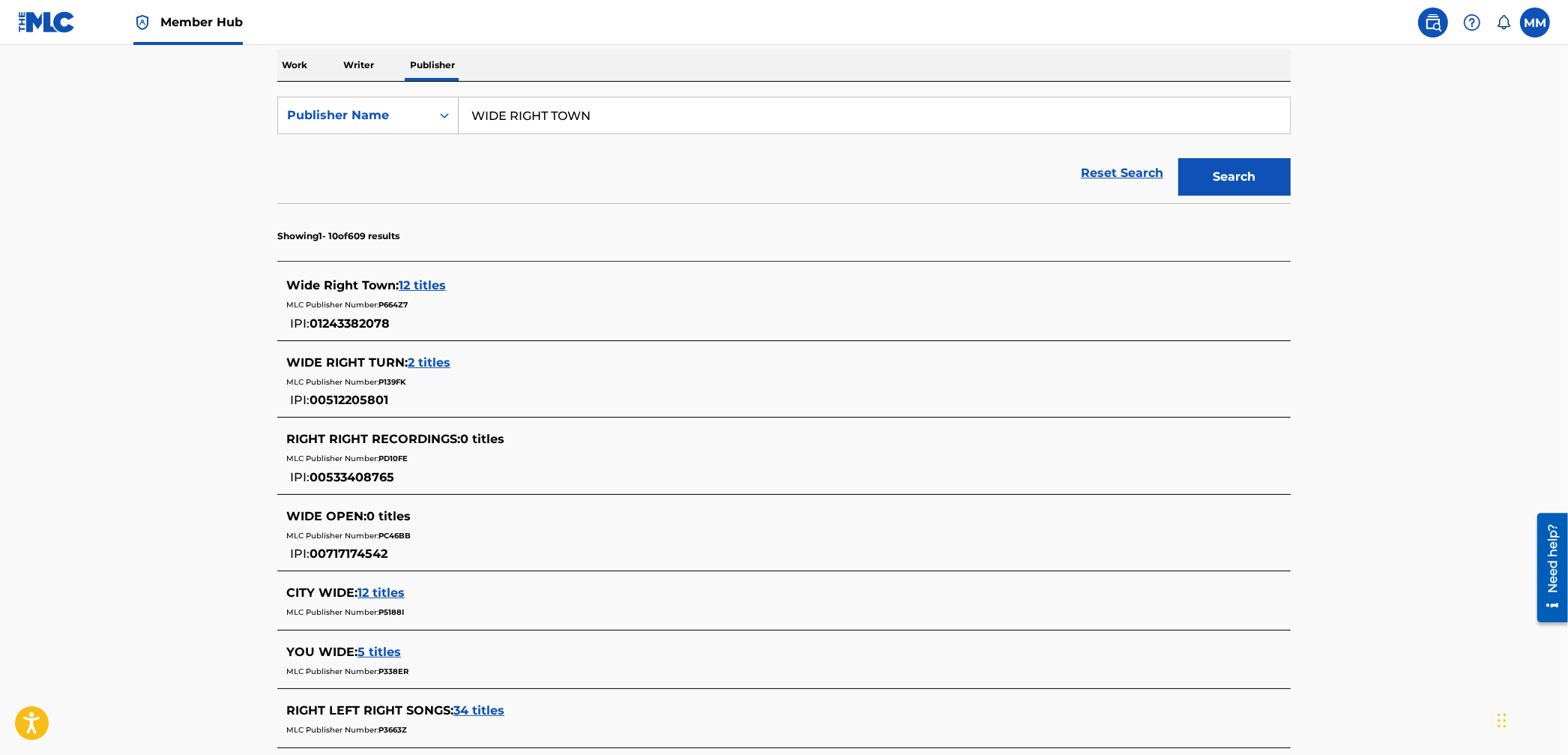
click at [371, 63] on p "Writer" at bounding box center [359, 64] width 39 height 31
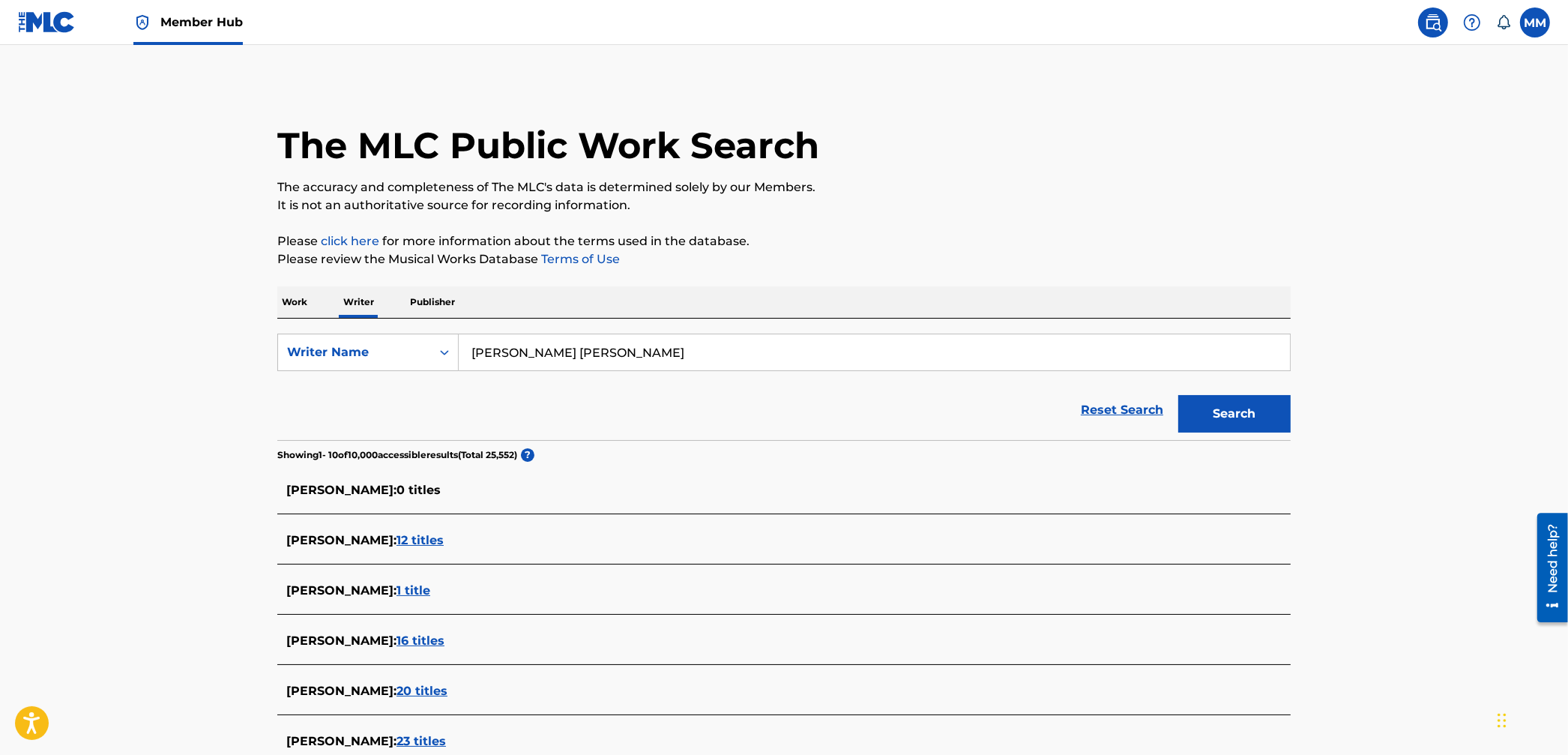
drag, startPoint x: 291, startPoint y: 306, endPoint x: 330, endPoint y: 317, distance: 40.5
click at [291, 306] on p "Work" at bounding box center [294, 301] width 35 height 31
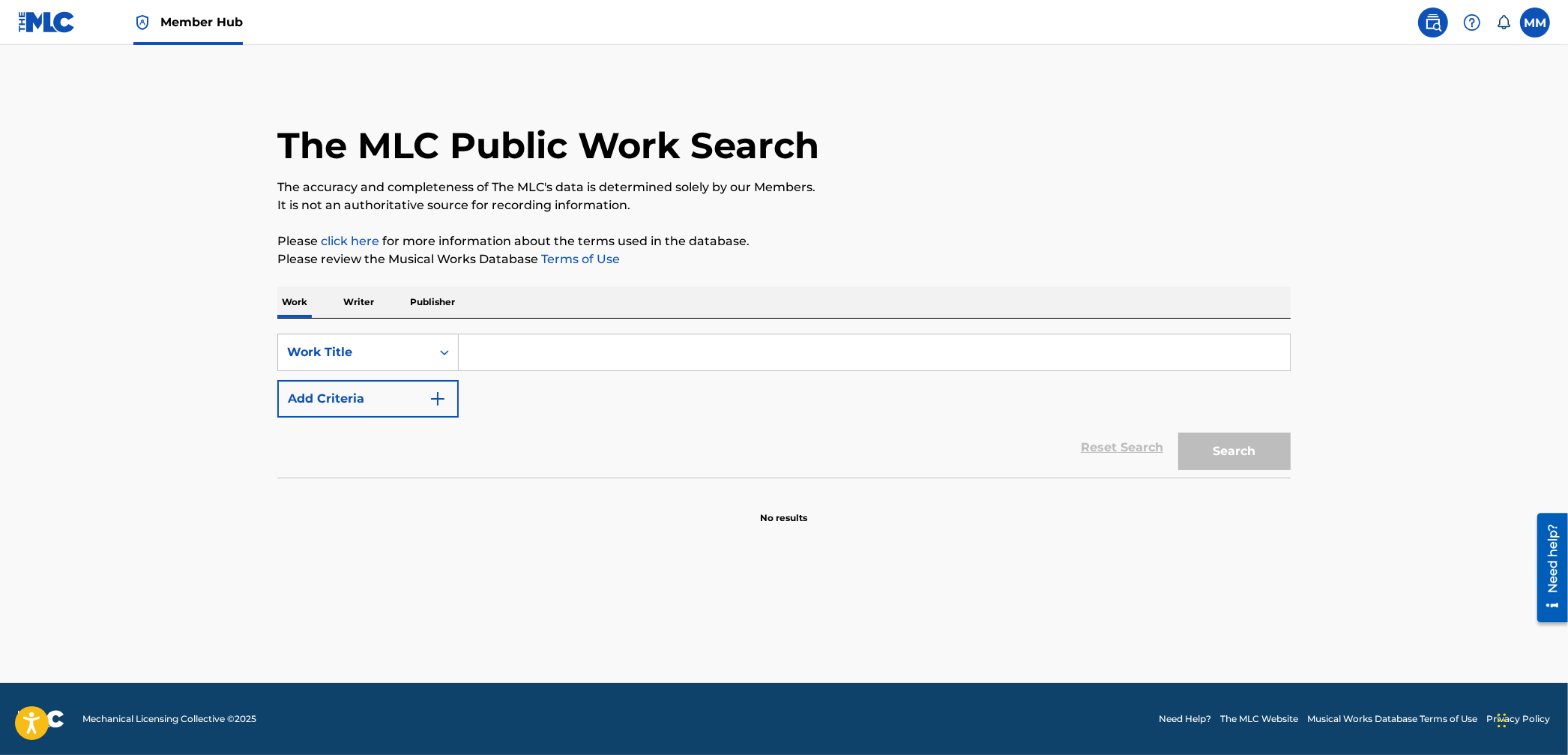
click at [484, 343] on input "Search Form" at bounding box center [874, 352] width 832 height 36
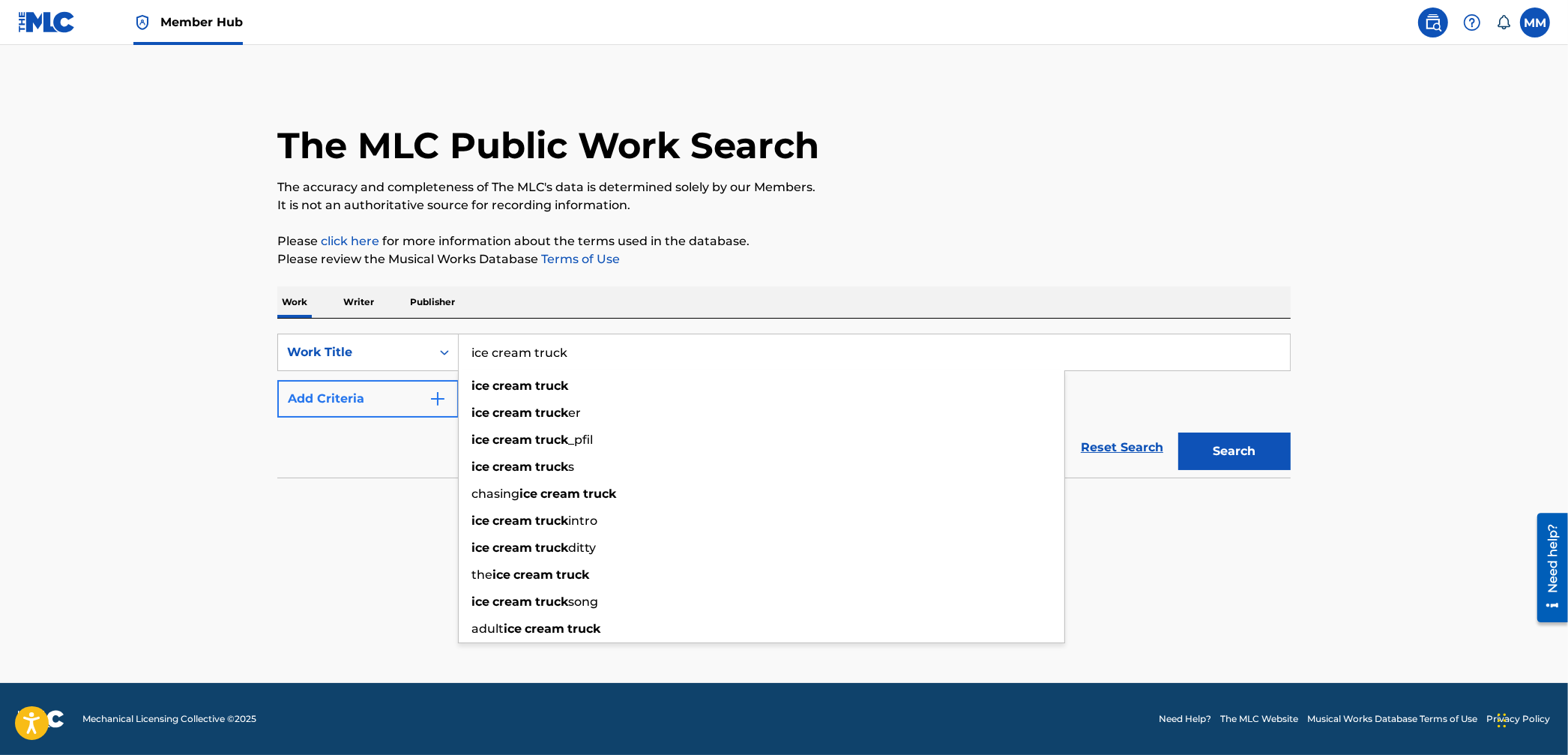
type input "ice cream truck"
click at [380, 410] on button "Add Criteria" at bounding box center [367, 399] width 181 height 38
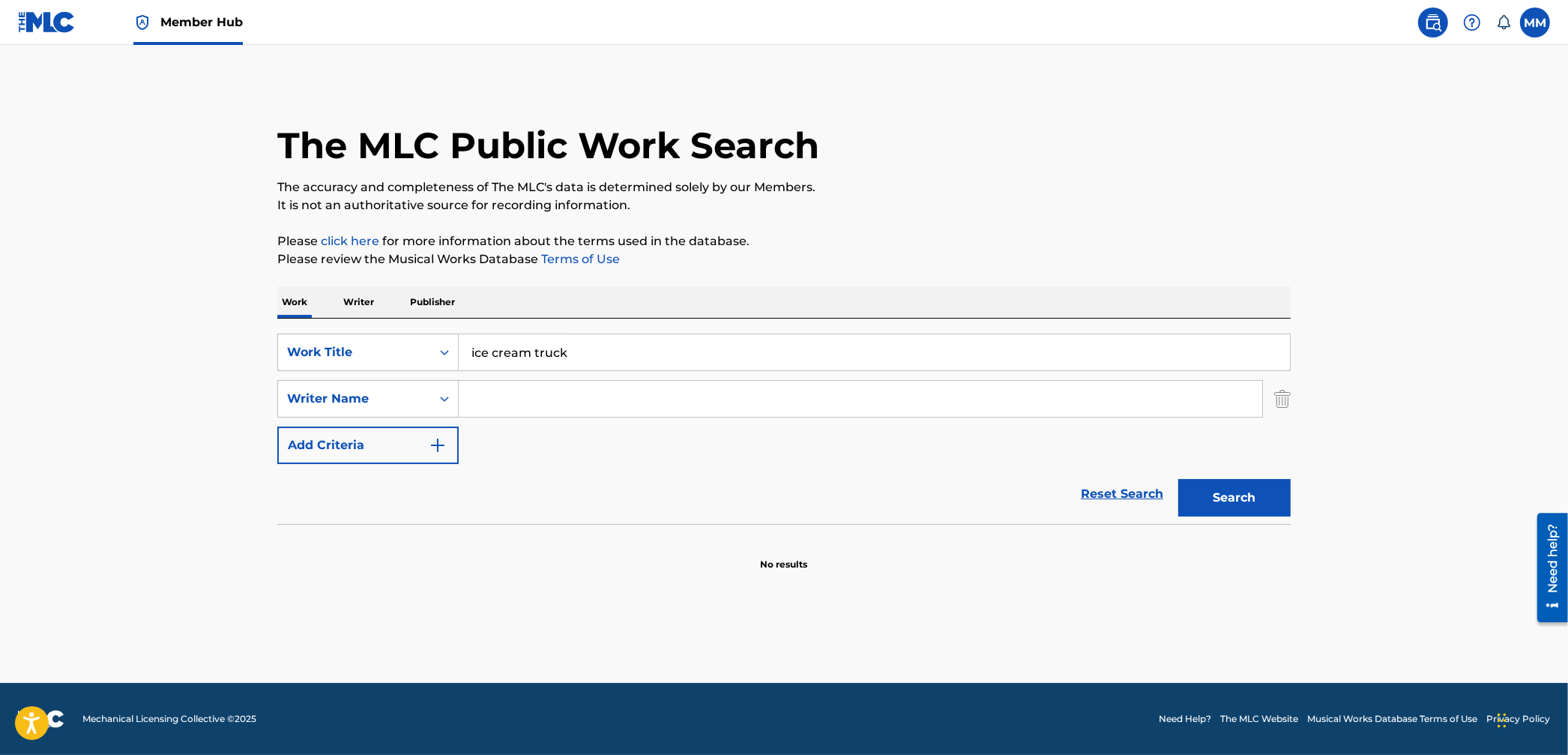
click at [311, 375] on div "SearchWithCriteria95aa8cb0-59af-4843-b108-def9a4287cd1 Work Title ice cream tru…" at bounding box center [784, 399] width 1014 height 131
click at [317, 392] on div "Writer Name" at bounding box center [354, 399] width 135 height 18
click at [341, 448] on div "Writer IPI" at bounding box center [367, 436] width 180 height 38
click at [508, 400] on input "Search Form" at bounding box center [860, 399] width 803 height 36
click at [404, 399] on div "Writer IPI" at bounding box center [354, 399] width 135 height 18
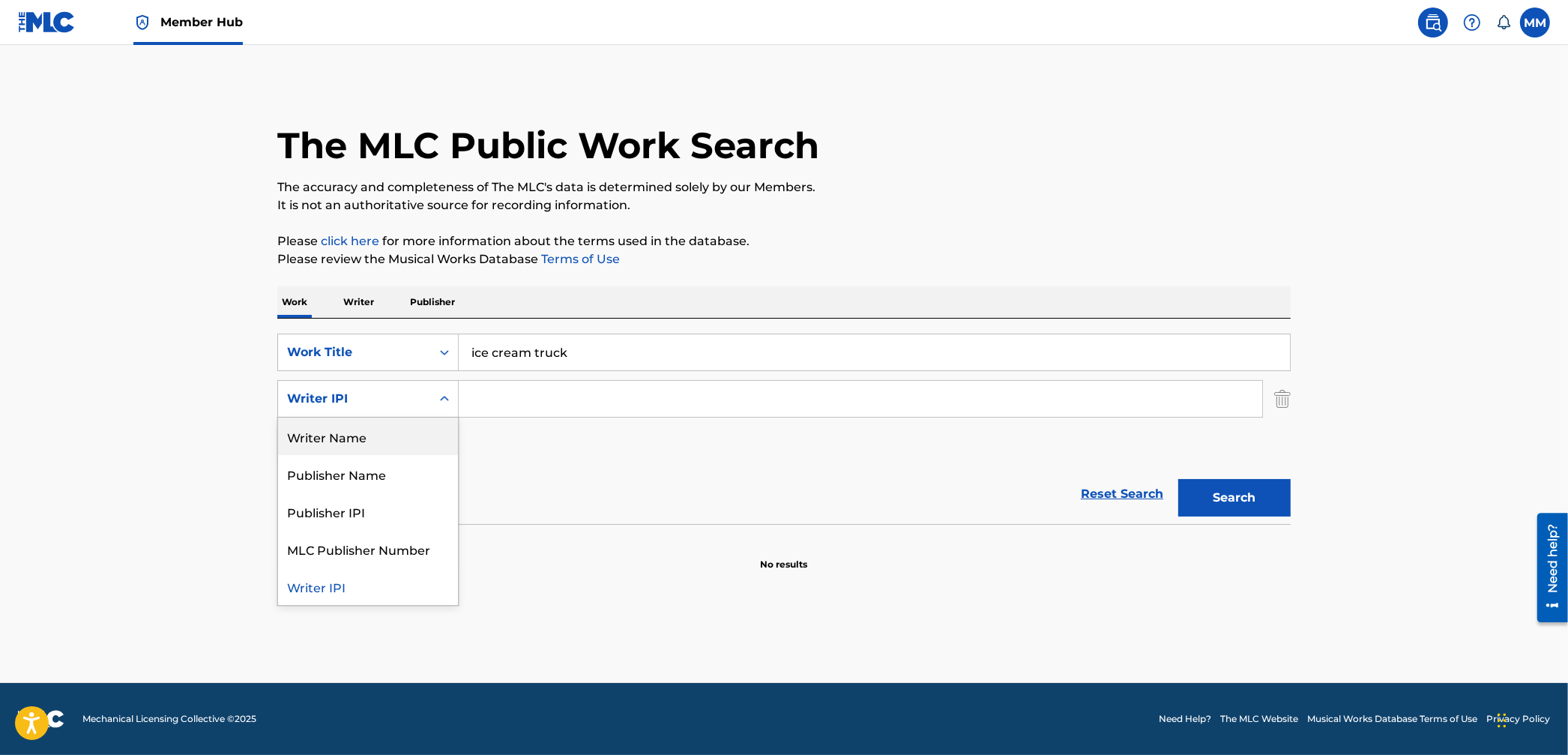
click at [371, 444] on div "Writer Name" at bounding box center [367, 436] width 180 height 38
click at [529, 404] on input "Search Form" at bounding box center [860, 399] width 803 height 36
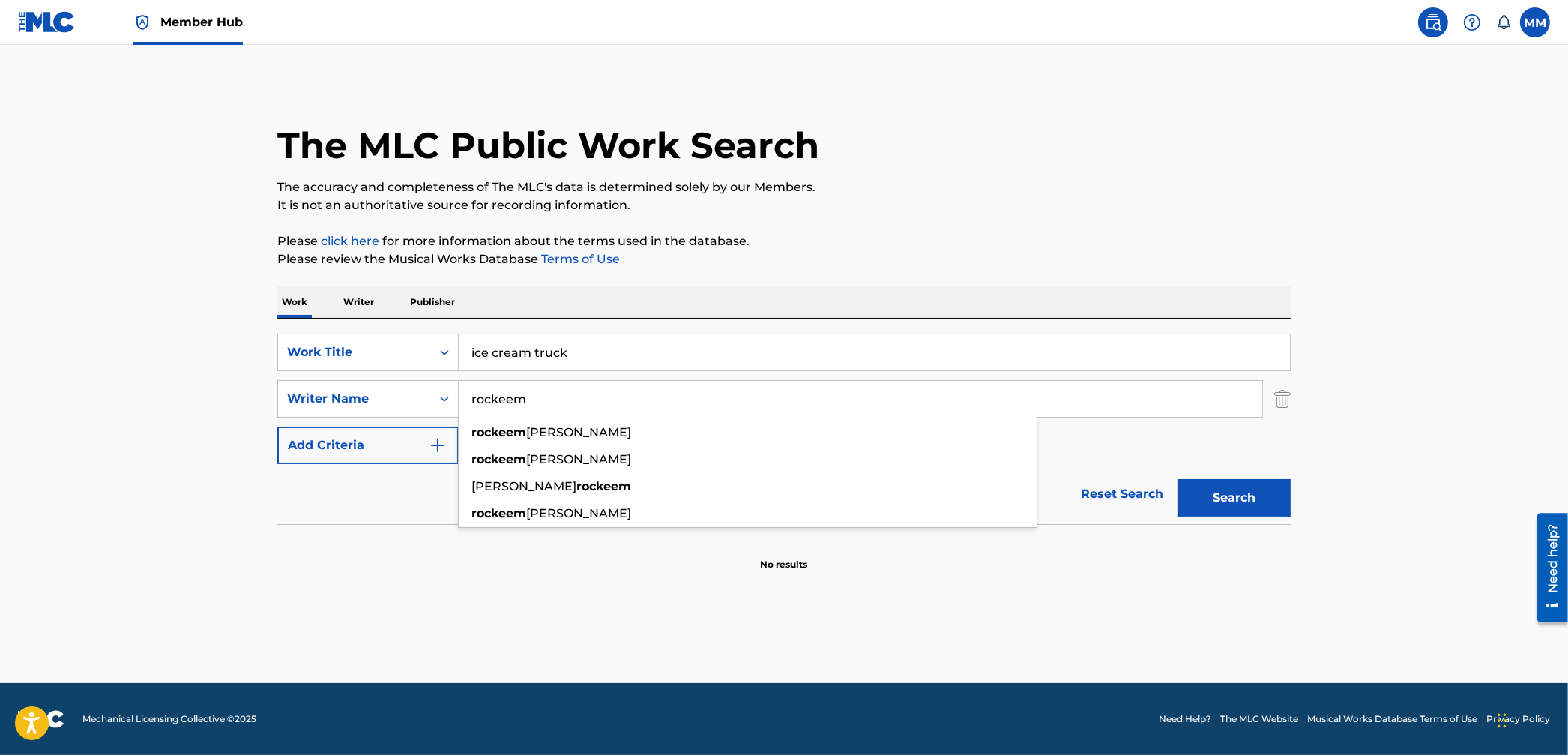
type input "rockeem"
click at [1179, 479] on button "Search" at bounding box center [1235, 498] width 113 height 38
click at [1282, 400] on img "Search Form" at bounding box center [1283, 399] width 16 height 38
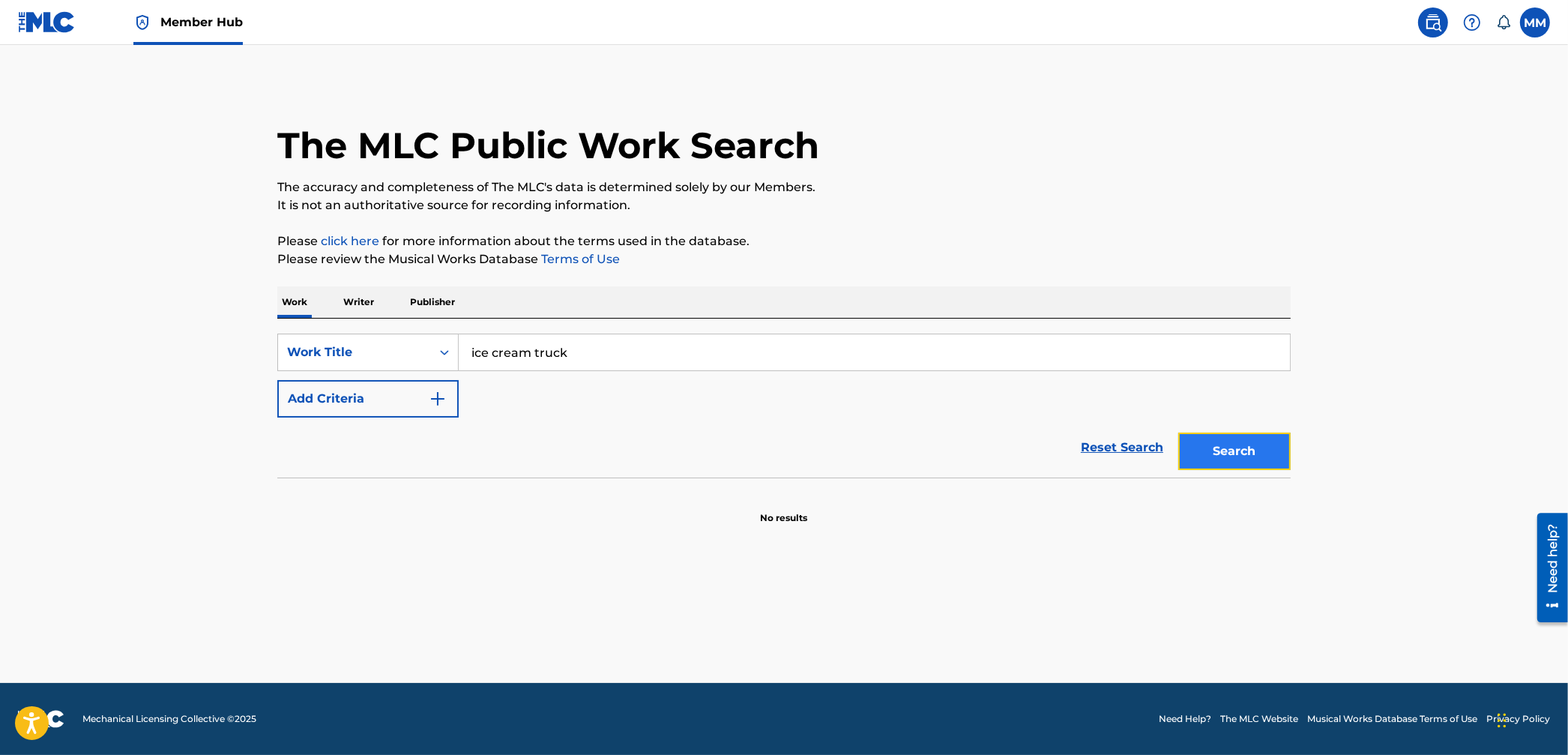
click at [1236, 463] on button "Search" at bounding box center [1235, 451] width 113 height 38
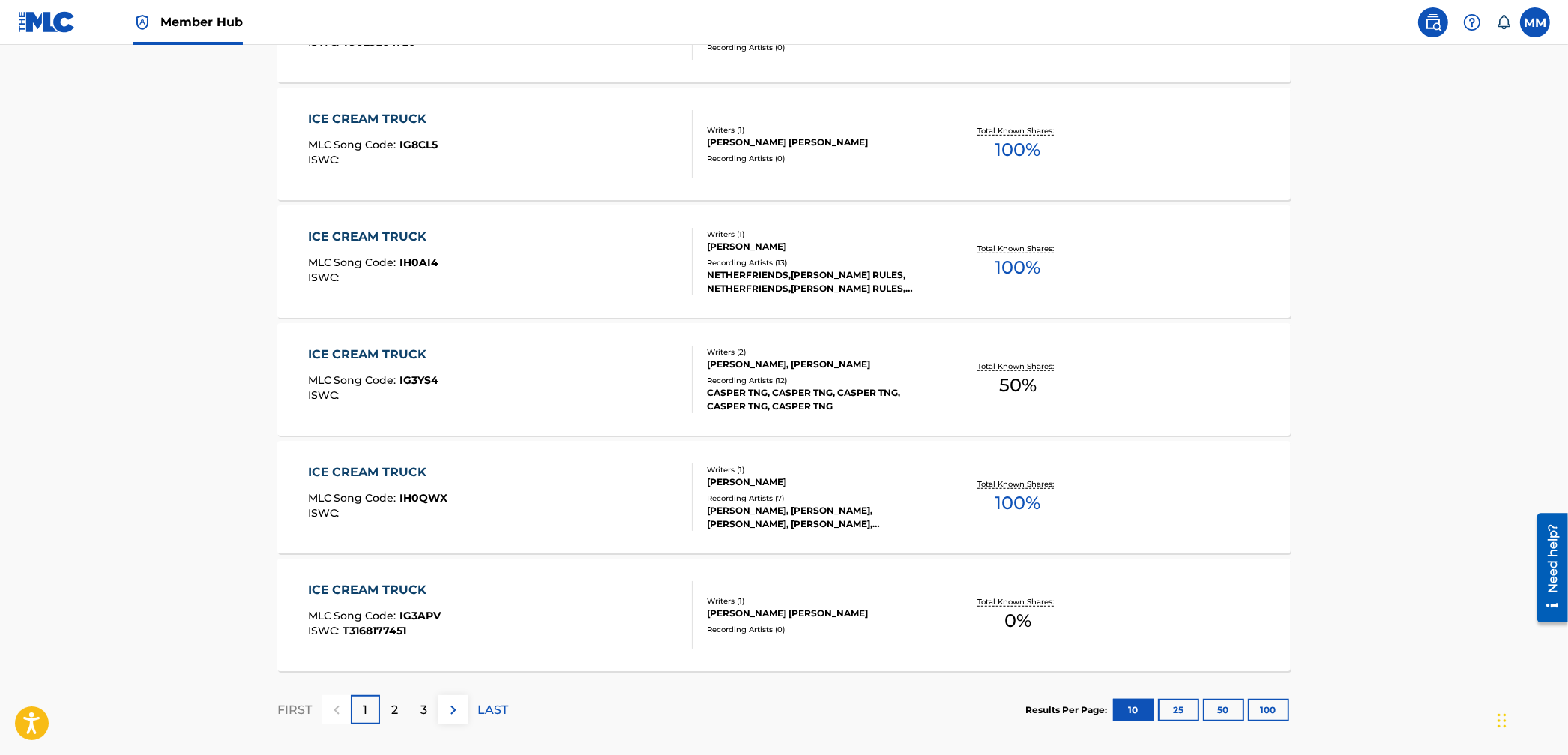
scroll to position [1080, 0]
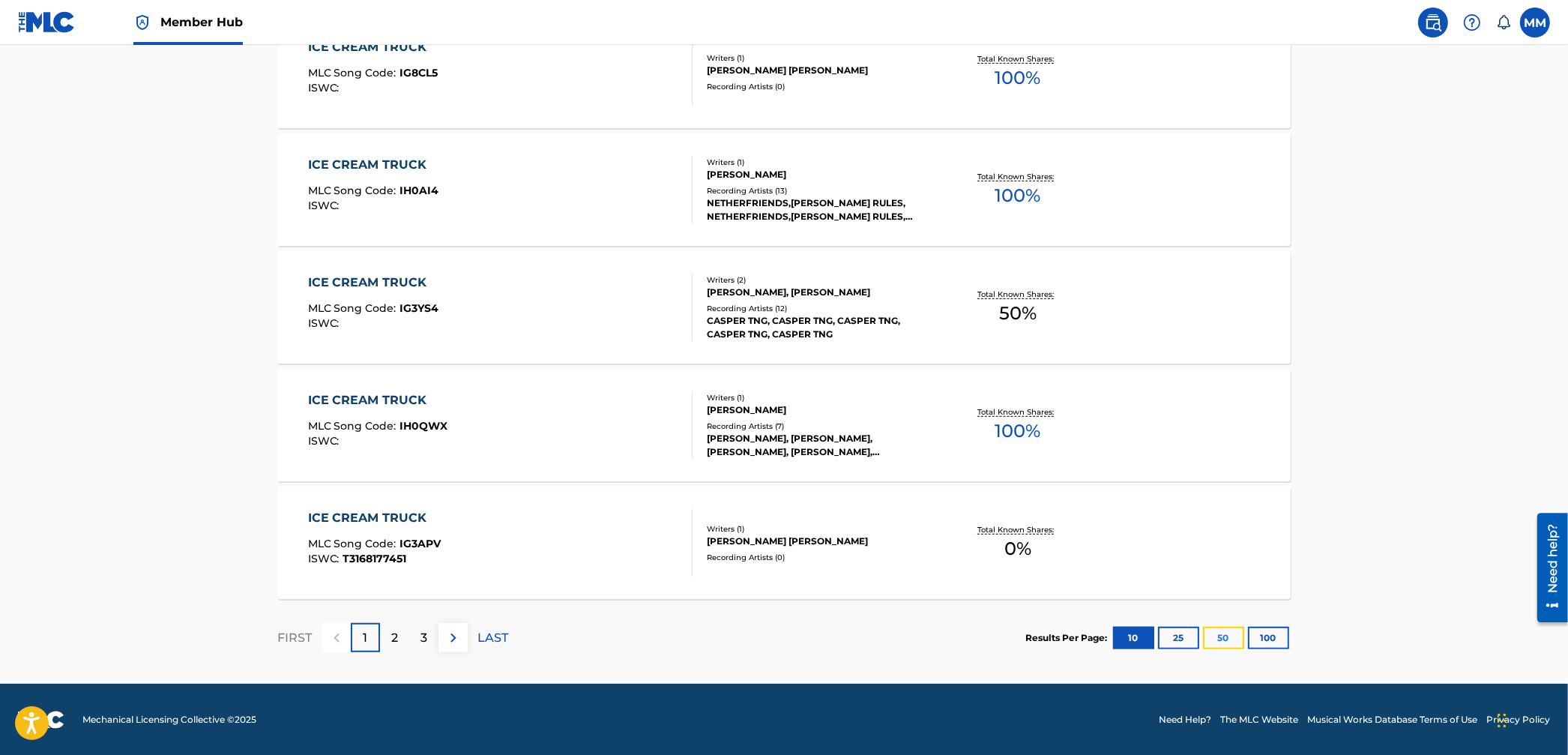
click at [1219, 641] on button "50" at bounding box center [1223, 638] width 41 height 23
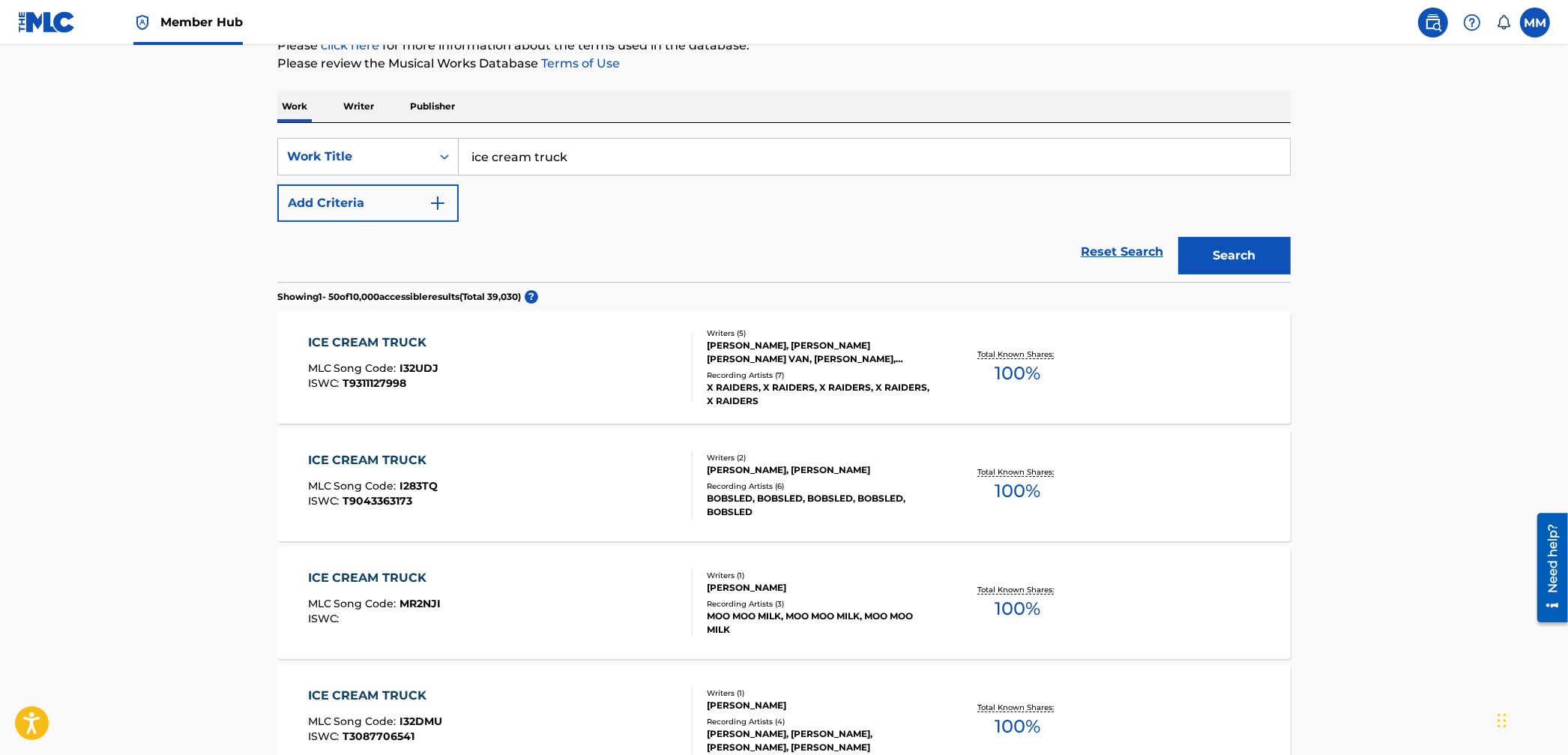
scroll to position [0, 0]
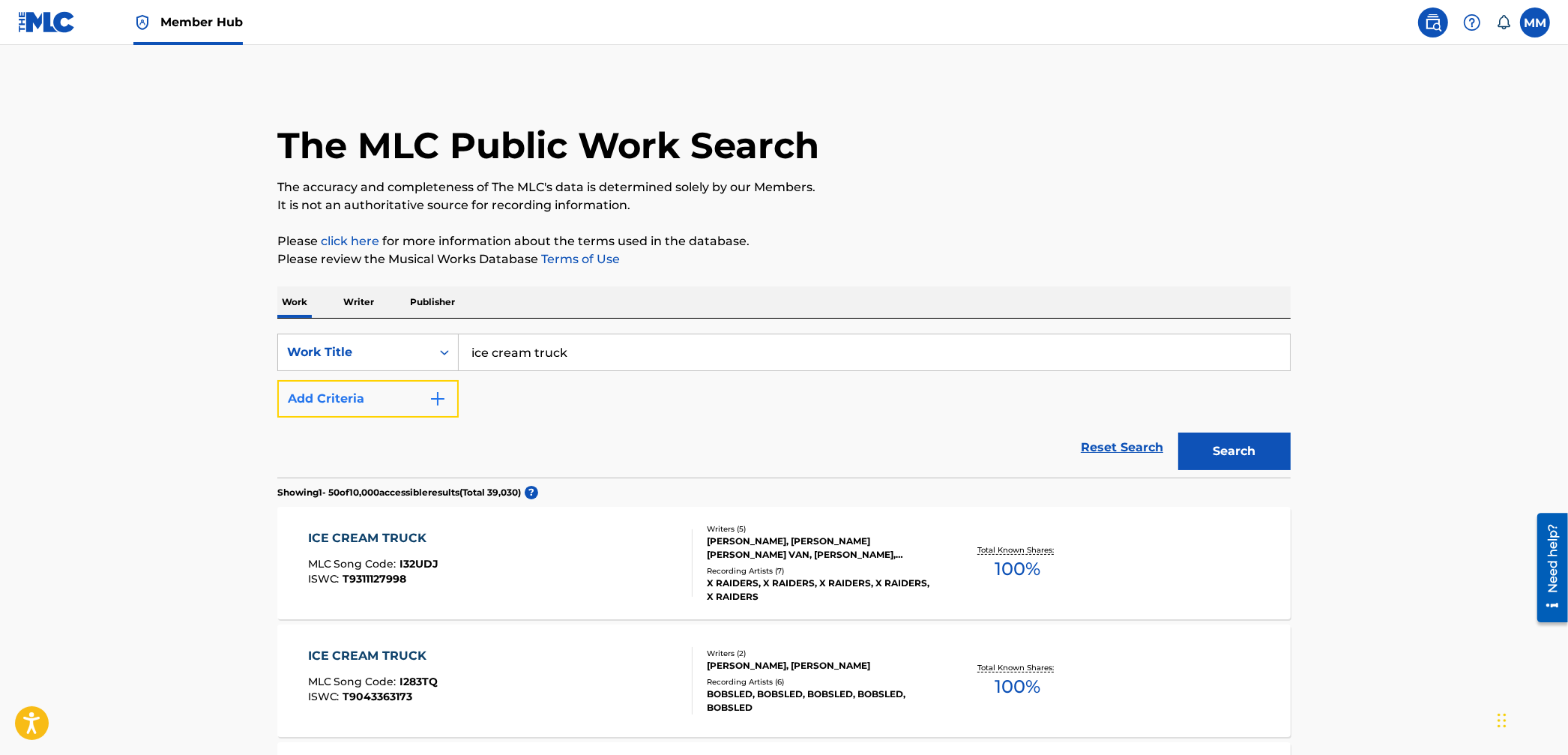
click at [403, 381] on button "Add Criteria" at bounding box center [367, 399] width 181 height 38
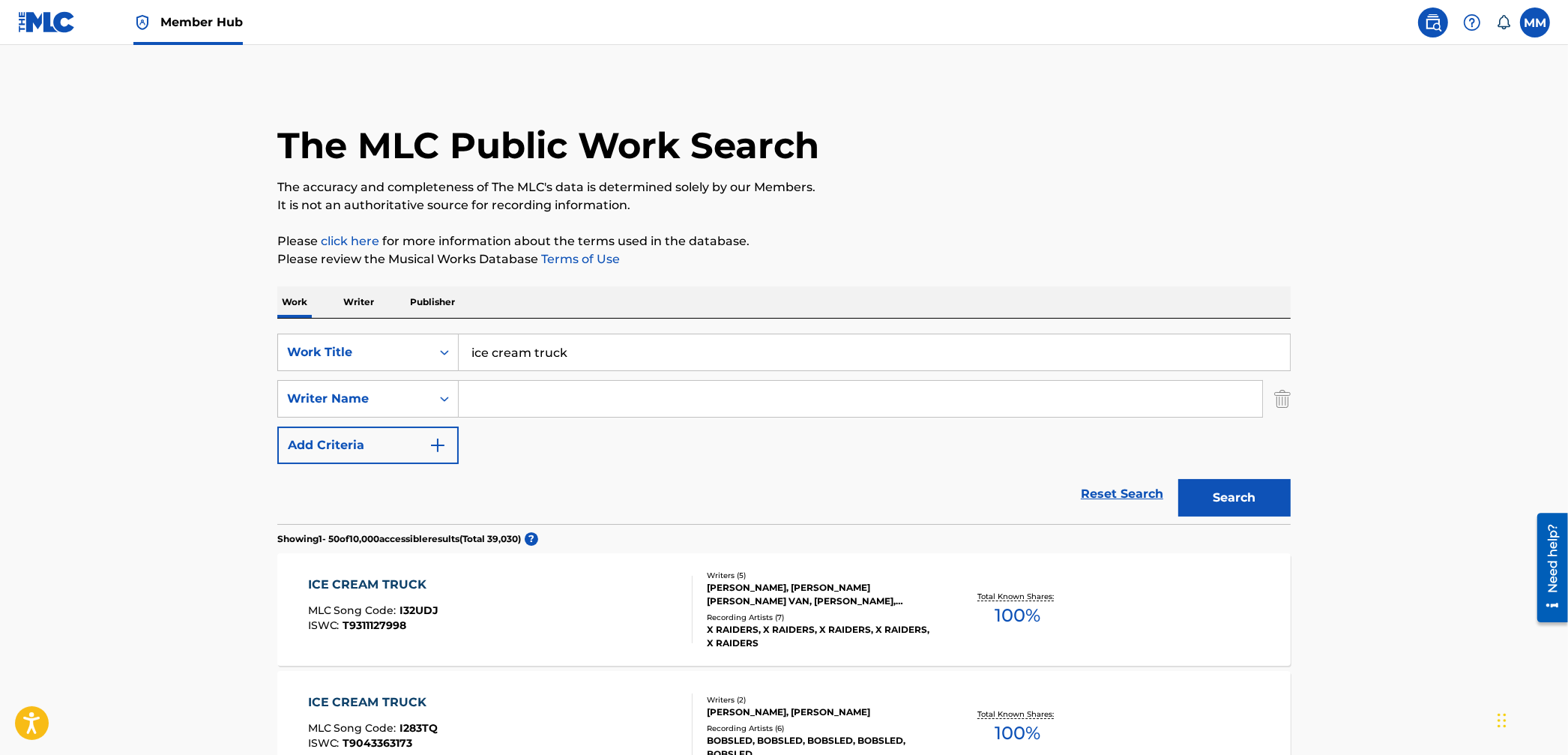
click at [496, 397] on input "Search Form" at bounding box center [860, 399] width 803 height 36
paste input "QUAN"
type input "QUAN"
drag, startPoint x: 598, startPoint y: 357, endPoint x: 428, endPoint y: 325, distance: 173.0
click at [428, 325] on div "SearchWithCriteria95aa8cb0-59af-4843-b108-def9a4287cd1 Work Title ice cream tru…" at bounding box center [784, 421] width 1014 height 205
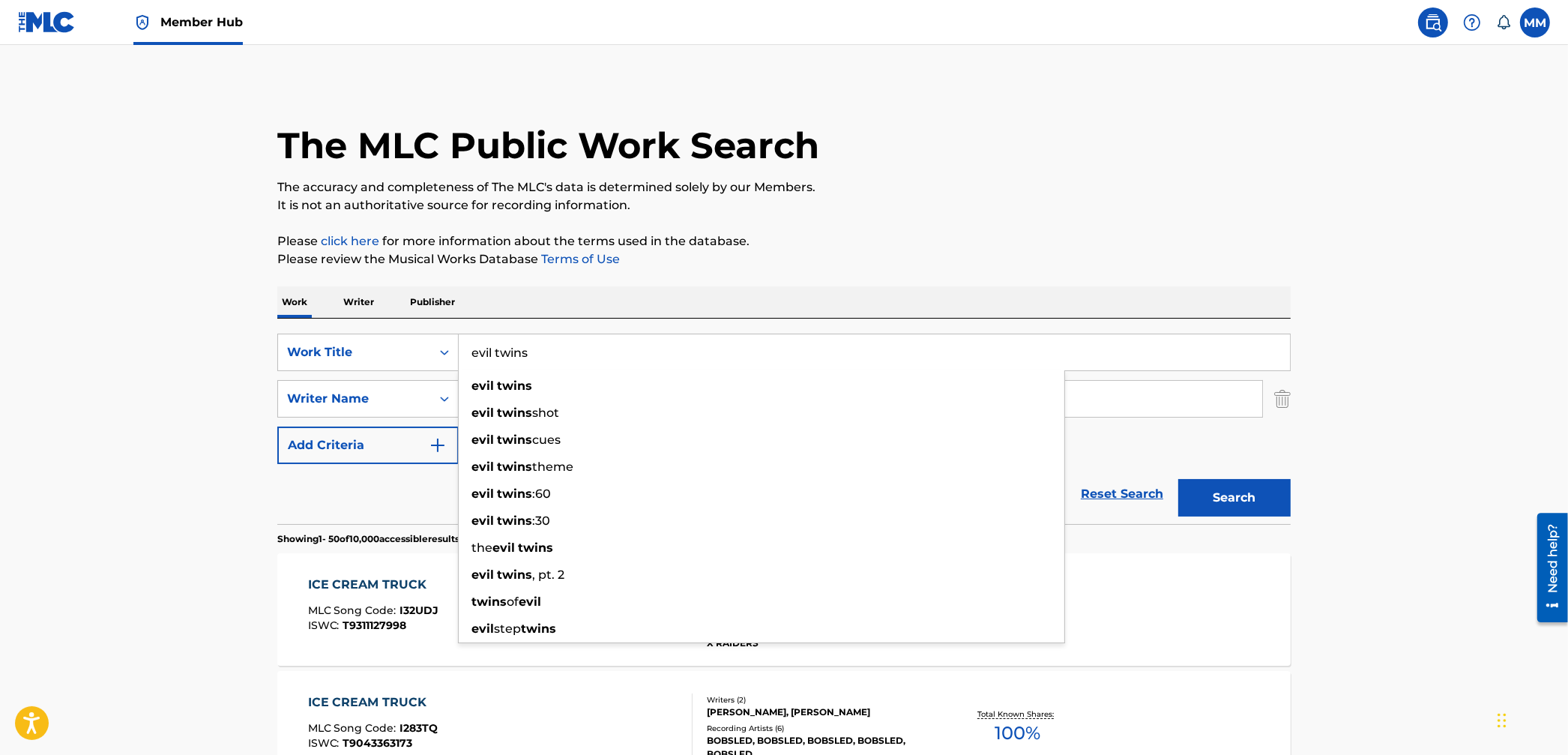
type input "evil twins"
click at [1179, 479] on button "Search" at bounding box center [1235, 498] width 113 height 38
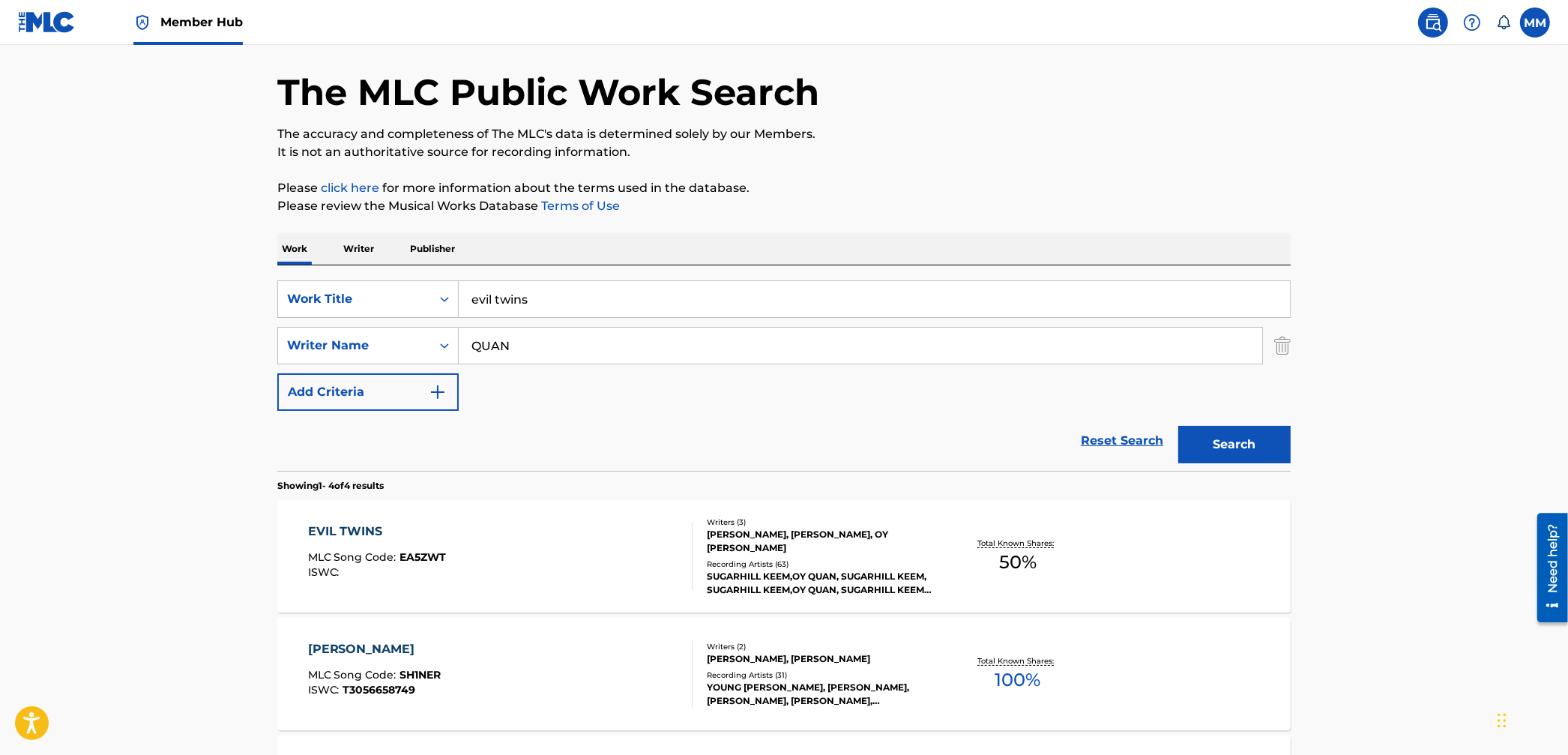
scroll to position [64, 0]
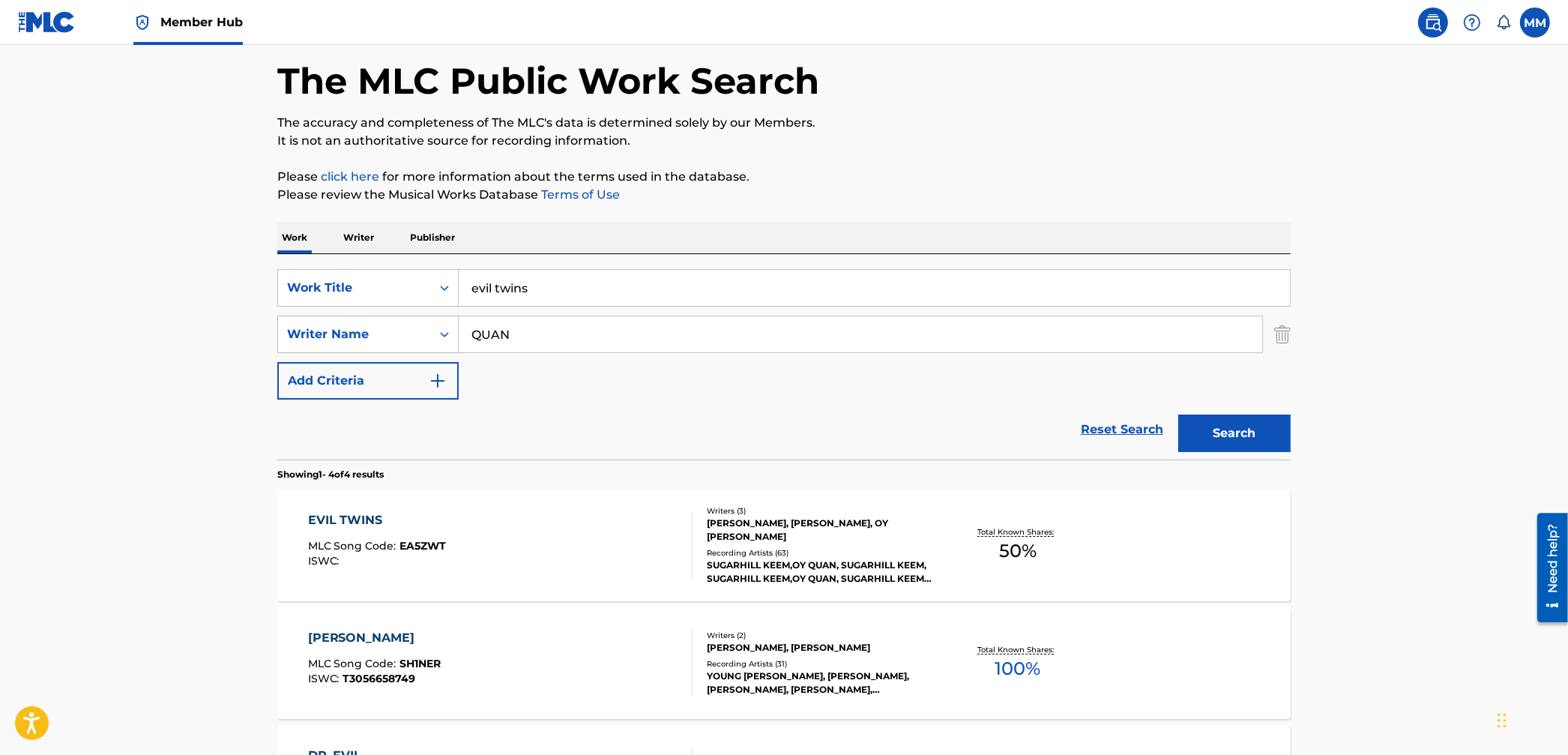
click at [554, 525] on div "EVIL TWINS MLC Song Code : EA5ZWT ISWC :" at bounding box center [500, 546] width 385 height 68
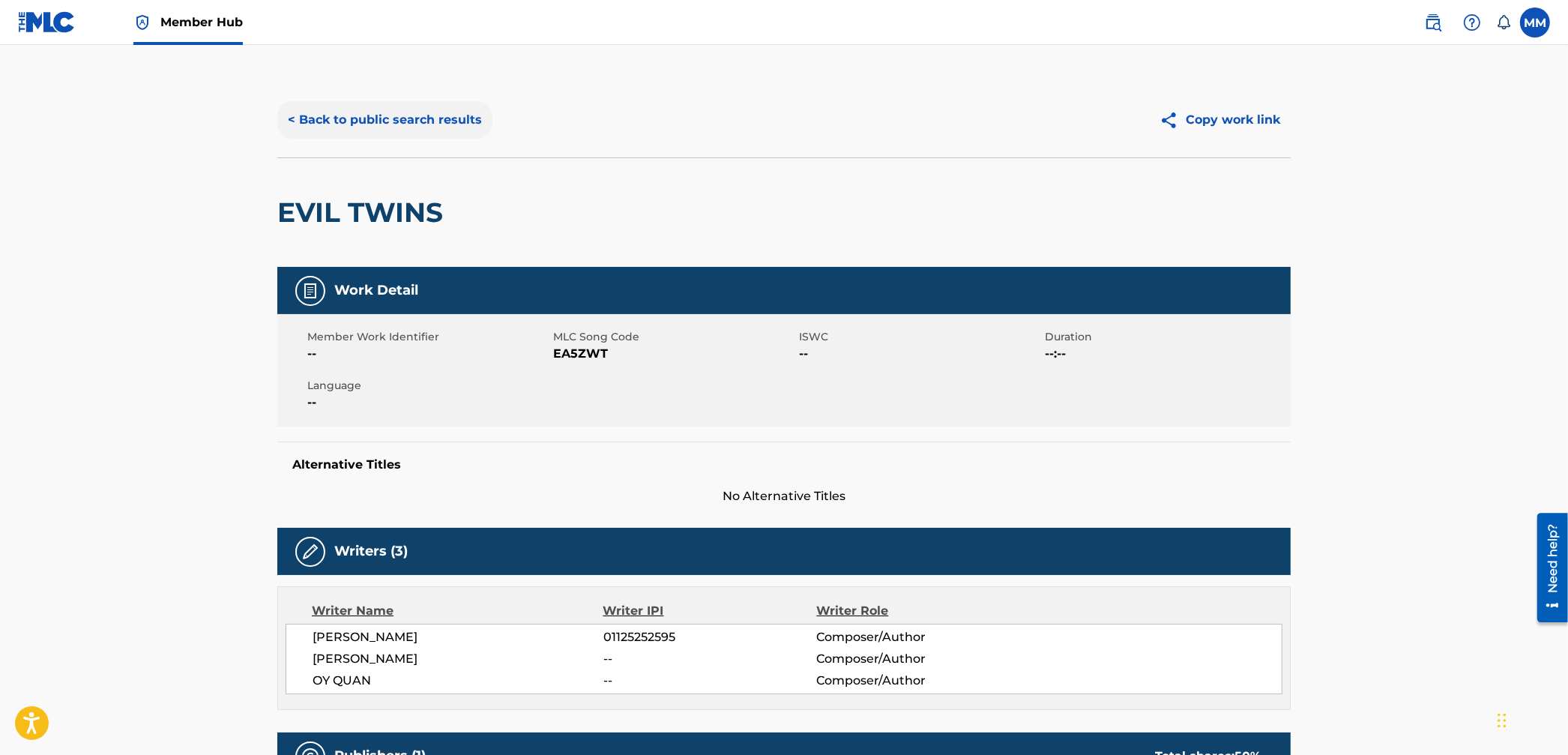
click at [361, 131] on button "< Back to public search results" at bounding box center [384, 120] width 215 height 38
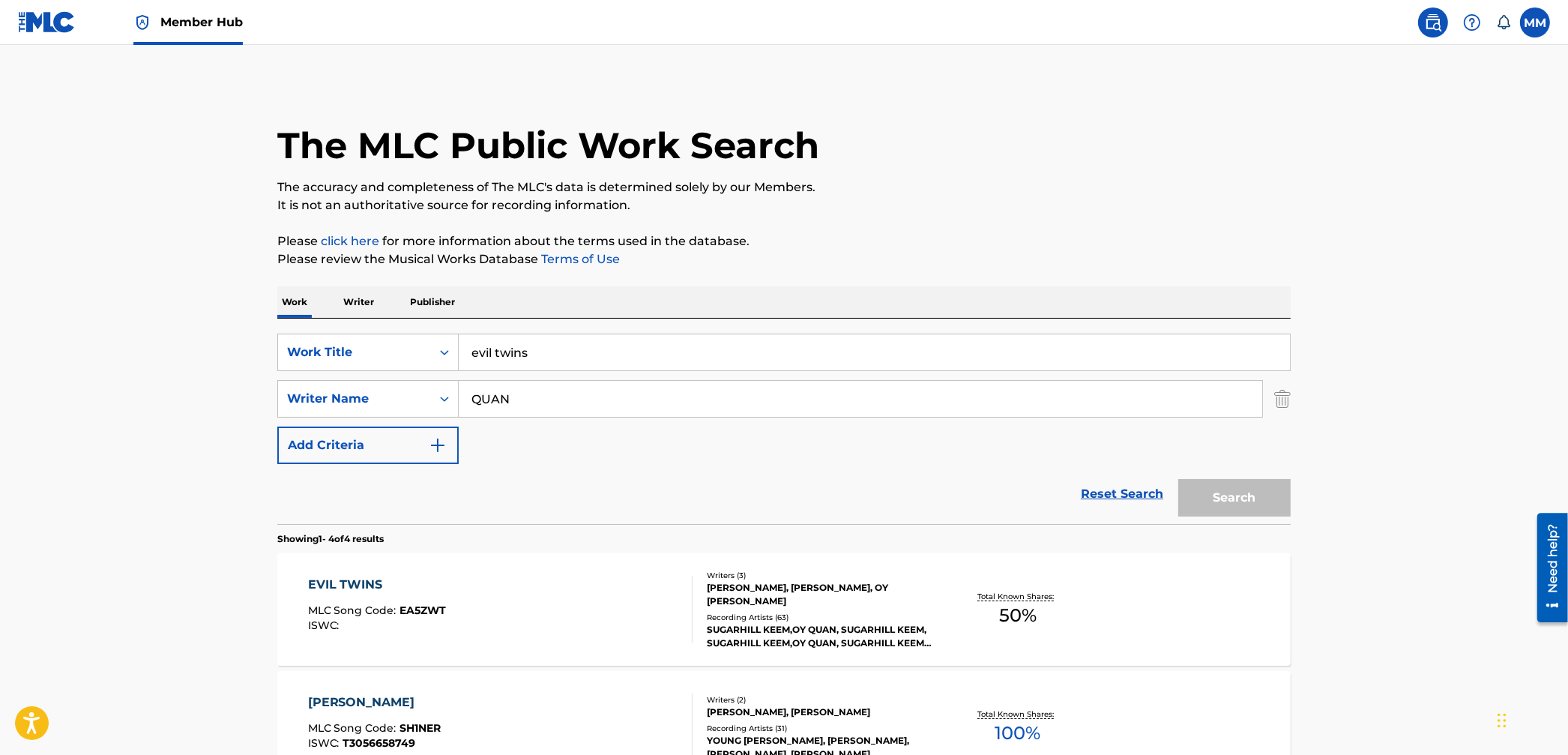
scroll to position [64, 0]
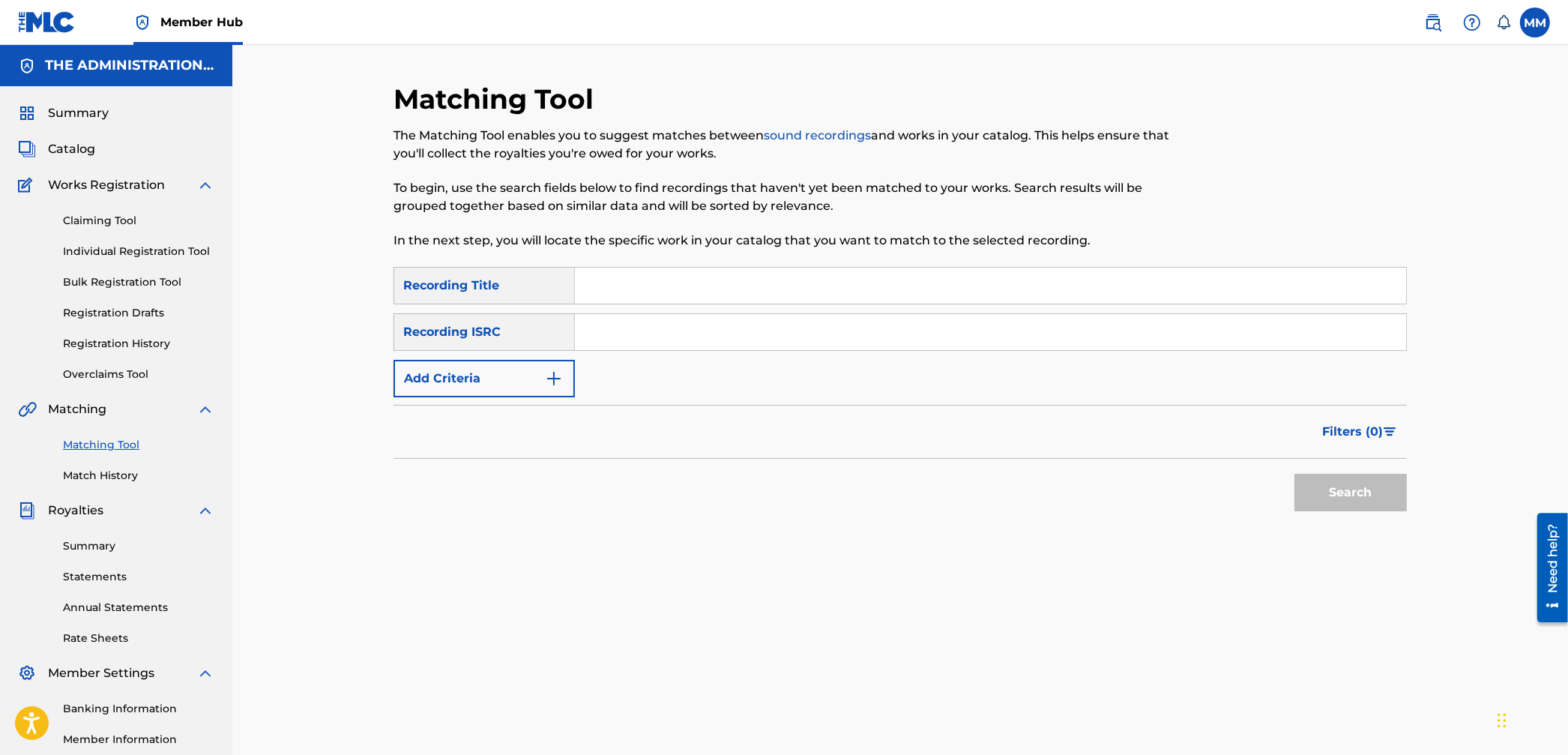
click at [620, 341] on input "Search Form" at bounding box center [991, 332] width 832 height 36
paste input "USUM72302959"
click at [1388, 493] on button "Search" at bounding box center [1351, 492] width 113 height 38
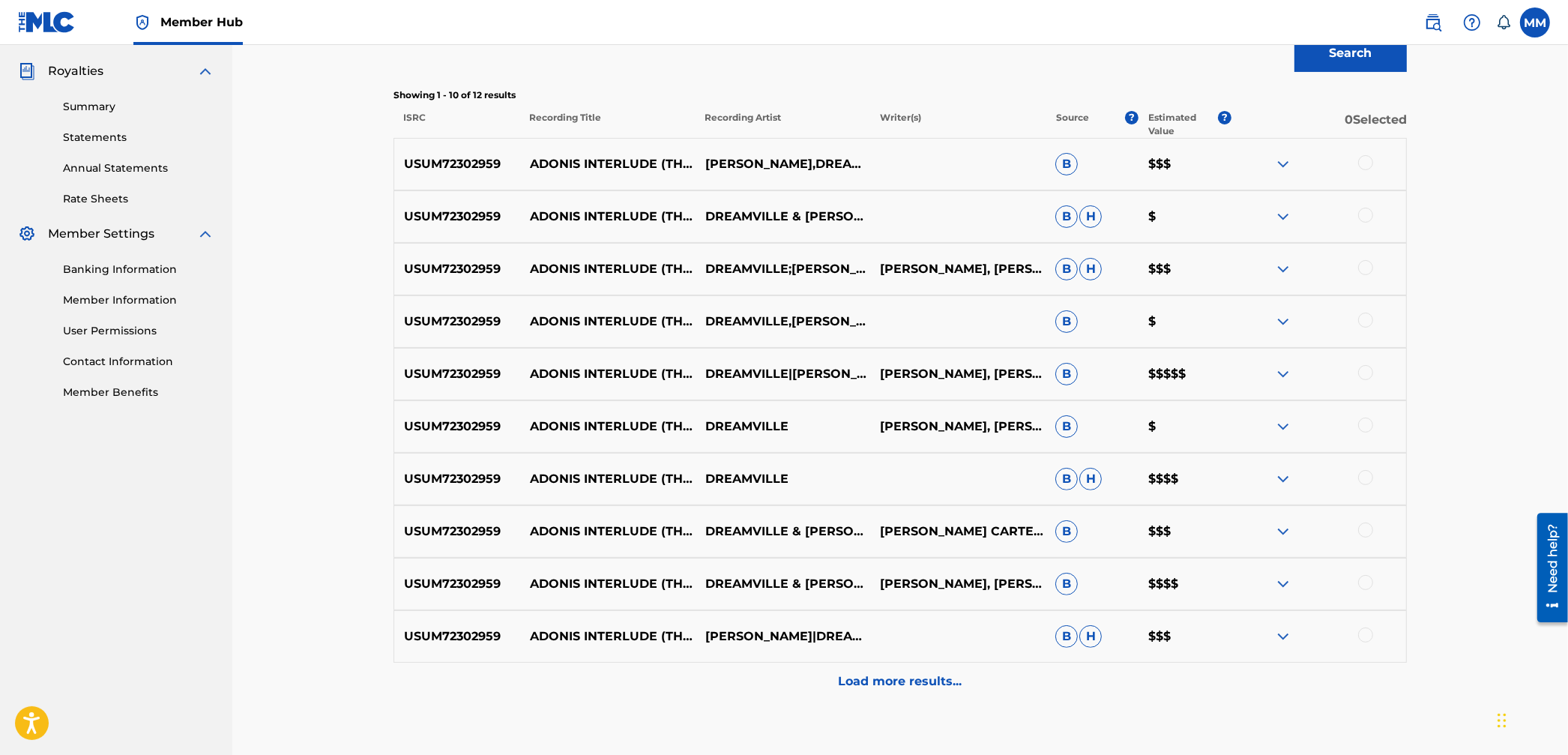
scroll to position [444, 0]
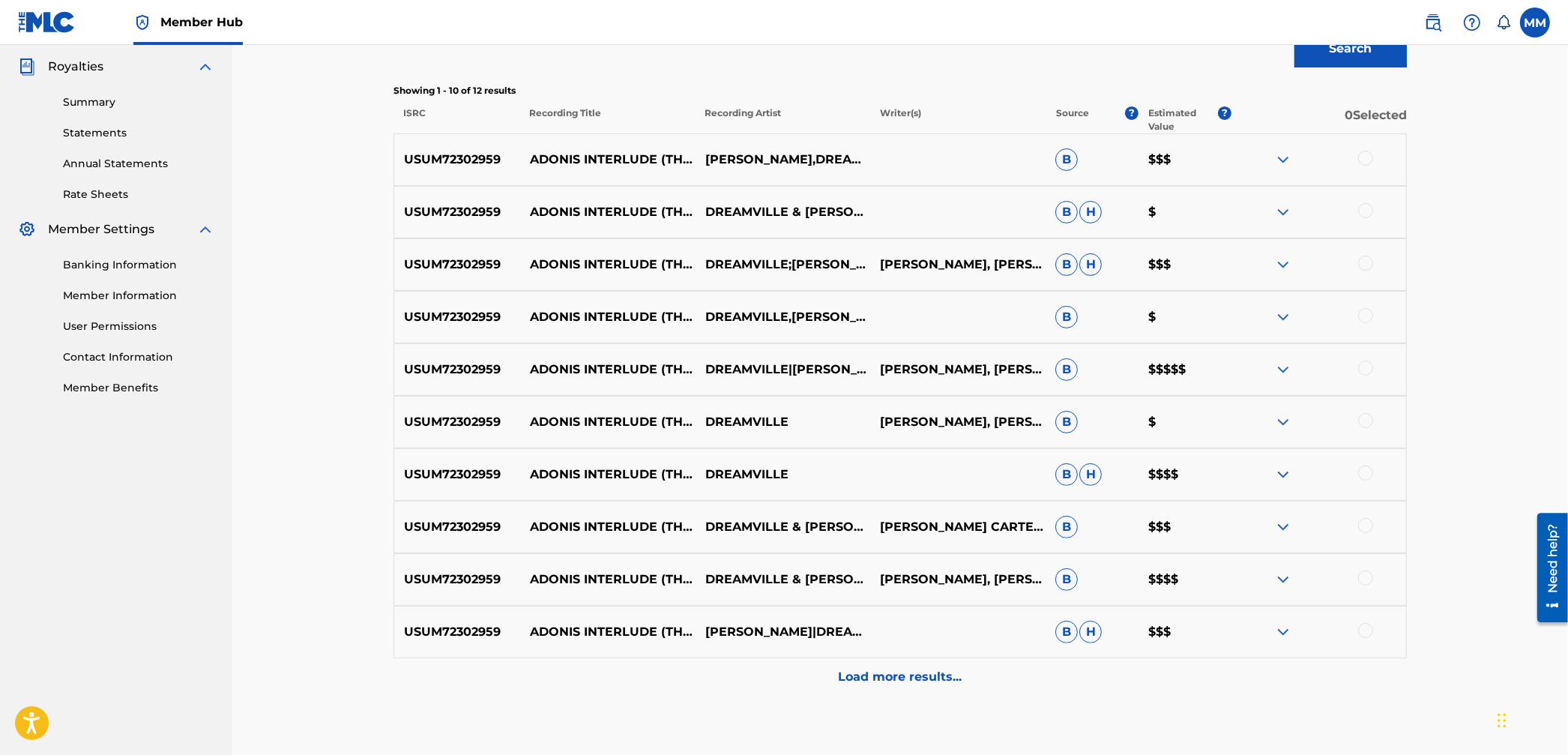
drag, startPoint x: 1282, startPoint y: 156, endPoint x: 1279, endPoint y: 164, distance: 8.5
click at [1282, 156] on img at bounding box center [1284, 160] width 18 height 18
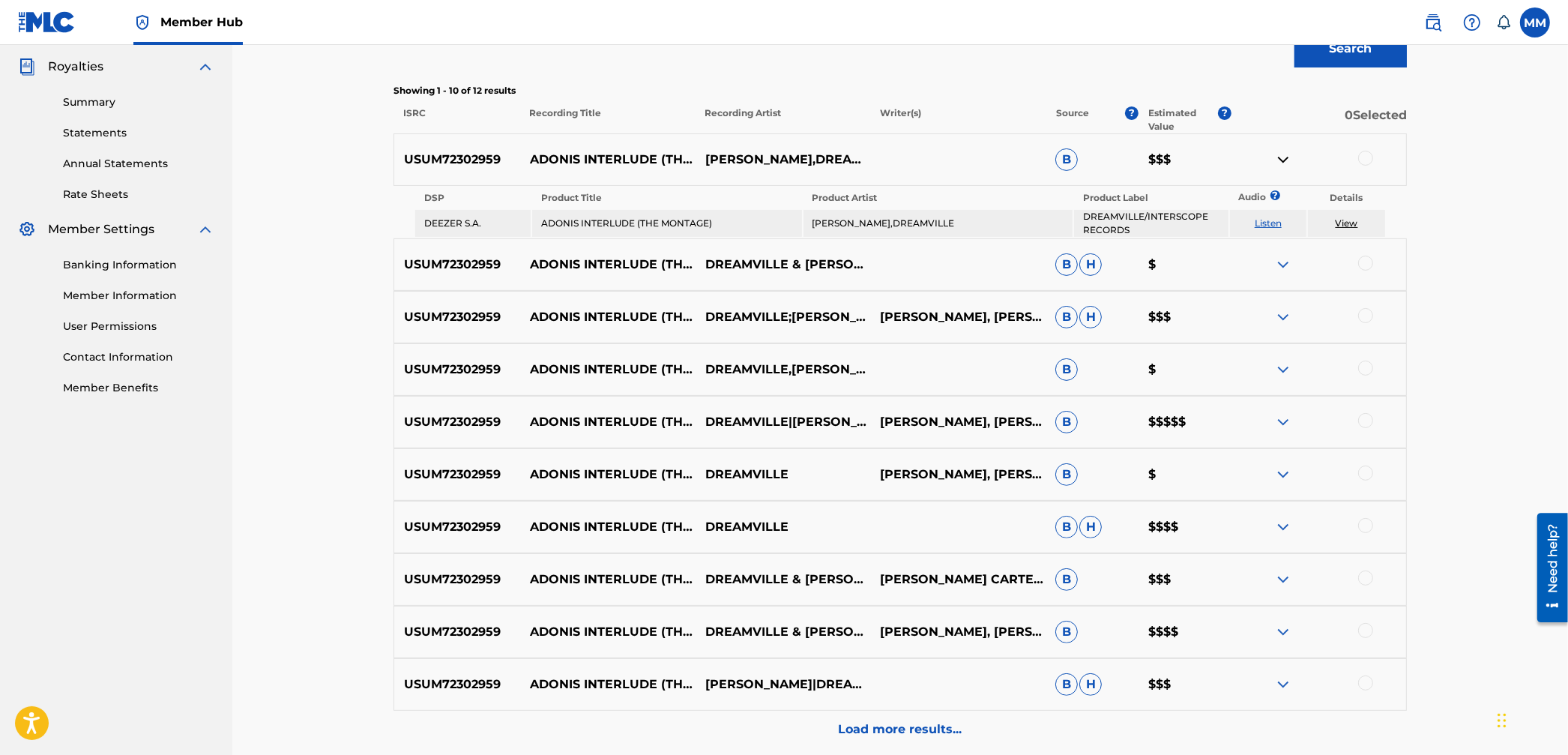
click at [1282, 261] on img at bounding box center [1284, 264] width 18 height 18
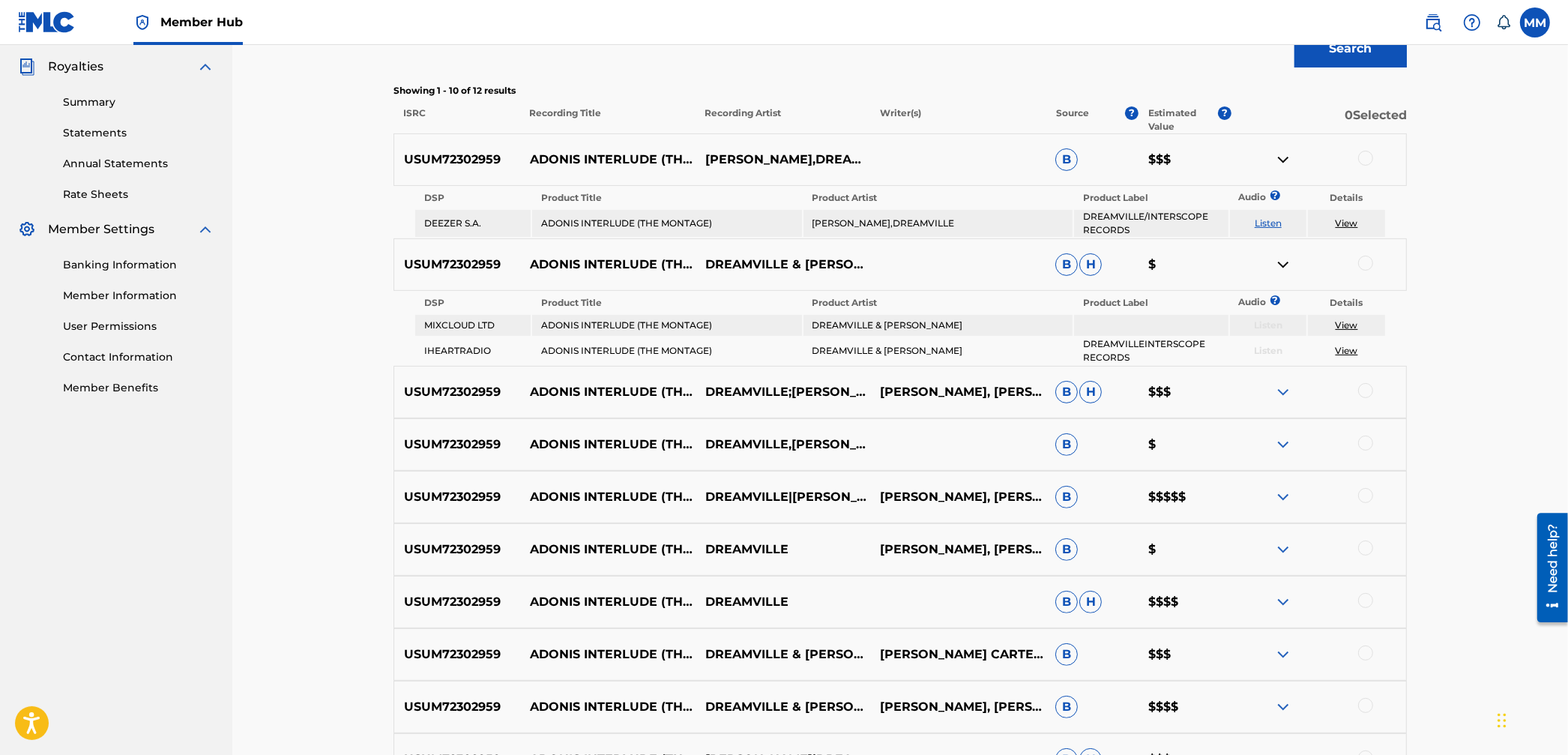
click at [1281, 388] on img at bounding box center [1284, 392] width 18 height 18
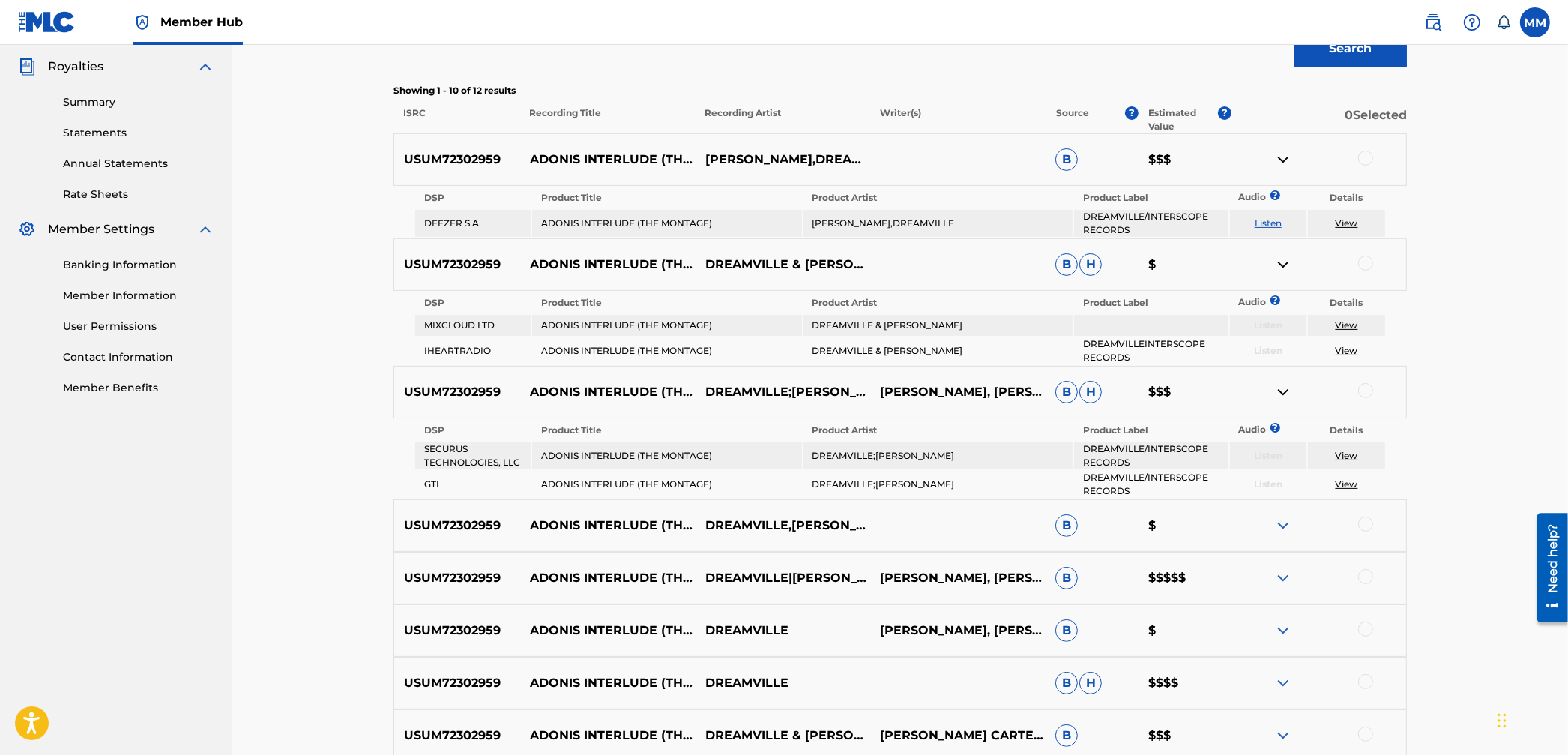
click at [1287, 516] on img at bounding box center [1284, 525] width 18 height 18
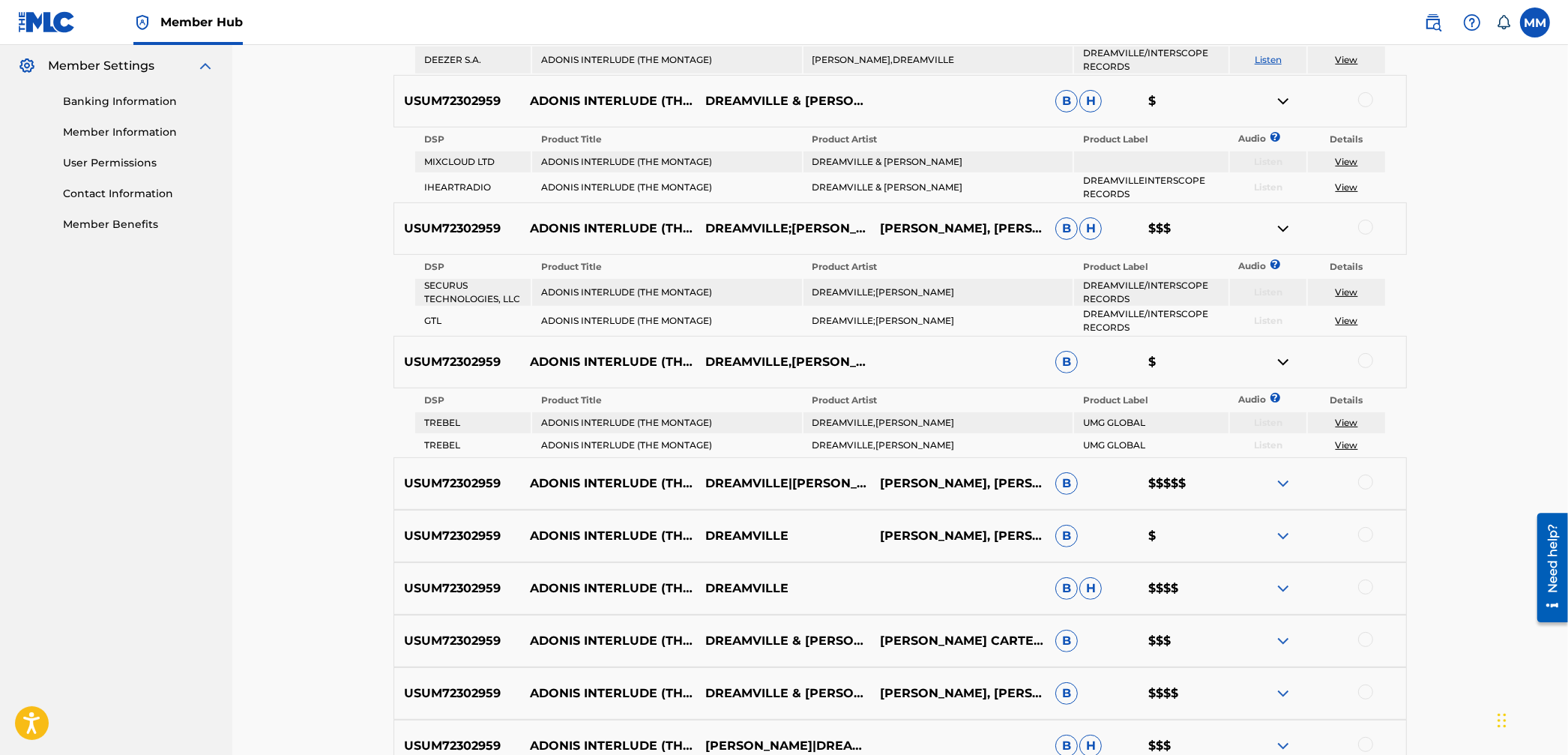
scroll to position [665, 0]
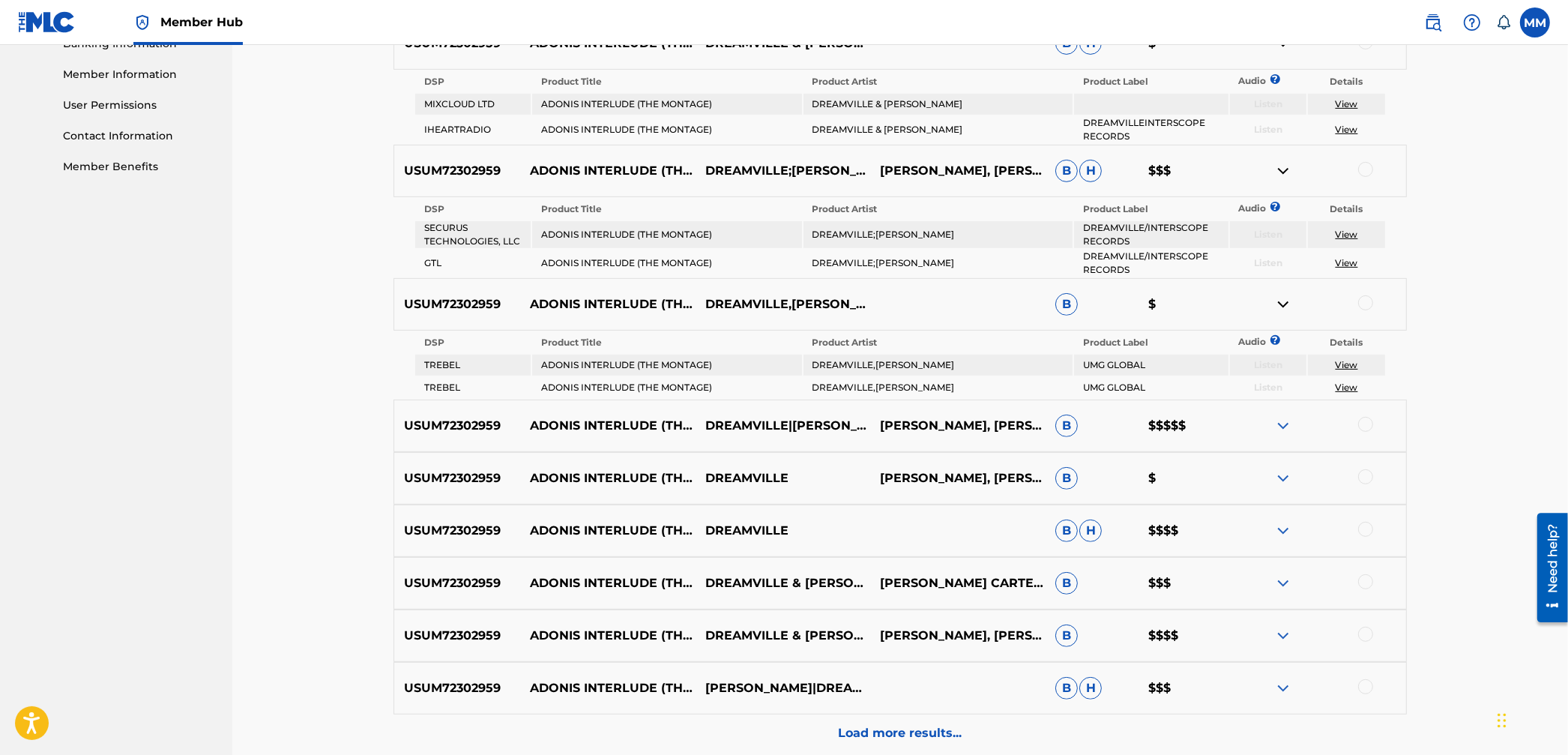
click at [1284, 419] on img at bounding box center [1284, 425] width 18 height 18
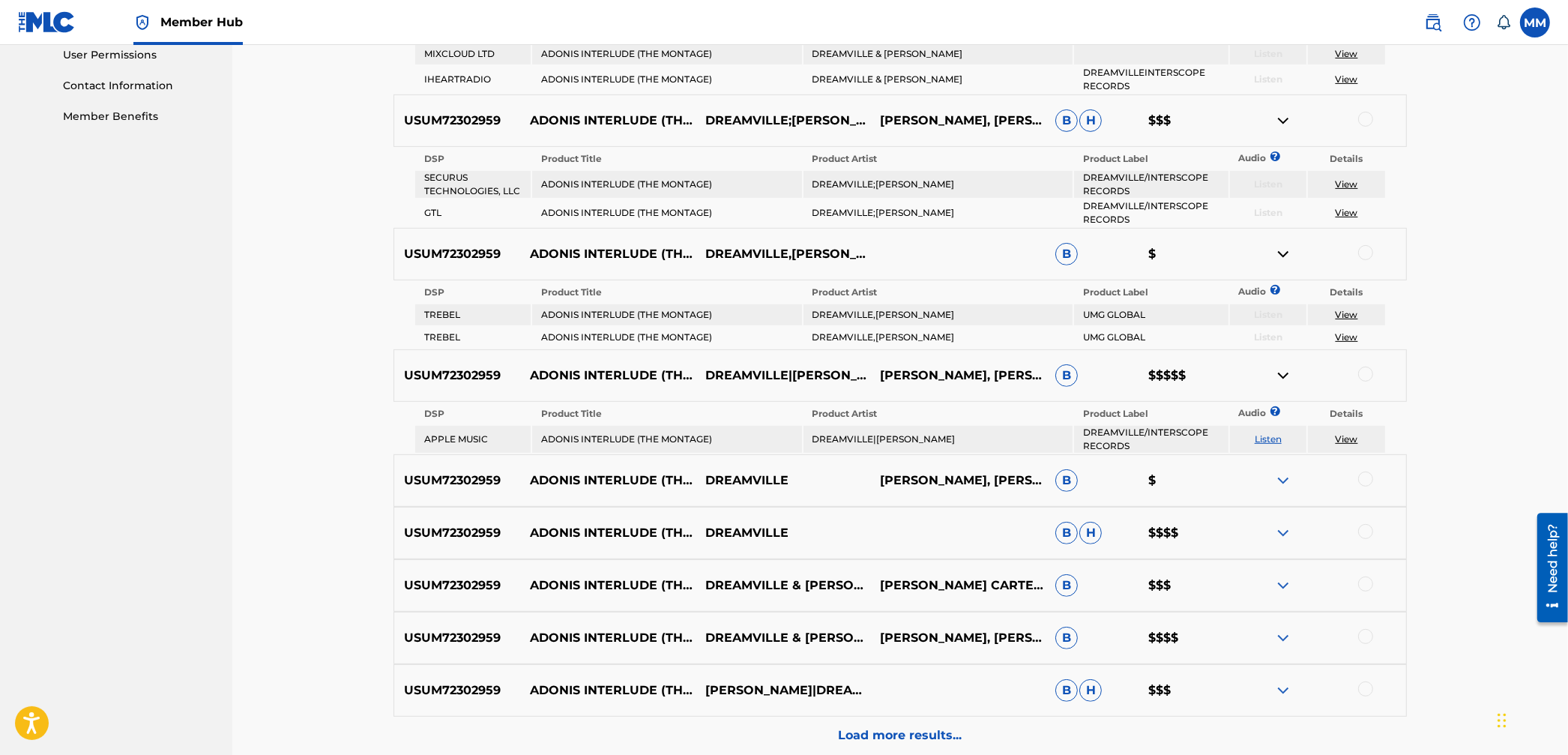
scroll to position [753, 0]
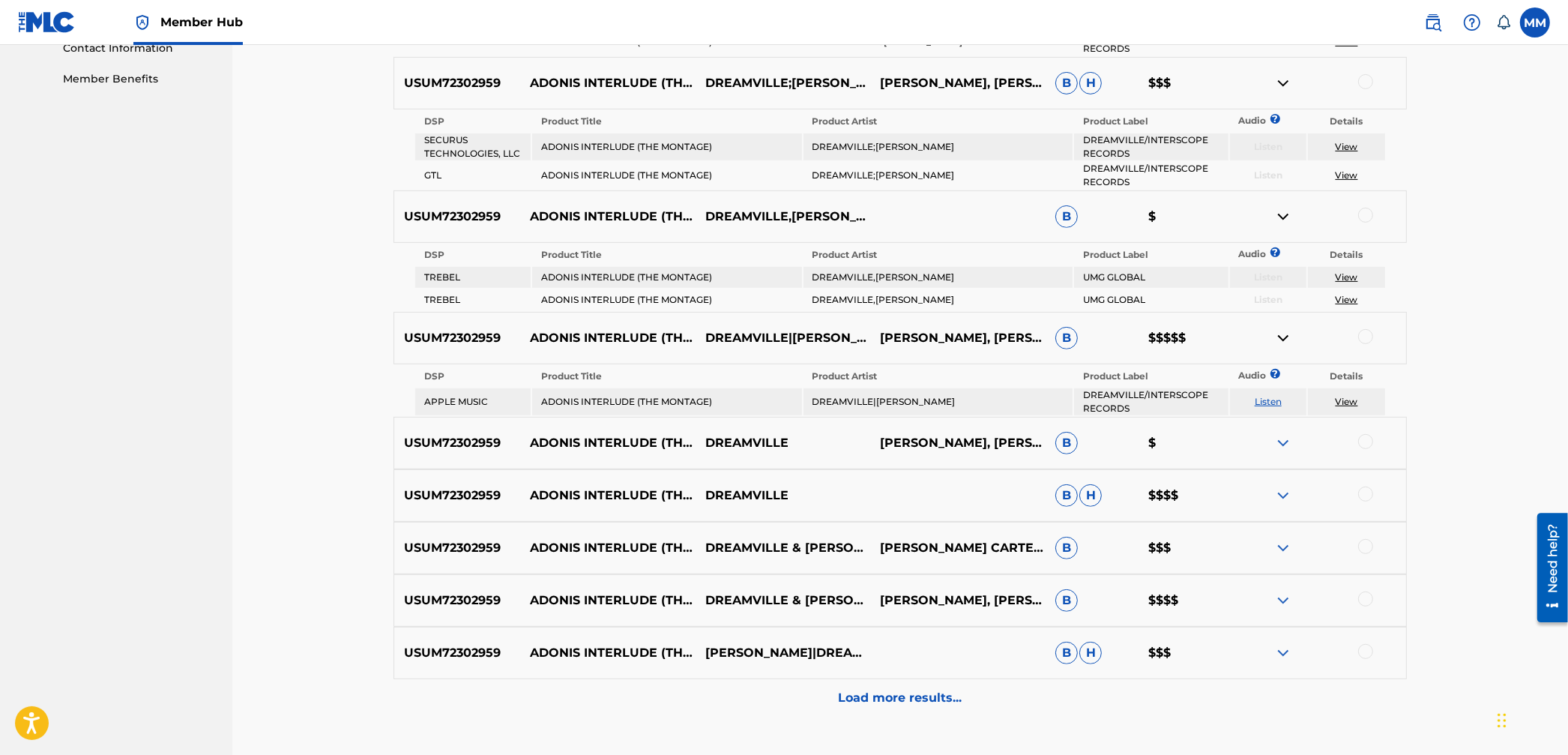
click at [1284, 487] on img at bounding box center [1284, 496] width 18 height 18
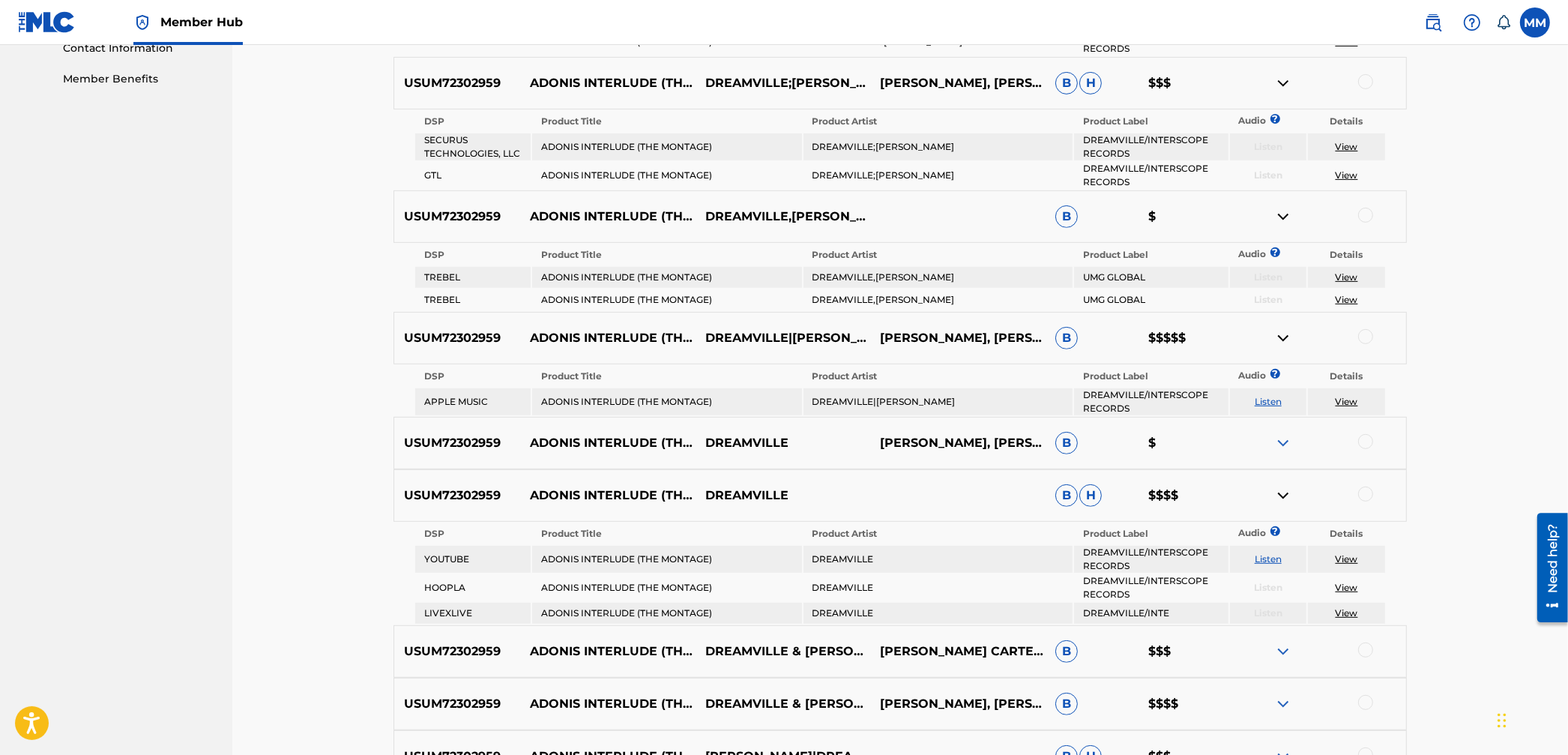
click at [1287, 434] on img at bounding box center [1284, 443] width 18 height 18
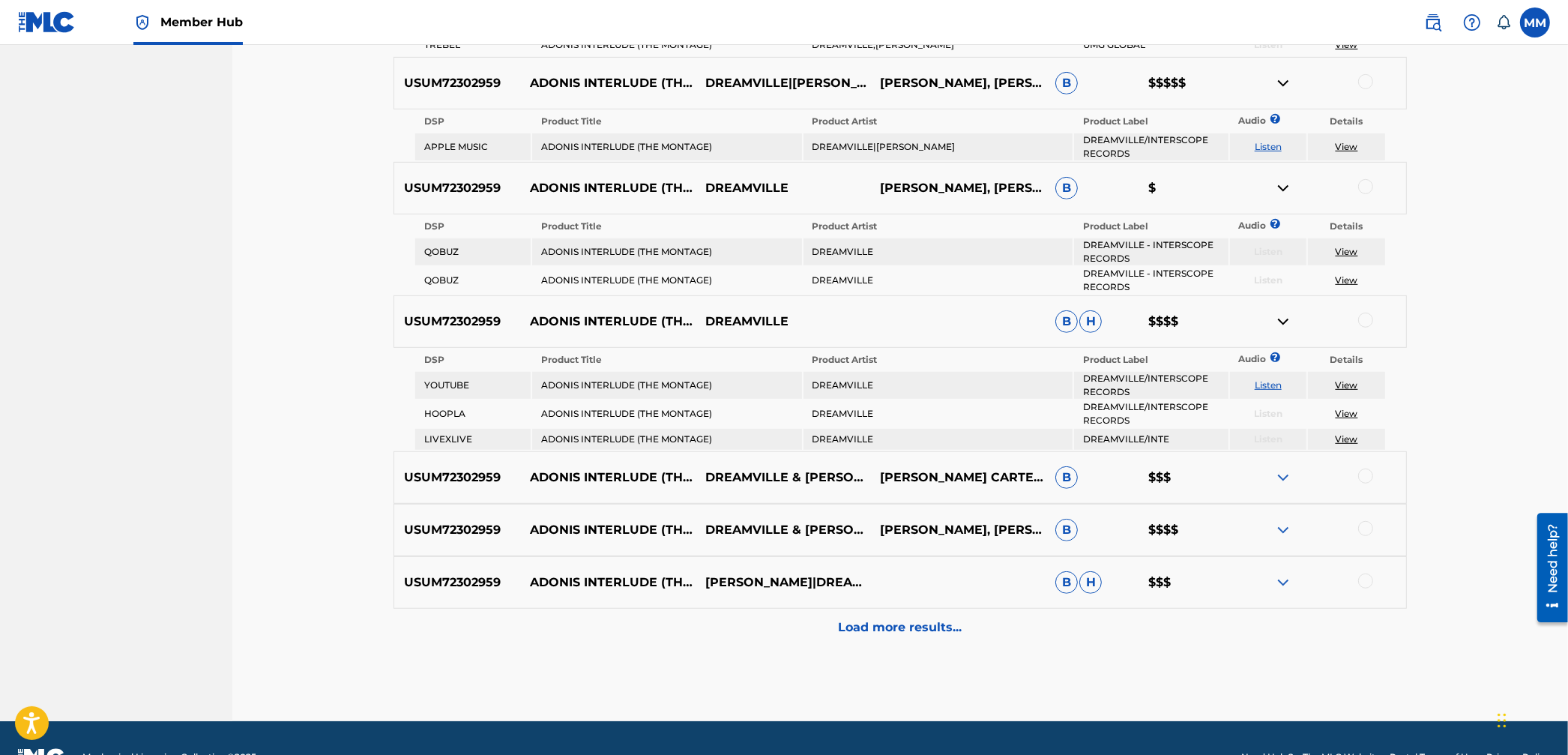
scroll to position [1027, 0]
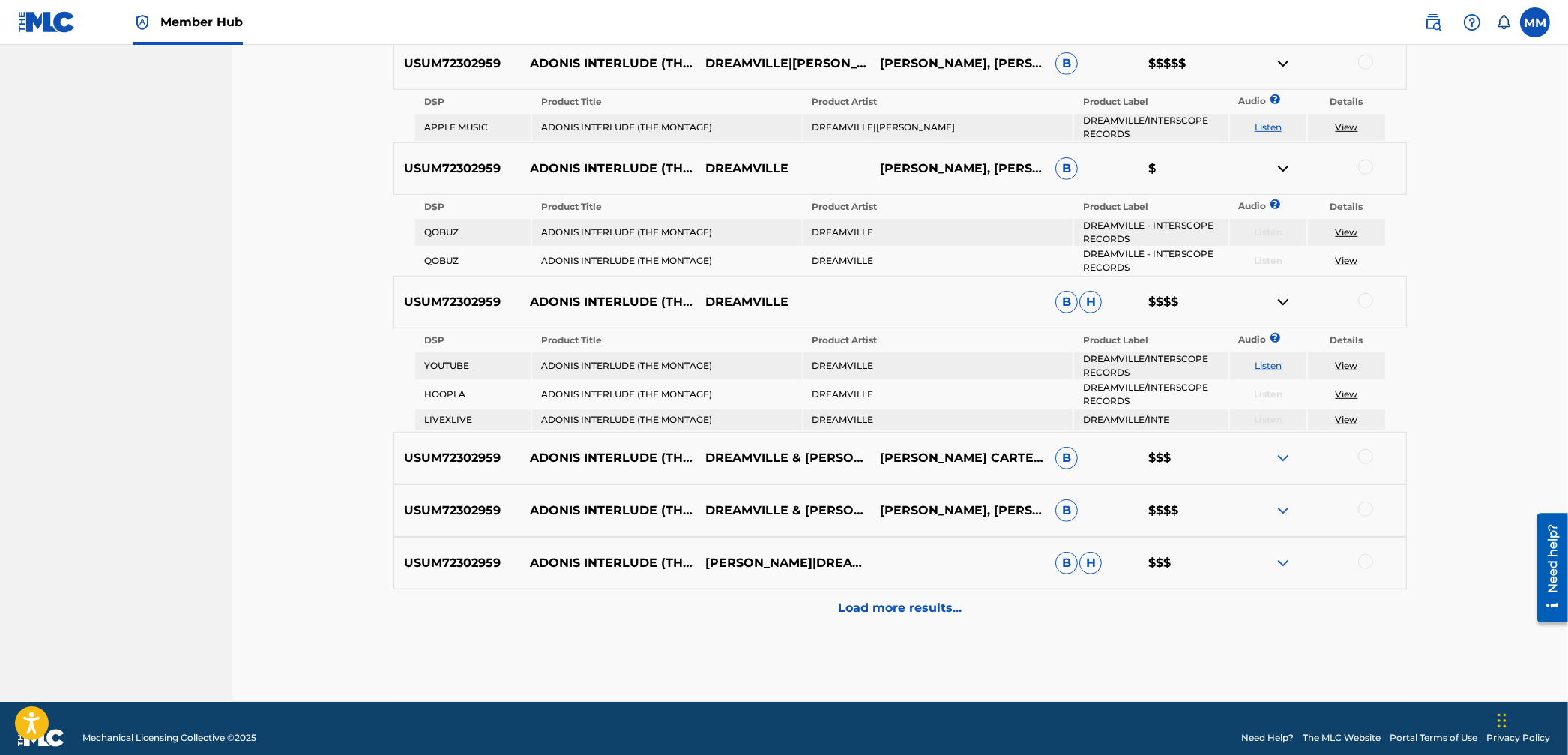
click at [1288, 449] on img at bounding box center [1284, 458] width 18 height 18
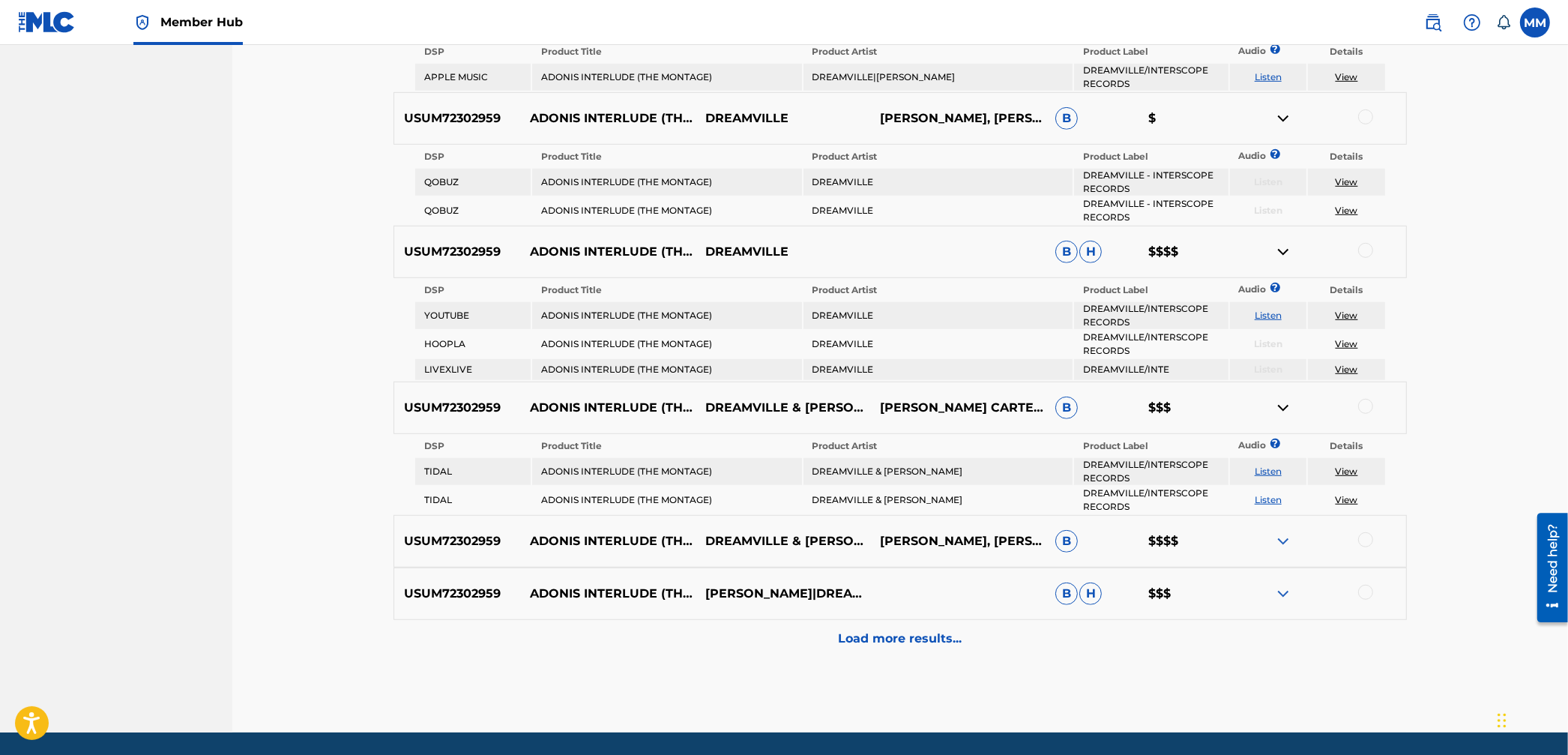
scroll to position [1088, 0]
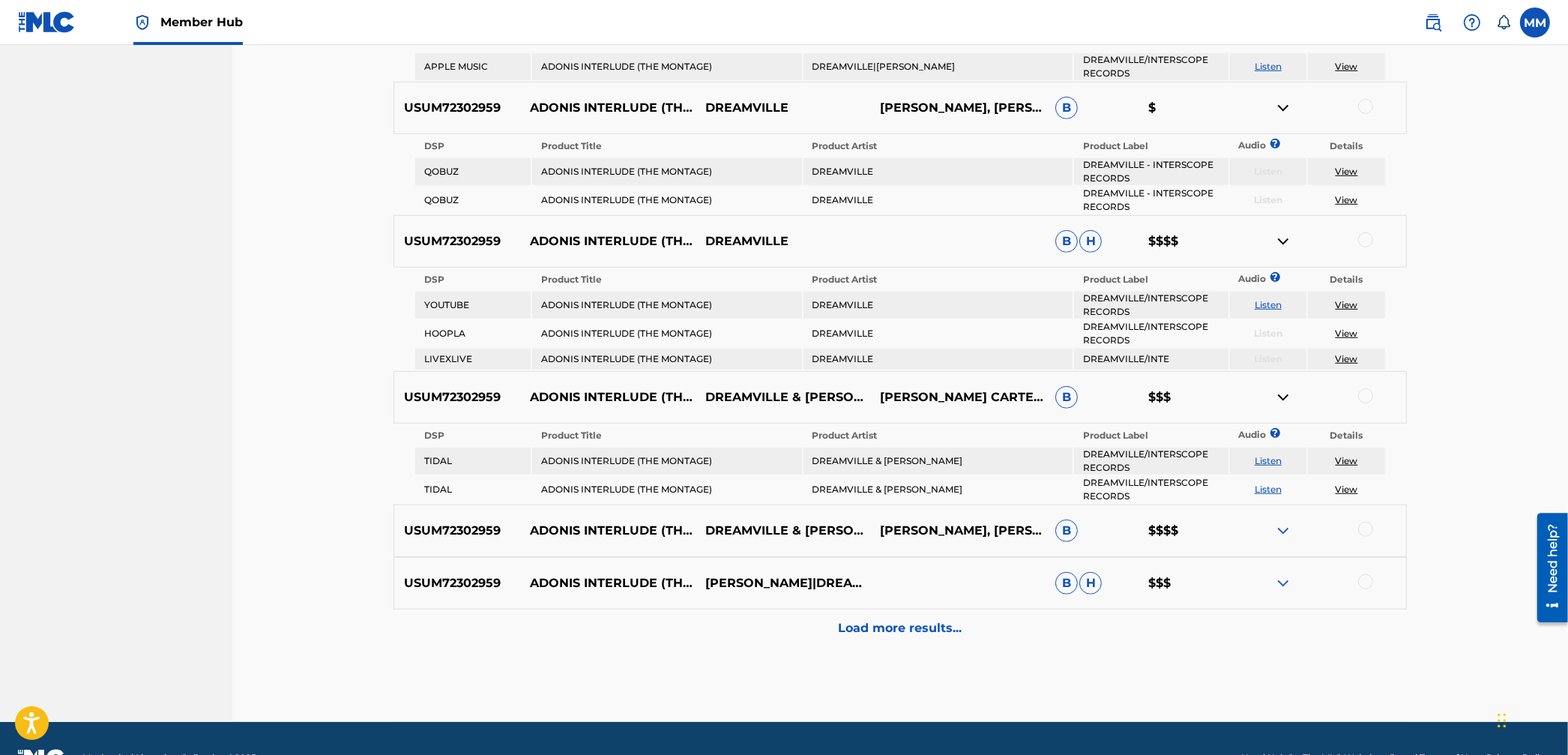
click at [1278, 522] on img at bounding box center [1284, 531] width 18 height 18
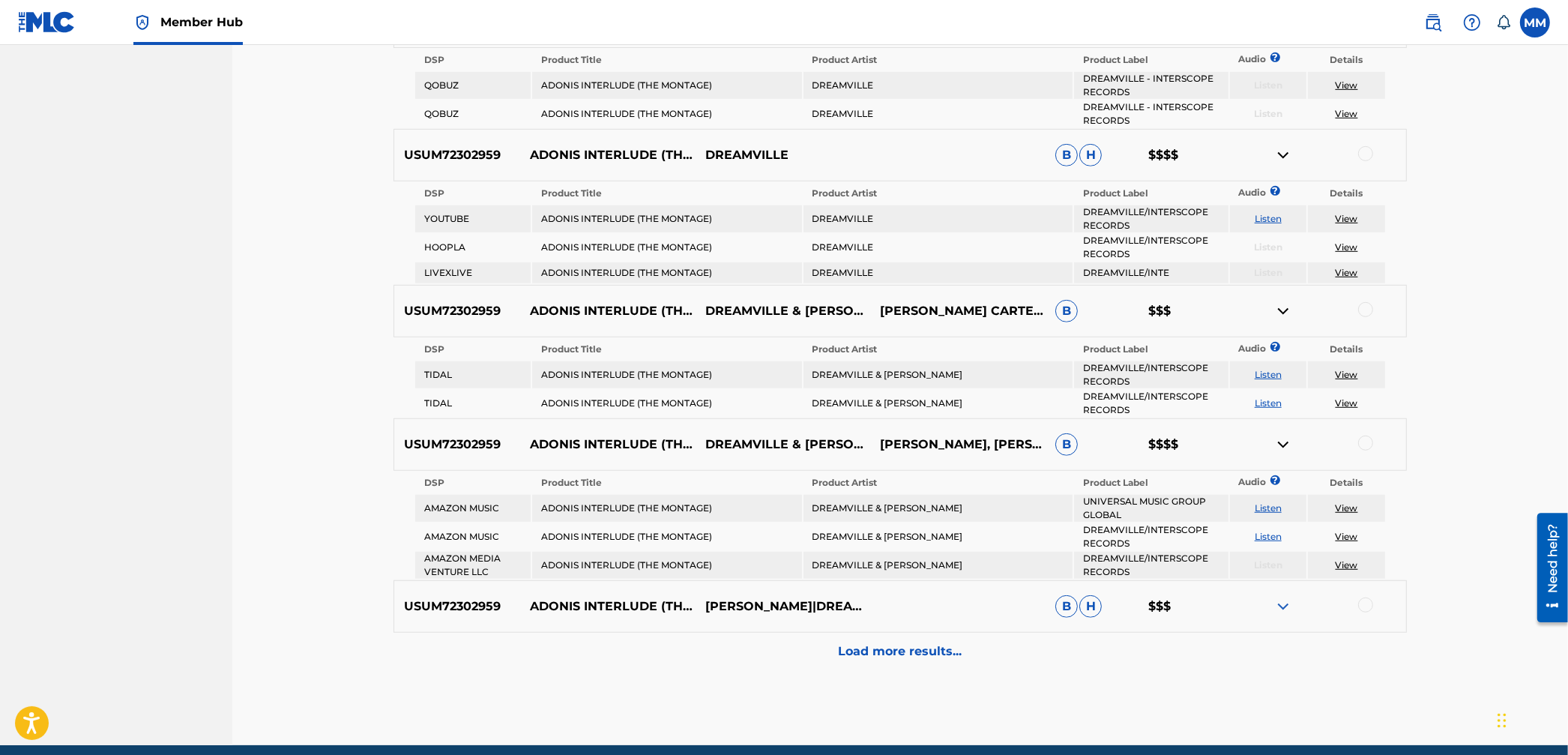
scroll to position [1180, 0]
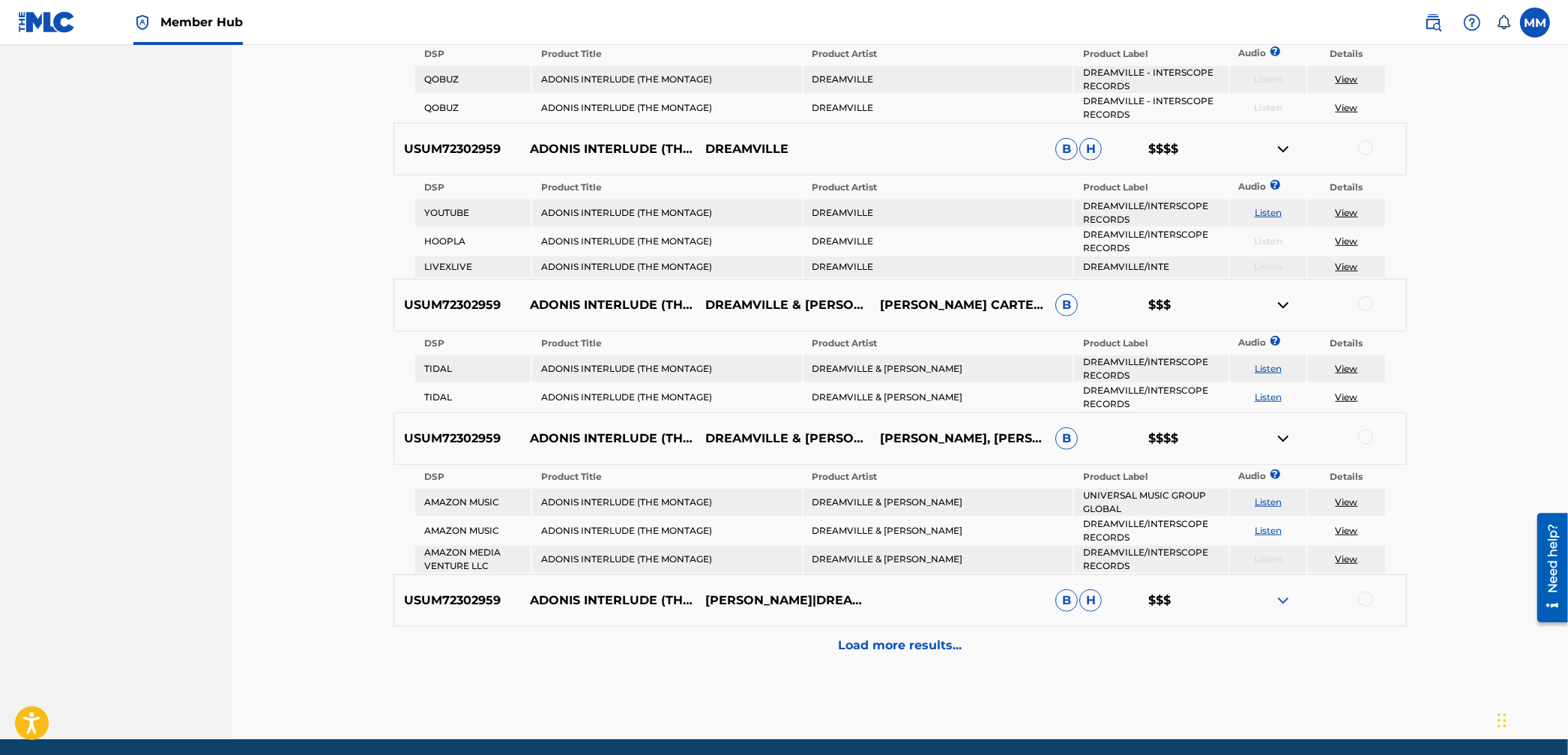
click at [1280, 591] on img at bounding box center [1284, 600] width 18 height 18
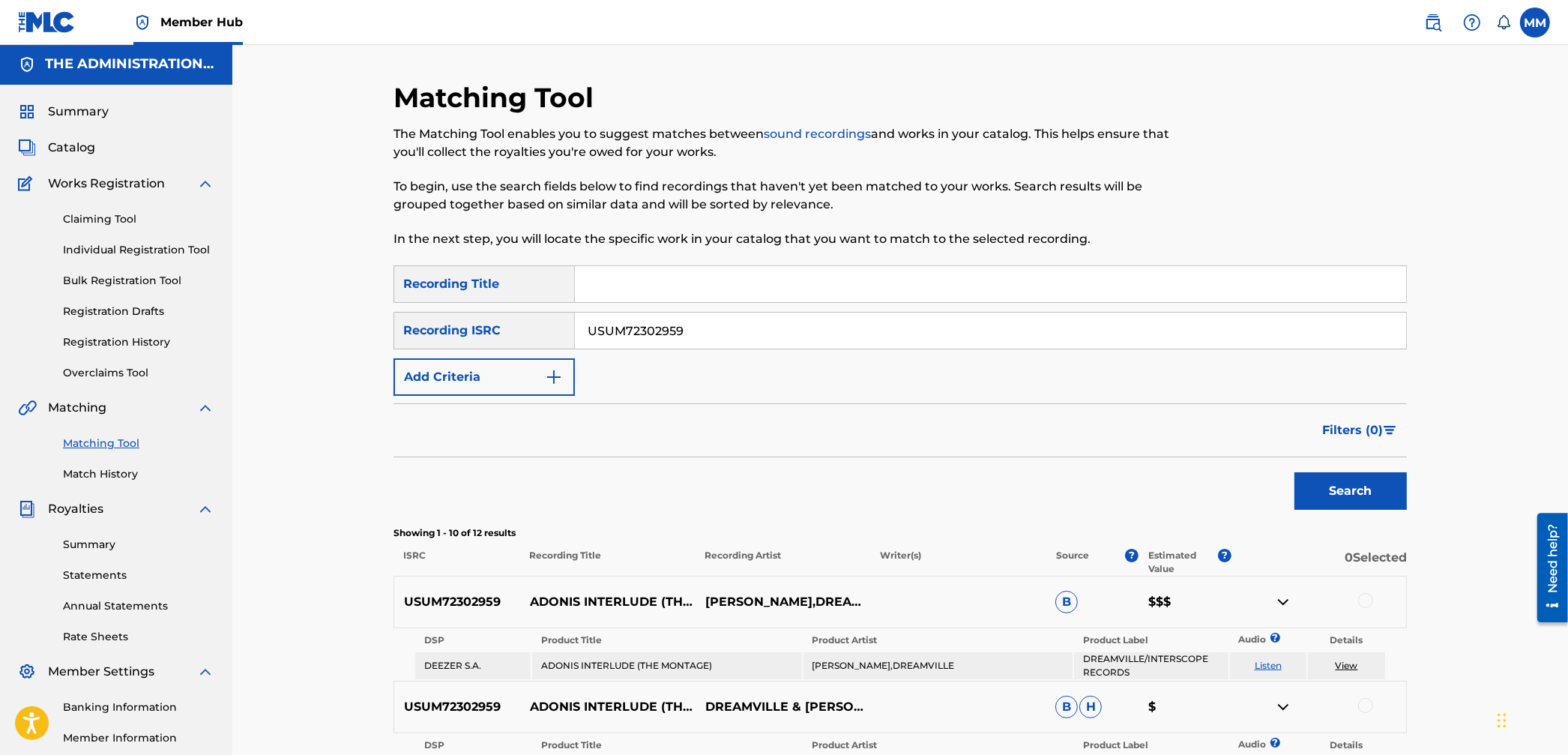
scroll to position [1, 0]
drag, startPoint x: 635, startPoint y: 324, endPoint x: 400, endPoint y: 301, distance: 236.1
click at [399, 301] on div "SearchWithCriteria0fdb14de-39c0-42b8-8bd5-fb5aa45ff18f Recording Title SearchWi…" at bounding box center [900, 331] width 1014 height 131
paste input "LZJ1548922"
click at [1386, 490] on button "Search" at bounding box center [1351, 492] width 113 height 38
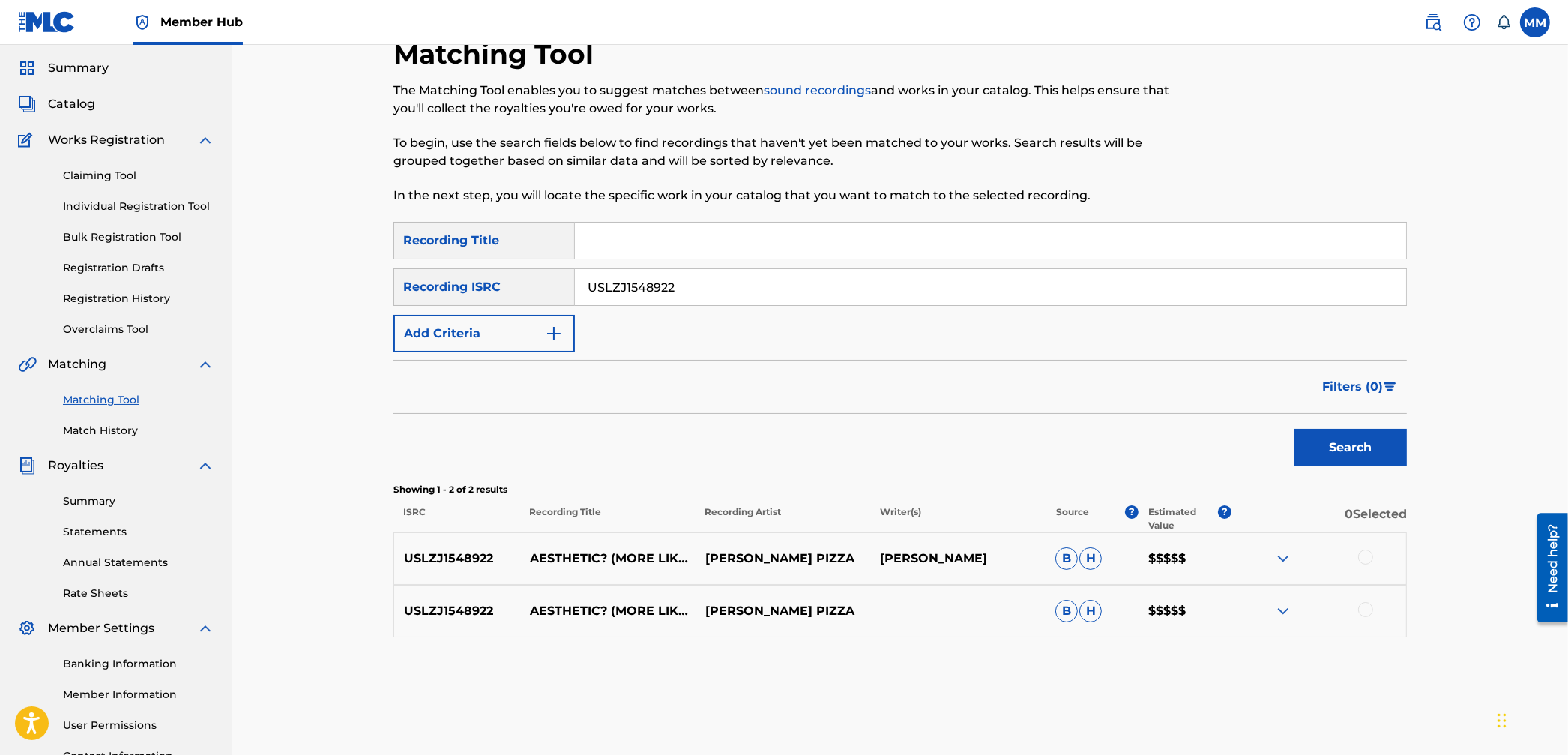
scroll to position [68, 0]
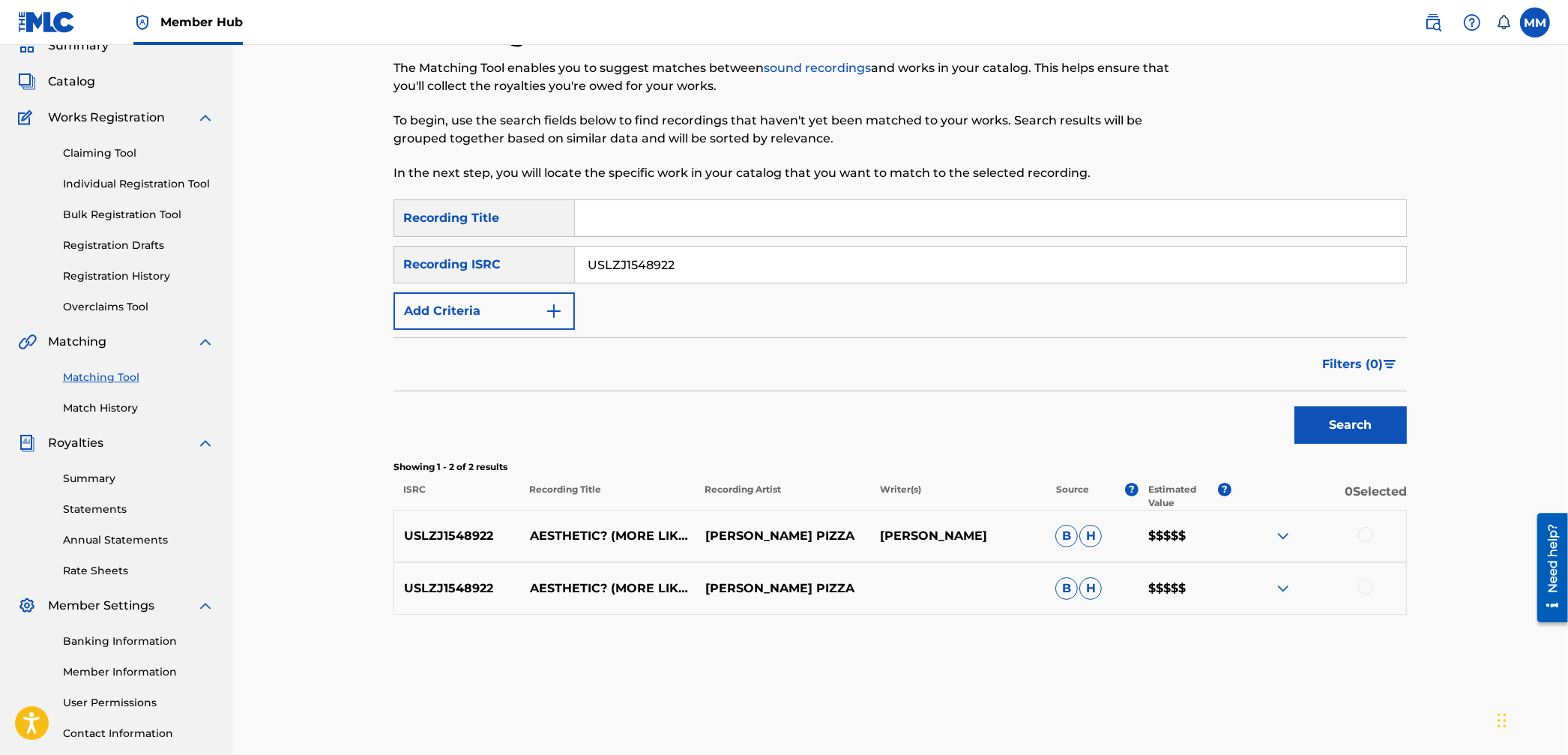
click at [1276, 533] on img at bounding box center [1284, 536] width 18 height 18
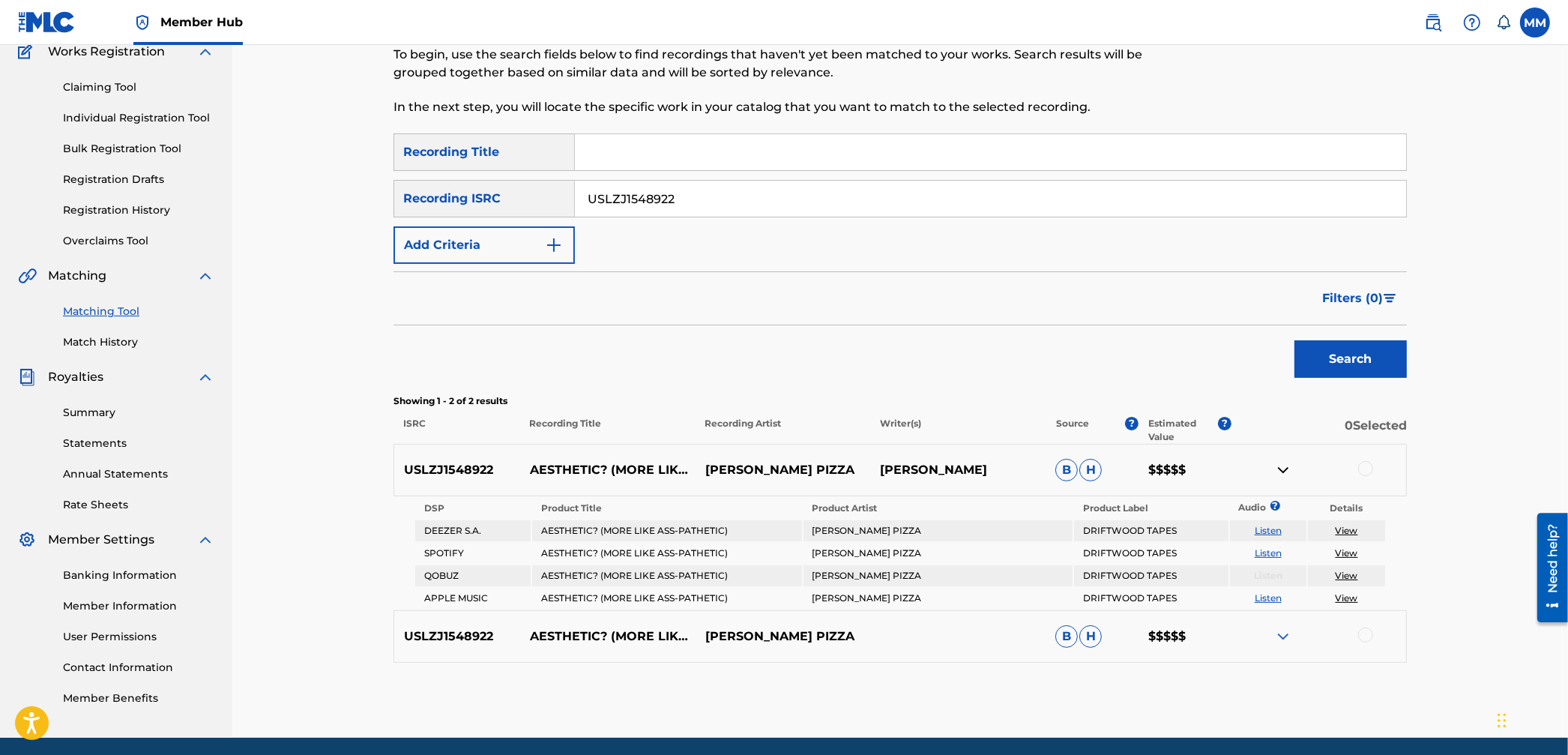
scroll to position [175, 0]
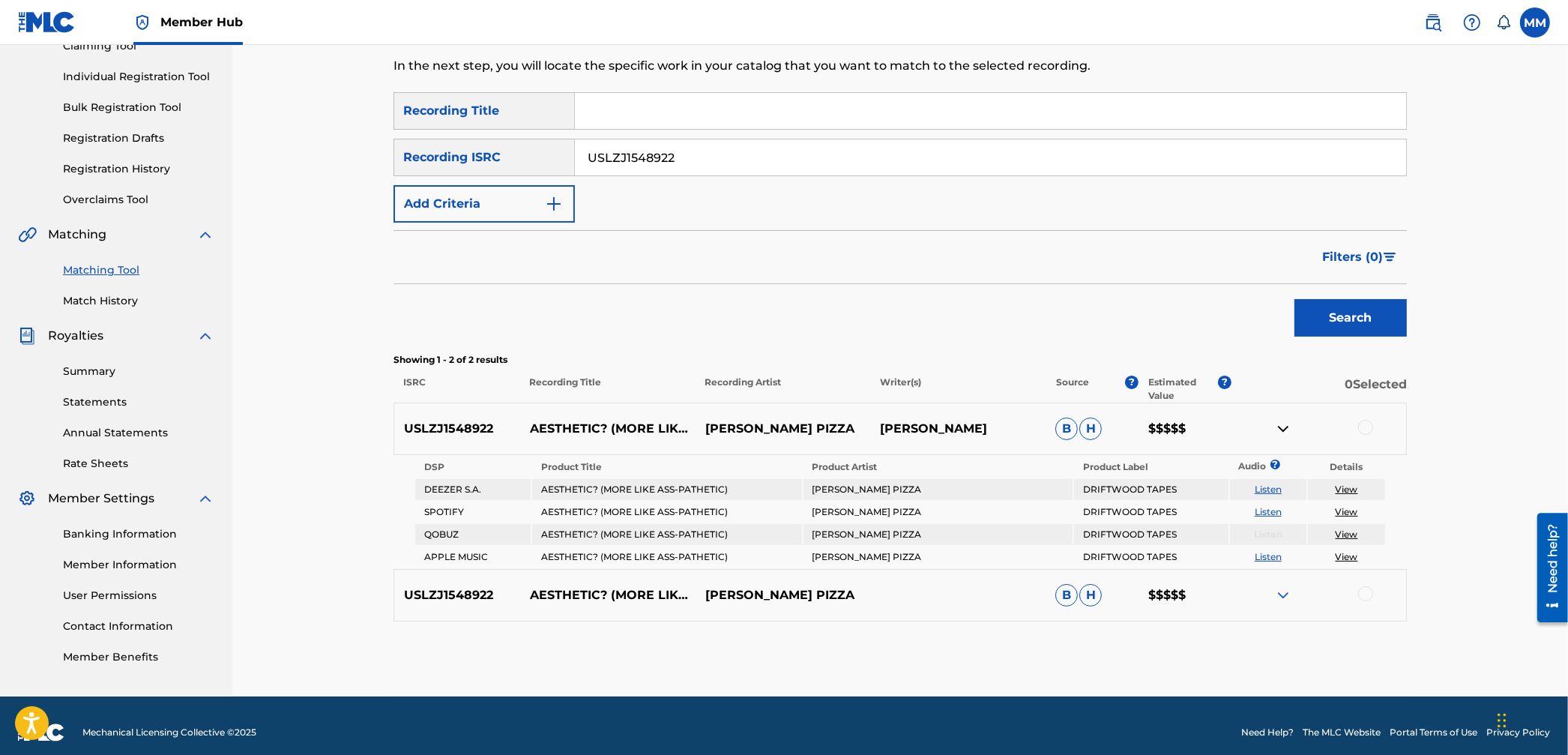
click at [1287, 596] on img at bounding box center [1284, 595] width 18 height 18
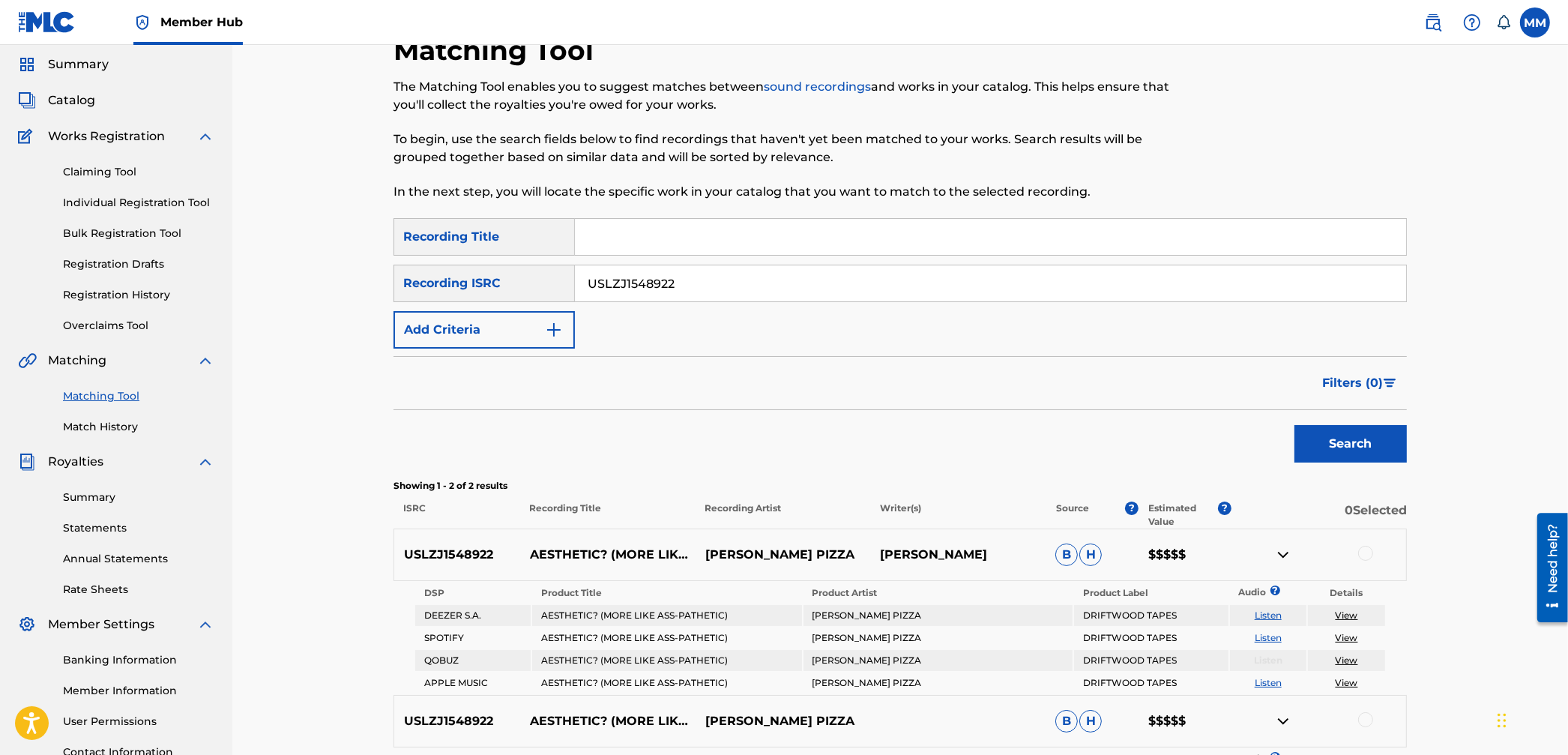
scroll to position [0, 0]
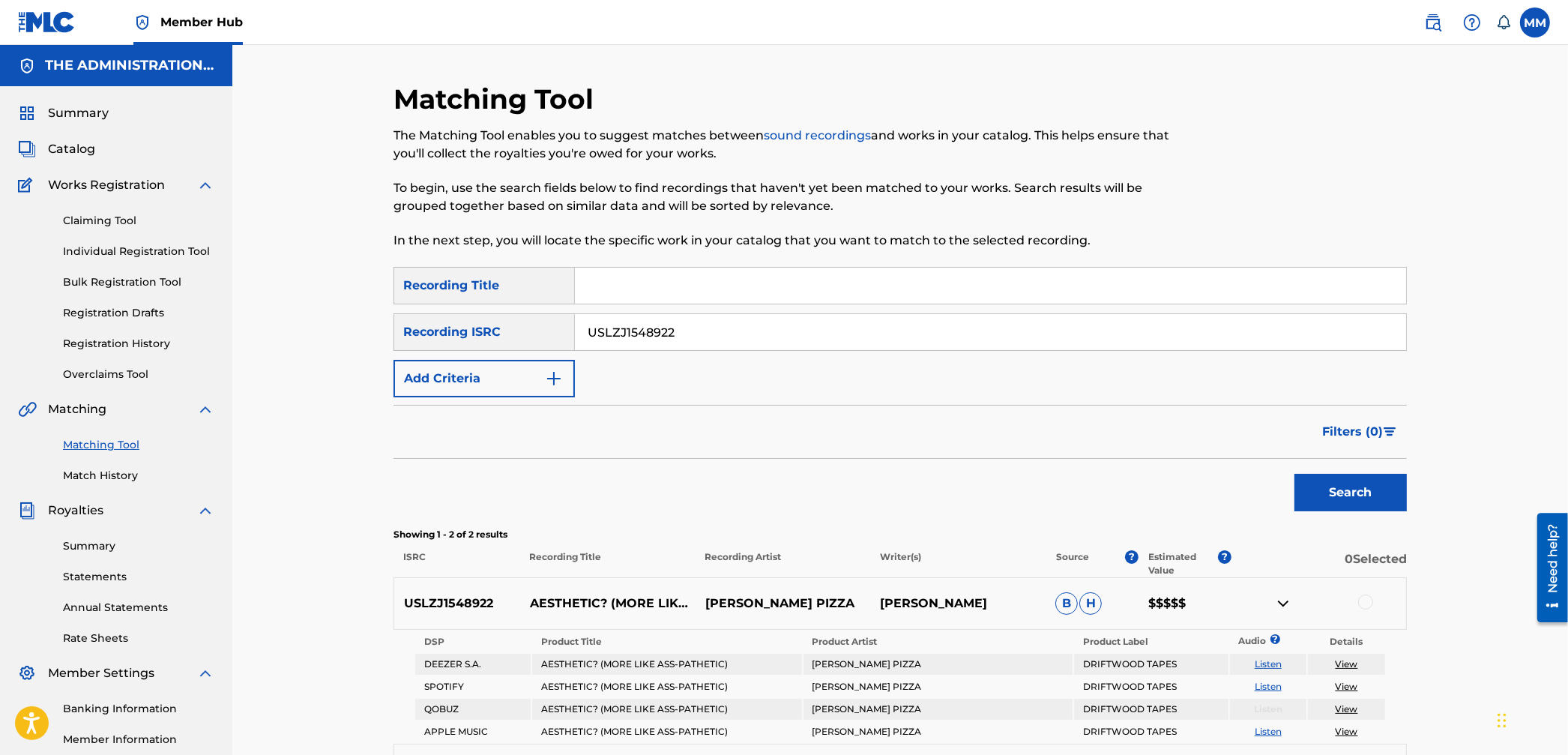
drag, startPoint x: 702, startPoint y: 335, endPoint x: 509, endPoint y: 348, distance: 193.4
click at [507, 321] on div "SearchWithCriteria38f7f4d5-1408-4fea-b9f1-fd22b8ee1141 Recording ISRC USLZJ1548…" at bounding box center [900, 332] width 1014 height 38
paste input "TCAFD2050485"
click at [1359, 512] on div "Search" at bounding box center [1347, 488] width 120 height 60
click at [1356, 503] on button "Search" at bounding box center [1351, 492] width 113 height 38
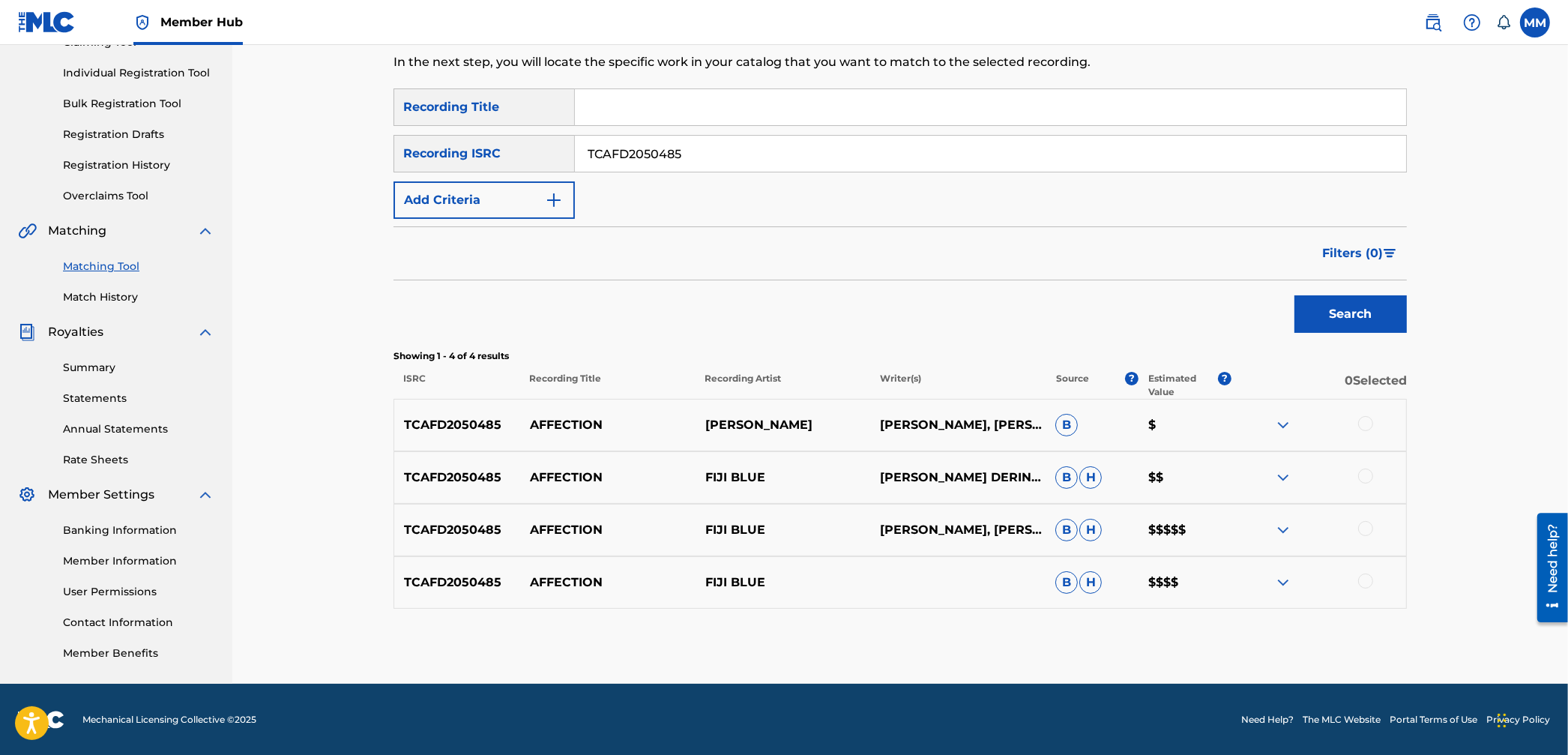
scroll to position [175, 0]
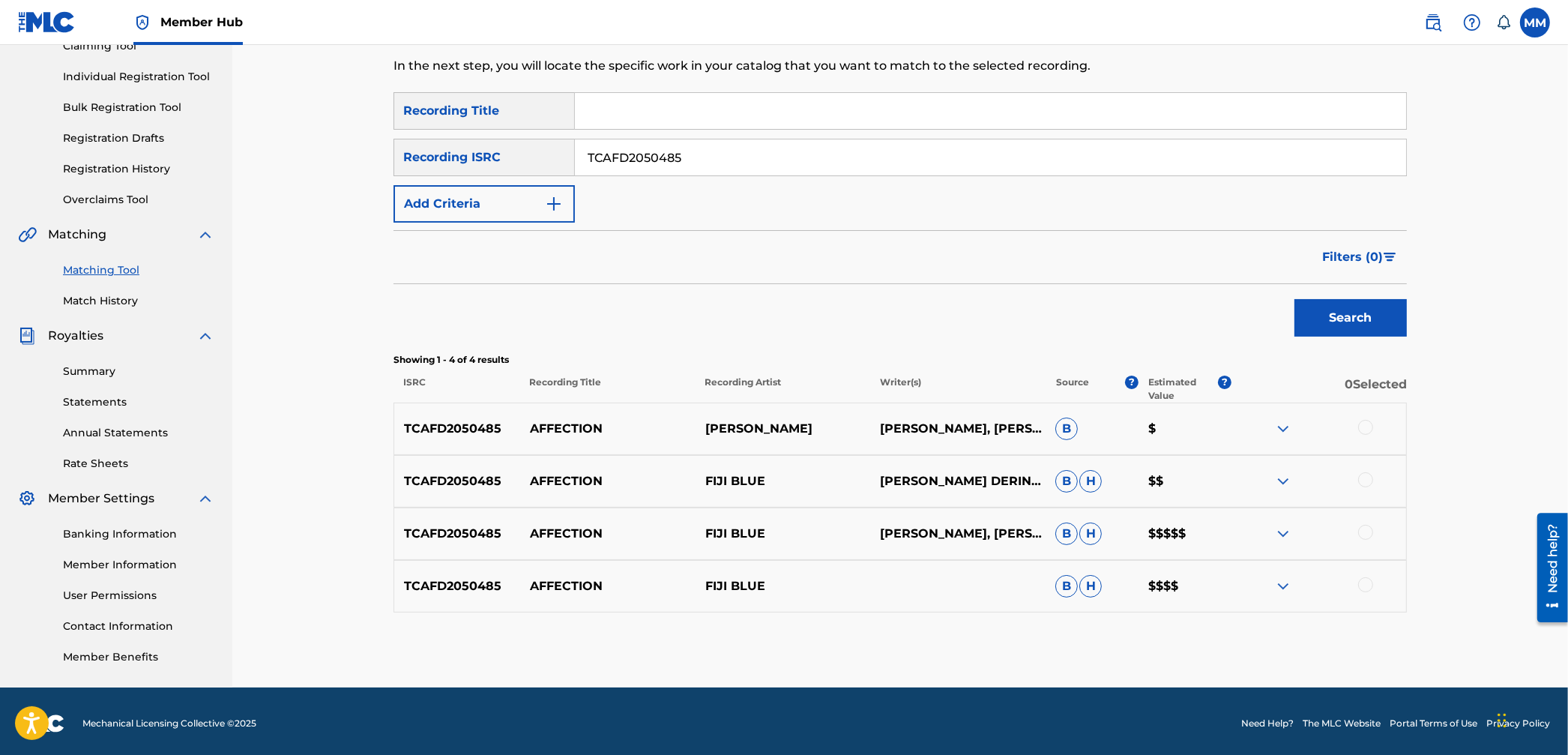
drag, startPoint x: 720, startPoint y: 167, endPoint x: 469, endPoint y: 156, distance: 251.2
click at [461, 139] on div "SearchWithCriteria38f7f4d5-1408-4fea-b9f1-fd22b8ee1141 Recording ISRC TCAFD2050…" at bounding box center [900, 157] width 1014 height 38
paste input "ES2081043"
click at [1334, 309] on button "Search" at bounding box center [1351, 317] width 113 height 38
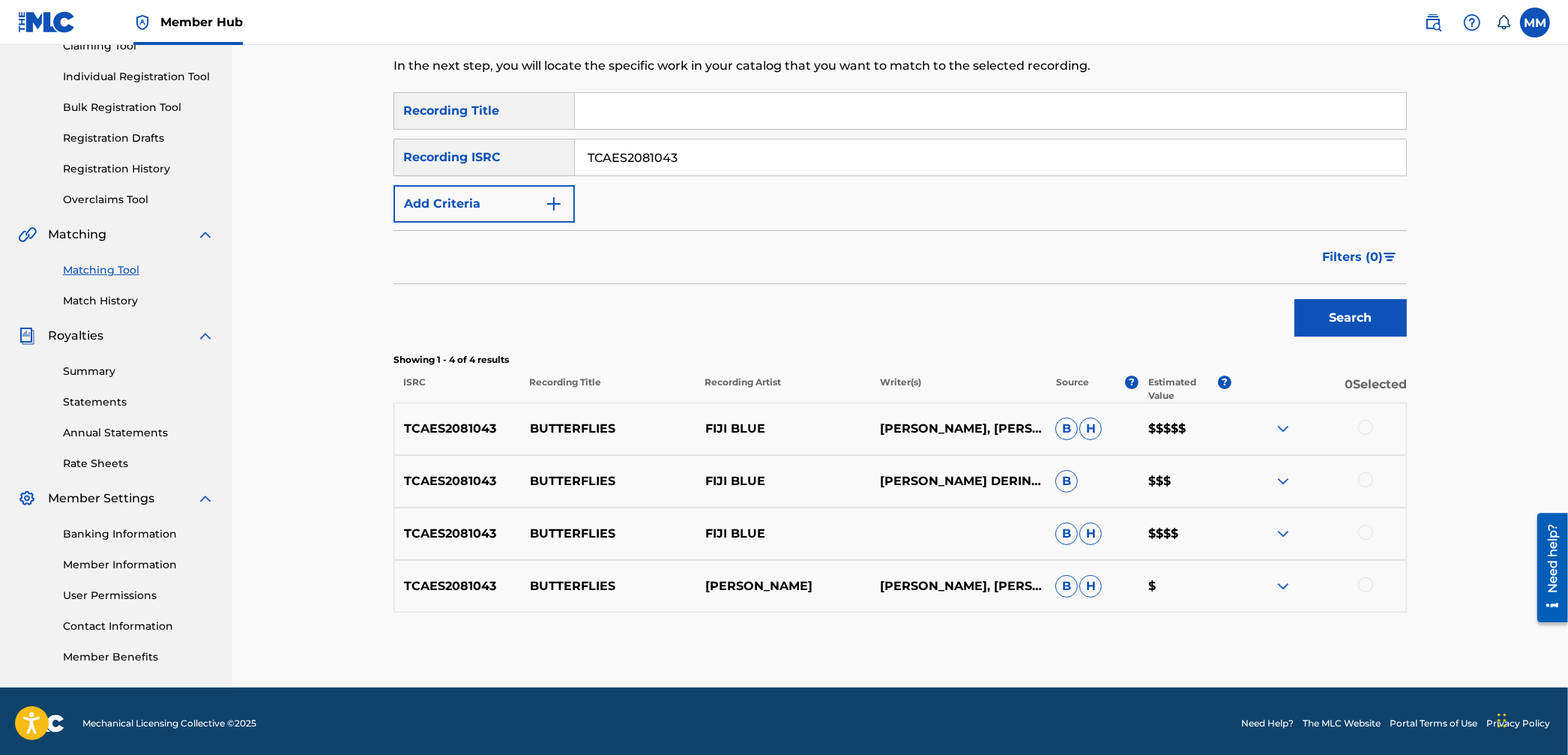
click at [1284, 436] on img at bounding box center [1284, 429] width 18 height 18
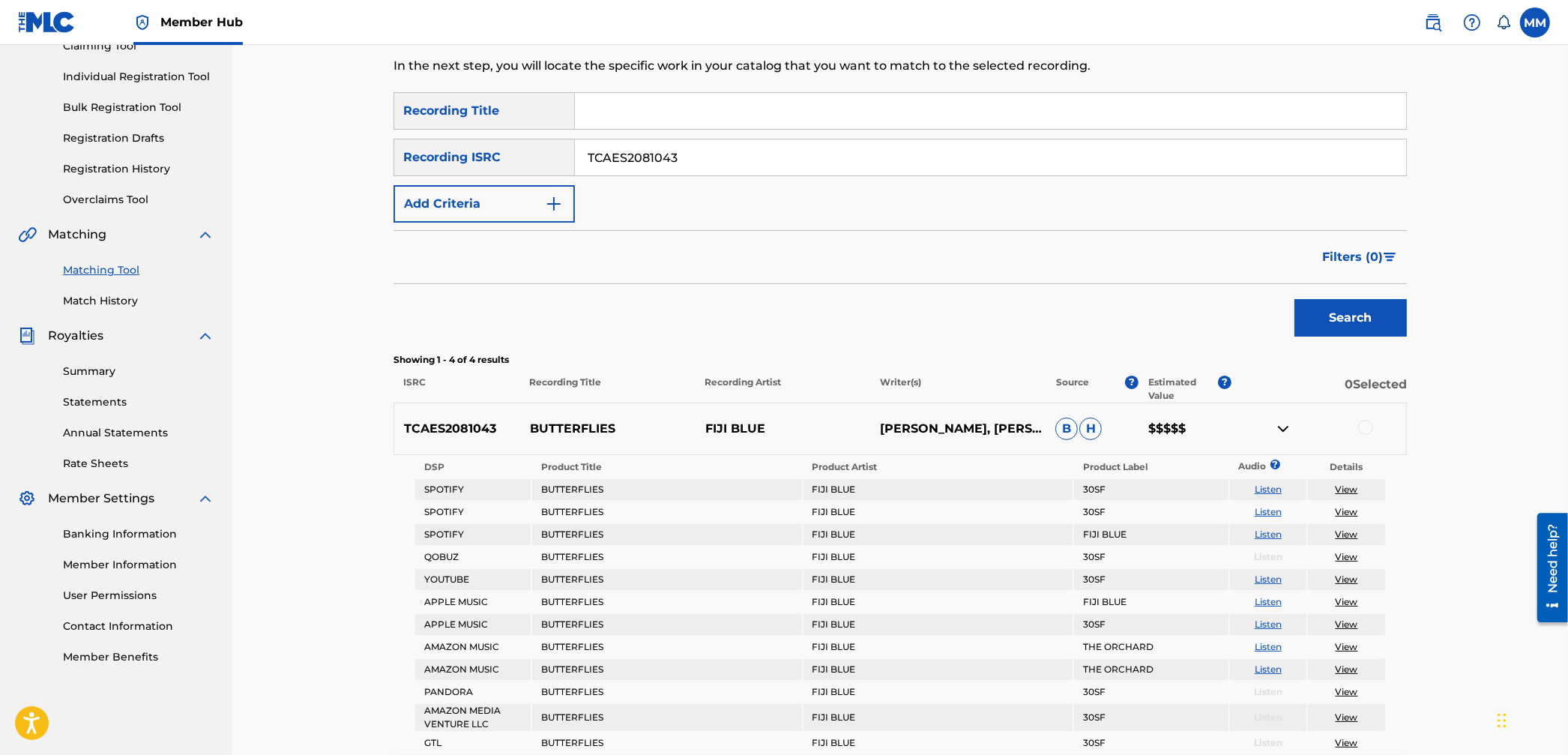
click at [1284, 436] on img at bounding box center [1284, 429] width 18 height 18
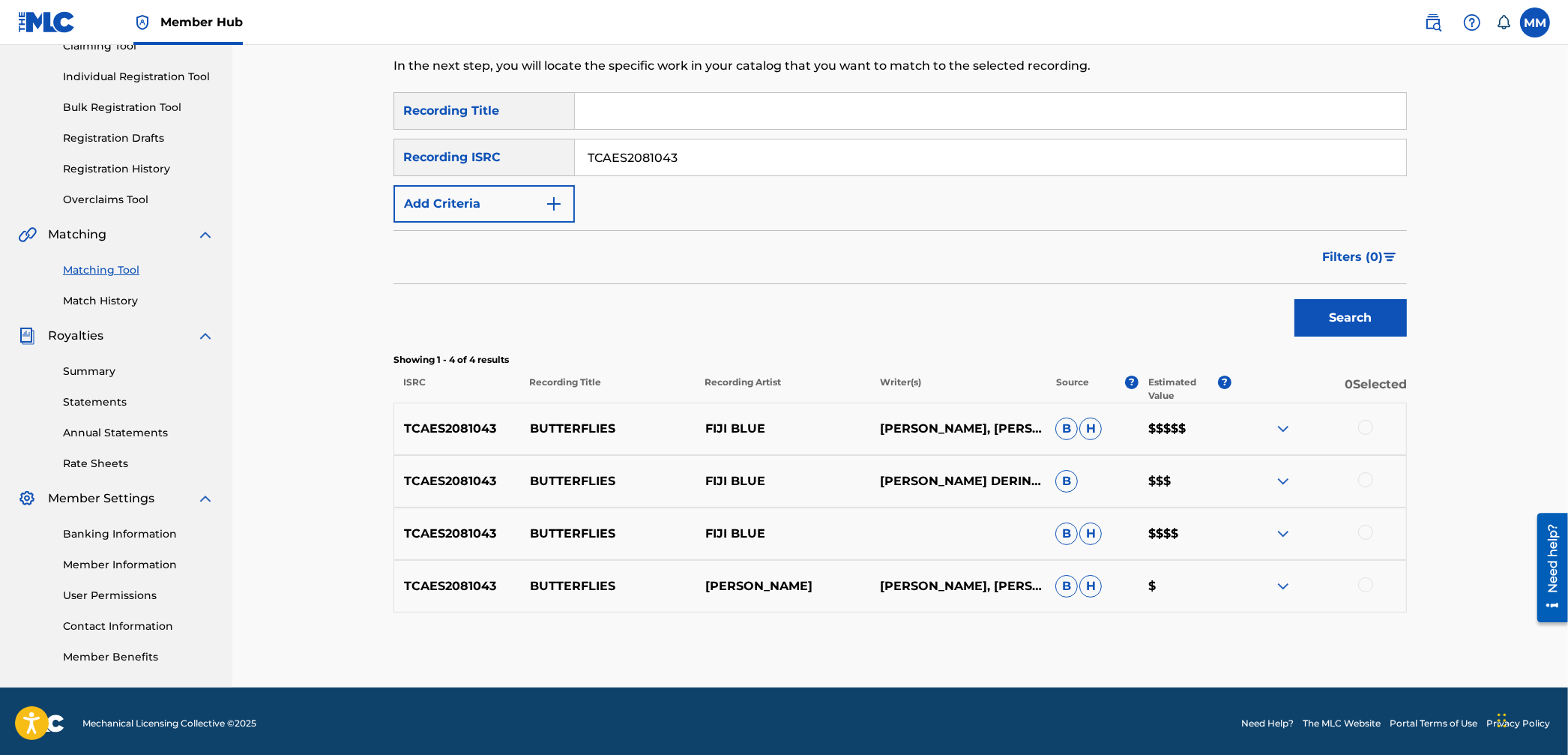
drag, startPoint x: 703, startPoint y: 160, endPoint x: 446, endPoint y: 144, distance: 257.5
click at [451, 144] on div "SearchWithCriteria38f7f4d5-1408-4fea-b9f1-fd22b8ee1141 Recording ISRC TCAES2081…" at bounding box center [900, 157] width 1014 height 38
paste input "FM2119172"
click at [1348, 300] on button "Search" at bounding box center [1351, 317] width 113 height 38
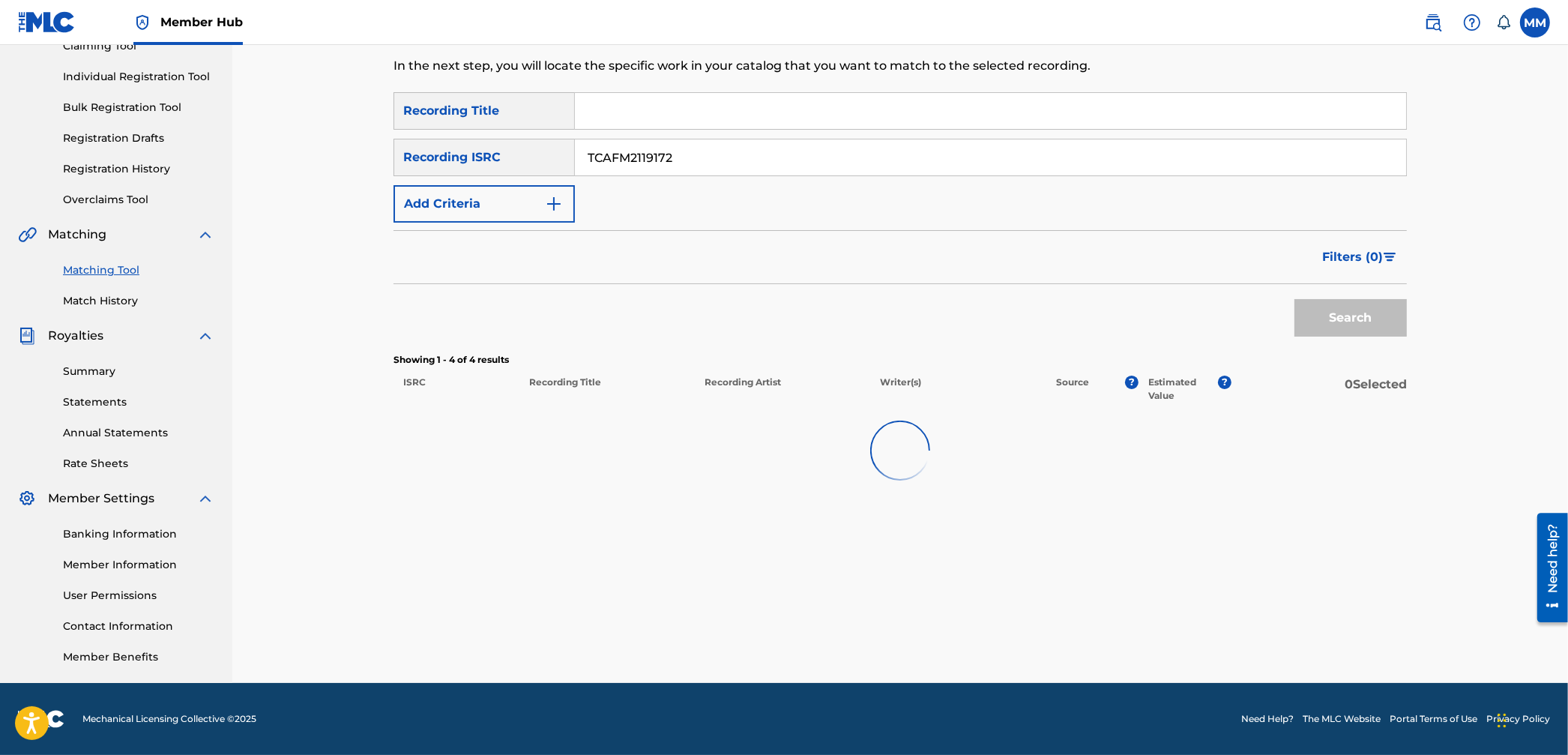
scroll to position [174, 0]
click at [1348, 300] on div "Search" at bounding box center [1347, 315] width 120 height 60
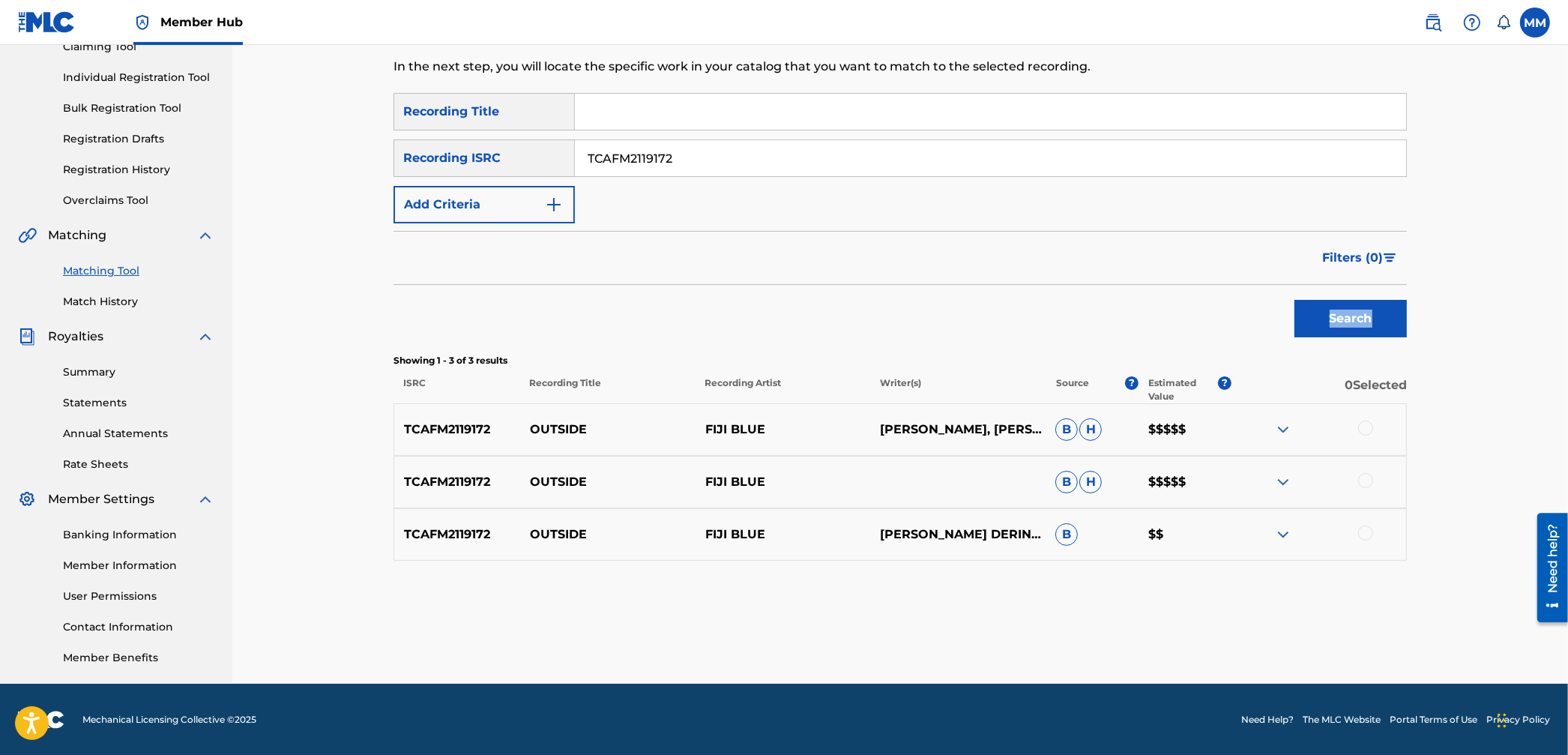
click at [1288, 429] on img at bounding box center [1284, 429] width 18 height 18
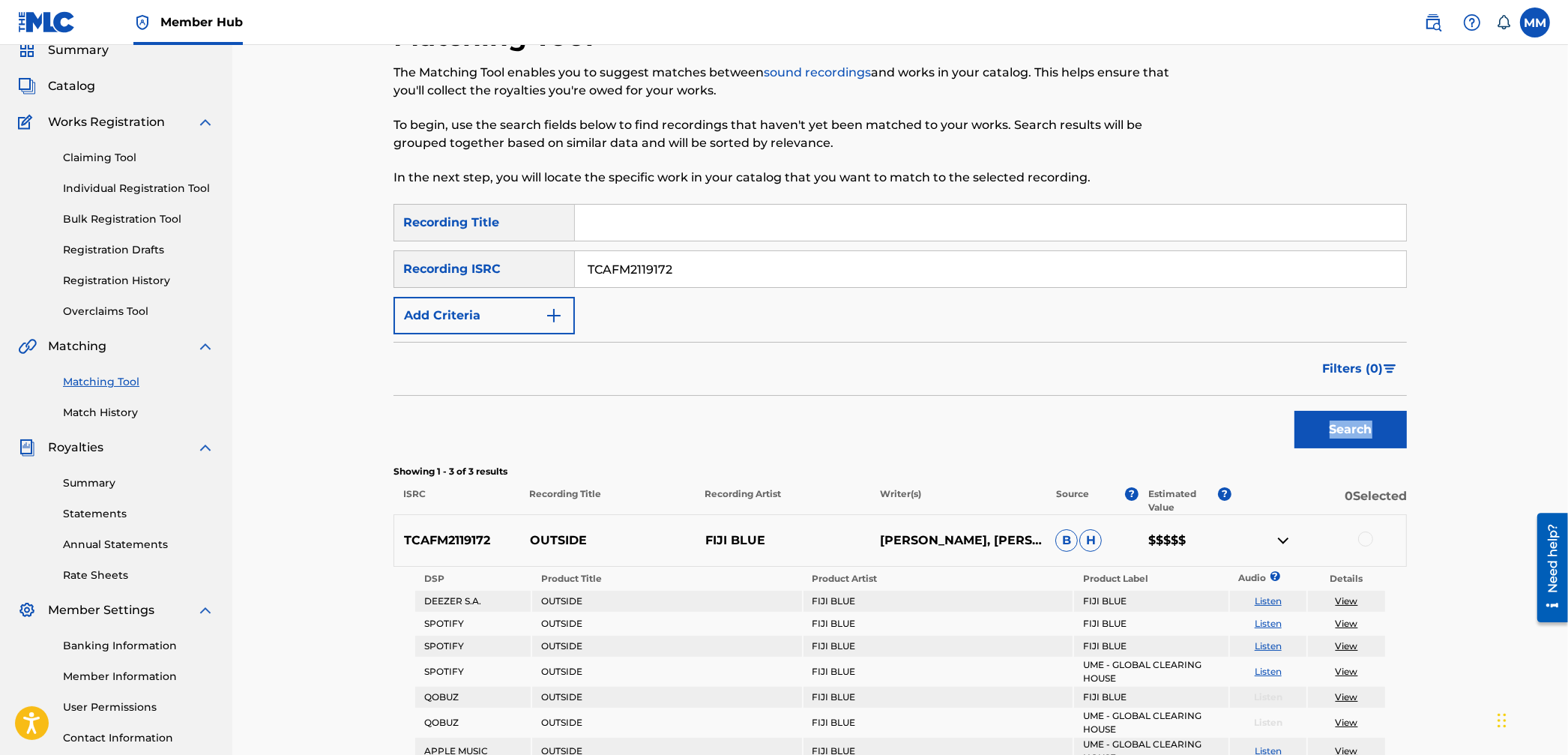
scroll to position [0, 0]
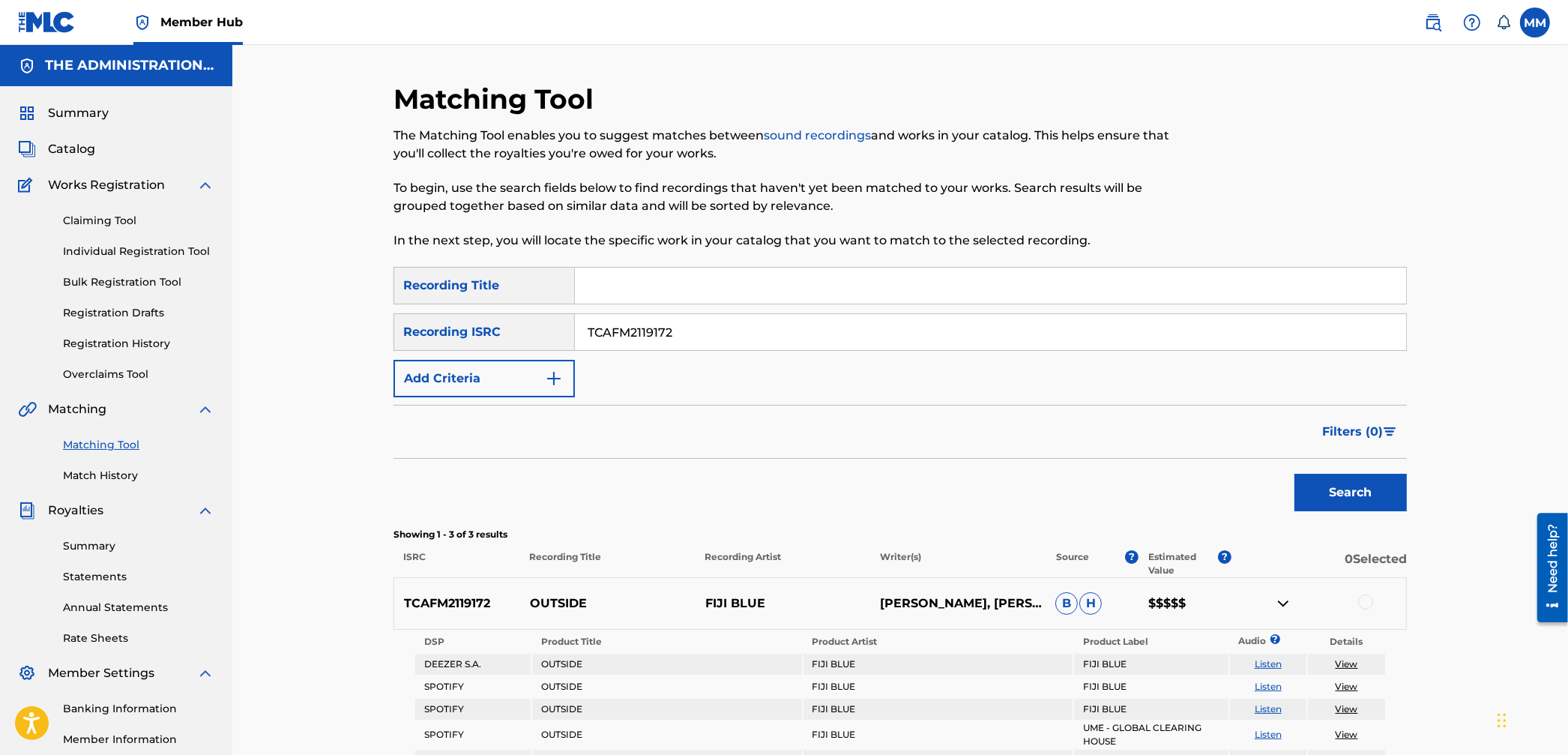
drag, startPoint x: 674, startPoint y: 330, endPoint x: 554, endPoint y: 321, distance: 120.3
click at [555, 321] on div "SearchWithCriteria38f7f4d5-1408-4fea-b9f1-fd22b8ee1141 Recording ISRC TCAFM2119…" at bounding box center [900, 332] width 1014 height 38
paste input "SE5XG2347007"
click at [1315, 472] on div "Search" at bounding box center [1347, 488] width 120 height 60
click at [1345, 489] on button "Search" at bounding box center [1351, 492] width 113 height 38
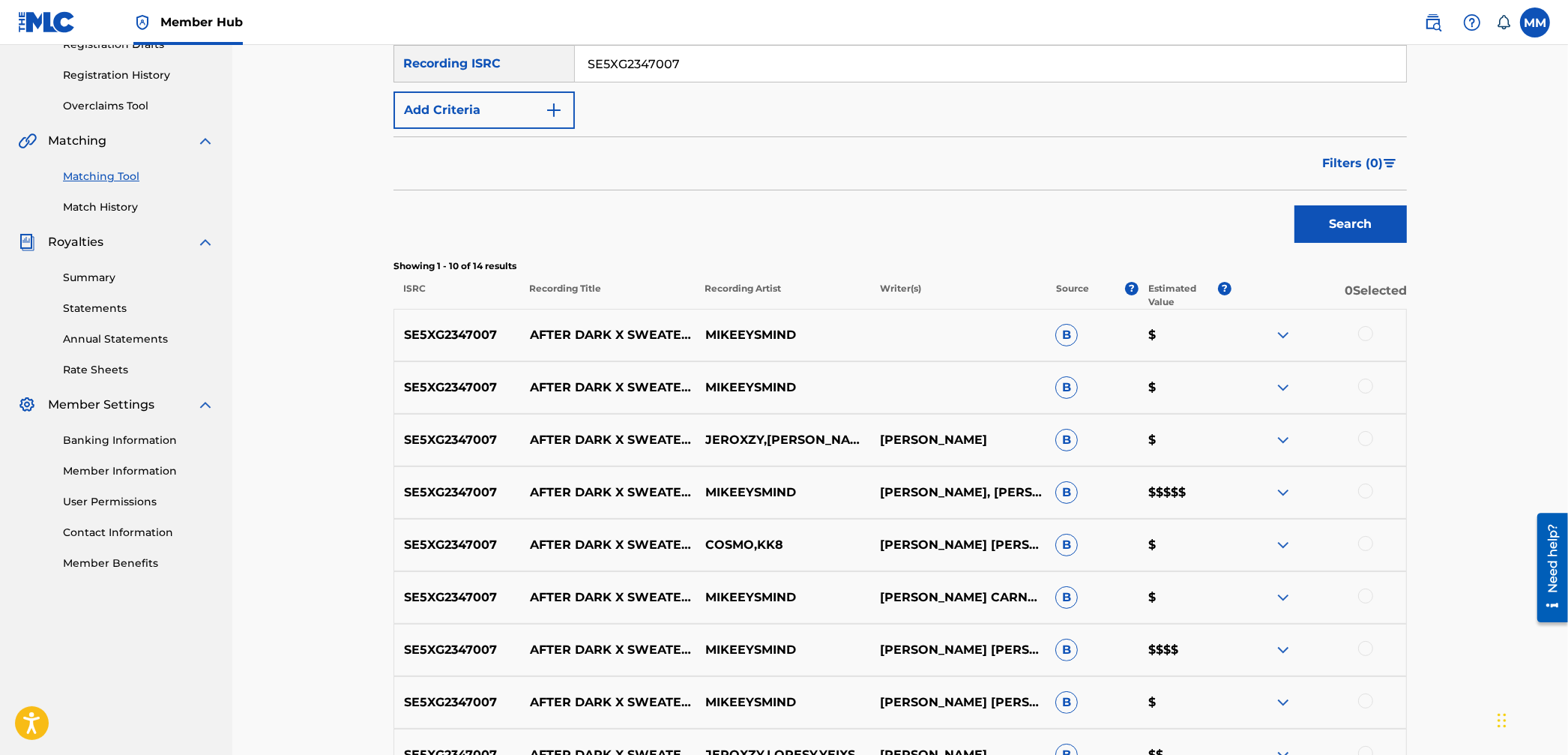
scroll to position [180, 0]
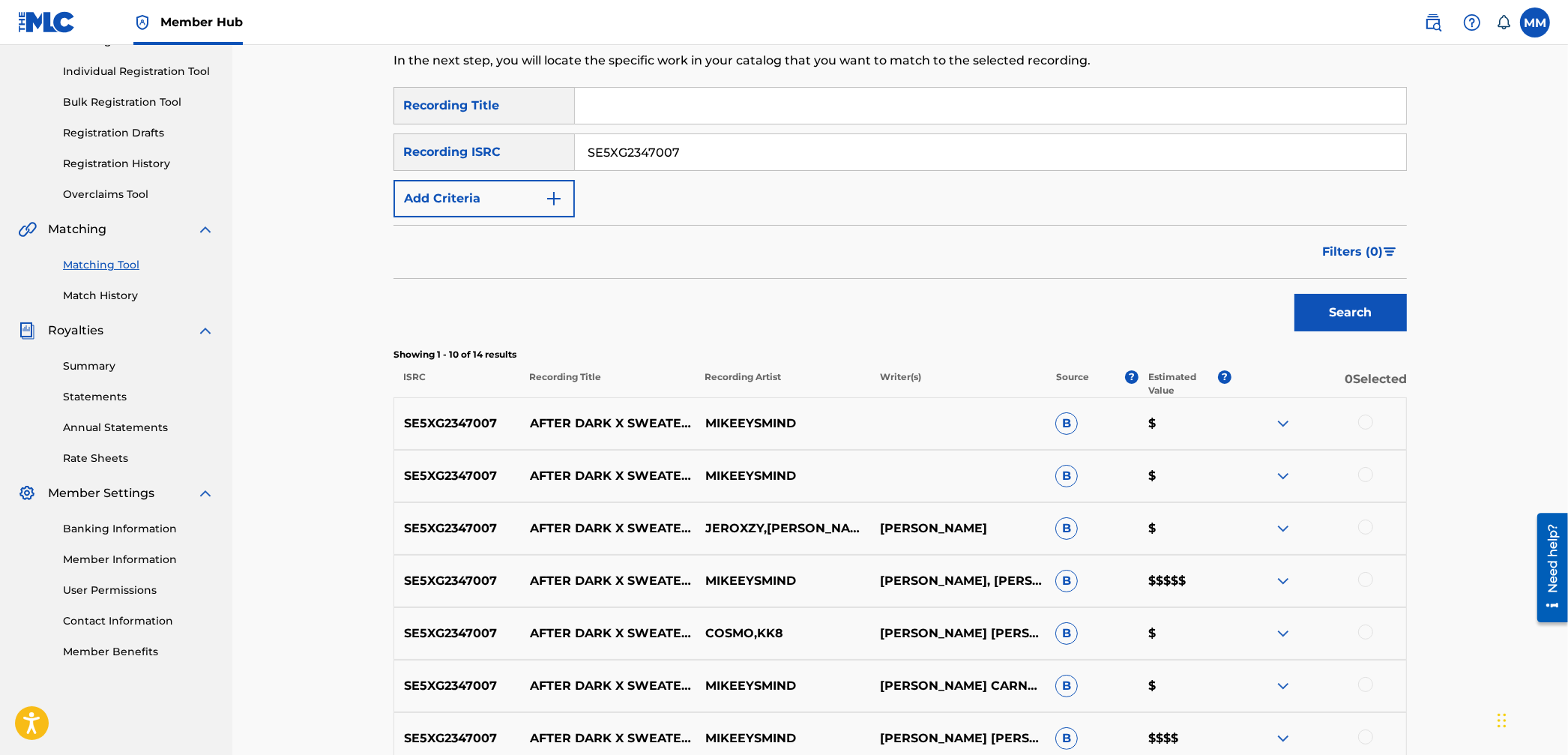
drag, startPoint x: 702, startPoint y: 156, endPoint x: 504, endPoint y: 131, distance: 199.6
click at [504, 131] on div "SearchWithCriteria0fdb14de-39c0-42b8-8bd5-fb5aa45ff18f Recording Title SearchWi…" at bounding box center [900, 152] width 1014 height 131
paste input "DEKB72078545"
click at [1347, 303] on button "Search" at bounding box center [1351, 313] width 113 height 38
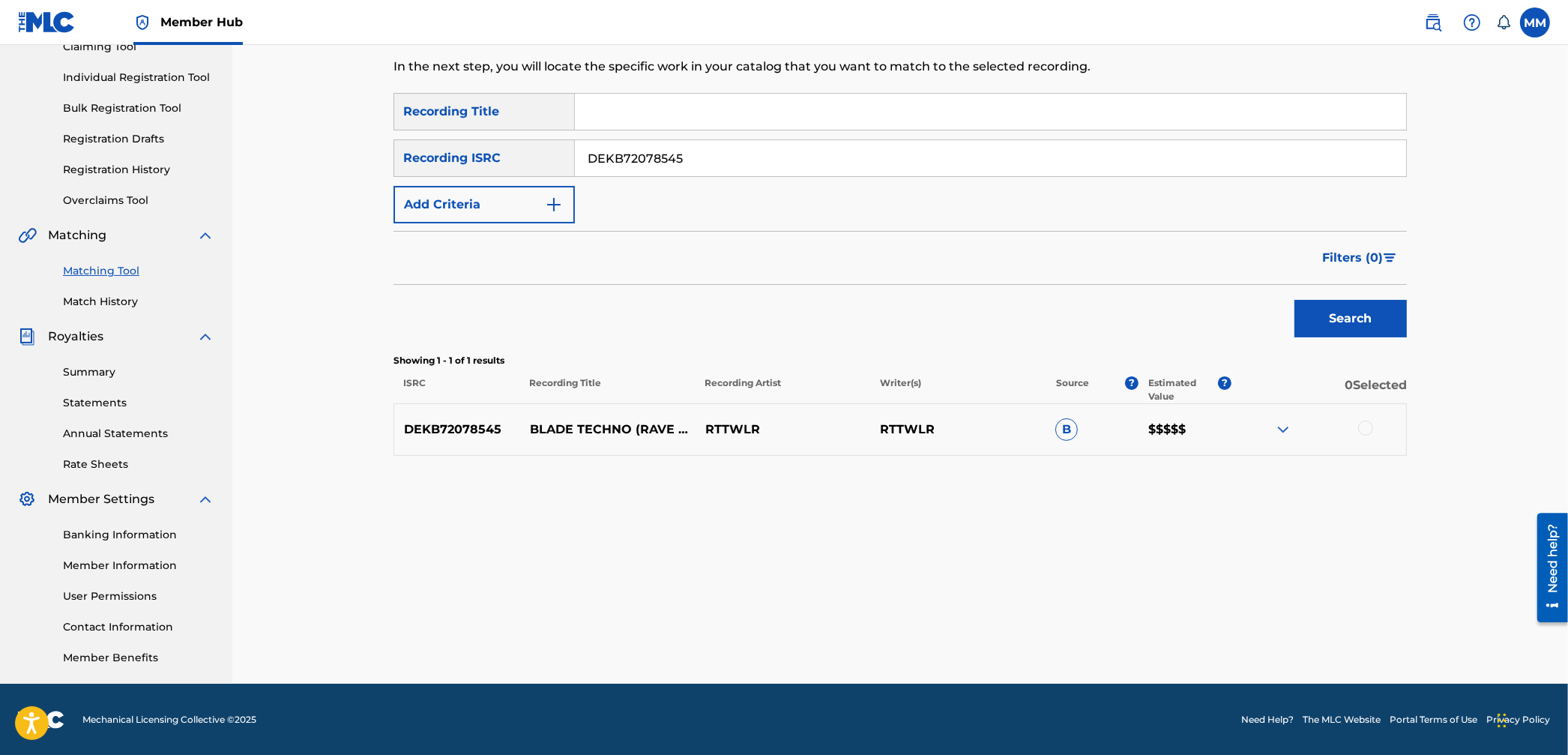
click at [1283, 442] on div "DEKB72078545 BLADE TECHNO (RAVE TECHNO MIX) RTTWLR RTTWLR B $$$$$" at bounding box center [900, 429] width 1014 height 52
click at [1277, 428] on img at bounding box center [1284, 429] width 18 height 18
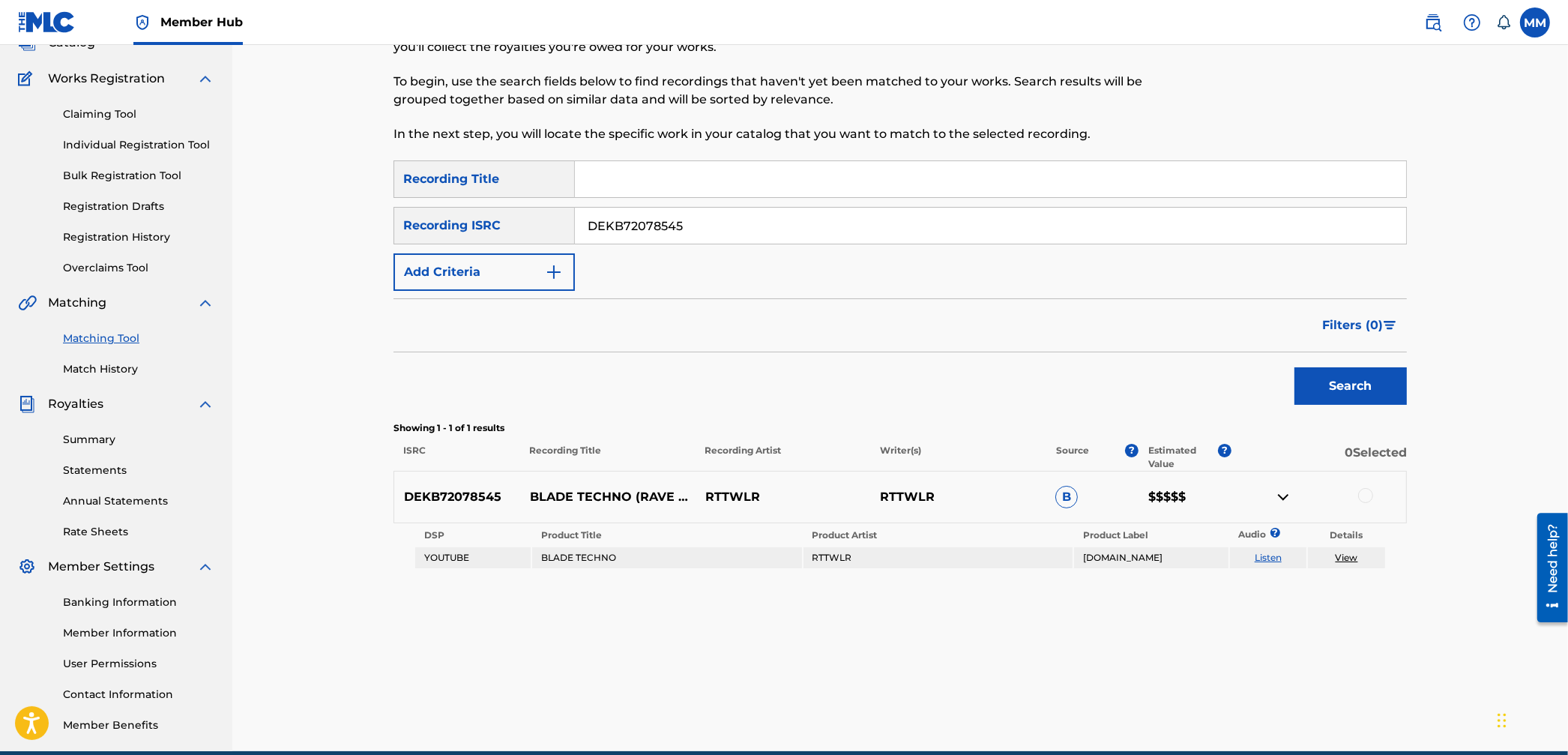
scroll to position [18, 0]
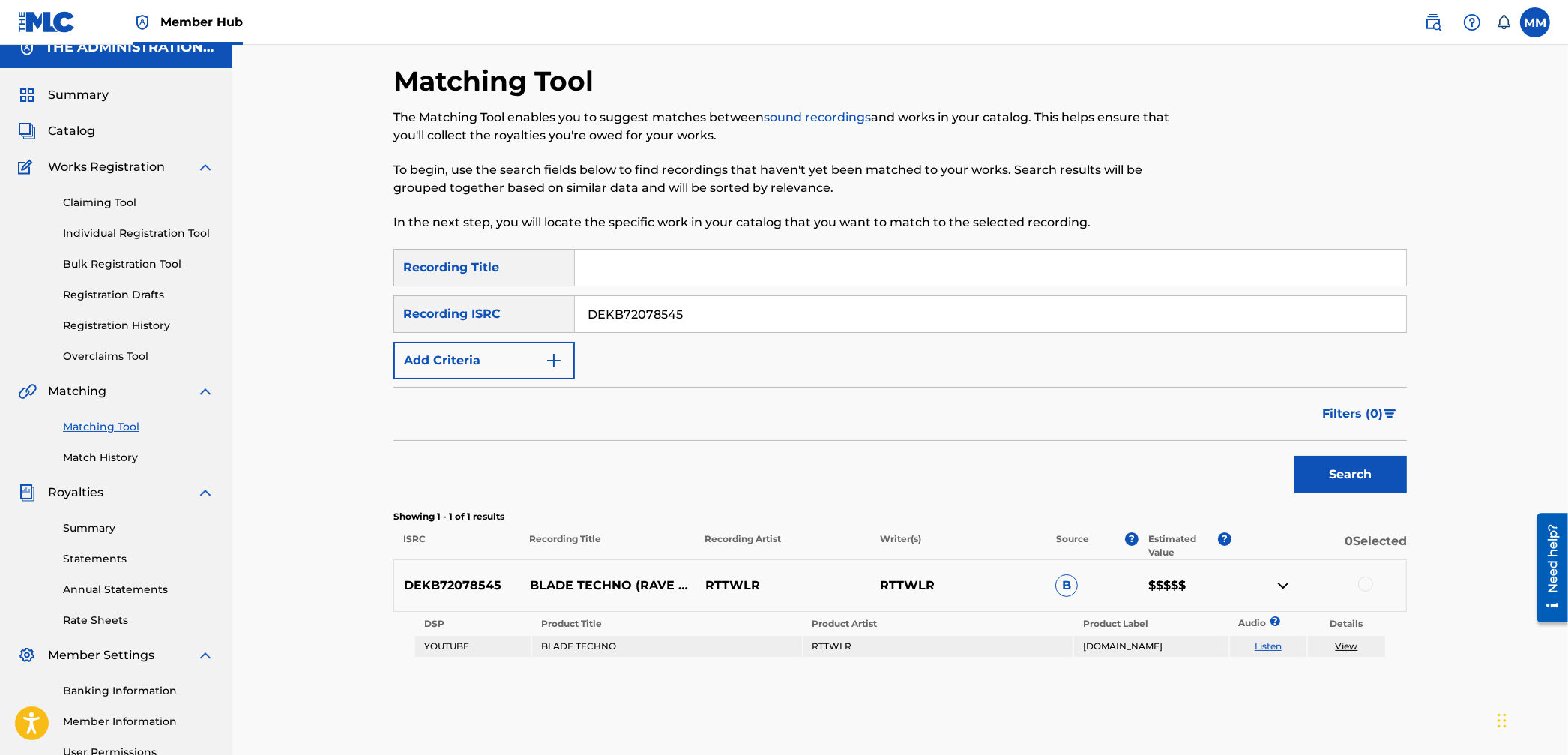
drag, startPoint x: 709, startPoint y: 310, endPoint x: 410, endPoint y: 284, distance: 300.1
click at [409, 281] on div "SearchWithCriteria0fdb14de-39c0-42b8-8bd5-fb5aa45ff18f Recording Title SearchWi…" at bounding box center [900, 314] width 1014 height 131
paste input "USUG12405318"
click at [1317, 477] on button "Search" at bounding box center [1351, 475] width 113 height 38
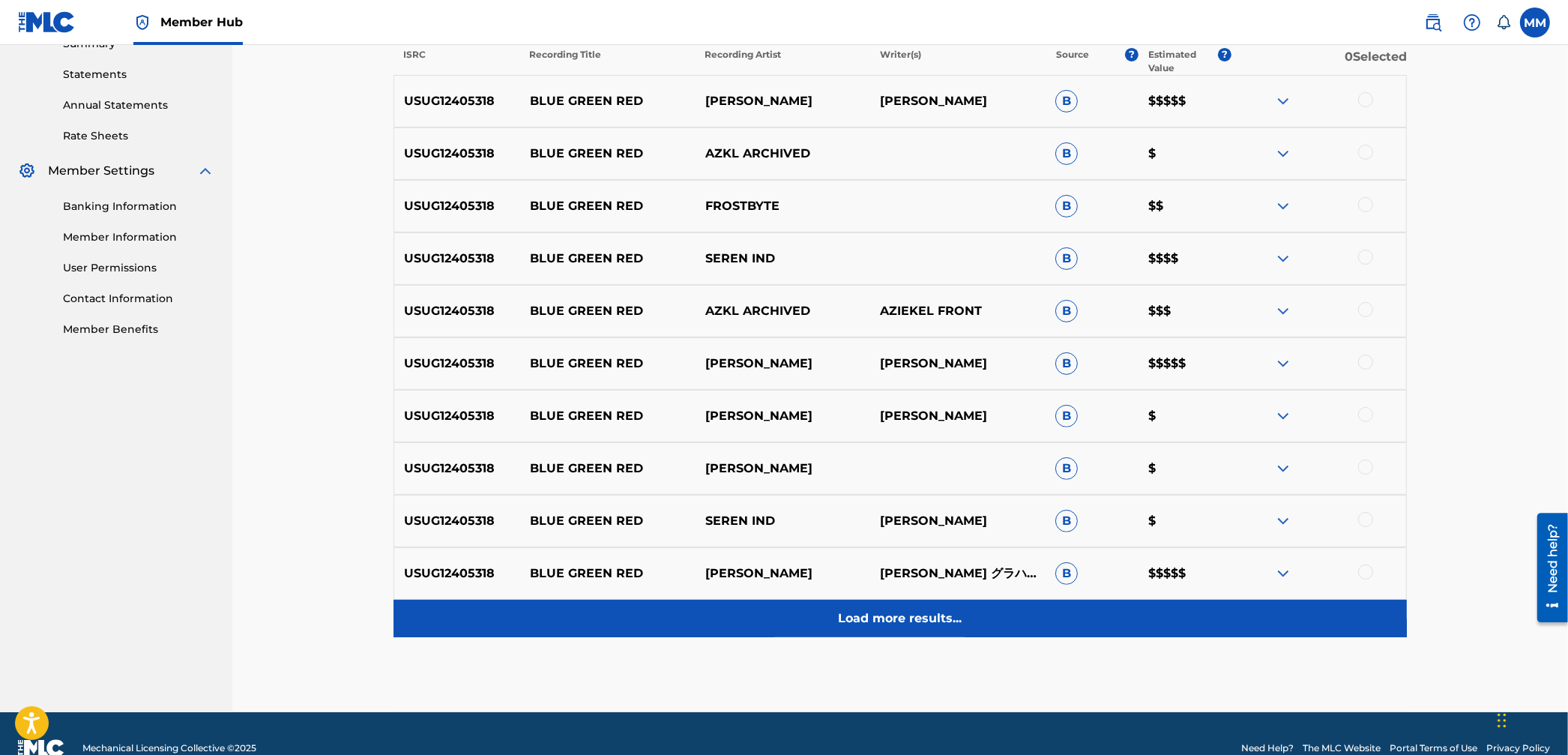
click at [931, 631] on div "Load more results..." at bounding box center [900, 618] width 1014 height 38
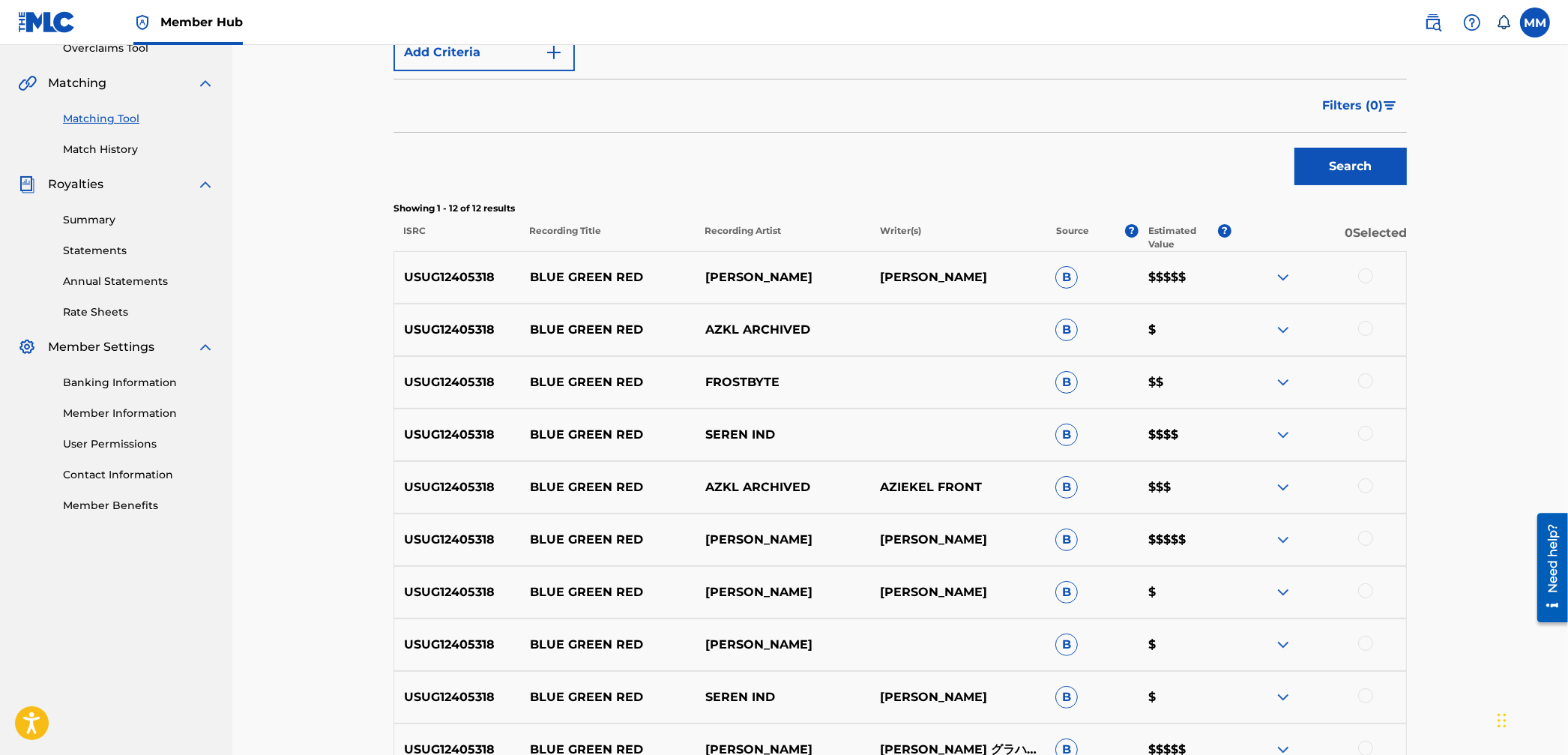
scroll to position [321, 0]
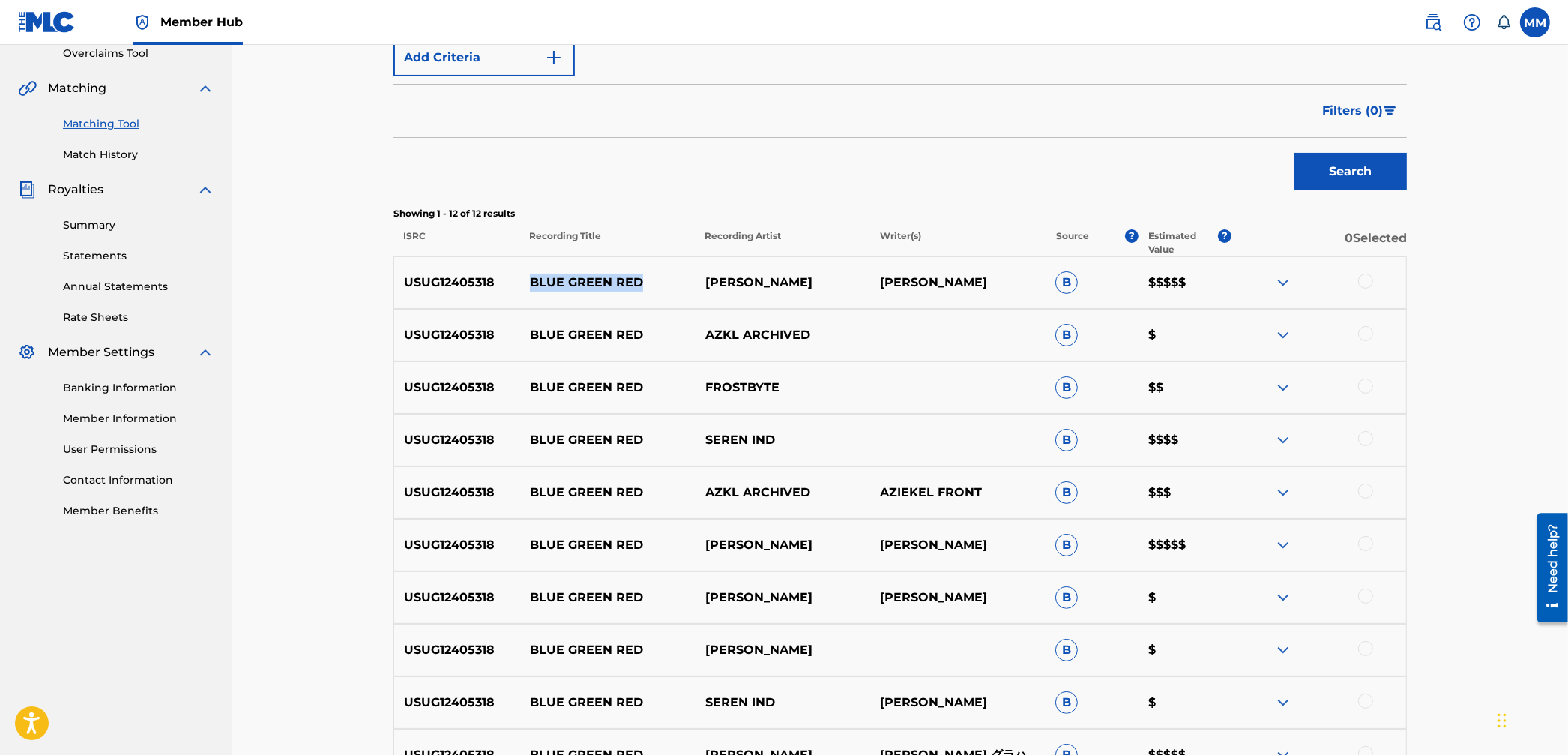
drag, startPoint x: 533, startPoint y: 285, endPoint x: 684, endPoint y: 288, distance: 151.0
click at [684, 288] on p "BLUE GREEN RED" at bounding box center [608, 283] width 176 height 18
click at [425, 282] on p "USUG12405318" at bounding box center [457, 283] width 126 height 18
drag, startPoint x: 529, startPoint y: 283, endPoint x: 755, endPoint y: 288, distance: 226.1
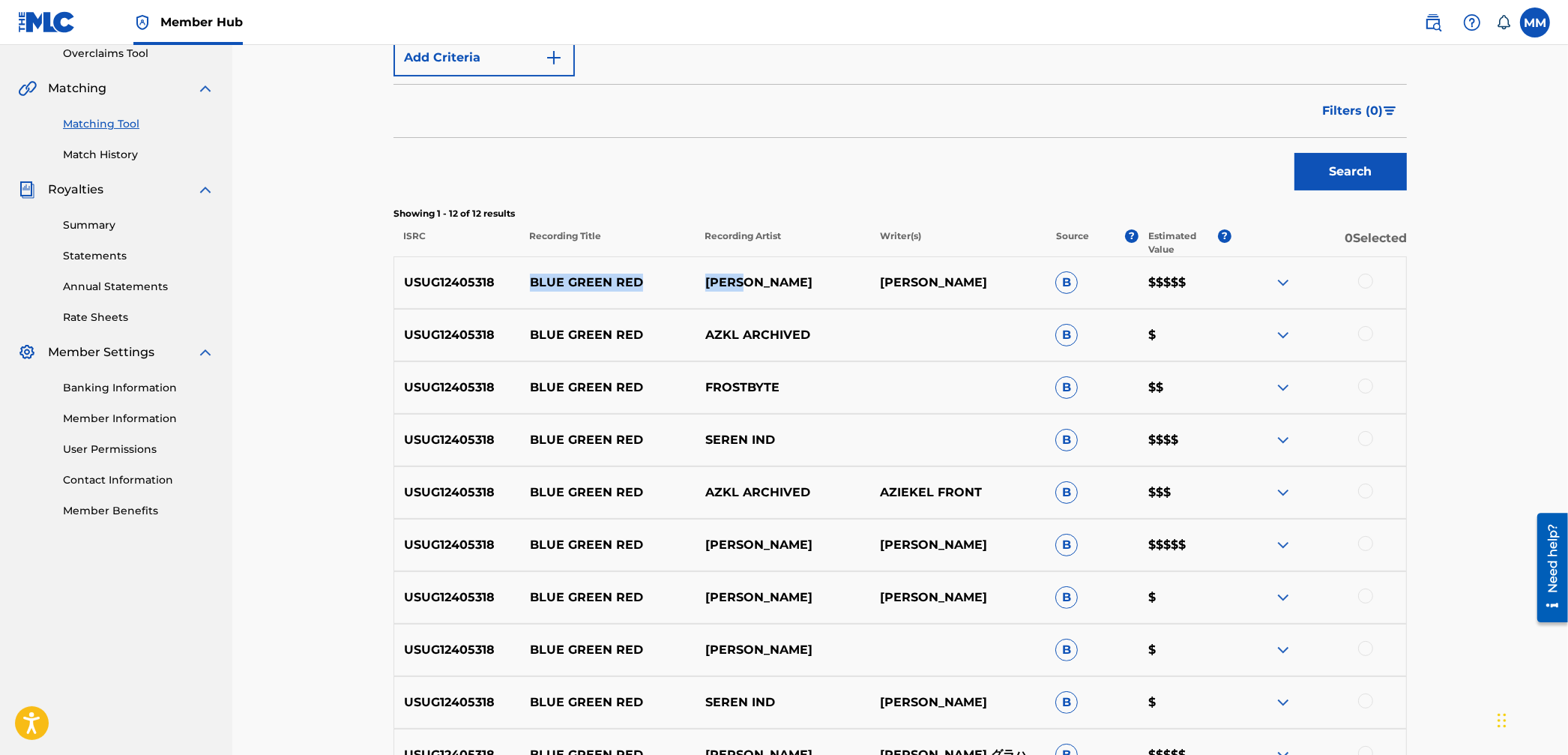
click at [755, 288] on div "USUG12405318 BLUE GREEN RED DRAKE AUBREY DRAKE GRAHAM B $$$$$" at bounding box center [900, 282] width 1014 height 52
copy div "BLUE GREEN RED DRAKE"
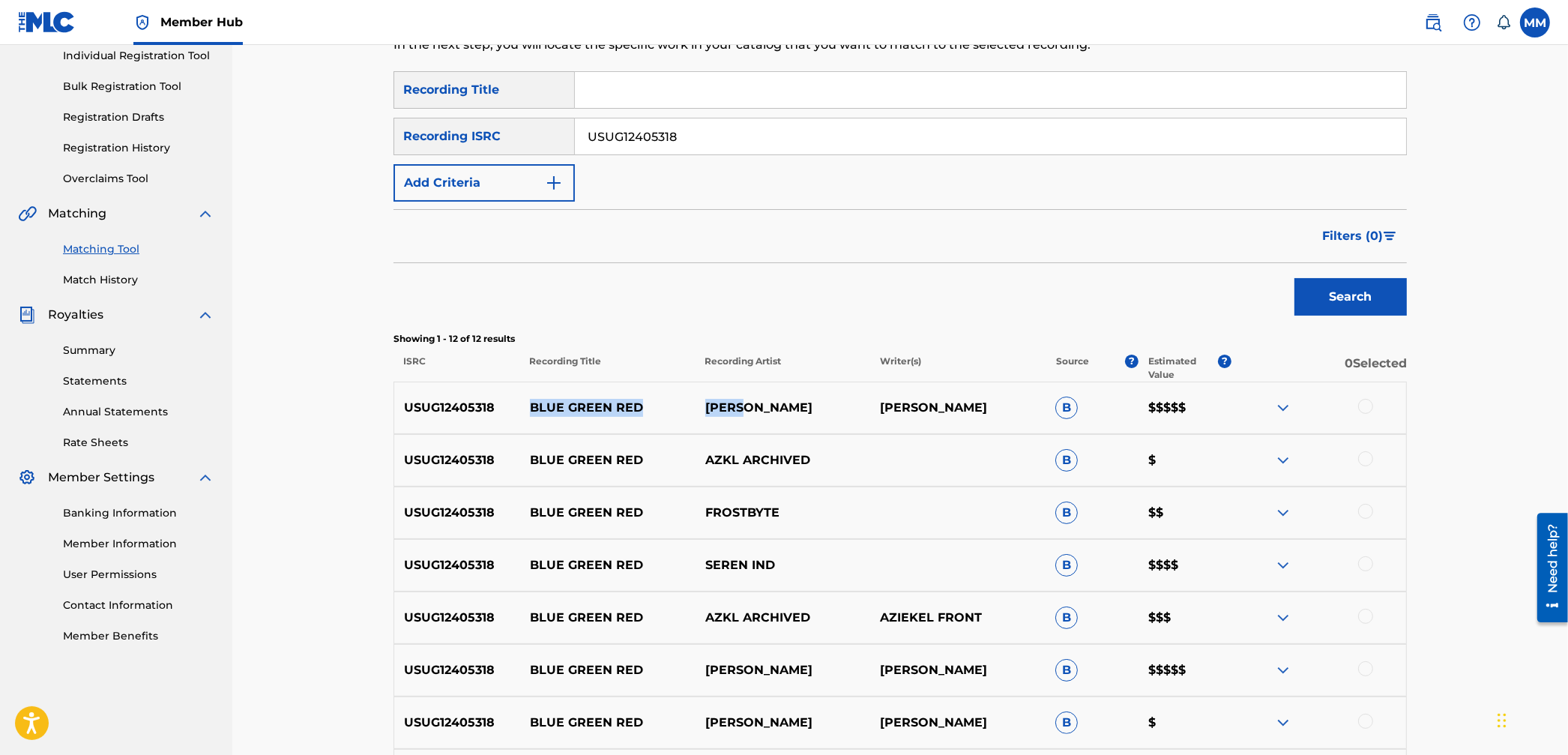
scroll to position [146, 0]
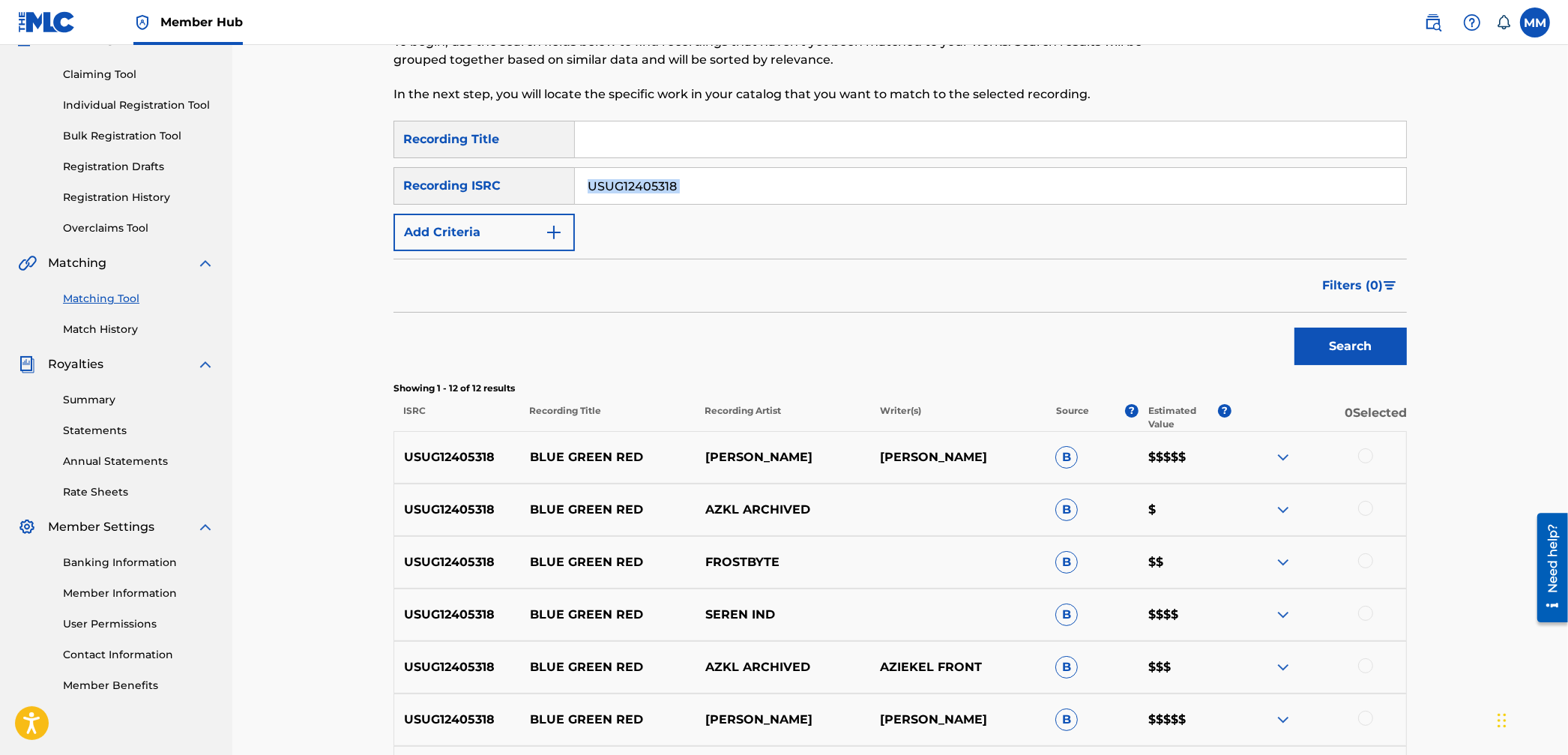
drag, startPoint x: 751, startPoint y: 205, endPoint x: 698, endPoint y: 192, distance: 54.6
click at [708, 192] on div "SearchWithCriteria0fdb14de-39c0-42b8-8bd5-fb5aa45ff18f Recording Title SearchWi…" at bounding box center [900, 186] width 1014 height 131
drag, startPoint x: 697, startPoint y: 191, endPoint x: 469, endPoint y: 167, distance: 229.3
click at [469, 167] on div "SearchWithCriteria38f7f4d5-1408-4fea-b9f1-fd22b8ee1141 Recording ISRC USUG12405…" at bounding box center [900, 185] width 1014 height 38
paste input "XQS2026307"
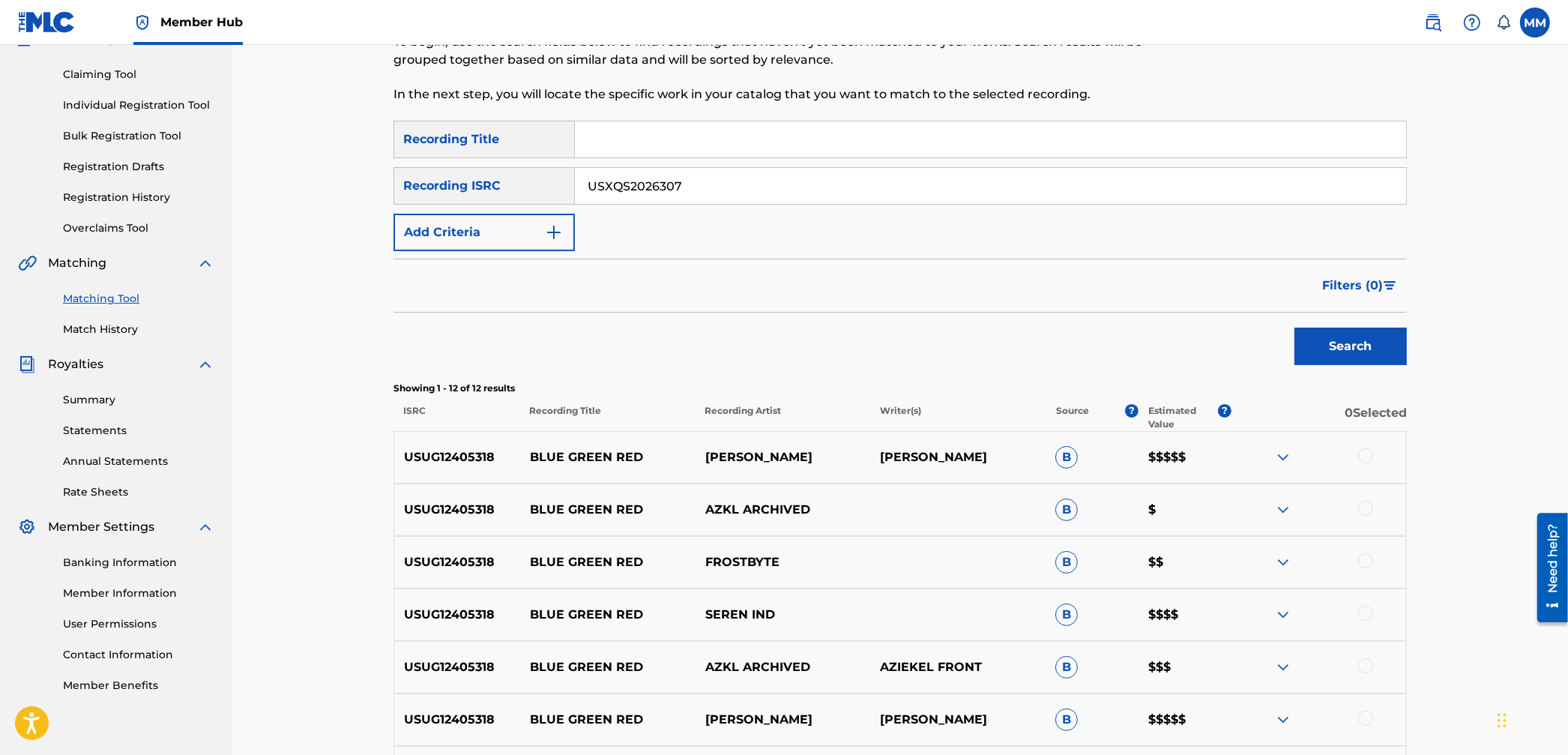
paste input "USXQS2026307"
drag, startPoint x: 828, startPoint y: 196, endPoint x: 469, endPoint y: 148, distance: 362.2
click at [490, 147] on div "SearchWithCriteria0fdb14de-39c0-42b8-8bd5-fb5aa45ff18f Recording Title SearchWi…" at bounding box center [900, 186] width 1014 height 131
paste input "Search Form"
click at [1346, 328] on button "Search" at bounding box center [1351, 346] width 113 height 38
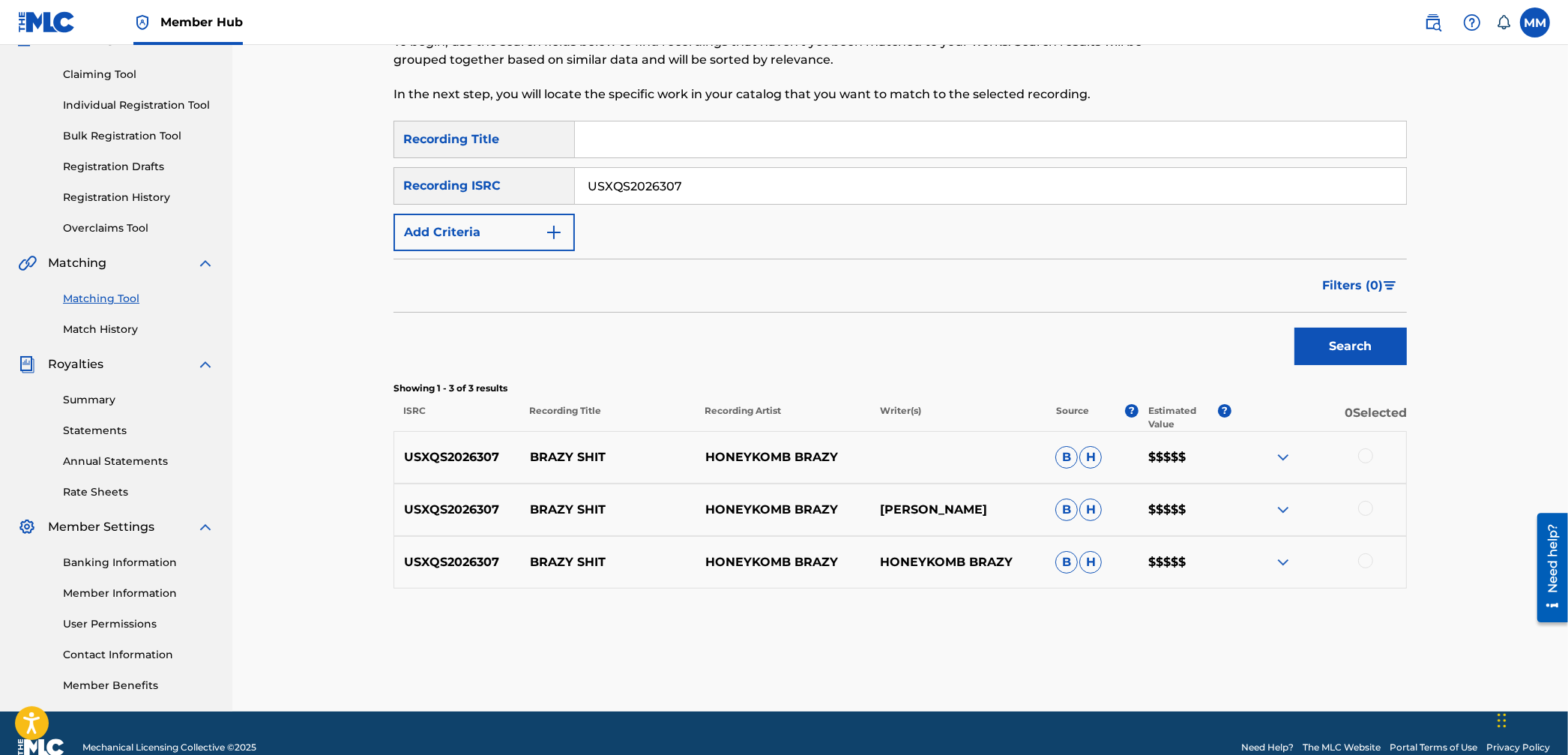
drag, startPoint x: 712, startPoint y: 508, endPoint x: 824, endPoint y: 512, distance: 112.1
click at [824, 512] on p "HONEYKOMB BRAZY" at bounding box center [782, 510] width 176 height 18
drag, startPoint x: 804, startPoint y: 512, endPoint x: 707, endPoint y: 511, distance: 97.0
click at [707, 511] on p "HONEYKOMB BRAZY" at bounding box center [782, 510] width 176 height 18
copy p "HONEYKOMB BRAZY"
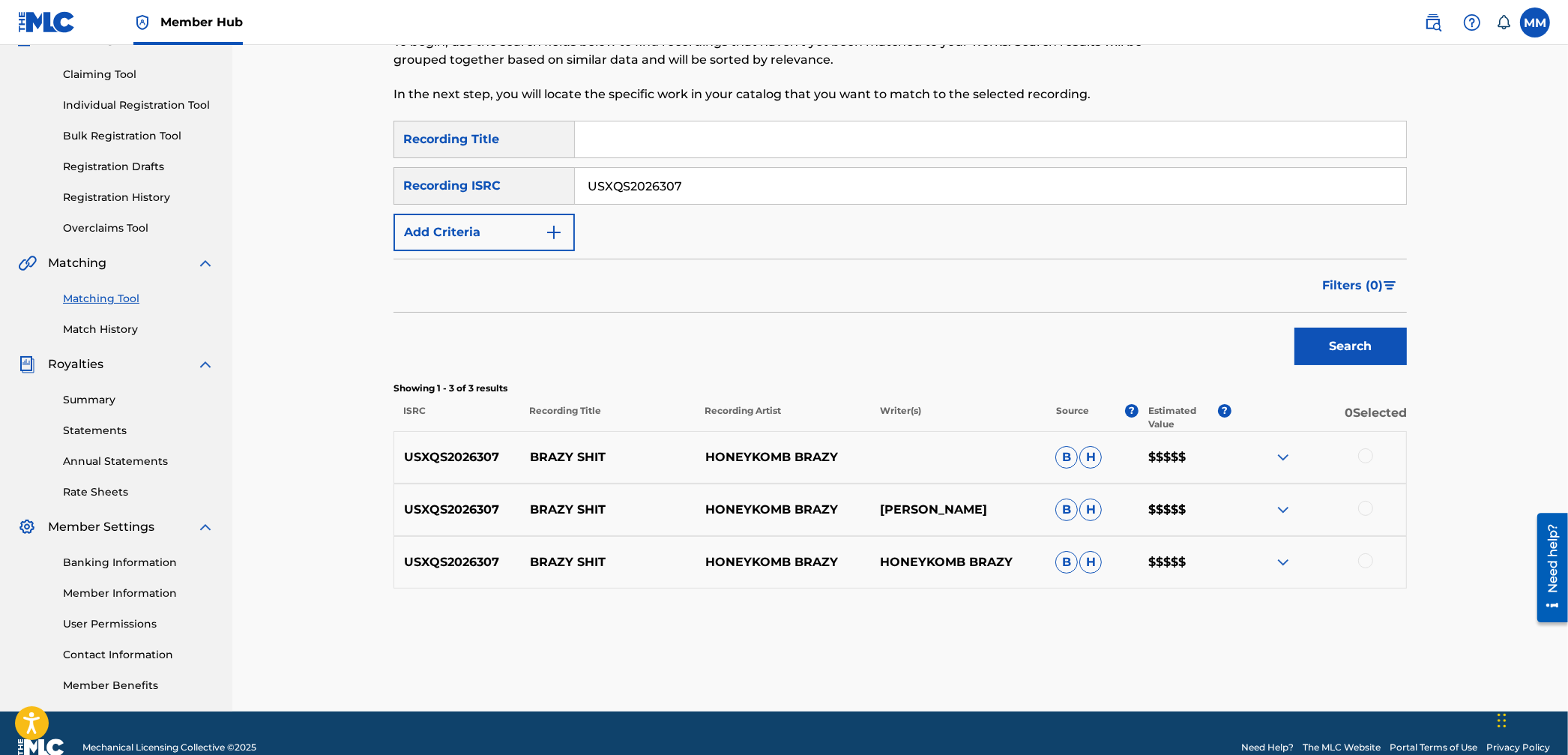
drag, startPoint x: 686, startPoint y: 188, endPoint x: 492, endPoint y: 173, distance: 194.6
click at [504, 173] on div "SearchWithCriteria38f7f4d5-1408-4fea-b9f1-fd22b8ee1141 Recording ISRC USXQS2026…" at bounding box center [900, 185] width 1014 height 38
paste input "UG12306005"
click at [1339, 343] on button "Search" at bounding box center [1351, 346] width 113 height 38
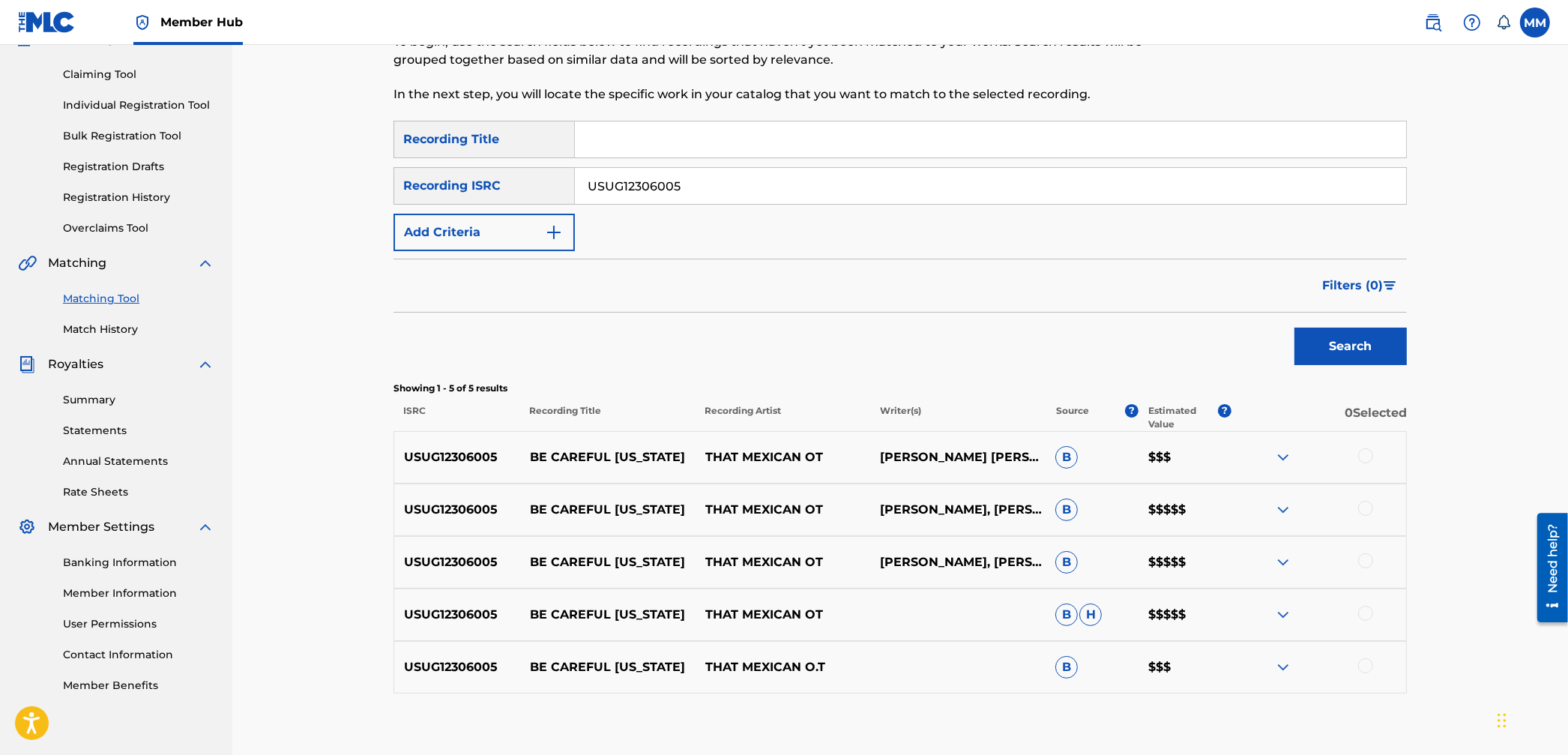
click at [1283, 507] on img at bounding box center [1284, 510] width 18 height 18
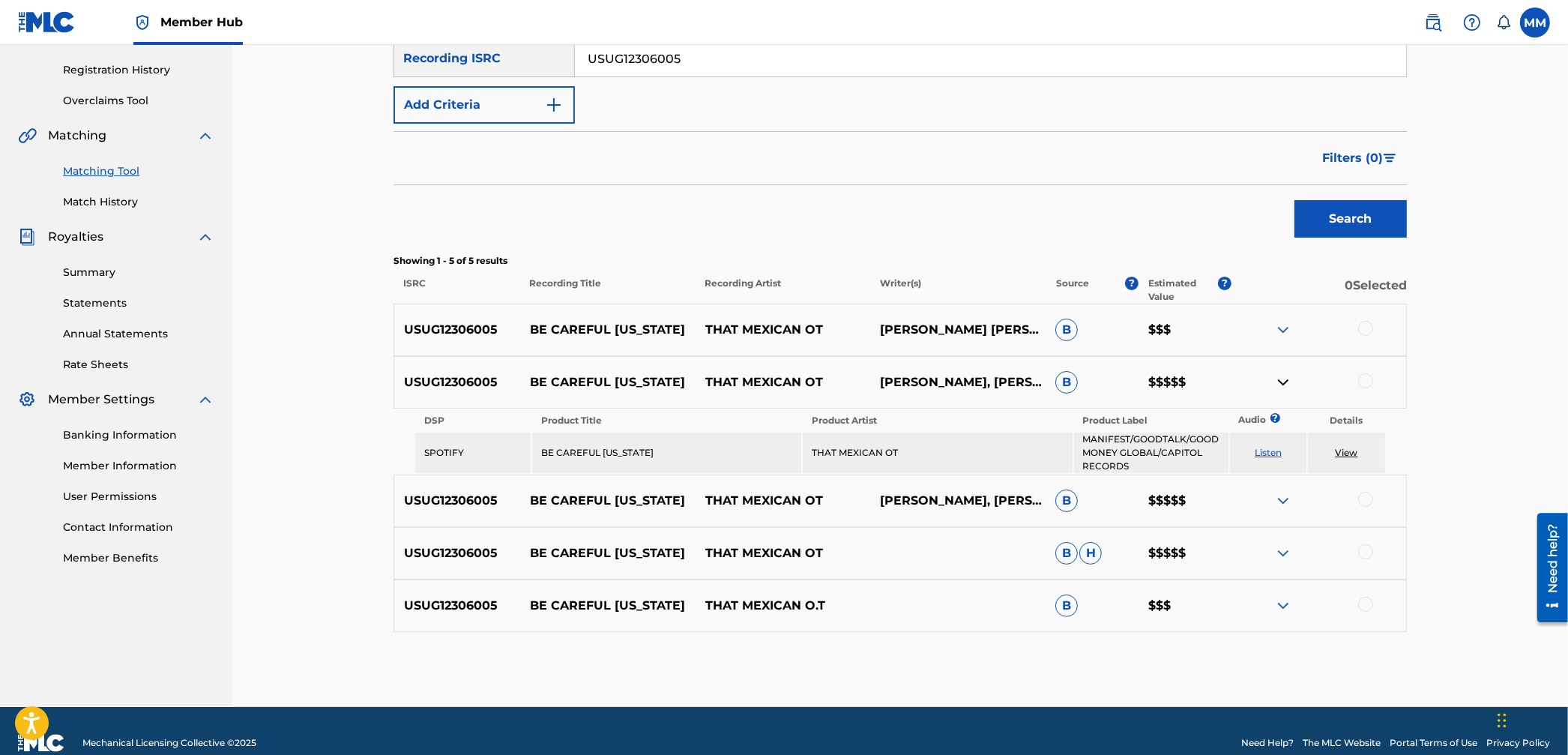
scroll to position [295, 0]
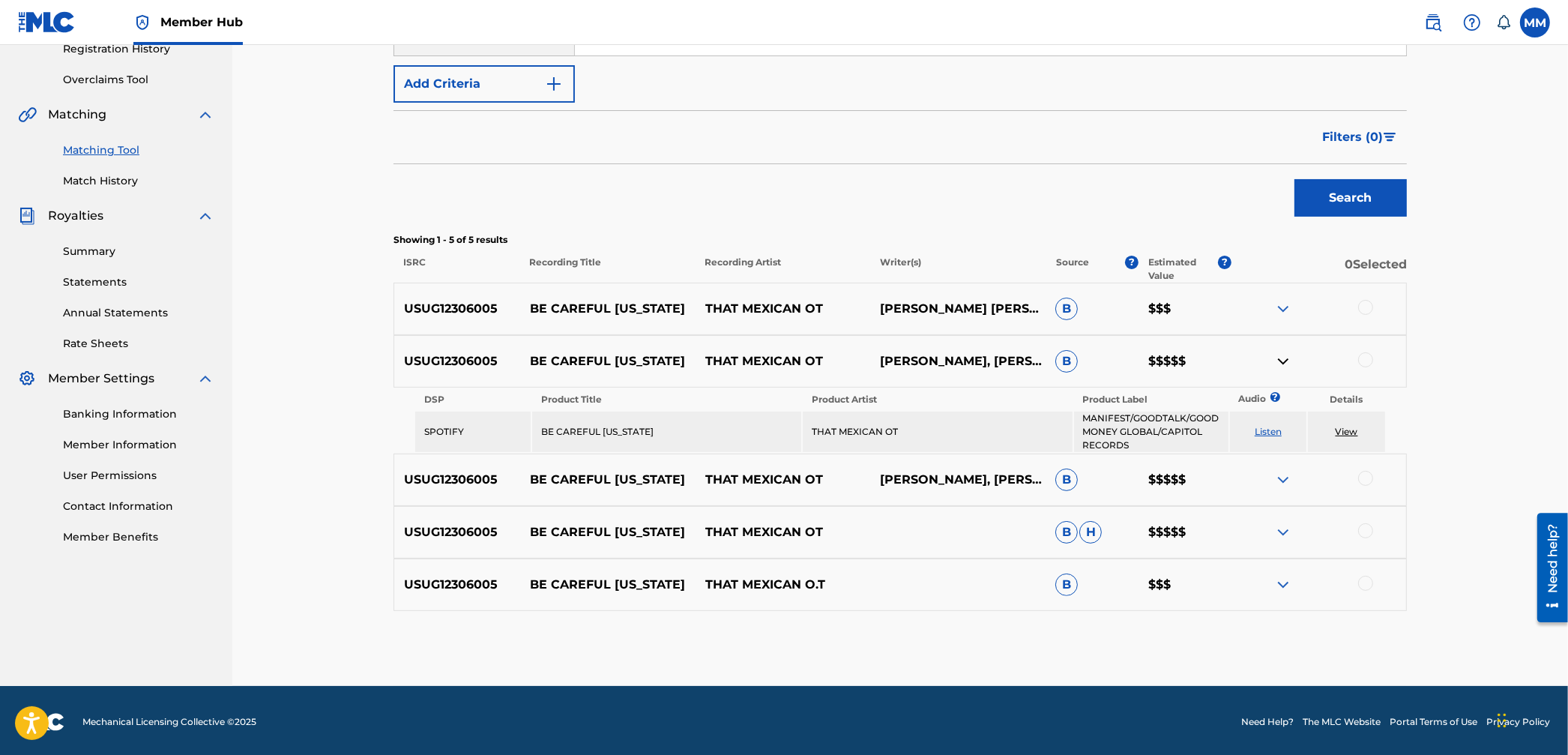
click at [1281, 473] on img at bounding box center [1284, 479] width 18 height 18
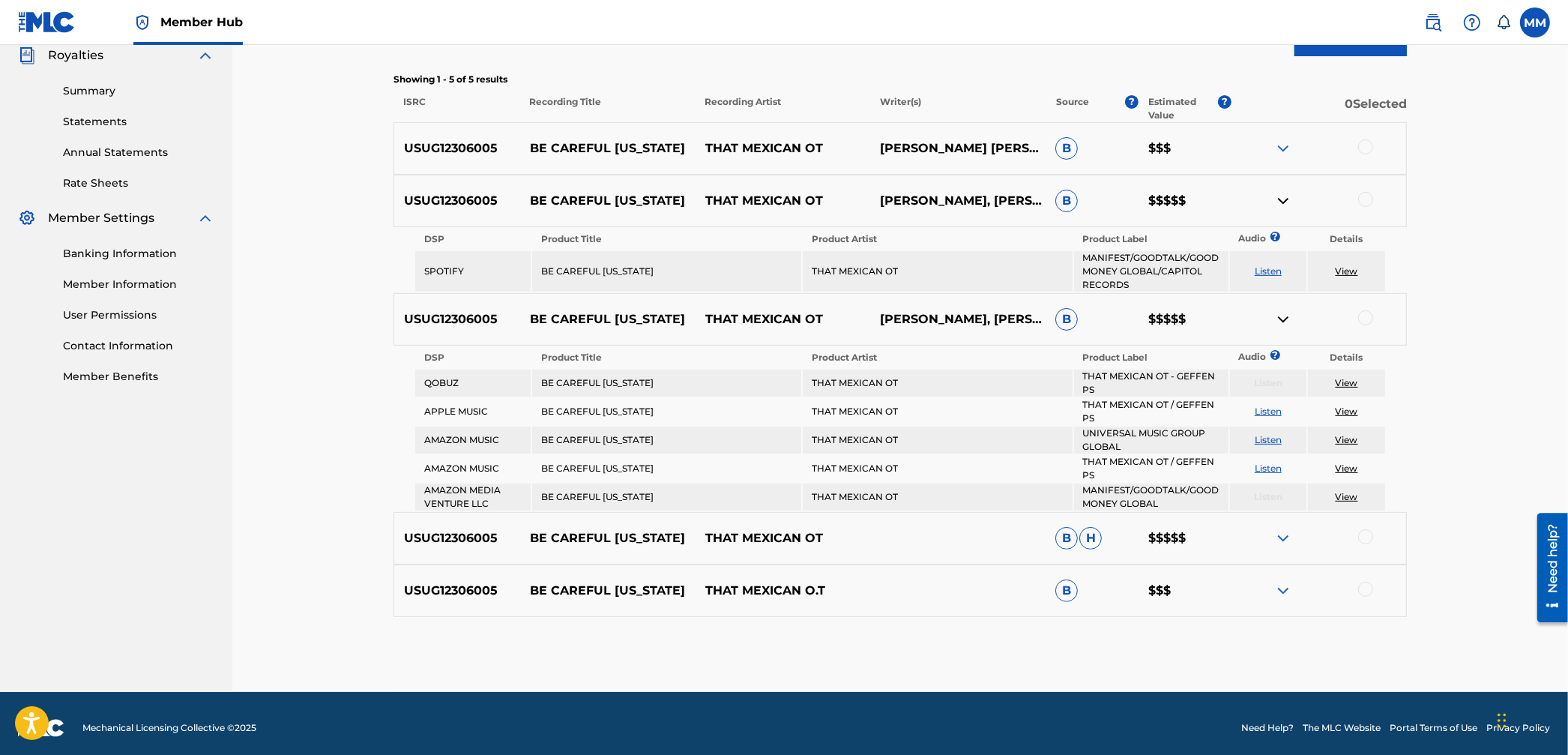
scroll to position [456, 0]
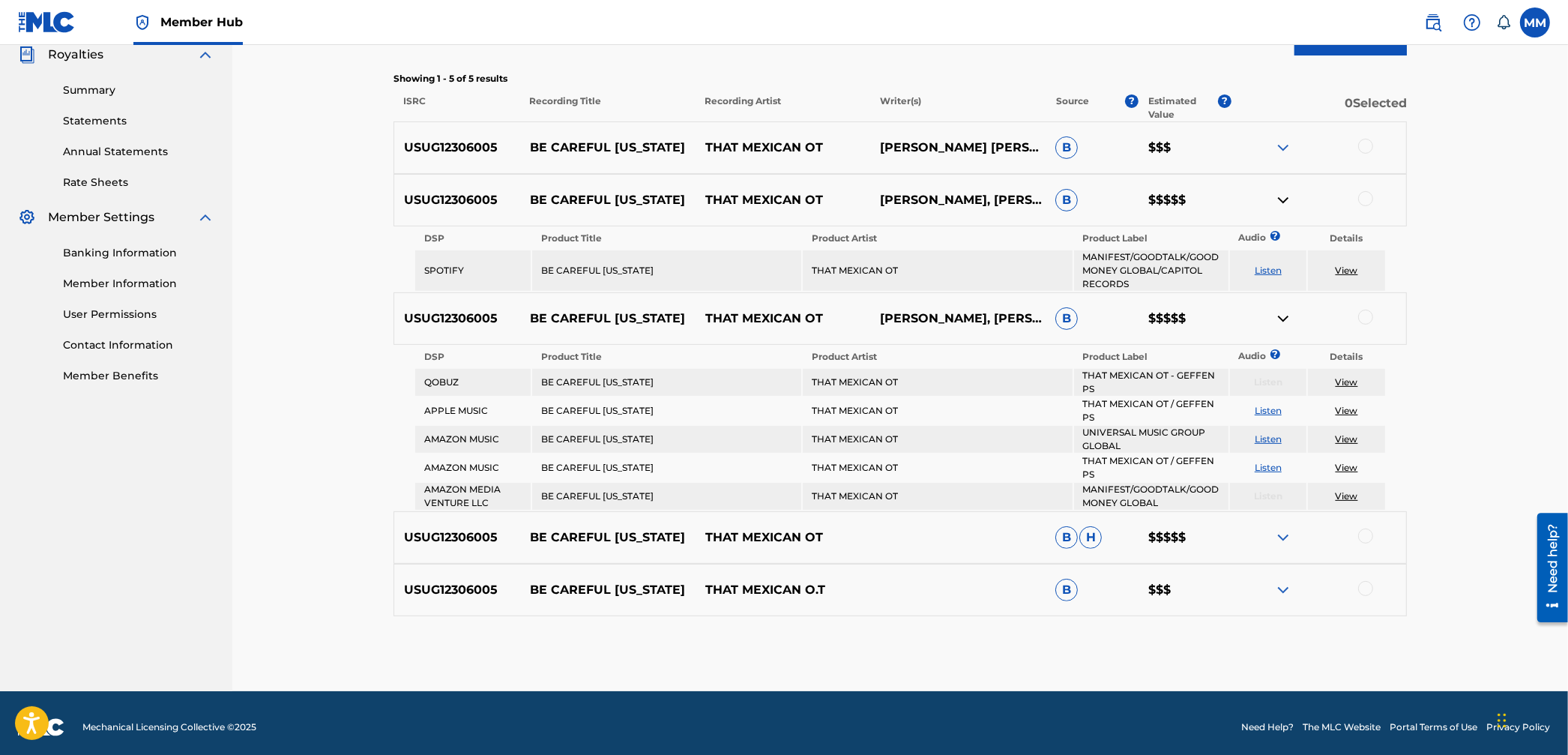
click at [1268, 532] on div at bounding box center [1319, 537] width 176 height 18
click at [1277, 532] on img at bounding box center [1284, 537] width 18 height 18
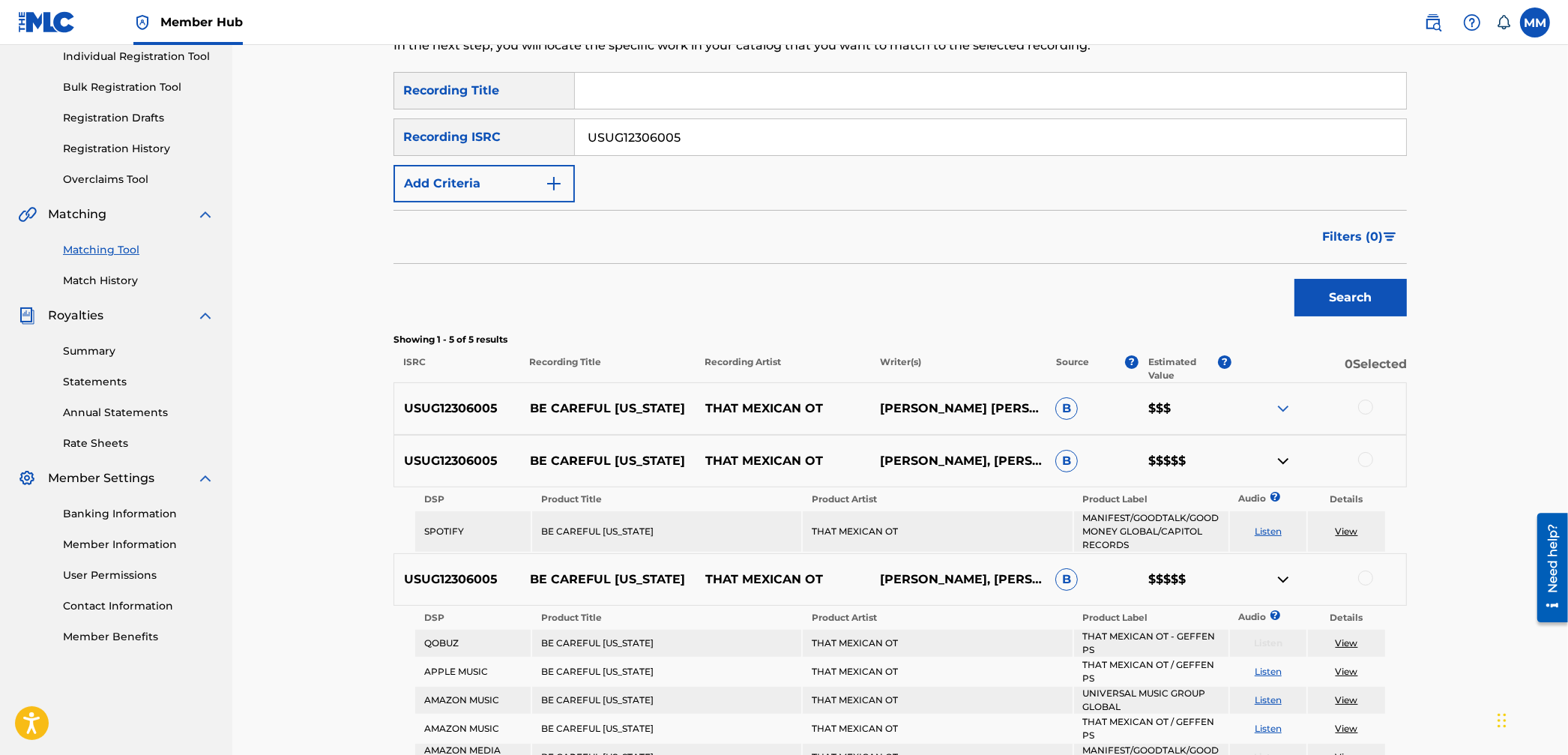
scroll to position [0, 0]
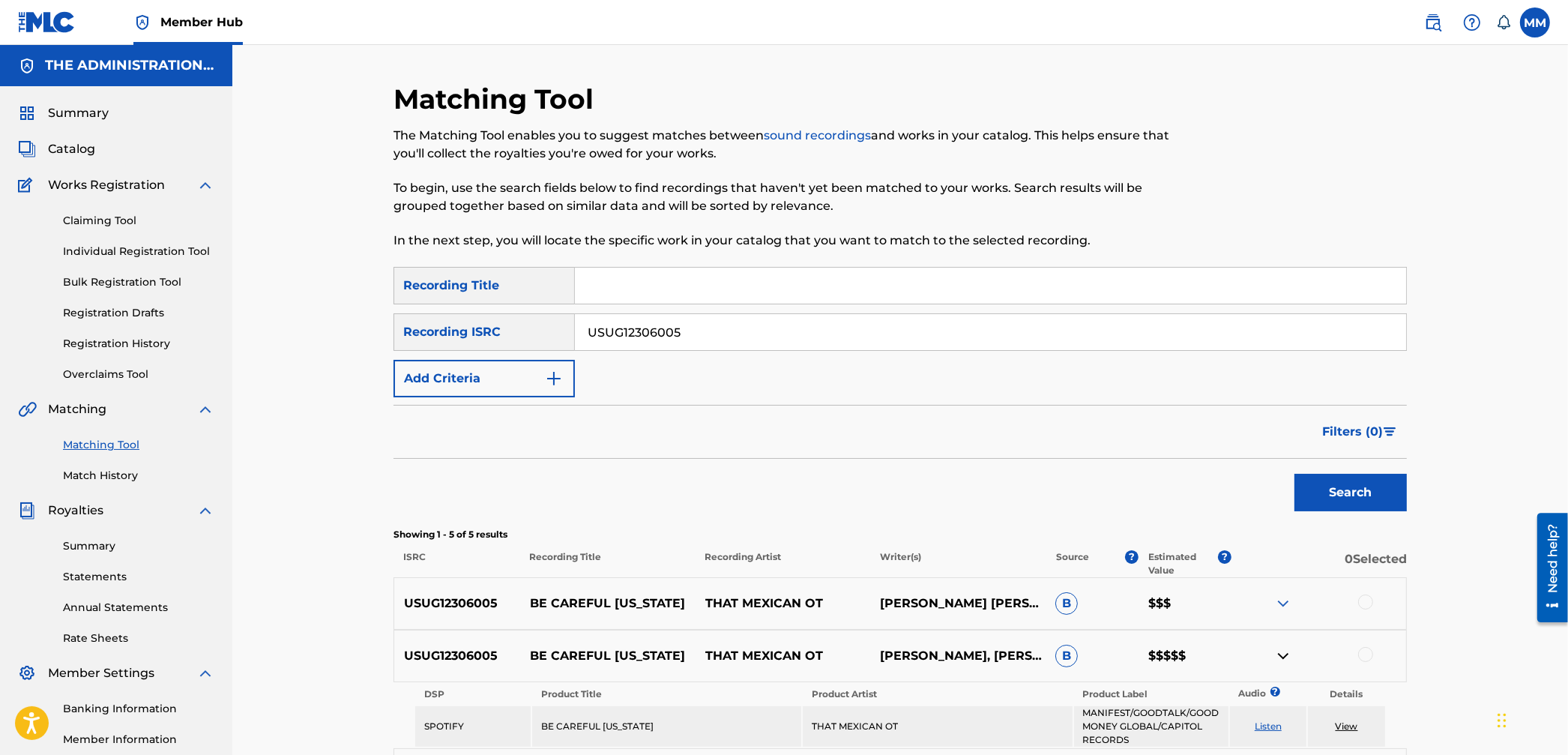
click at [1280, 603] on img at bounding box center [1284, 604] width 18 height 18
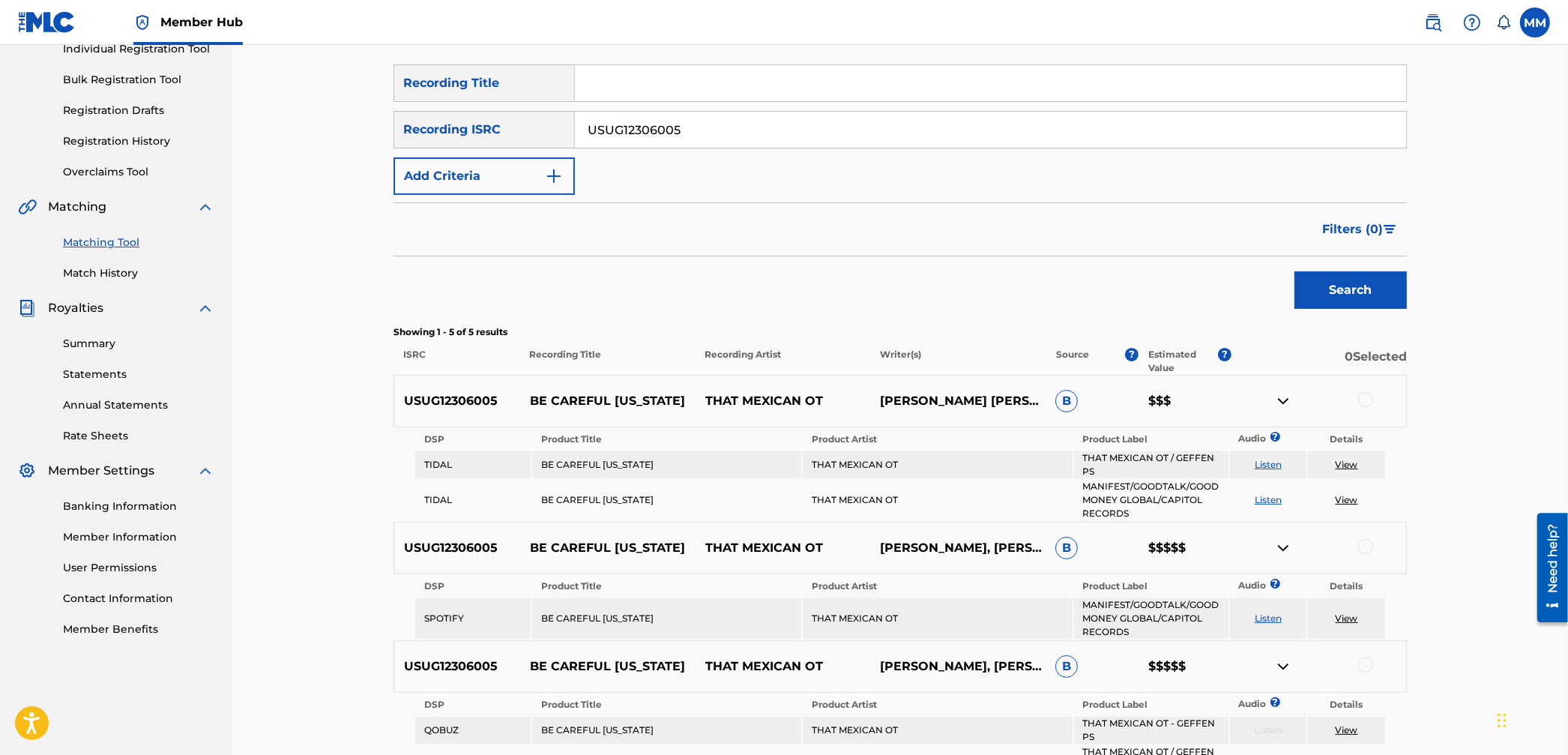
scroll to position [218, 0]
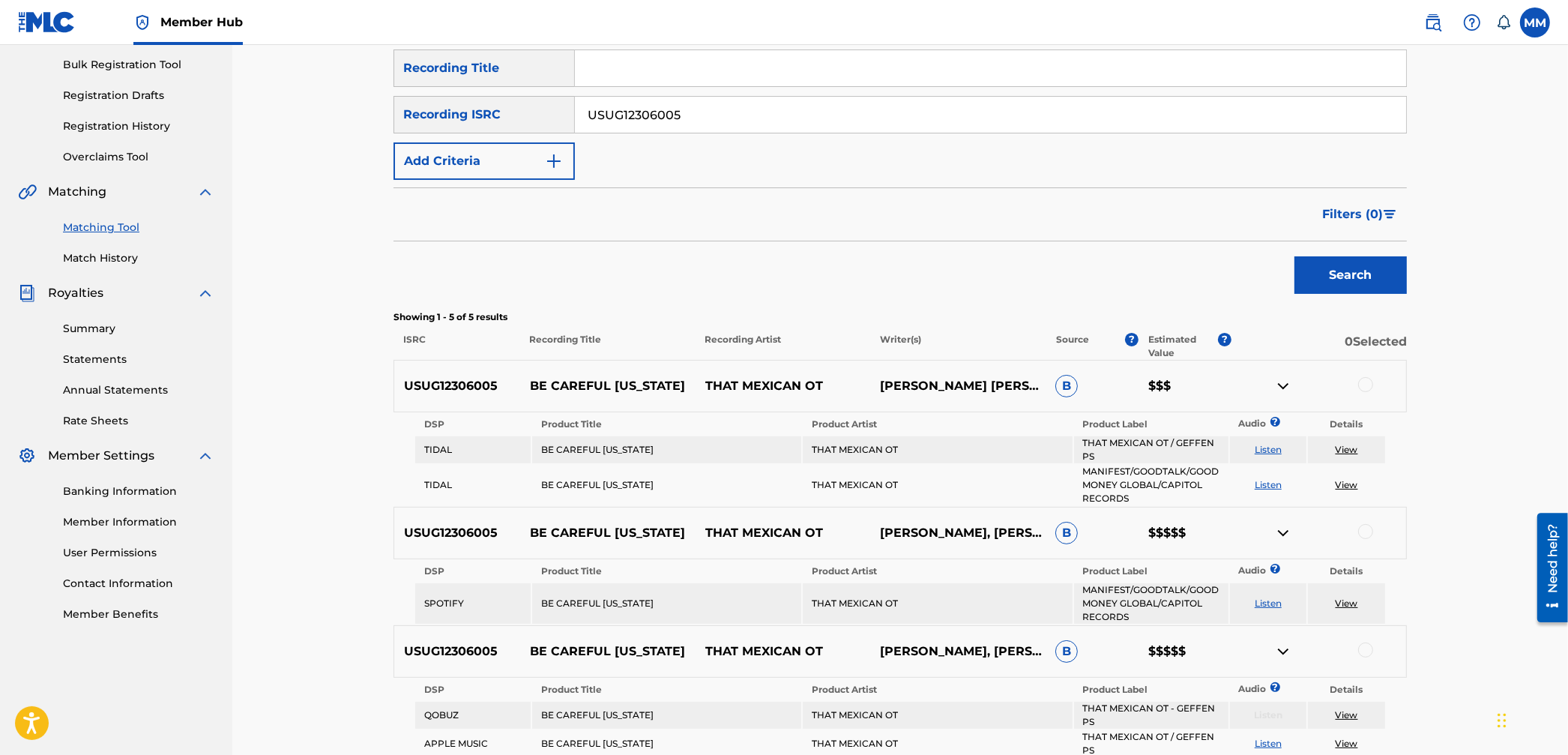
drag, startPoint x: 716, startPoint y: 123, endPoint x: 487, endPoint y: 87, distance: 231.8
click at [487, 87] on div "SearchWithCriteria0fdb14de-39c0-42b8-8bd5-fb5aa45ff18f Recording Title SearchWi…" at bounding box center [900, 114] width 1014 height 131
paste input "QZHN32055407"
click at [1338, 280] on button "Search" at bounding box center [1351, 275] width 113 height 38
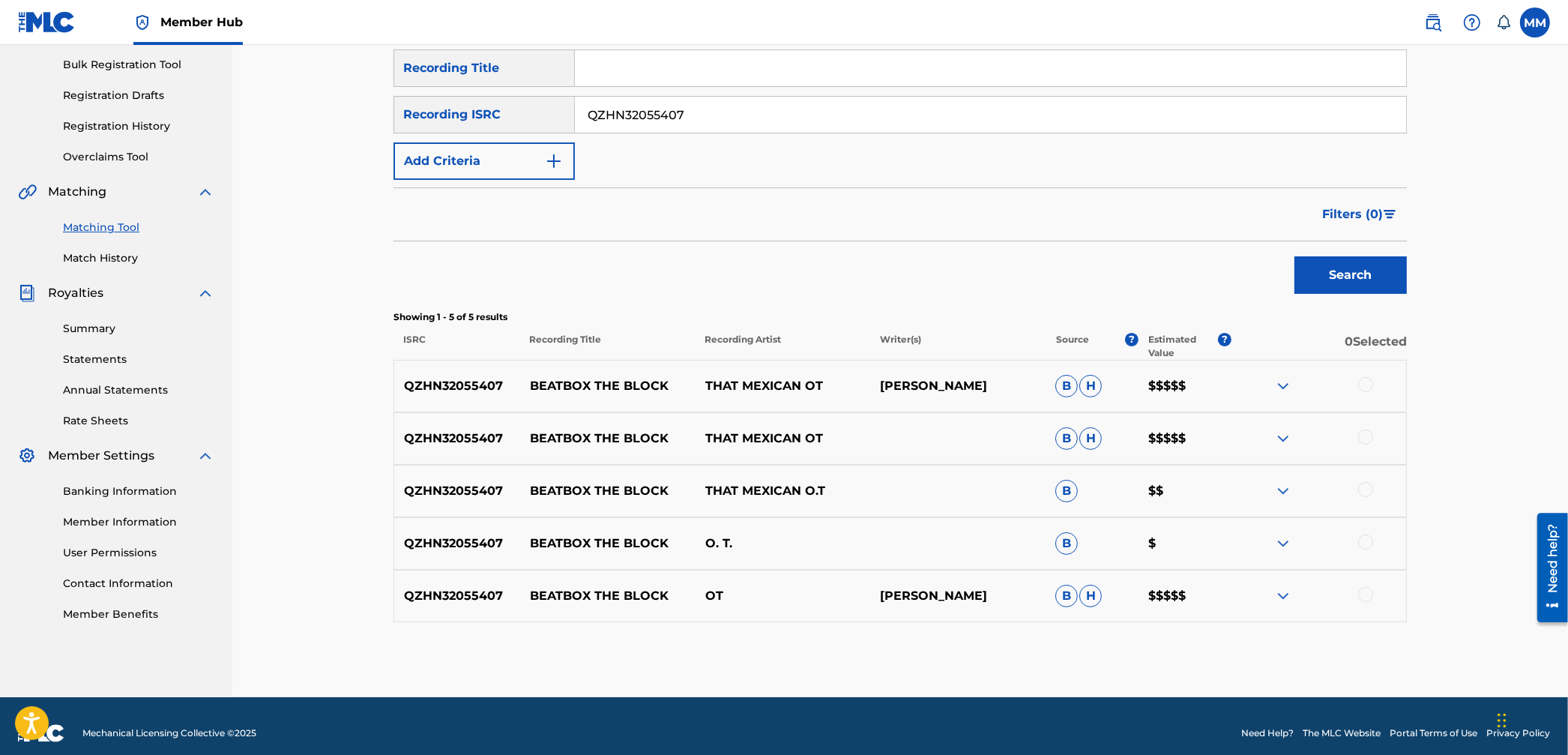
drag, startPoint x: 726, startPoint y: 113, endPoint x: 448, endPoint y: 102, distance: 278.2
click at [450, 102] on div "SearchWithCriteria38f7f4d5-1408-4fea-b9f1-fd22b8ee1141 Recording ISRC QZHN32055…" at bounding box center [900, 114] width 1014 height 38
paste input "0"
click at [1316, 281] on button "Search" at bounding box center [1351, 275] width 113 height 38
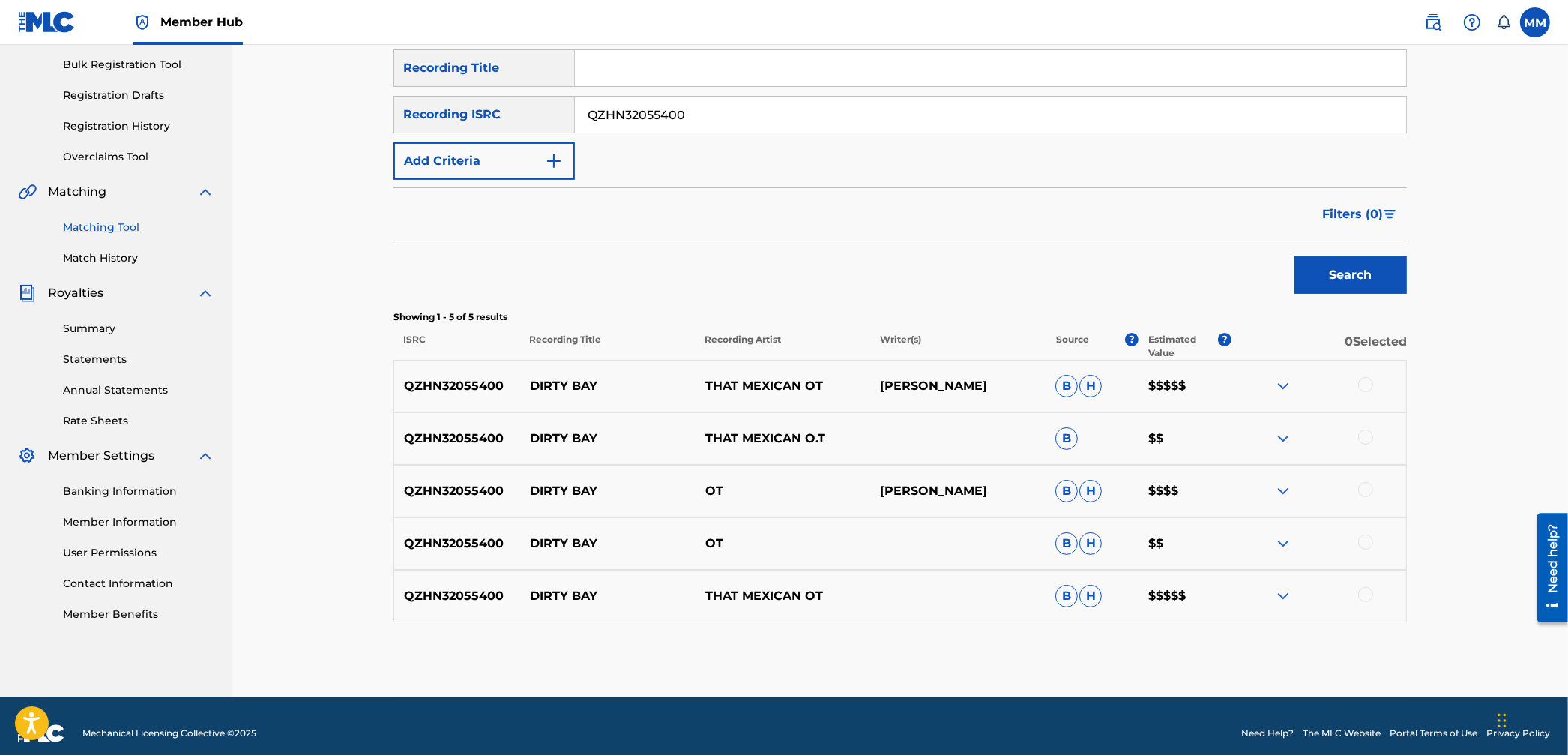
click at [1281, 599] on img at bounding box center [1284, 596] width 18 height 18
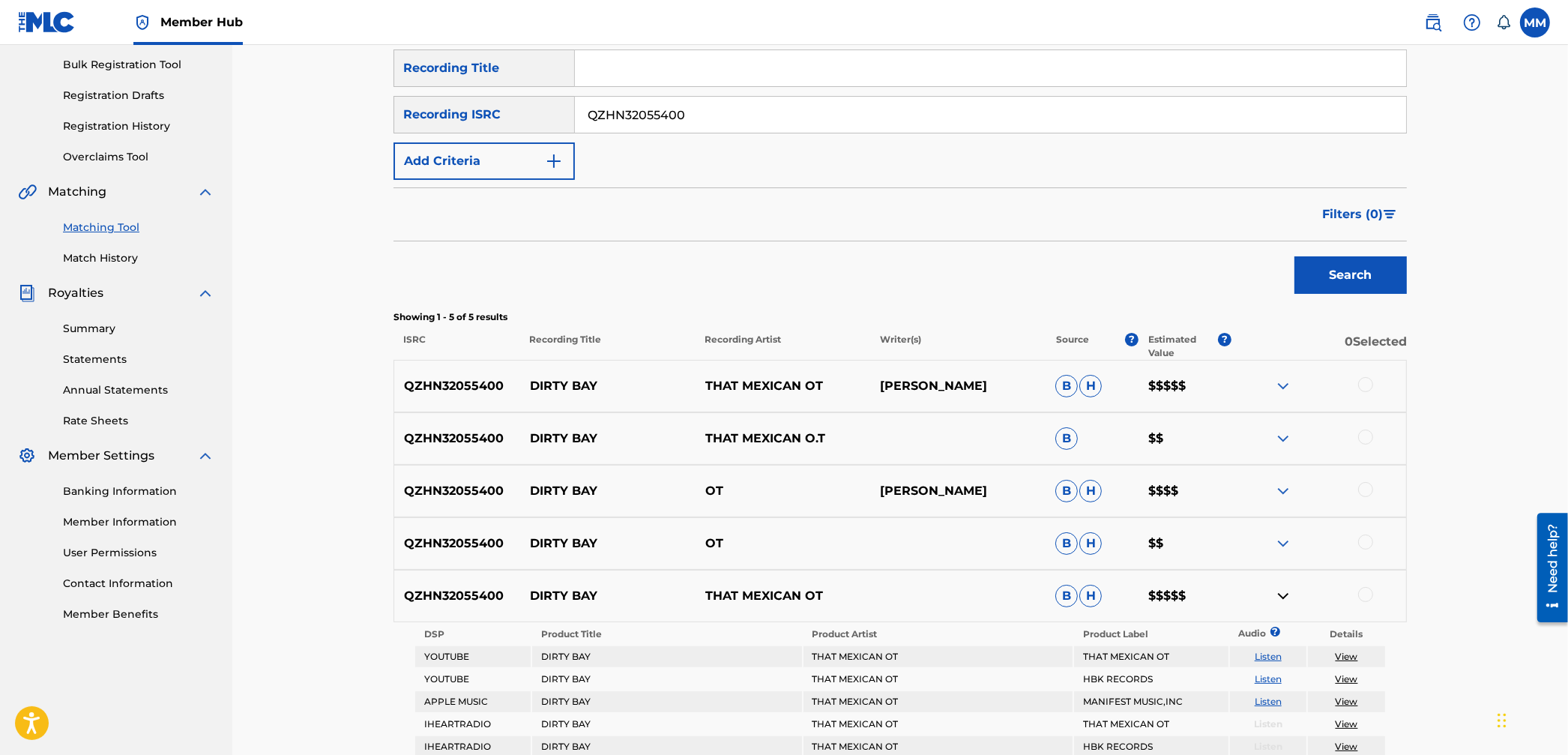
click at [1286, 385] on img at bounding box center [1284, 386] width 18 height 18
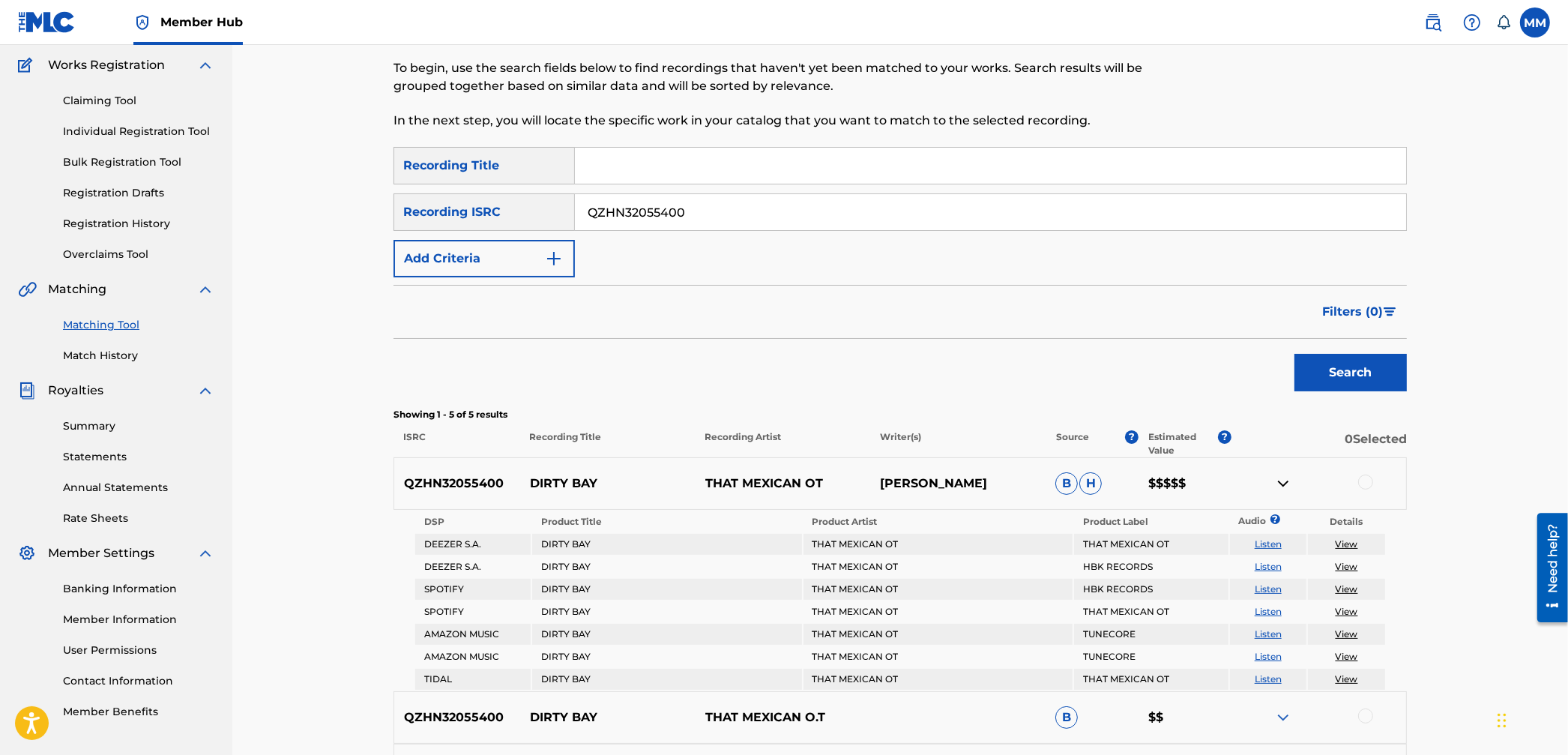
scroll to position [68, 0]
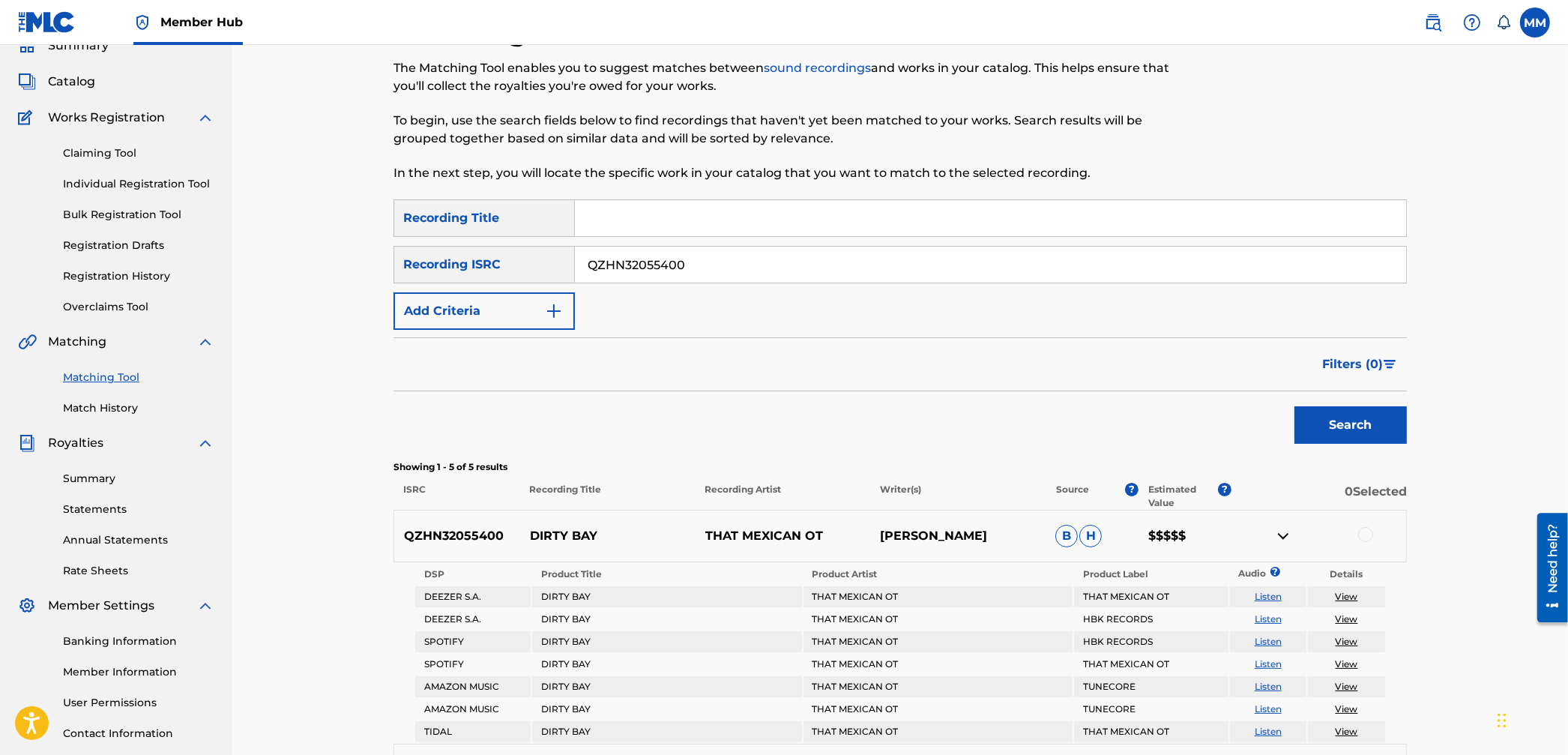
drag, startPoint x: 706, startPoint y: 267, endPoint x: 370, endPoint y: 221, distance: 339.1
click at [375, 221] on div "Matching Tool The Matching Tool enables you to suggest matches between sound re…" at bounding box center [900, 590] width 1050 height 1150
paste input "USUG12305987"
click at [1339, 420] on button "Search" at bounding box center [1351, 425] width 113 height 38
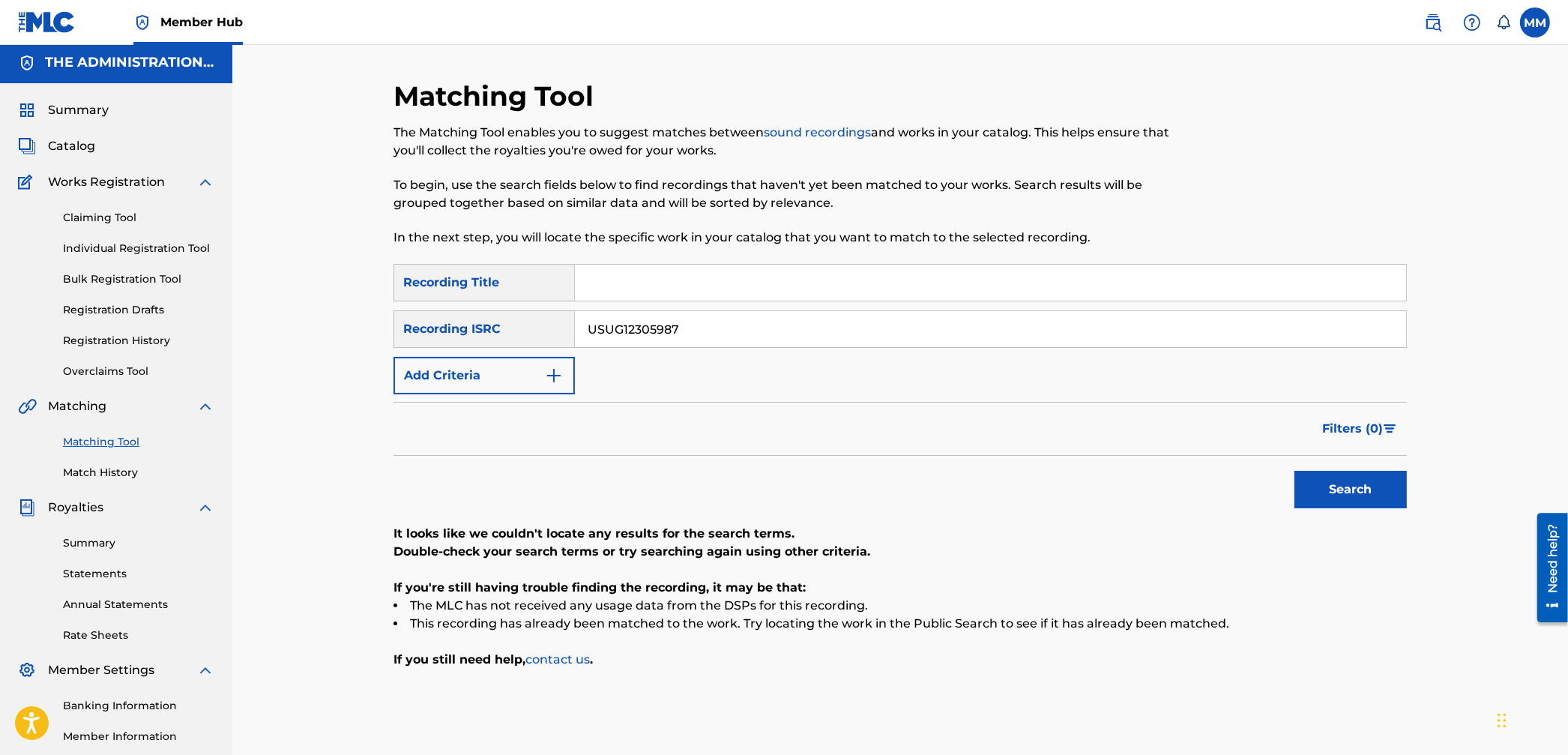
scroll to position [0, 0]
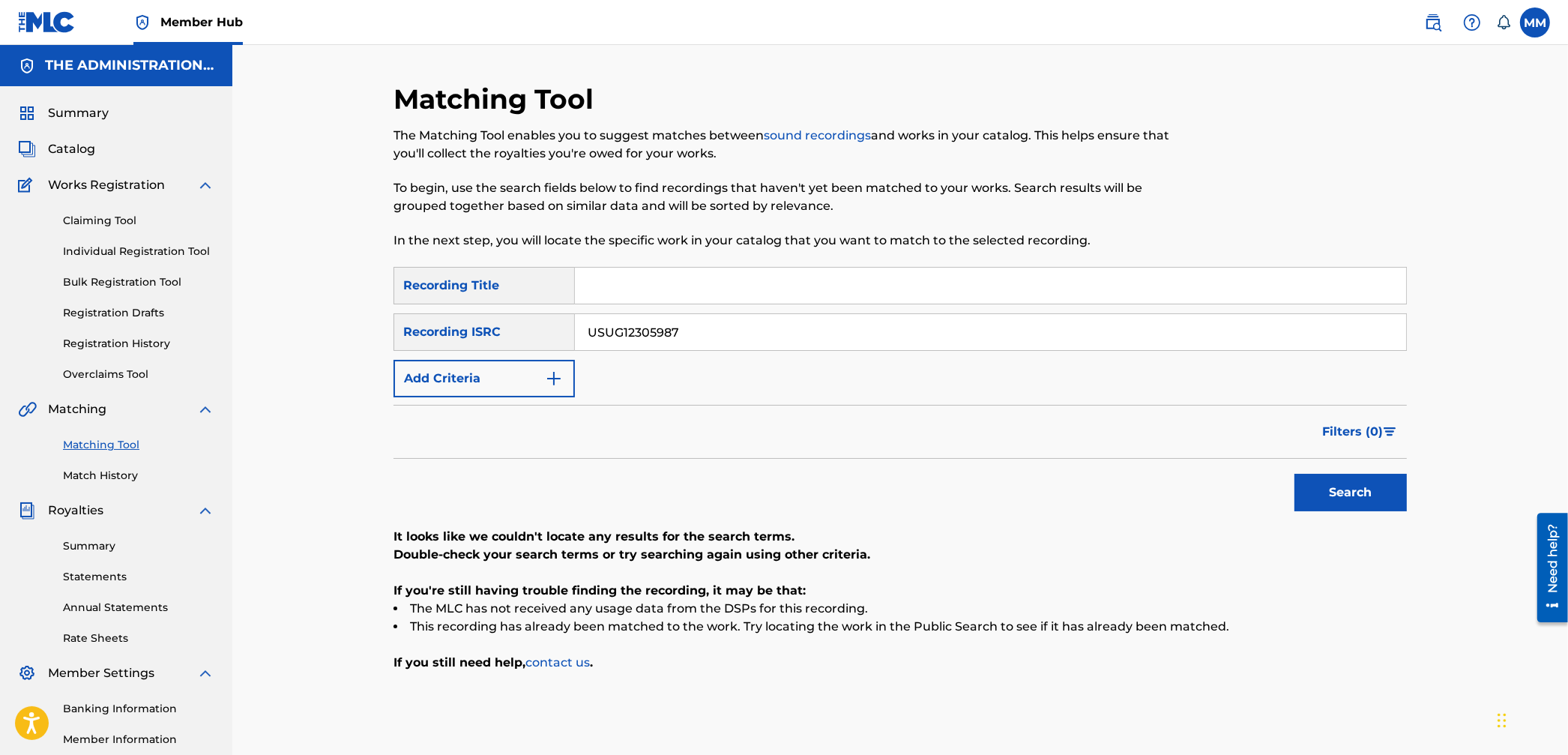
drag, startPoint x: 483, startPoint y: 309, endPoint x: 400, endPoint y: 301, distance: 83.4
click at [404, 301] on div "SearchWithCriteria0fdb14de-39c0-42b8-8bd5-fb5aa45ff18f Recording Title SearchWi…" at bounding box center [900, 332] width 1014 height 131
paste input "QZHN32055396"
click at [1365, 483] on button "Search" at bounding box center [1351, 492] width 113 height 38
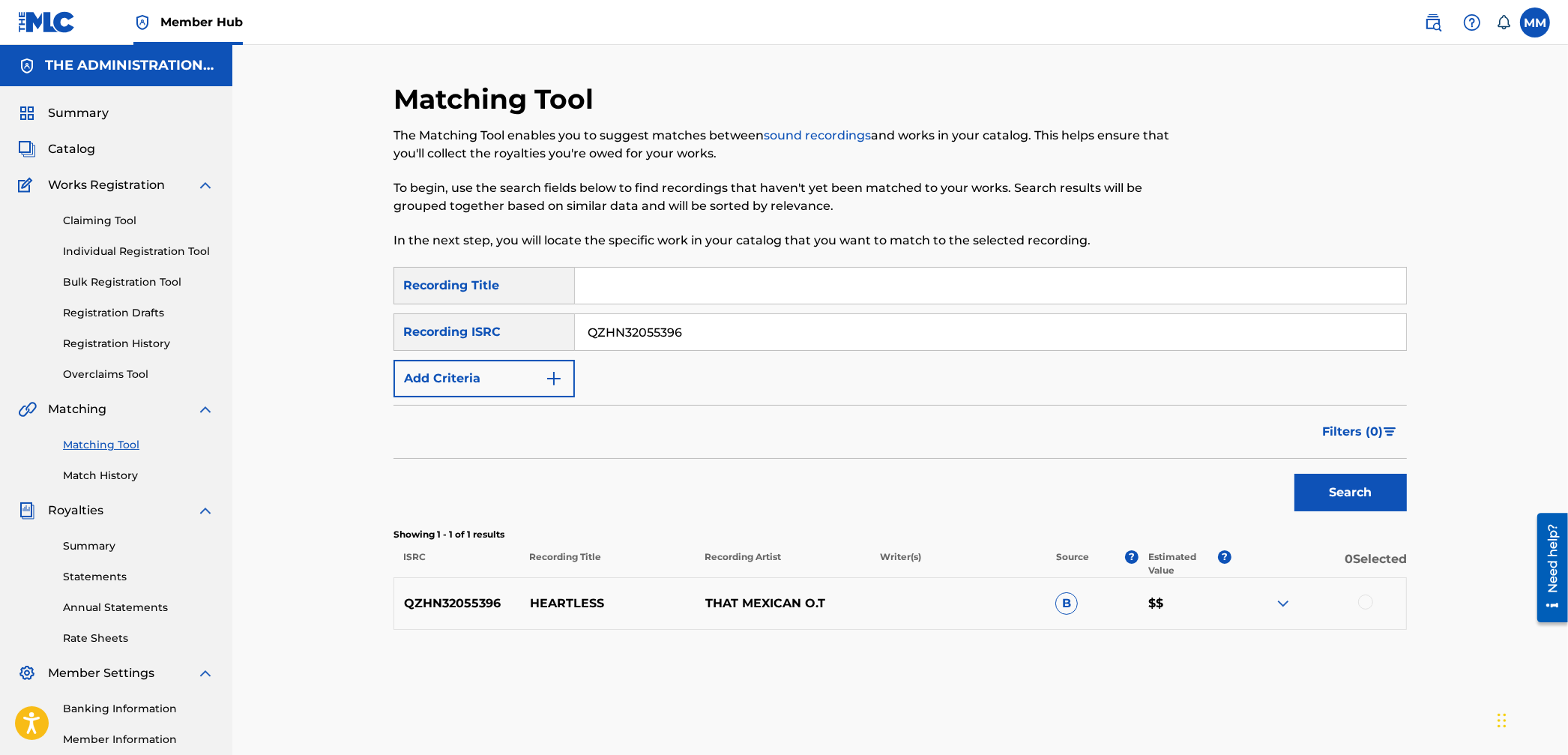
drag, startPoint x: 709, startPoint y: 333, endPoint x: 463, endPoint y: 310, distance: 247.1
click at [467, 310] on div "SearchWithCriteria0fdb14de-39c0-42b8-8bd5-fb5aa45ff18f Recording Title SearchWi…" at bounding box center [900, 332] width 1014 height 131
paste input "USUYG1304523"
click at [1329, 488] on button "Search" at bounding box center [1351, 492] width 113 height 38
click at [1276, 598] on img at bounding box center [1284, 604] width 18 height 18
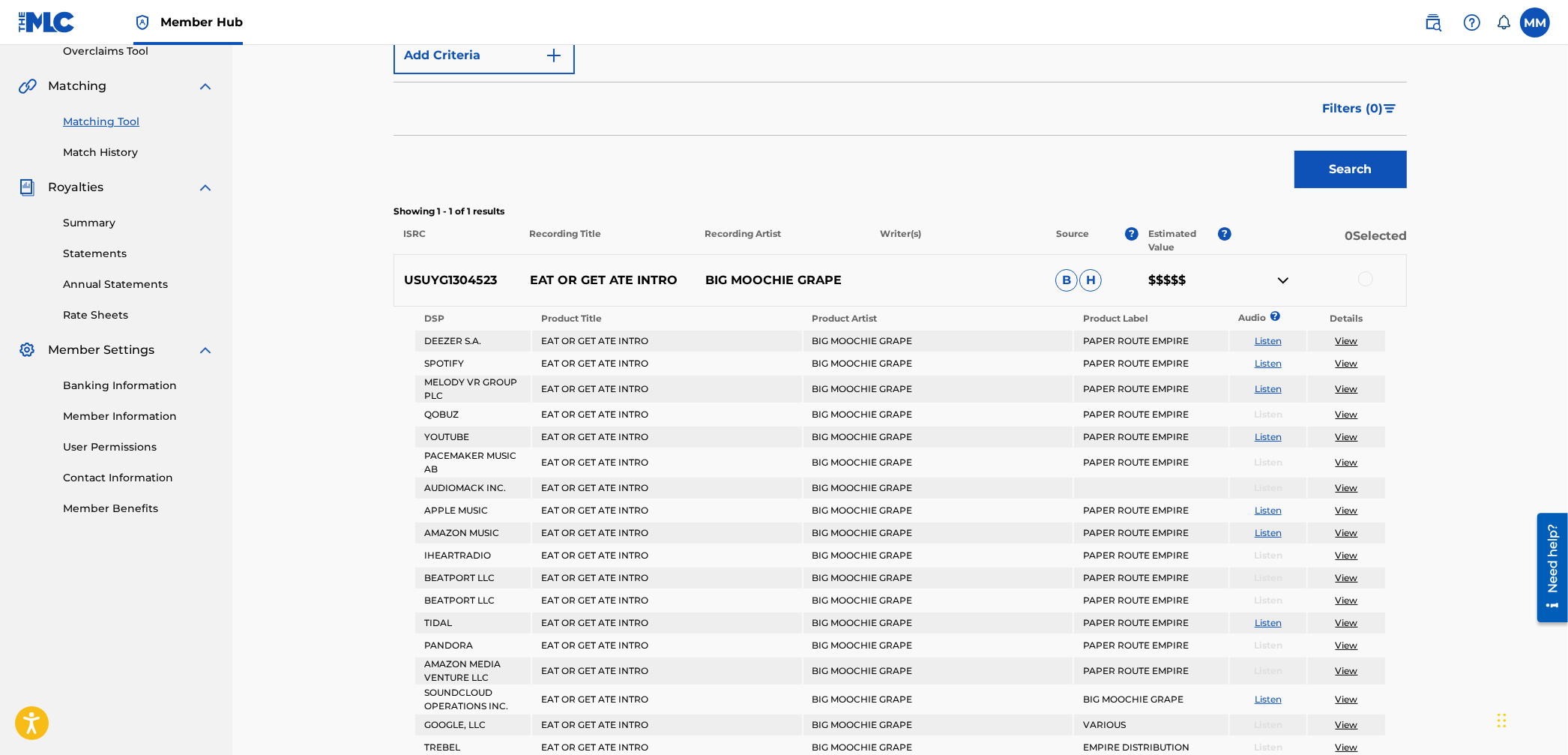
scroll to position [460, 0]
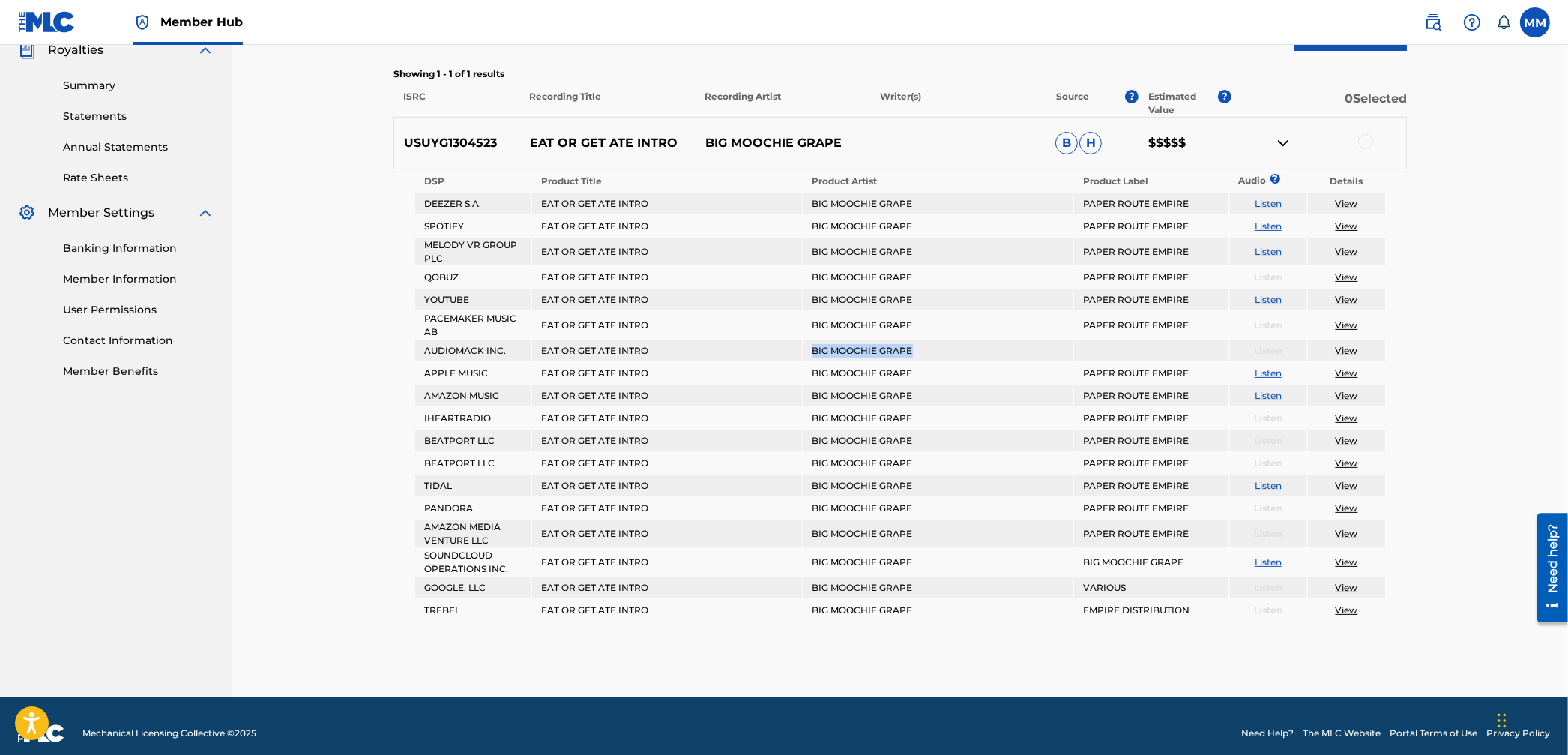
drag, startPoint x: 811, startPoint y: 343, endPoint x: 960, endPoint y: 342, distance: 149.0
click at [960, 342] on td "BIG MOOCHIE GRAPE" at bounding box center [938, 351] width 269 height 21
copy td "BIG MOOCHIE GRAPE"
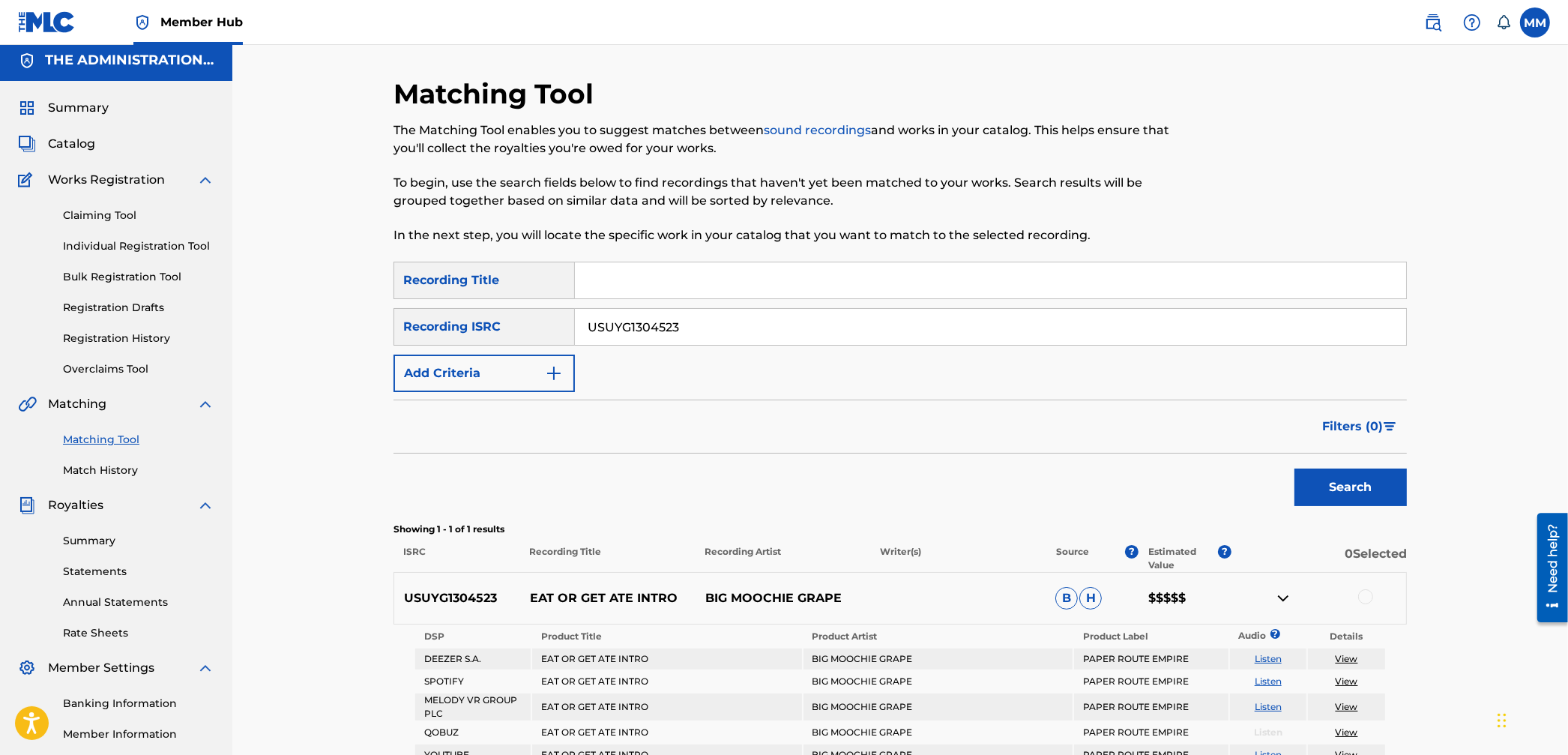
scroll to position [0, 0]
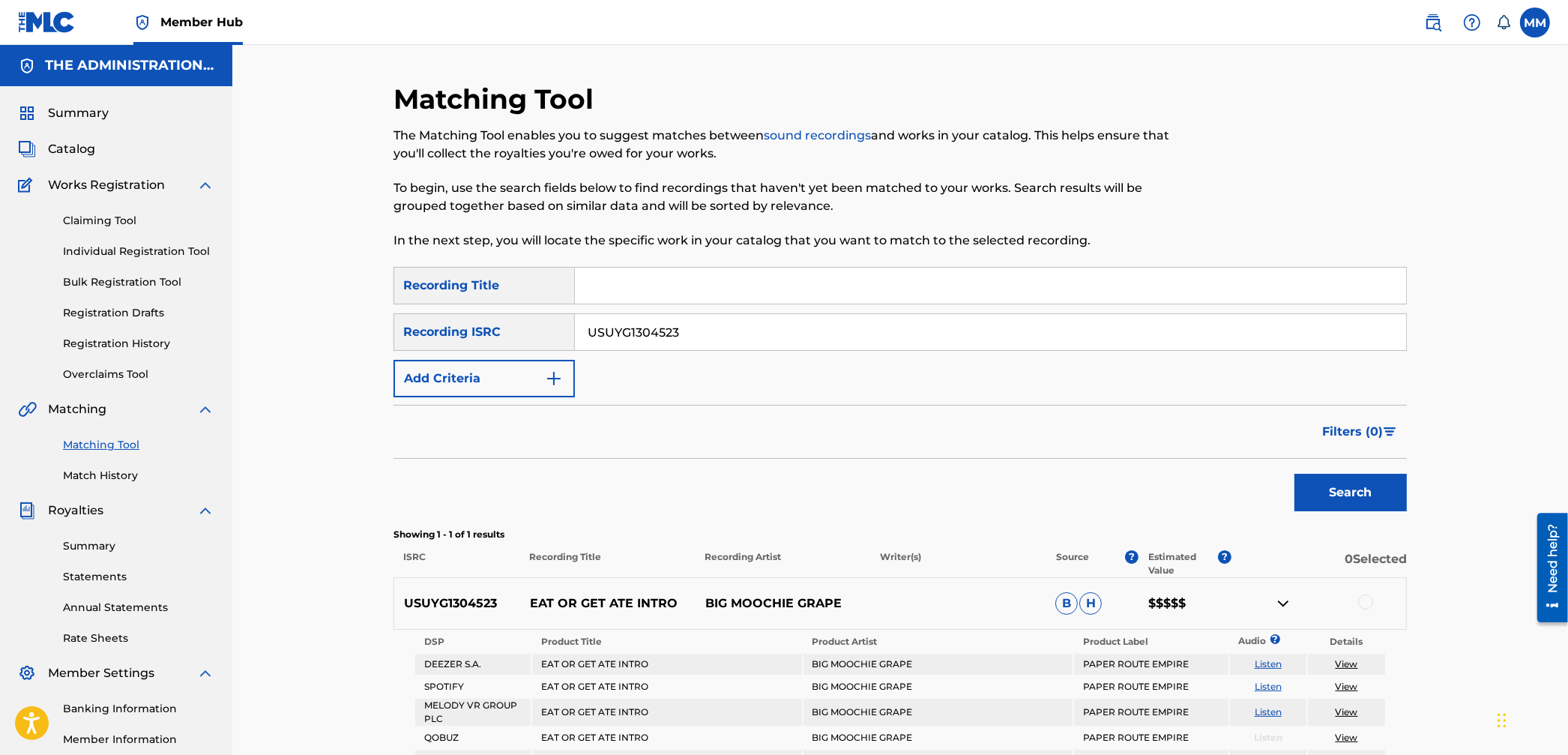
drag, startPoint x: 716, startPoint y: 330, endPoint x: 443, endPoint y: 333, distance: 273.0
click at [406, 307] on div "SearchWithCriteria0fdb14de-39c0-42b8-8bd5-fb5aa45ff18f Recording Title SearchWi…" at bounding box center [900, 332] width 1014 height 131
paste input "23A1578344"
click at [1373, 503] on button "Search" at bounding box center [1351, 492] width 113 height 38
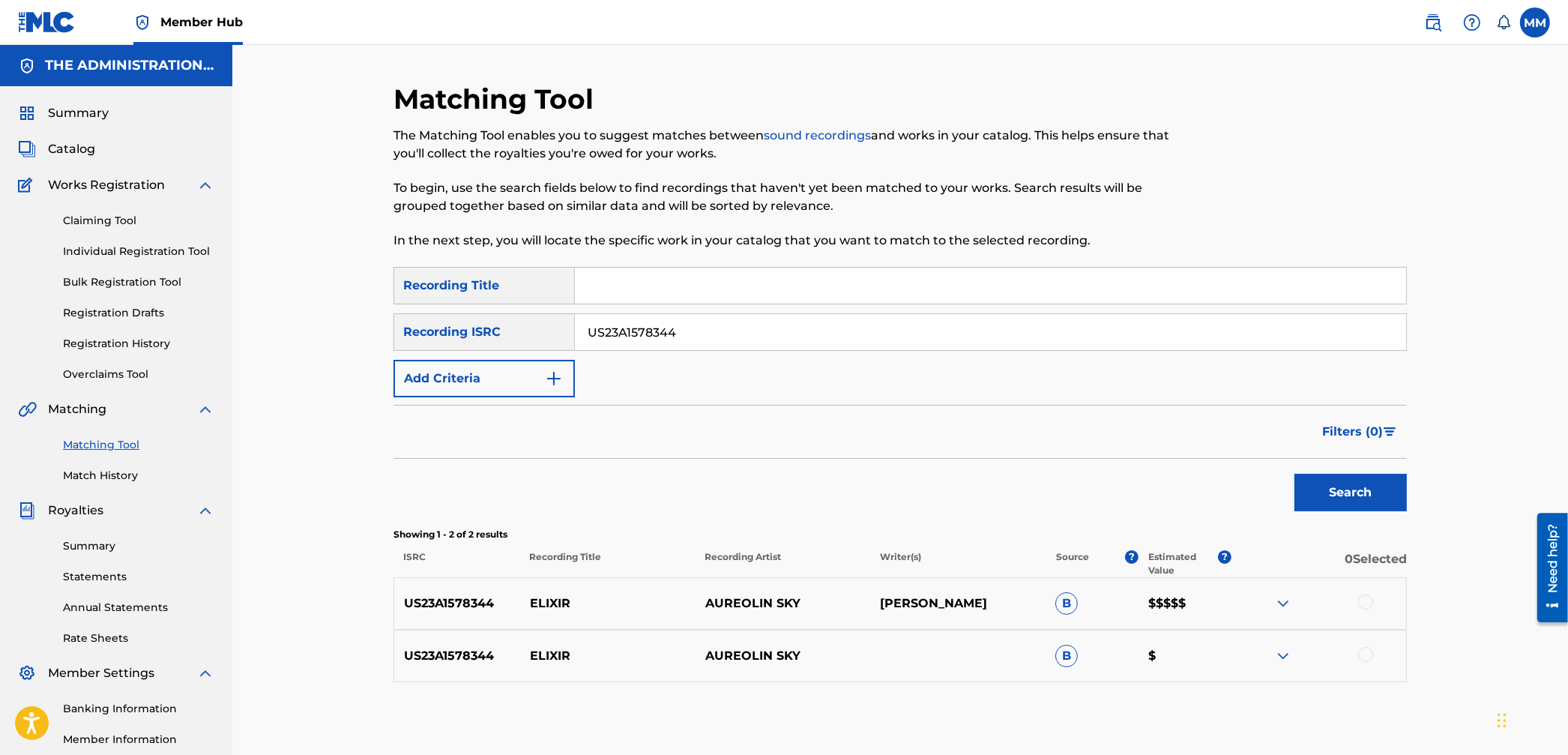
click at [1288, 603] on img at bounding box center [1284, 604] width 18 height 18
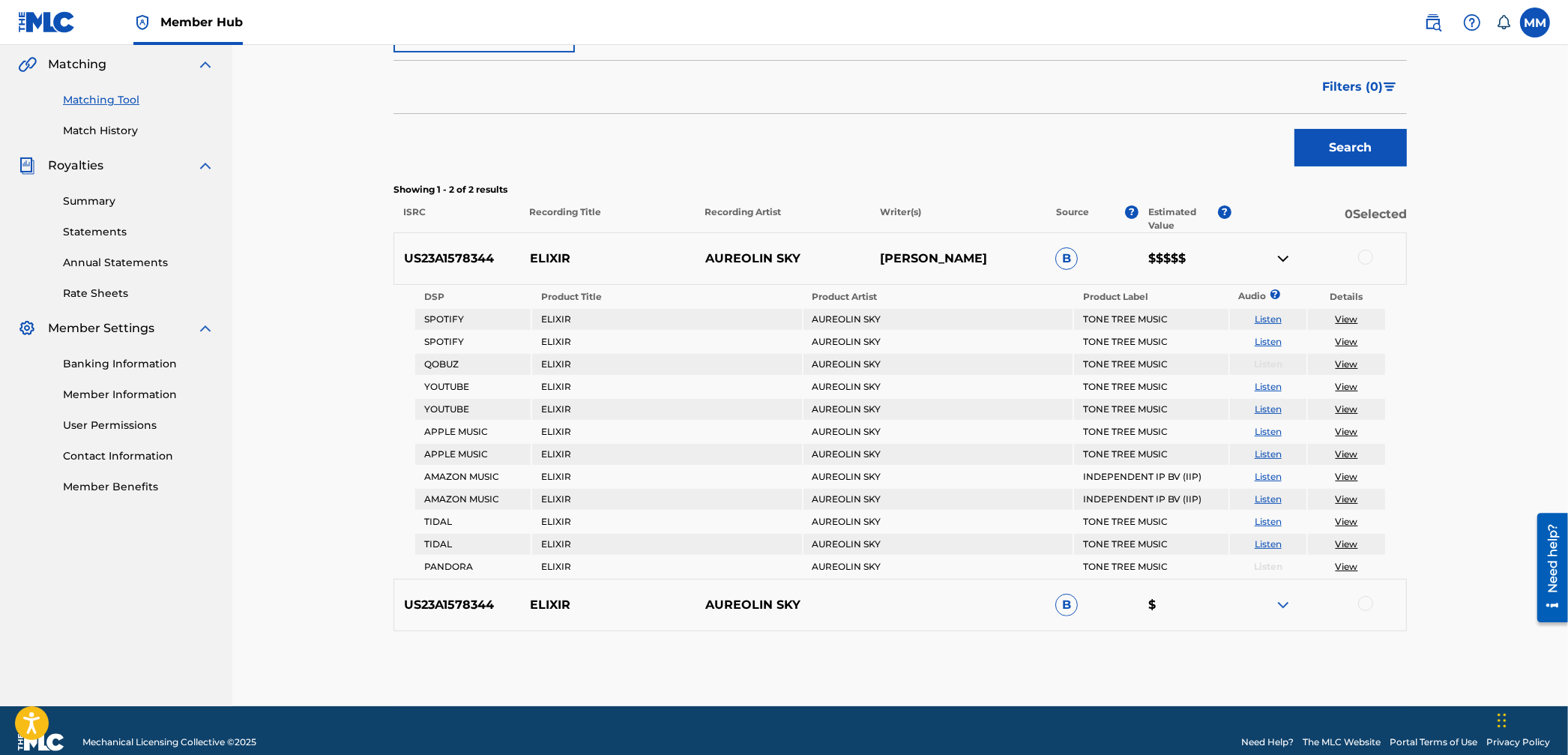
scroll to position [358, 0]
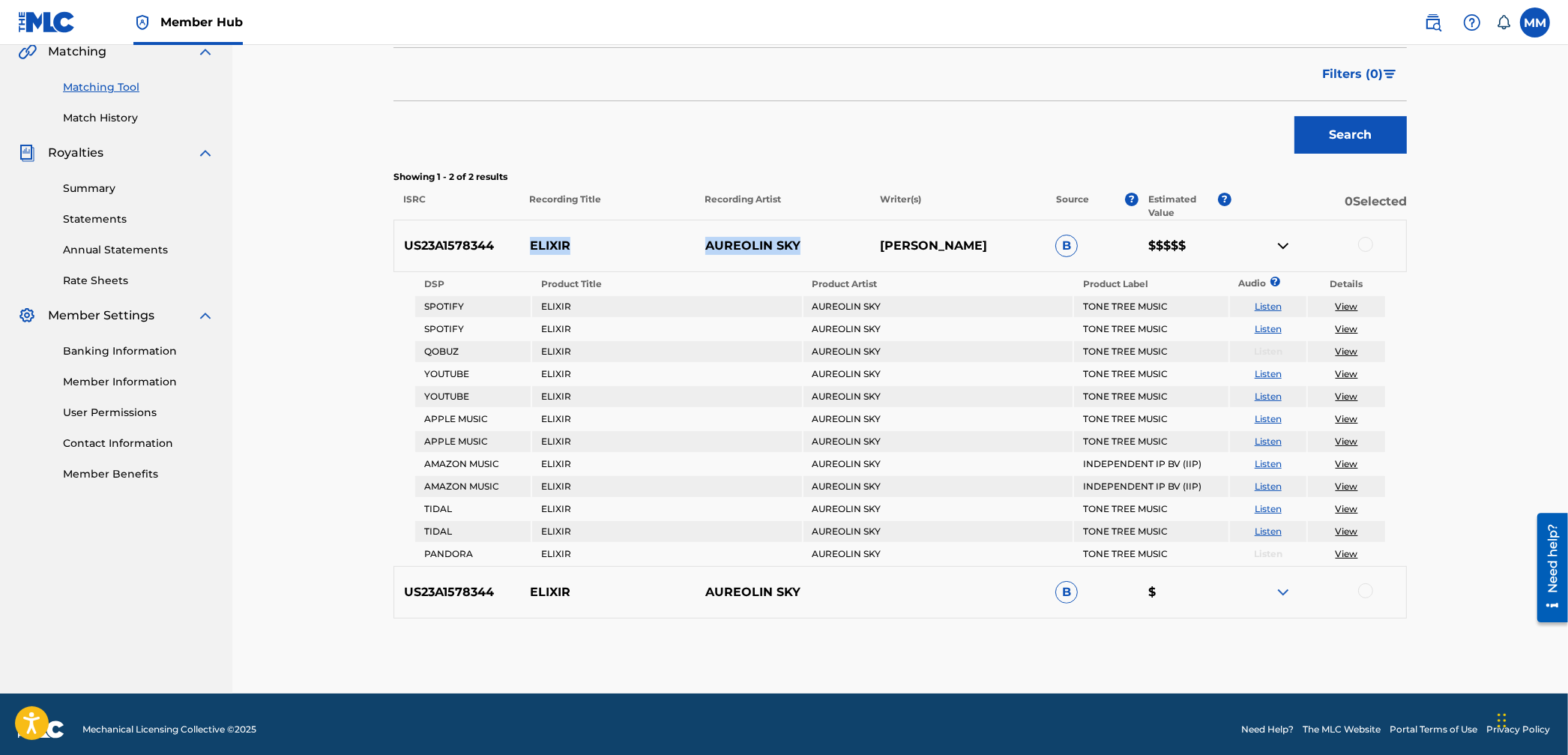
drag, startPoint x: 543, startPoint y: 246, endPoint x: 864, endPoint y: 242, distance: 321.0
click at [864, 242] on div "US23A1578344 ELIXIR AUREOLIN SKY ADAM BOKESCH B $$$$$" at bounding box center [900, 246] width 1014 height 52
copy div "ELIXIR AUREOLIN SKY"
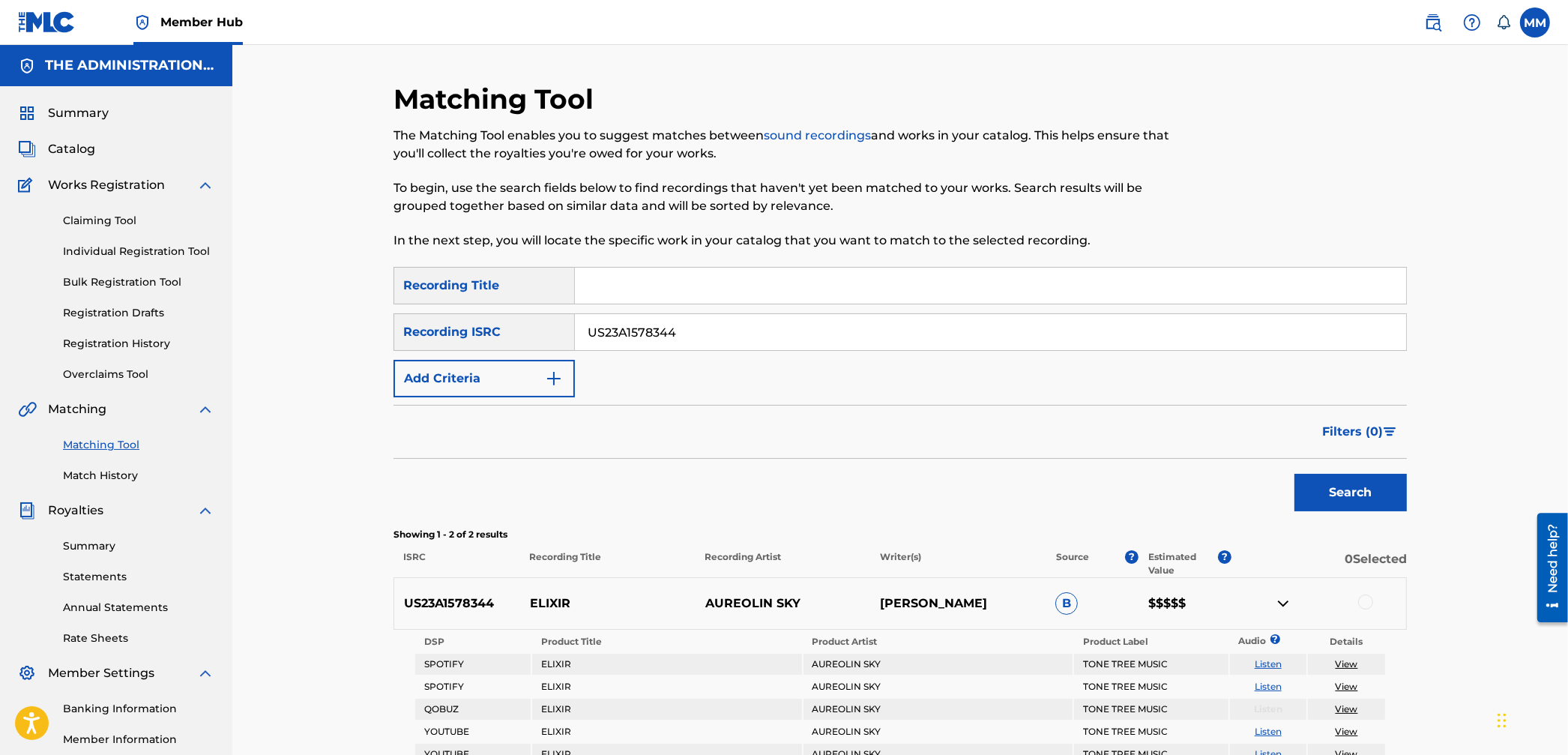
drag, startPoint x: 664, startPoint y: 335, endPoint x: 425, endPoint y: 292, distance: 242.8
click at [450, 295] on div "SearchWithCriteria0fdb14de-39c0-42b8-8bd5-fb5aa45ff18f Recording Title SearchWi…" at bounding box center [900, 332] width 1014 height 131
paste input "QM4TW2390652"
click at [1338, 491] on button "Search" at bounding box center [1351, 492] width 113 height 38
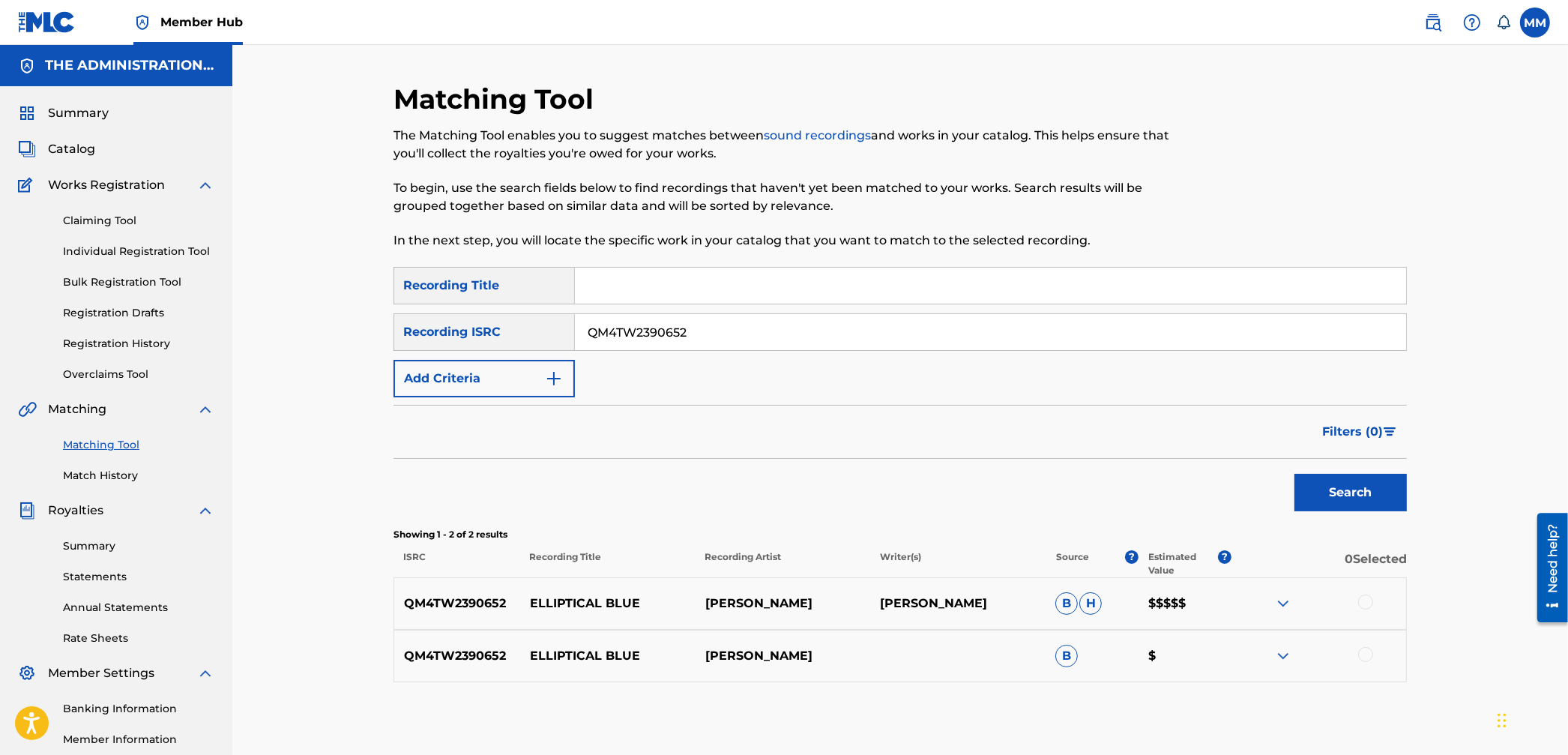
click at [1287, 607] on img at bounding box center [1284, 604] width 18 height 18
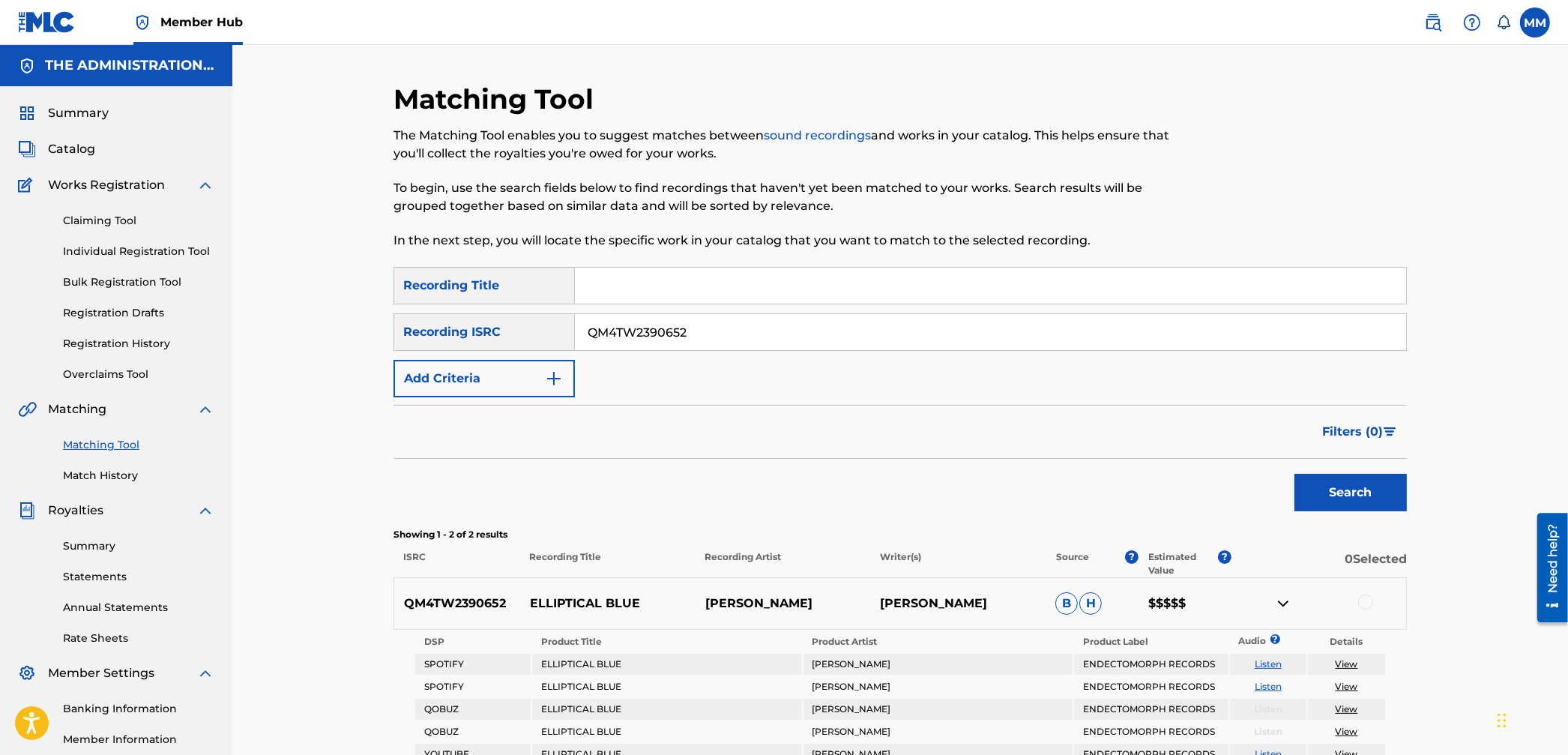
drag, startPoint x: 715, startPoint y: 336, endPoint x: 516, endPoint y: 317, distance: 199.9
click at [434, 295] on div "SearchWithCriteria0fdb14de-39c0-42b8-8bd5-fb5aa45ff18f Recording Title SearchWi…" at bounding box center [900, 332] width 1014 height 131
paste input "USUYG1044713"
click at [1338, 485] on button "Search" at bounding box center [1351, 492] width 113 height 38
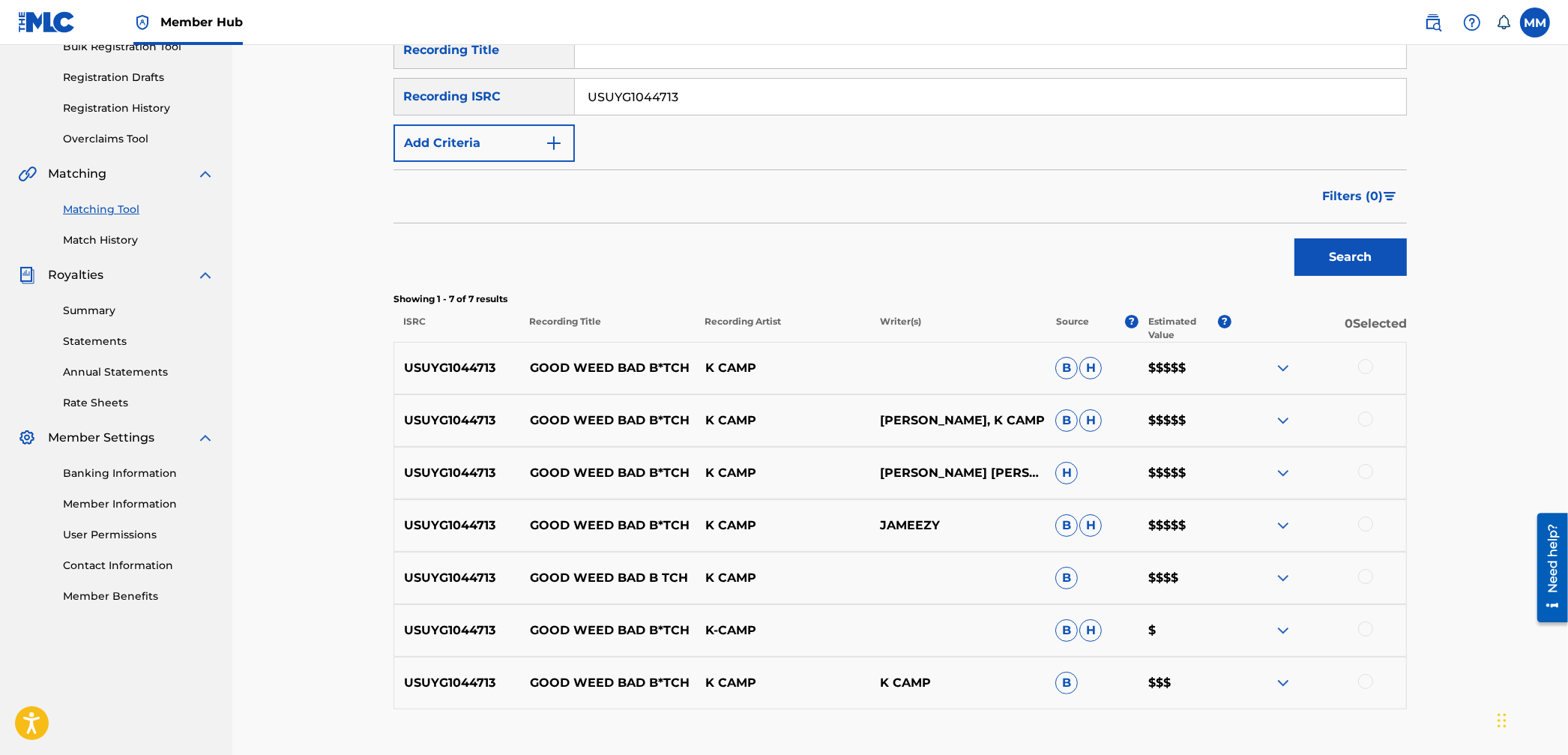
scroll to position [266, 0]
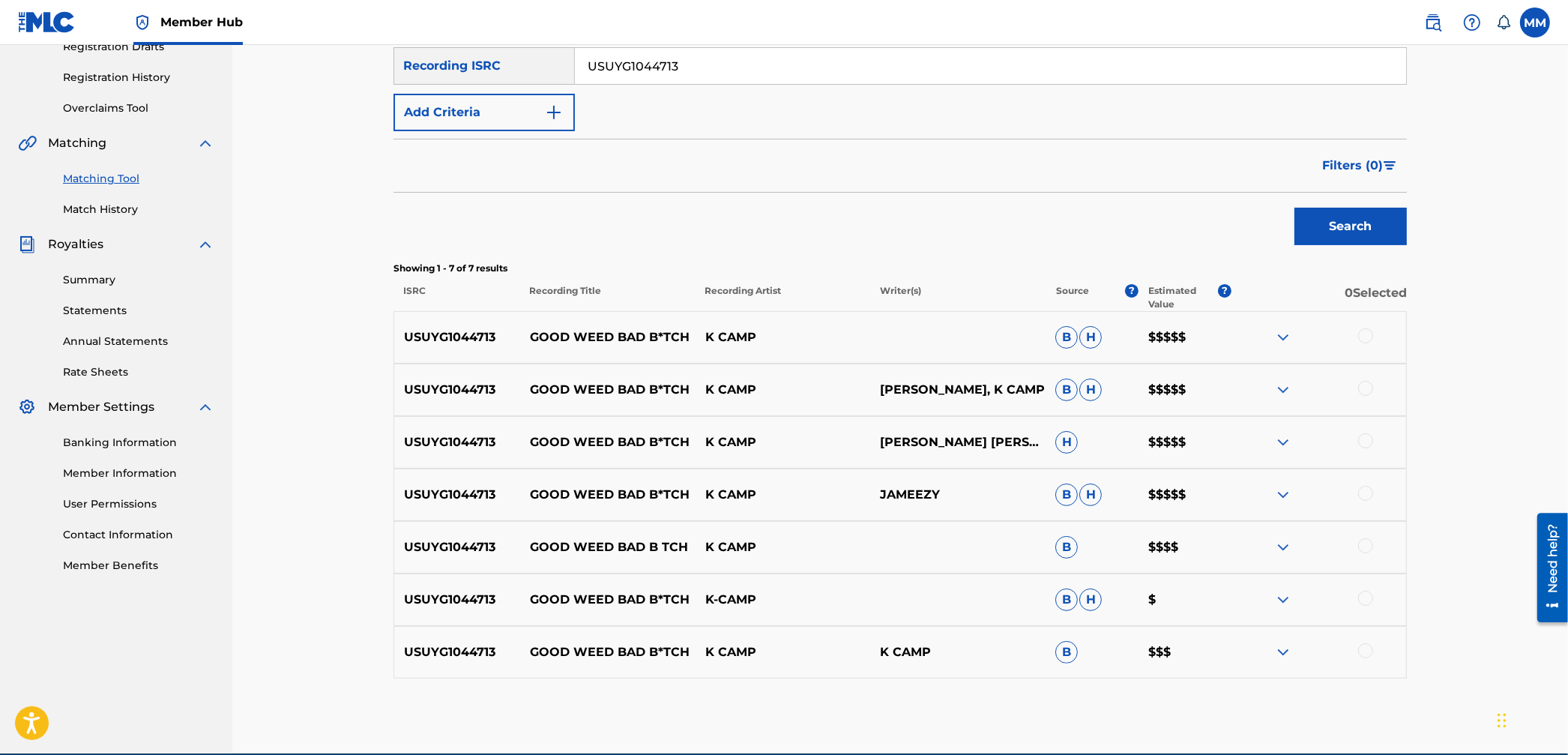
click at [1280, 338] on img at bounding box center [1284, 338] width 18 height 18
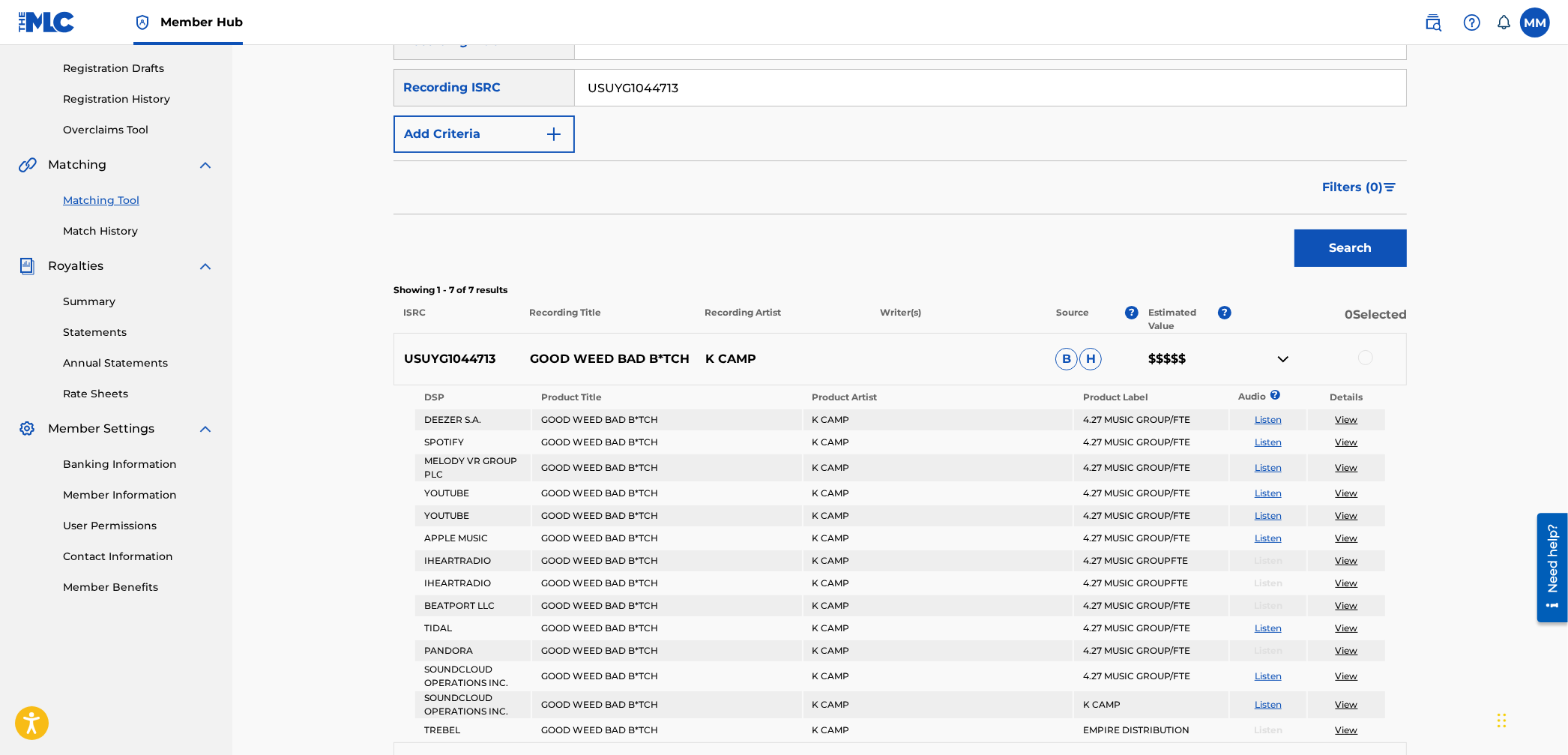
scroll to position [0, 0]
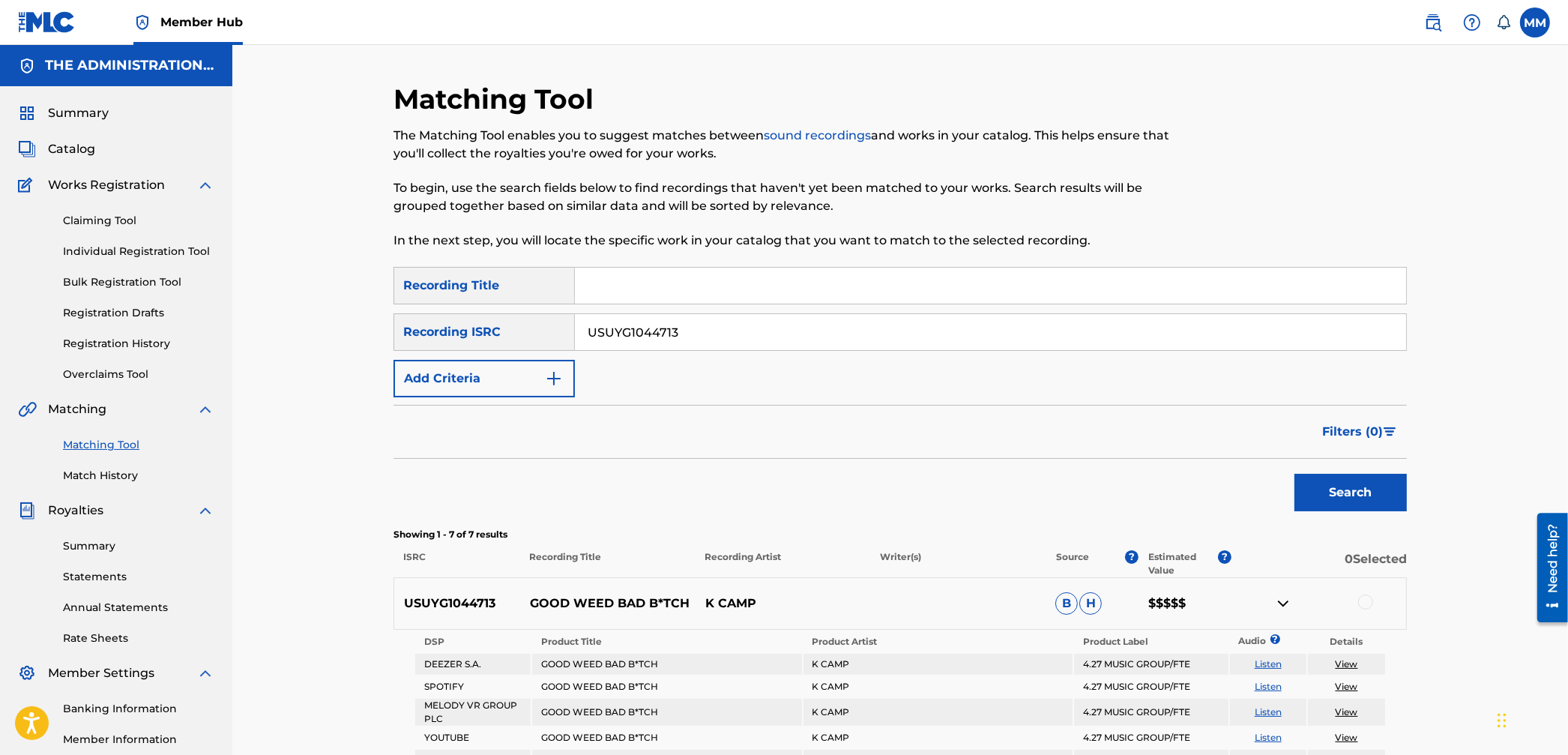
drag, startPoint x: 684, startPoint y: 331, endPoint x: 438, endPoint y: 313, distance: 246.7
click at [471, 313] on div "SearchWithCriteria38f7f4d5-1408-4fea-b9f1-fd22b8ee1141 Recording ISRC USUYG1044…" at bounding box center [900, 332] width 1014 height 38
paste input "QZDA42468804"
click at [1336, 489] on button "Search" at bounding box center [1351, 492] width 113 height 38
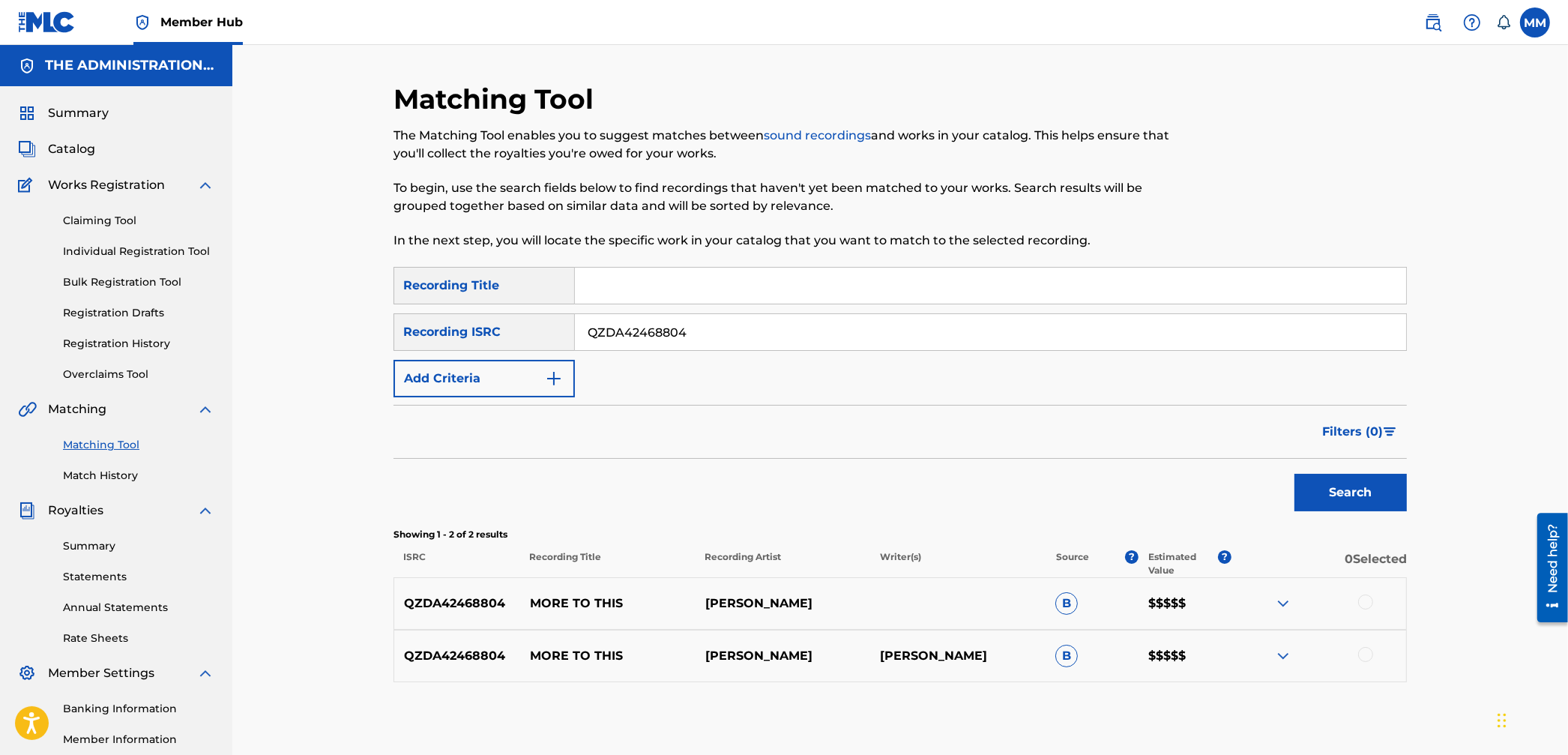
drag, startPoint x: 719, startPoint y: 336, endPoint x: 433, endPoint y: 315, distance: 286.8
click at [442, 314] on div "SearchWithCriteria38f7f4d5-1408-4fea-b9f1-fd22b8ee1141 Recording ISRC QZDA42468…" at bounding box center [900, 332] width 1014 height 38
paste input "NWW2262242"
click at [1313, 486] on button "Search" at bounding box center [1351, 492] width 113 height 38
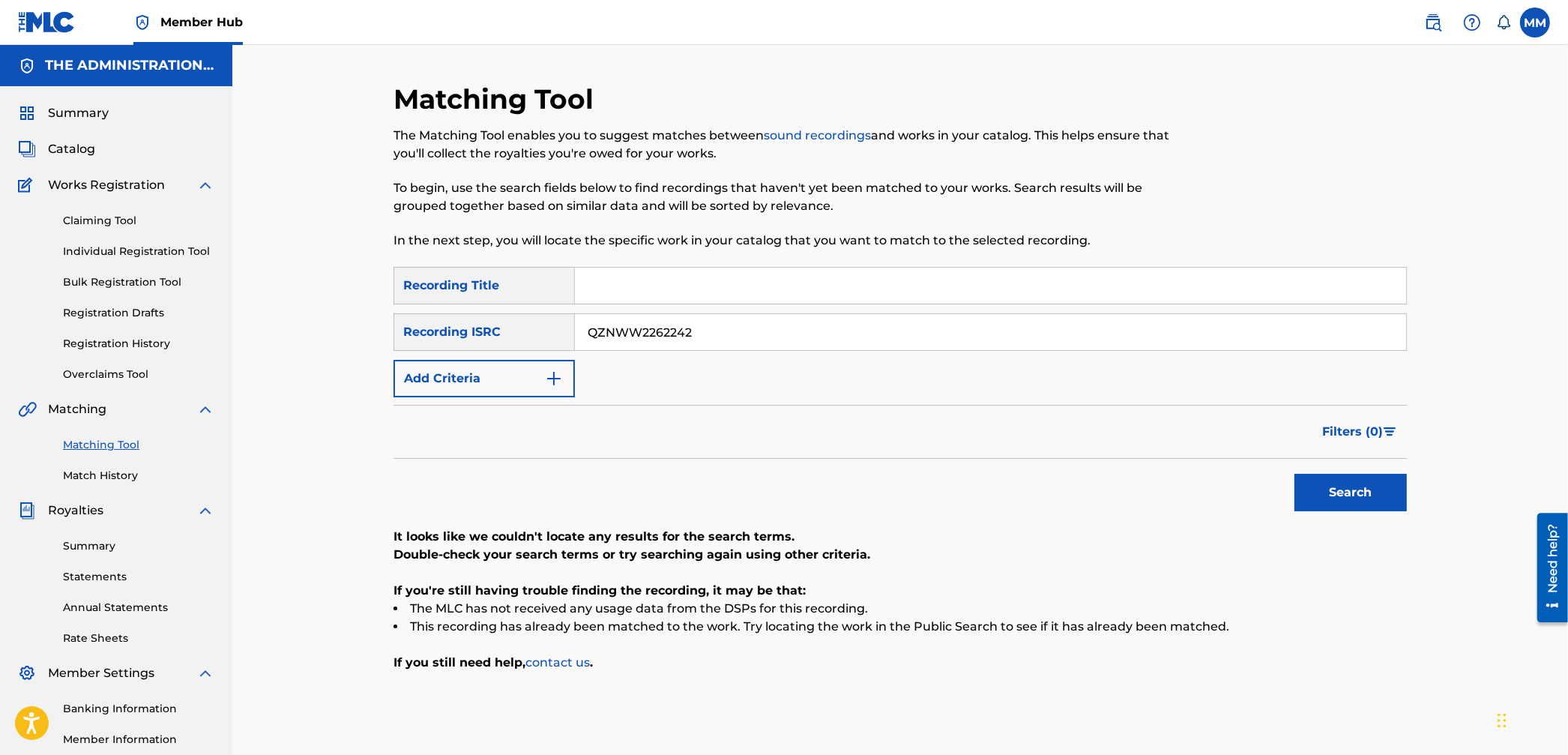
drag, startPoint x: 768, startPoint y: 336, endPoint x: 533, endPoint y: 301, distance: 237.6
click at [536, 301] on div "SearchWithCriteria0fdb14de-39c0-42b8-8bd5-fb5aa45ff18f Recording Title SearchWi…" at bounding box center [900, 332] width 1014 height 131
paste input "USCGH163480"
click at [1324, 483] on button "Search" at bounding box center [1351, 492] width 113 height 38
drag, startPoint x: 781, startPoint y: 341, endPoint x: 399, endPoint y: 318, distance: 382.7
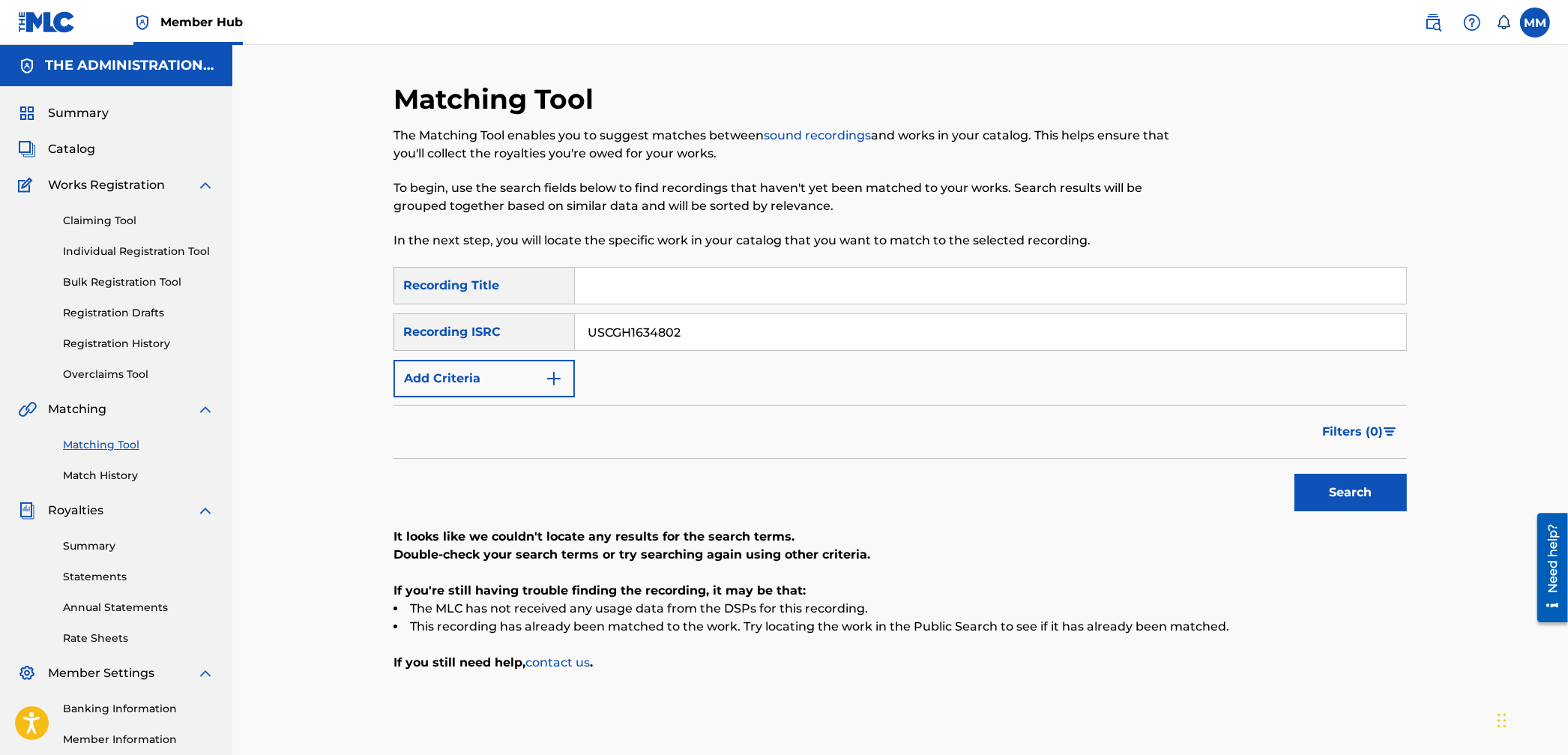
click at [404, 318] on div "SearchWithCriteria38f7f4d5-1408-4fea-b9f1-fd22b8ee1141 Recording ISRC USCGH1634…" at bounding box center [900, 332] width 1014 height 38
paste input "QMPKX1758689"
click at [1323, 491] on button "Search" at bounding box center [1351, 492] width 113 height 38
drag, startPoint x: 674, startPoint y: 332, endPoint x: 665, endPoint y: 331, distance: 9.1
click at [665, 331] on input "QMPKX1758689" at bounding box center [991, 332] width 832 height 36
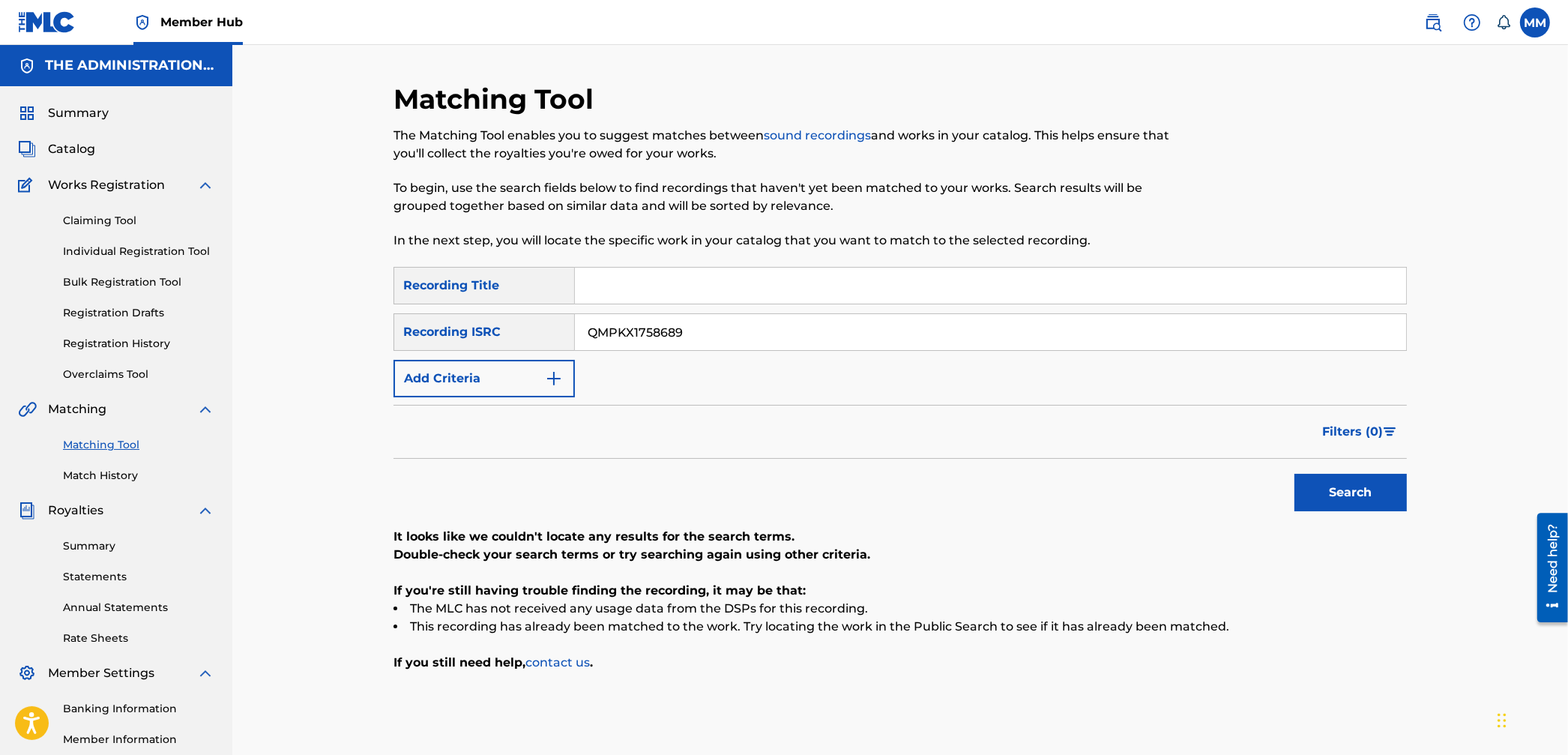
drag, startPoint x: 609, startPoint y: 329, endPoint x: 494, endPoint y: 320, distance: 115.4
click at [498, 319] on div "SearchWithCriteria38f7f4d5-1408-4fea-b9f1-fd22b8ee1141 Recording ISRC QMPKX1758…" at bounding box center [900, 332] width 1014 height 38
paste input "ZMER2231250"
click at [1388, 496] on button "Search" at bounding box center [1351, 492] width 113 height 38
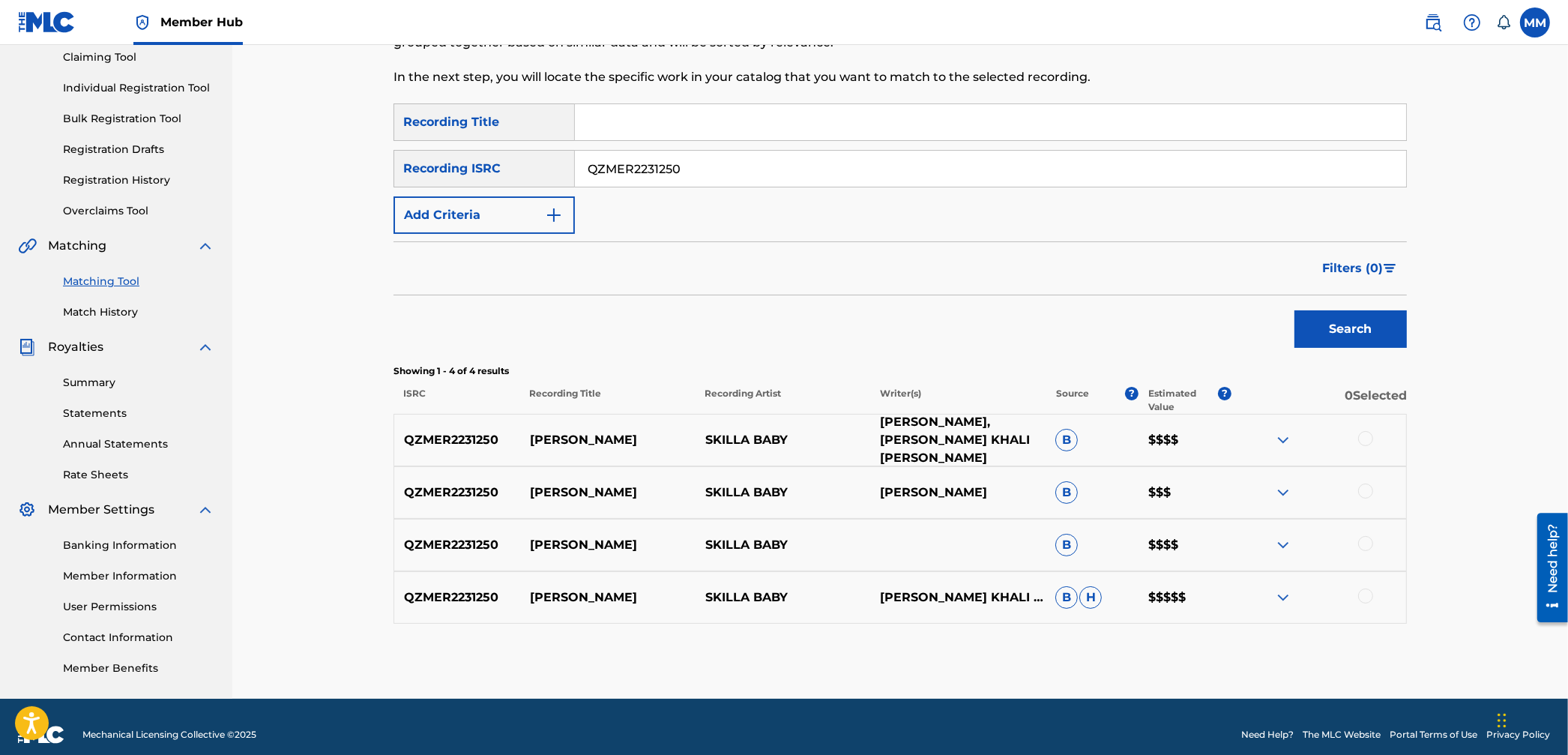
scroll to position [178, 0]
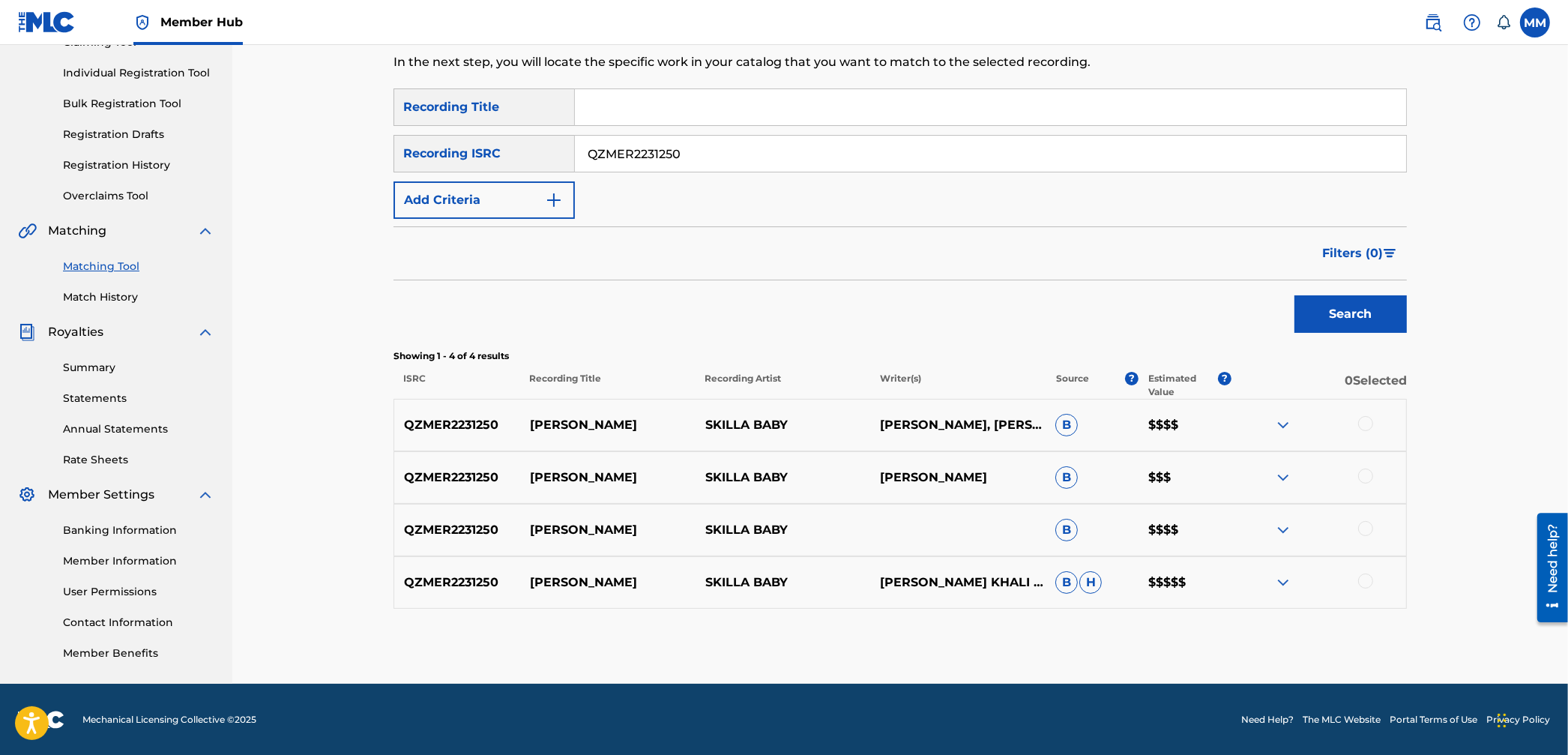
click at [1284, 584] on img at bounding box center [1284, 583] width 18 height 18
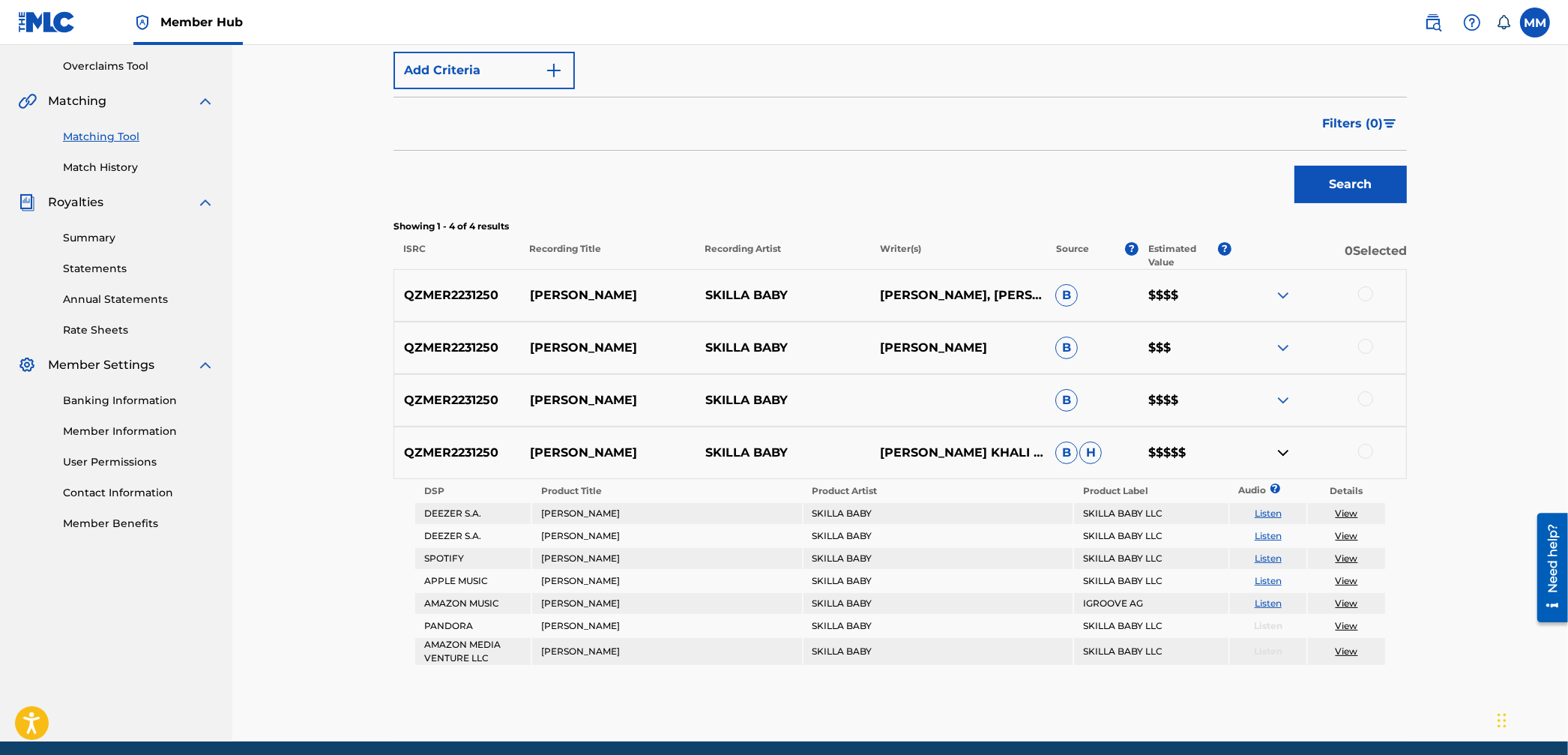
scroll to position [306, 0]
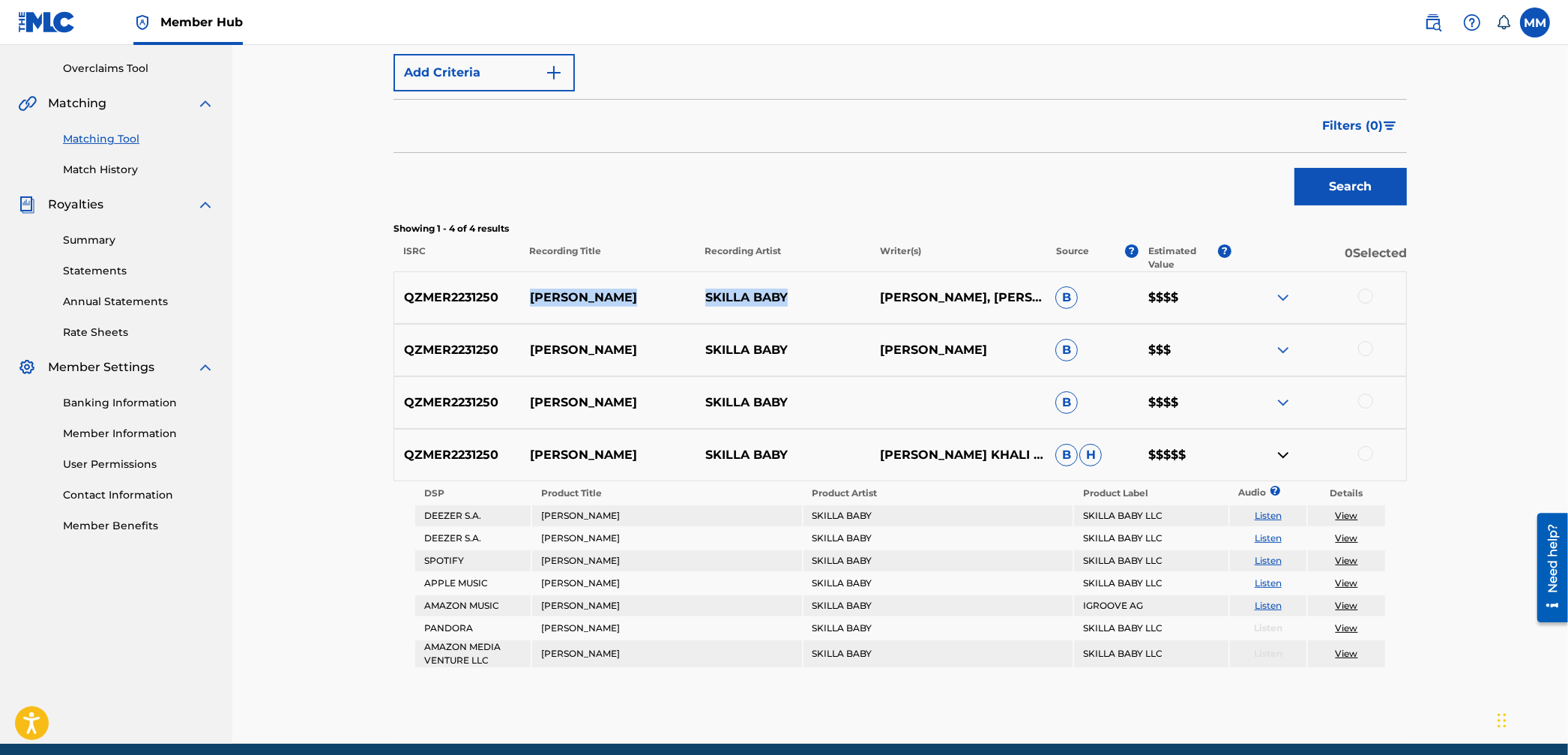
drag, startPoint x: 528, startPoint y: 292, endPoint x: 794, endPoint y: 302, distance: 266.2
click at [794, 302] on div "QZMER2231250 RANDALL UPSHAW SKILLA BABY JOSHUA WHITE, TREVON KHALI GARDNER B $$…" at bounding box center [900, 297] width 1014 height 52
copy div "RANDALL UPSHAW SKILLA BABY"
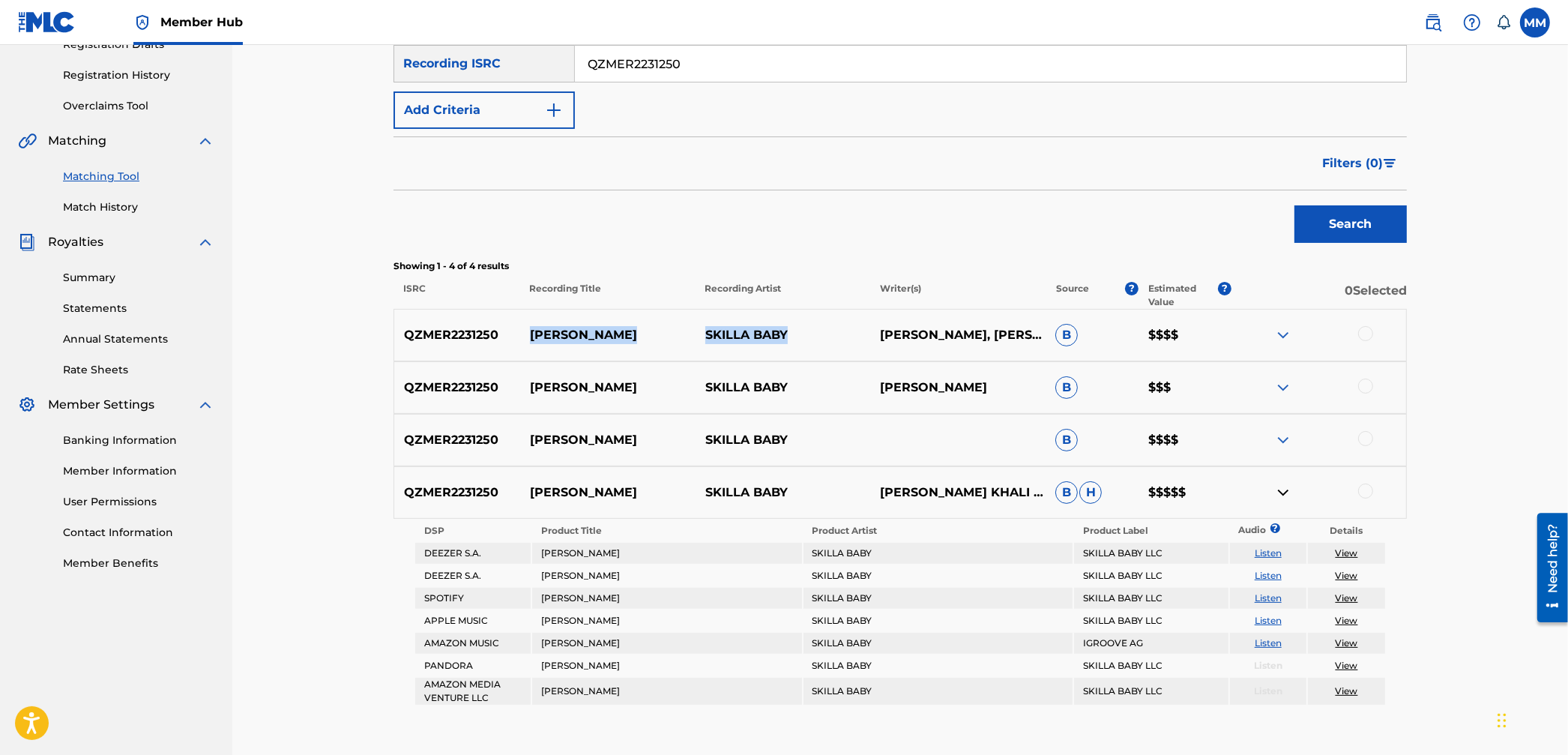
scroll to position [240, 0]
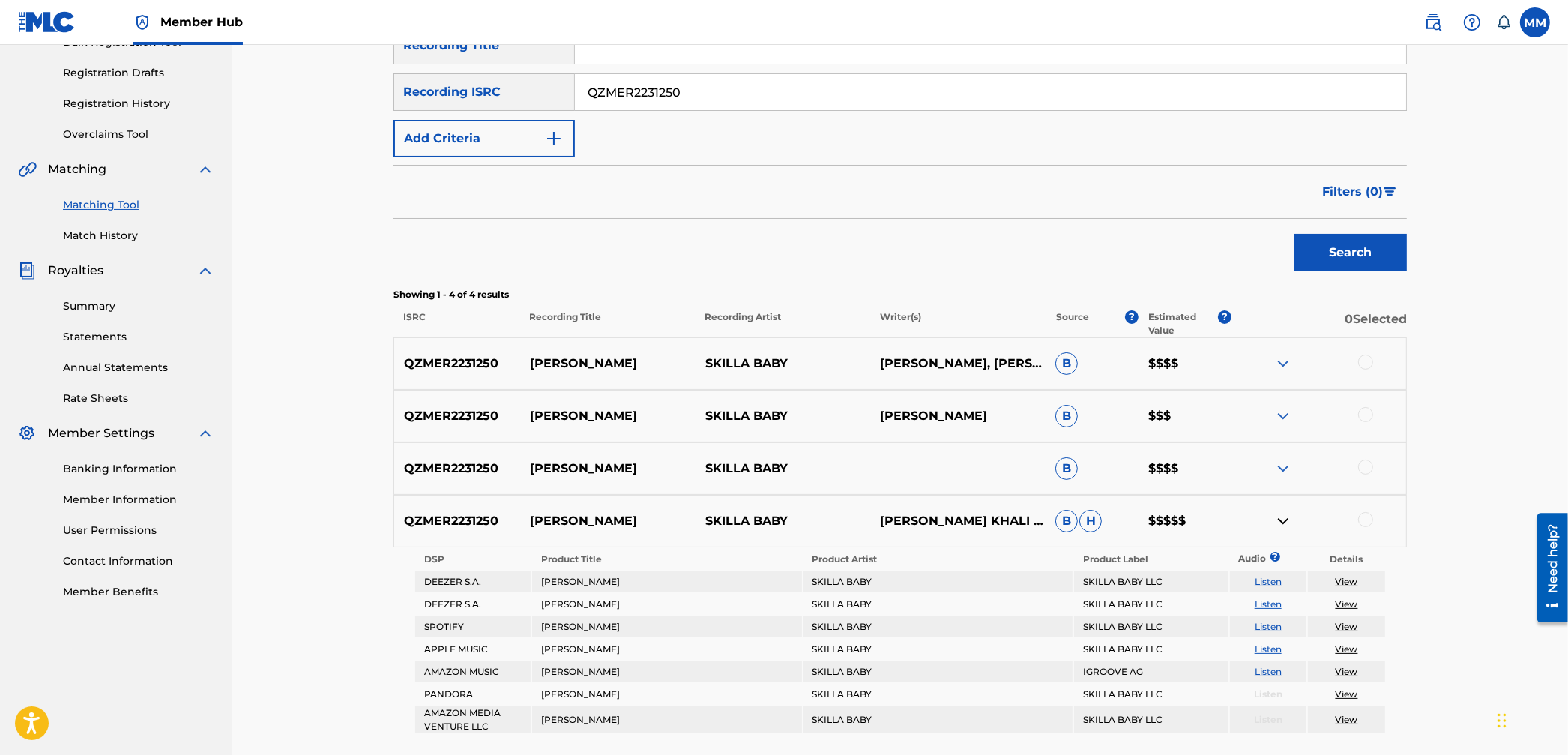
drag, startPoint x: 695, startPoint y: 95, endPoint x: 509, endPoint y: 82, distance: 186.5
click at [512, 82] on div "SearchWithCriteria38f7f4d5-1408-4fea-b9f1-fd22b8ee1141 Recording ISRC QZMER2231…" at bounding box center [900, 92] width 1014 height 38
paste input "MDA72263111"
type input "QMDA72263111"
click at [1367, 265] on button "Search" at bounding box center [1351, 252] width 113 height 38
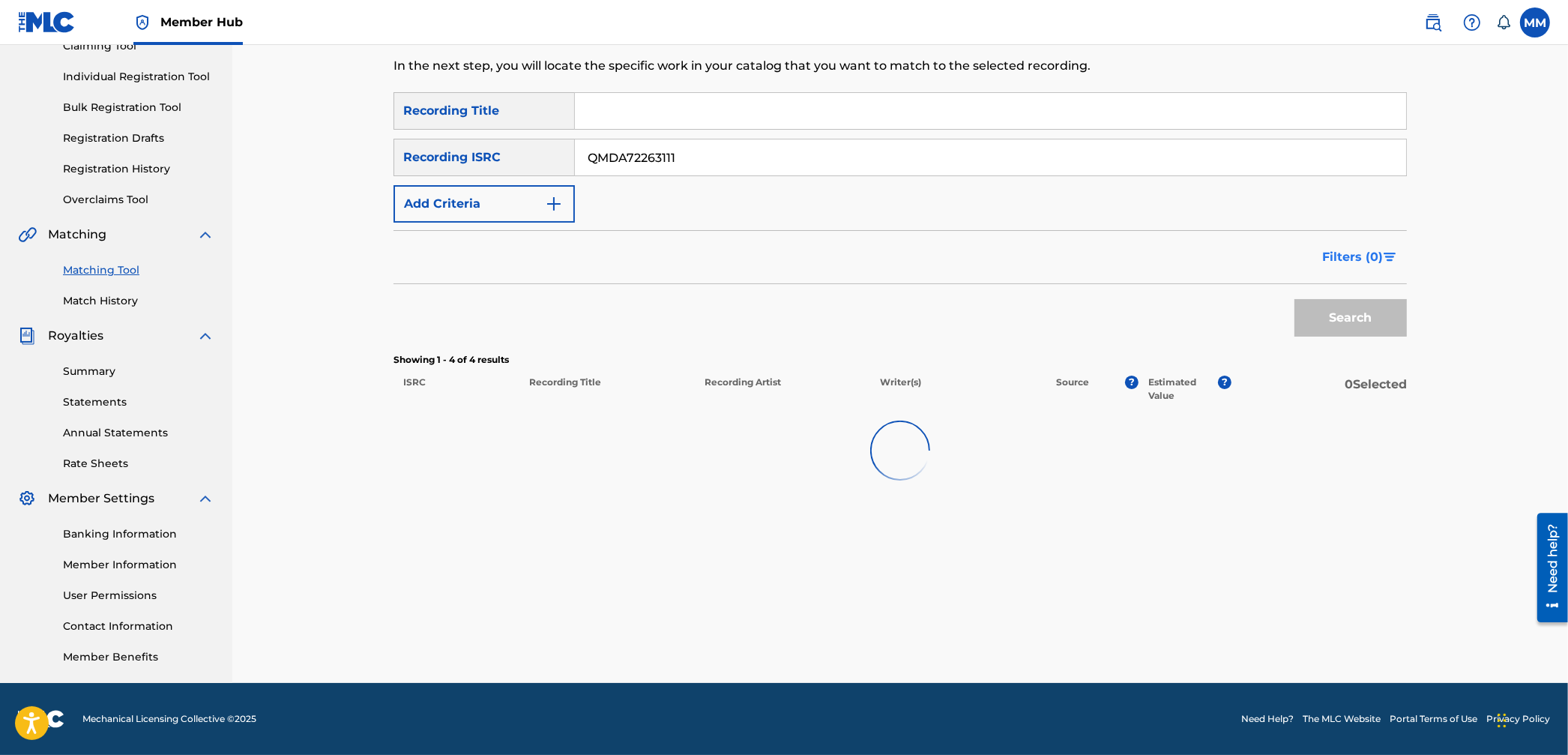
scroll to position [174, 0]
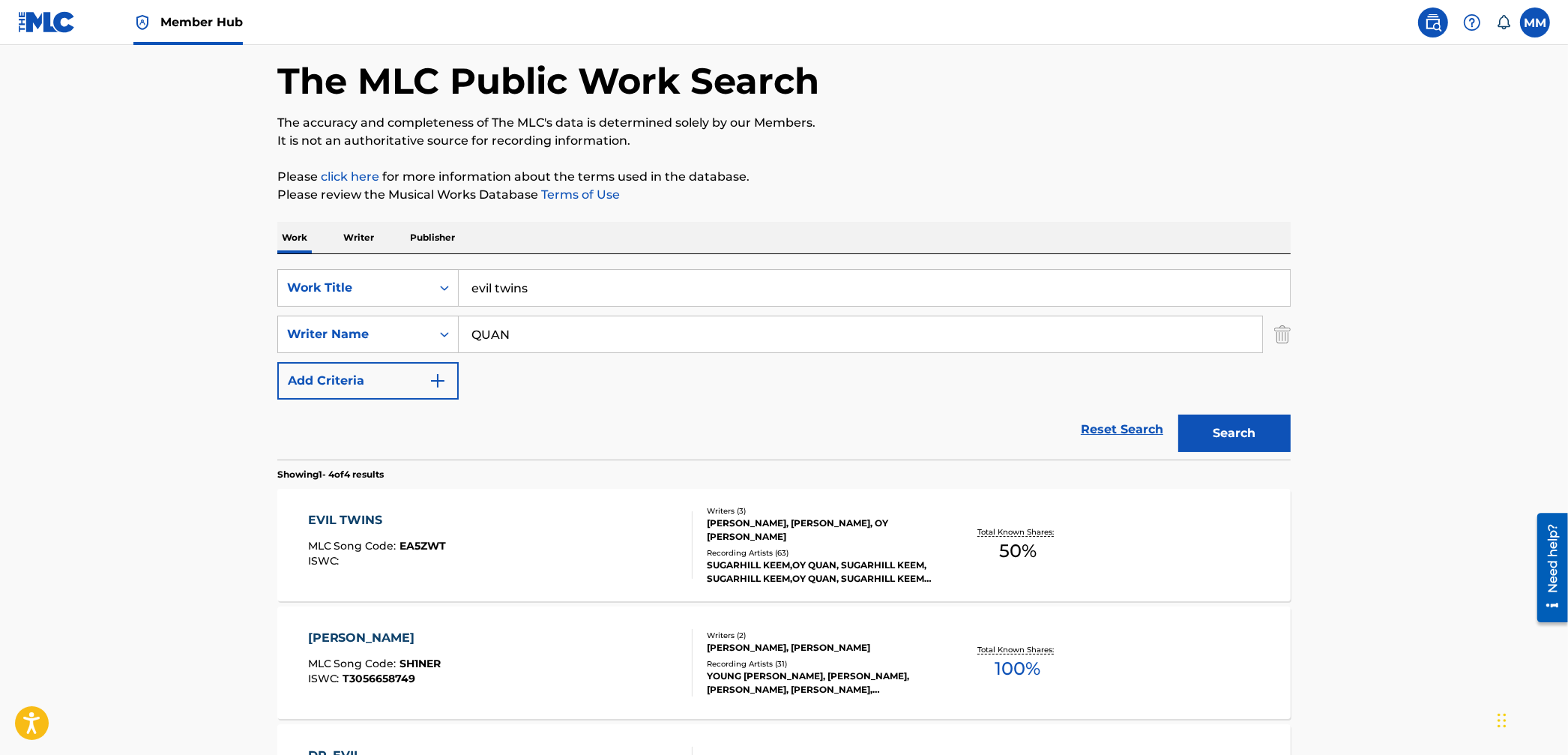
scroll to position [64, 0]
drag, startPoint x: 599, startPoint y: 294, endPoint x: 354, endPoint y: 276, distance: 245.7
click at [354, 276] on div "SearchWithCriteria95aa8cb0-59af-4843-b108-def9a4287cd1 Work Title evil twins" at bounding box center [784, 288] width 1014 height 38
type input "abladinero"
drag, startPoint x: 492, startPoint y: 329, endPoint x: 506, endPoint y: 331, distance: 14.1
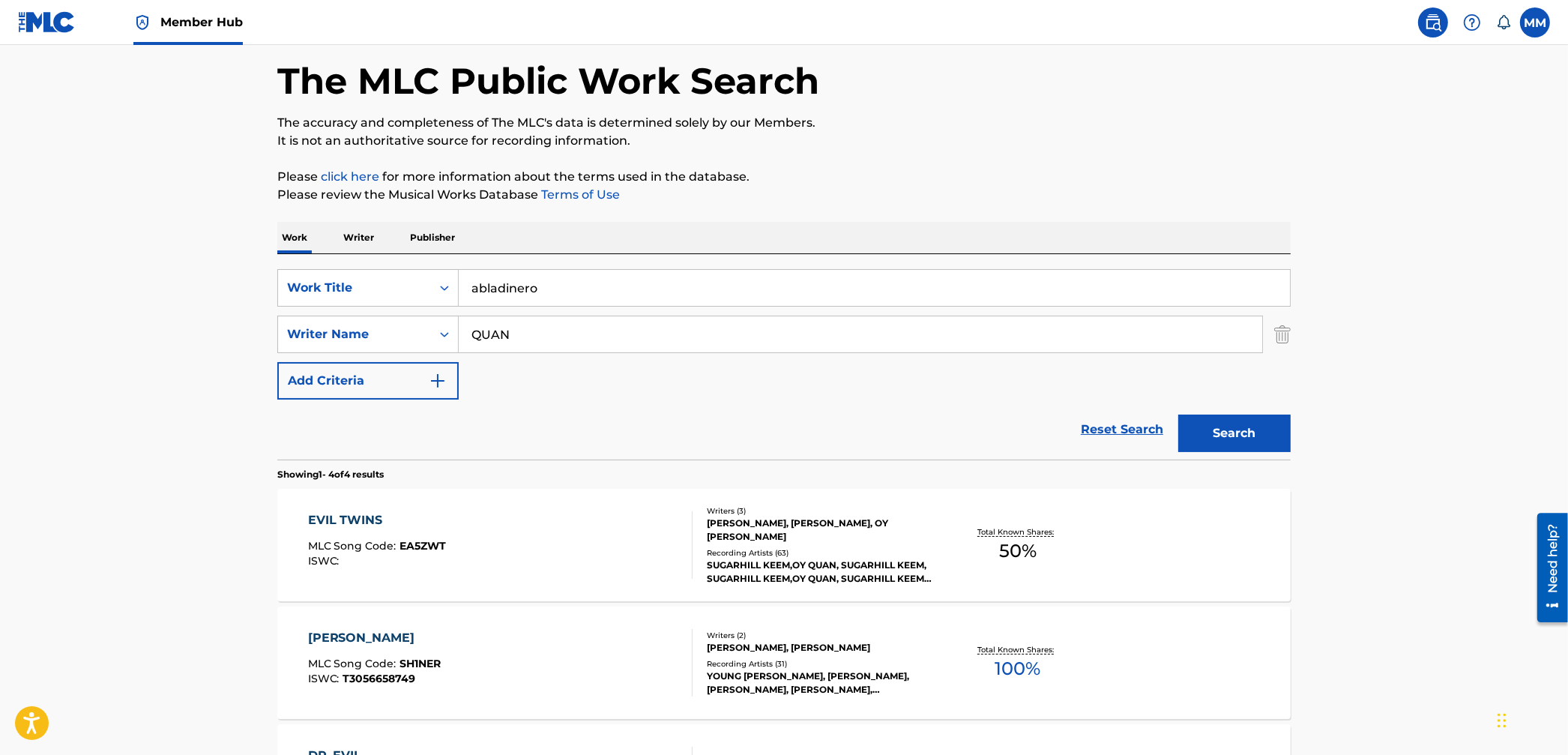
click at [493, 329] on input "QUAN" at bounding box center [860, 334] width 803 height 36
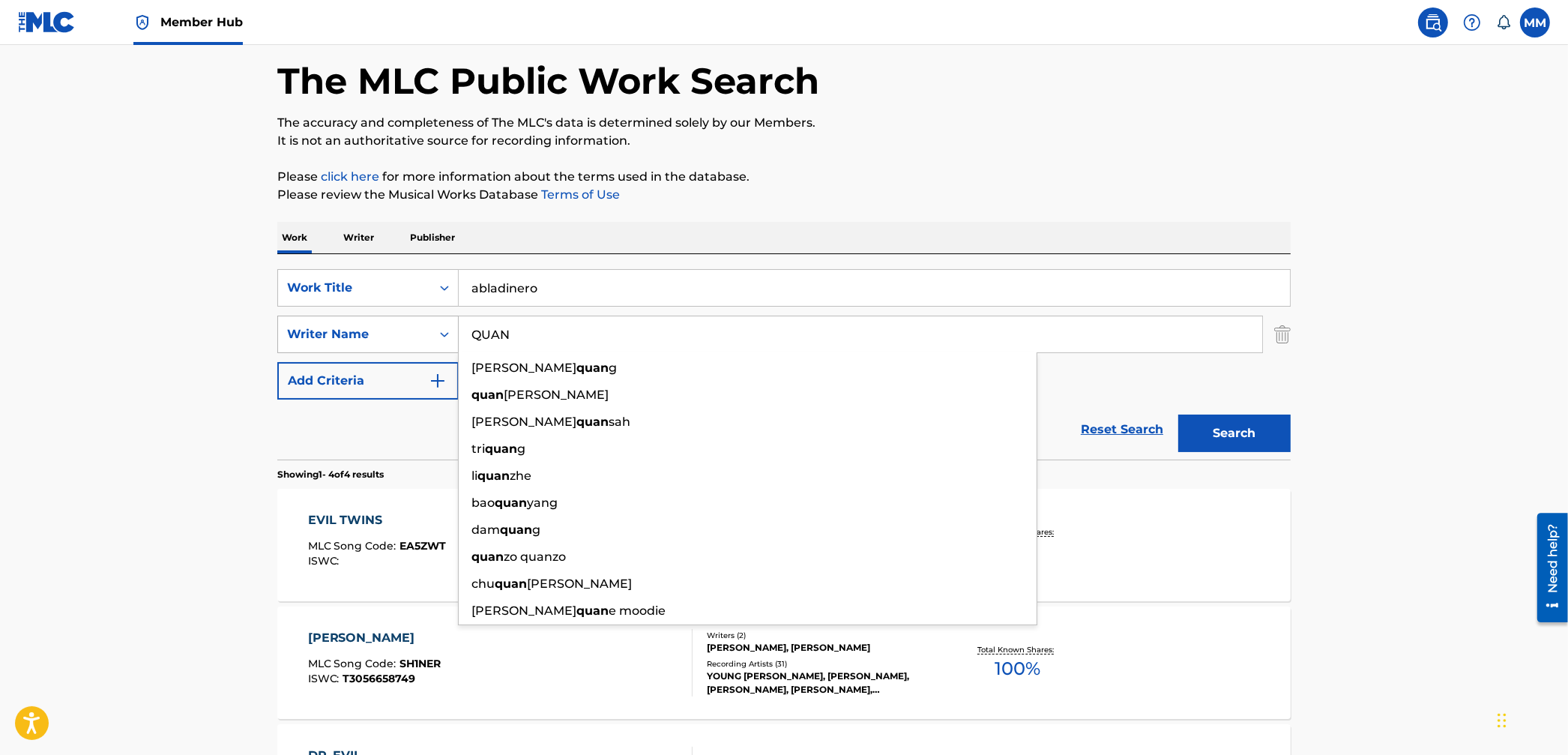
drag, startPoint x: 533, startPoint y: 335, endPoint x: 436, endPoint y: 326, distance: 97.4
click at [436, 326] on div "SearchWithCriteria0764cd6e-2b0b-4e21-a043-9b99c4360da6 Writer Name [PERSON_NAME…" at bounding box center [784, 334] width 1014 height 38
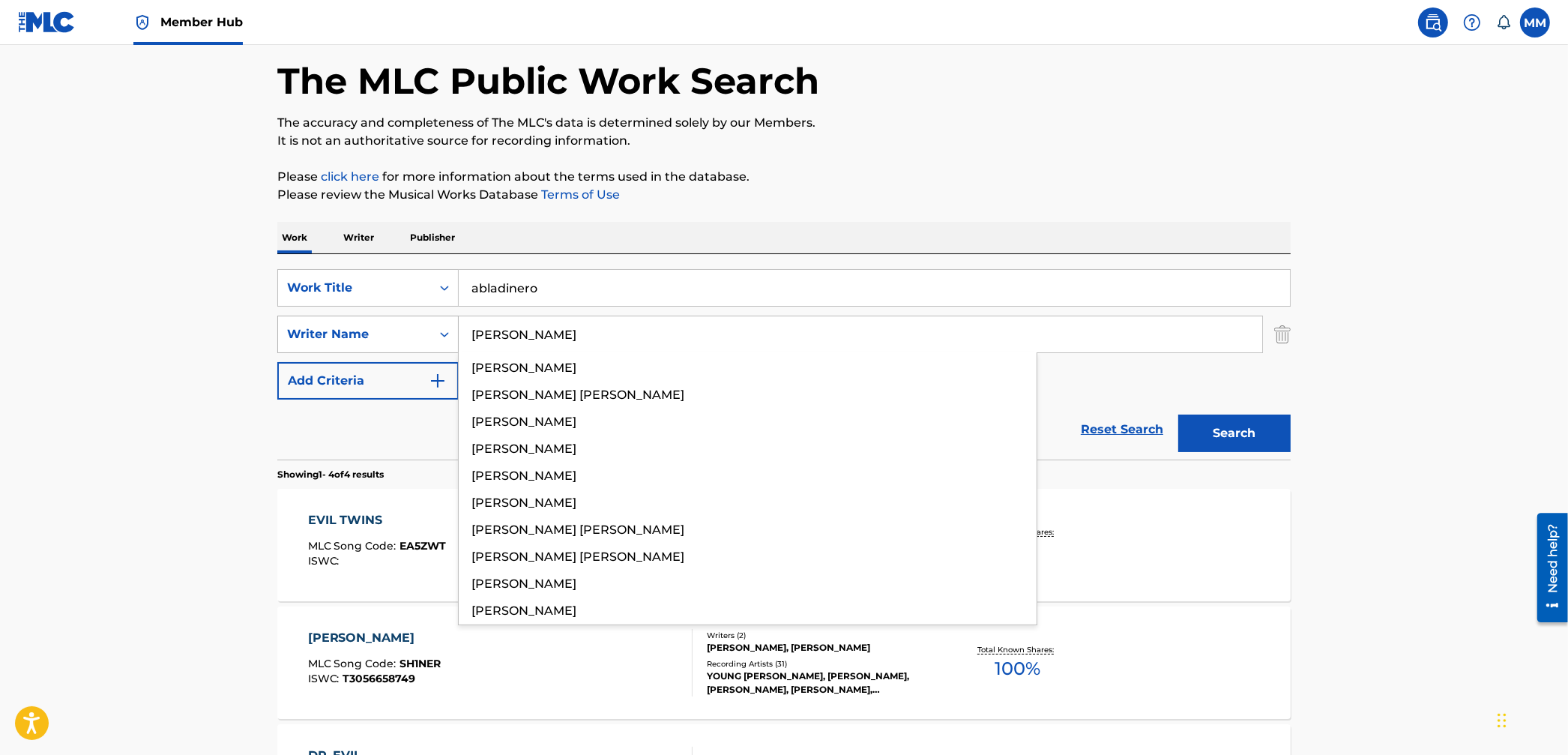
type input "[PERSON_NAME]"
click at [1179, 415] on button "Search" at bounding box center [1235, 434] width 113 height 38
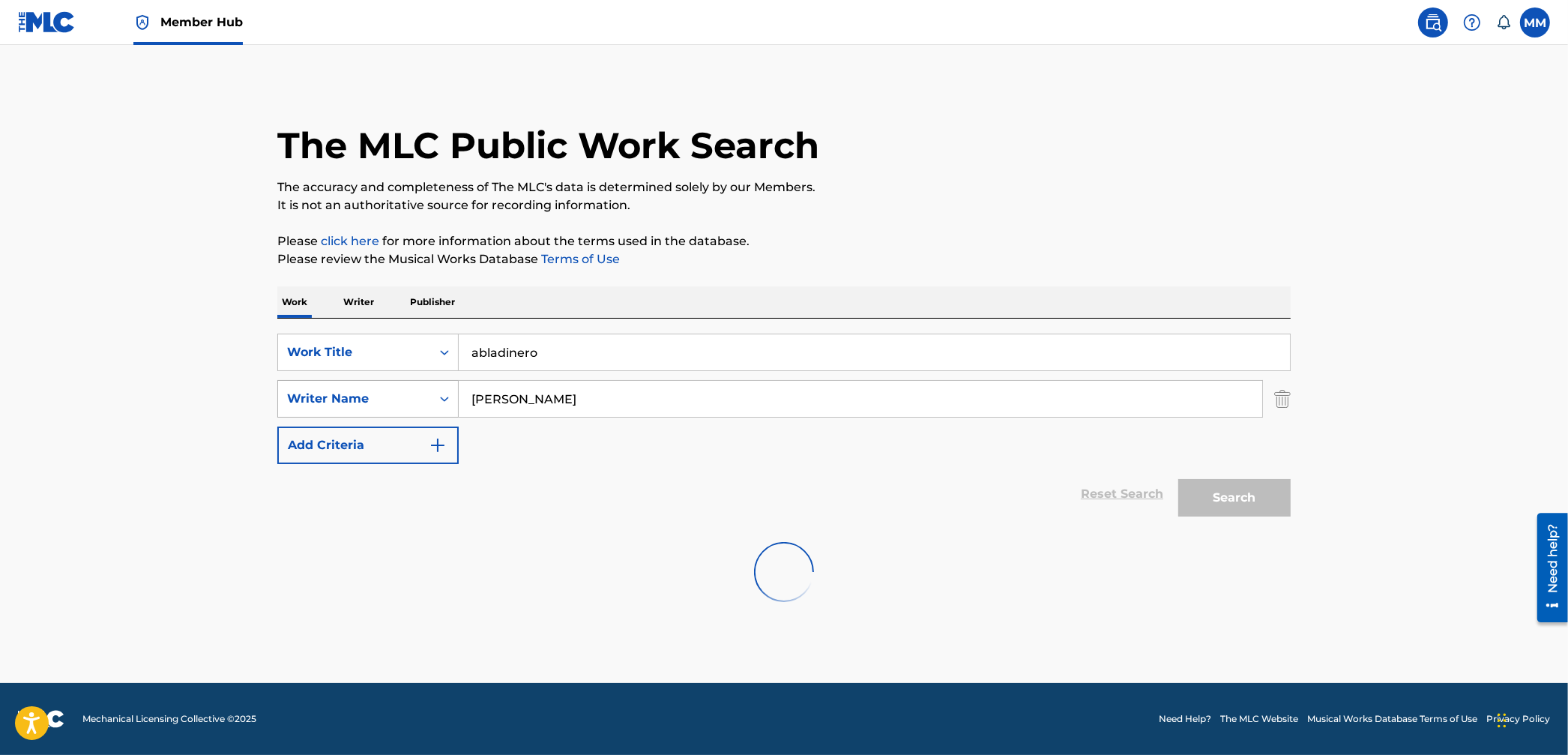
scroll to position [0, 0]
drag, startPoint x: 550, startPoint y: 393, endPoint x: 372, endPoint y: 367, distance: 179.9
click at [372, 367] on div "SearchWithCriteria95aa8cb0-59af-4843-b108-def9a4287cd1 Work Title abladinero Se…" at bounding box center [784, 399] width 1014 height 131
drag, startPoint x: 1291, startPoint y: 399, endPoint x: 1286, endPoint y: 410, distance: 12.1
click at [1291, 399] on div "The MLC Public Work Search The accuracy and completeness of The MLC's data is d…" at bounding box center [784, 326] width 1050 height 489
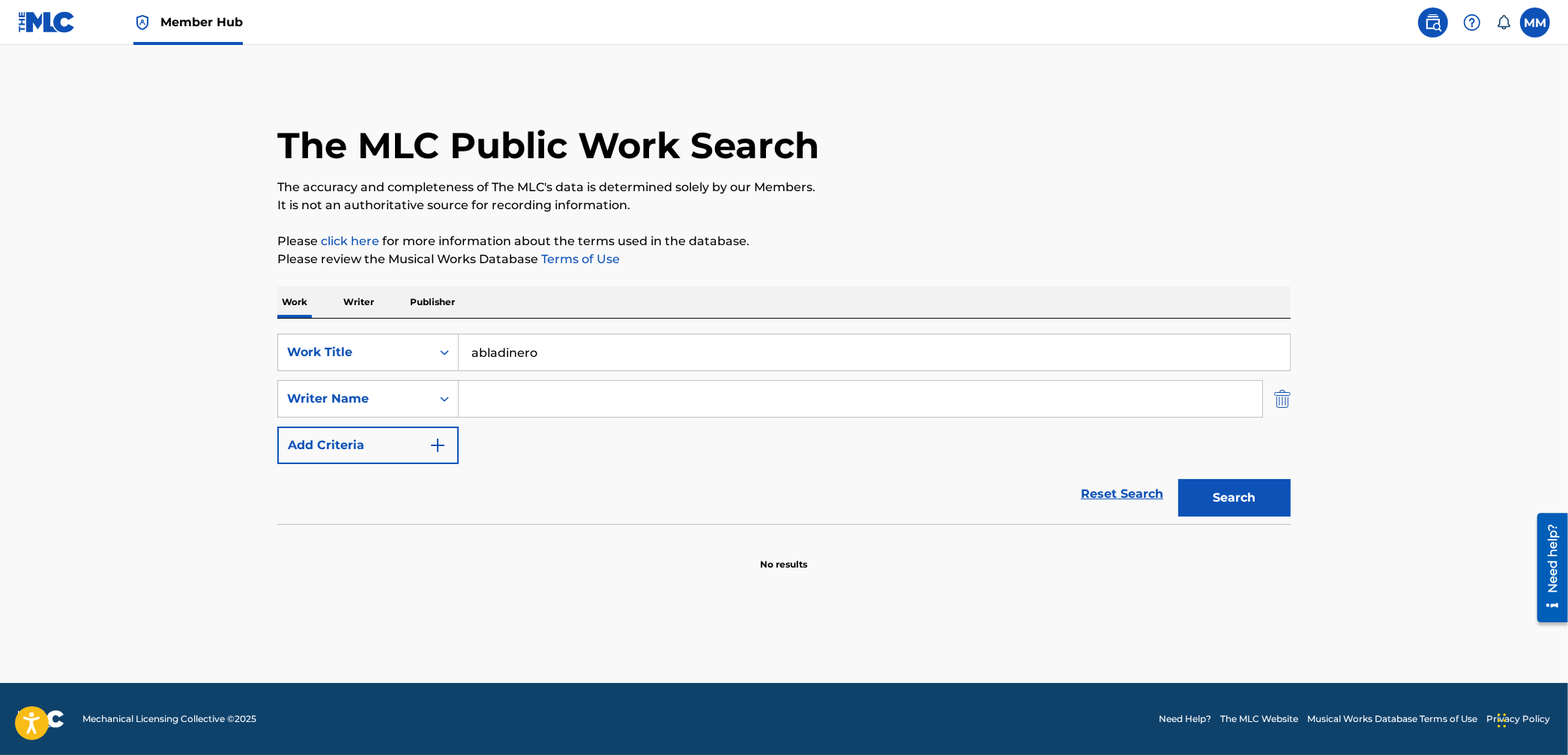
click at [1281, 404] on img "Search Form" at bounding box center [1283, 399] width 16 height 38
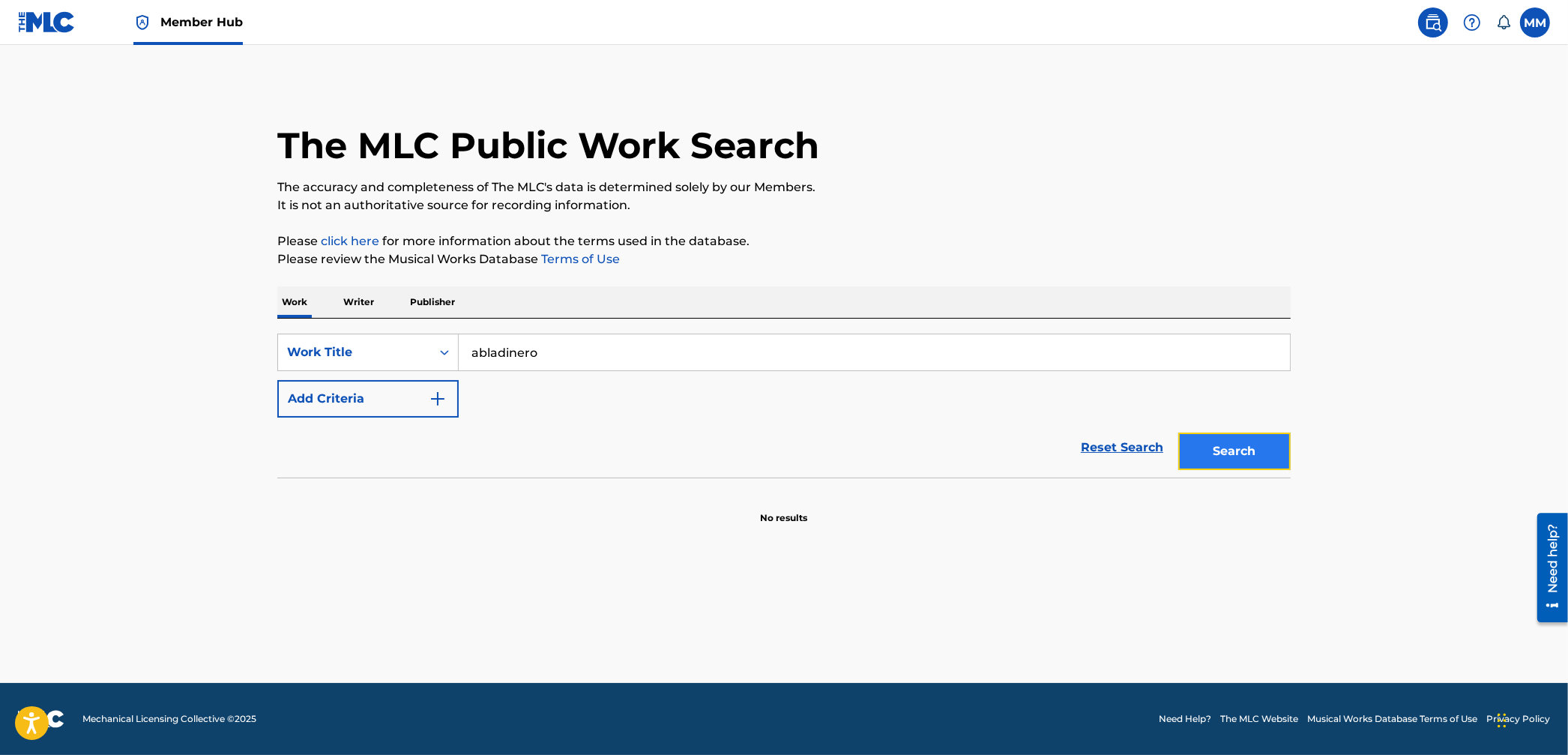
click at [1268, 454] on button "Search" at bounding box center [1235, 451] width 113 height 38
click at [374, 305] on p "Writer" at bounding box center [359, 301] width 39 height 31
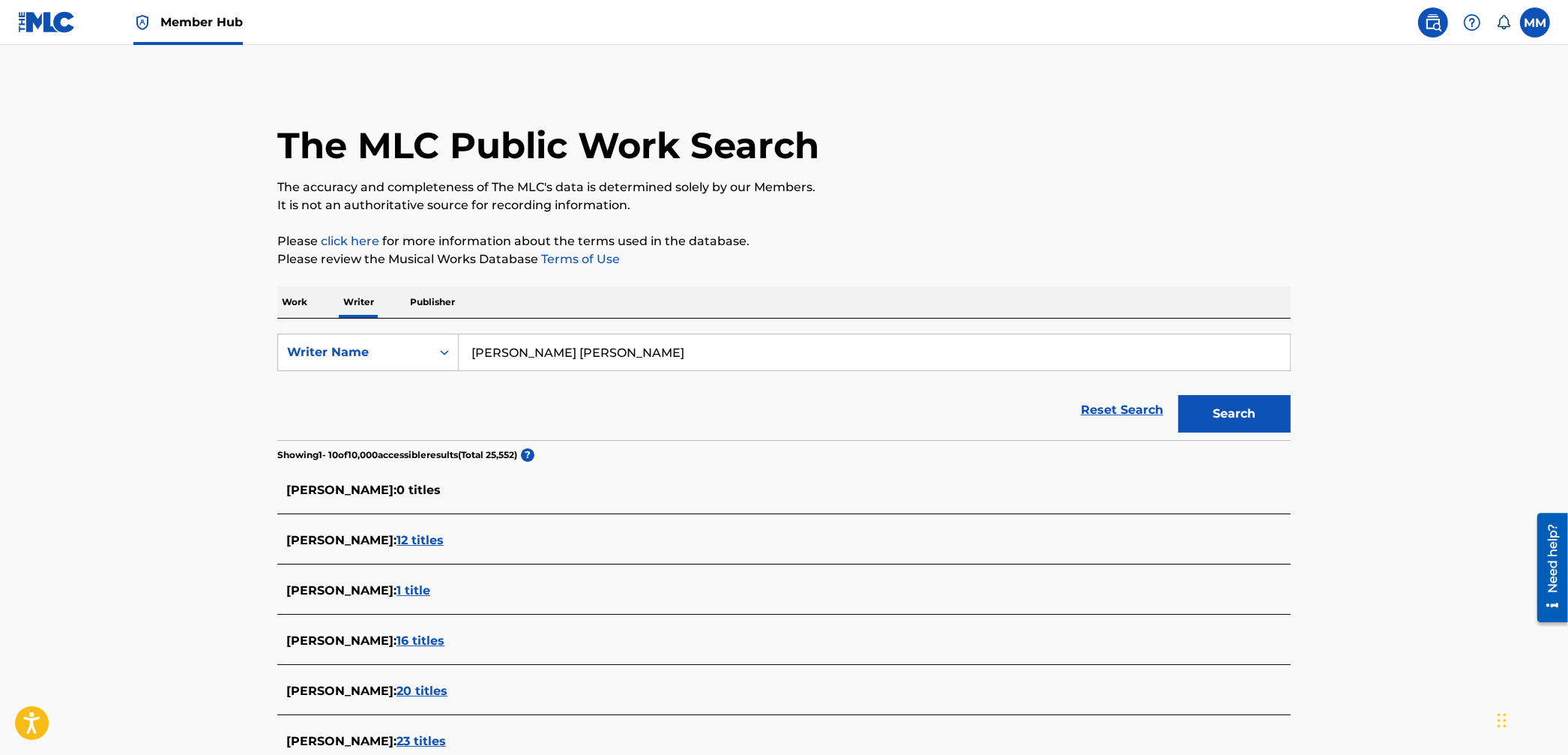
drag, startPoint x: 599, startPoint y: 348, endPoint x: 389, endPoint y: 326, distance: 211.1
click at [389, 326] on div "SearchWithCriteria5ee2773d-b396-4f5d-9857-49f7a1be6d30 Writer Name [PERSON_NAME…" at bounding box center [784, 379] width 1014 height 122
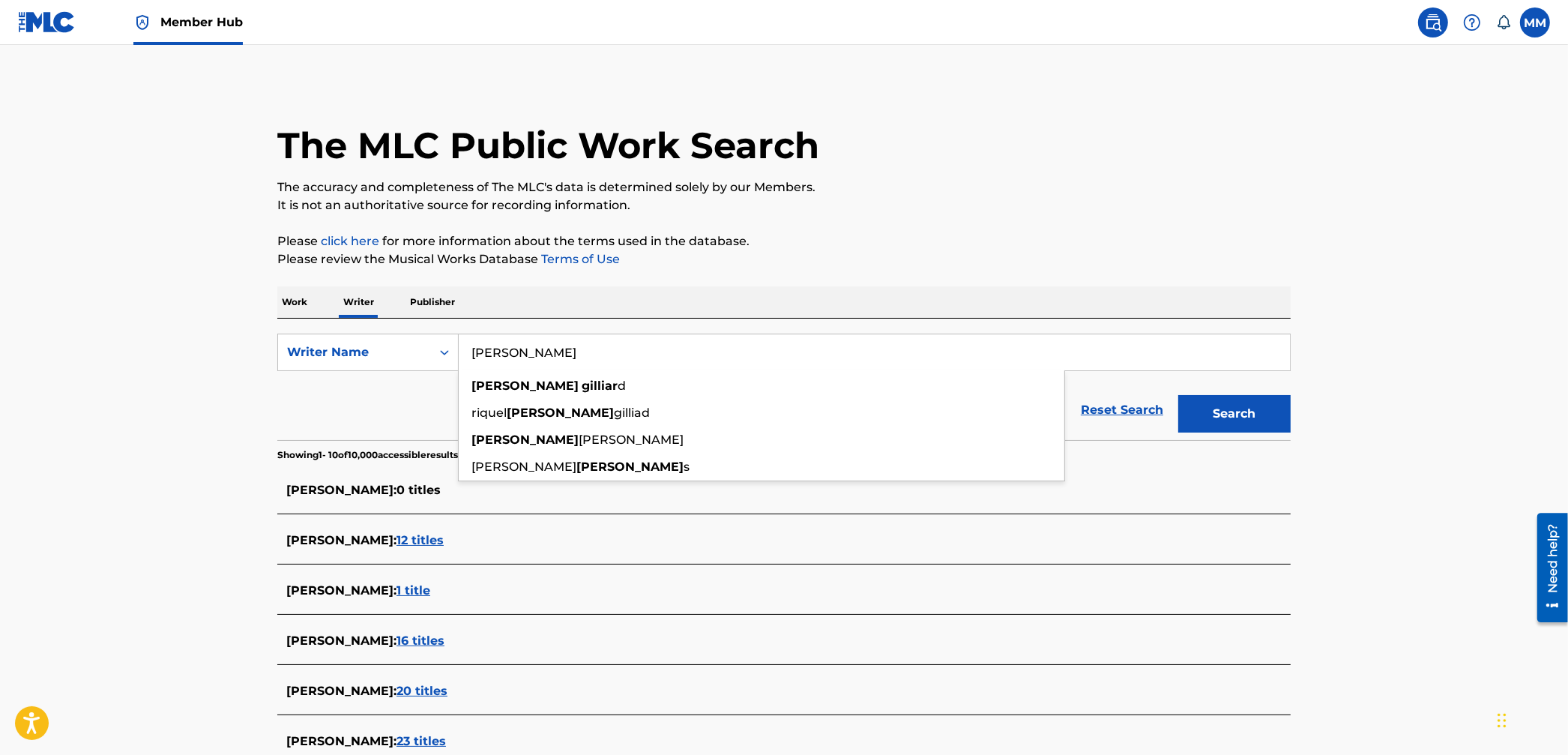
type input "[PERSON_NAME]"
click at [1179, 395] on button "Search" at bounding box center [1235, 413] width 113 height 38
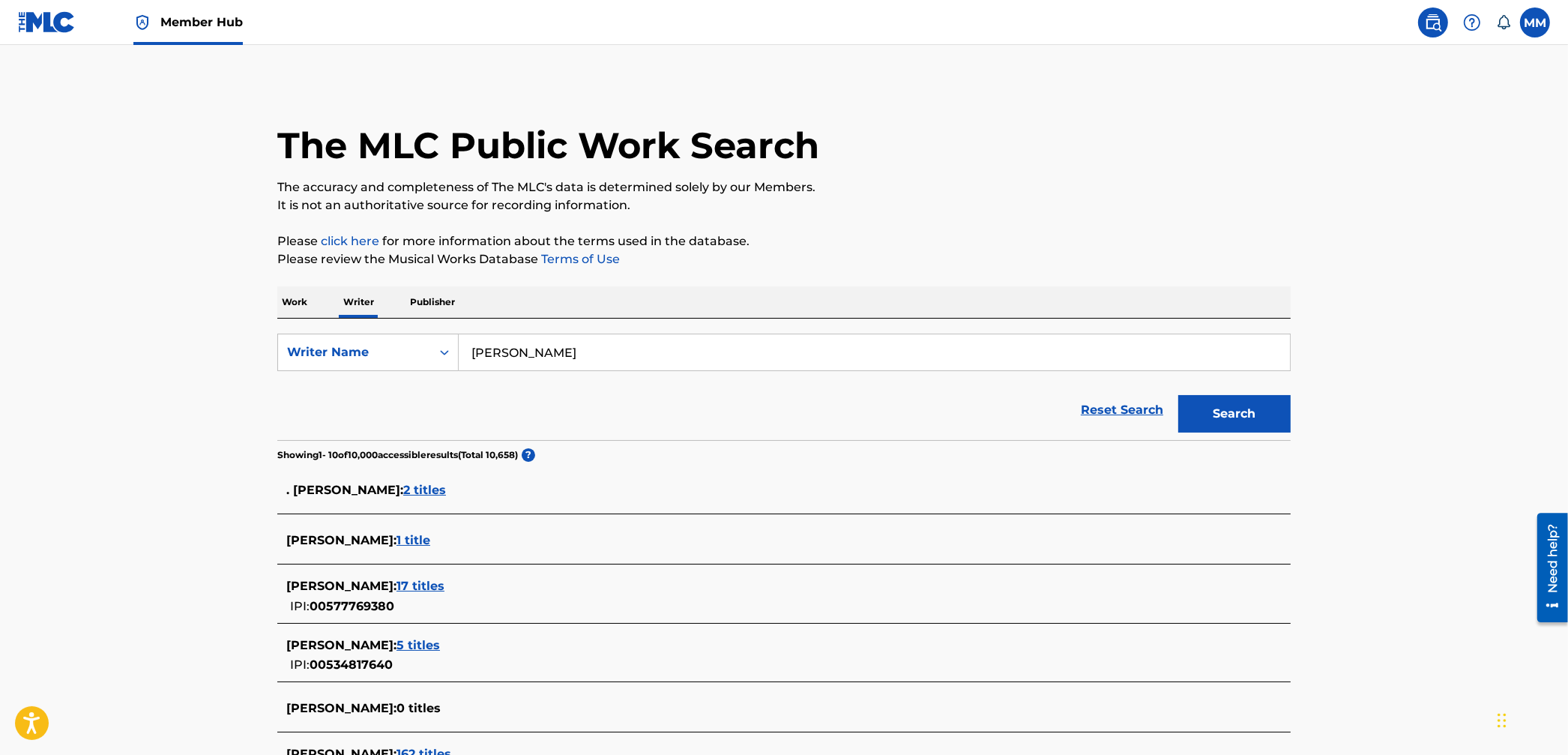
click at [1365, 356] on main "The MLC Public Work Search The accuracy and completeness of The MLC's data is d…" at bounding box center [784, 570] width 1568 height 1050
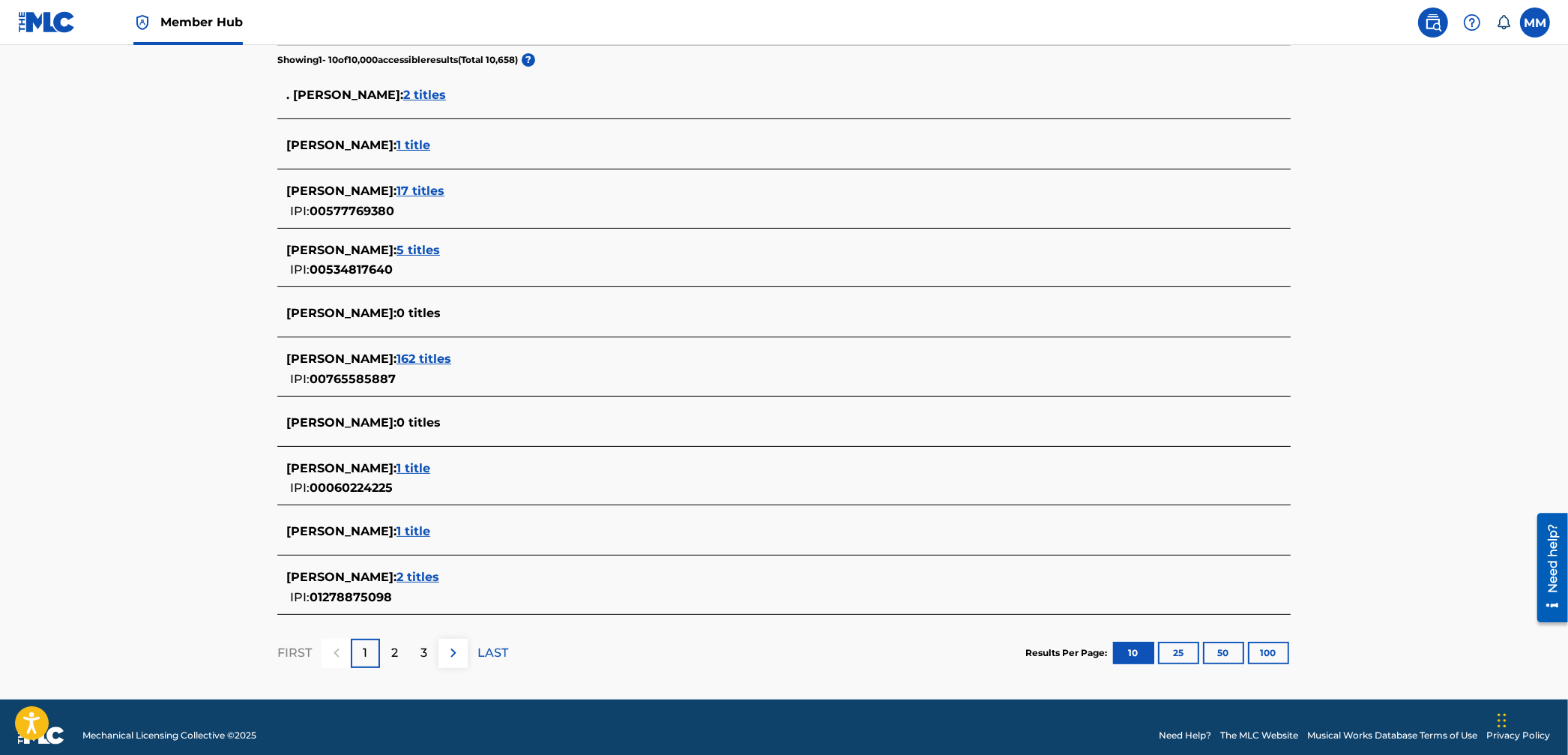
click at [415, 357] on span "162 titles" at bounding box center [424, 359] width 55 height 15
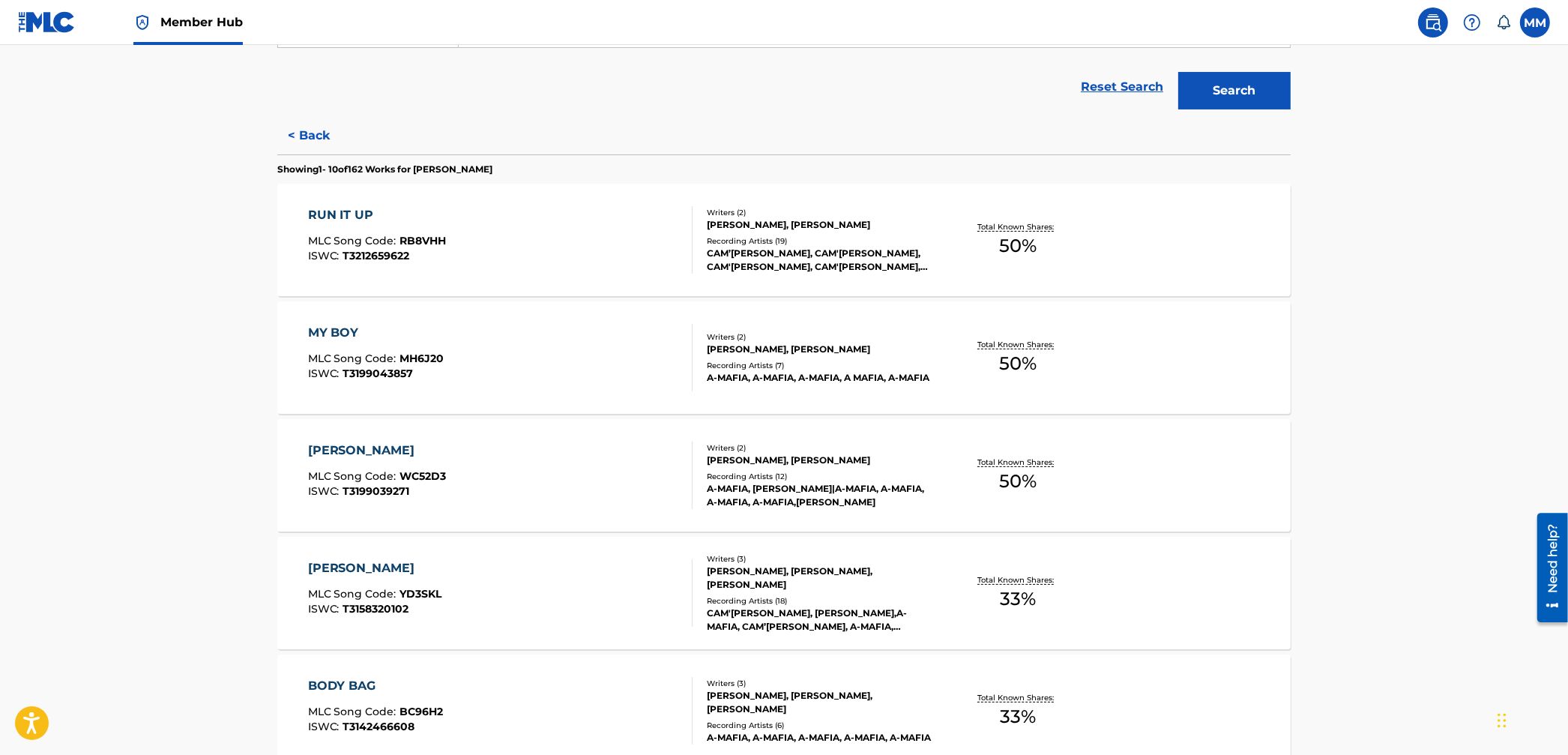
scroll to position [319, 0]
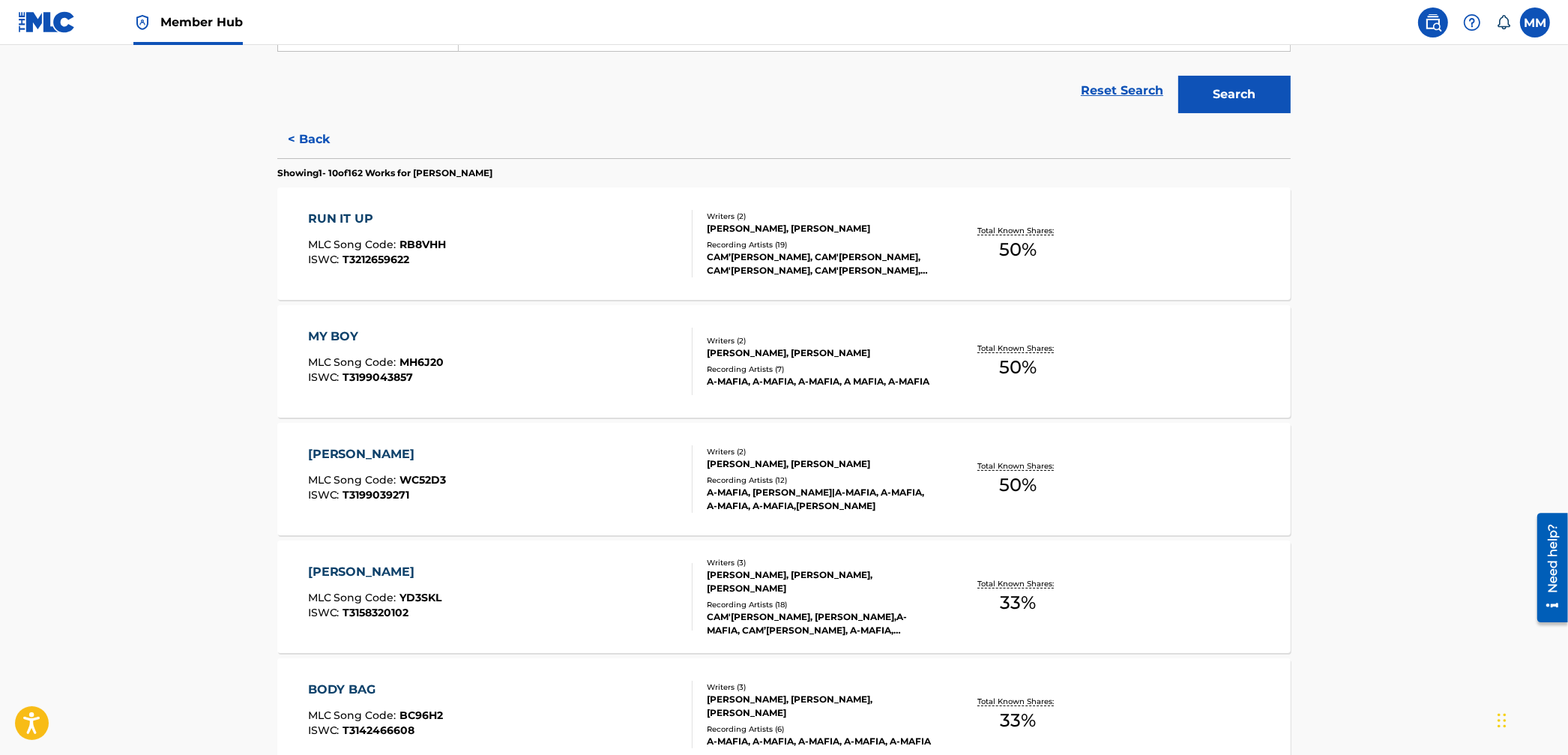
click at [606, 251] on div "RUN IT UP MLC Song Code : RB8VHH ISWC : T3212659622" at bounding box center [500, 244] width 385 height 68
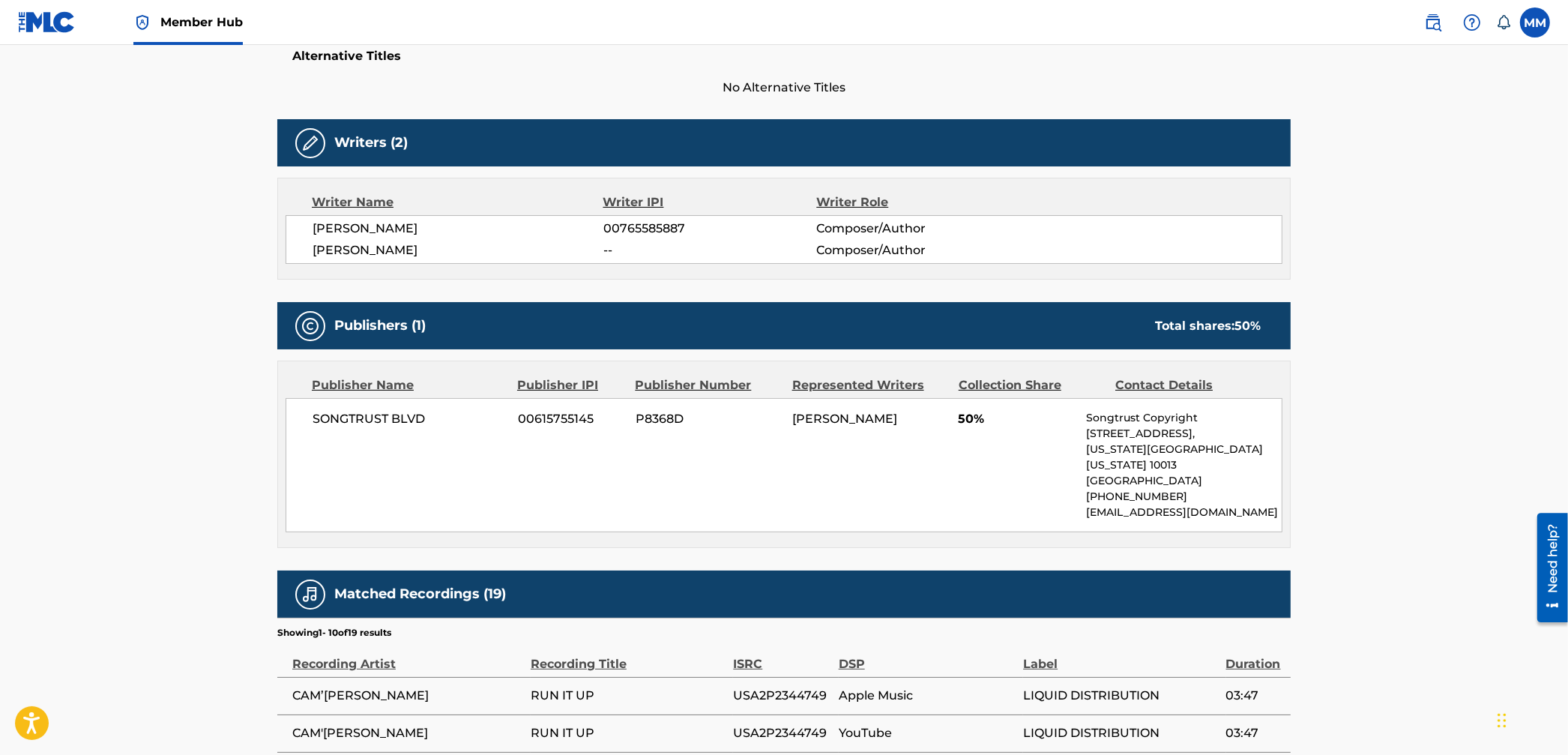
scroll to position [393, 0]
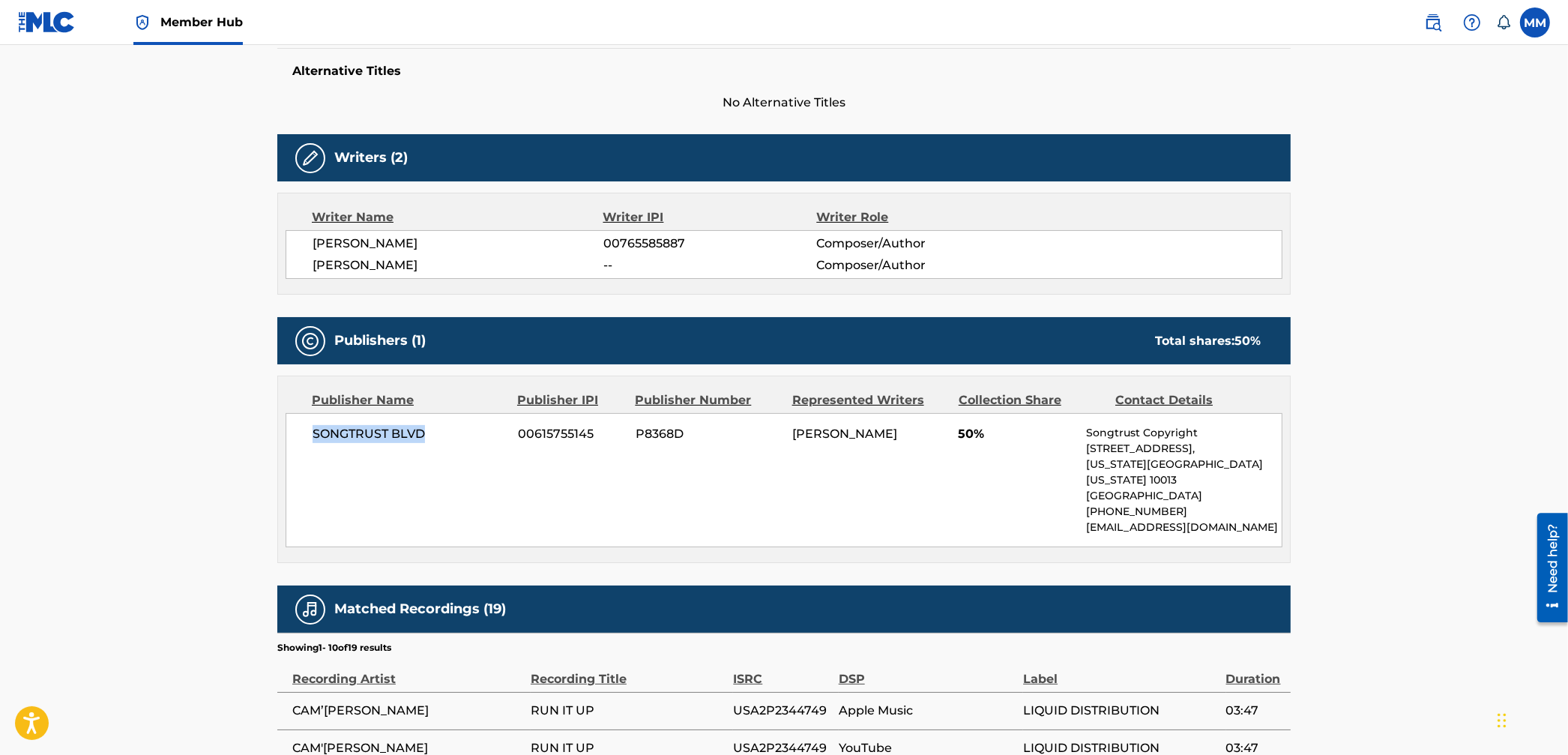
drag, startPoint x: 312, startPoint y: 432, endPoint x: 446, endPoint y: 436, distance: 134.1
click at [446, 436] on div "SONGTRUST BLVD 00615755145 P8368D [PERSON_NAME] 50% Songtrust Copyright [STREET…" at bounding box center [783, 480] width 997 height 135
copy span "SONGTRUST BLVD"
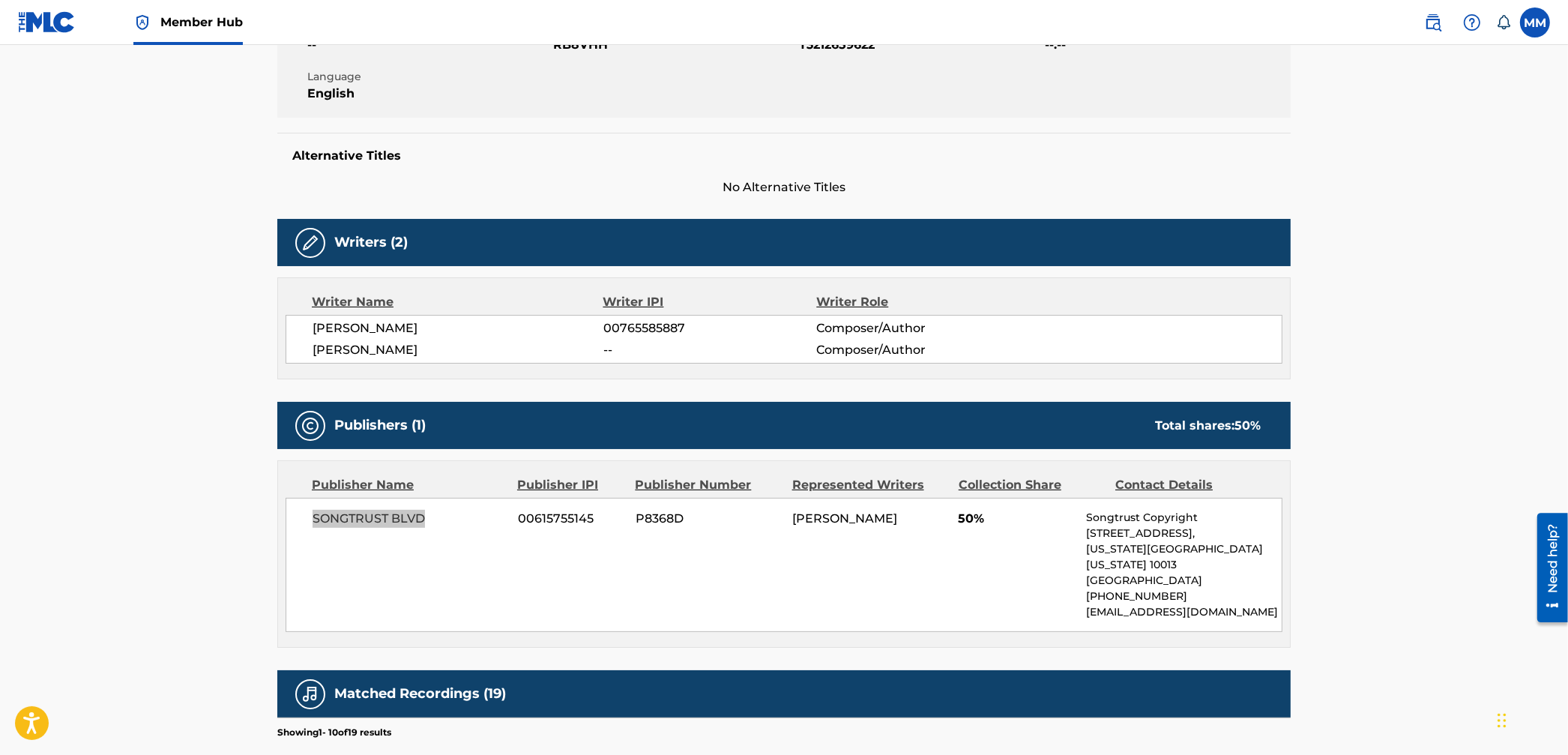
scroll to position [308, 0]
